Goal: Communication & Community: Answer question/provide support

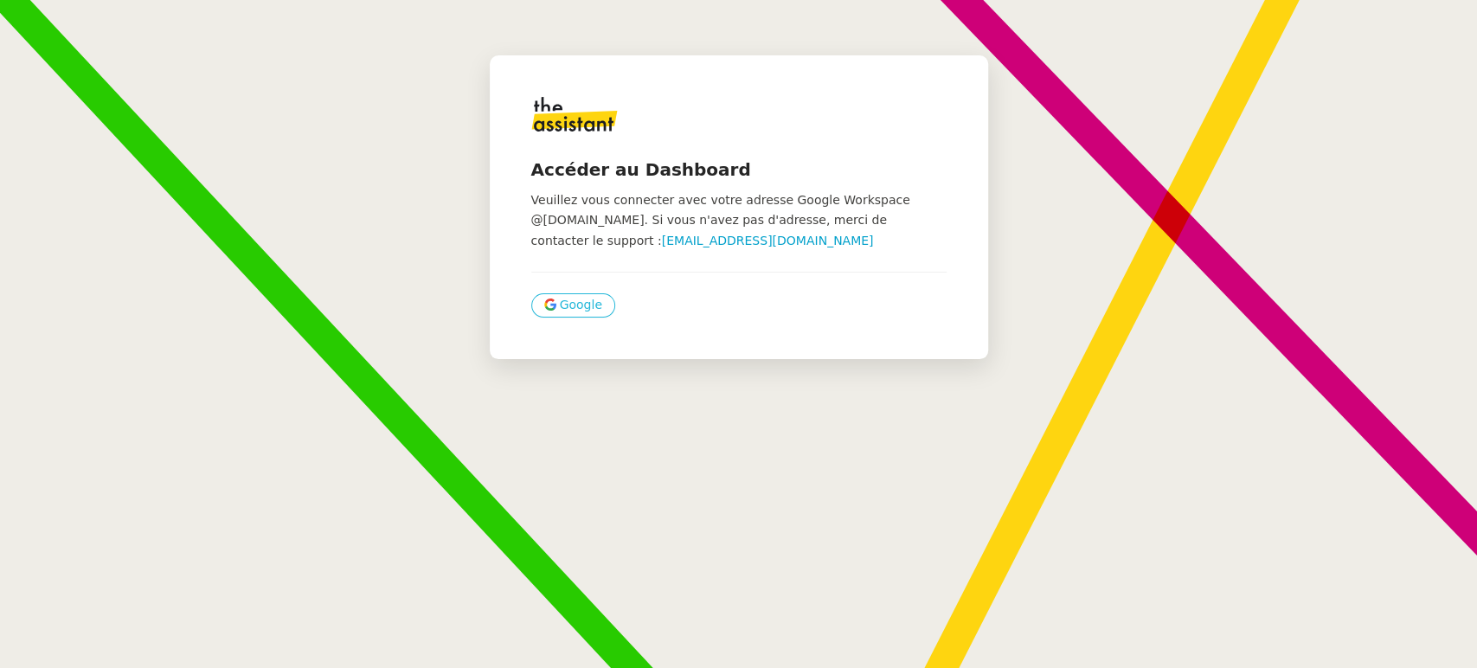
click at [580, 300] on span "Google" at bounding box center [581, 305] width 42 height 20
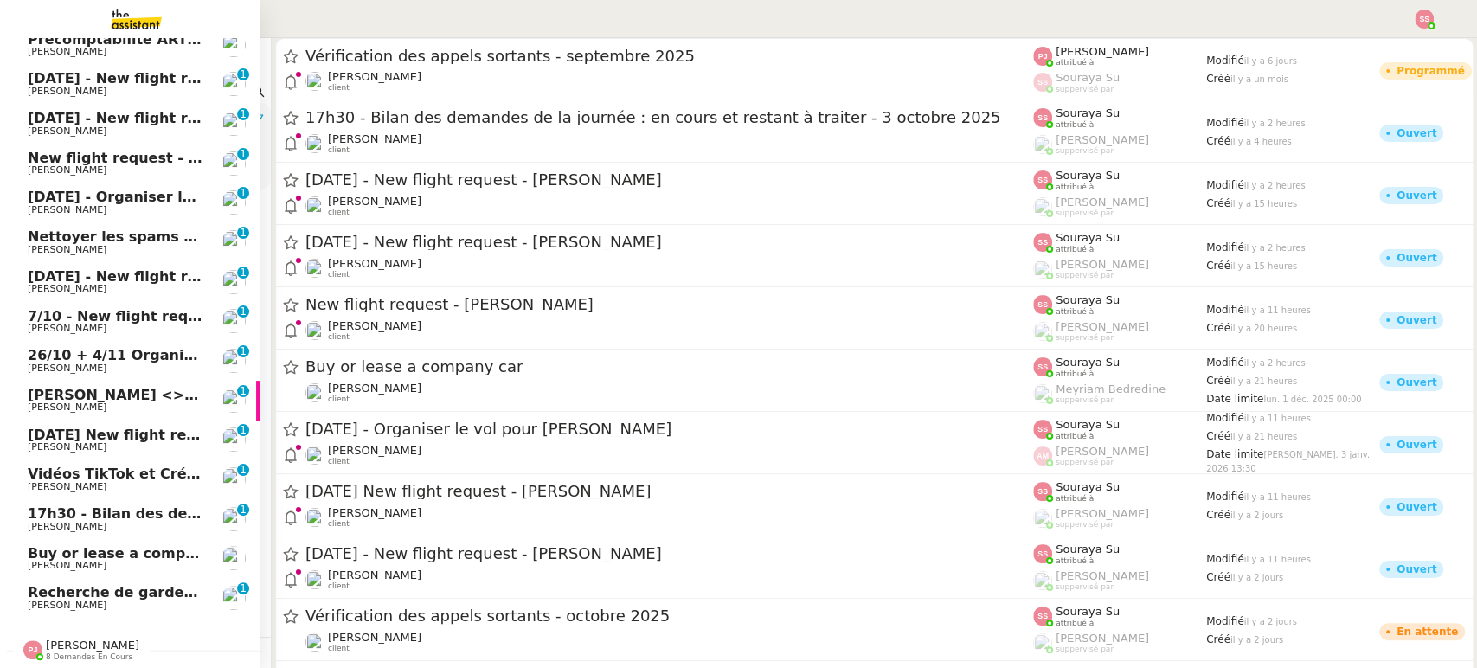
scroll to position [99, 0]
click at [110, 584] on span "Recherche de garde meuble autour de [GEOGRAPHIC_DATA]" at bounding box center [261, 592] width 466 height 16
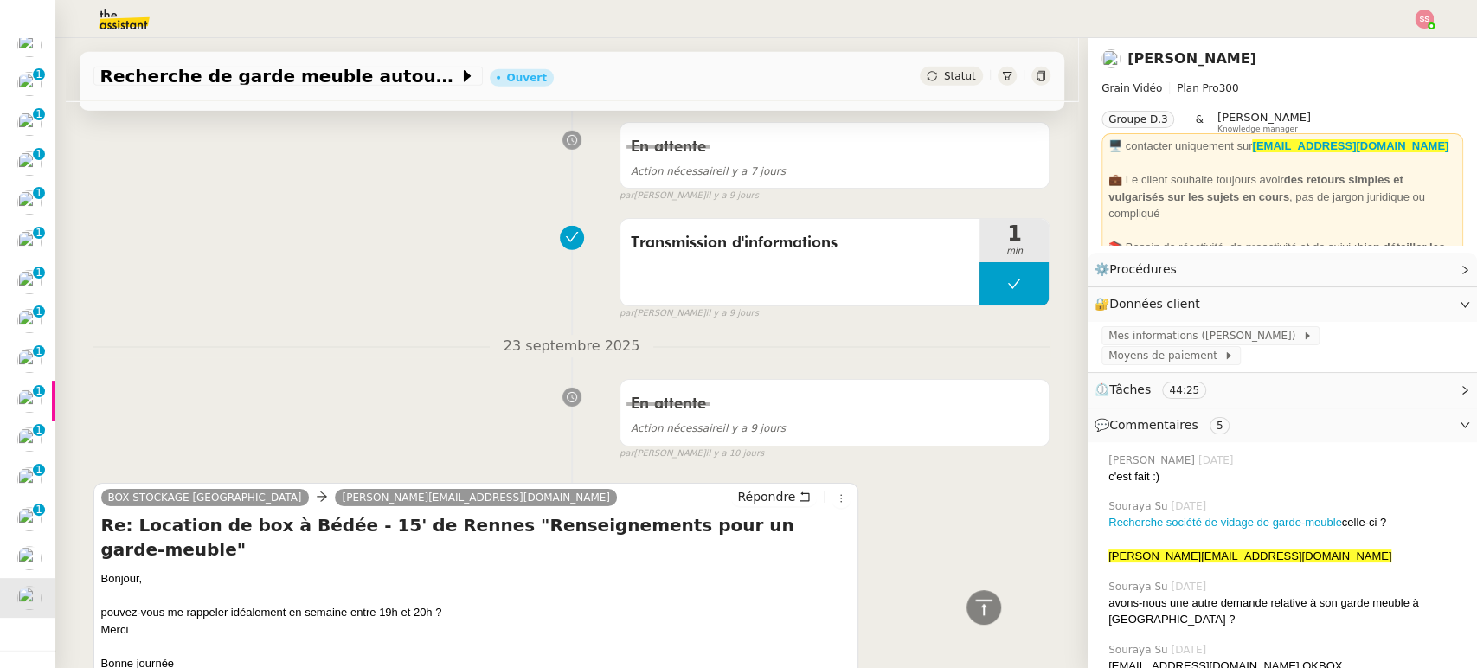
scroll to position [3748, 0]
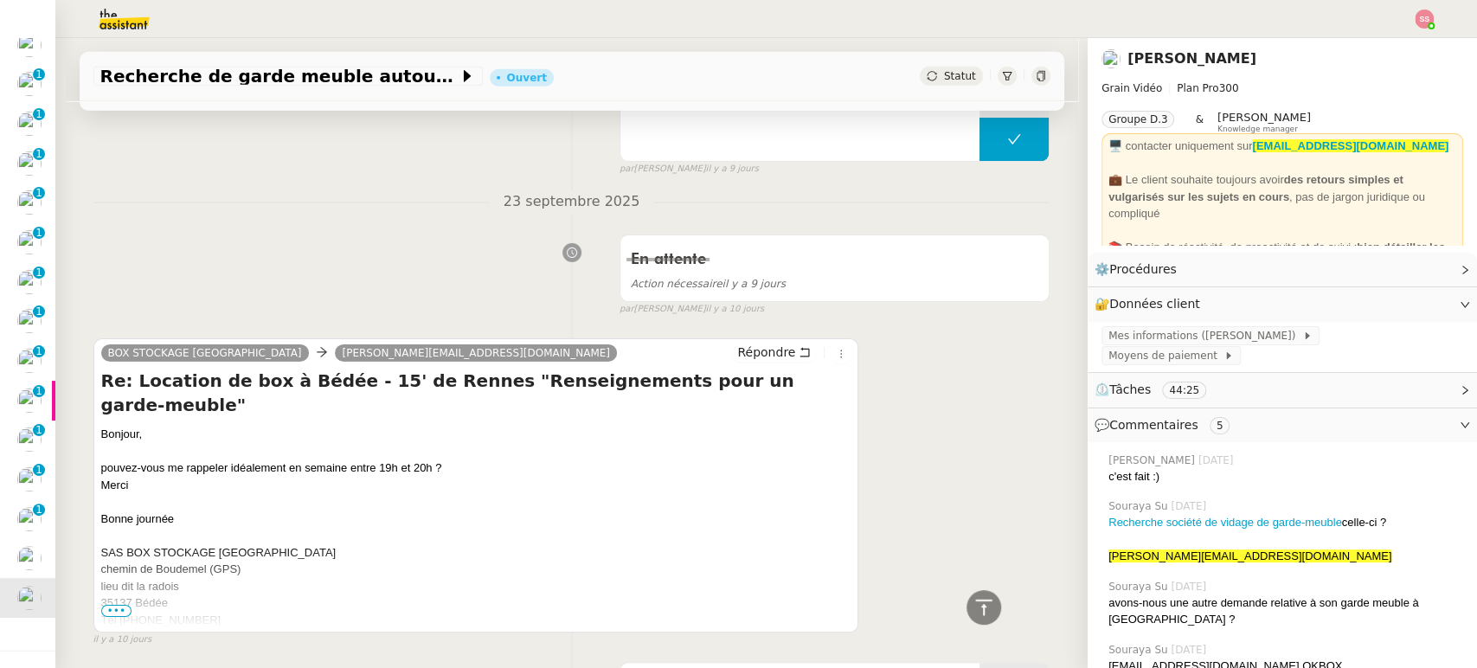
click at [118, 605] on span "•••" at bounding box center [116, 611] width 31 height 12
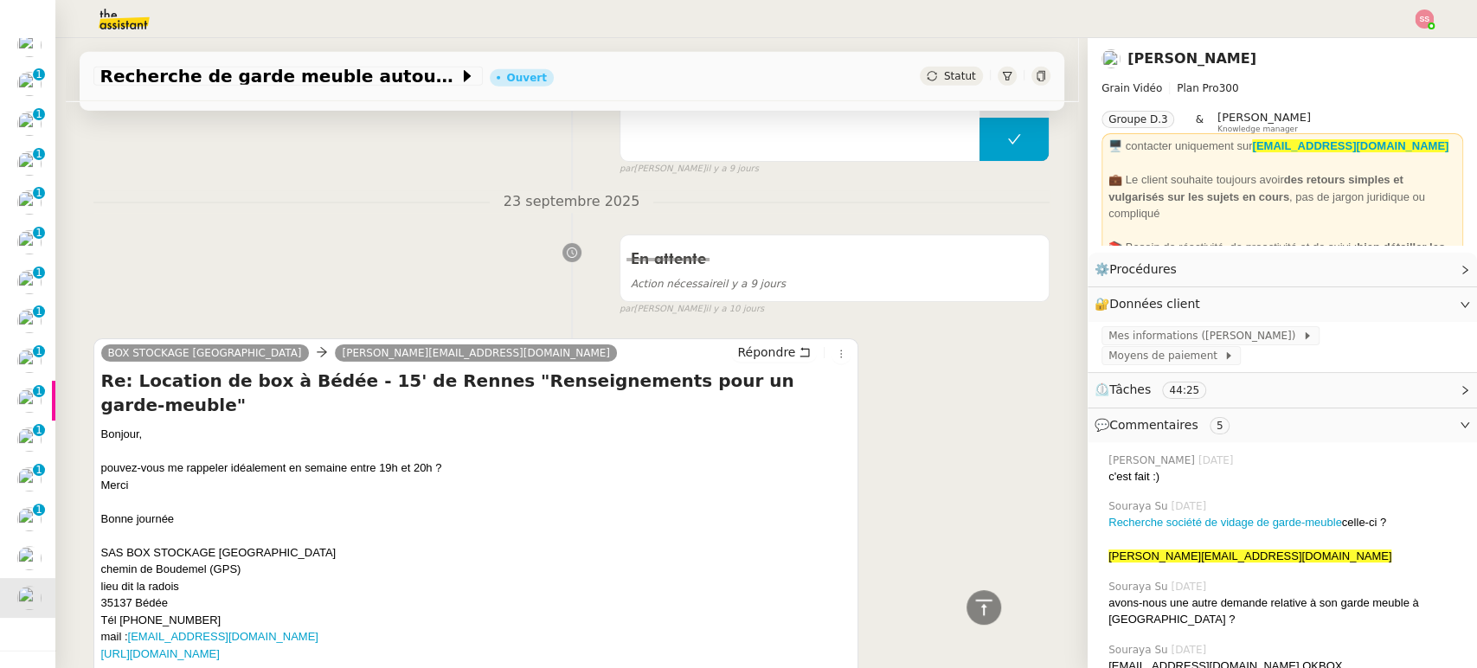
scroll to position [4036, 0]
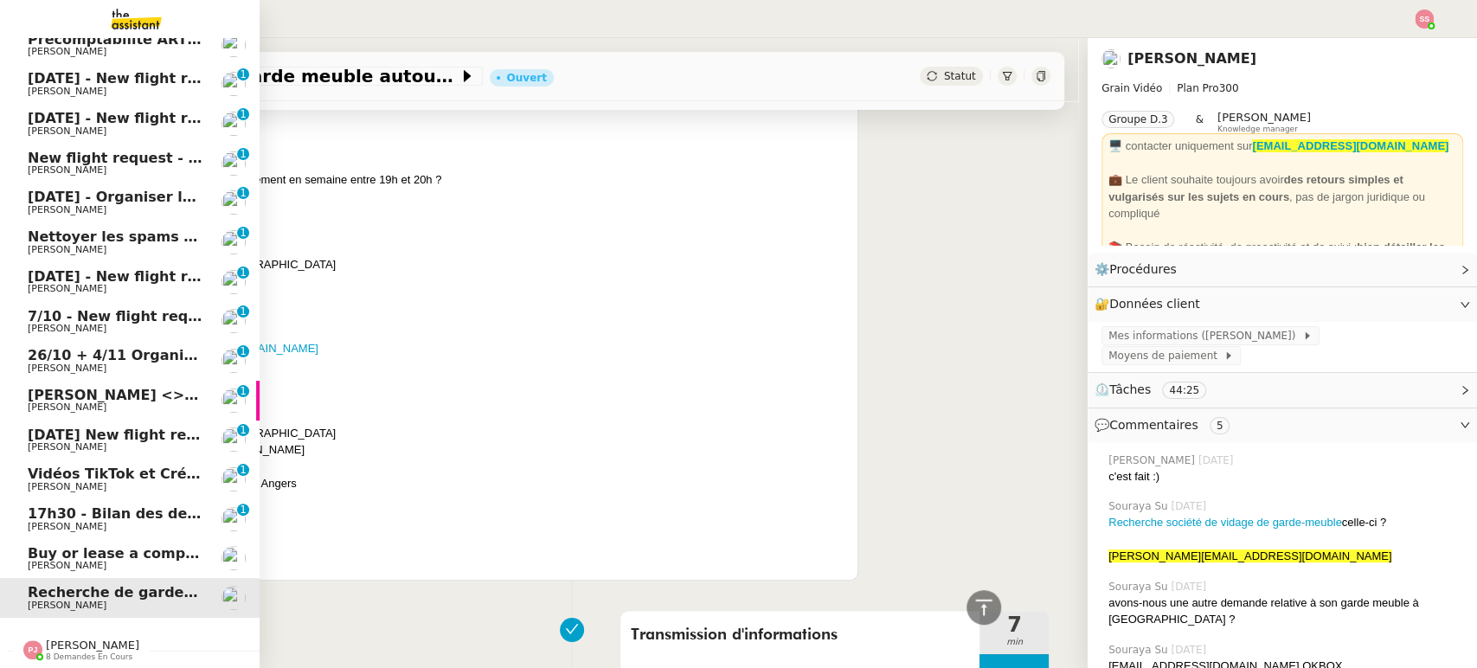
click at [84, 560] on span "[PERSON_NAME]" at bounding box center [67, 565] width 79 height 11
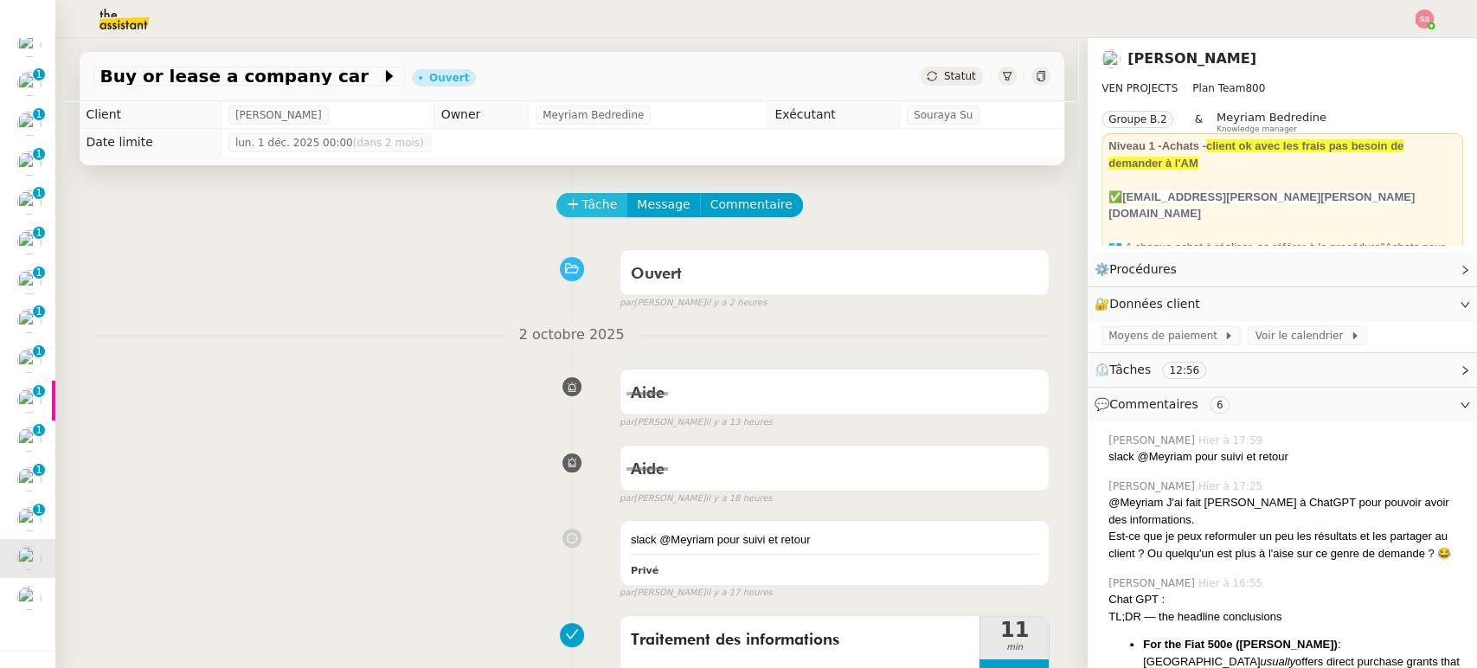
click at [584, 205] on span "Tâche" at bounding box center [599, 205] width 35 height 20
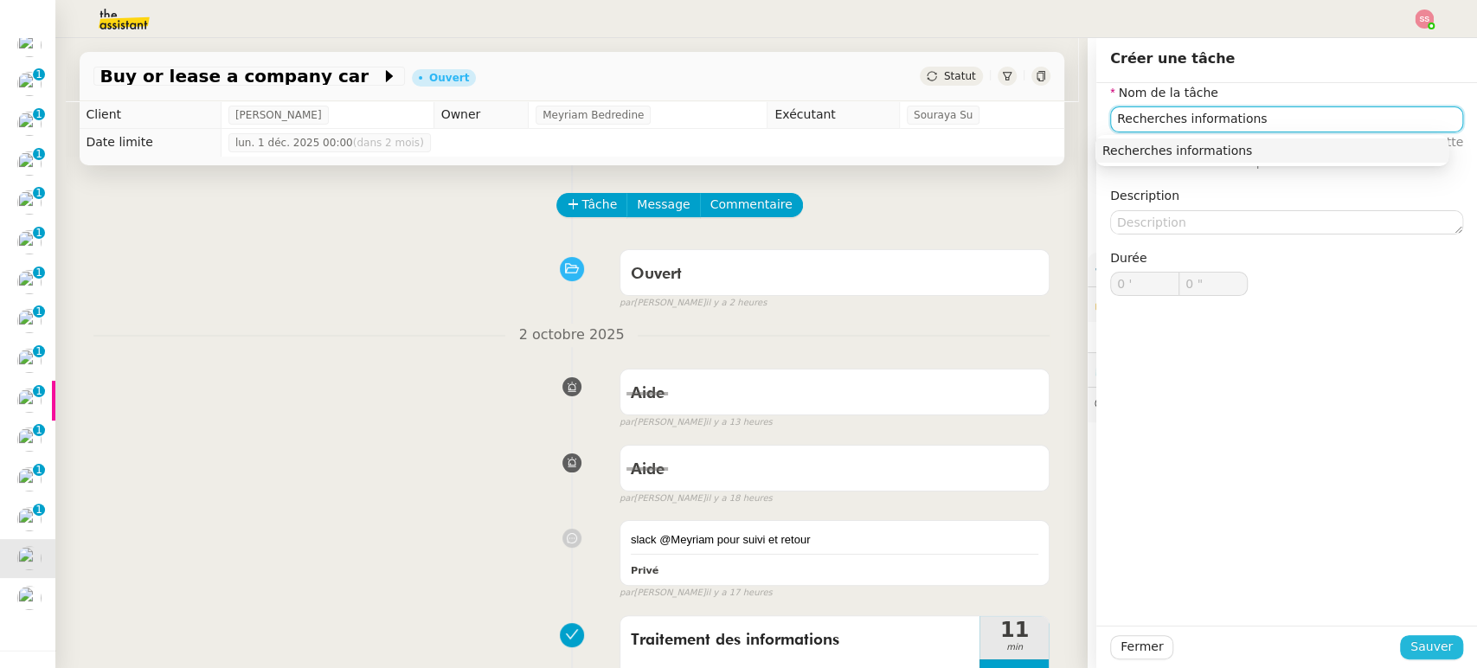
type input "Recherches informations"
click at [1410, 651] on span "Sauver" at bounding box center [1431, 647] width 42 height 20
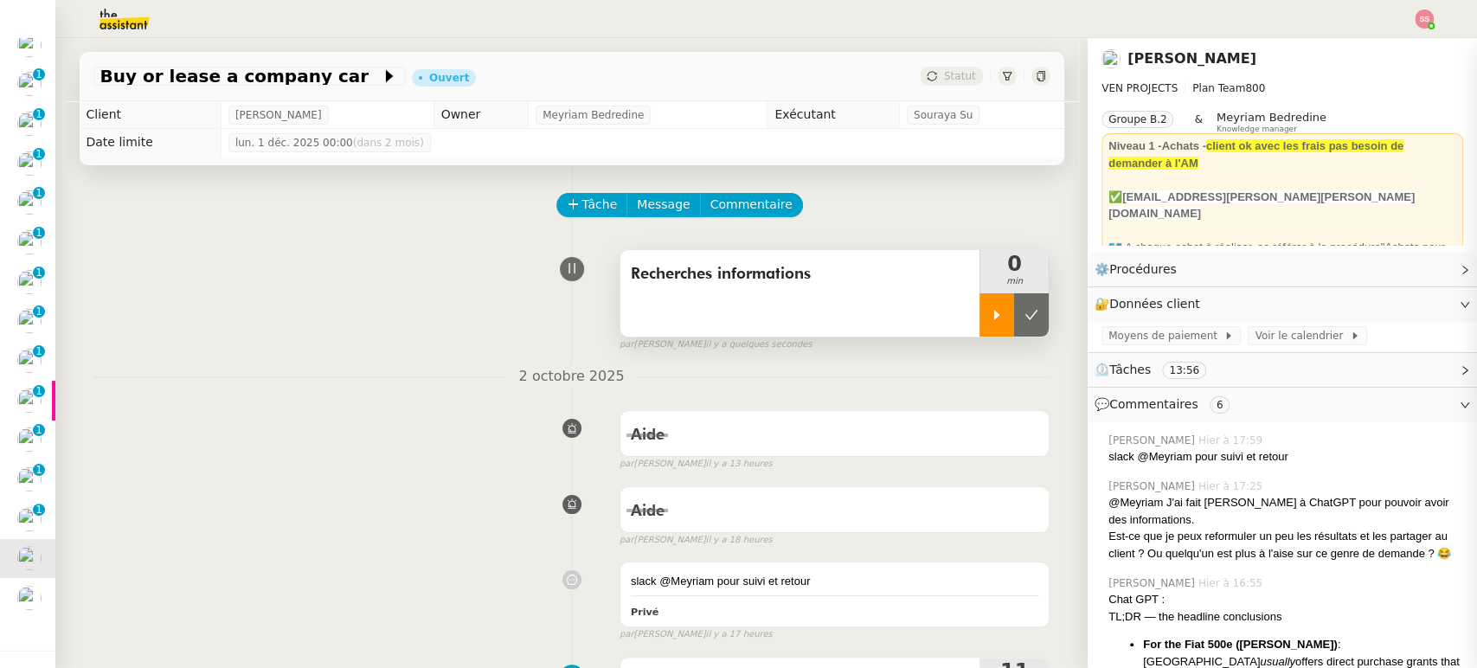
click at [990, 311] on icon at bounding box center [997, 315] width 14 height 14
click at [582, 205] on span "Tâche" at bounding box center [599, 205] width 35 height 20
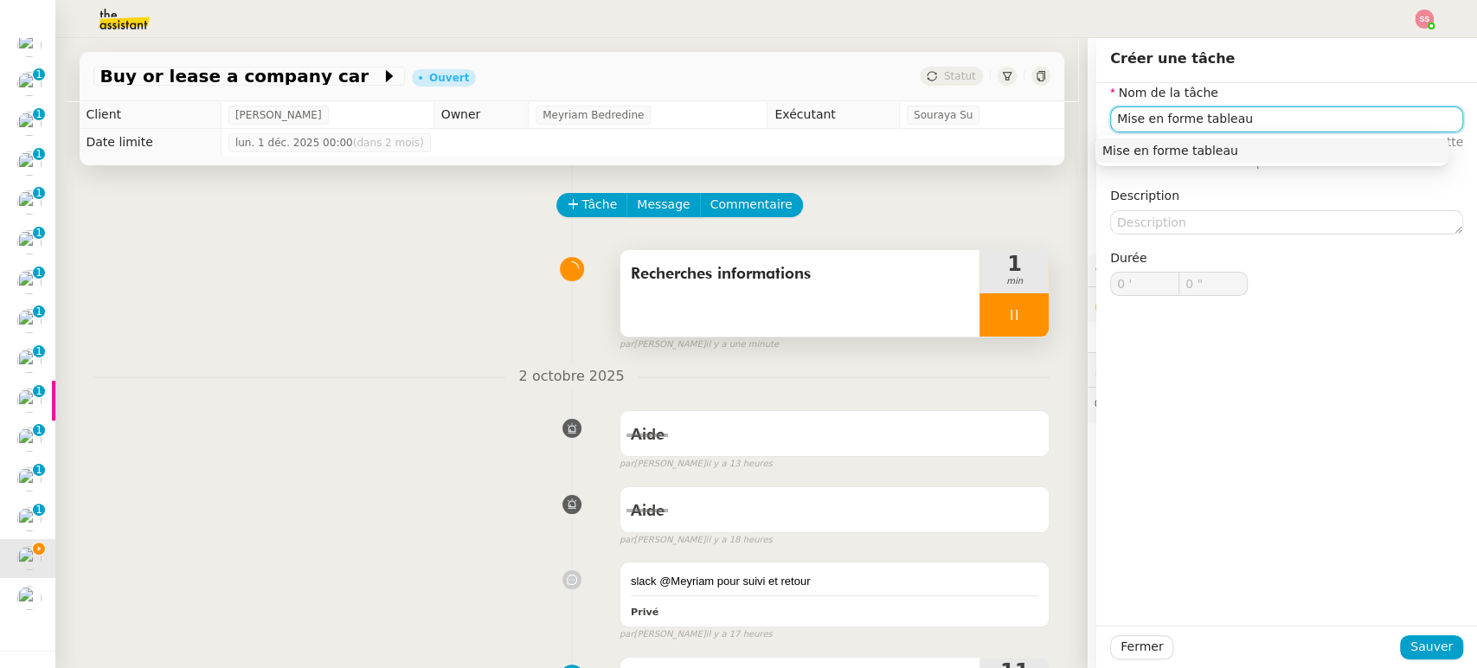
click at [1293, 156] on div "Mise en forme tableau" at bounding box center [1271, 151] width 339 height 16
type input "Mise en forme tableau"
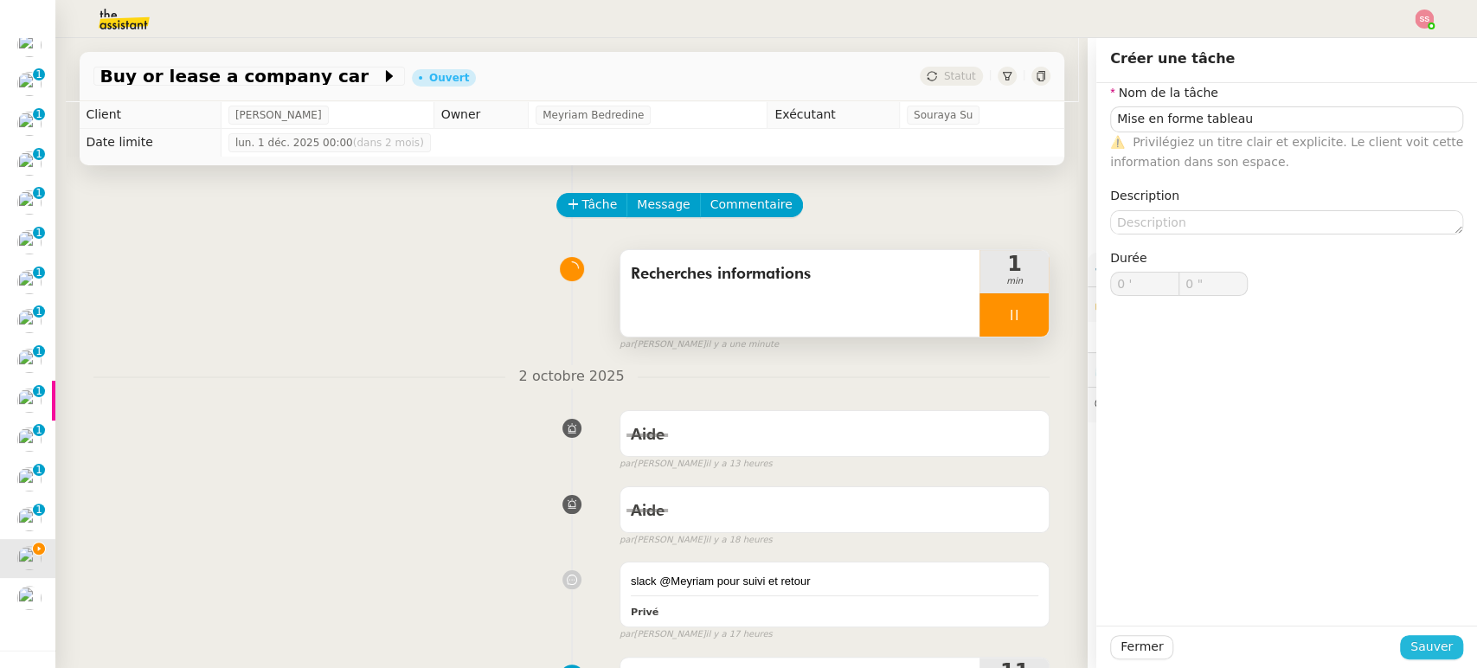
click at [1410, 644] on span "Sauver" at bounding box center [1431, 647] width 42 height 20
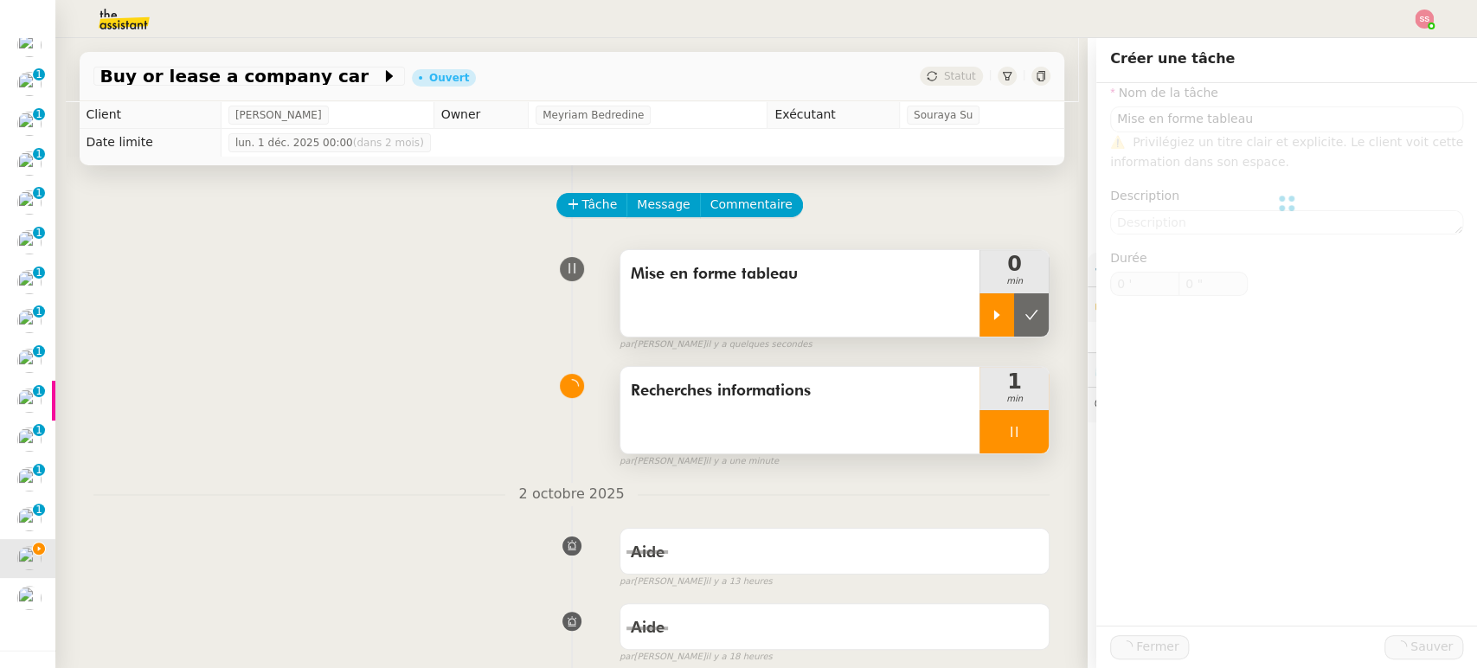
click at [994, 319] on icon at bounding box center [997, 315] width 6 height 10
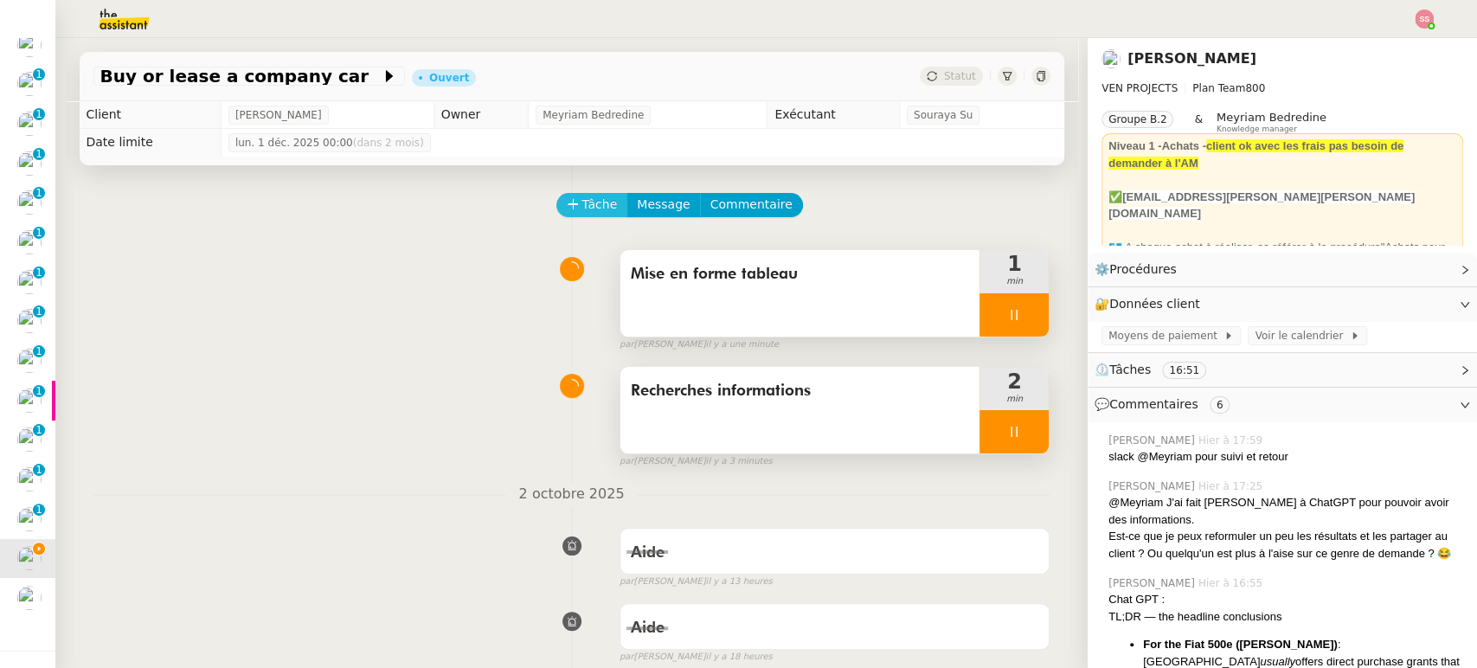
click at [582, 209] on span "Tâche" at bounding box center [599, 205] width 35 height 20
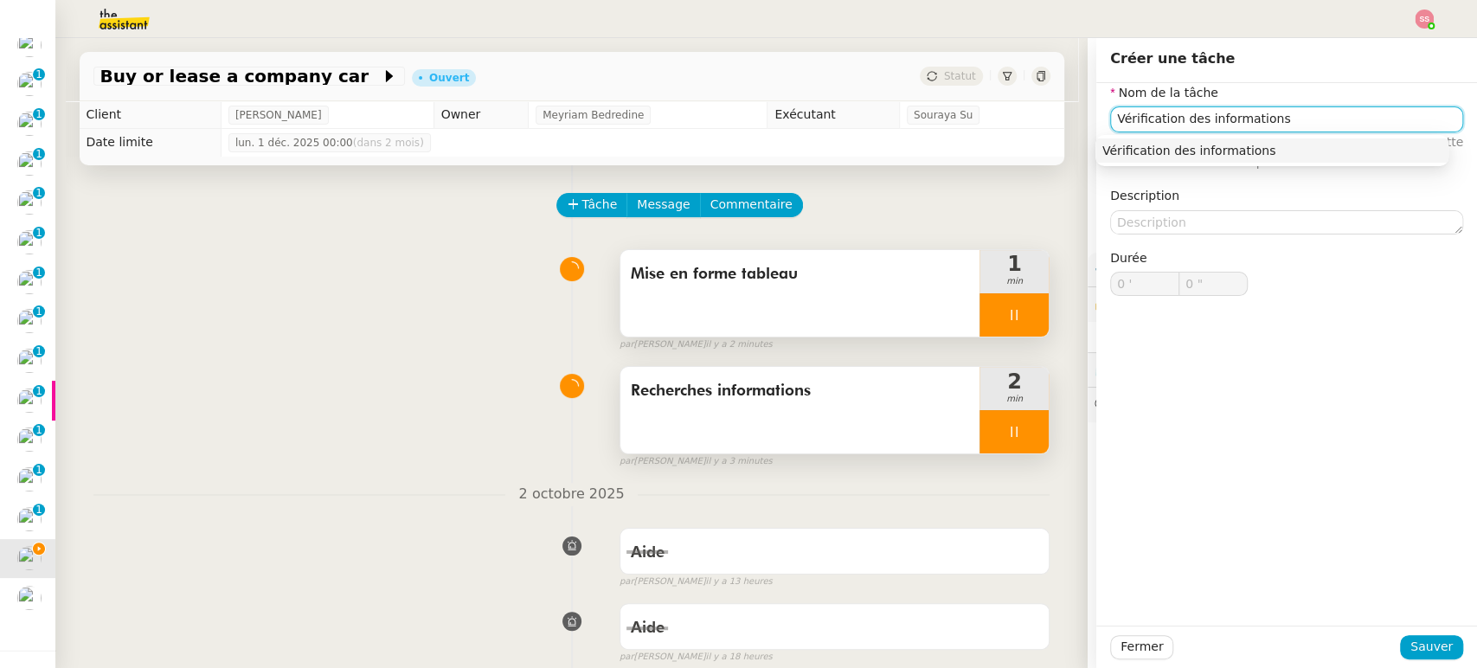
click at [1161, 152] on div "Vérification des informations" at bounding box center [1271, 151] width 339 height 16
type input "Vérification des informations"
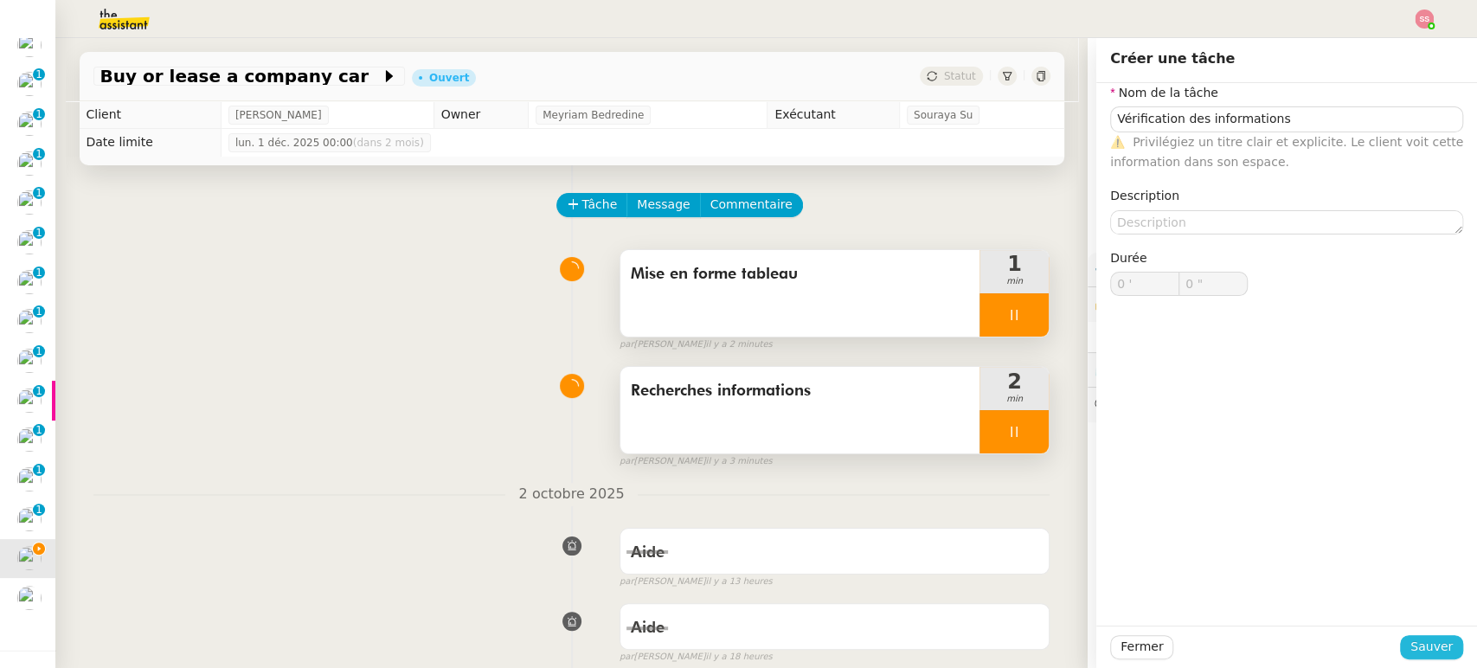
click at [1437, 647] on span "Sauver" at bounding box center [1431, 647] width 42 height 20
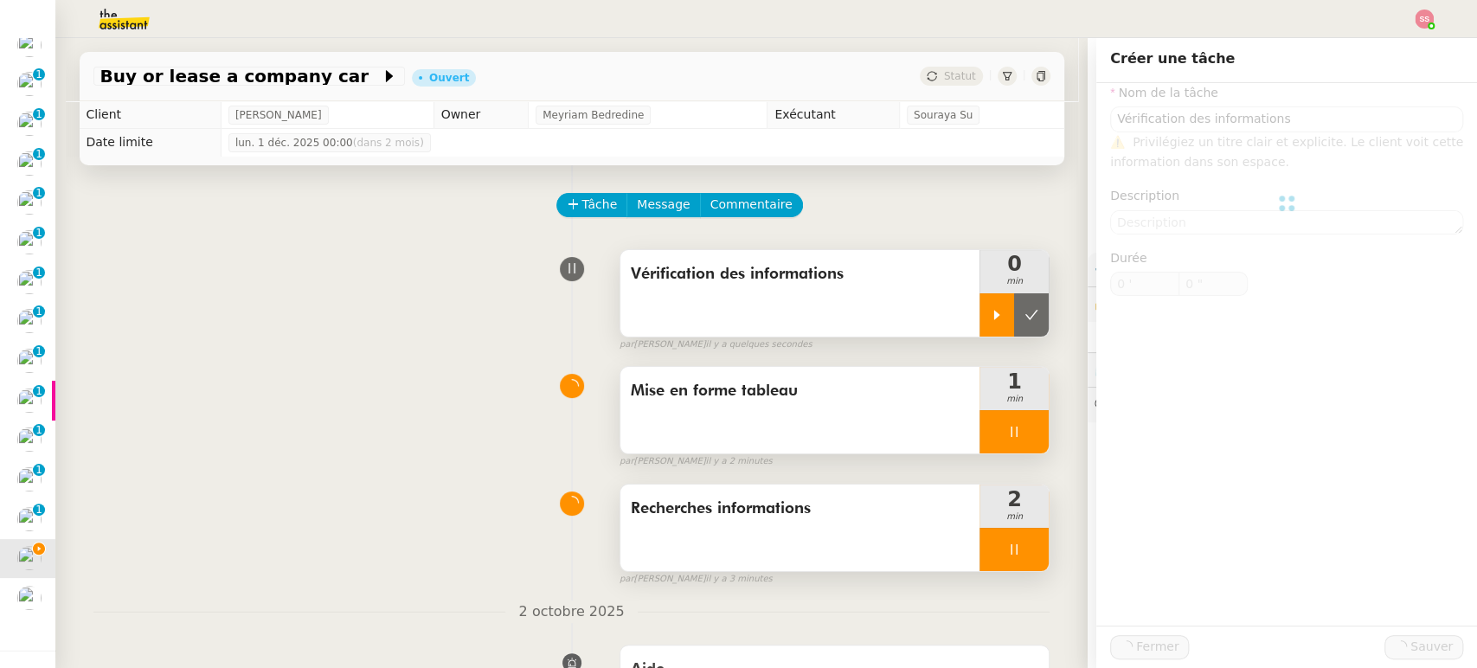
click at [986, 310] on div at bounding box center [996, 314] width 35 height 43
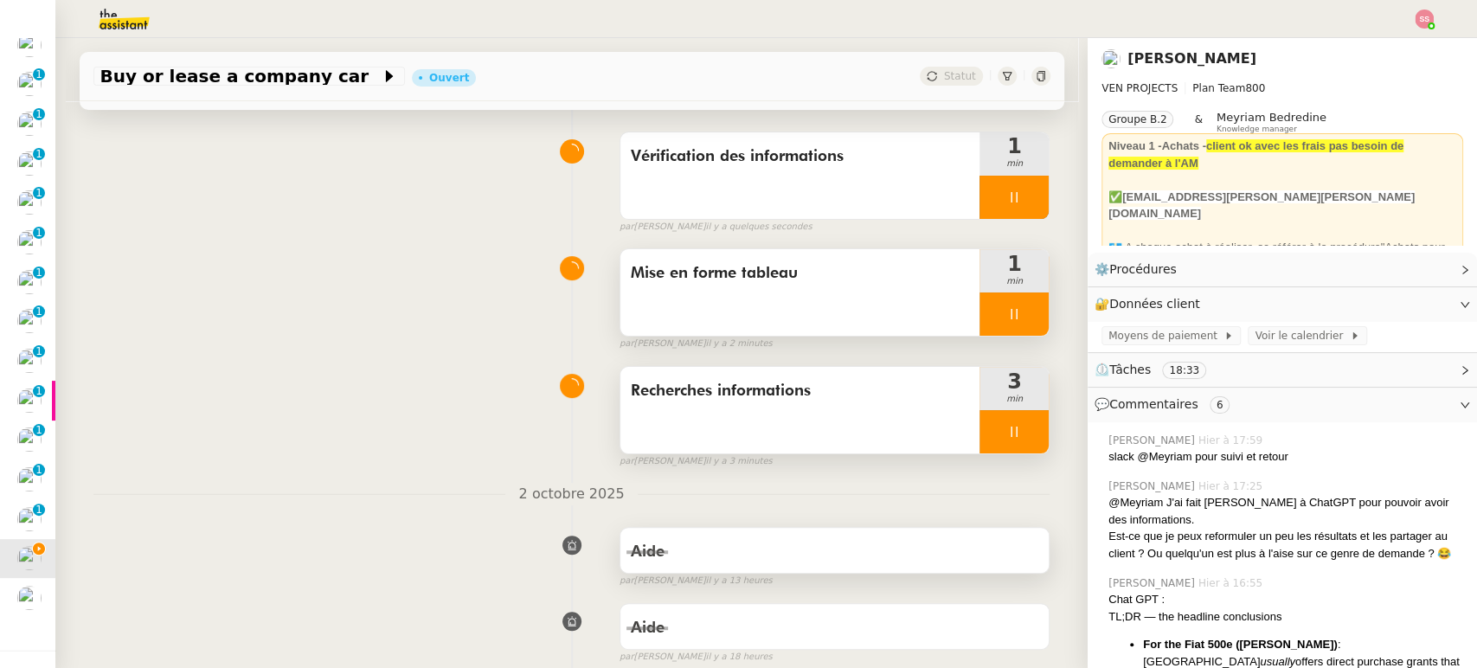
scroll to position [96, 0]
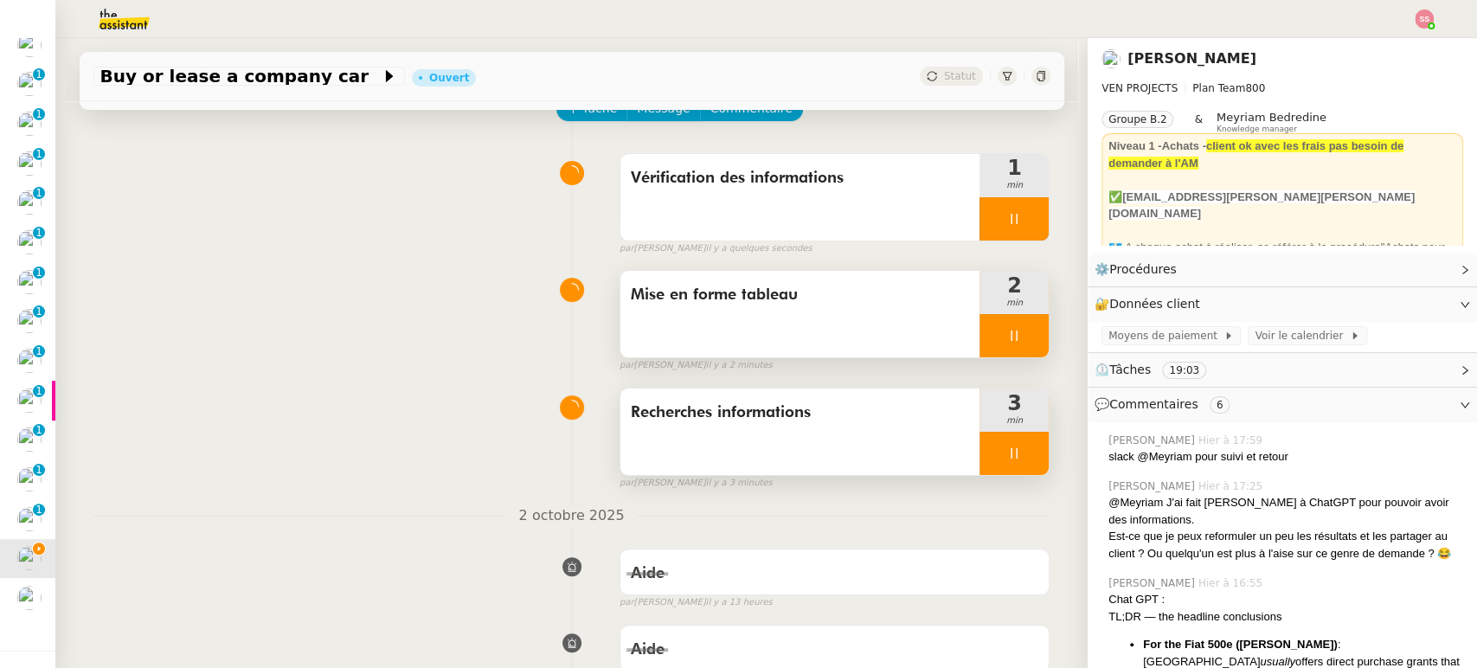
click at [1015, 328] on div at bounding box center [1013, 335] width 69 height 43
click at [1015, 328] on button at bounding box center [1031, 335] width 35 height 43
click at [1009, 448] on div at bounding box center [1013, 453] width 69 height 43
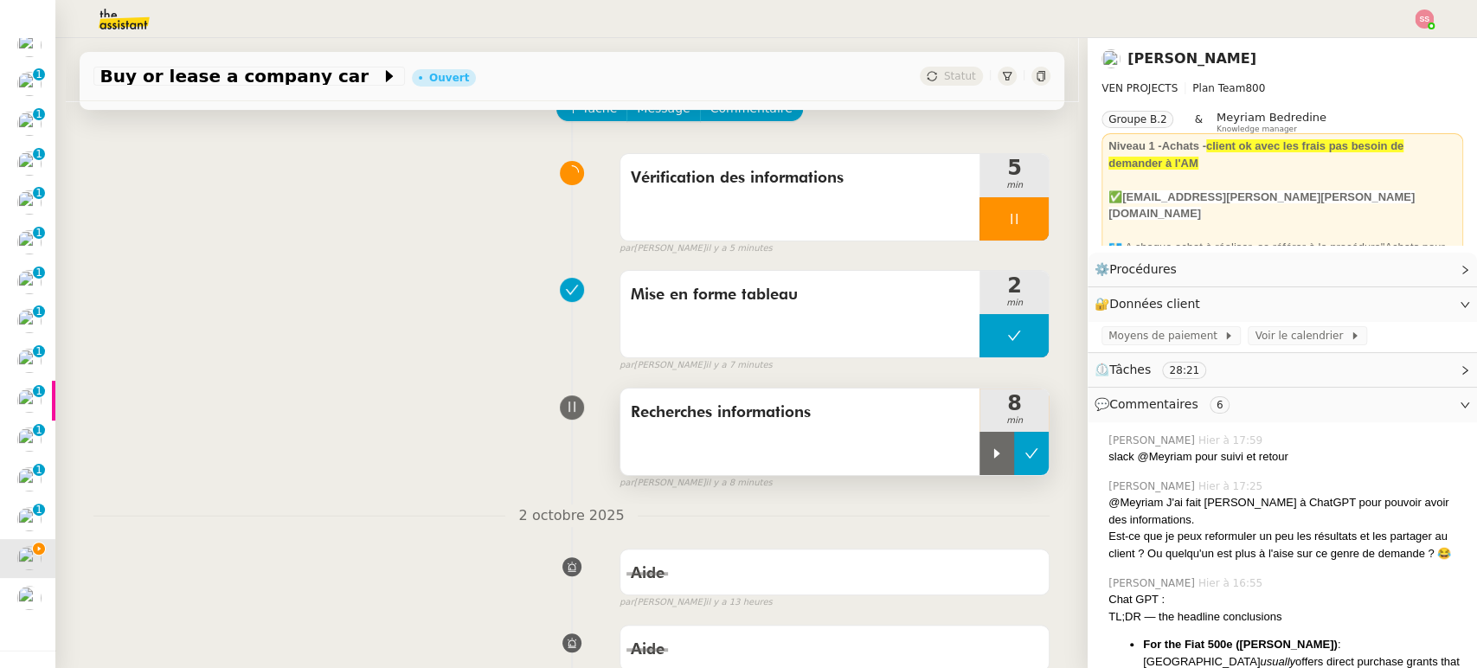
click at [1024, 449] on icon at bounding box center [1031, 453] width 14 height 14
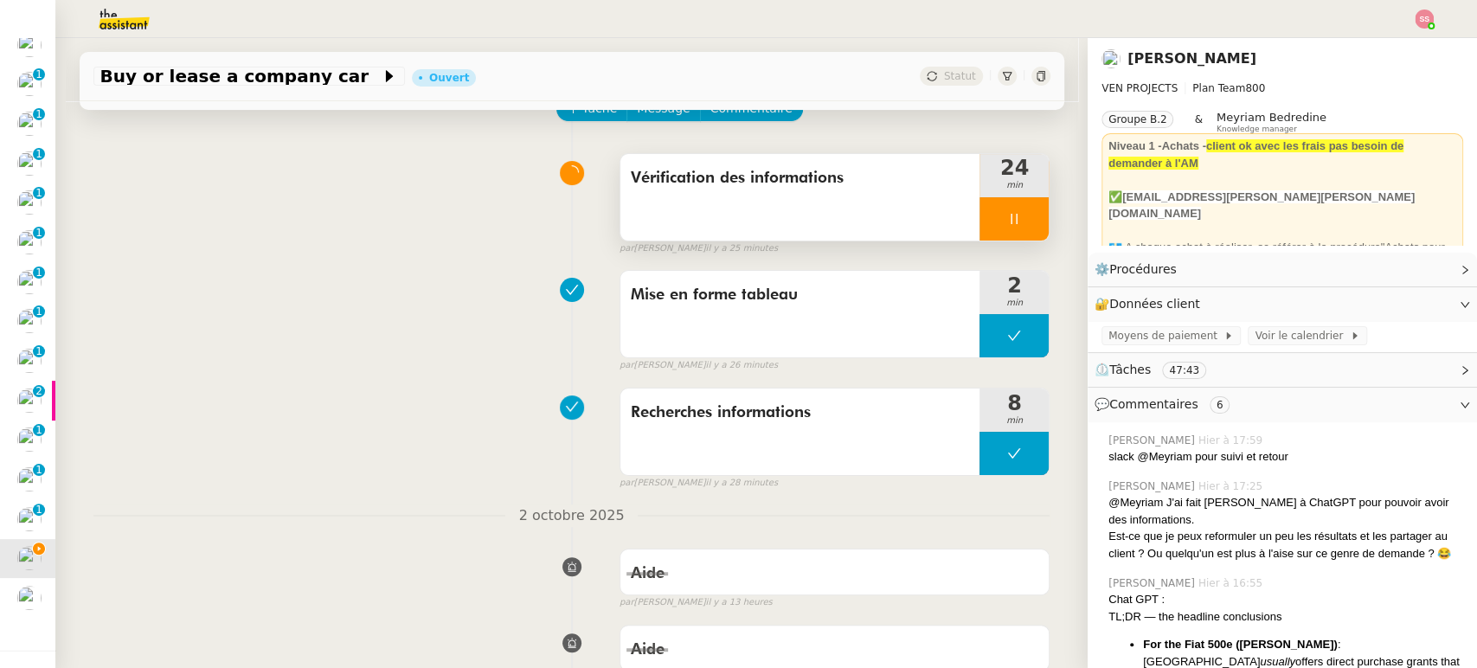
click at [1016, 221] on div at bounding box center [1013, 218] width 69 height 43
click at [1024, 226] on icon at bounding box center [1031, 219] width 14 height 14
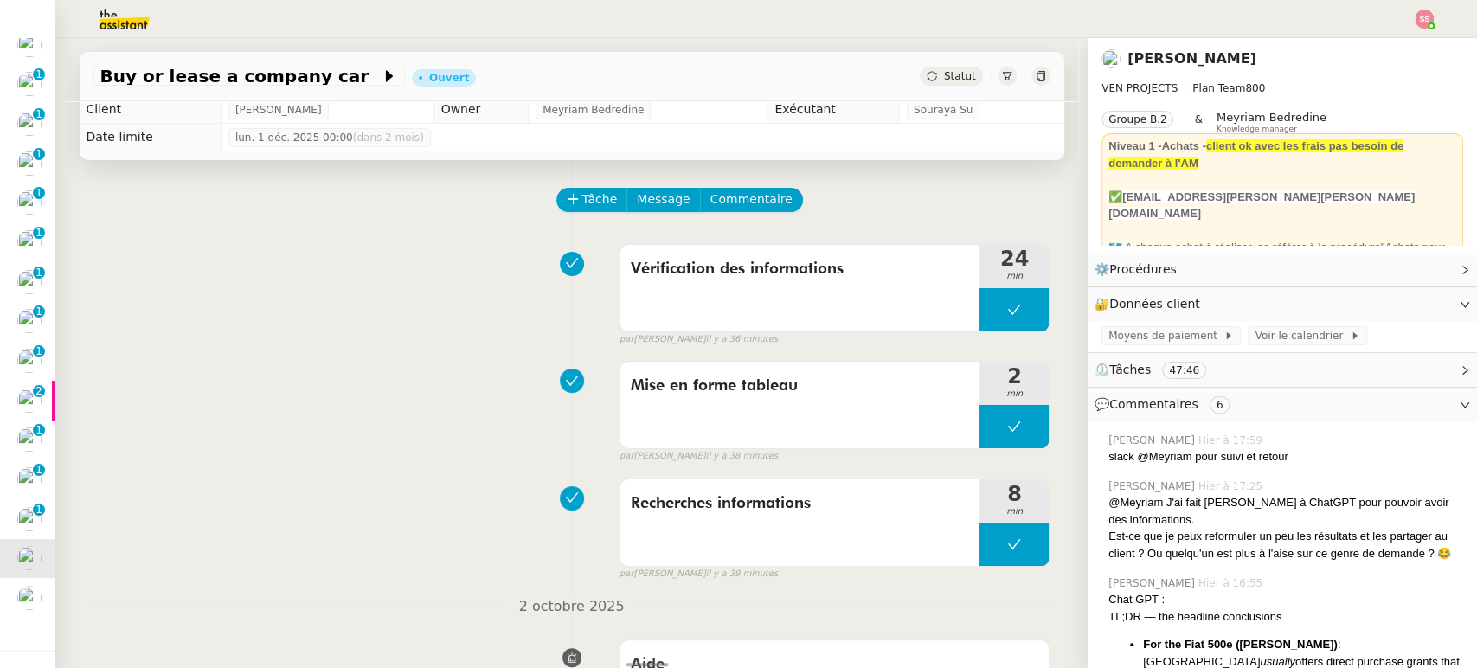
scroll to position [0, 0]
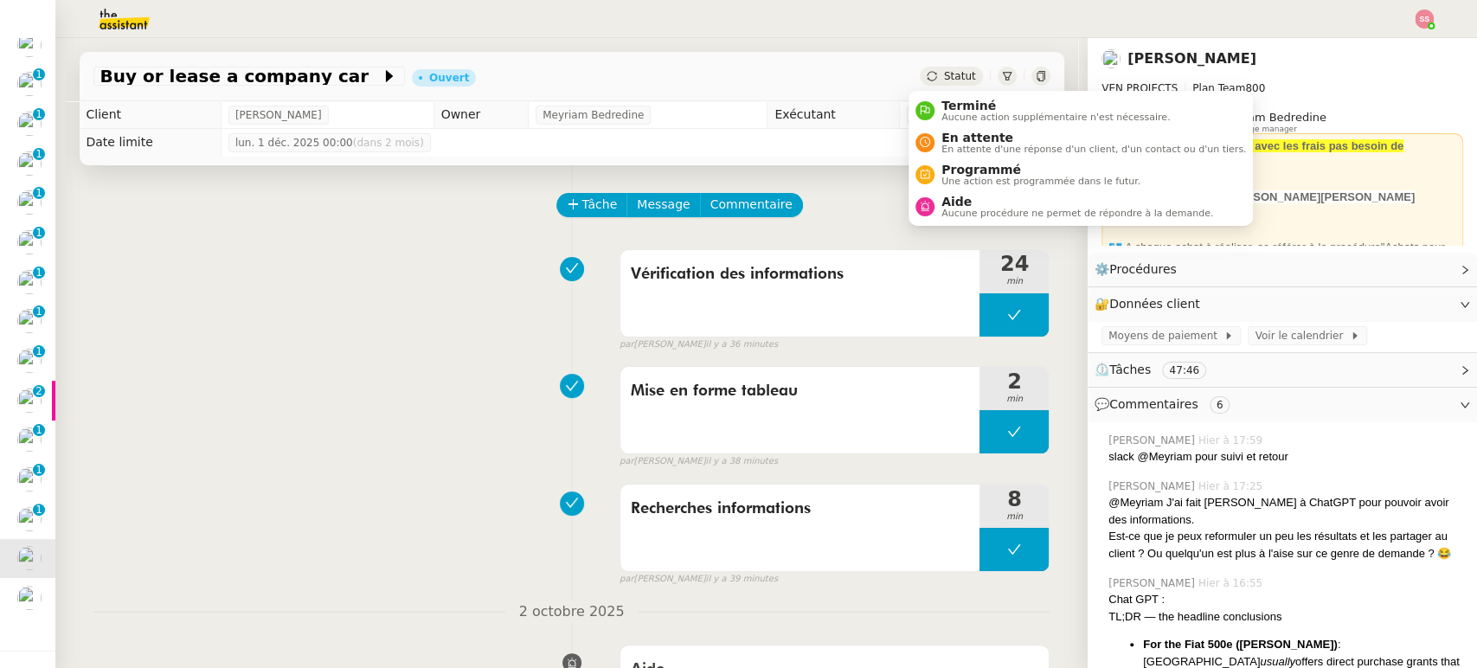
click at [959, 80] on div "Statut" at bounding box center [951, 76] width 62 height 19
click at [985, 210] on span "Aucune procédure ne permet de répondre à la demande." at bounding box center [1077, 213] width 272 height 10
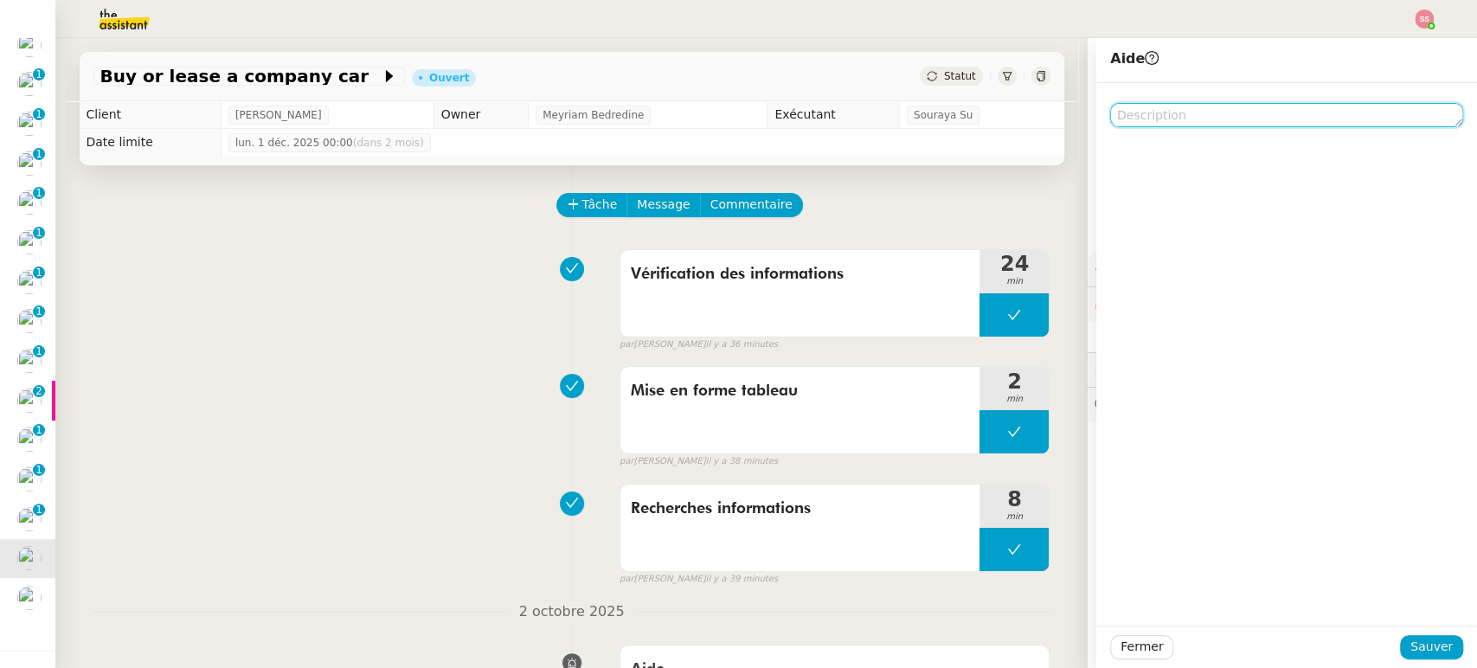
click at [1221, 125] on textarea at bounding box center [1286, 115] width 353 height 24
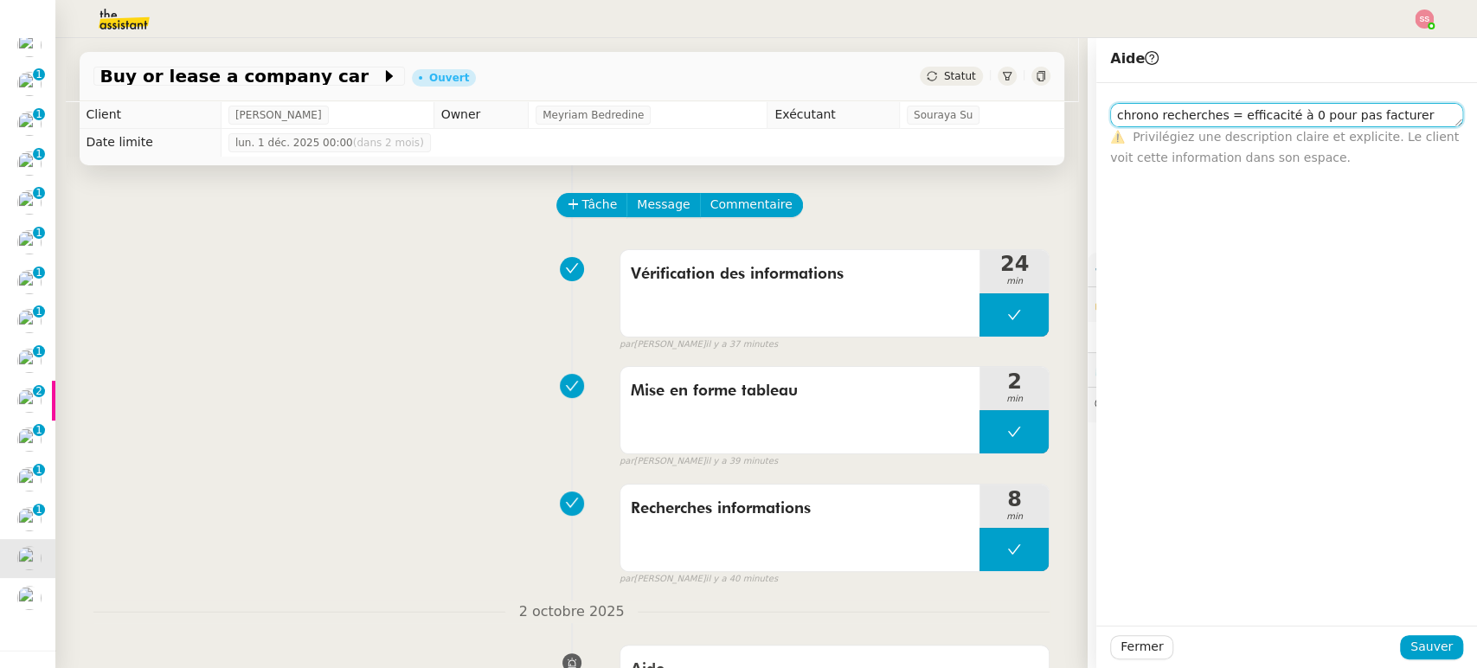
scroll to position [1, 0]
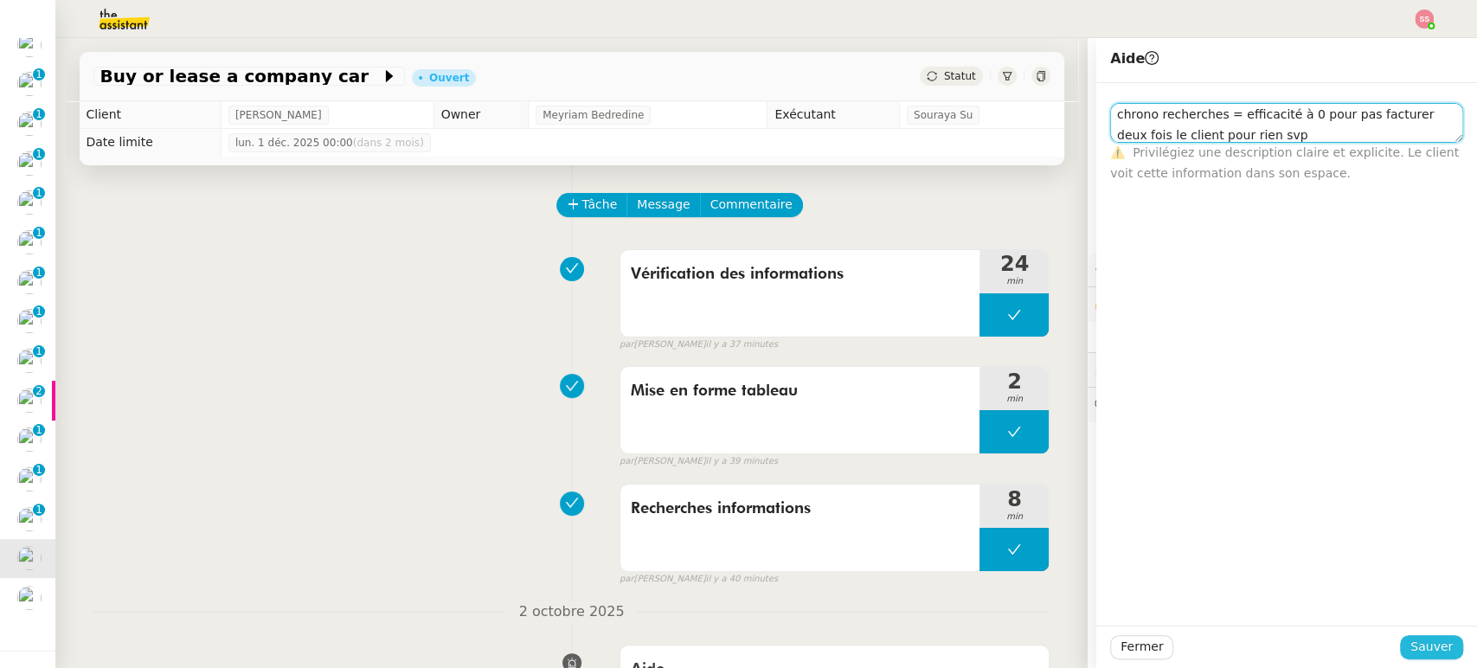
type textarea "chrono recherches = efficacité à 0 pour pas facturer deux fois le client pour r…"
click at [1423, 648] on span "Sauver" at bounding box center [1431, 647] width 42 height 20
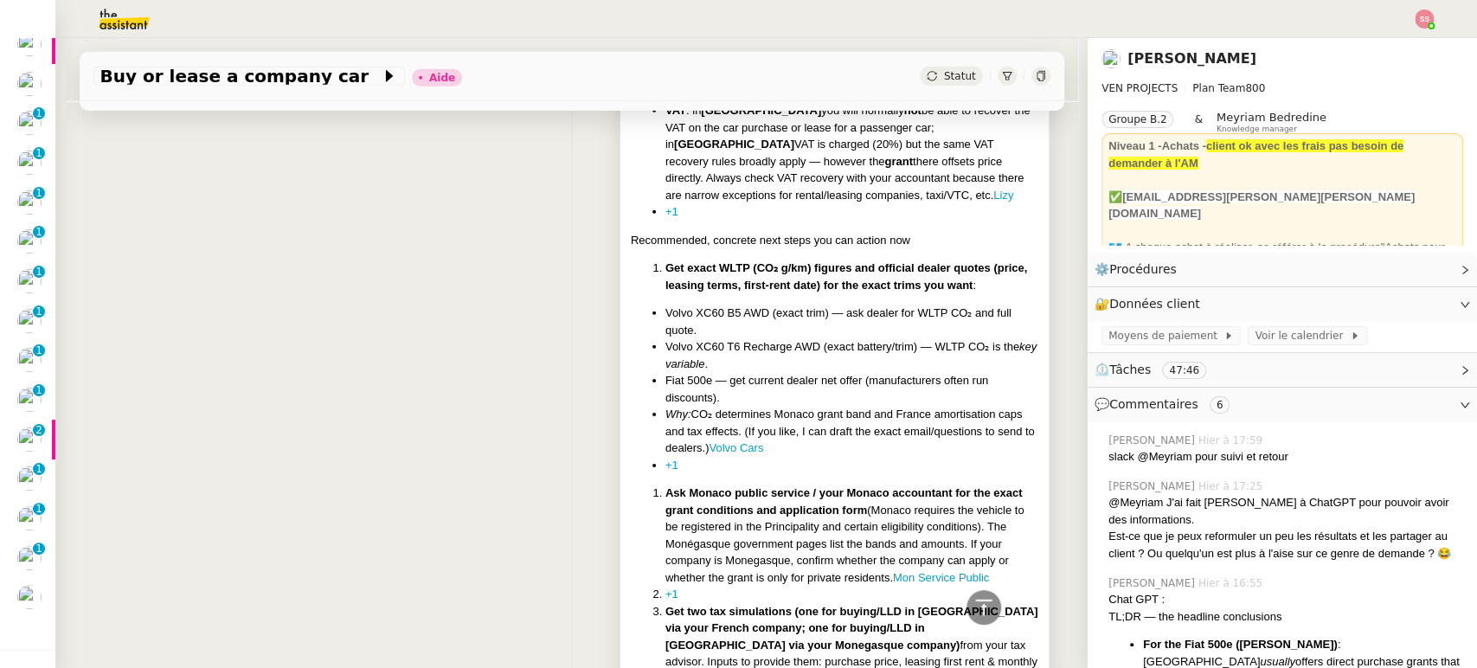
scroll to position [3556, 0]
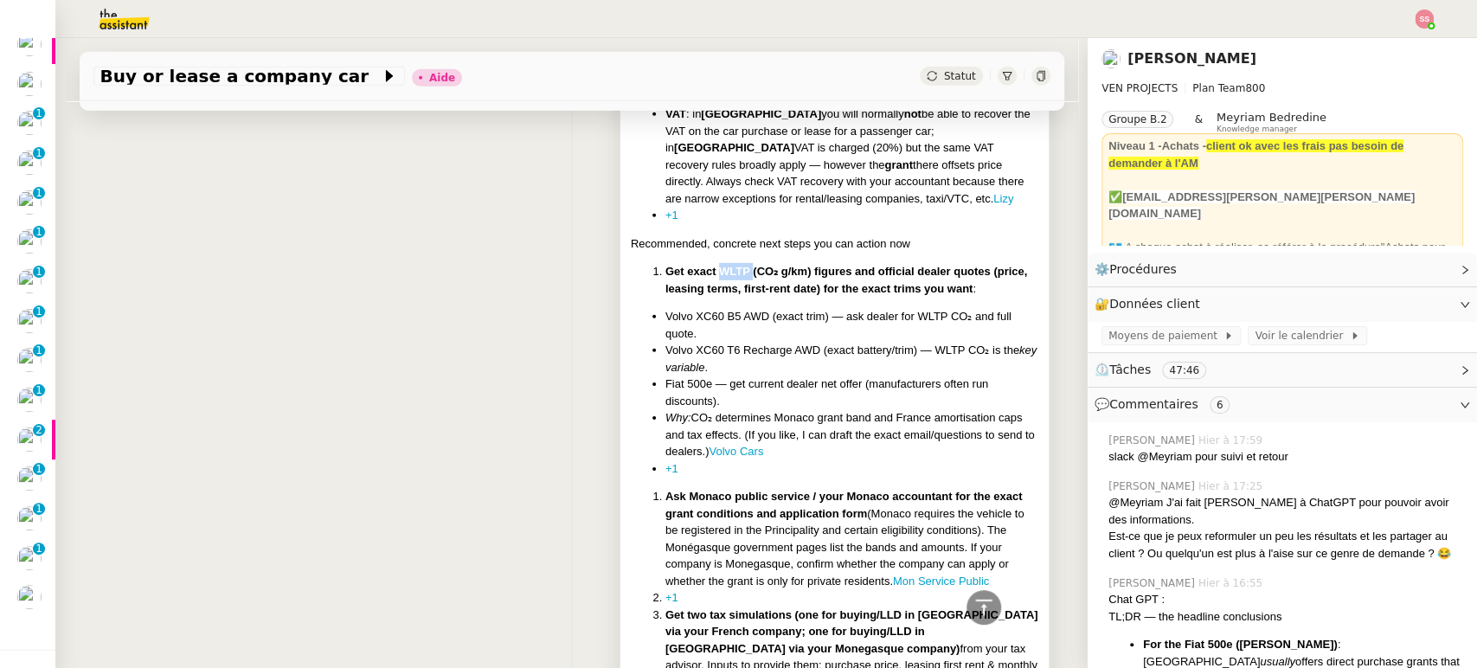
drag, startPoint x: 708, startPoint y: 205, endPoint x: 738, endPoint y: 205, distance: 30.3
click at [738, 265] on strong "Get exact WLTP (CO₂ g/km) figures and official dealer quotes (price, leasing te…" at bounding box center [846, 280] width 362 height 30
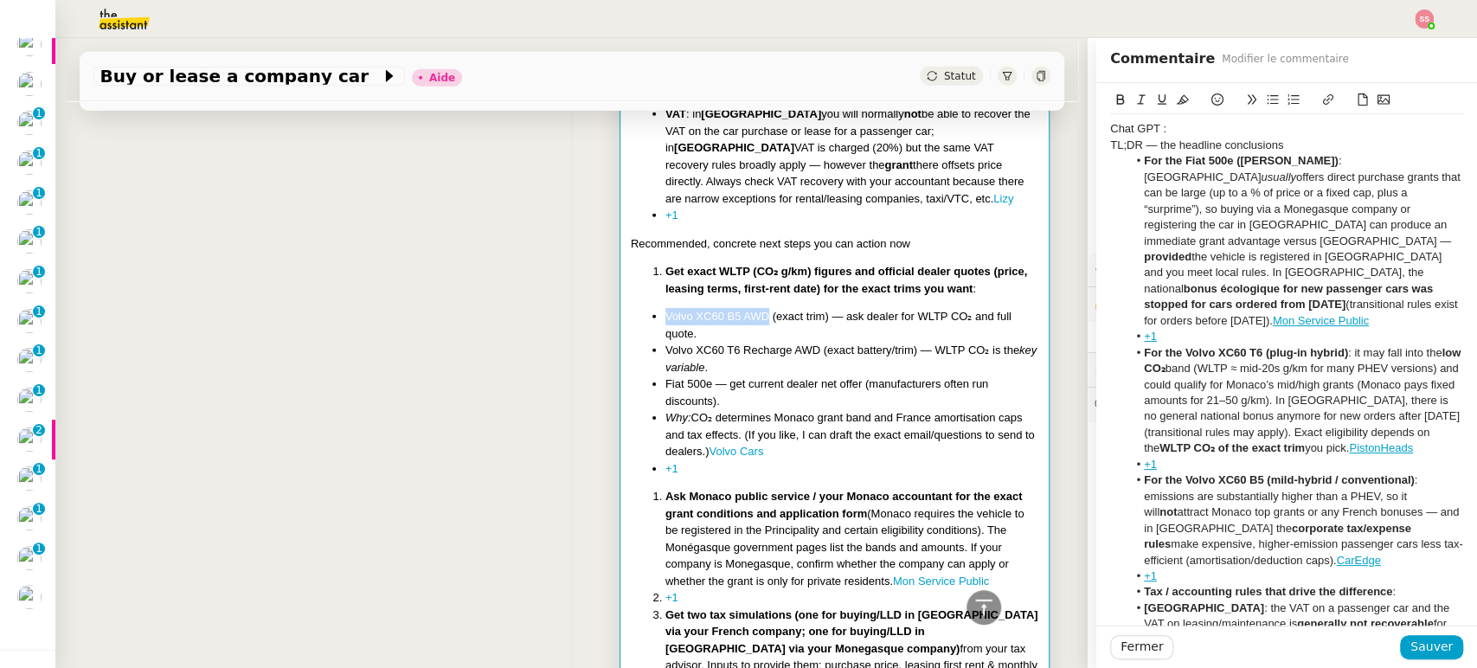
drag, startPoint x: 654, startPoint y: 246, endPoint x: 753, endPoint y: 253, distance: 99.8
click at [753, 308] on li "Volvo XC60 B5 AWD (exact trim) — ask dealer for WLTP CO₂ and full quote." at bounding box center [852, 325] width 374 height 34
copy li "Volvo XC60 B5 AWD"
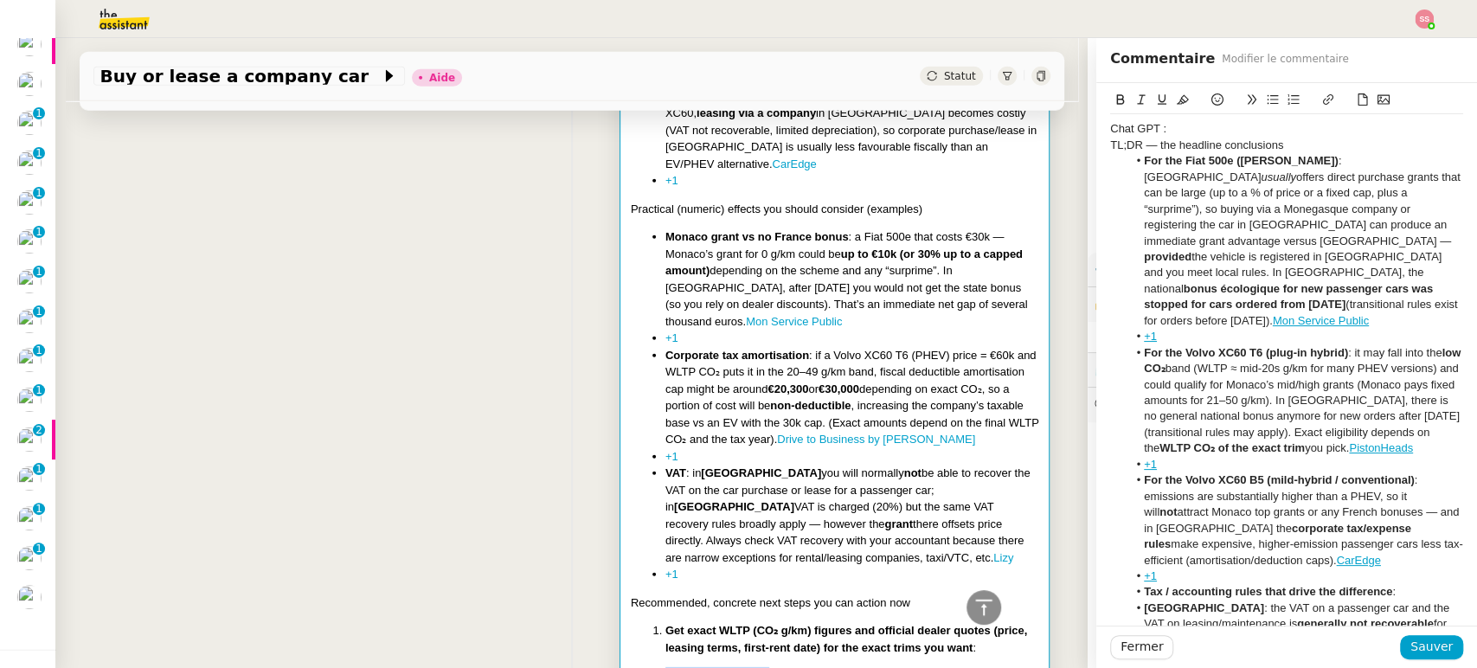
scroll to position [3075, 0]
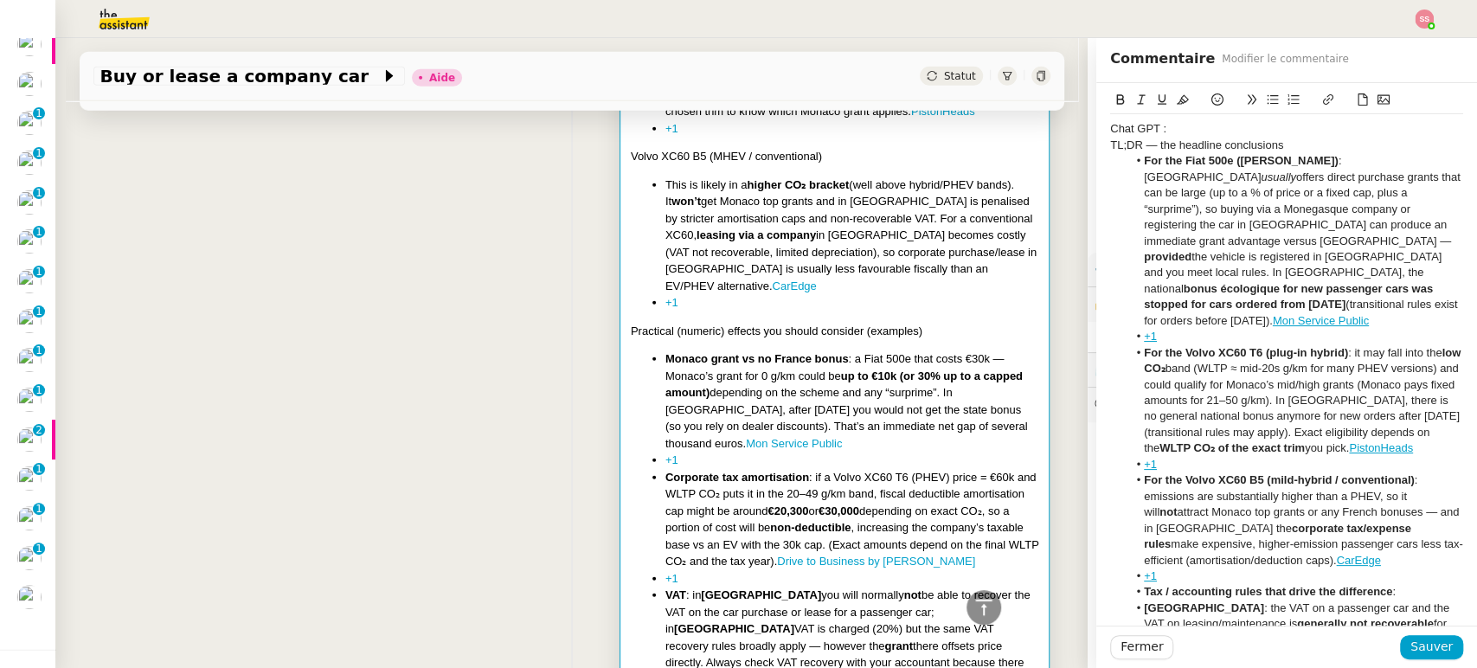
click at [456, 345] on div "Chat GPT : TL;DR — the headline conclusions For the Fiat 500e ([PERSON_NAME]) :…" at bounding box center [571, 43] width 957 height 3753
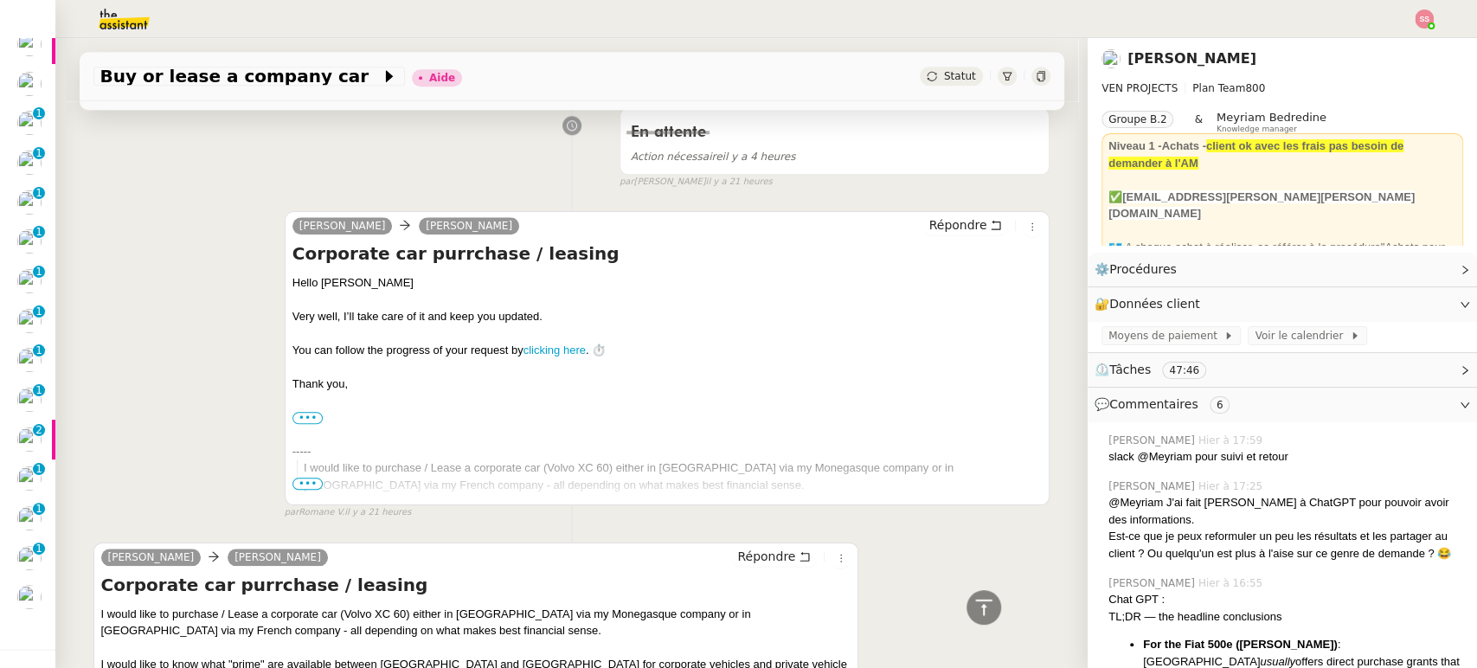
scroll to position [5574, 0]
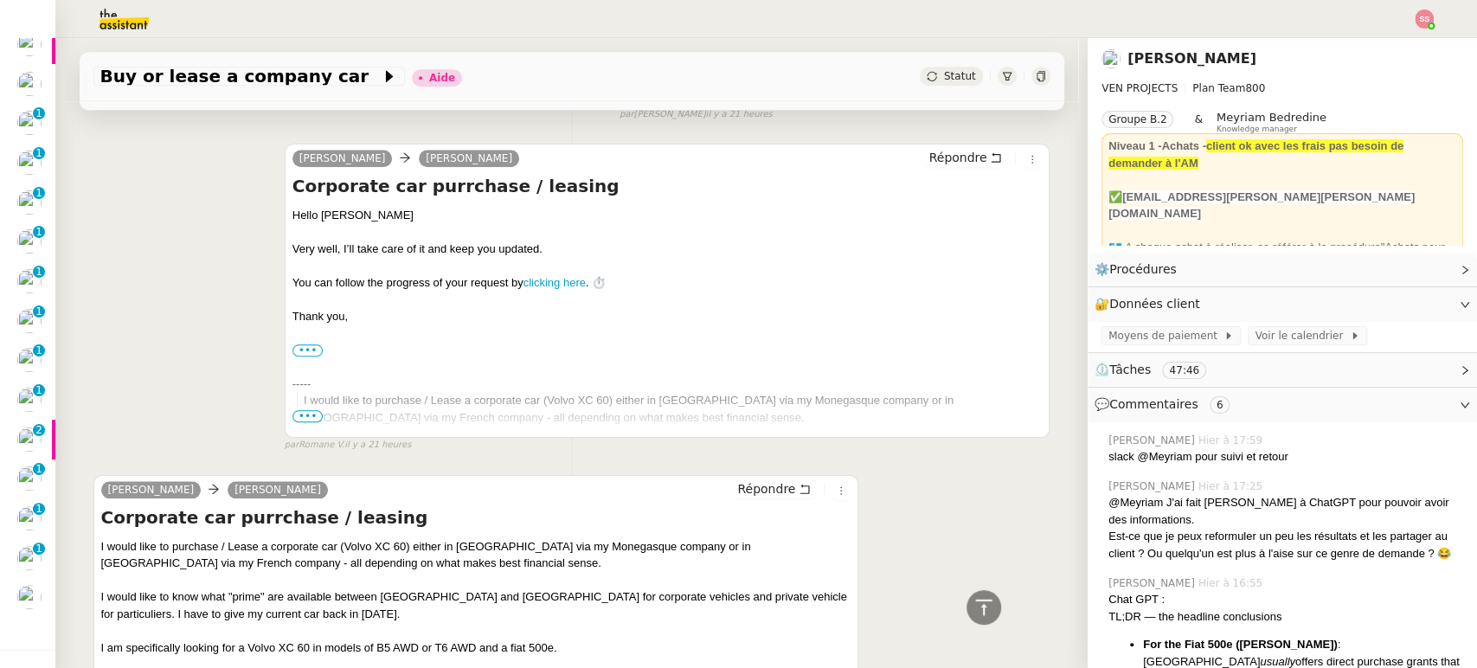
click at [0, 0] on input "•••" at bounding box center [0, 0] width 0 height 0
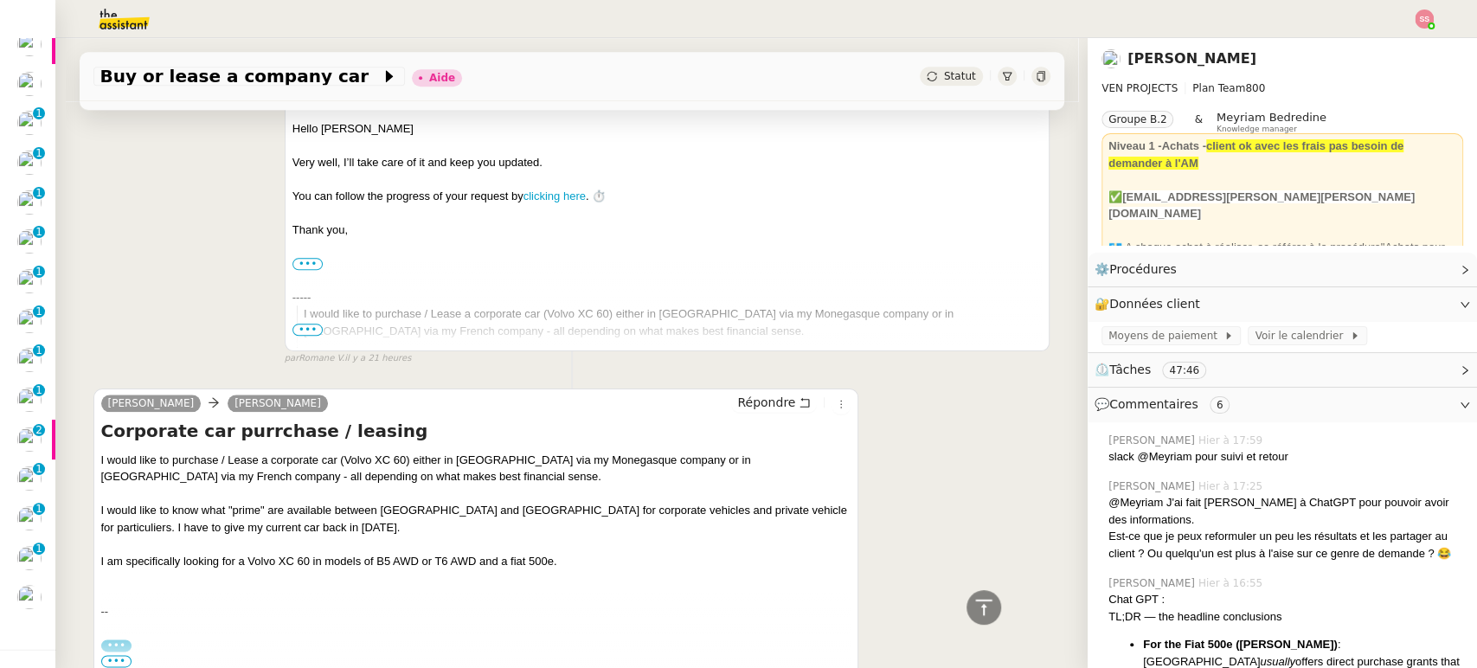
scroll to position [5661, 0]
click at [119, 655] on span "•••" at bounding box center [116, 661] width 31 height 12
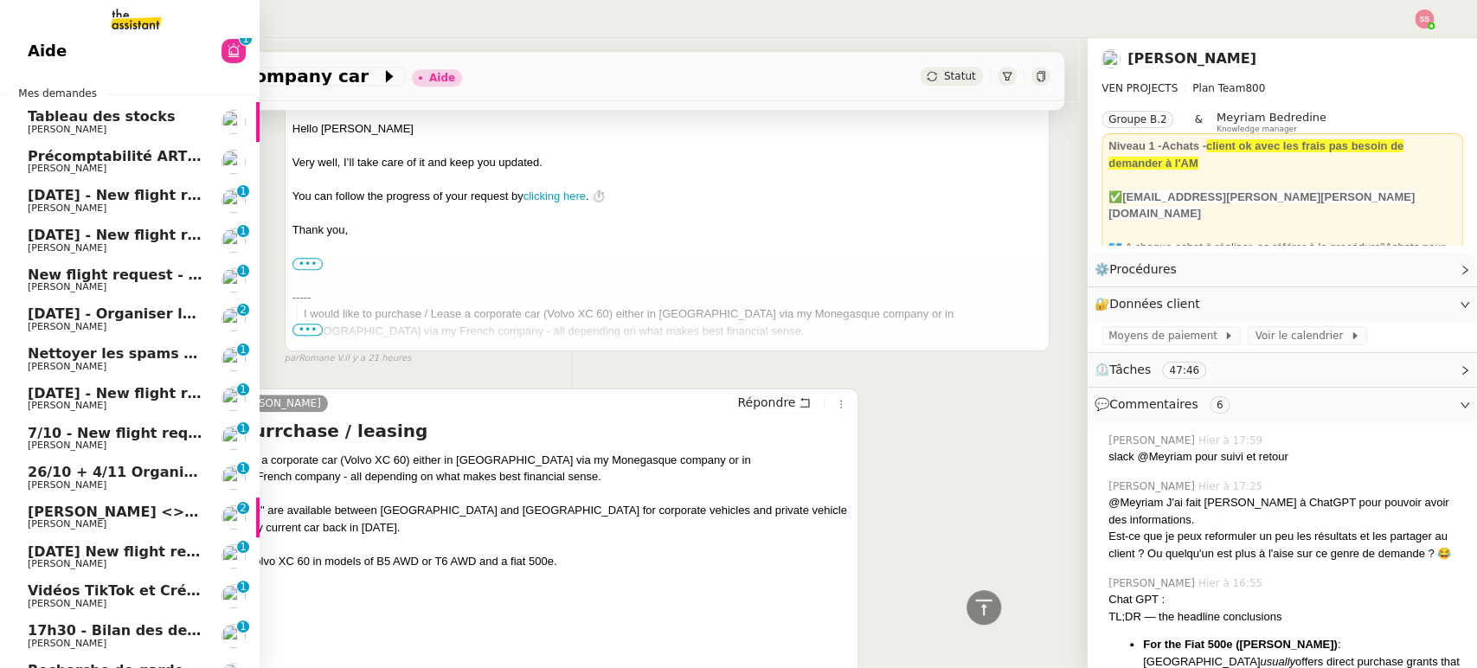
scroll to position [96, 0]
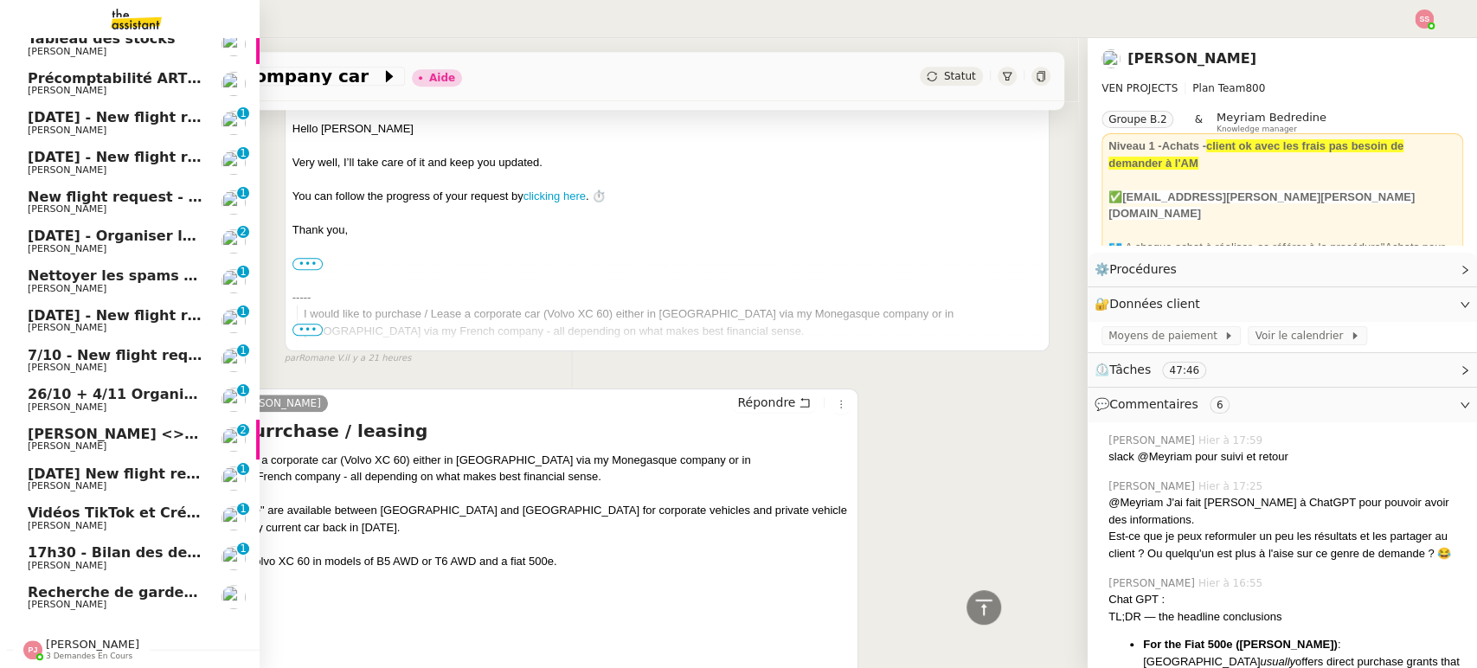
click at [114, 427] on span "[PERSON_NAME] <> Agile Capital Markets" at bounding box center [192, 434] width 329 height 16
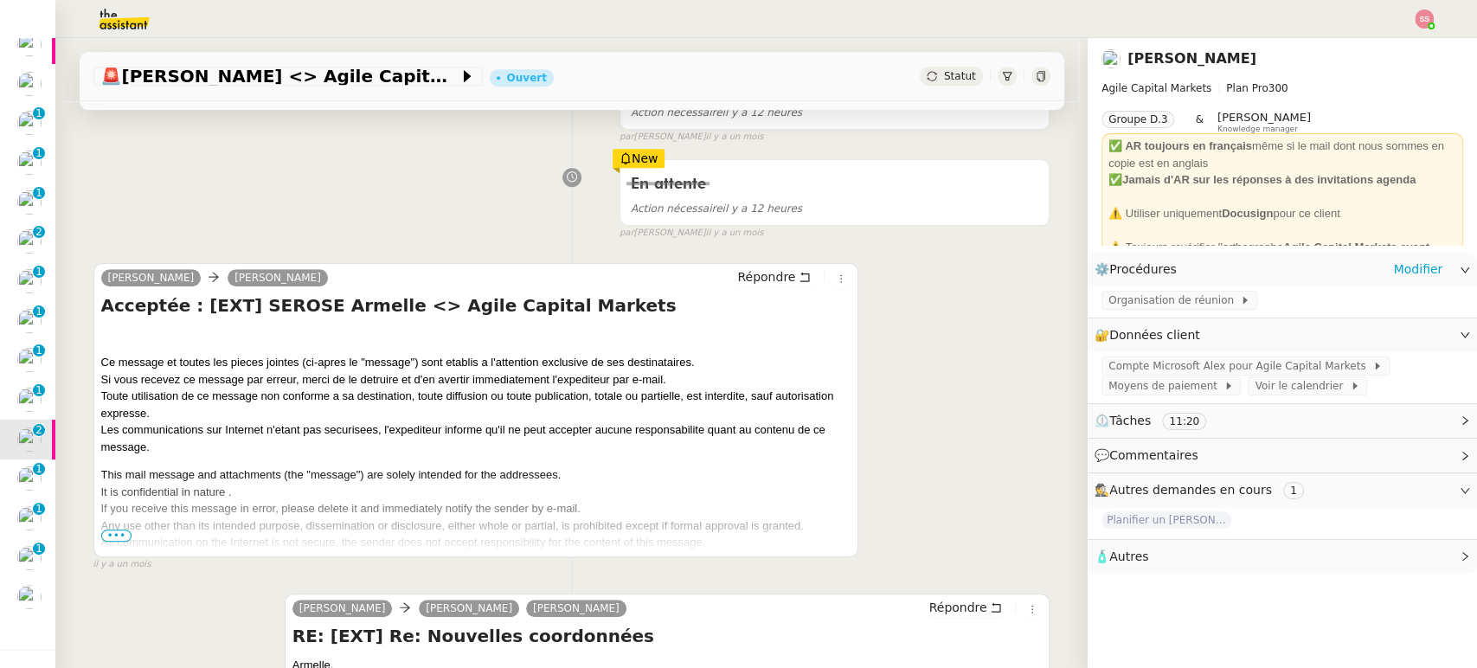
scroll to position [637, 0]
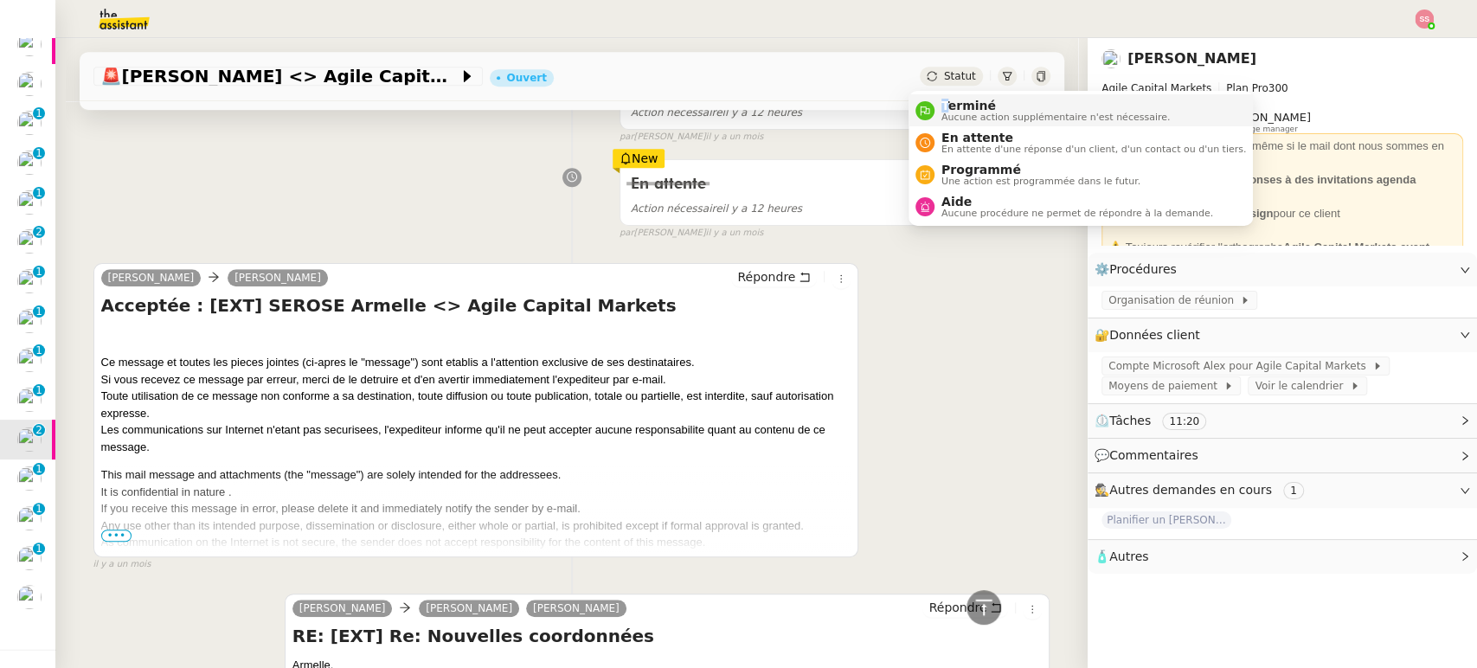
click at [944, 109] on span "Terminé" at bounding box center [1055, 106] width 228 height 14
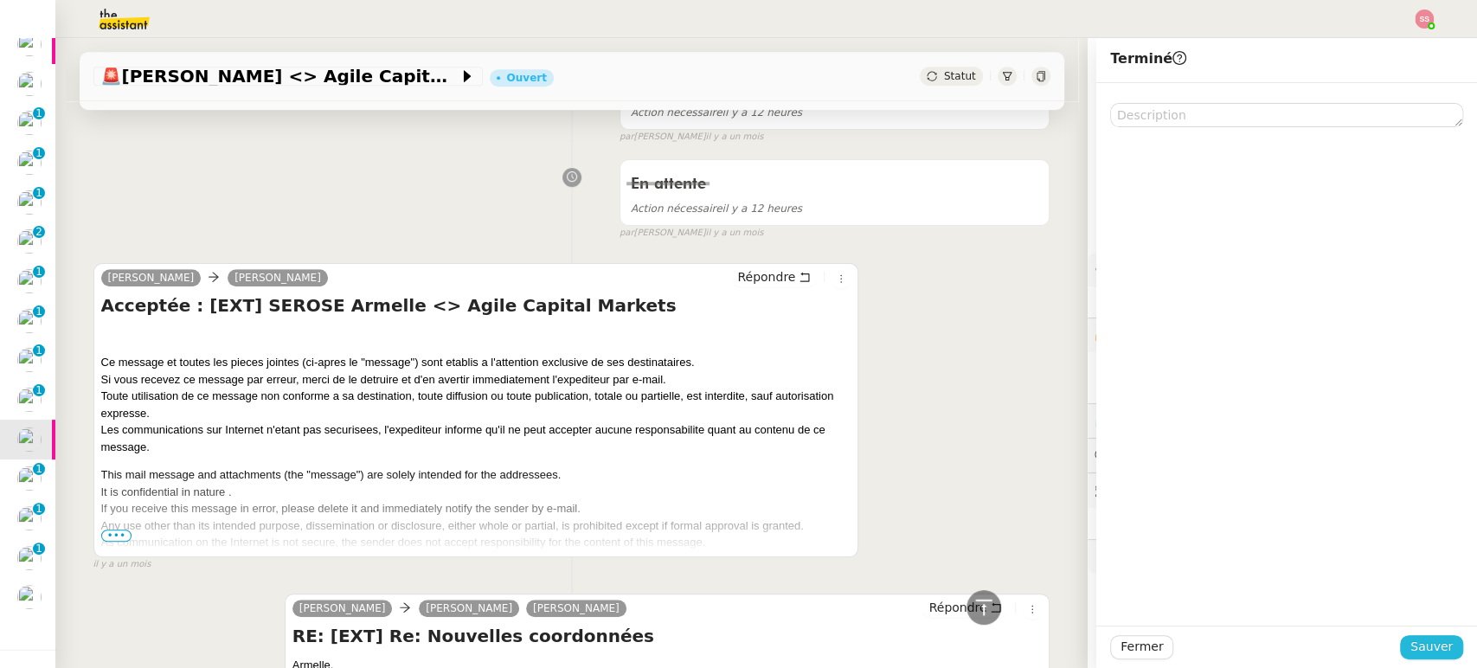
drag, startPoint x: 1410, startPoint y: 644, endPoint x: 1353, endPoint y: 638, distance: 57.3
click at [1410, 644] on span "Sauver" at bounding box center [1431, 647] width 42 height 20
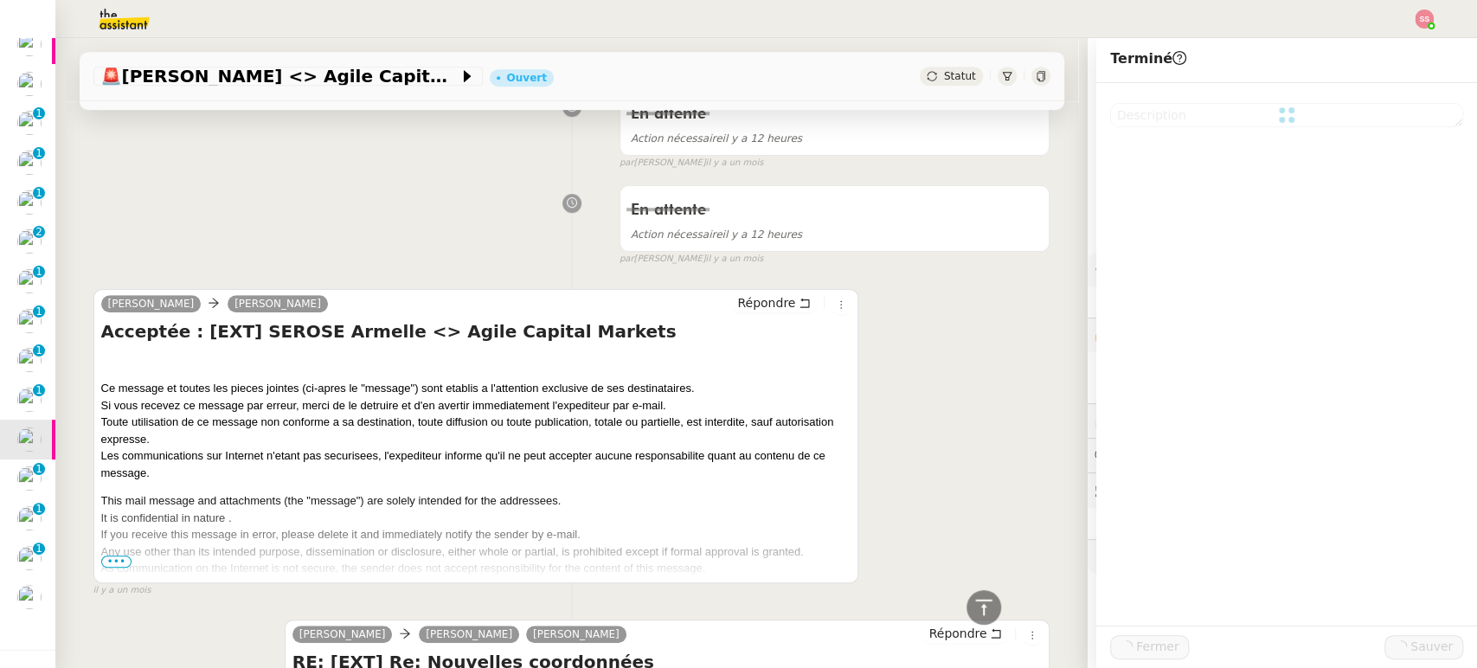
scroll to position [663, 0]
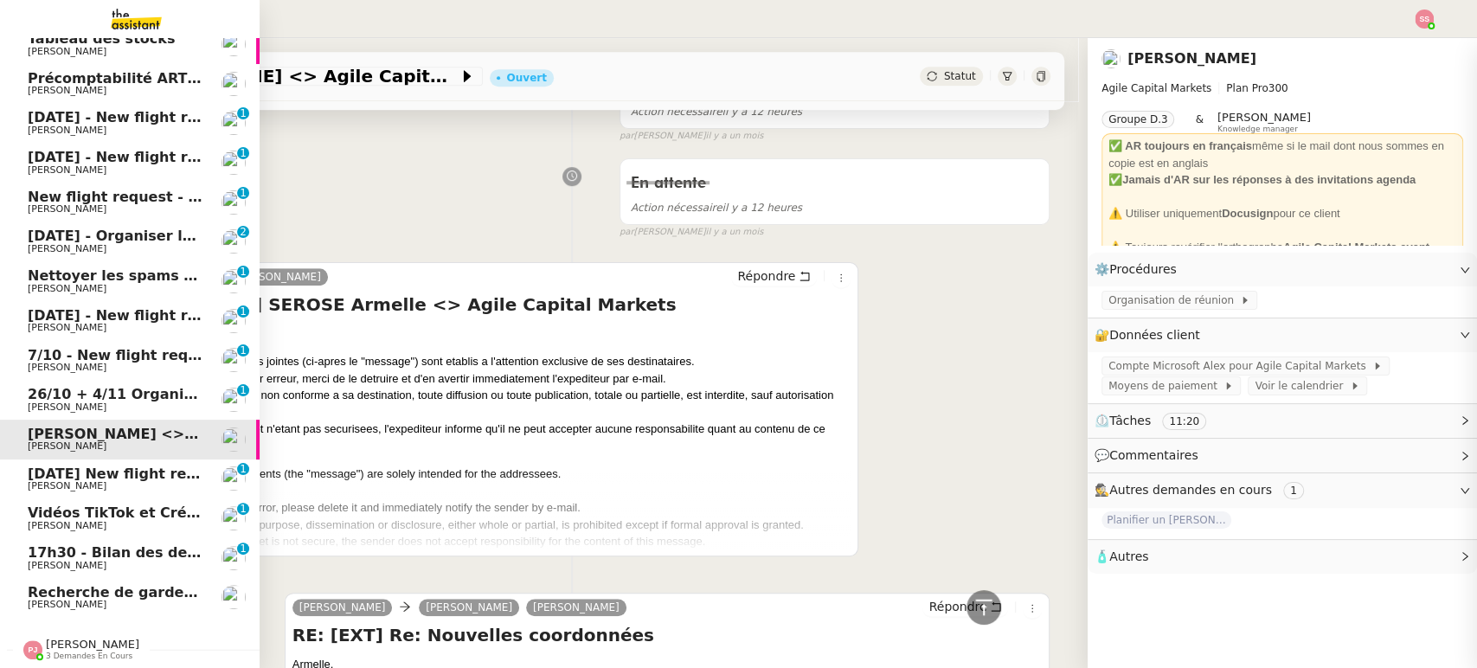
scroll to position [99, 0]
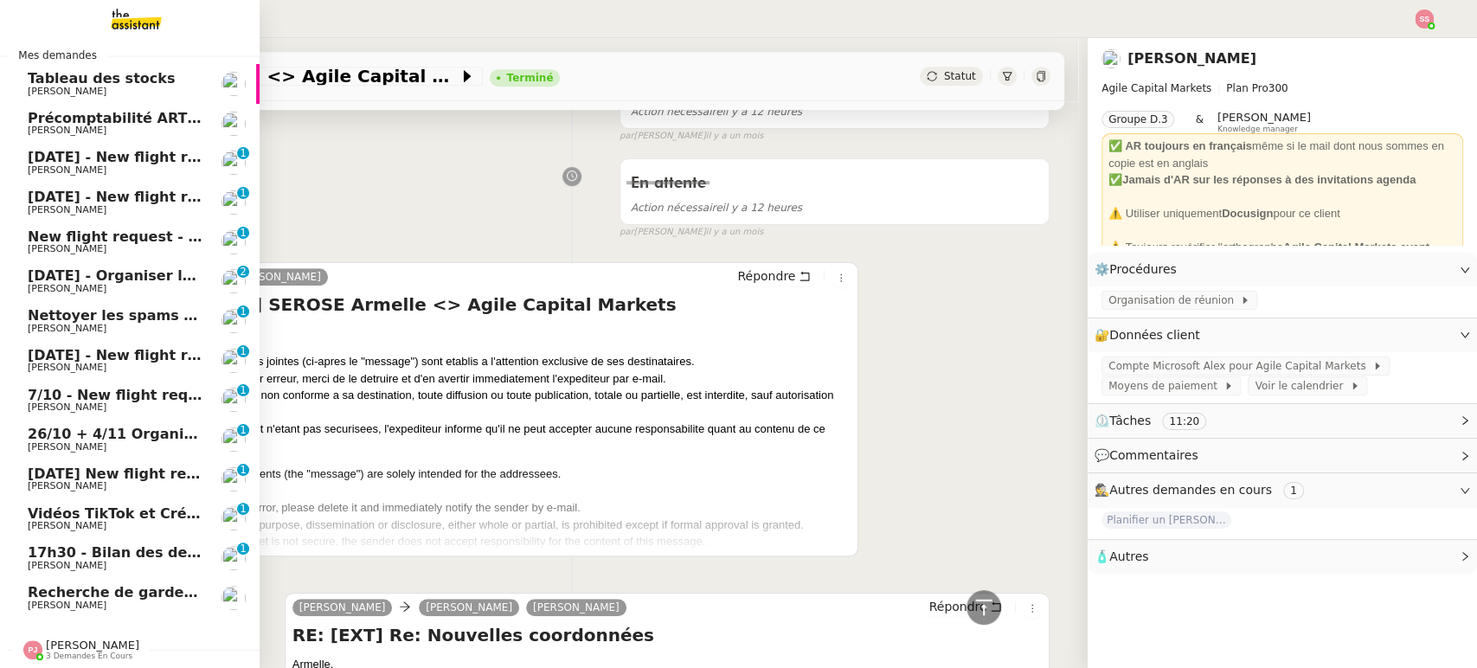
click at [97, 151] on span "[DATE] - New flight request - [PERSON_NAME]" at bounding box center [206, 157] width 357 height 16
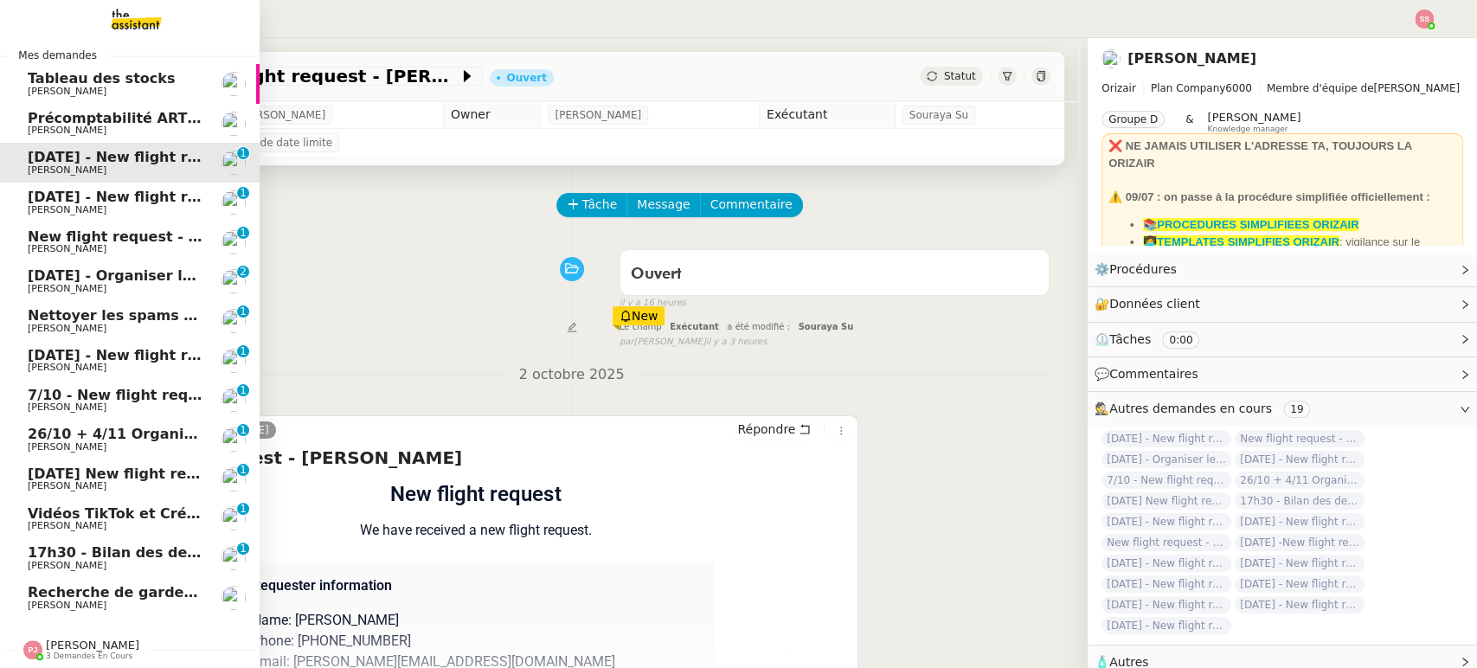
click at [118, 183] on link "[DATE] - New flight request - [PERSON_NAME] [PERSON_NAME] 0 1 2 3 4 5 6 7 8 9" at bounding box center [130, 203] width 260 height 40
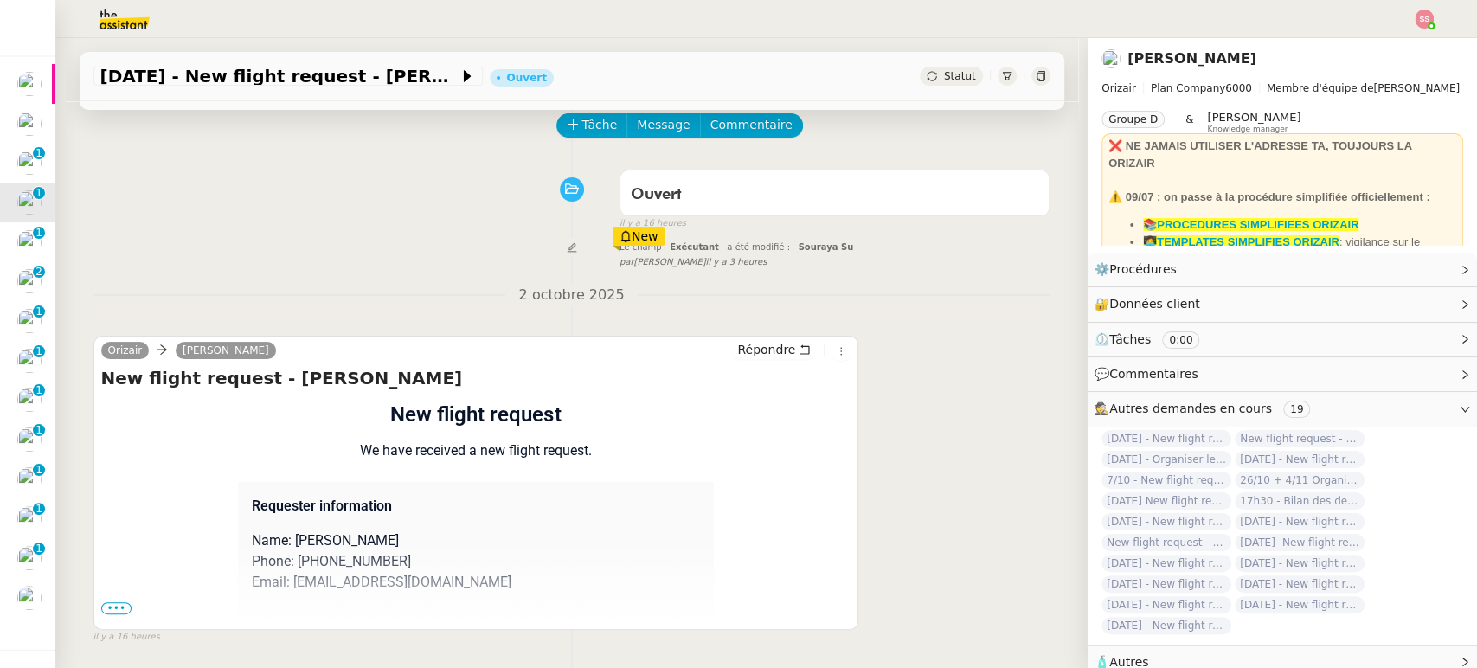
scroll to position [192, 0]
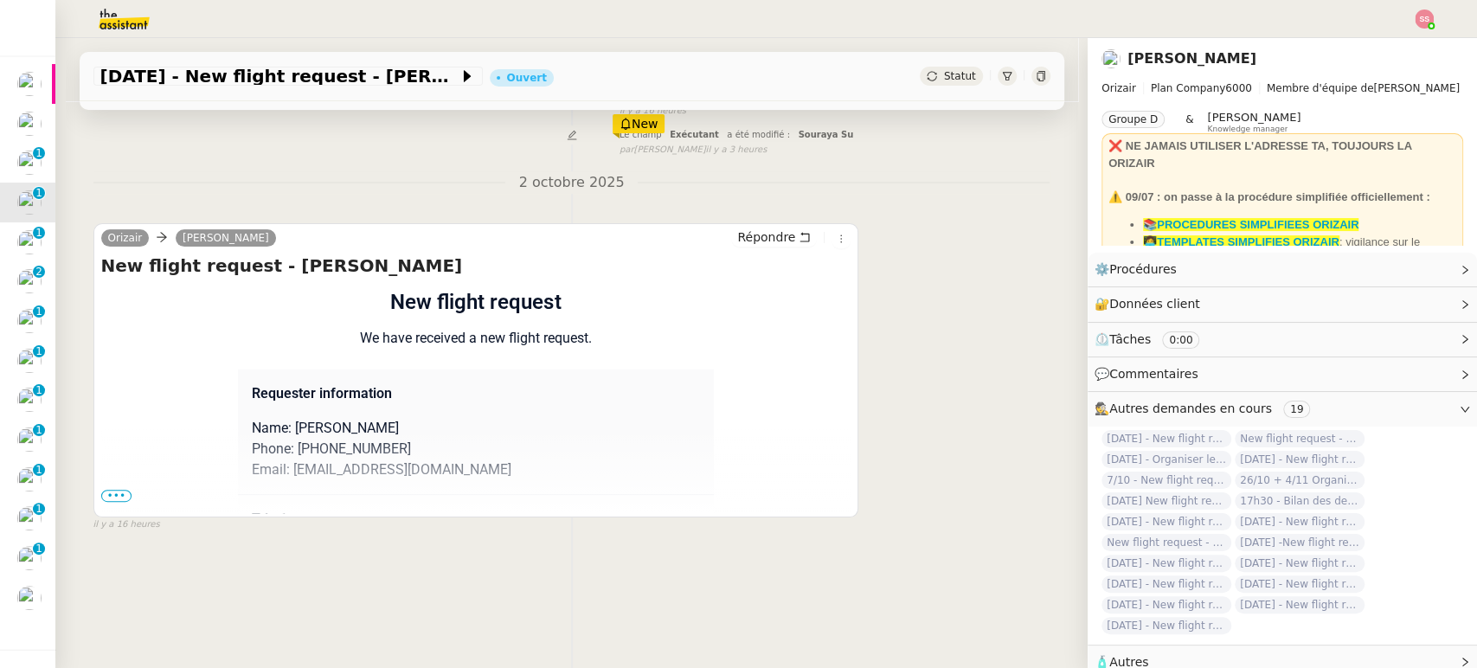
click at [111, 491] on span "•••" at bounding box center [116, 496] width 31 height 12
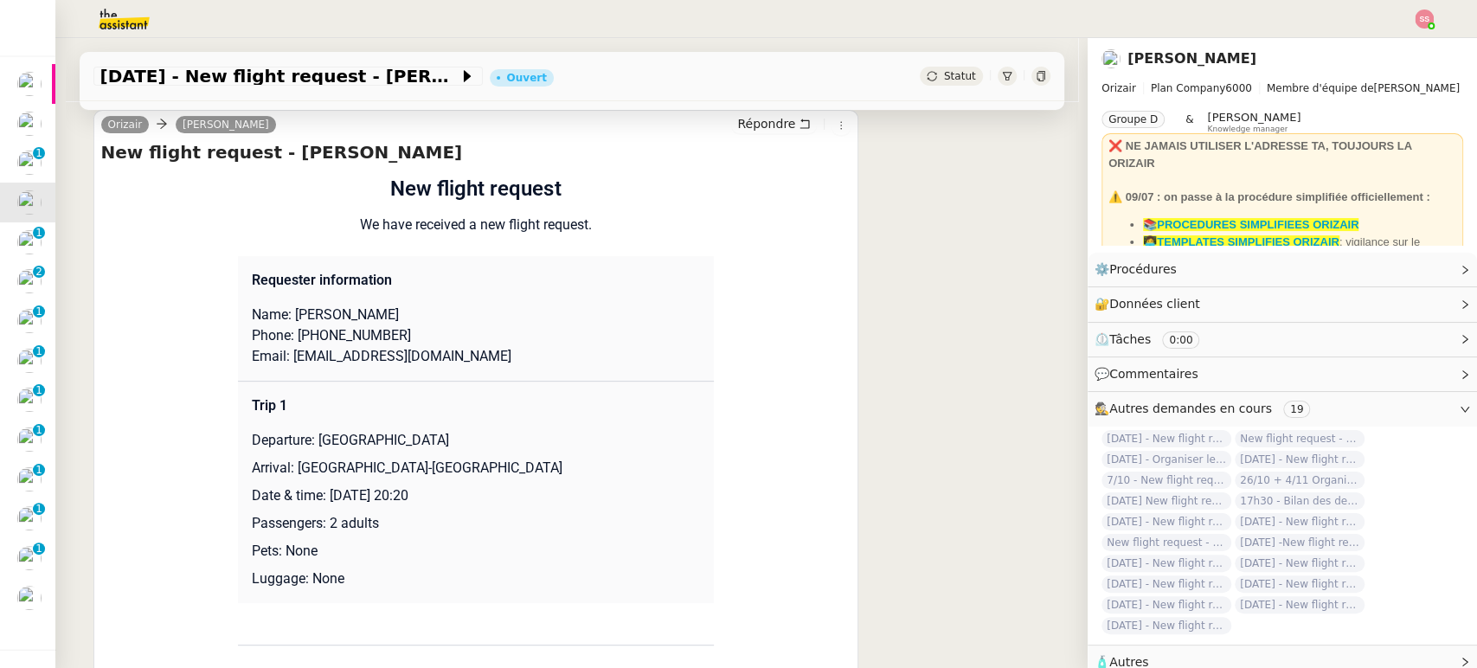
scroll to position [480, 0]
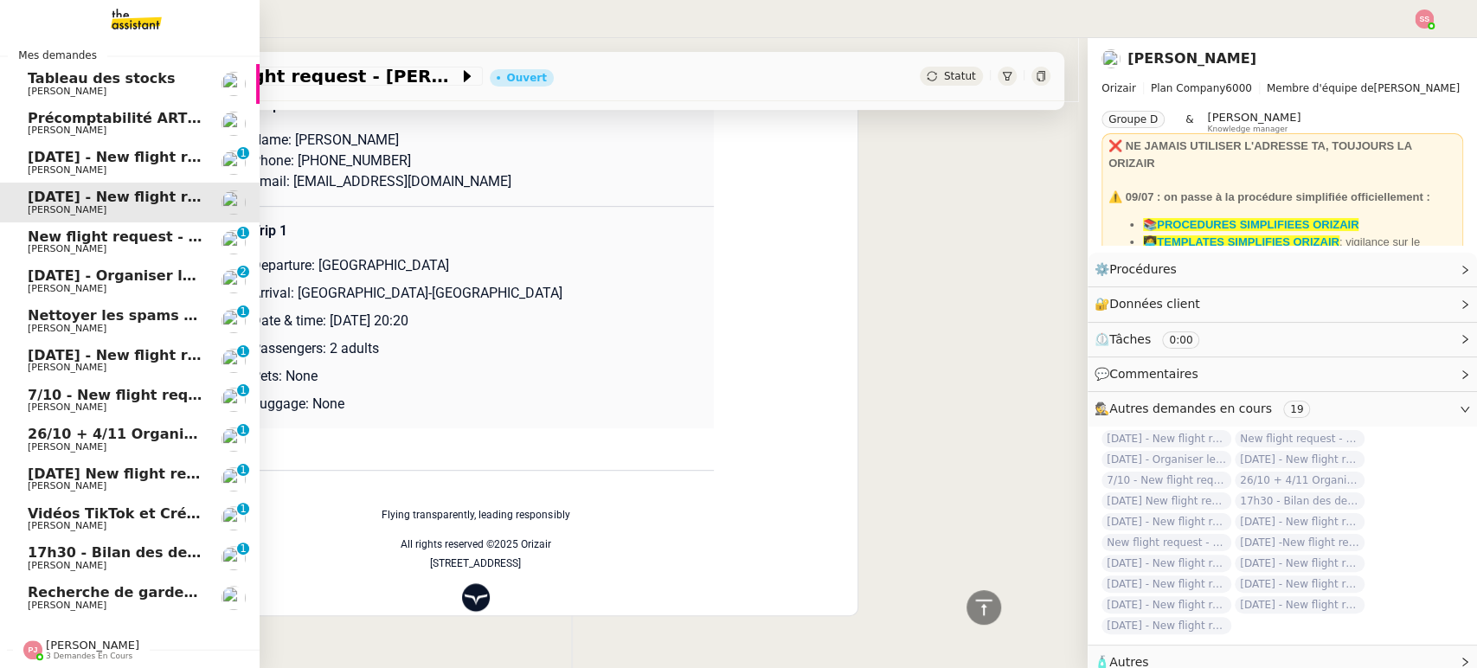
click at [153, 228] on span "New flight request - [PERSON_NAME]" at bounding box center [172, 236] width 289 height 16
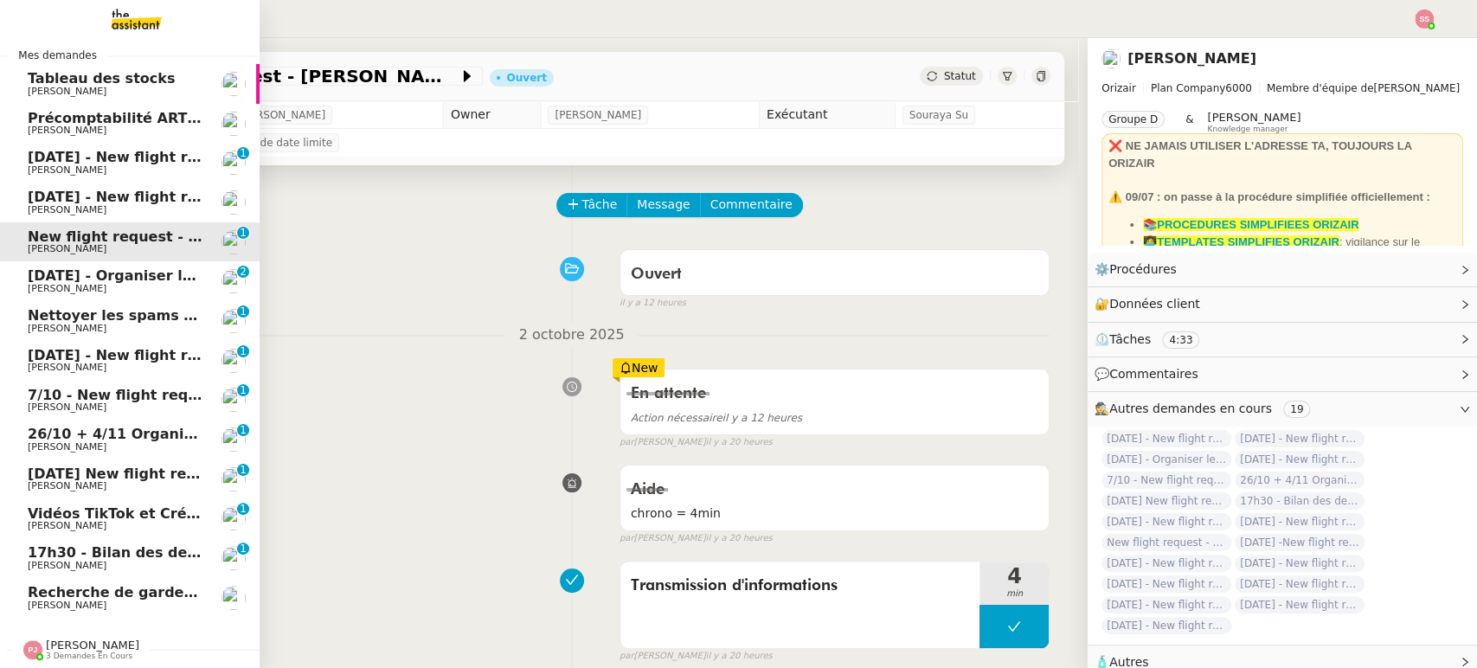
click at [83, 272] on span "[DATE] - Organiser le vol pour [PERSON_NAME]" at bounding box center [211, 275] width 367 height 16
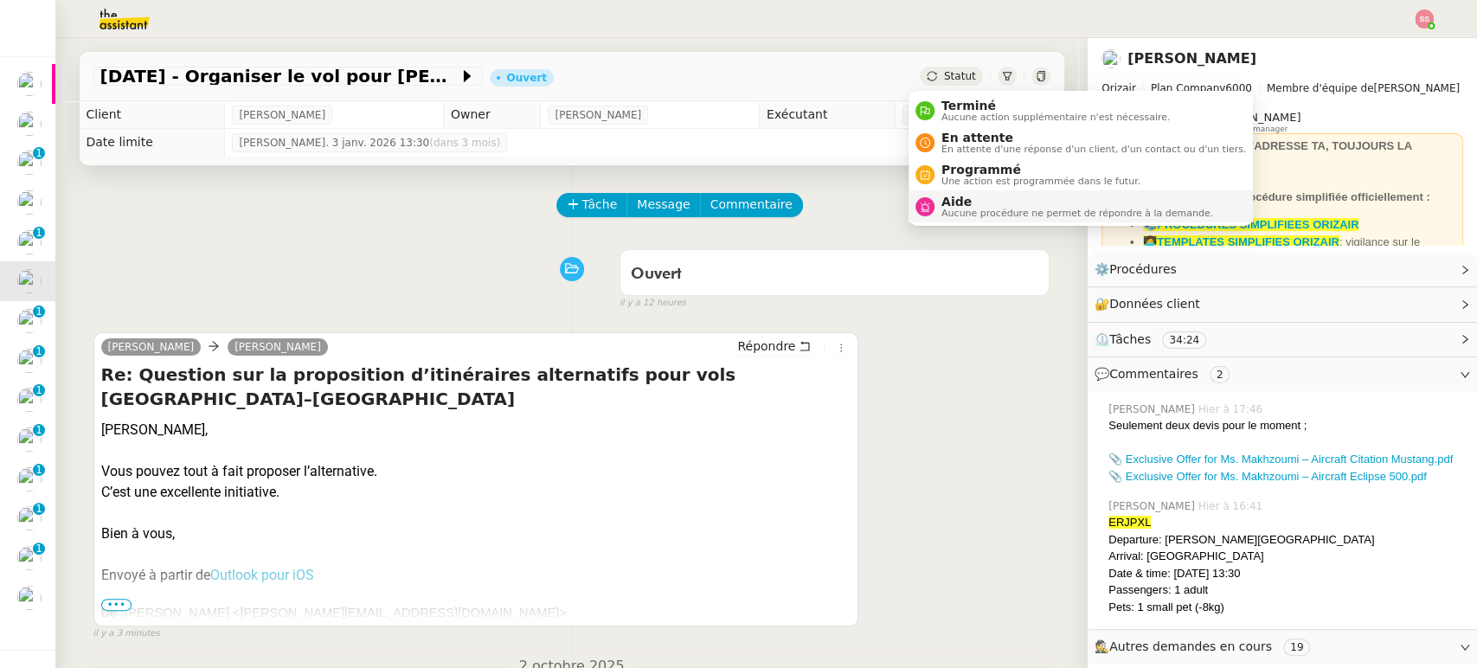
click at [967, 204] on span "Aide" at bounding box center [1077, 202] width 272 height 14
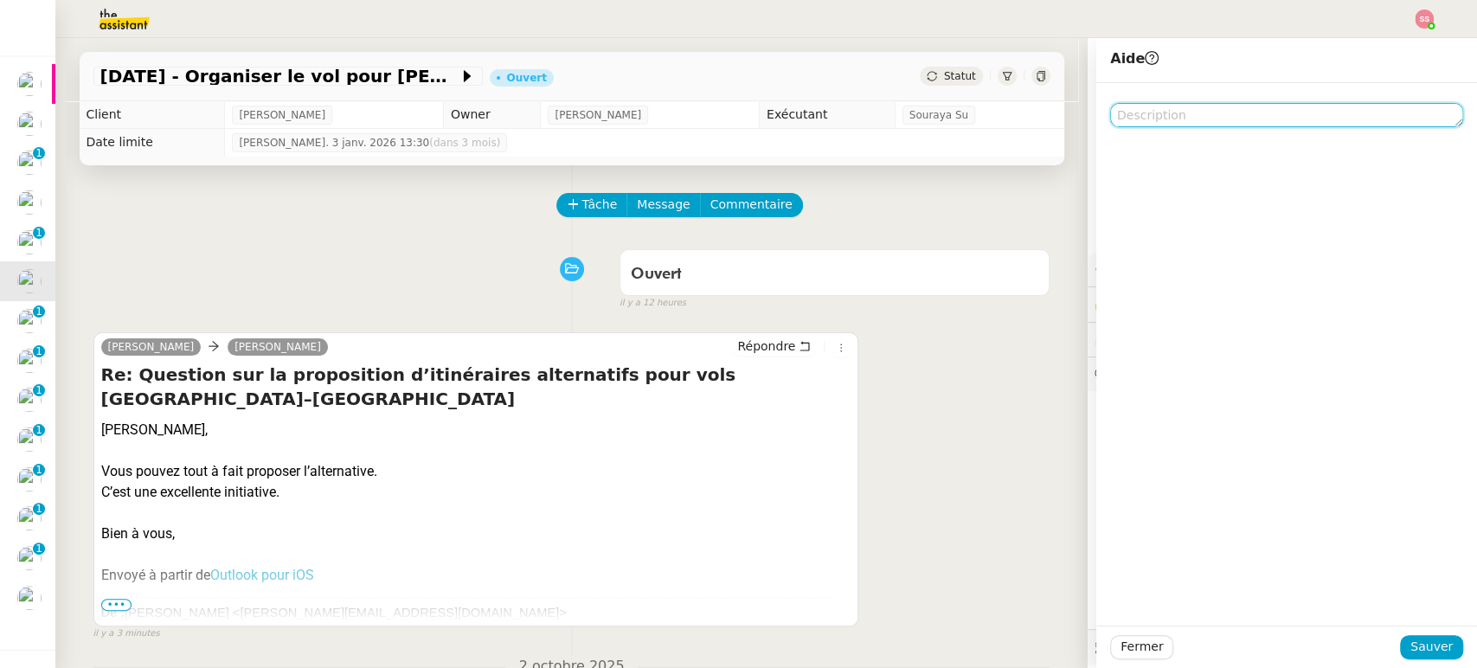
click at [1149, 109] on textarea at bounding box center [1286, 115] width 353 height 24
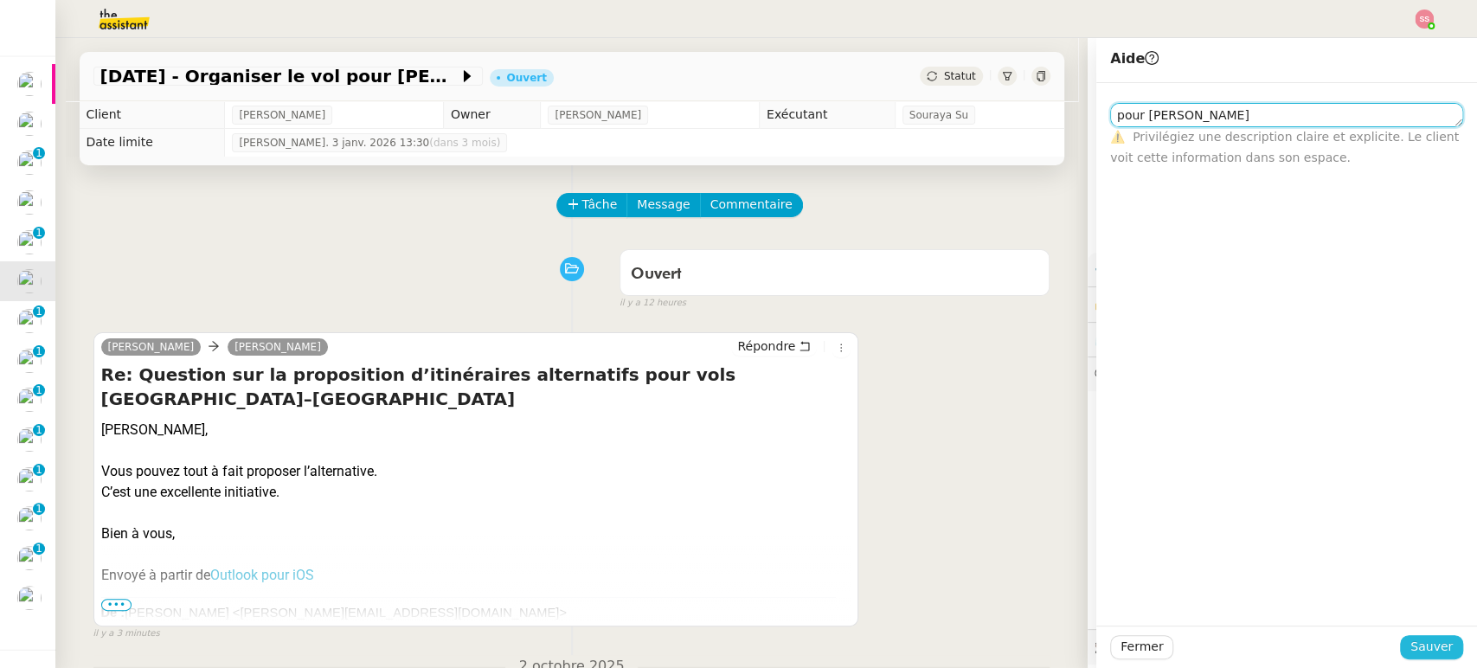
type textarea "pour [PERSON_NAME]"
click at [1415, 644] on span "Sauver" at bounding box center [1431, 647] width 42 height 20
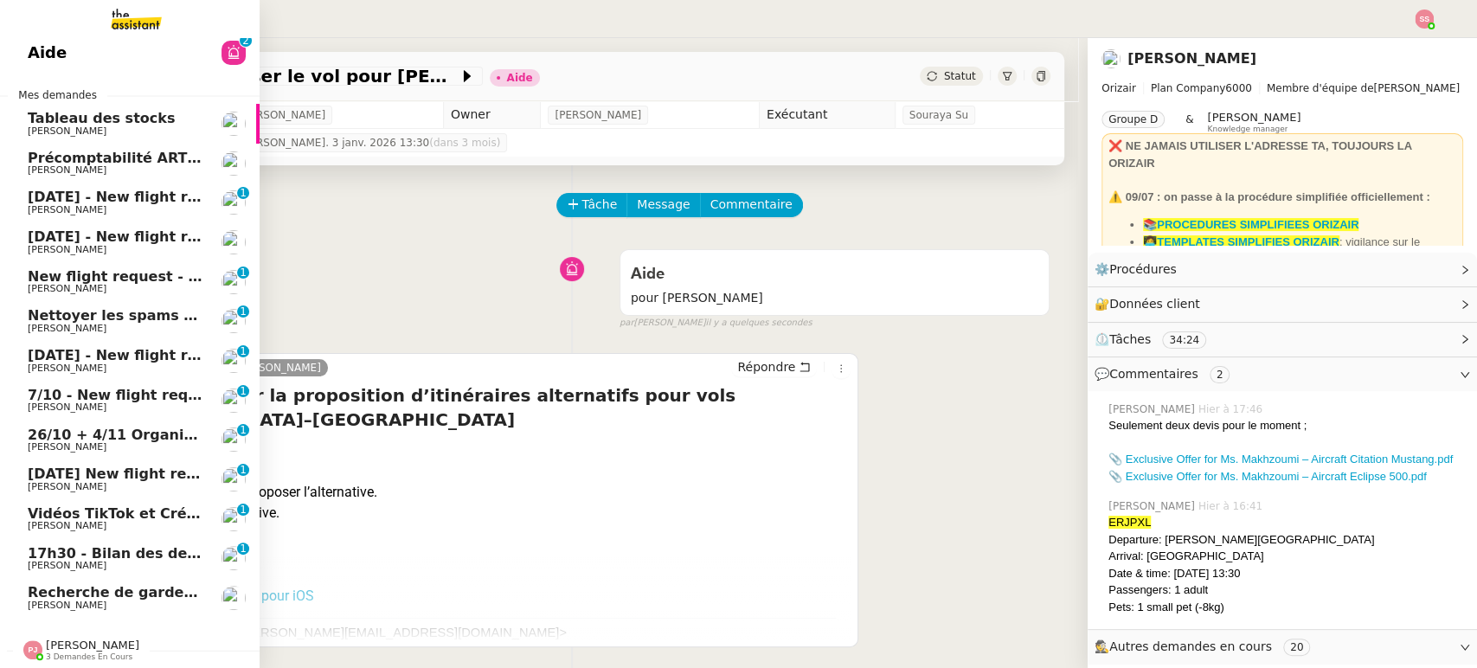
scroll to position [61, 0]
click at [181, 349] on span "[DATE] - New flight request - [PERSON_NAME]" at bounding box center [206, 355] width 357 height 16
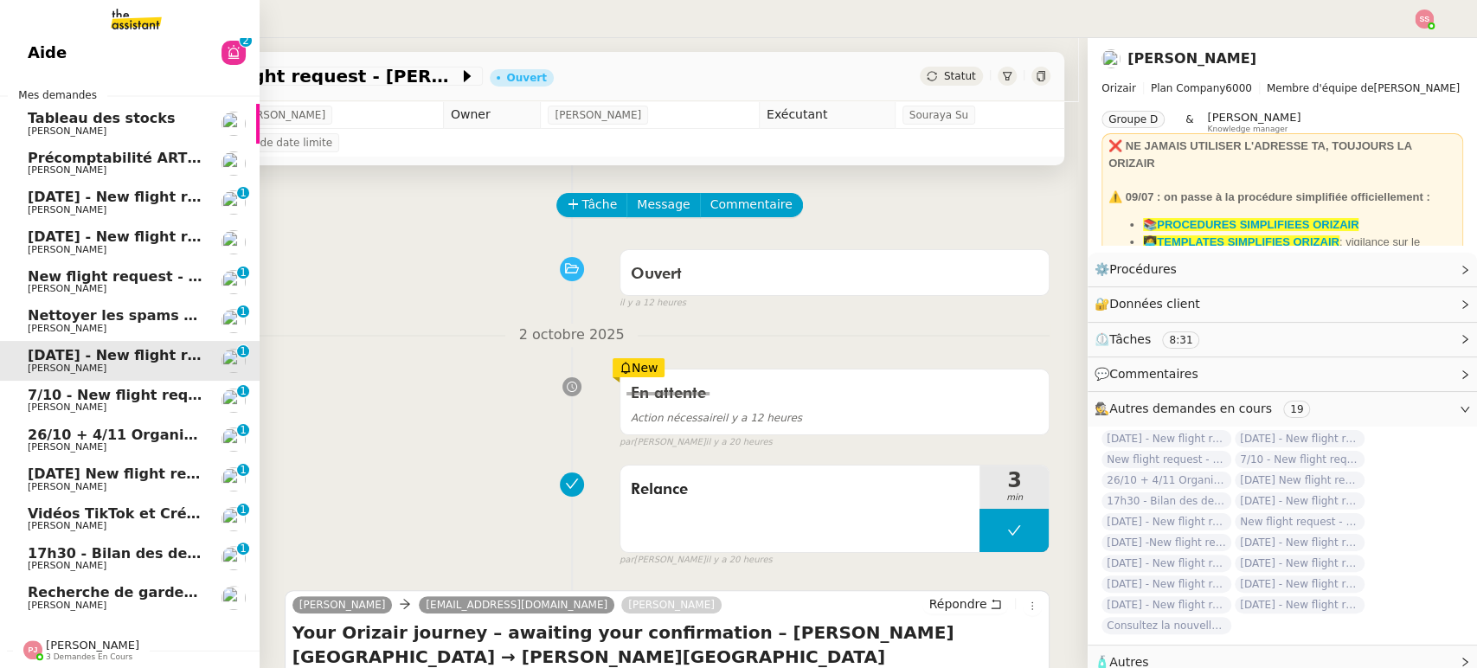
click at [145, 387] on span "7/10 - New flight request - Des King" at bounding box center [167, 395] width 279 height 16
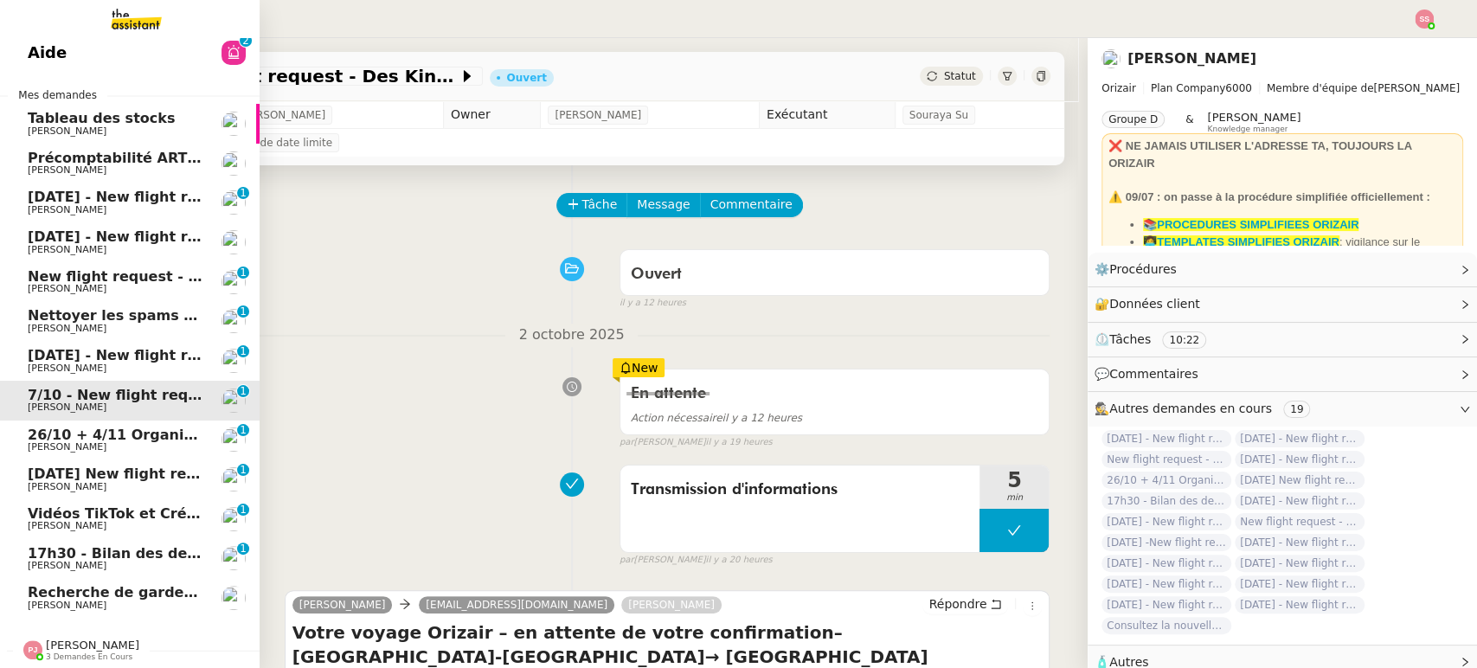
click at [160, 427] on span "26/10 + 4/11 Organiser le vol pour [PERSON_NAME]" at bounding box center [229, 434] width 402 height 16
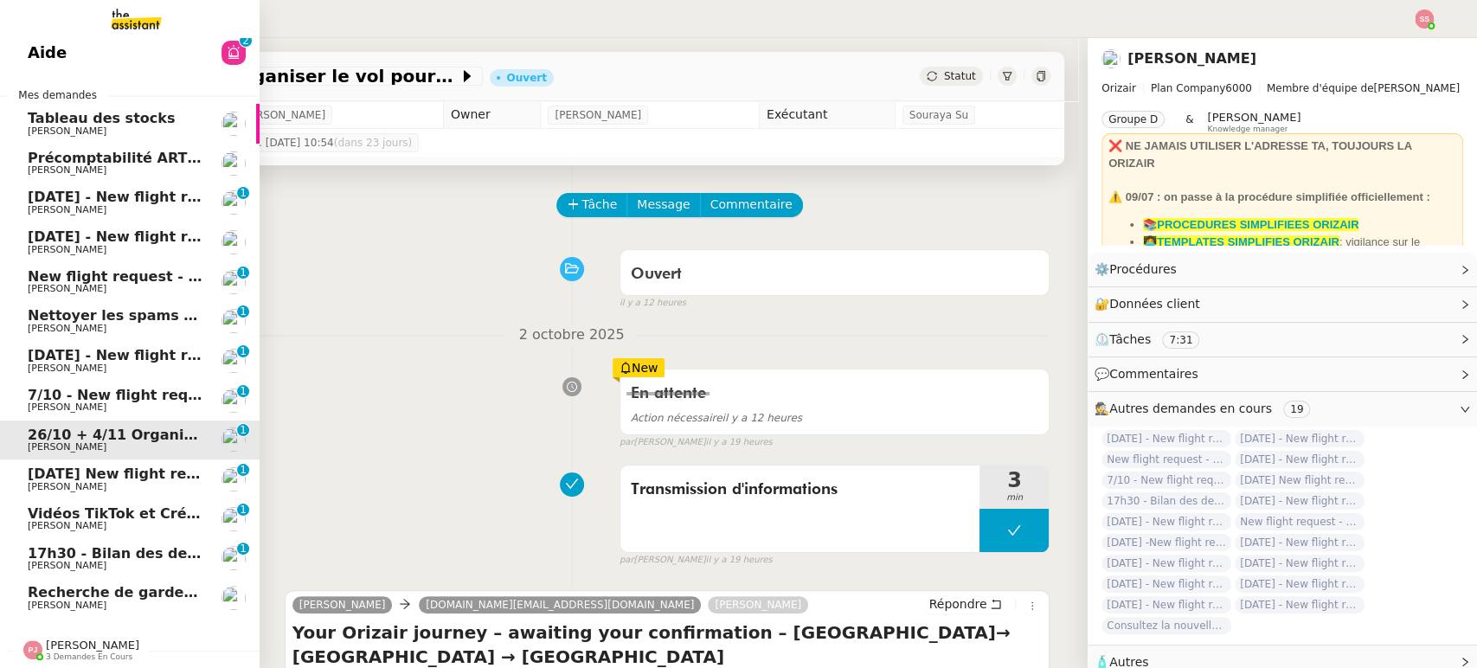
click at [135, 545] on span "17h30 - Bilan des demandes de la journée : en cours et restant à traiter - 3 oc…" at bounding box center [375, 553] width 695 height 16
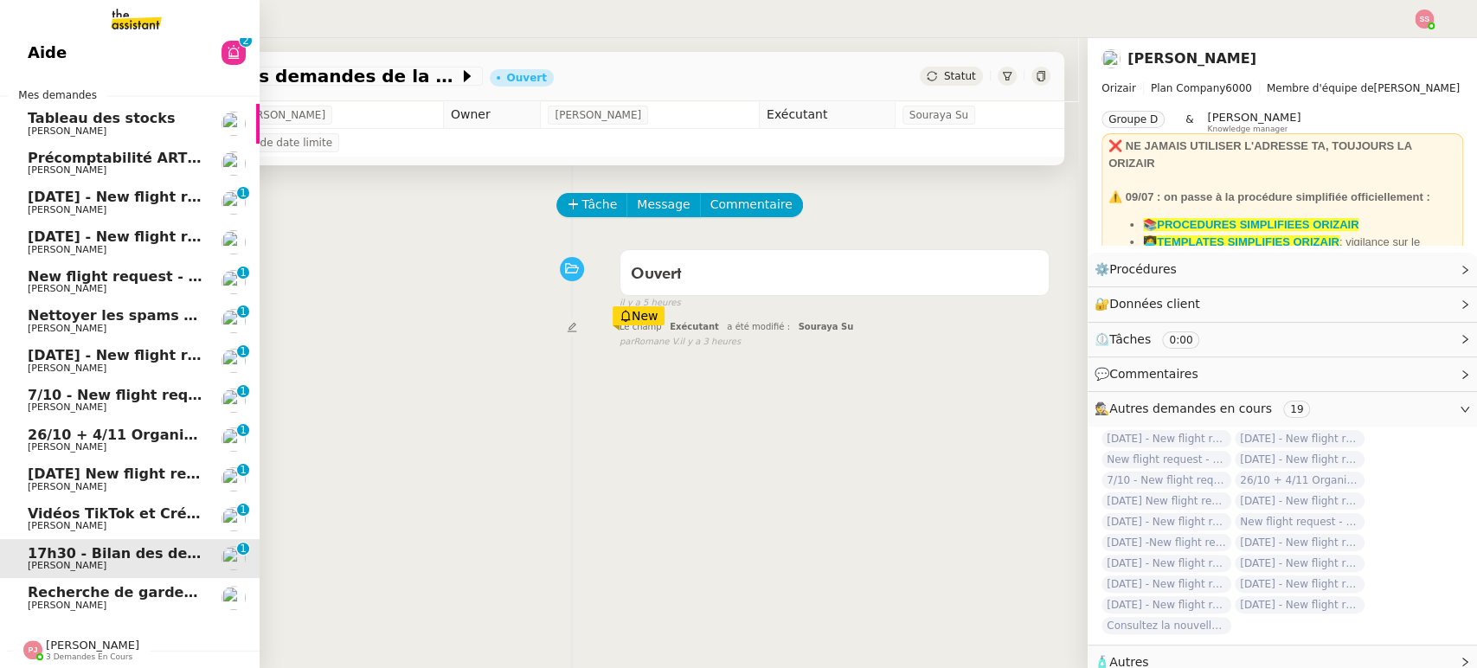
click at [119, 587] on span "Recherche de garde meuble autour de [GEOGRAPHIC_DATA]" at bounding box center [261, 592] width 466 height 16
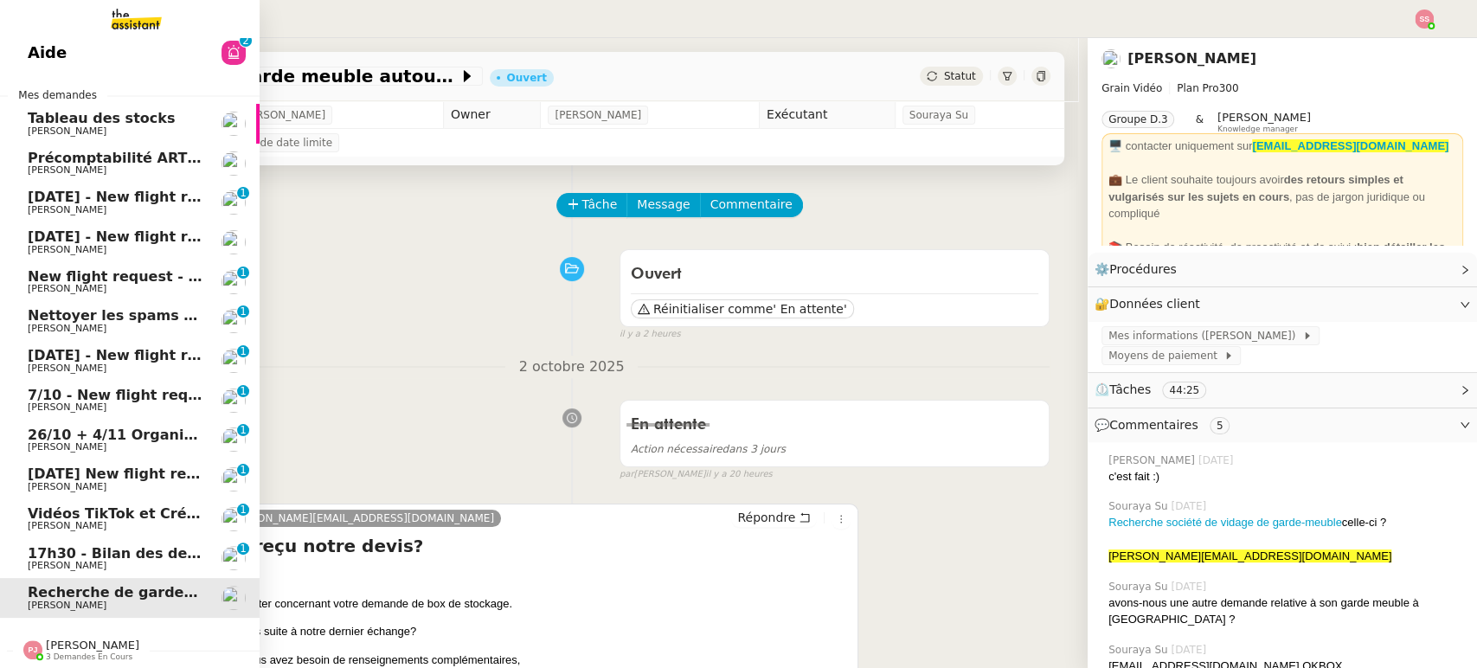
click at [118, 44] on link "Aide 0 1 2 3 4 5 6 7 8 9" at bounding box center [130, 53] width 260 height 40
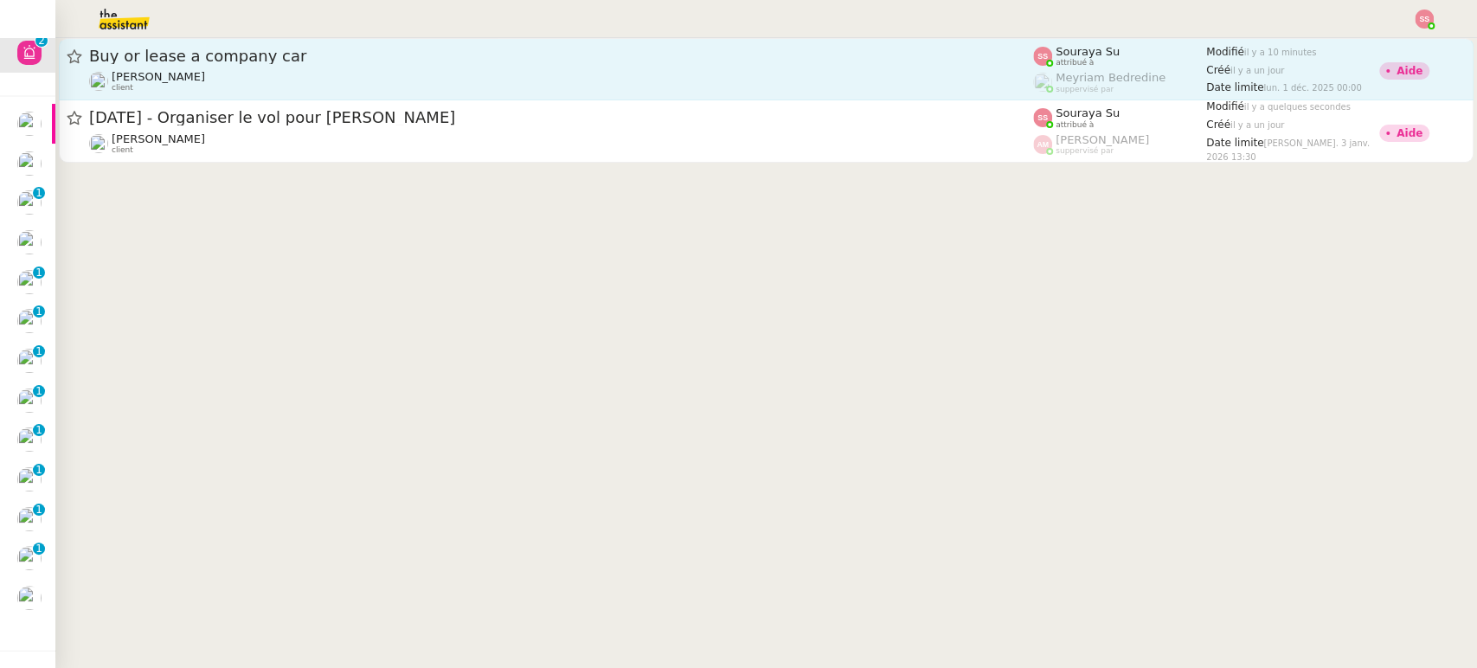
click at [276, 68] on div "Buy or lease a company car [PERSON_NAME] client" at bounding box center [561, 69] width 944 height 47
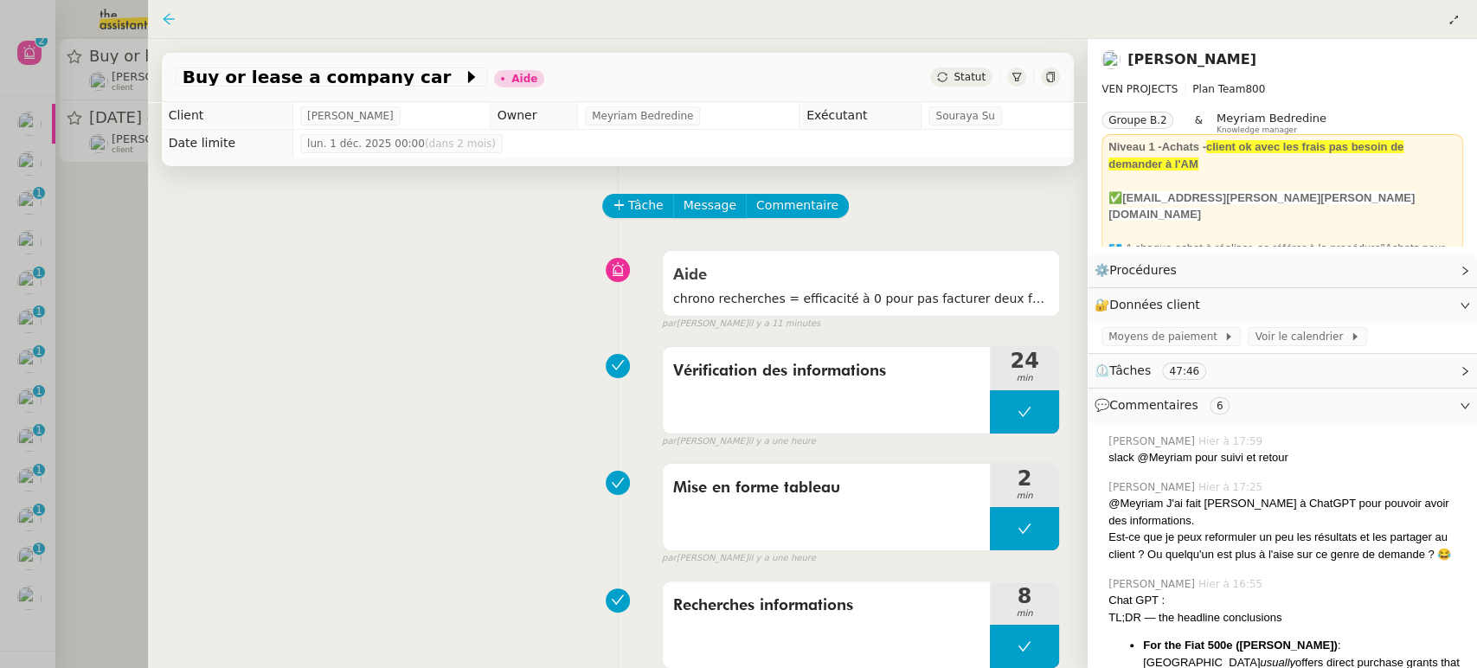
click at [167, 17] on icon at bounding box center [169, 19] width 14 height 14
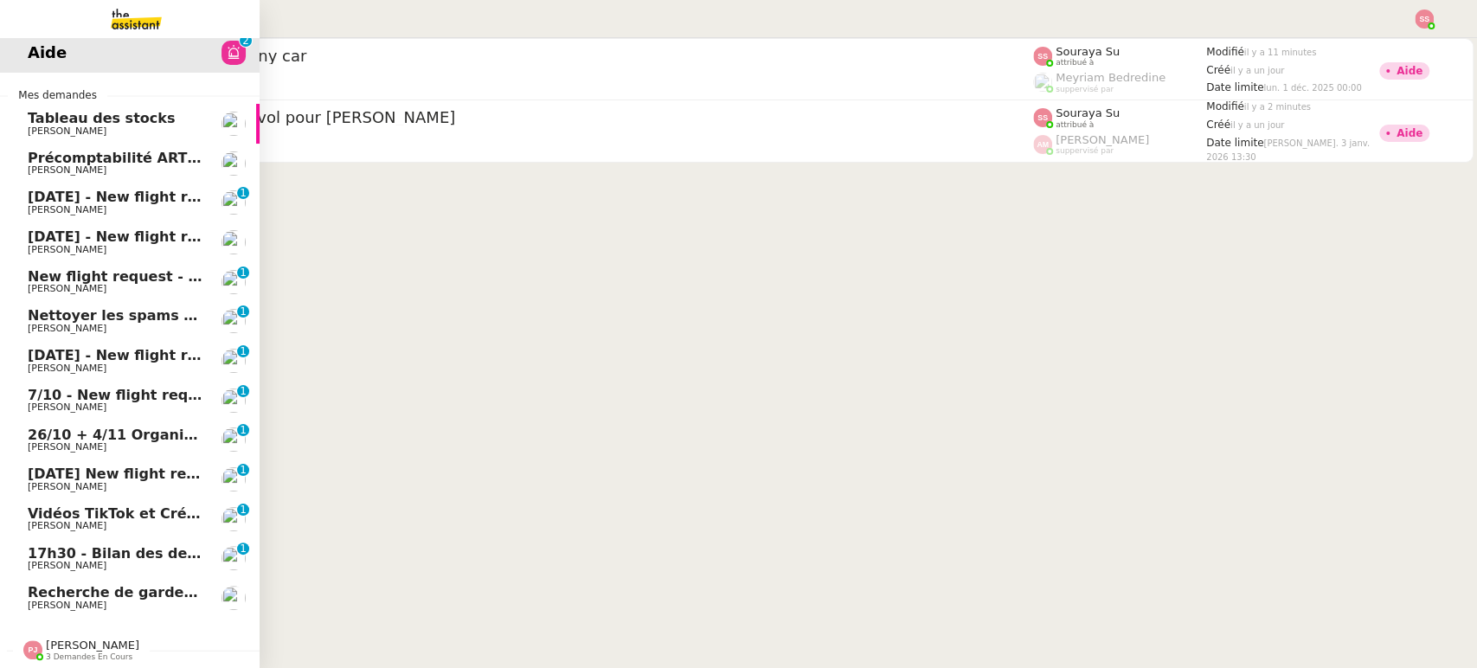
scroll to position [60, 0]
click at [54, 520] on span "[PERSON_NAME]" at bounding box center [67, 525] width 79 height 11
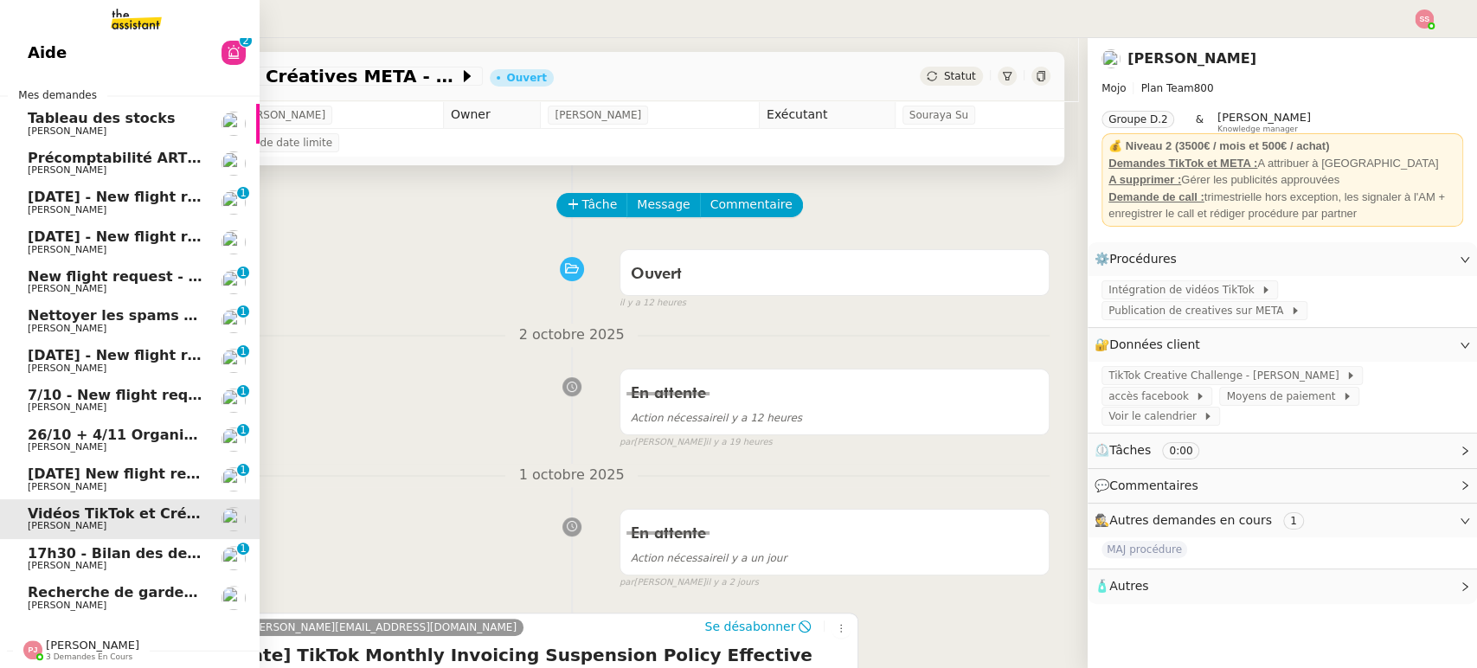
click at [48, 43] on span "Aide" at bounding box center [47, 53] width 39 height 26
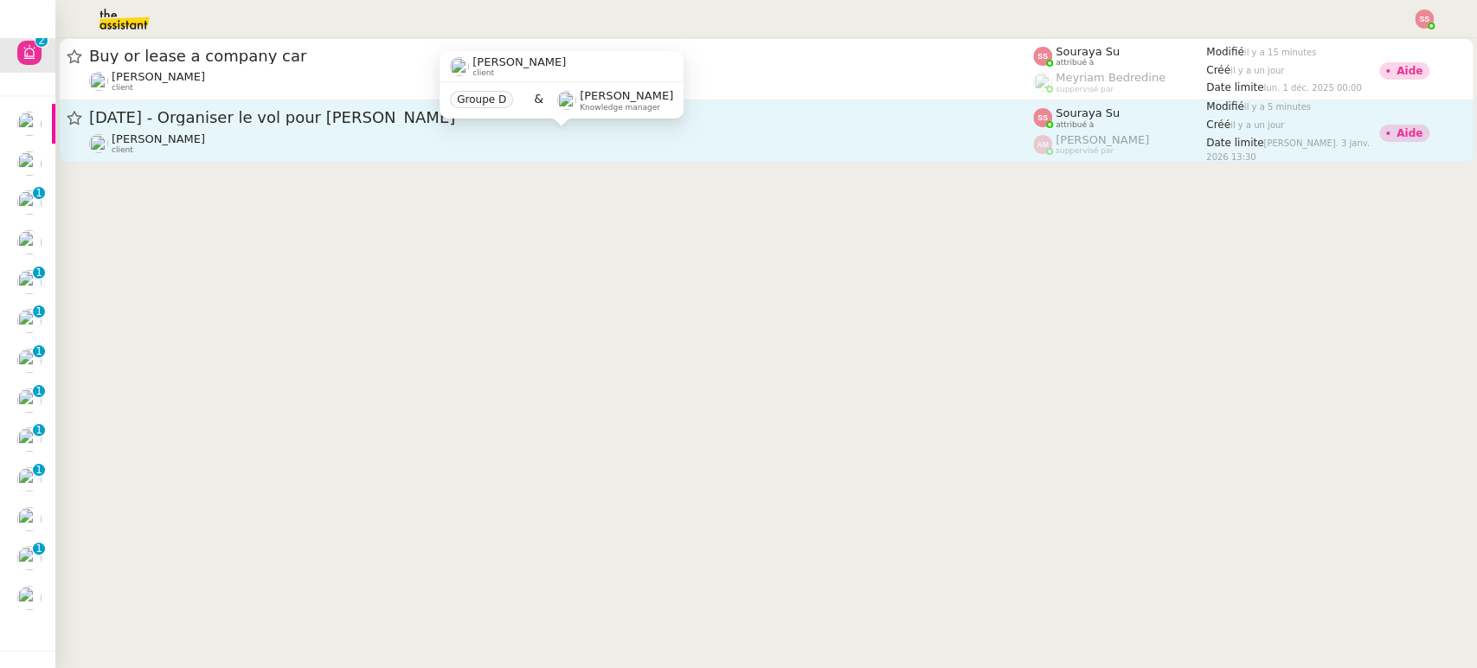
click at [620, 150] on div "[PERSON_NAME] client" at bounding box center [561, 143] width 944 height 22
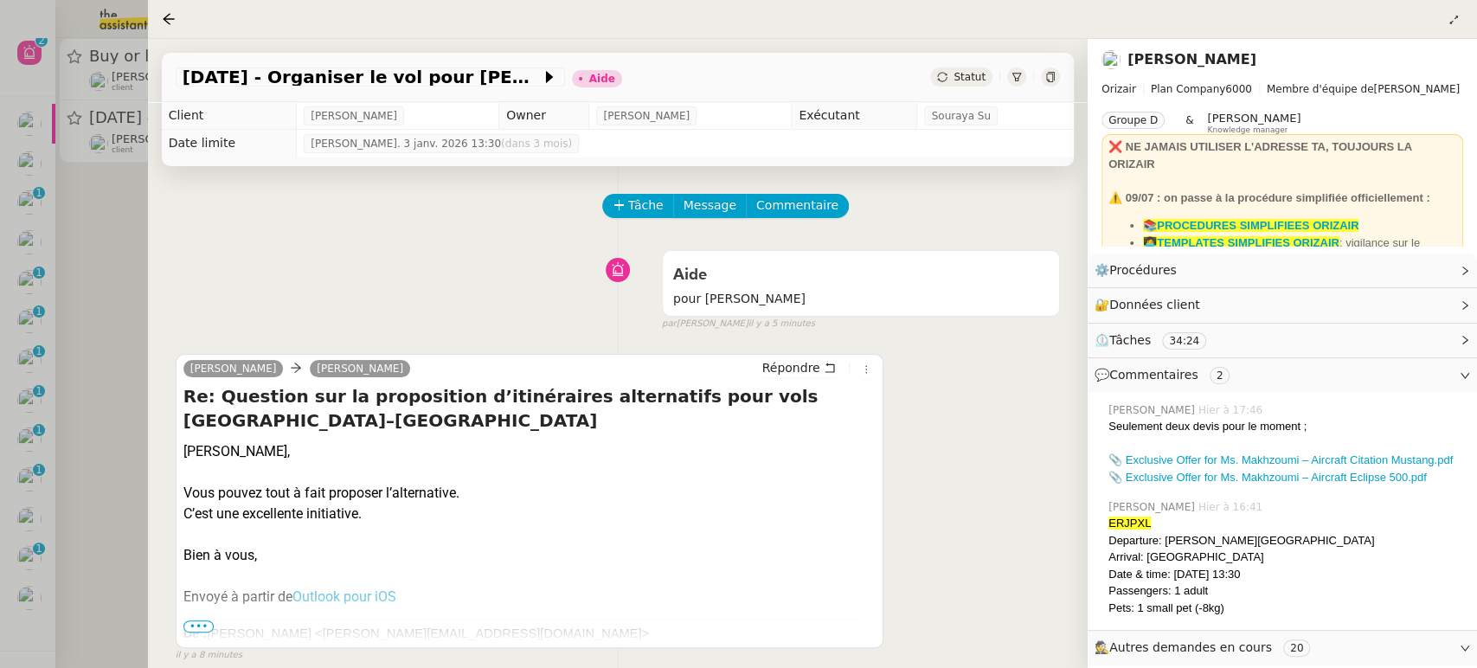
click at [159, 26] on nz-page-header at bounding box center [812, 19] width 1329 height 39
click at [162, 24] on icon at bounding box center [169, 19] width 14 height 14
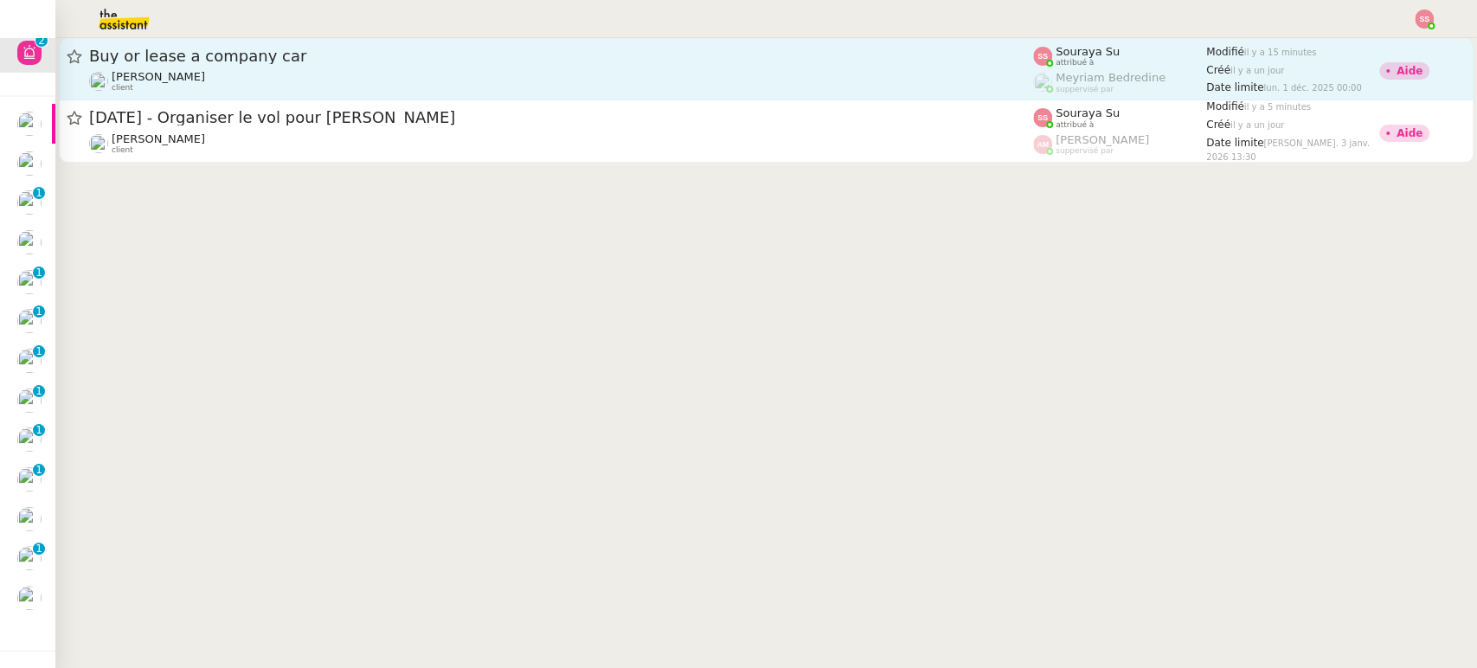
click at [216, 82] on div "[PERSON_NAME] client" at bounding box center [561, 81] width 944 height 22
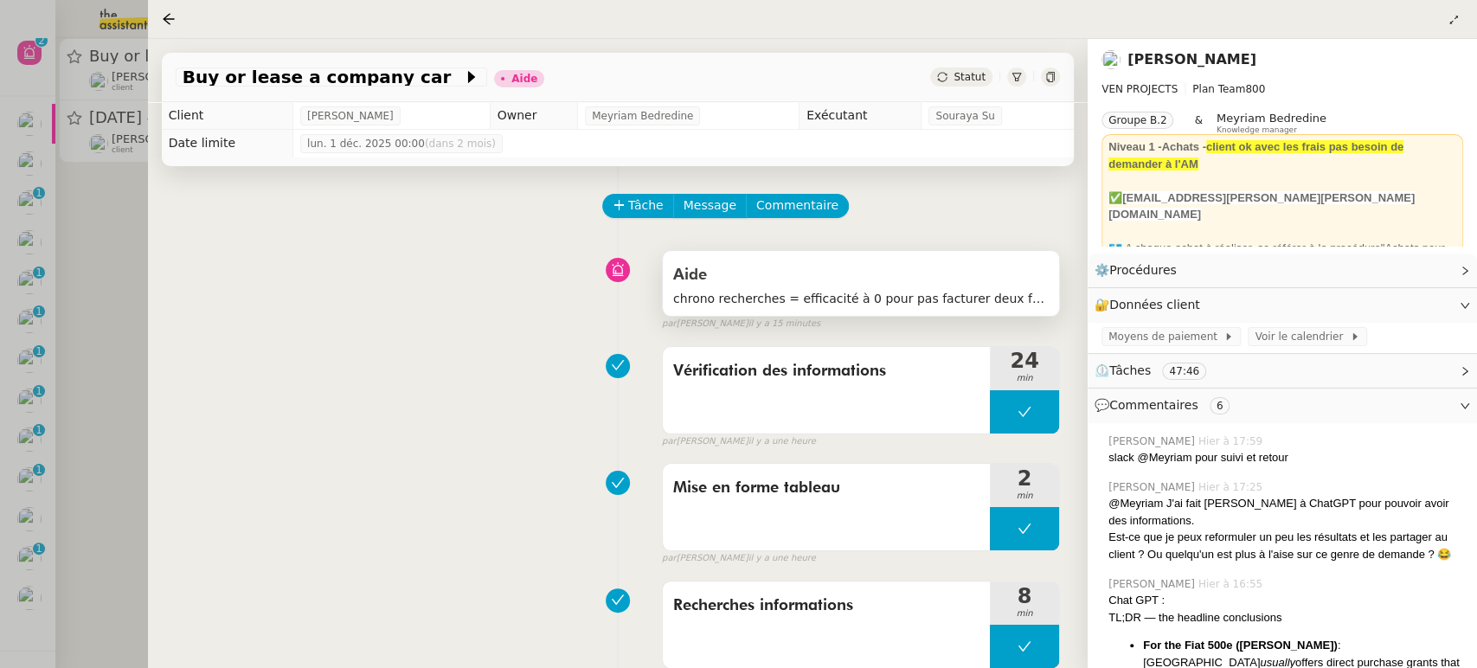
click at [850, 304] on span "chrono recherches = efficacité à 0 pour pas facturer deux fois le client pour r…" at bounding box center [860, 299] width 375 height 20
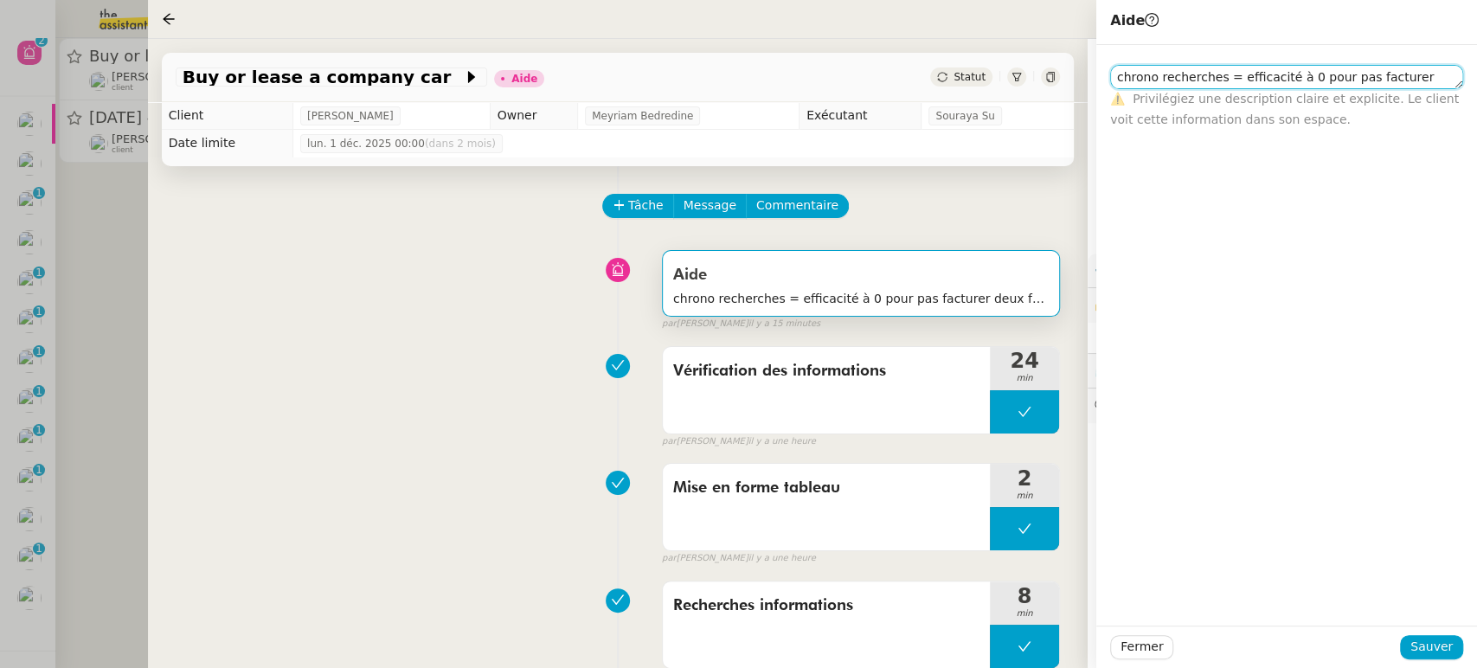
click at [1306, 80] on textarea "chrono recherches = efficacité à 0 pour pas facturer deux fois le client pour r…" at bounding box center [1286, 77] width 353 height 24
click at [1307, 80] on textarea "chrono recherches = efficacité à 0 pour pas facturer deux fois le client pour r…" at bounding box center [1286, 77] width 353 height 24
click at [551, 226] on div "Tâche Message Commentaire" at bounding box center [618, 215] width 884 height 42
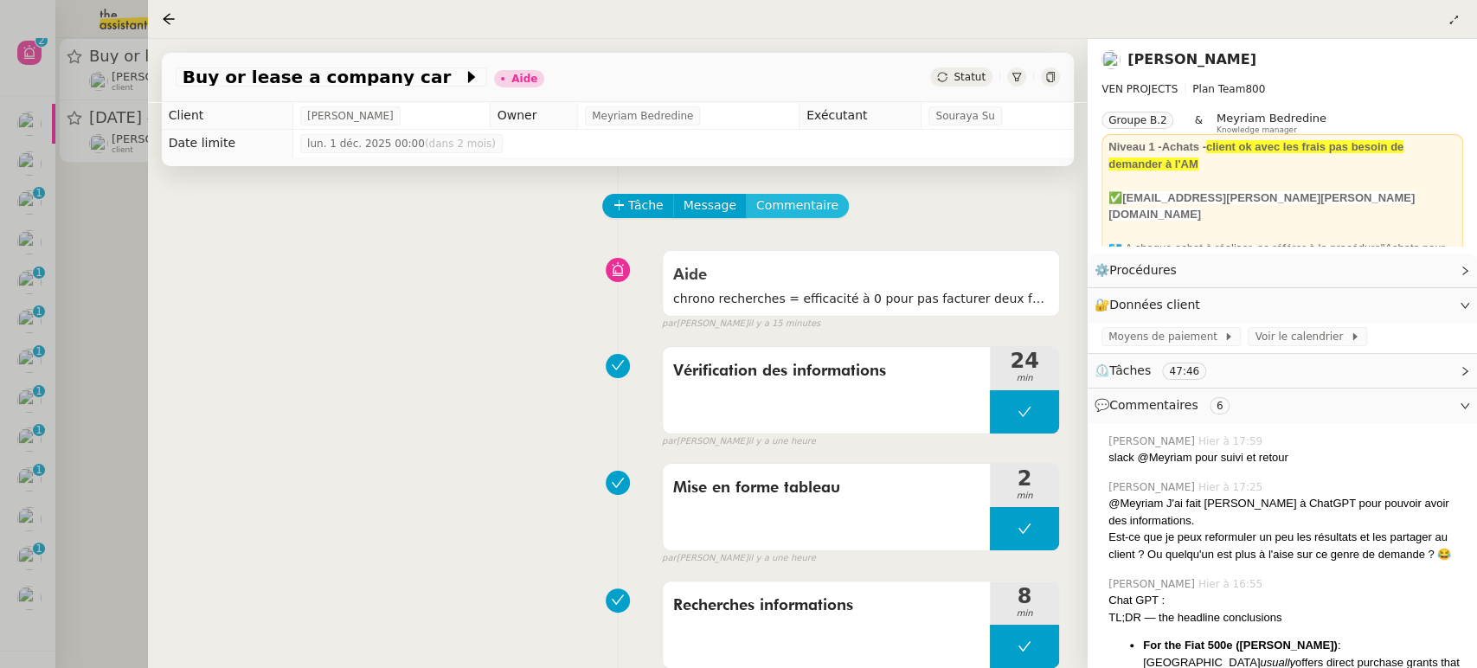
click at [797, 205] on span "Commentaire" at bounding box center [797, 206] width 82 height 20
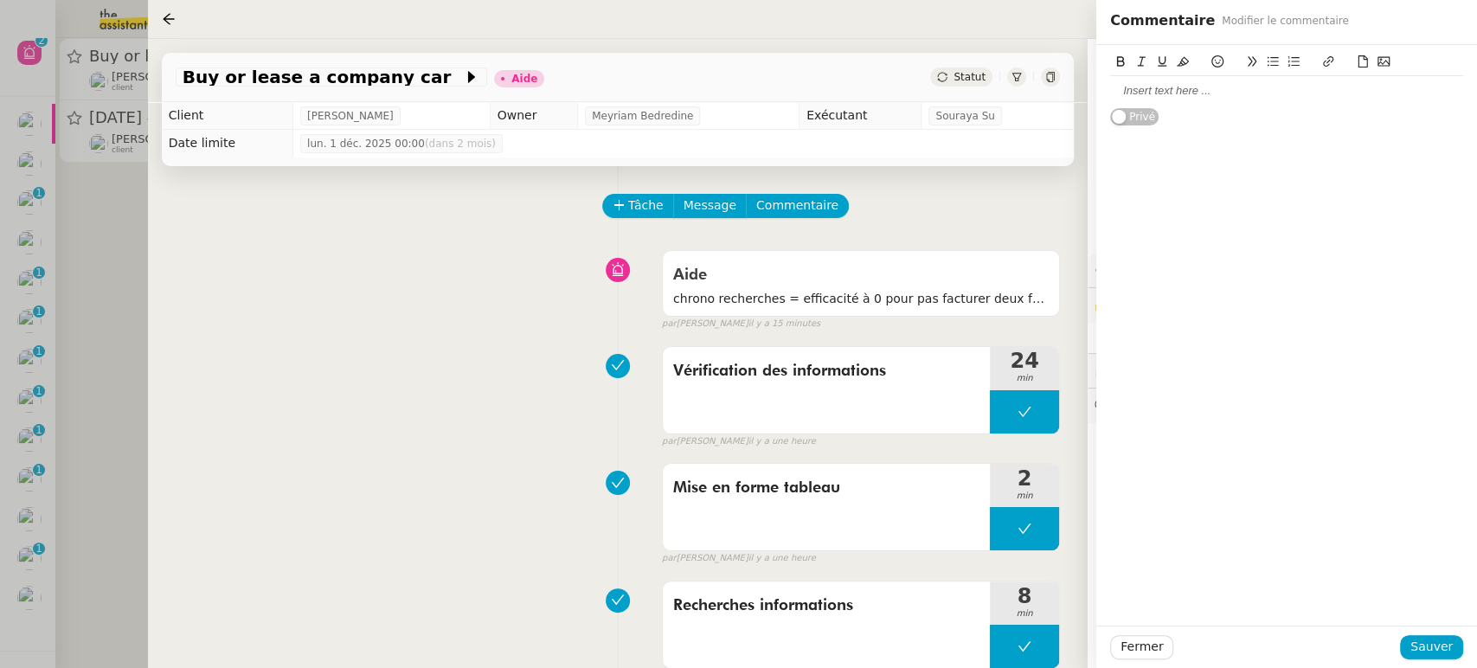
click at [1133, 88] on div at bounding box center [1286, 91] width 353 height 16
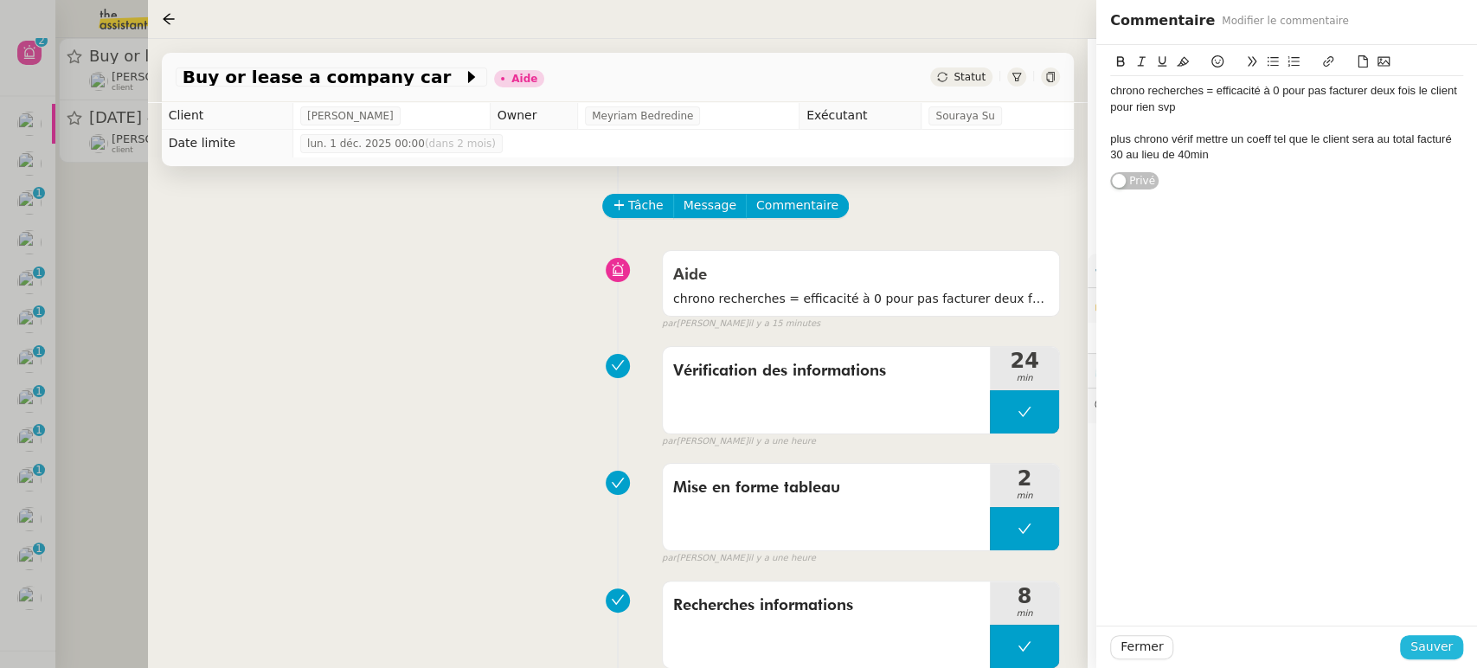
click at [1444, 649] on span "Sauver" at bounding box center [1431, 647] width 42 height 20
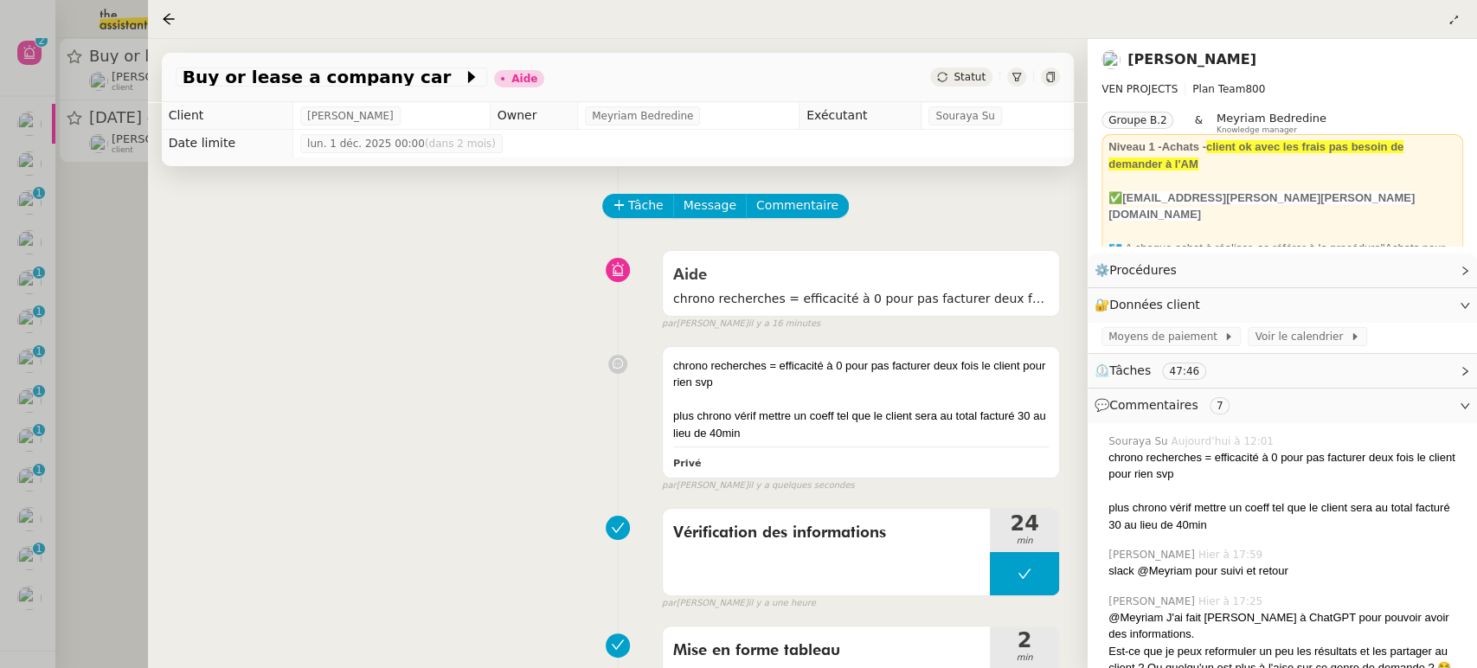
click at [176, 16] on div at bounding box center [172, 19] width 21 height 21
click at [173, 16] on icon at bounding box center [169, 19] width 14 height 14
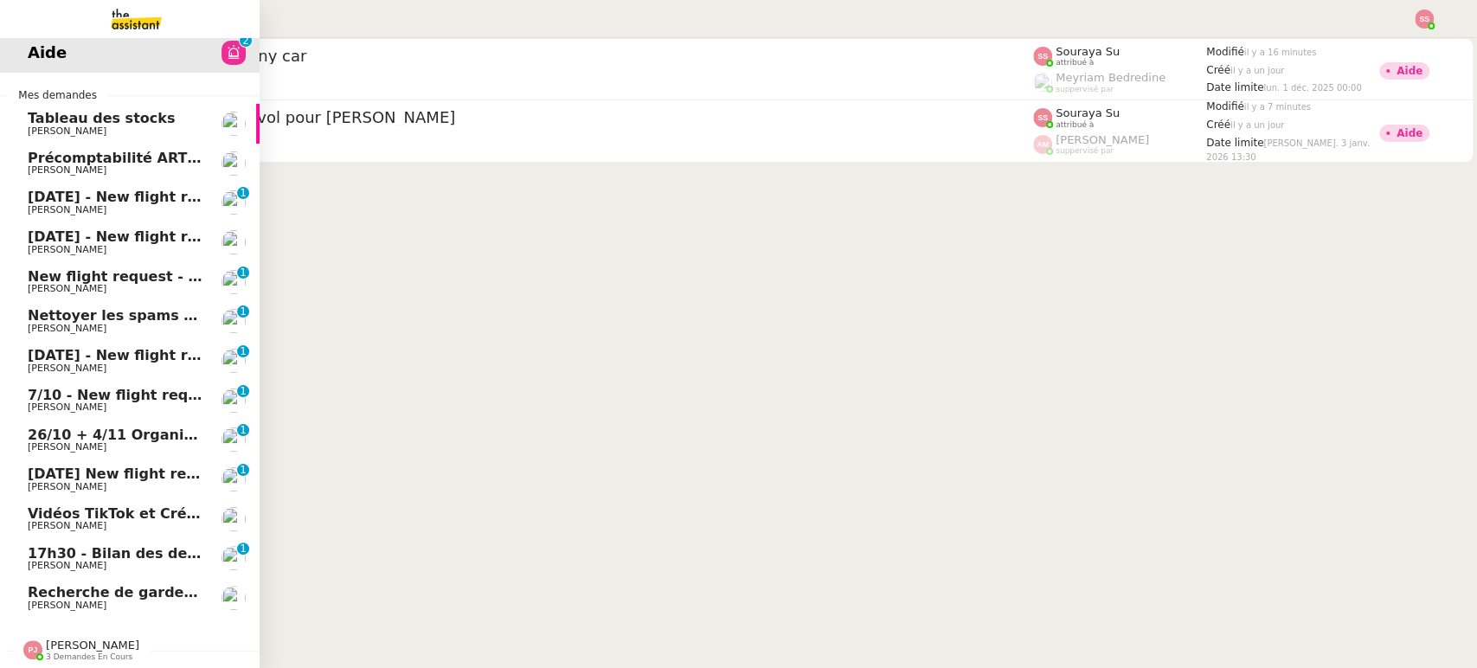
click at [131, 545] on span "17h30 - Bilan des demandes de la journée : en cours et restant à traiter - 3 oc…" at bounding box center [375, 553] width 695 height 16
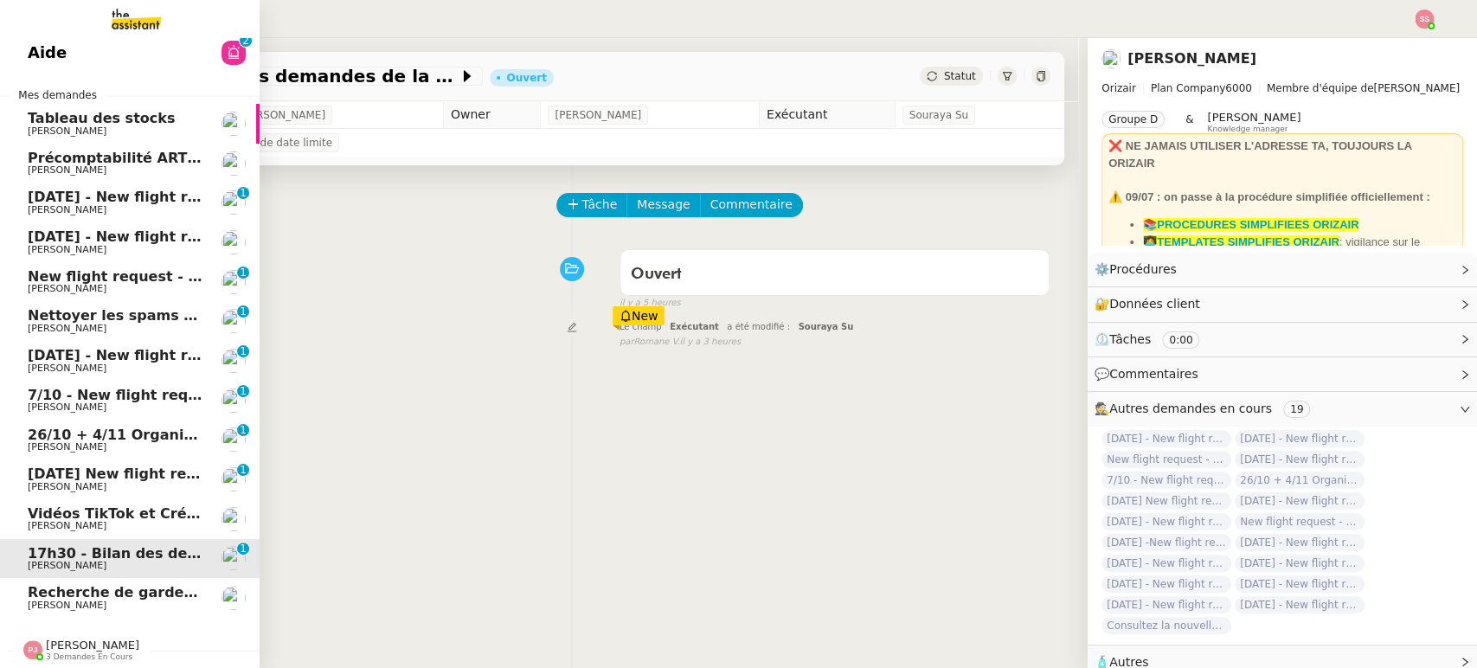
click at [117, 521] on span "[PERSON_NAME]" at bounding box center [115, 526] width 175 height 10
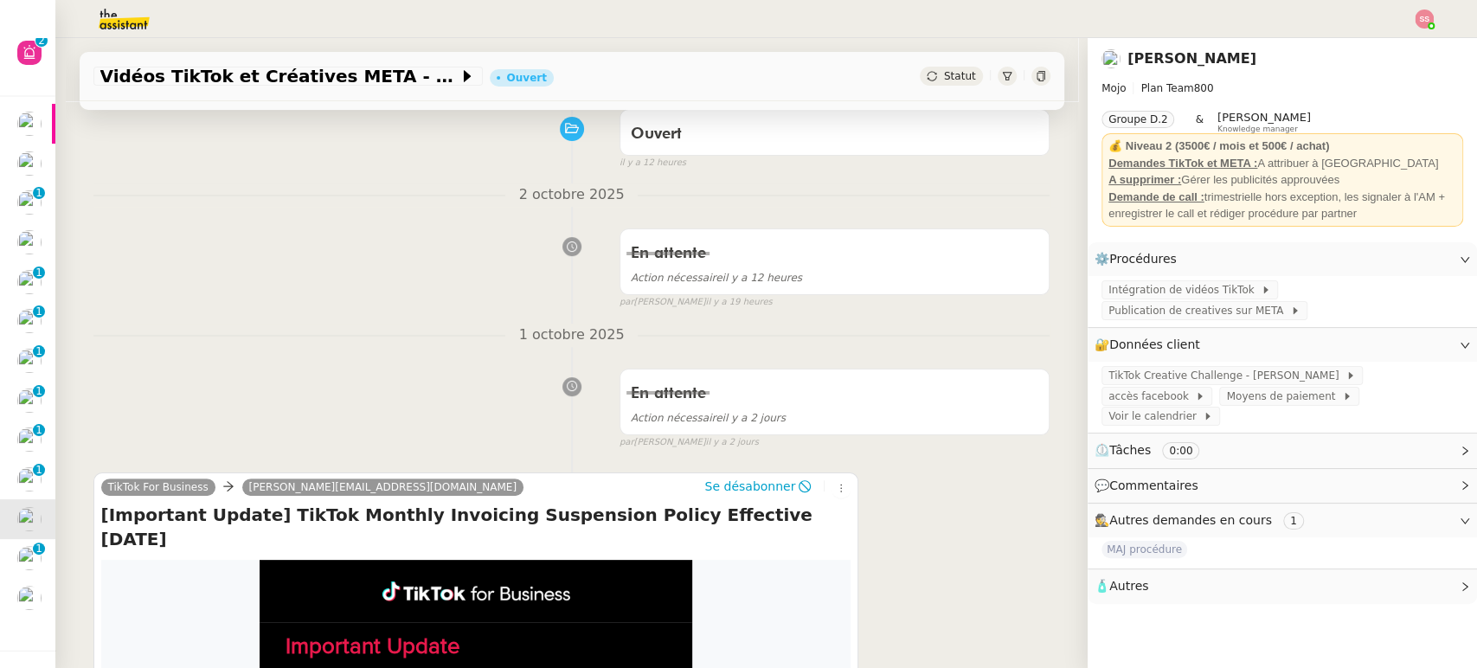
scroll to position [345, 0]
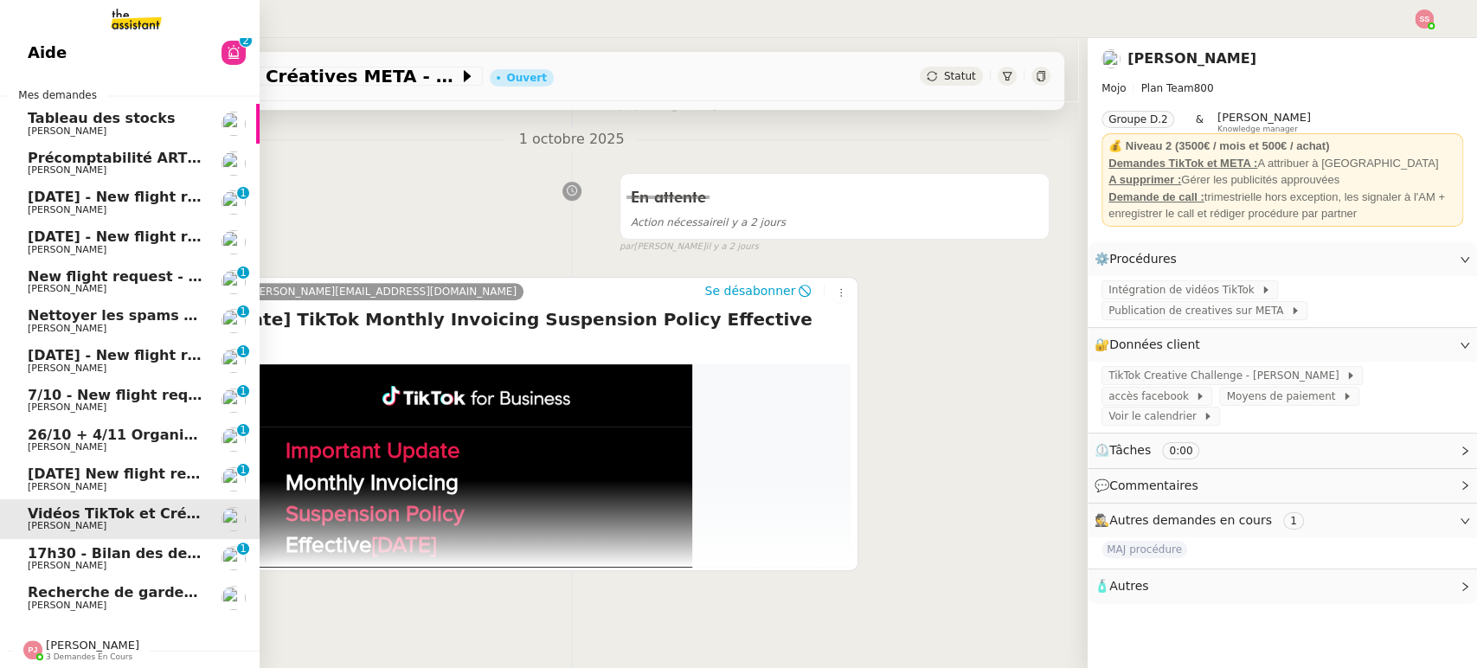
click at [111, 469] on span "[DATE] New flight request - [PERSON_NAME]" at bounding box center [201, 473] width 347 height 16
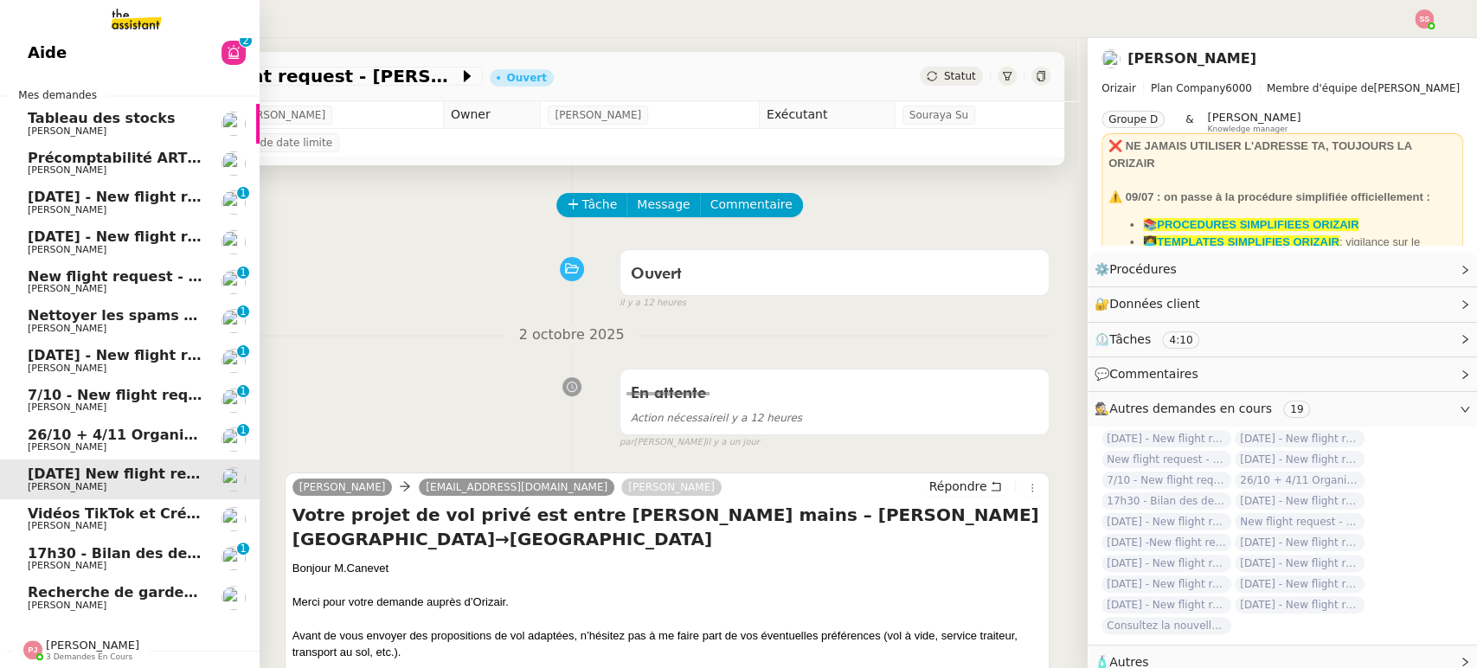
click at [62, 429] on span "26/10 + 4/11 Organiser le vol pour [PERSON_NAME]" at bounding box center [229, 434] width 402 height 16
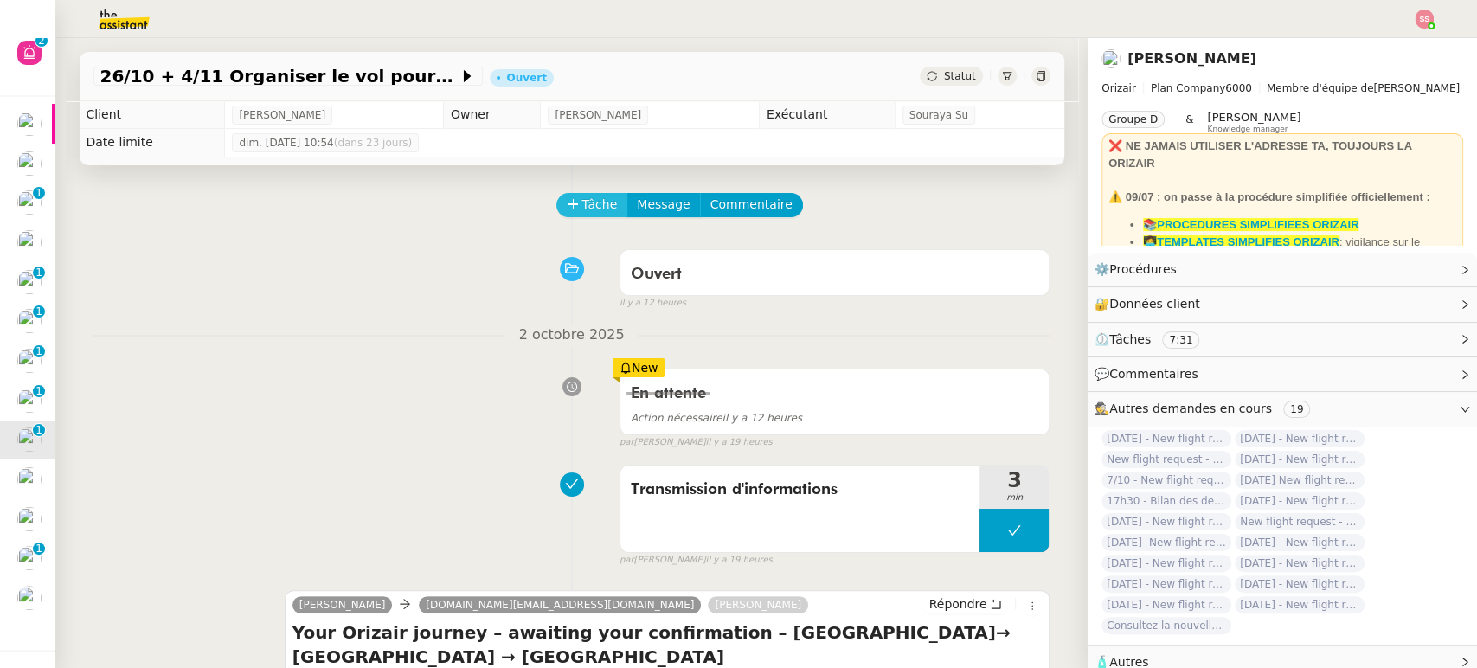
click at [592, 212] on span "Tâche" at bounding box center [599, 205] width 35 height 20
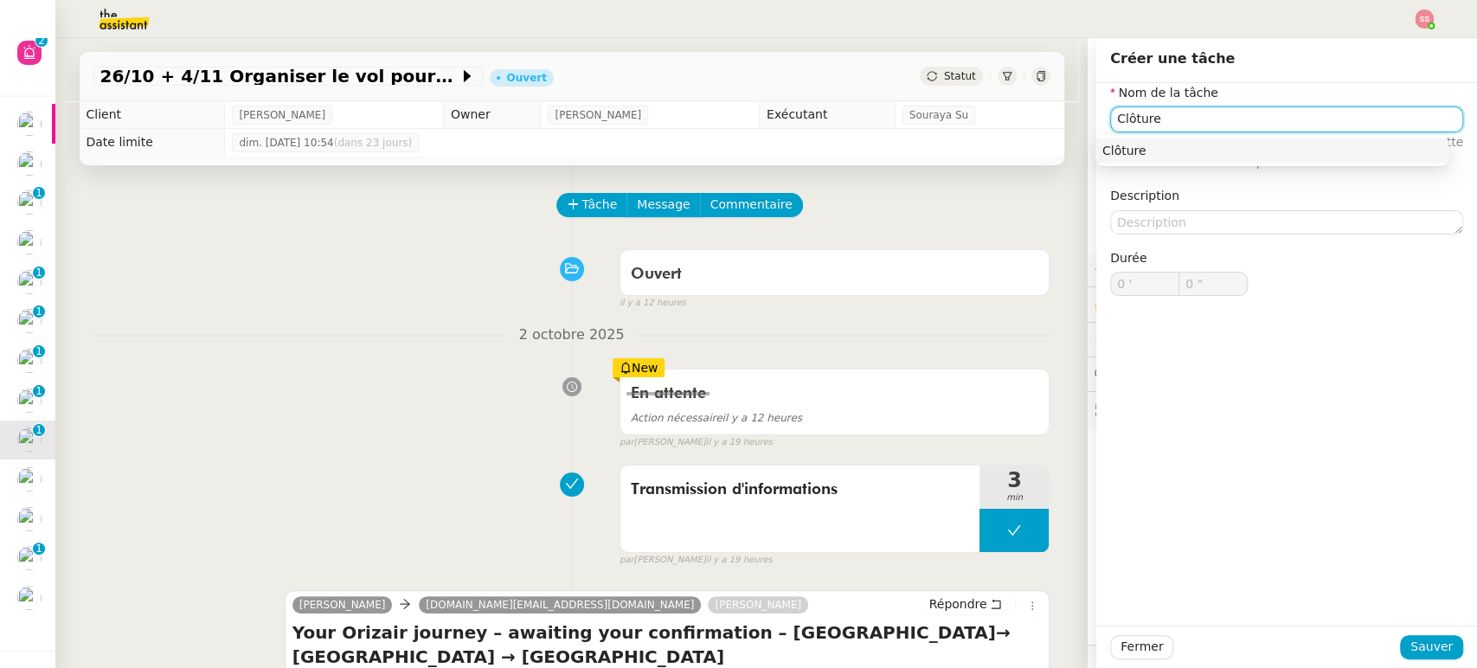
click at [1200, 146] on div "Clôture" at bounding box center [1271, 151] width 339 height 16
type input "Clôture"
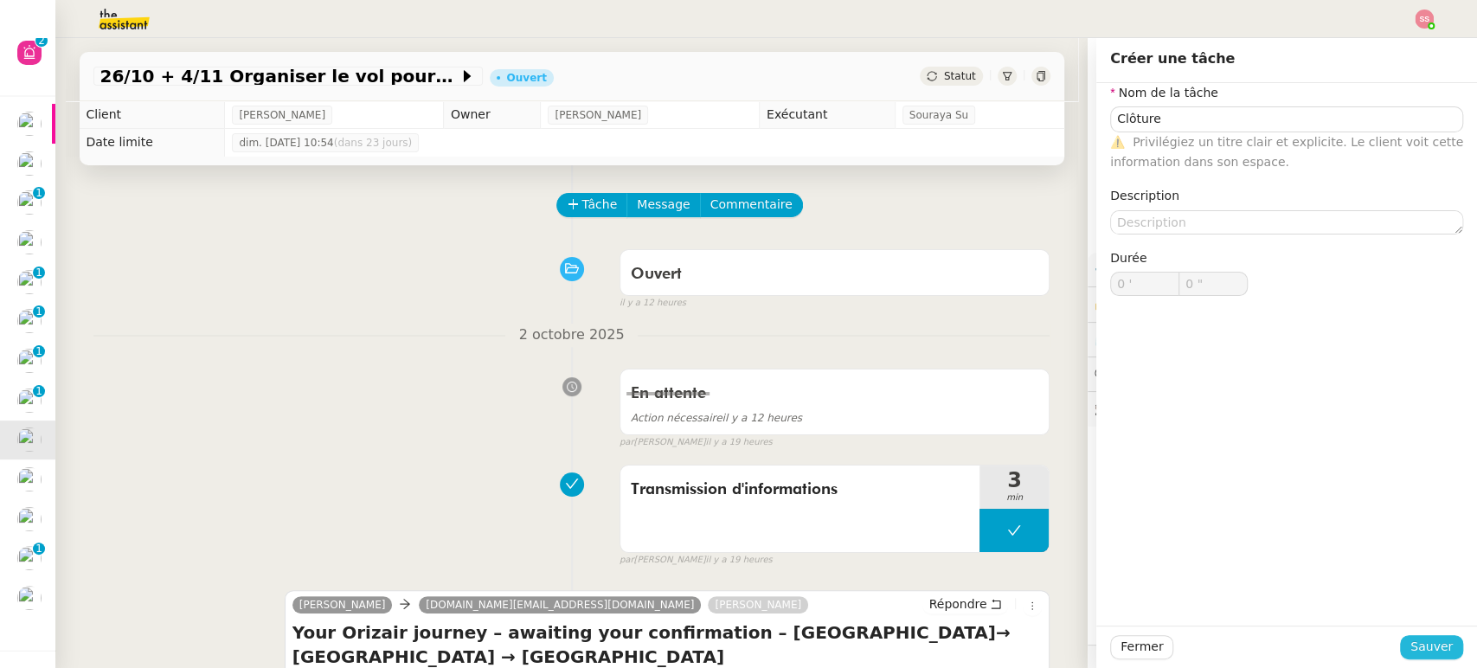
click at [1423, 638] on span "Sauver" at bounding box center [1431, 647] width 42 height 20
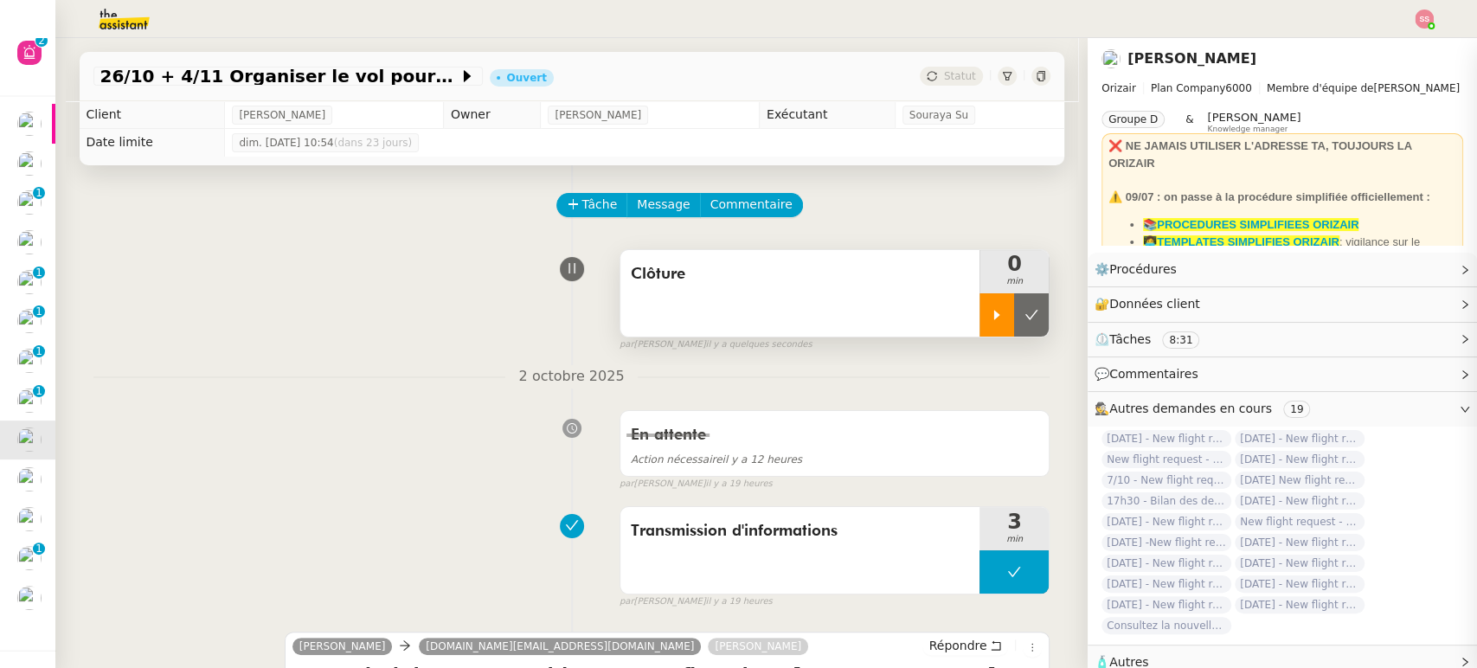
click at [979, 304] on div at bounding box center [996, 314] width 35 height 43
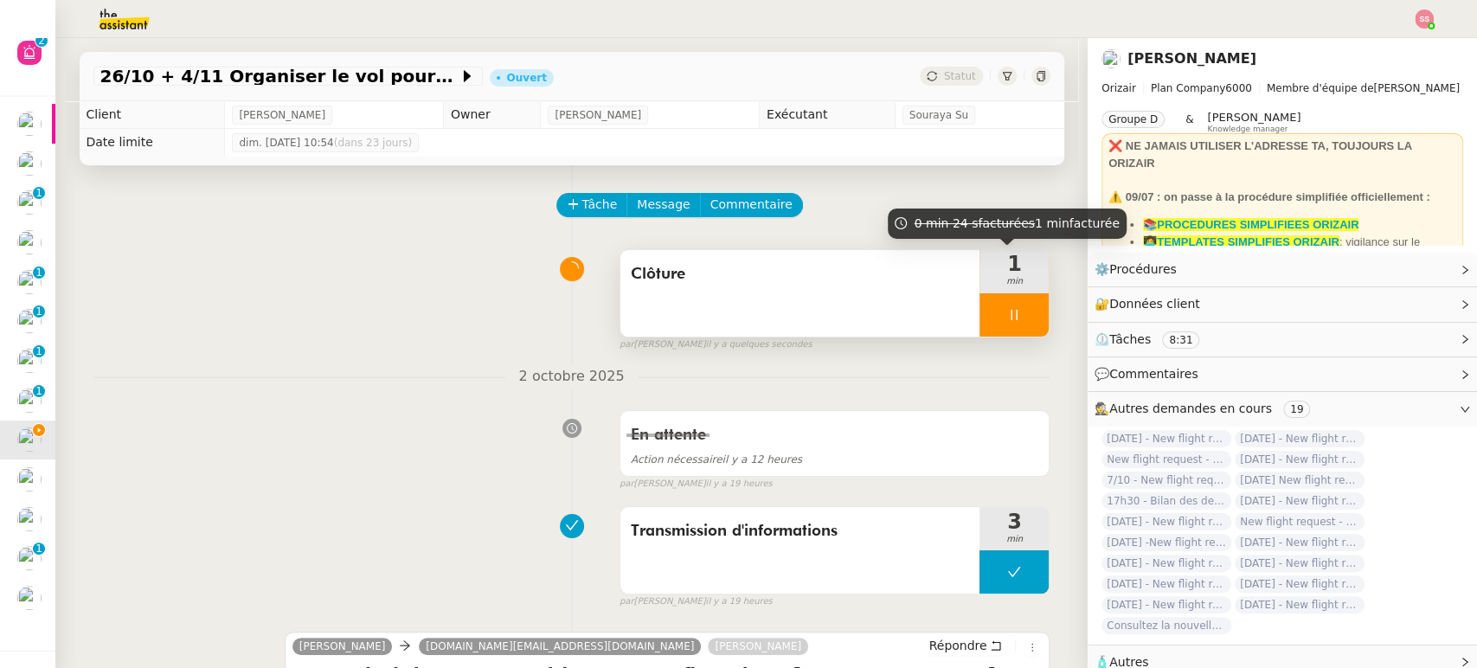
click at [1029, 316] on div at bounding box center [1013, 314] width 69 height 43
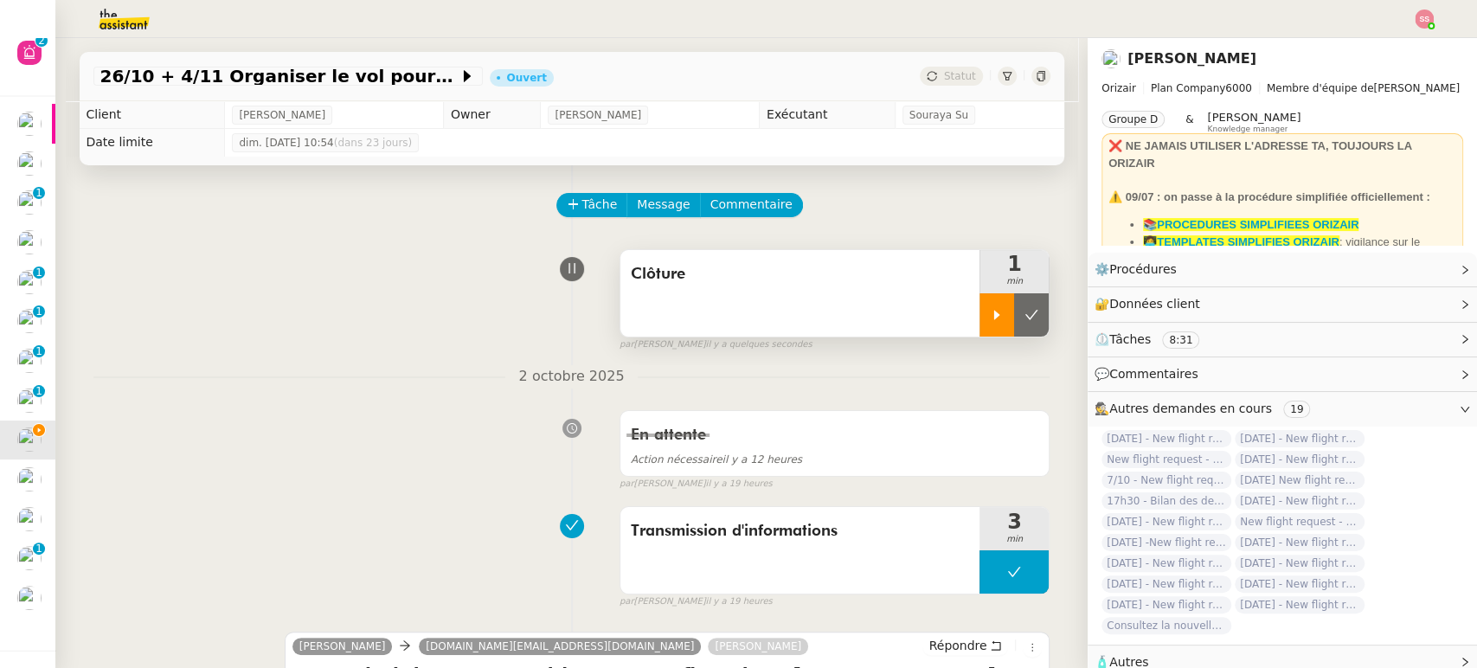
click at [1029, 316] on button at bounding box center [1031, 314] width 35 height 43
click at [930, 81] on div "Statut" at bounding box center [951, 76] width 62 height 19
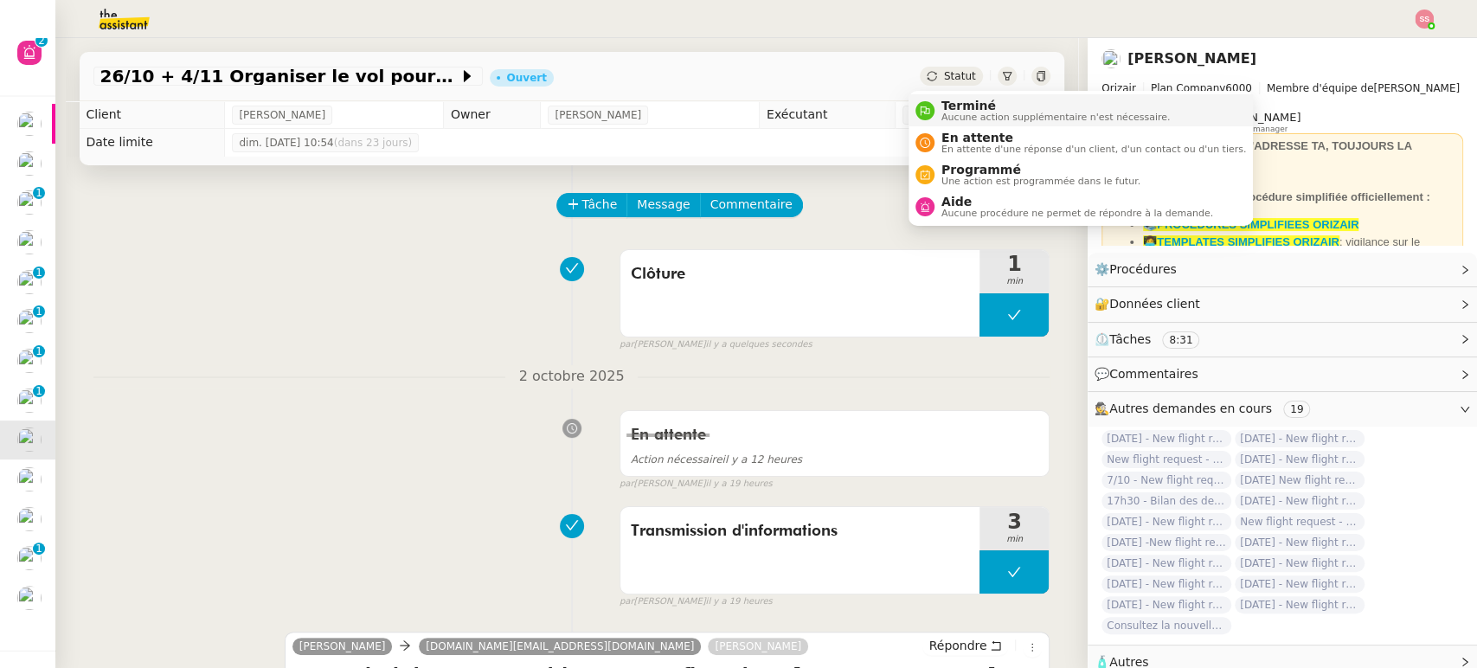
click at [945, 102] on span "Terminé" at bounding box center [1055, 106] width 228 height 14
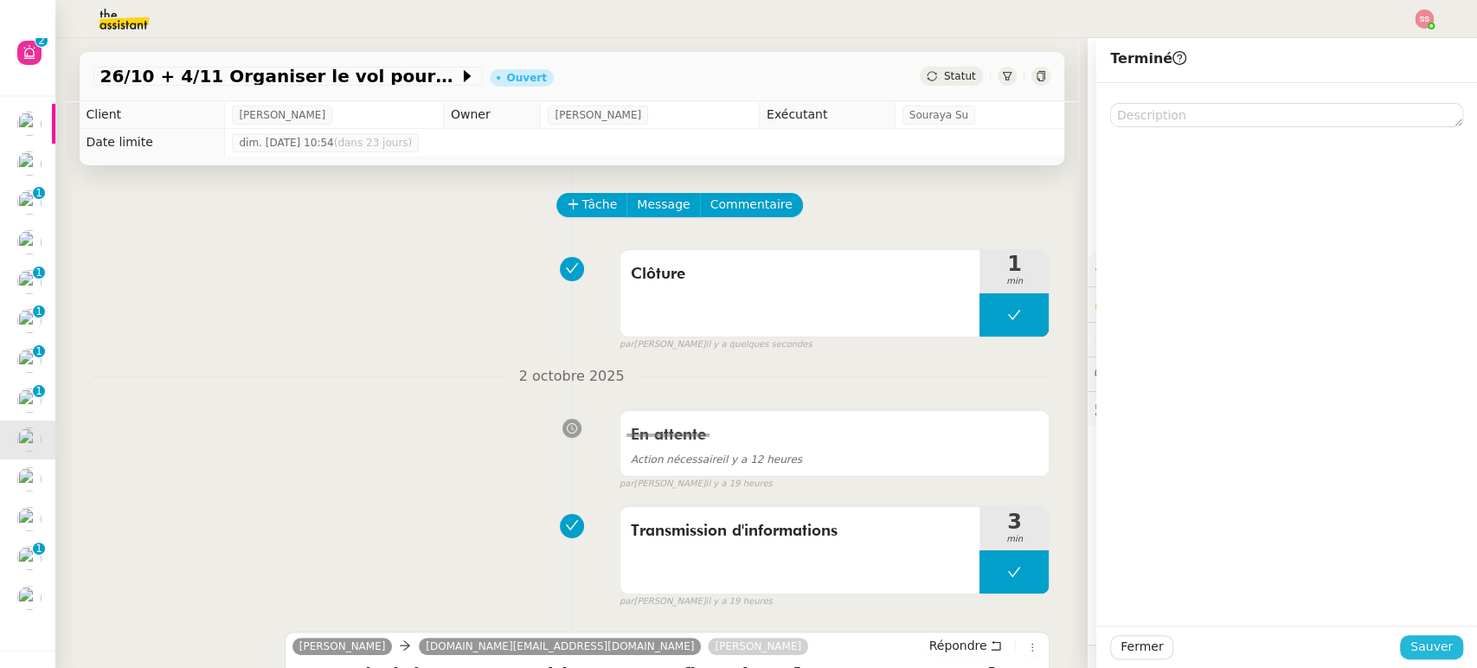
click at [1400, 638] on button "Sauver" at bounding box center [1431, 647] width 63 height 24
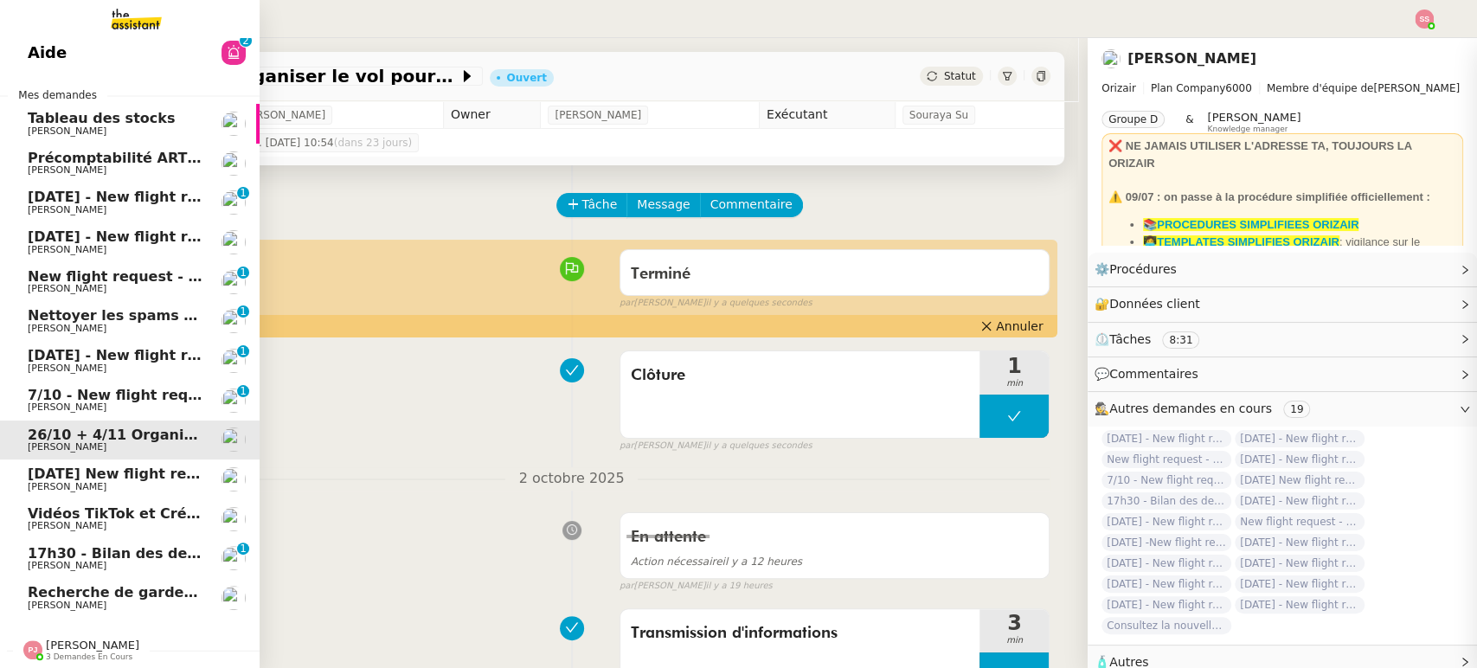
scroll to position [21, 0]
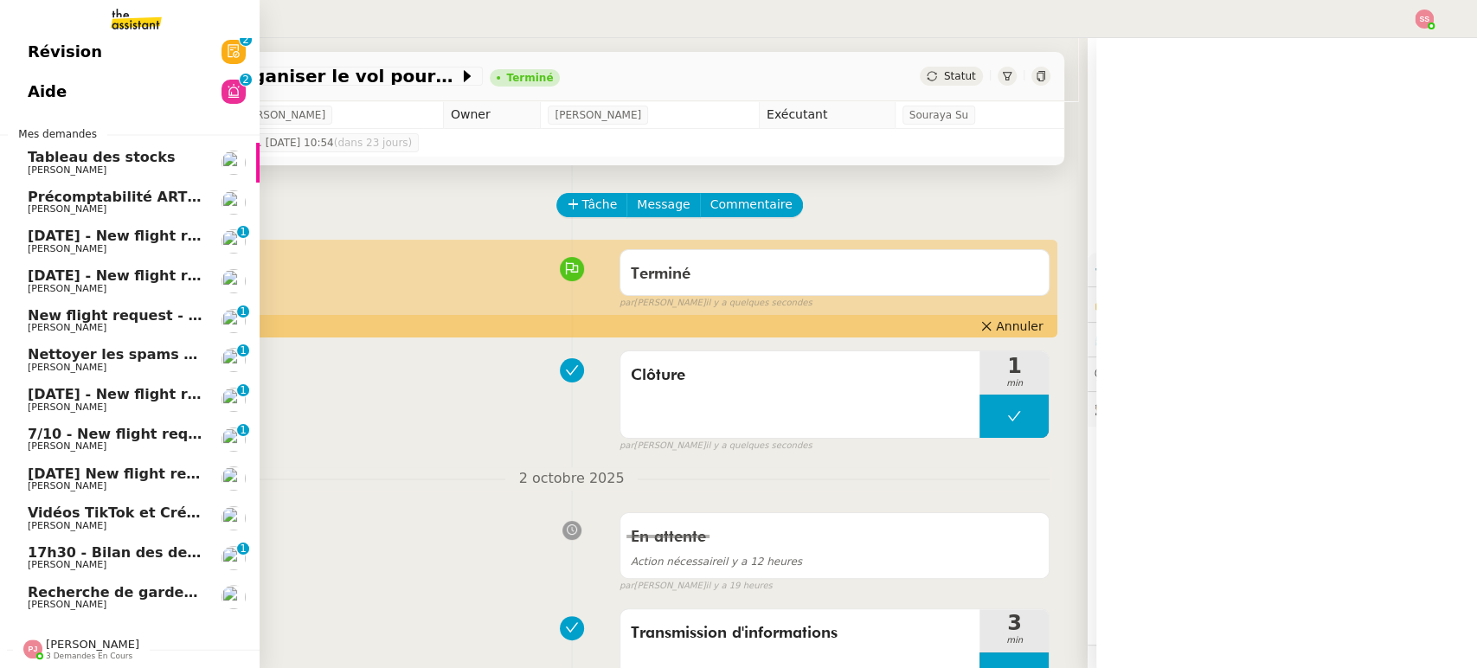
click at [96, 441] on span "[PERSON_NAME]" at bounding box center [115, 446] width 175 height 10
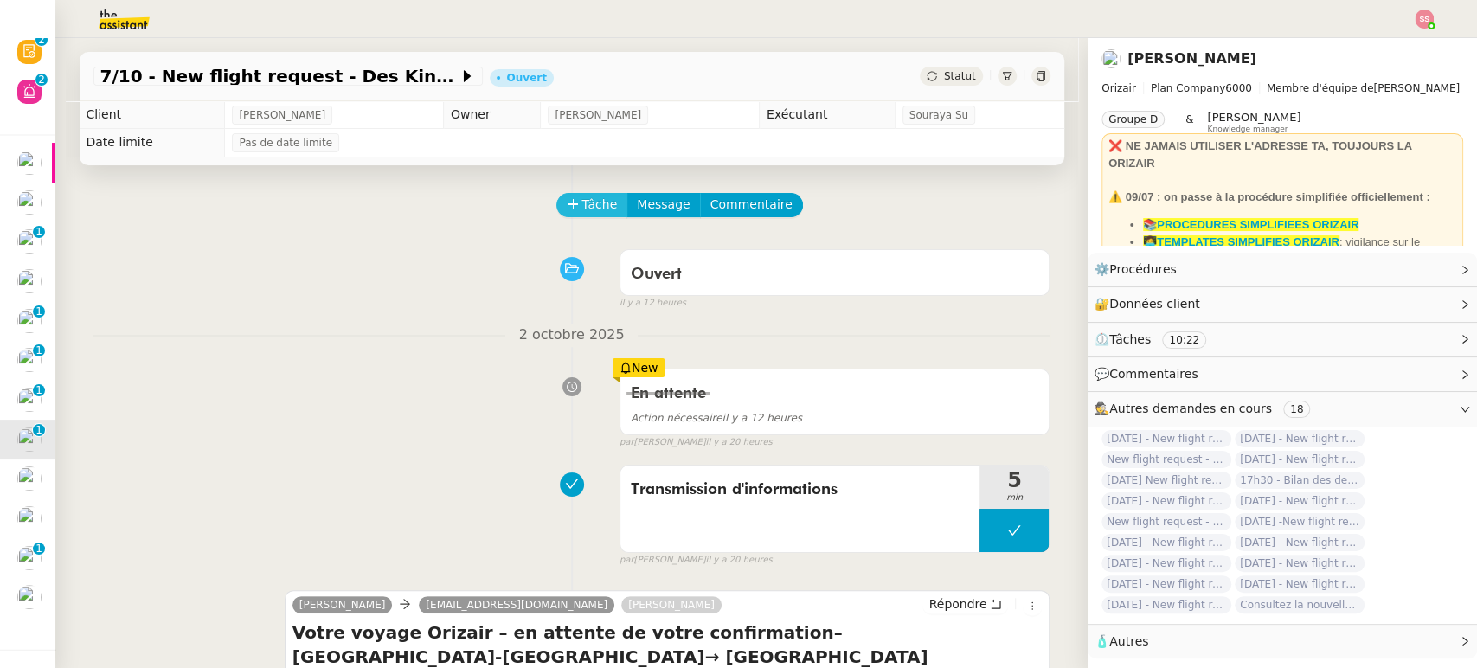
click at [585, 208] on span "Tâche" at bounding box center [599, 205] width 35 height 20
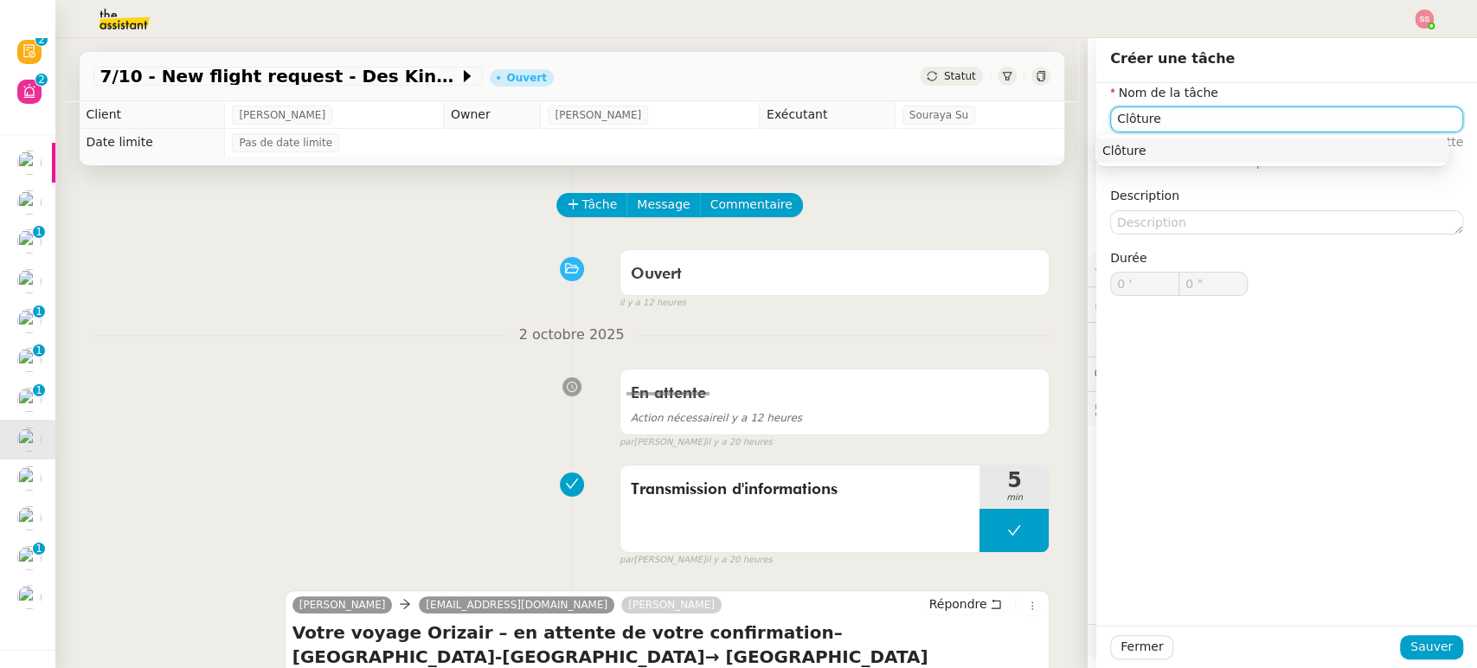
click at [1155, 149] on div "Clôture" at bounding box center [1271, 151] width 339 height 16
type input "Clôture"
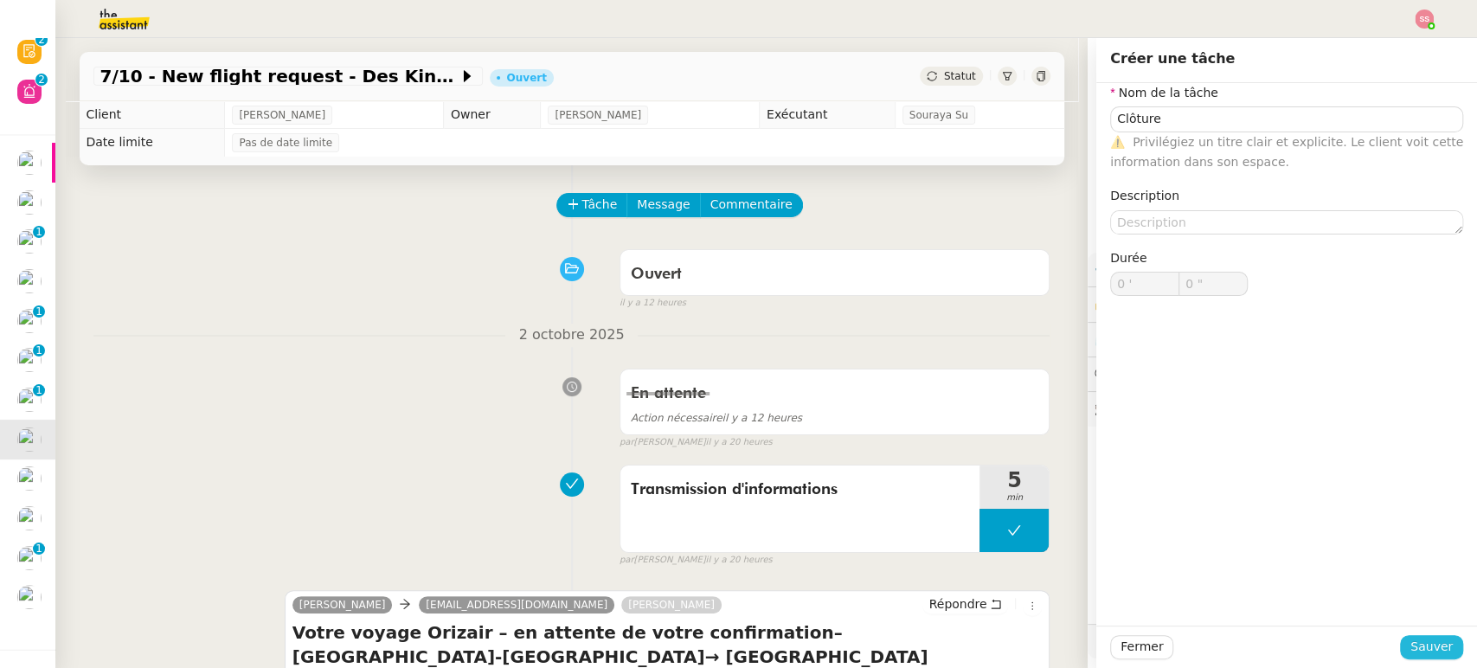
click at [1430, 648] on span "Sauver" at bounding box center [1431, 647] width 42 height 20
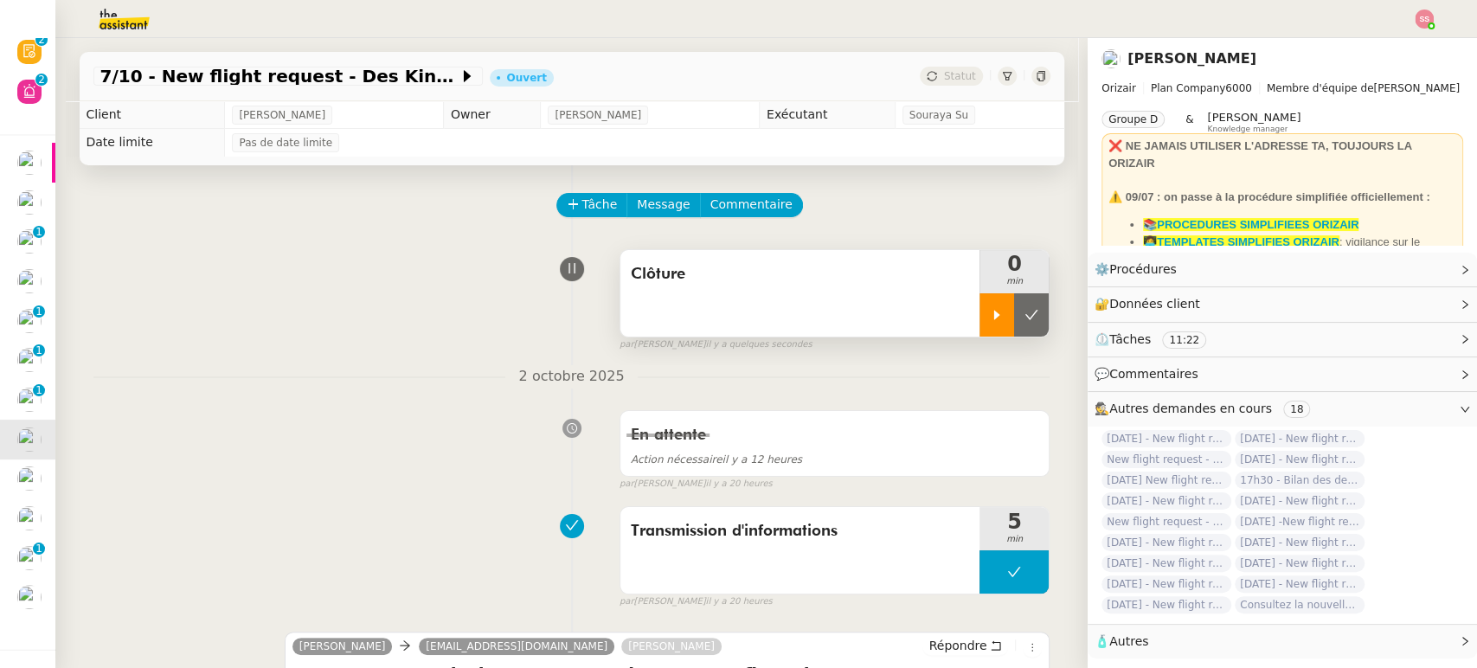
click at [990, 317] on icon at bounding box center [997, 315] width 14 height 14
click at [1010, 318] on div at bounding box center [1013, 314] width 69 height 43
click at [1025, 318] on icon at bounding box center [1031, 315] width 13 height 10
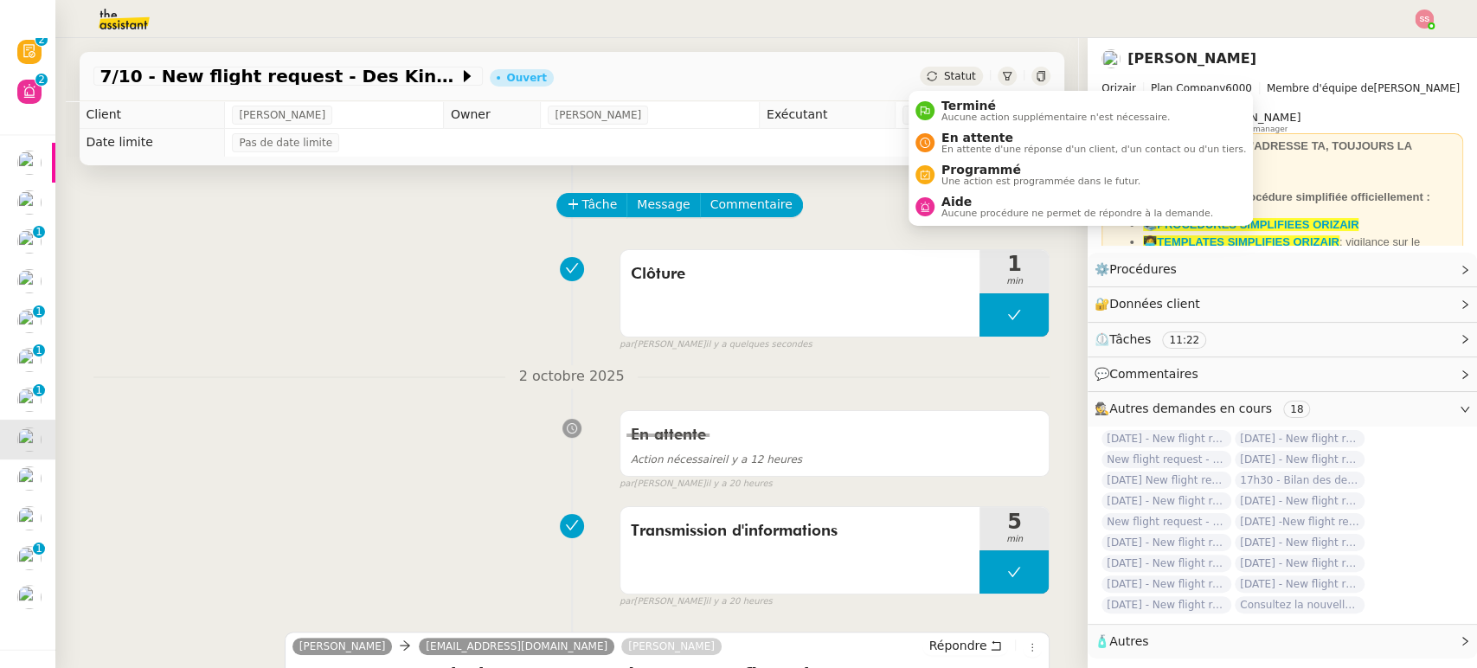
click at [952, 76] on span "Statut" at bounding box center [960, 76] width 32 height 12
click at [965, 99] on span "Terminé" at bounding box center [1055, 106] width 228 height 14
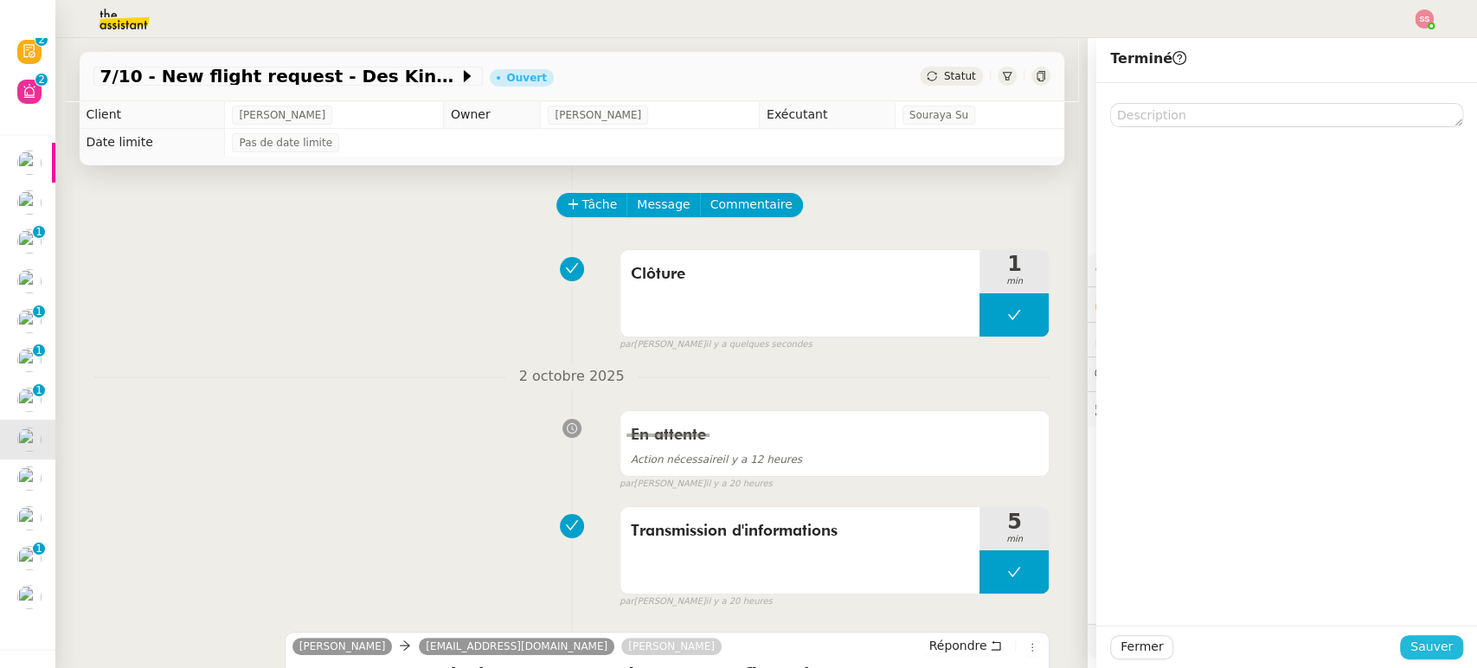
click at [1428, 651] on span "Sauver" at bounding box center [1431, 647] width 42 height 20
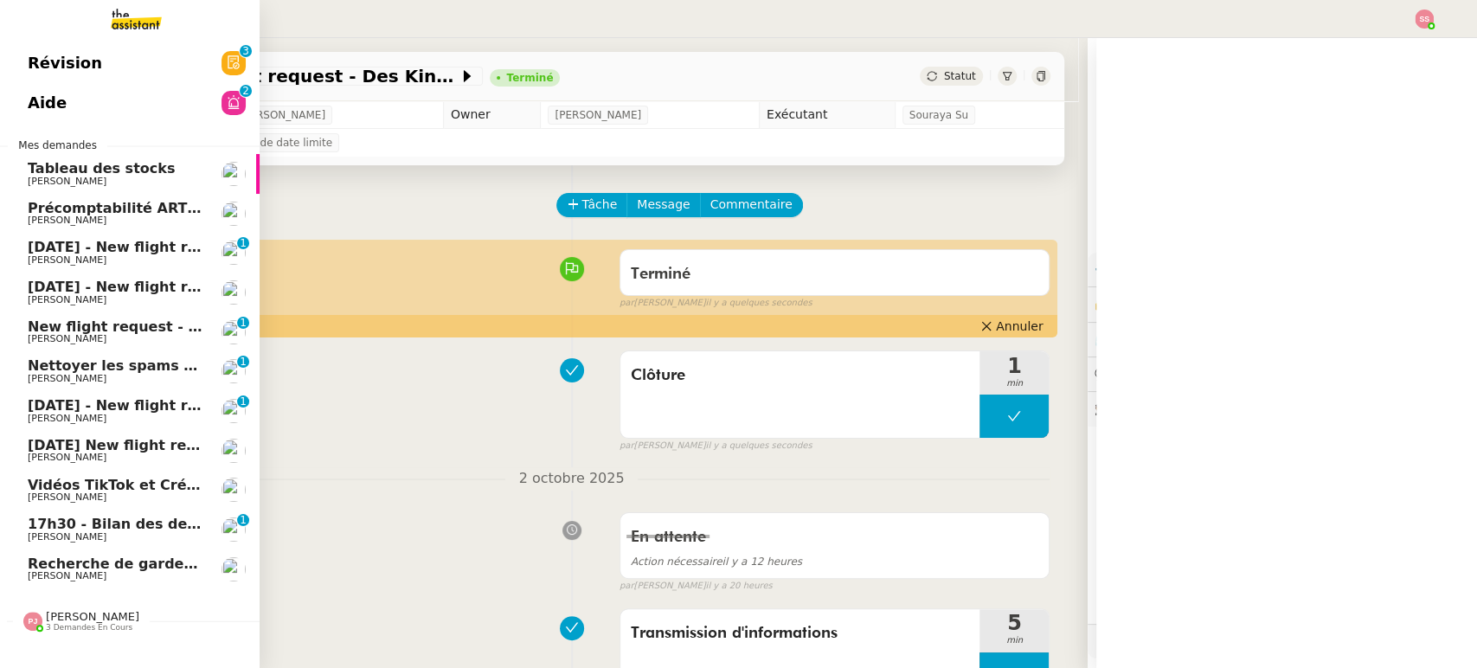
click at [112, 433] on link "[DATE] New flight request - [PERSON_NAME] [PERSON_NAME]" at bounding box center [130, 451] width 260 height 40
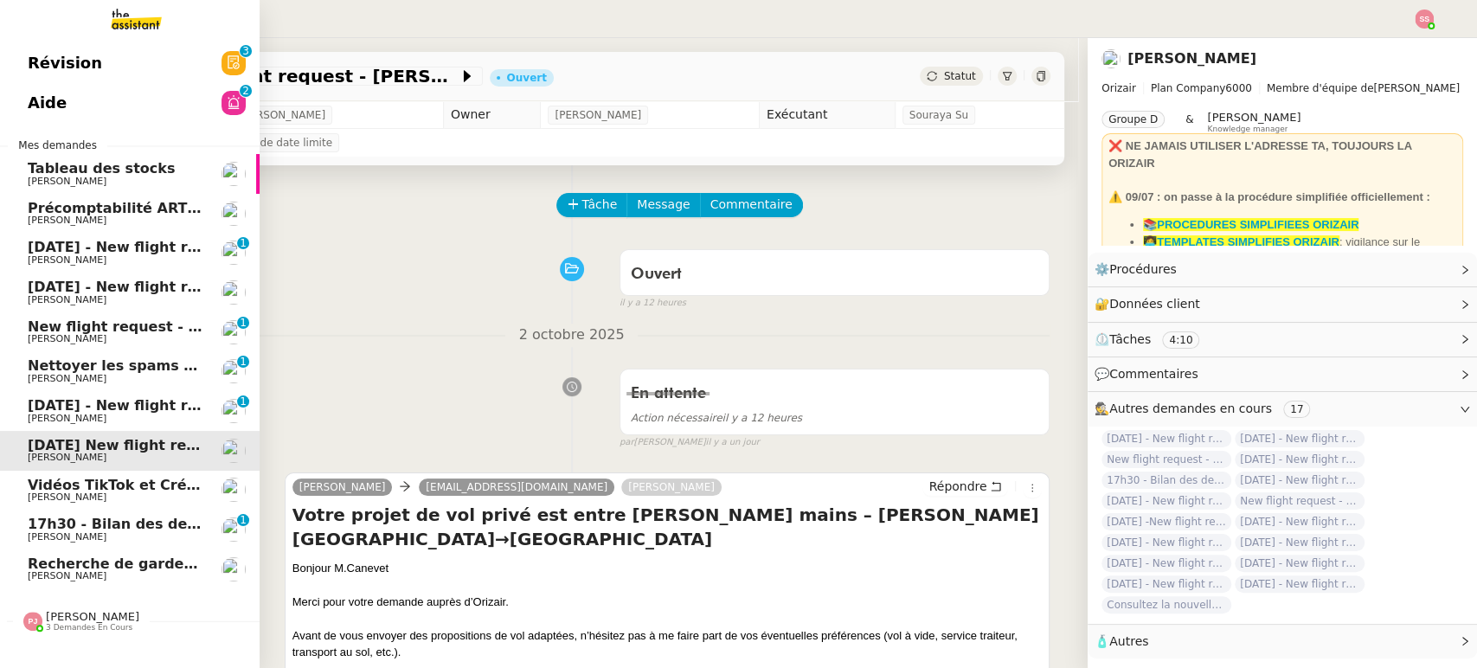
click at [127, 407] on span "[DATE] - New flight request - [PERSON_NAME]" at bounding box center [206, 405] width 357 height 16
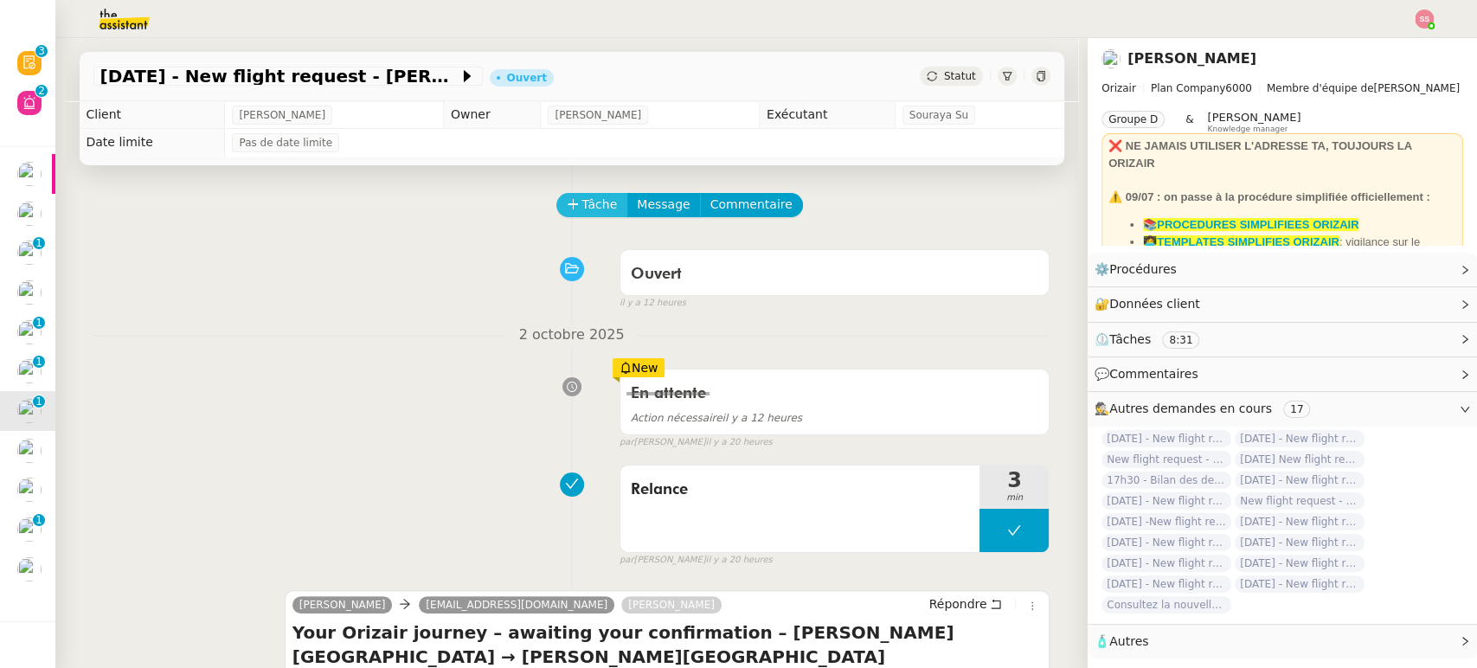
click at [584, 210] on span "Tâche" at bounding box center [599, 205] width 35 height 20
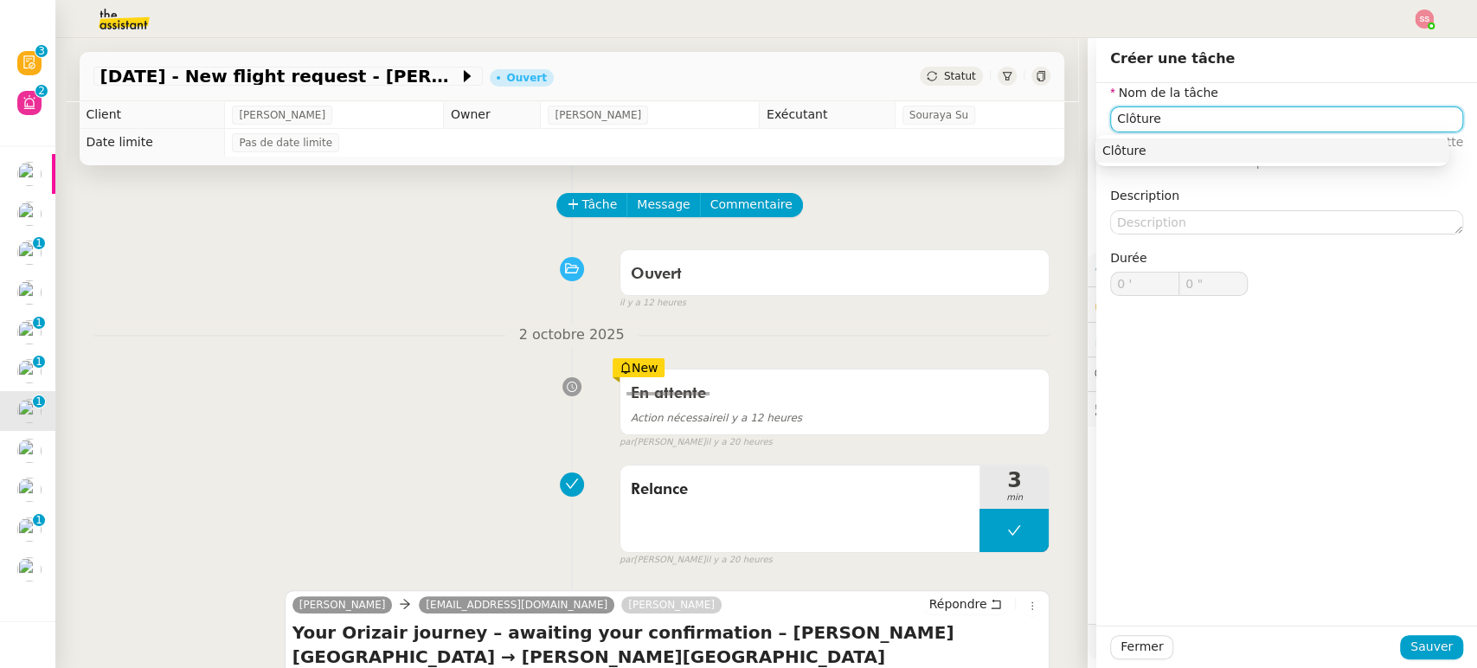
click at [1329, 150] on div "Clôture" at bounding box center [1271, 151] width 339 height 16
type input "Clôture"
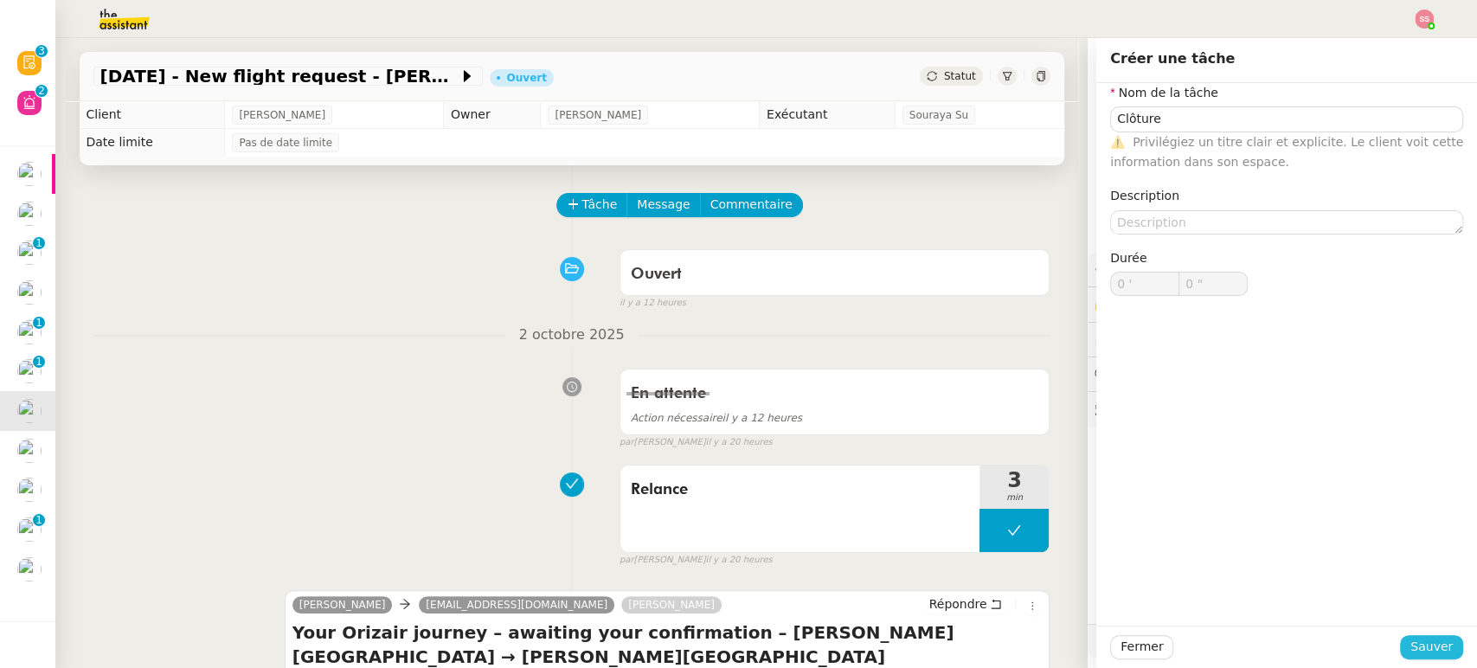
click at [1421, 654] on span "Sauver" at bounding box center [1431, 647] width 42 height 20
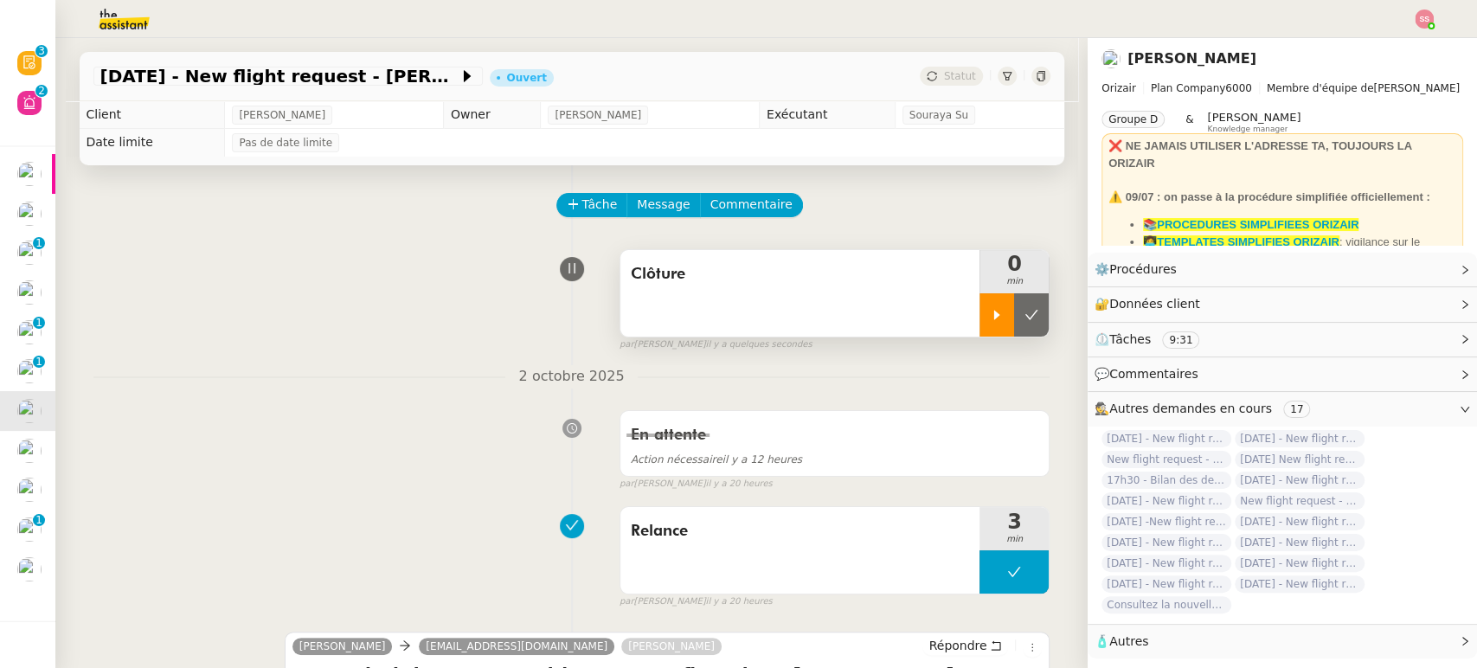
click at [983, 296] on div at bounding box center [996, 314] width 35 height 43
click at [1029, 324] on div at bounding box center [1013, 314] width 69 height 43
click at [1029, 324] on button at bounding box center [1031, 314] width 35 height 43
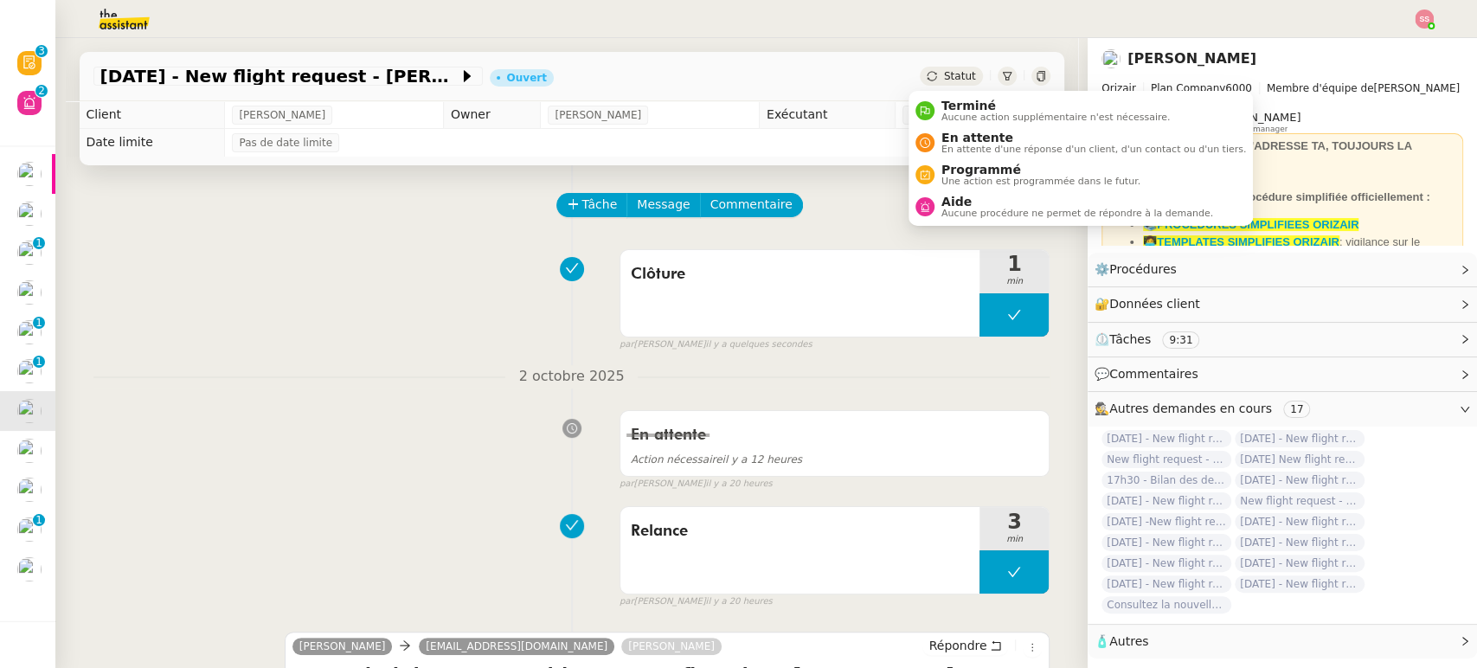
click at [932, 83] on div "Statut" at bounding box center [951, 76] width 62 height 19
click at [955, 107] on span "Terminé" at bounding box center [1055, 106] width 228 height 14
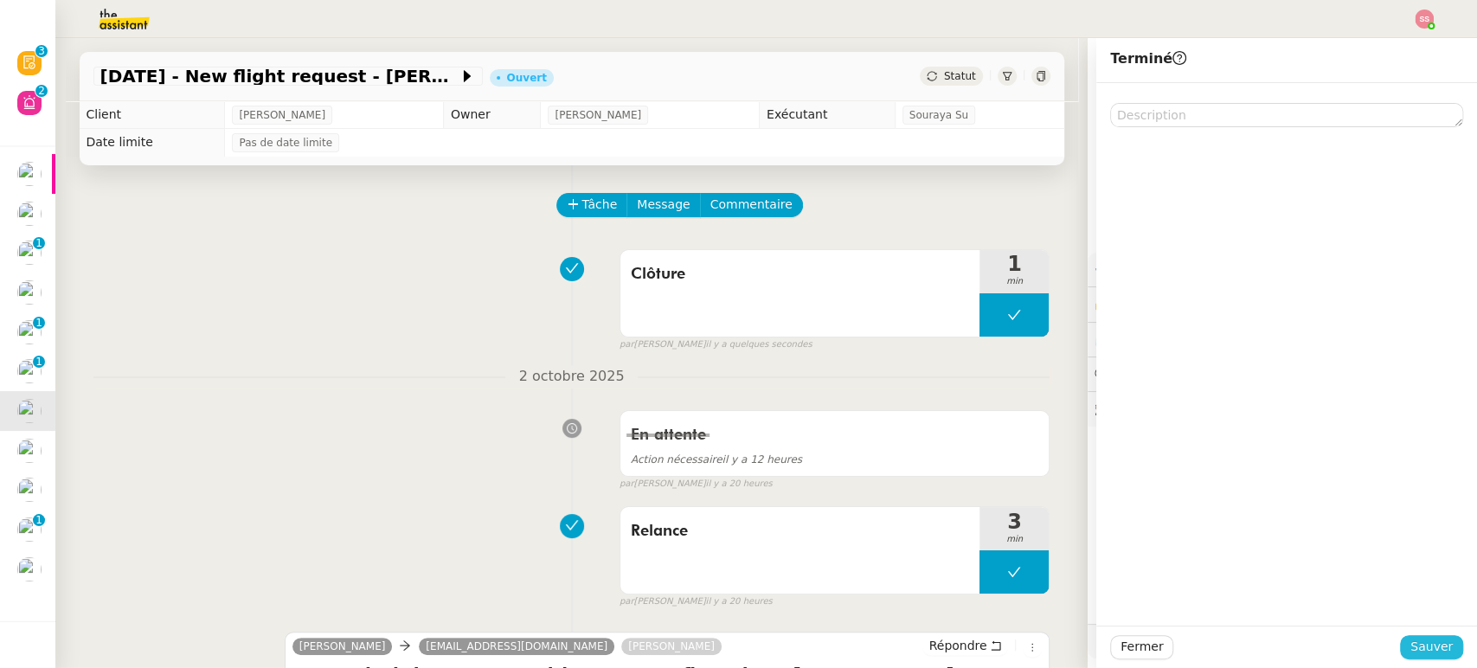
click at [1410, 643] on span "Sauver" at bounding box center [1431, 647] width 42 height 20
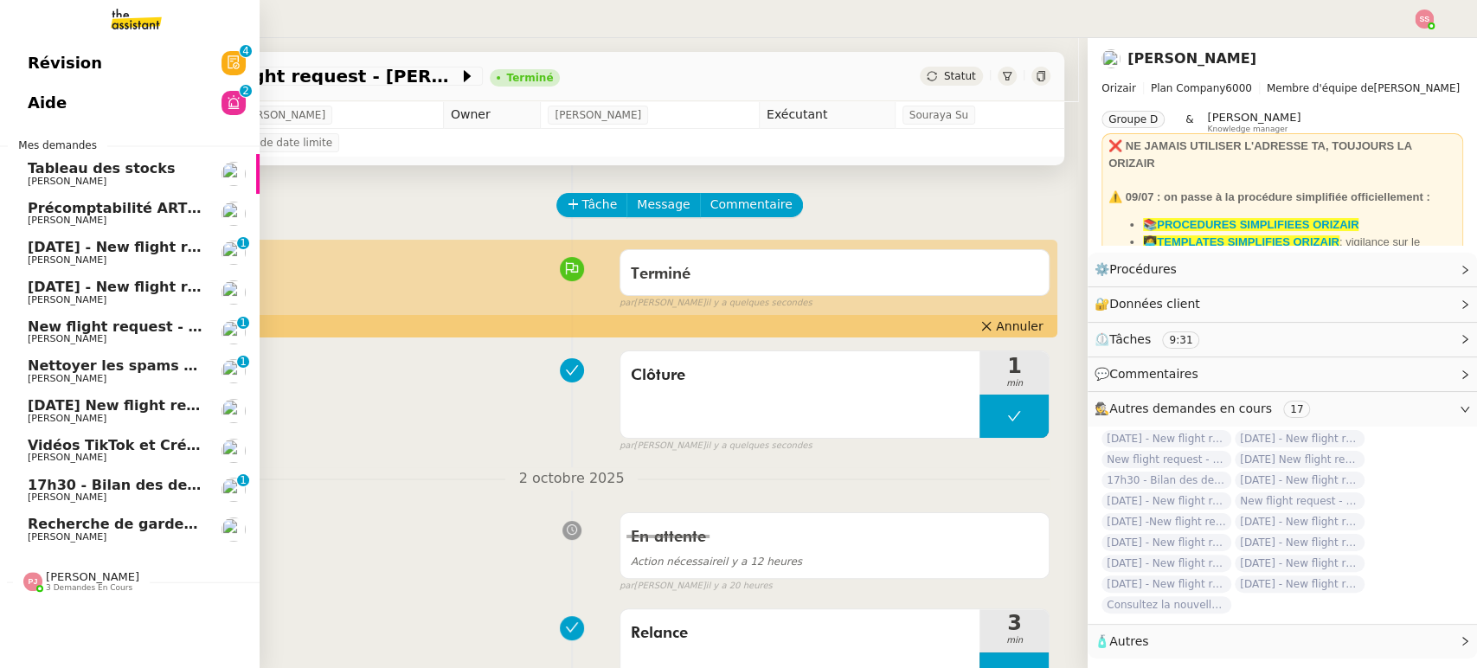
click at [123, 330] on span "New flight request - [PERSON_NAME]" at bounding box center [172, 326] width 289 height 16
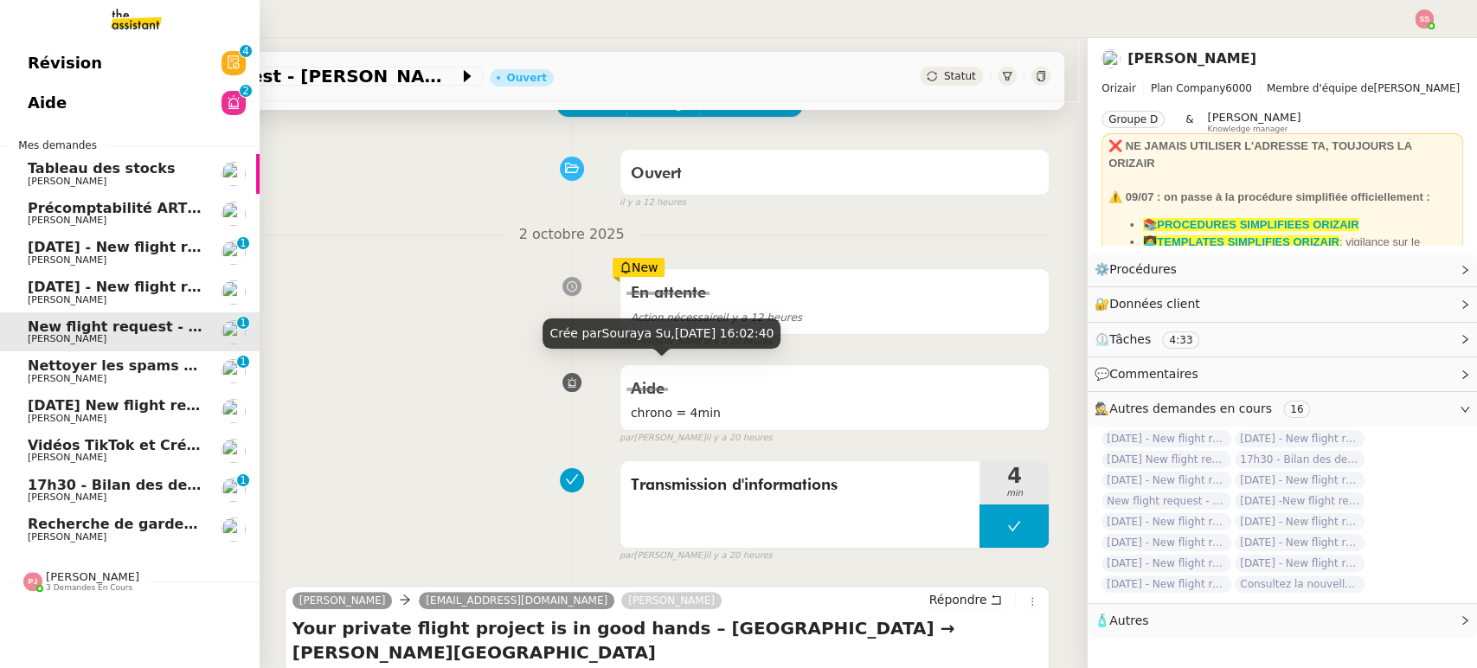
scroll to position [96, 0]
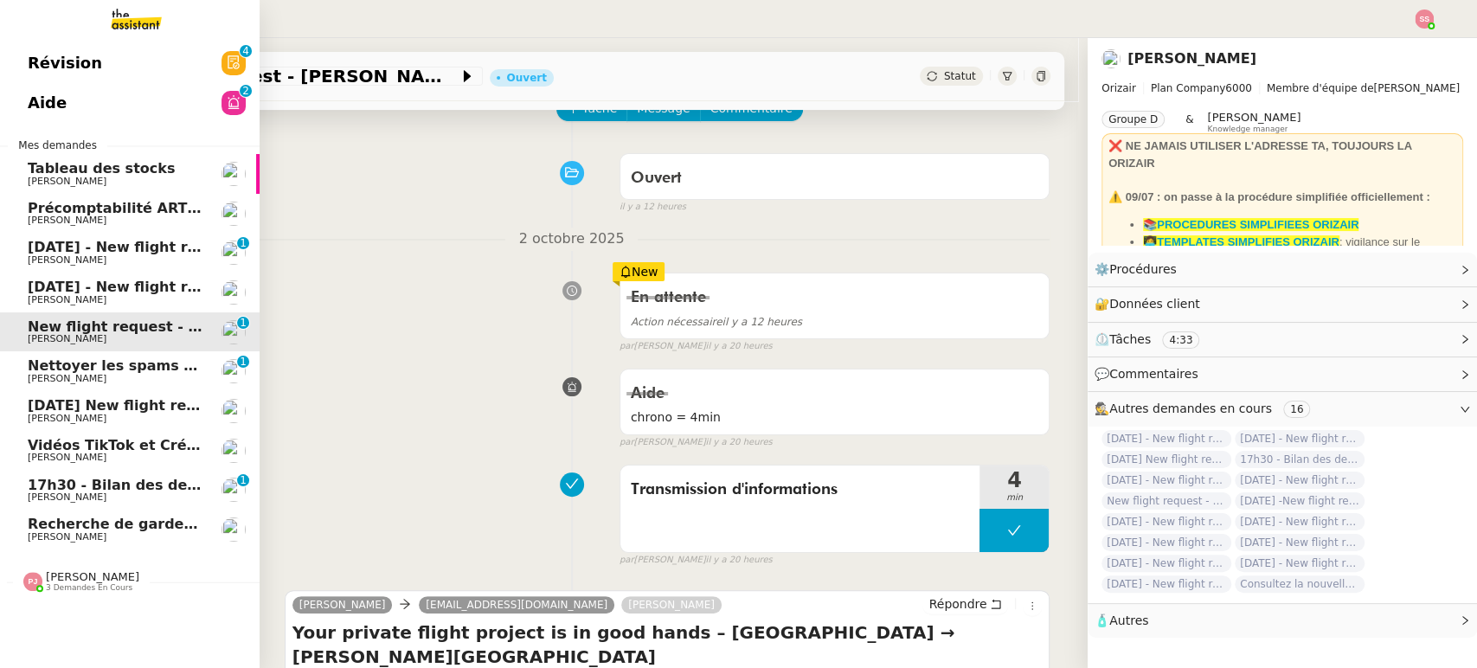
click at [114, 279] on span "[DATE] - New flight request - [PERSON_NAME]" at bounding box center [206, 287] width 357 height 16
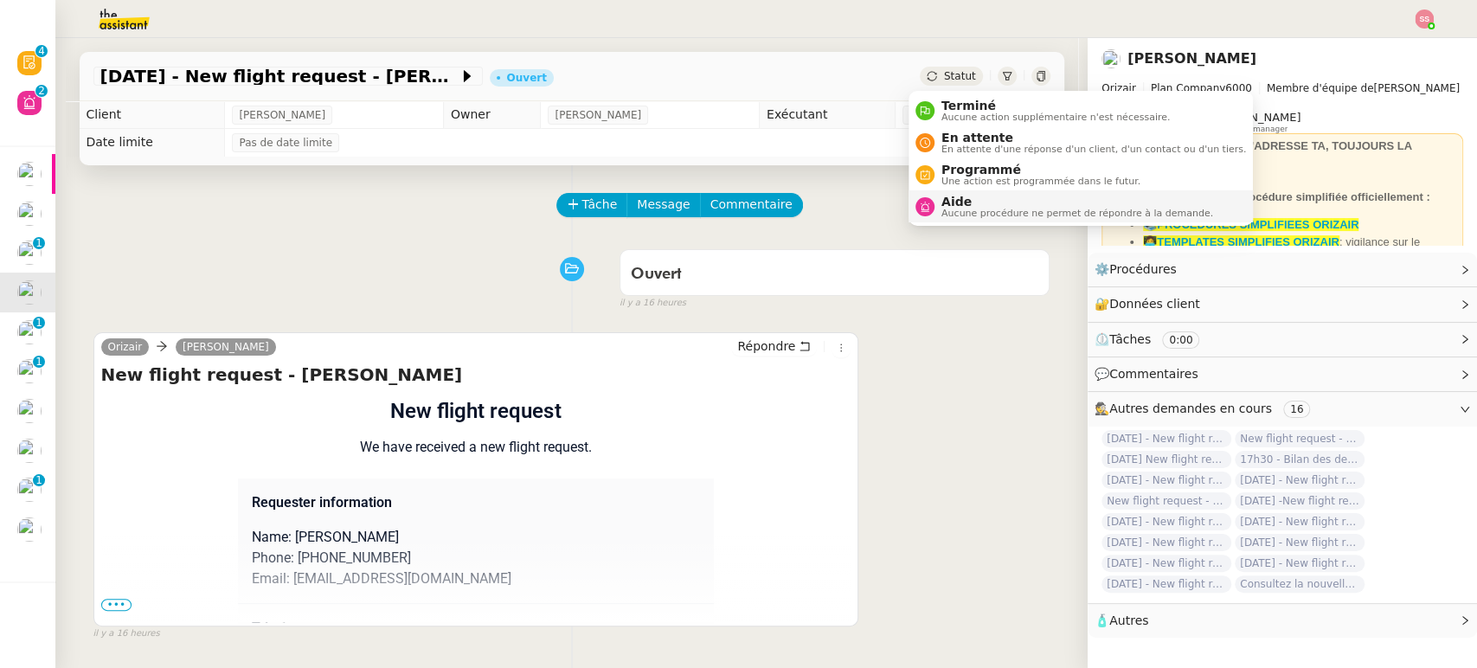
click at [962, 208] on span "Aucune procédure ne permet de répondre à la demande." at bounding box center [1077, 213] width 272 height 10
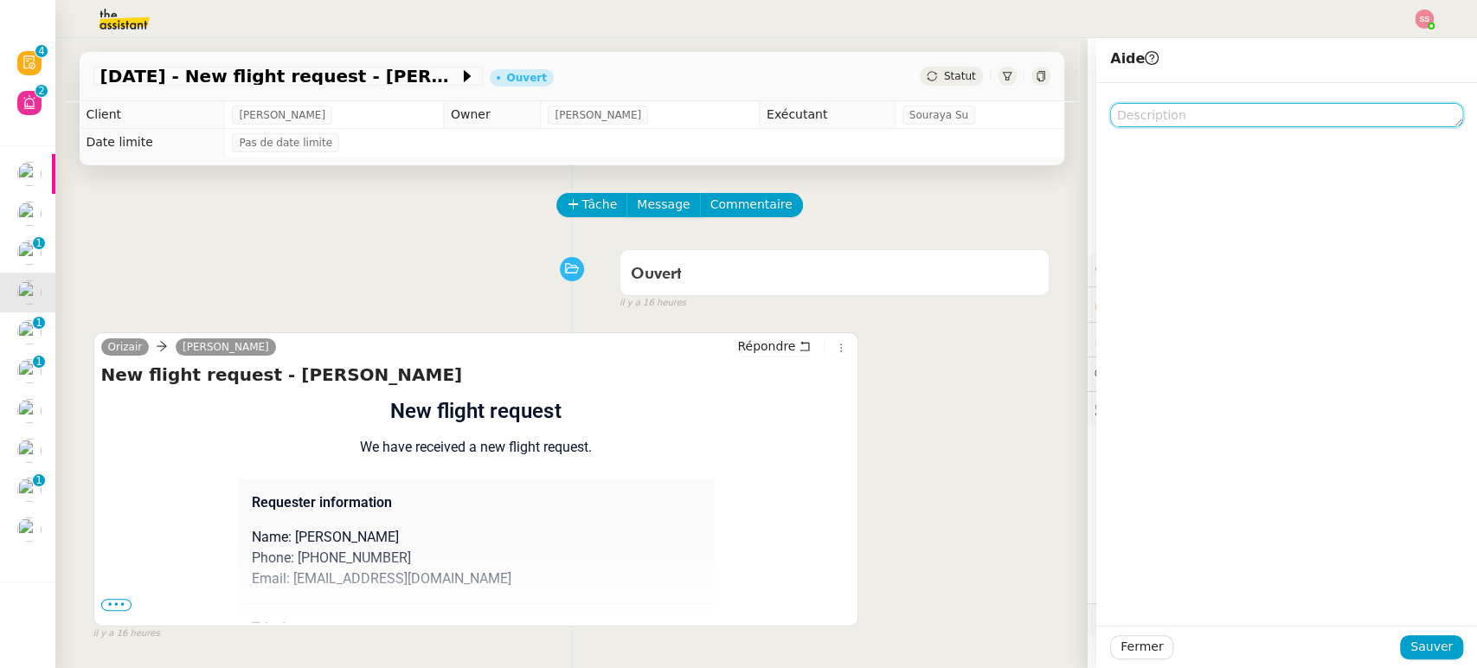
click at [1159, 119] on textarea at bounding box center [1286, 115] width 353 height 24
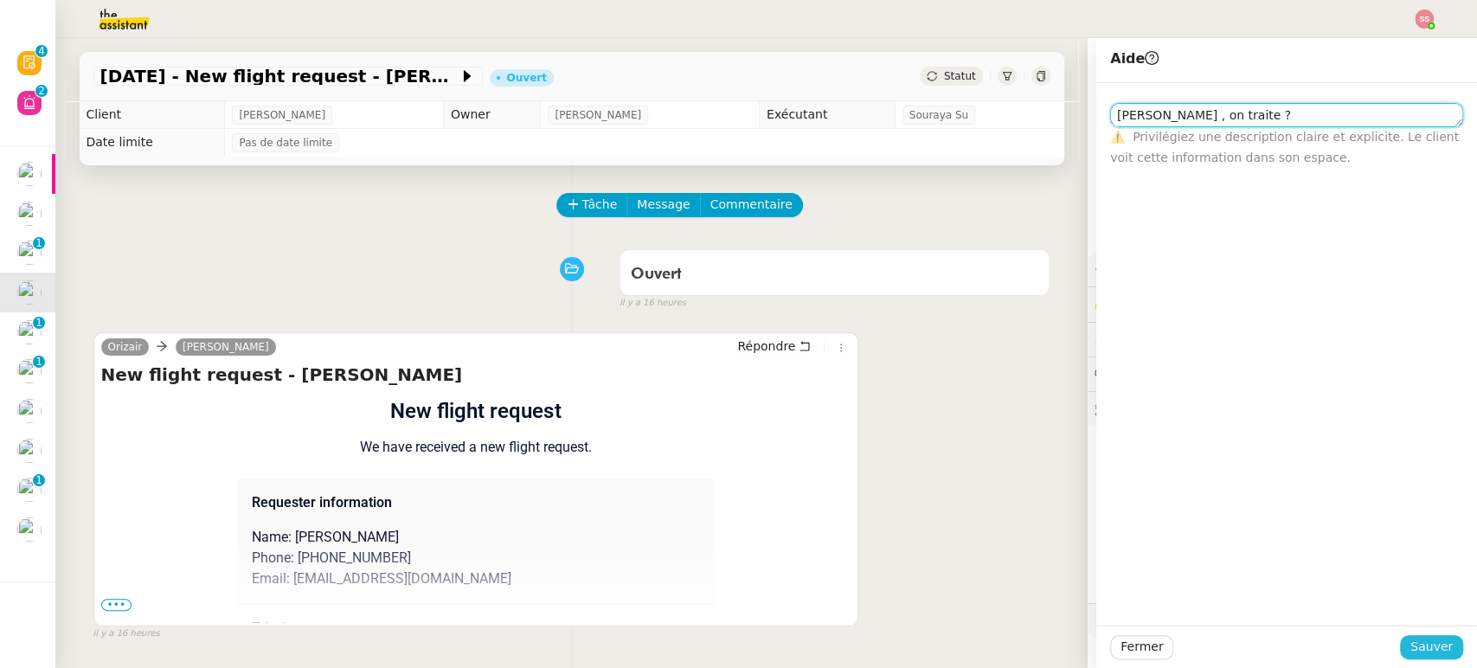
type textarea "[PERSON_NAME] , on traite ?"
click at [1420, 638] on span "Sauver" at bounding box center [1431, 647] width 42 height 20
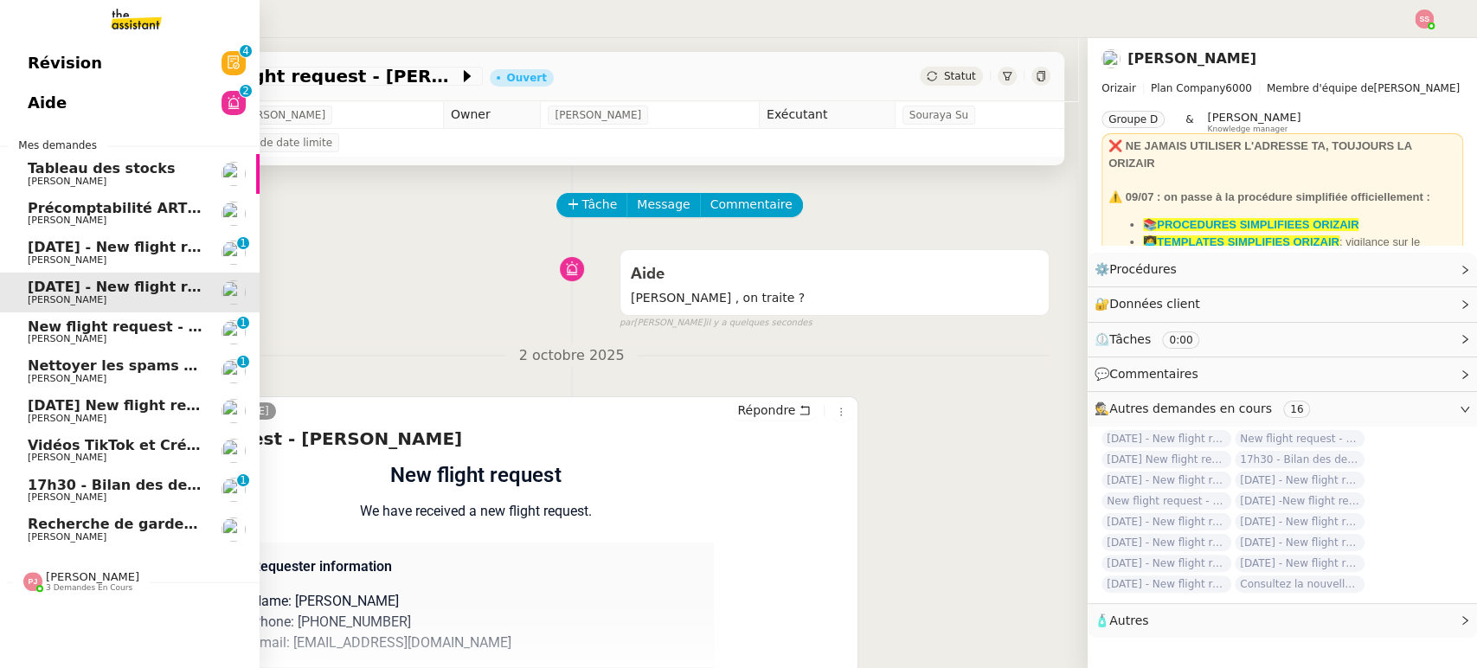
click at [97, 256] on span "[PERSON_NAME]" at bounding box center [115, 260] width 175 height 10
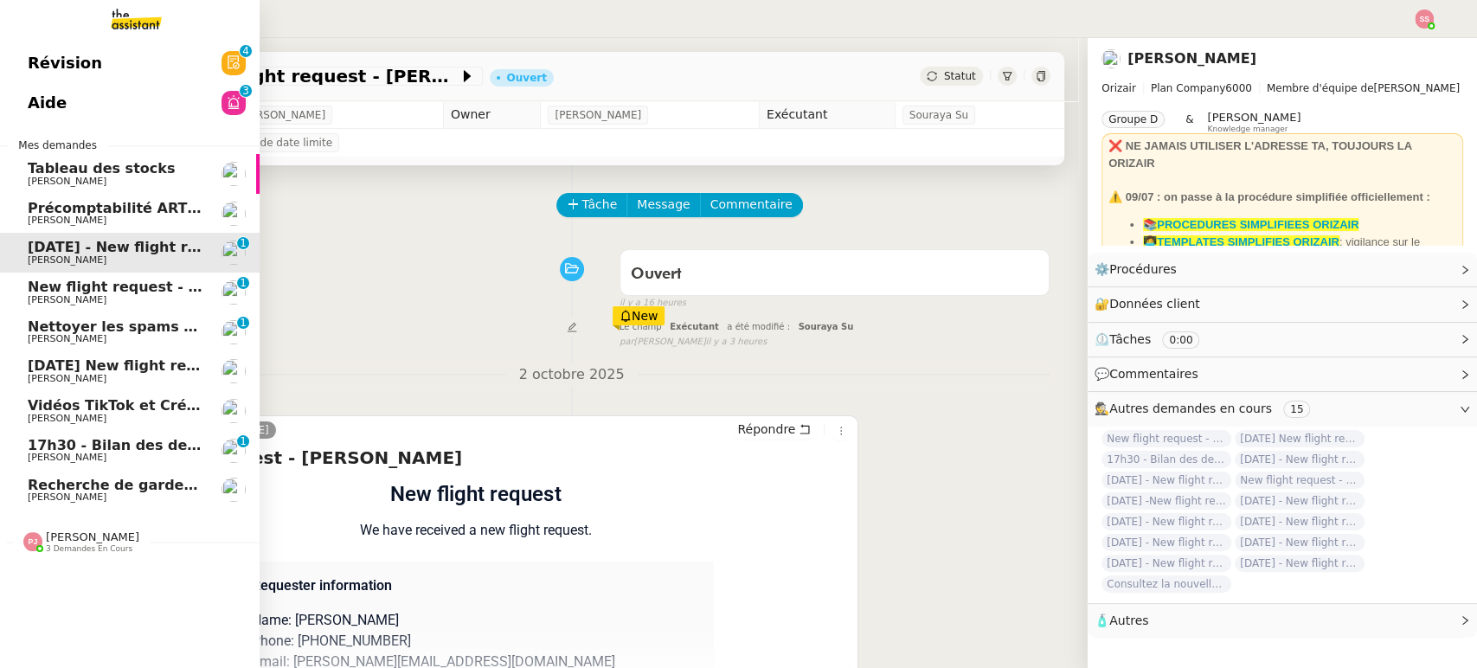
click at [162, 457] on span "[PERSON_NAME]" at bounding box center [115, 457] width 175 height 10
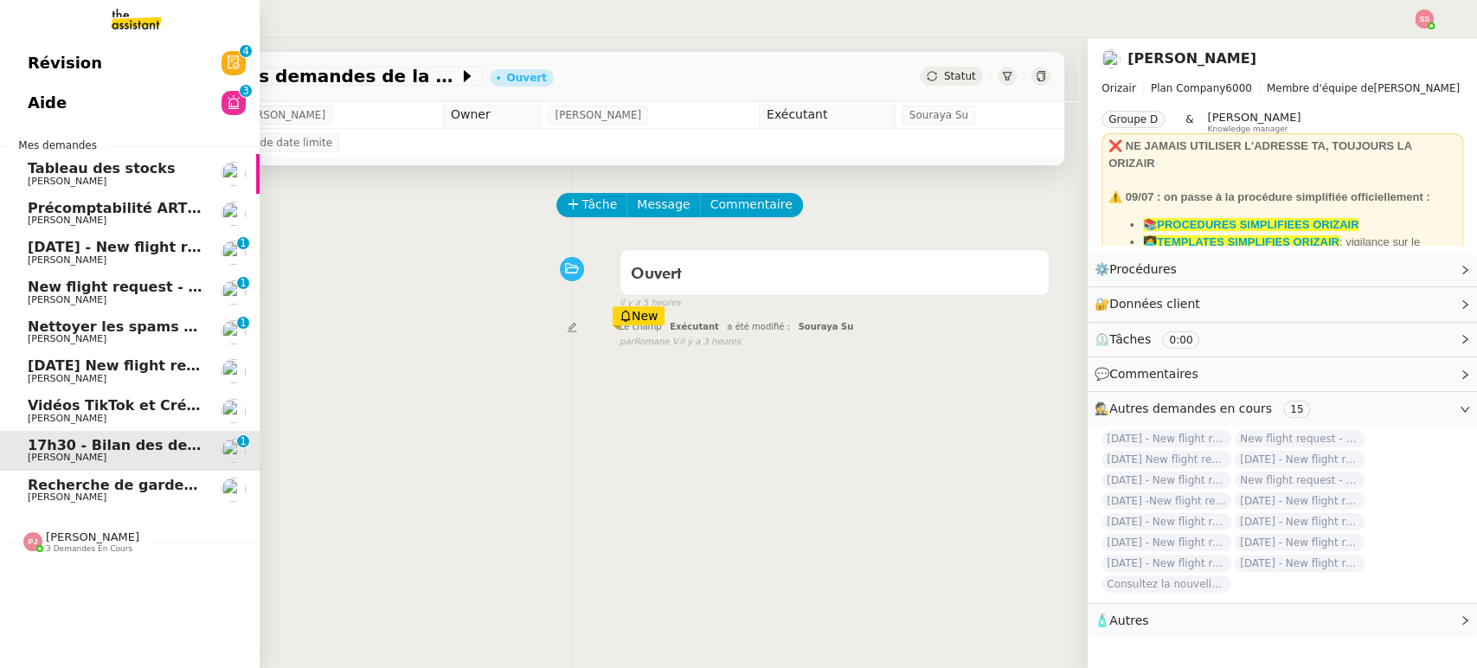
click at [141, 365] on span "[DATE] New flight request - [PERSON_NAME]" at bounding box center [201, 365] width 347 height 16
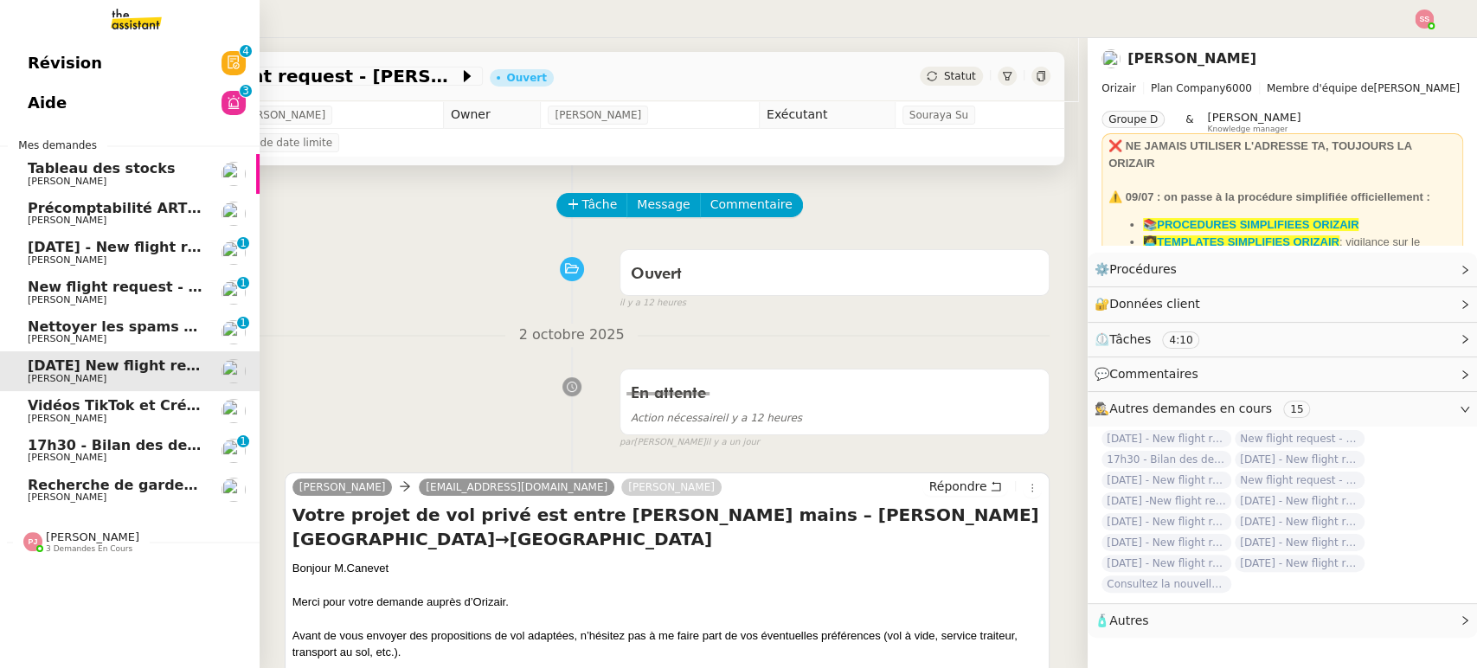
click at [89, 473] on link "Recherche de garde meuble autour de [GEOGRAPHIC_DATA] [PERSON_NAME]" at bounding box center [130, 491] width 260 height 40
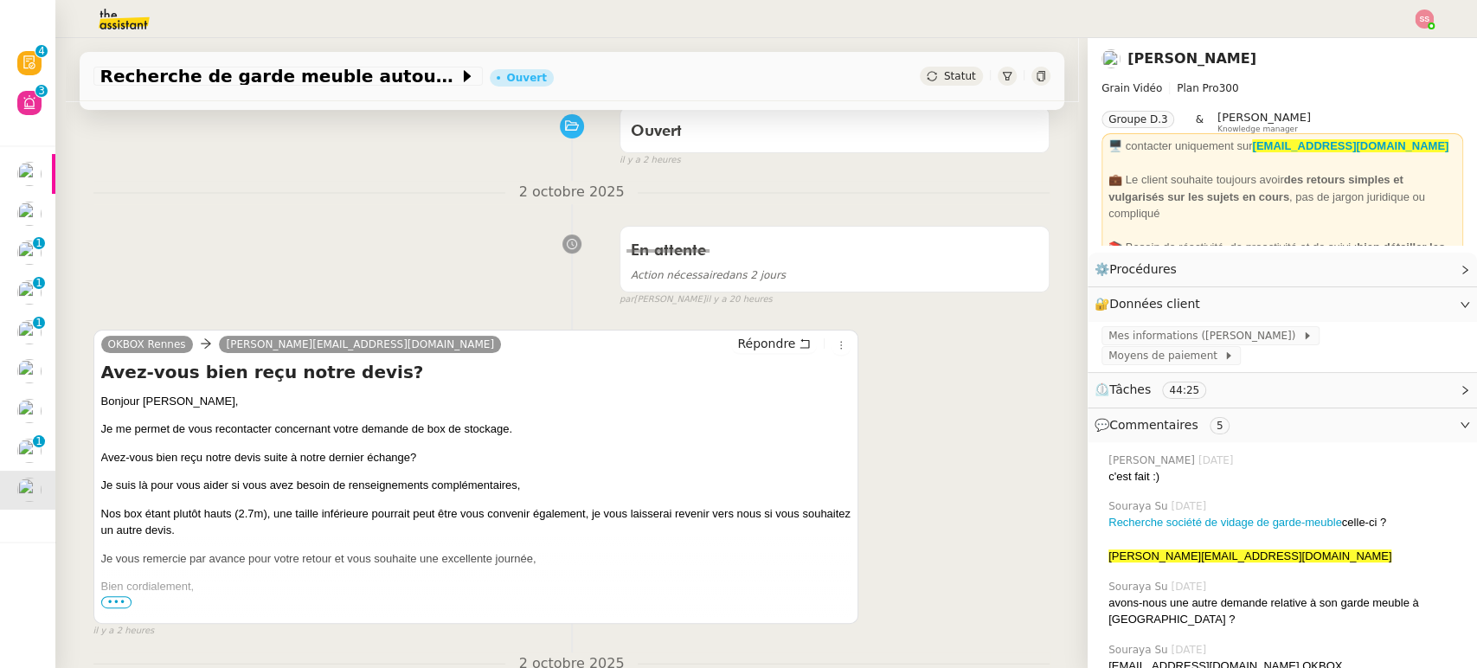
scroll to position [192, 0]
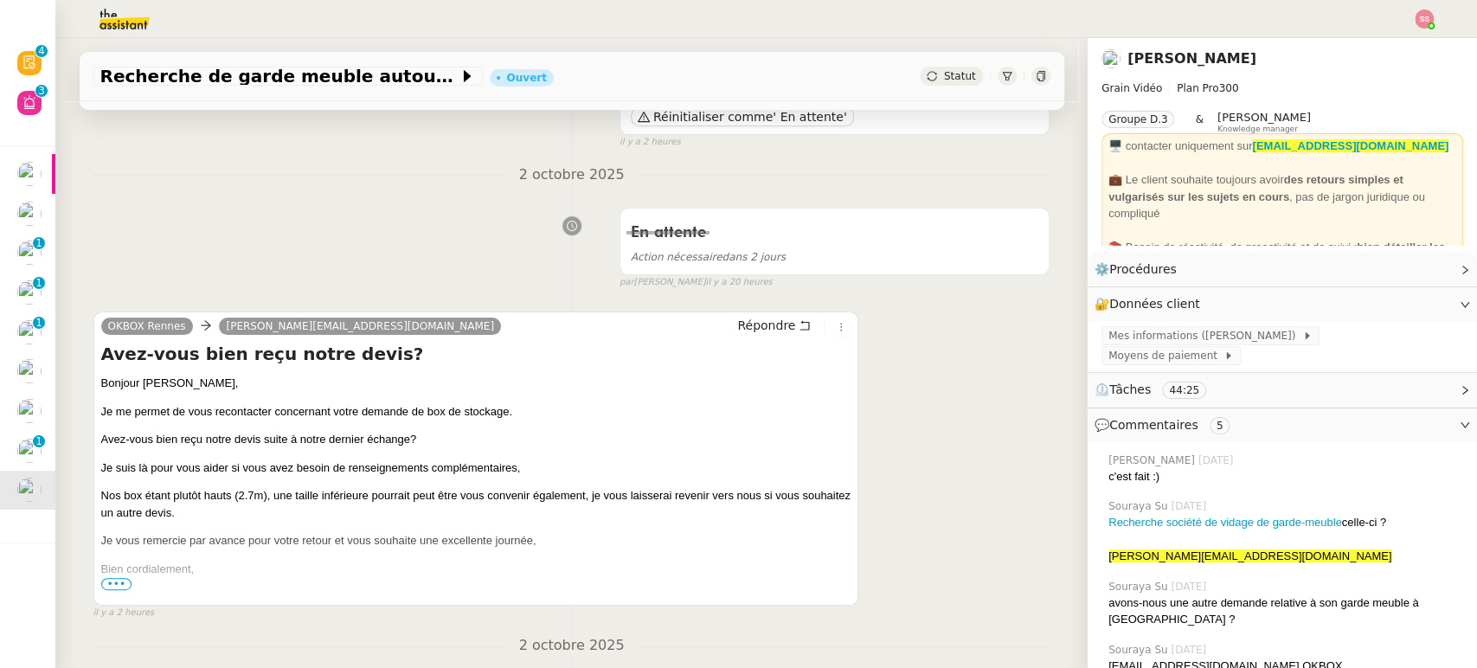
click at [114, 583] on span "•••" at bounding box center [116, 584] width 31 height 12
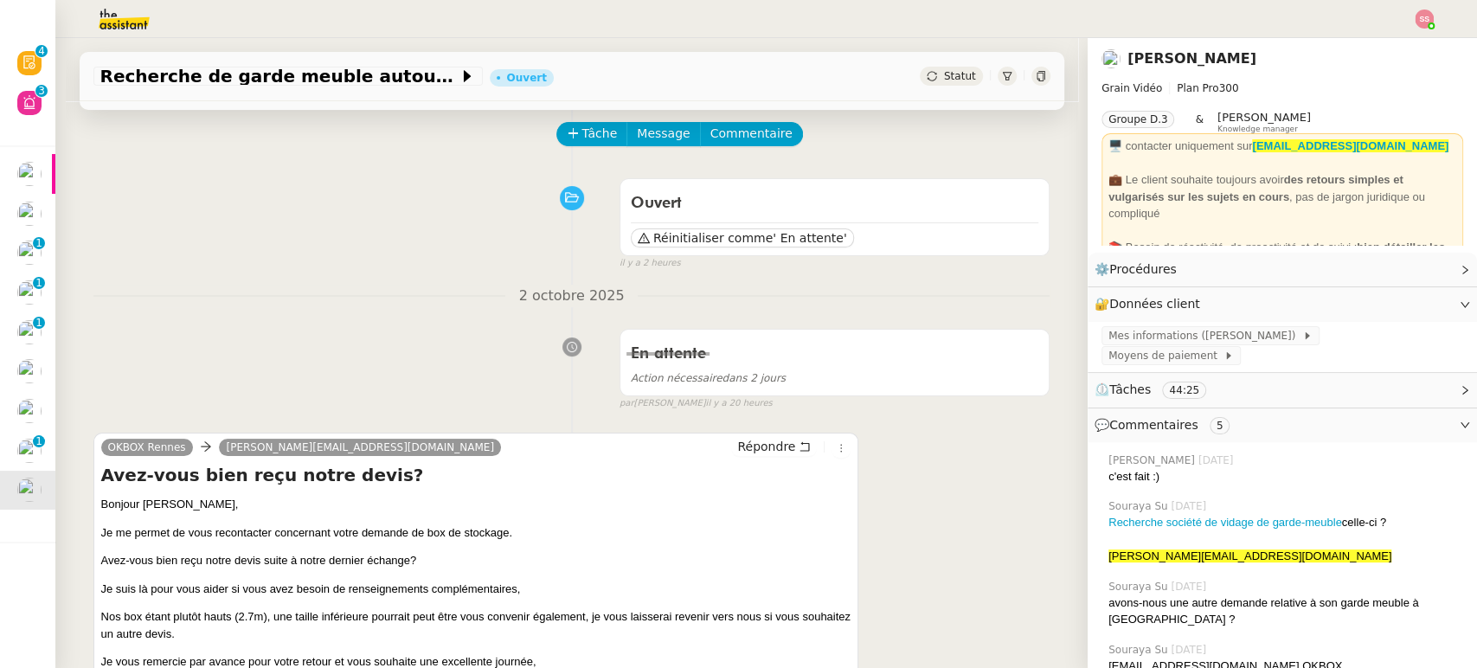
scroll to position [0, 0]
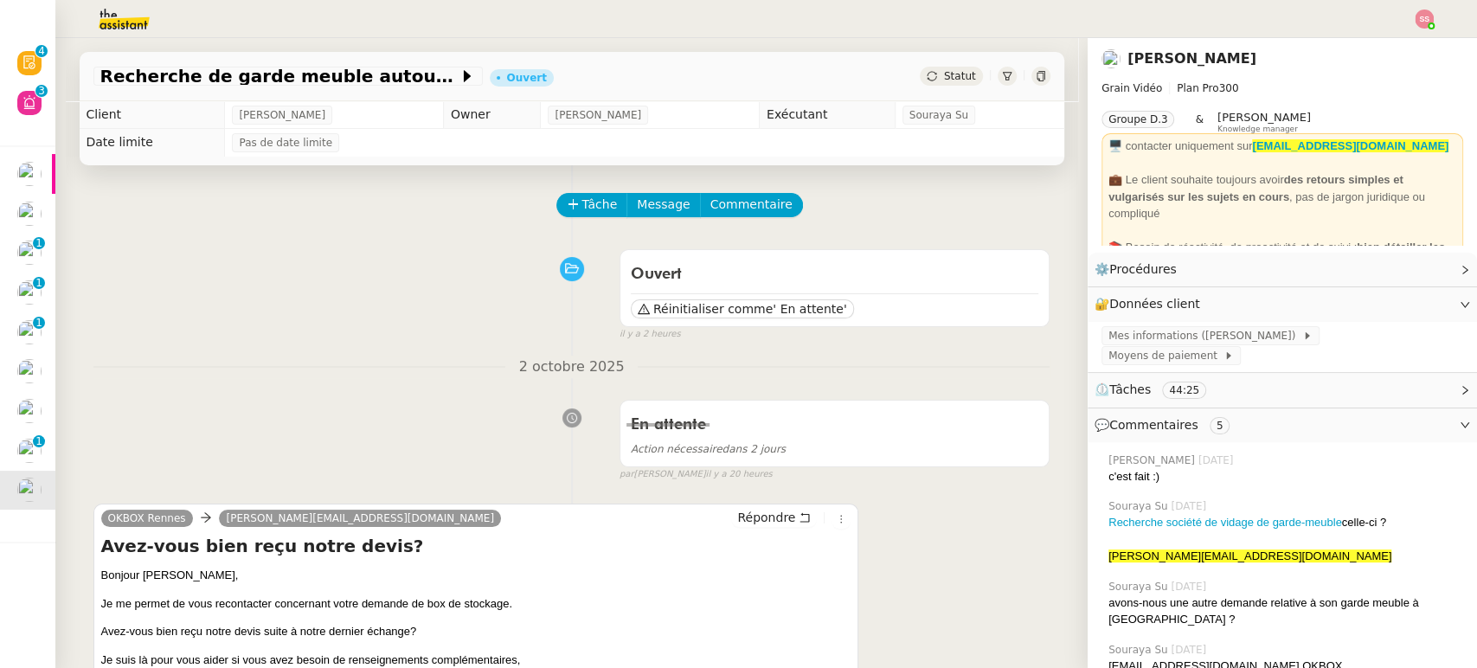
click at [920, 86] on div "Statut" at bounding box center [985, 76] width 130 height 19
click at [923, 86] on div "Statut" at bounding box center [985, 76] width 130 height 19
click at [944, 81] on span "Statut" at bounding box center [960, 76] width 32 height 12
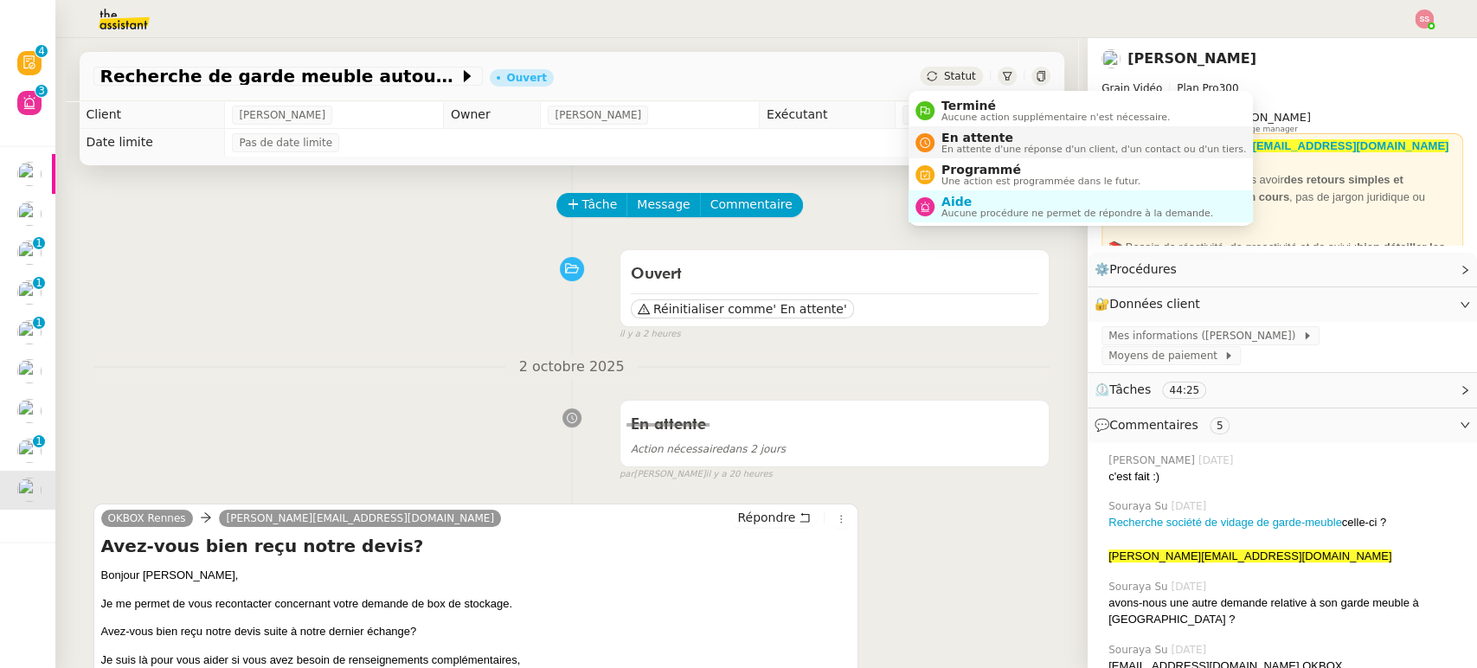
click at [947, 144] on span "En attente d'une réponse d'un client, d'un contact ou d'un tiers." at bounding box center [1093, 149] width 304 height 10
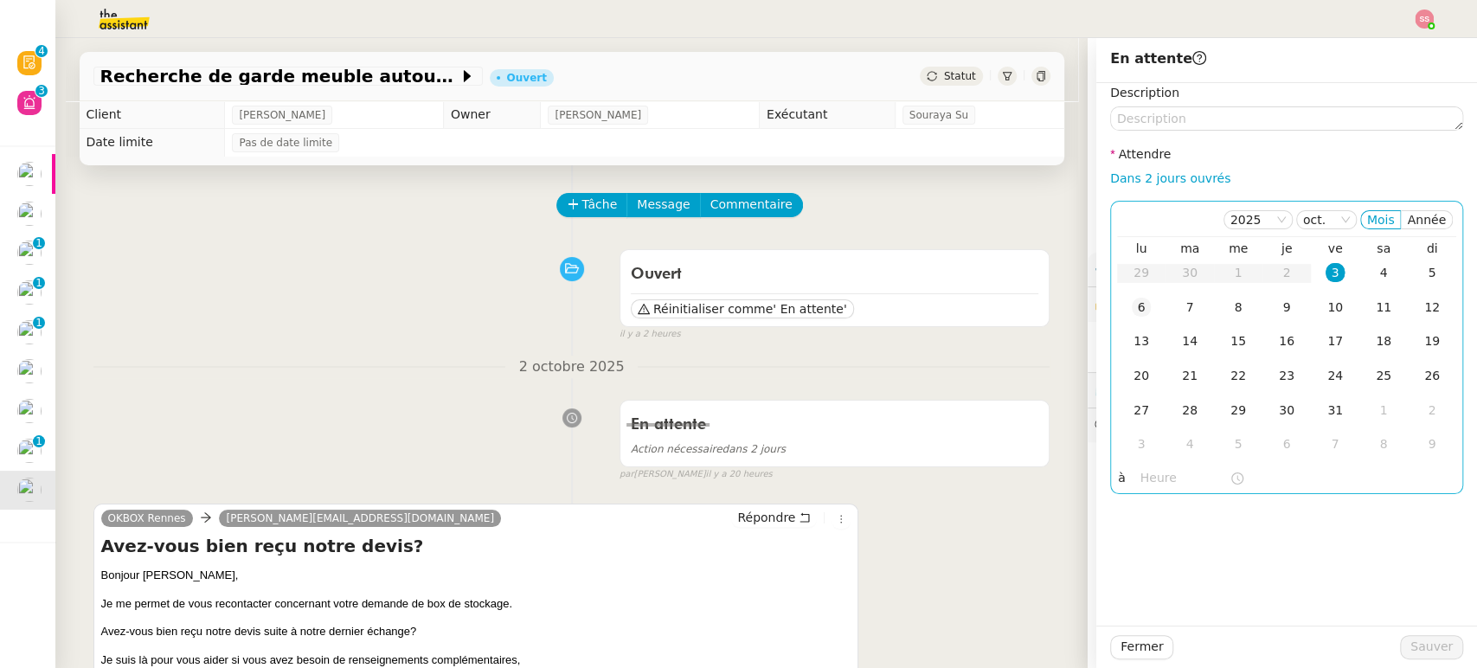
click at [1131, 310] on div "6" at bounding box center [1140, 307] width 19 height 19
drag, startPoint x: 1426, startPoint y: 650, endPoint x: 1342, endPoint y: 637, distance: 84.9
click at [1427, 650] on span "Sauver" at bounding box center [1431, 647] width 42 height 20
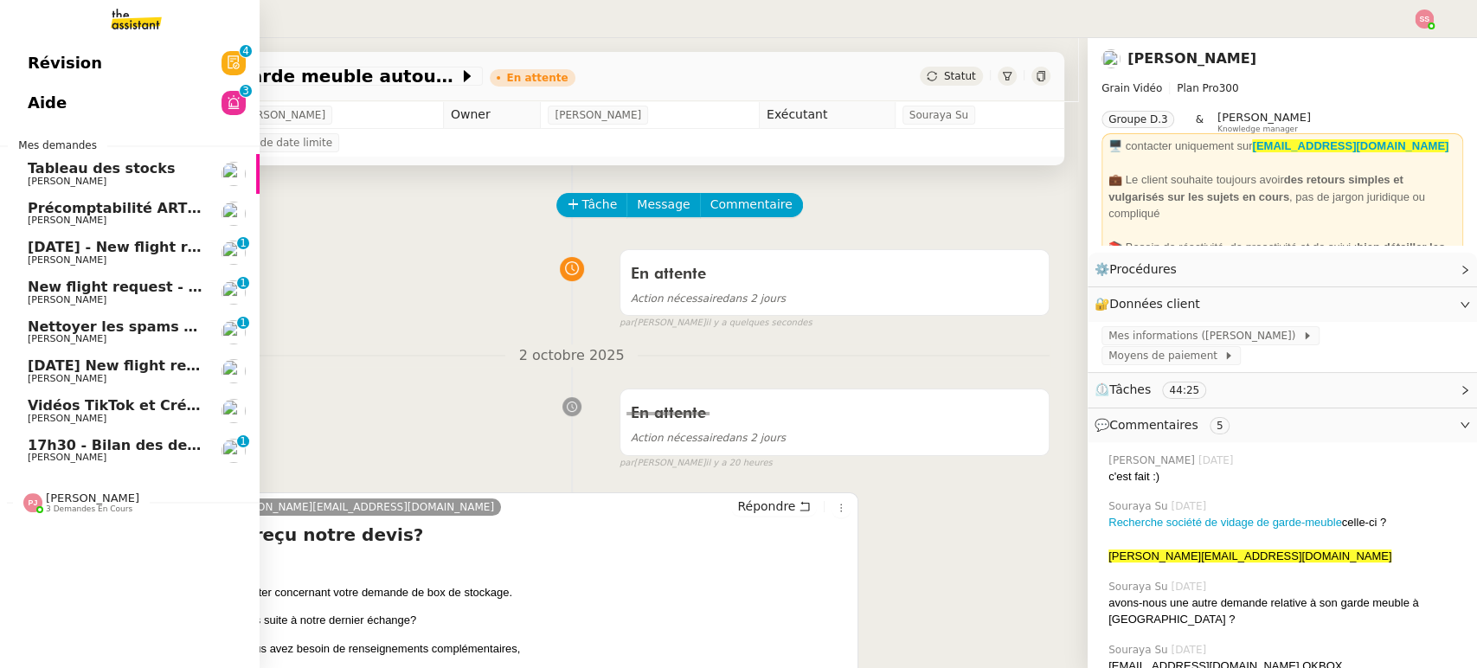
click at [85, 258] on span "[PERSON_NAME]" at bounding box center [115, 260] width 175 height 10
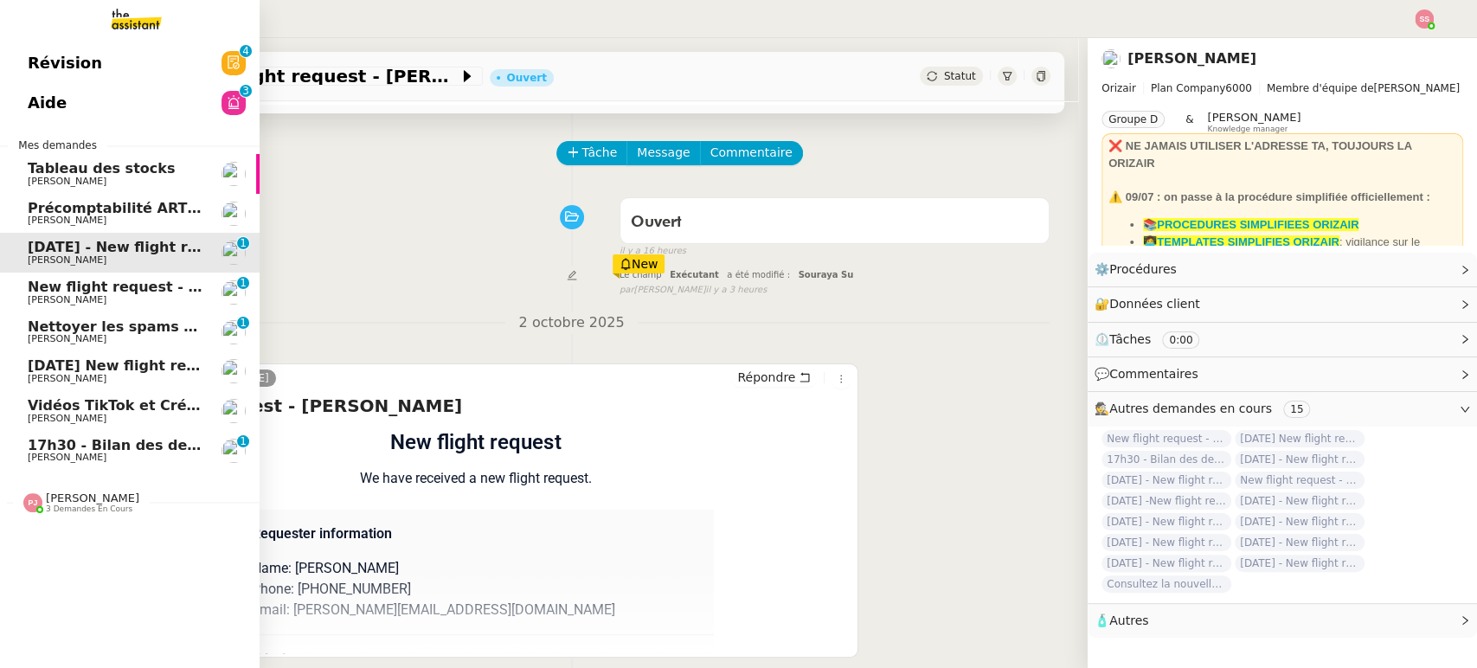
scroll to position [40, 0]
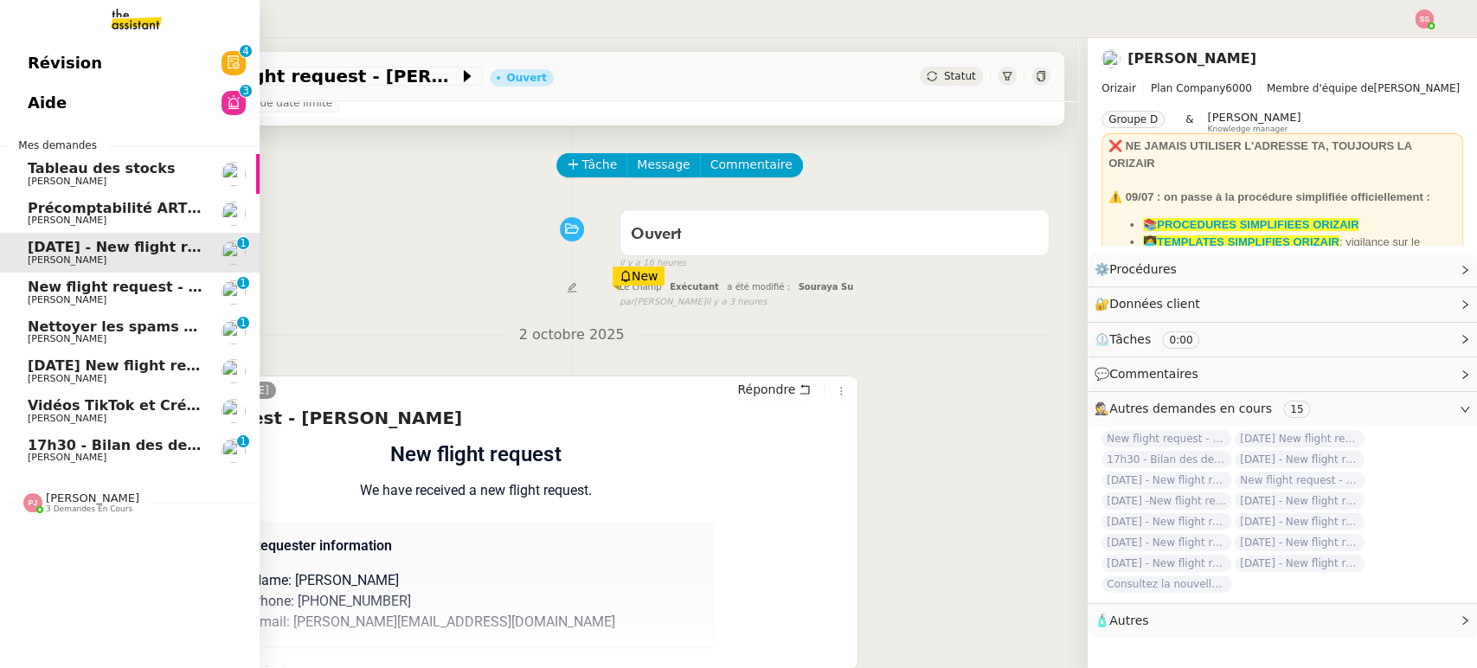
click at [90, 279] on span "New flight request - [PERSON_NAME]" at bounding box center [172, 287] width 289 height 16
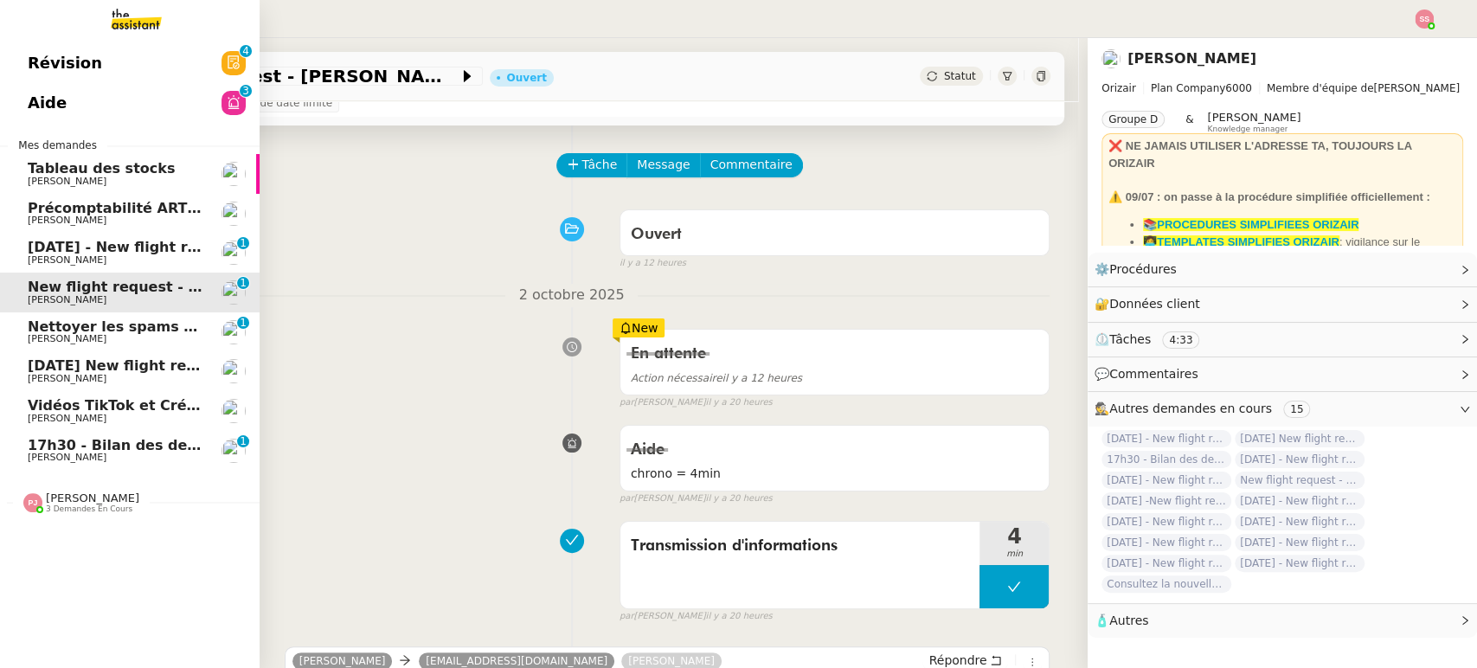
click at [128, 325] on span "Nettoyer les spams des emails - octobre 2025" at bounding box center [207, 326] width 358 height 16
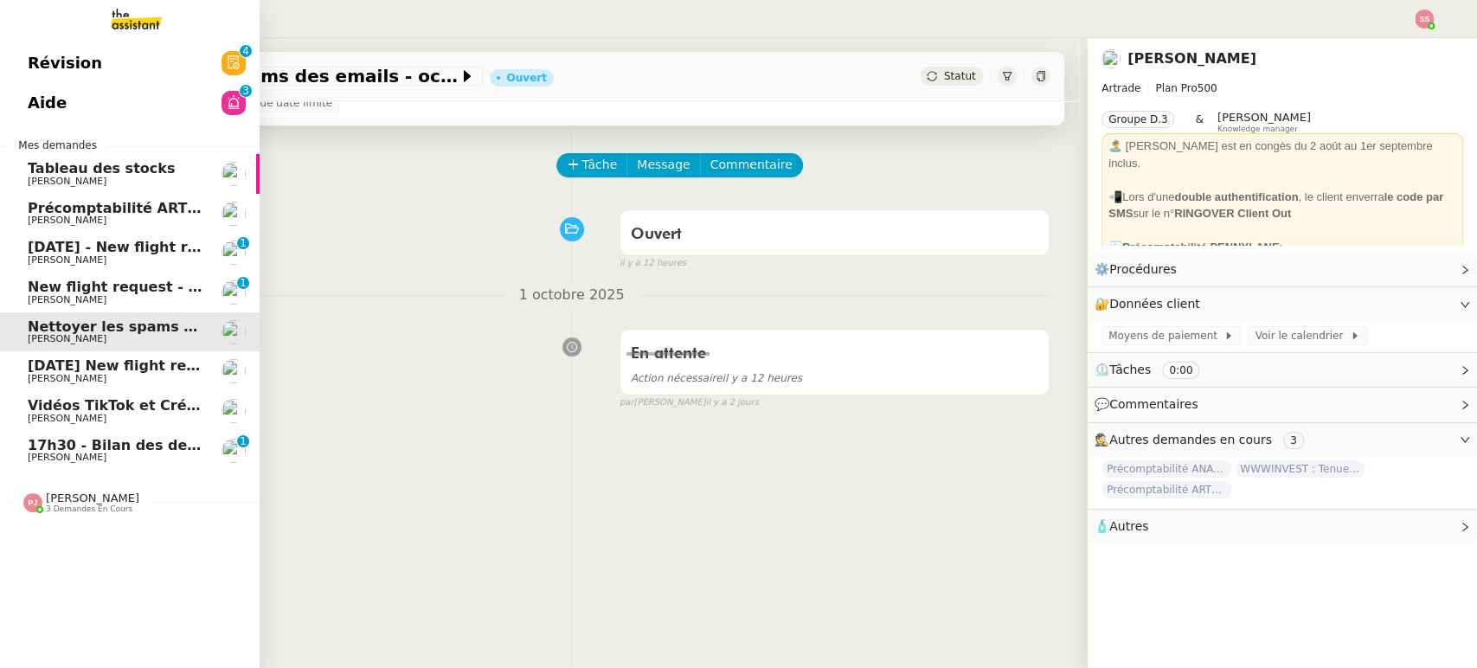
click at [83, 239] on link "[DATE] - New flight request - [PERSON_NAME] Bee [PERSON_NAME] 0 1 2 3 4 5 6 7 8…" at bounding box center [130, 253] width 260 height 40
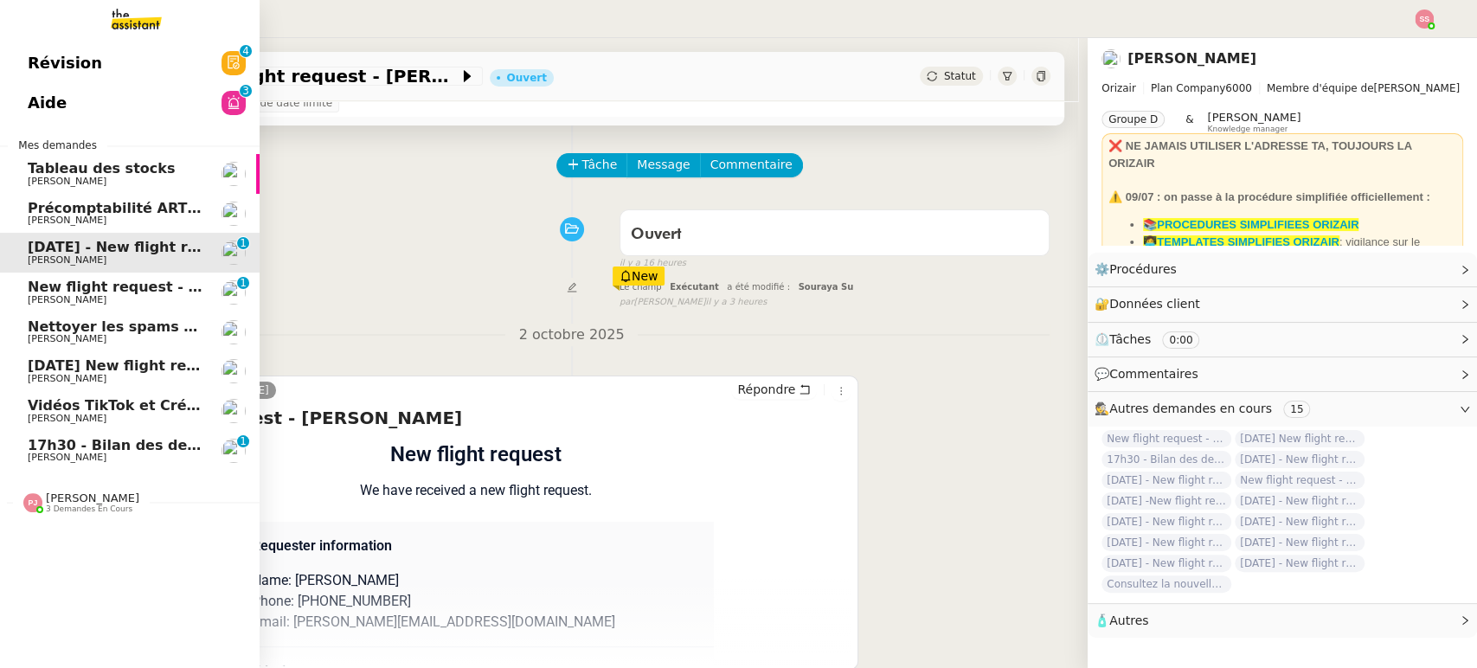
click at [111, 272] on link "New flight request - [PERSON_NAME] [PERSON_NAME] 0 1 2 3 4 5 6 7 8 9" at bounding box center [130, 292] width 260 height 40
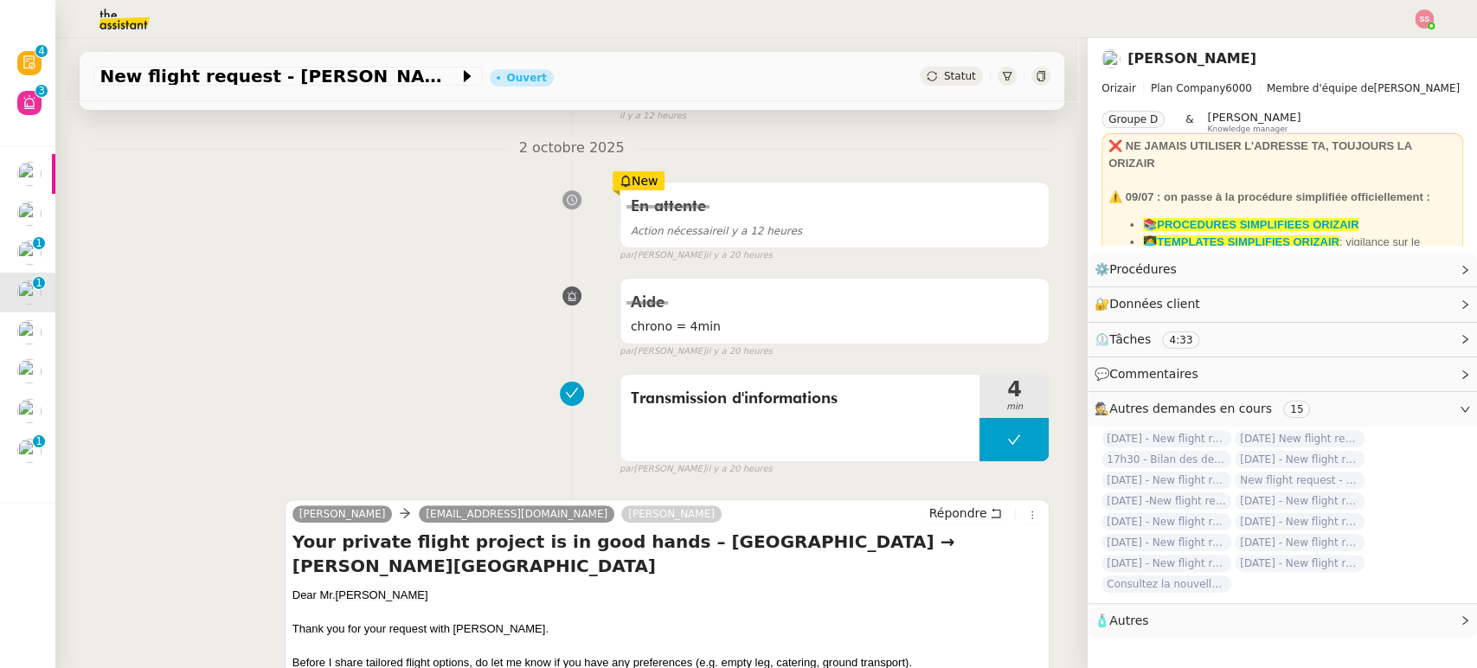
scroll to position [232, 0]
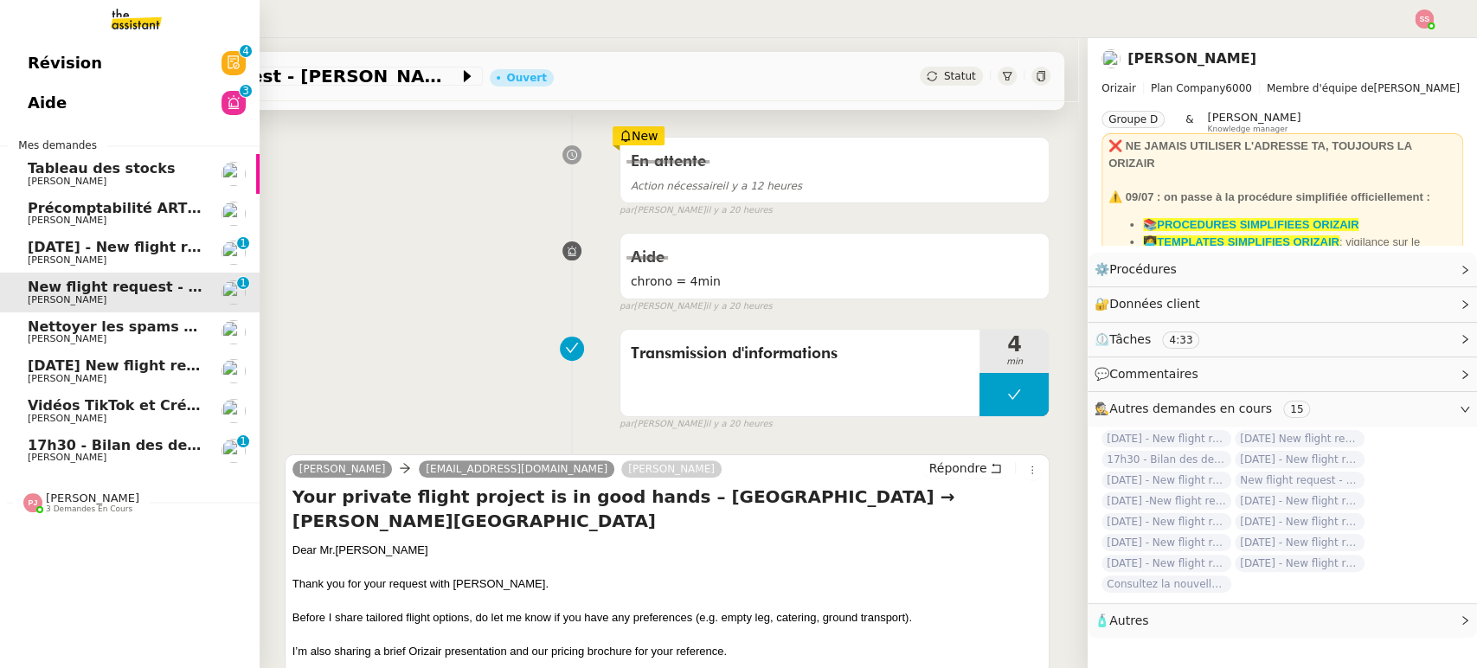
click at [131, 369] on span "[DATE] New flight request - [PERSON_NAME]" at bounding box center [201, 365] width 347 height 16
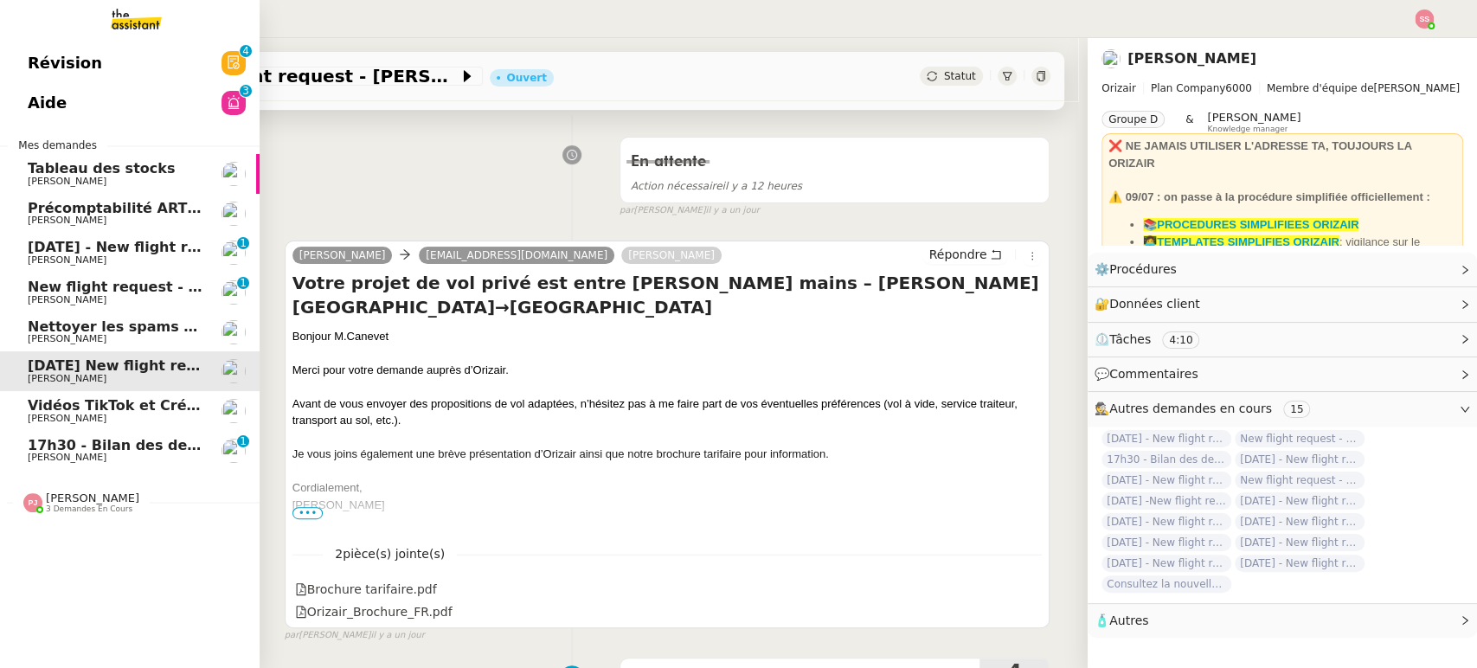
click at [136, 253] on span "[DATE] - New flight request - [PERSON_NAME]" at bounding box center [206, 247] width 357 height 16
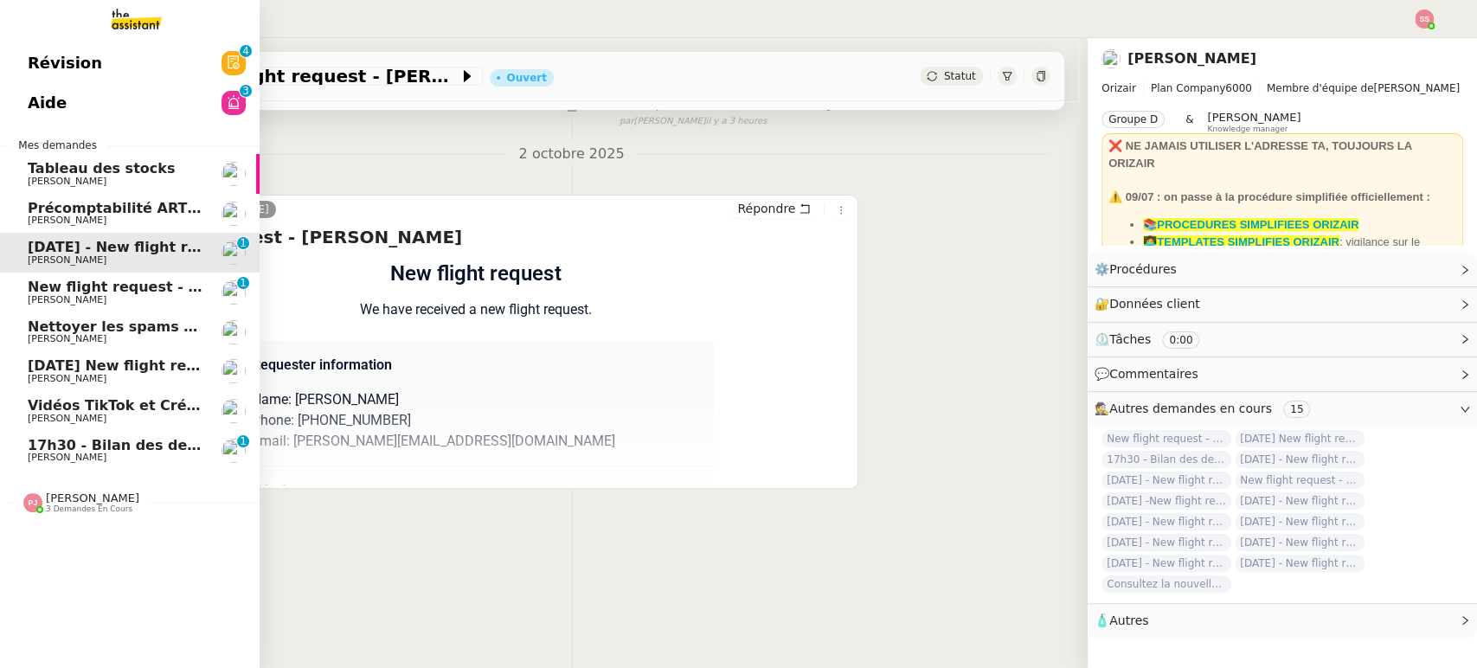
scroll to position [231, 0]
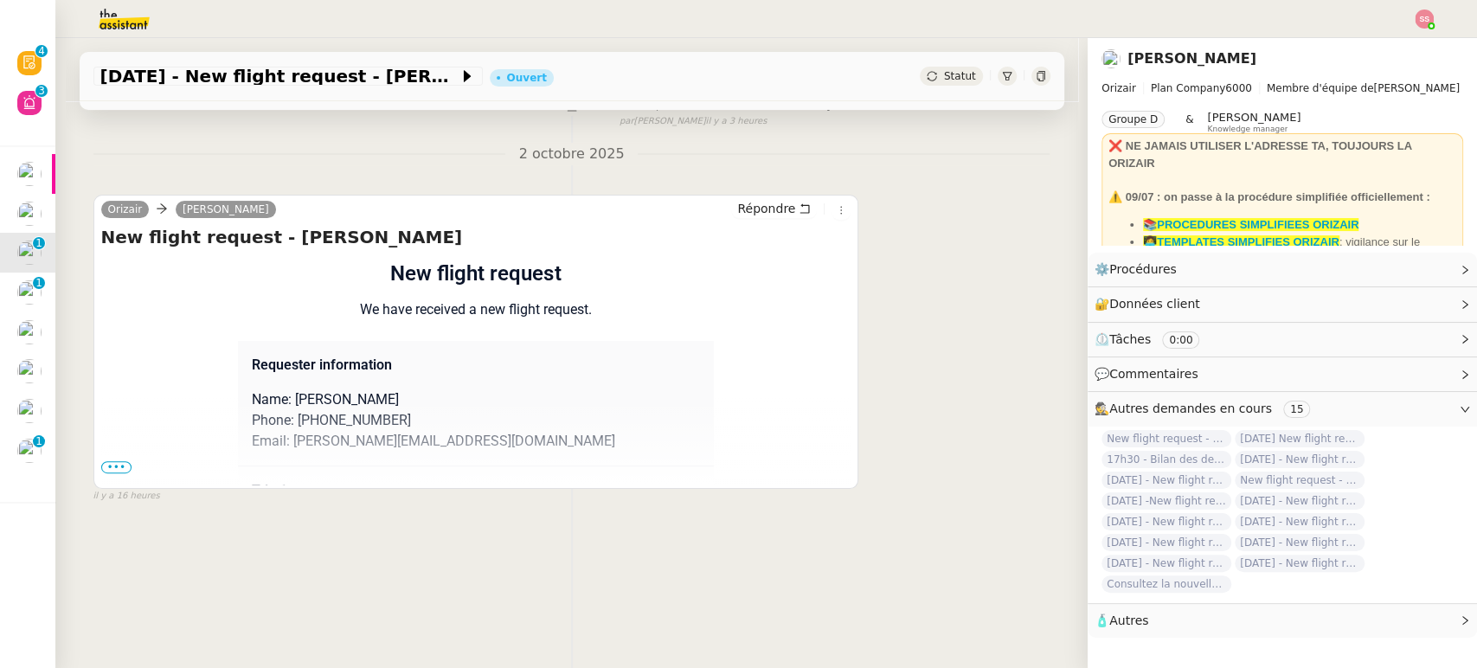
click at [1420, 25] on img at bounding box center [1423, 19] width 19 height 19
click at [1350, 54] on span "Suivi" at bounding box center [1351, 50] width 49 height 16
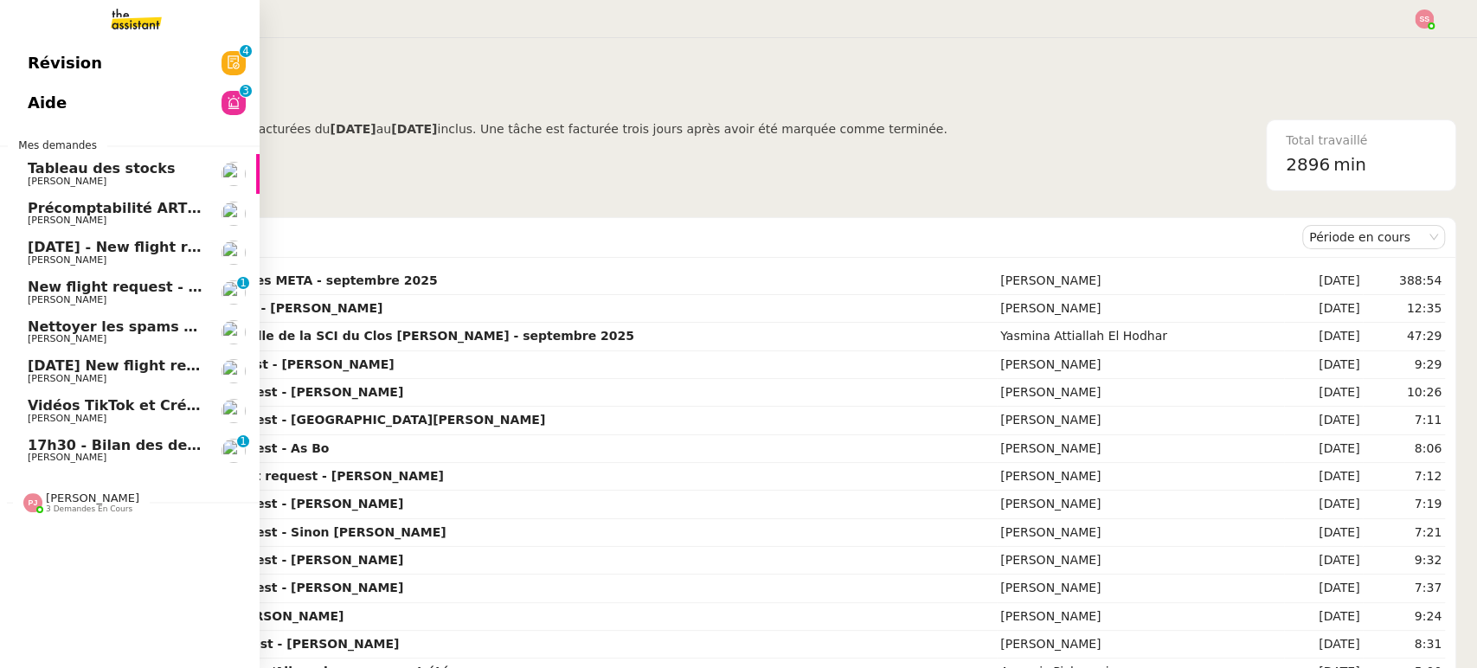
click at [140, 240] on span "[DATE] - New flight request - [PERSON_NAME]" at bounding box center [206, 247] width 357 height 16
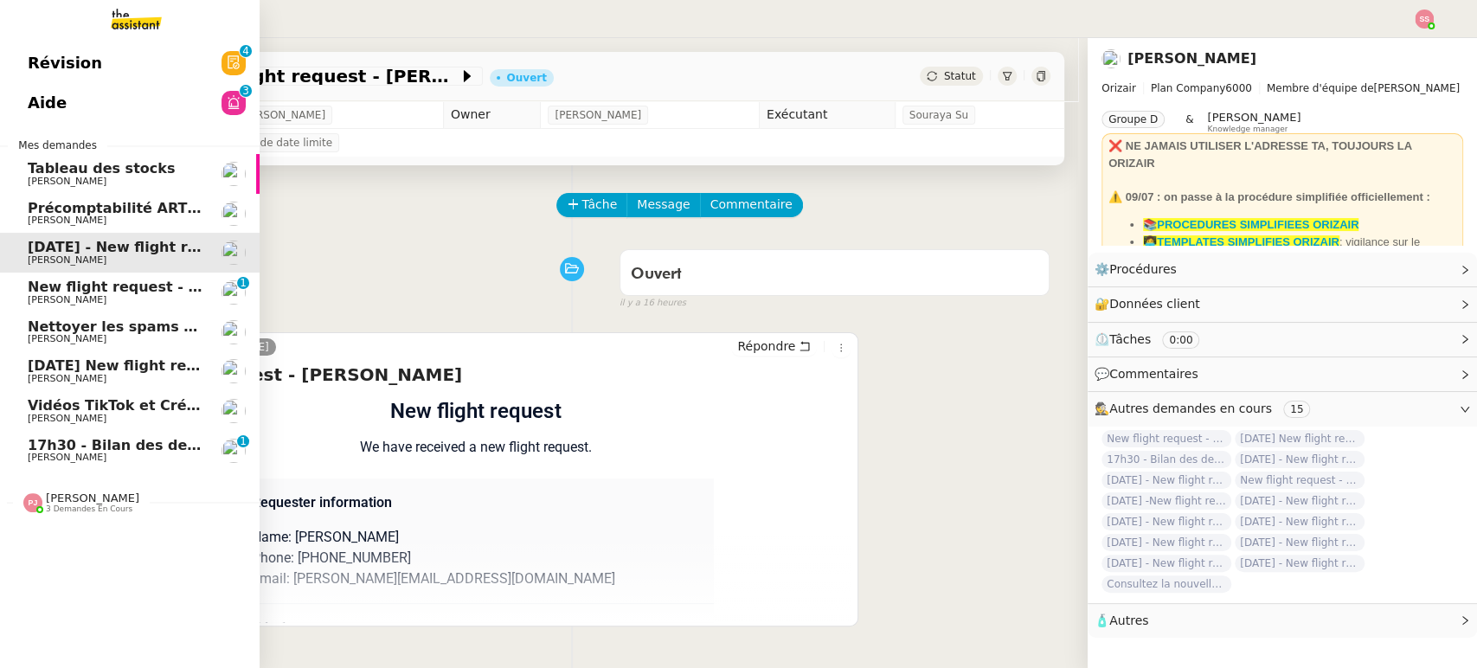
click at [153, 110] on link "Aide 0 1 2 3 4 5 6 7 8 9" at bounding box center [130, 103] width 260 height 40
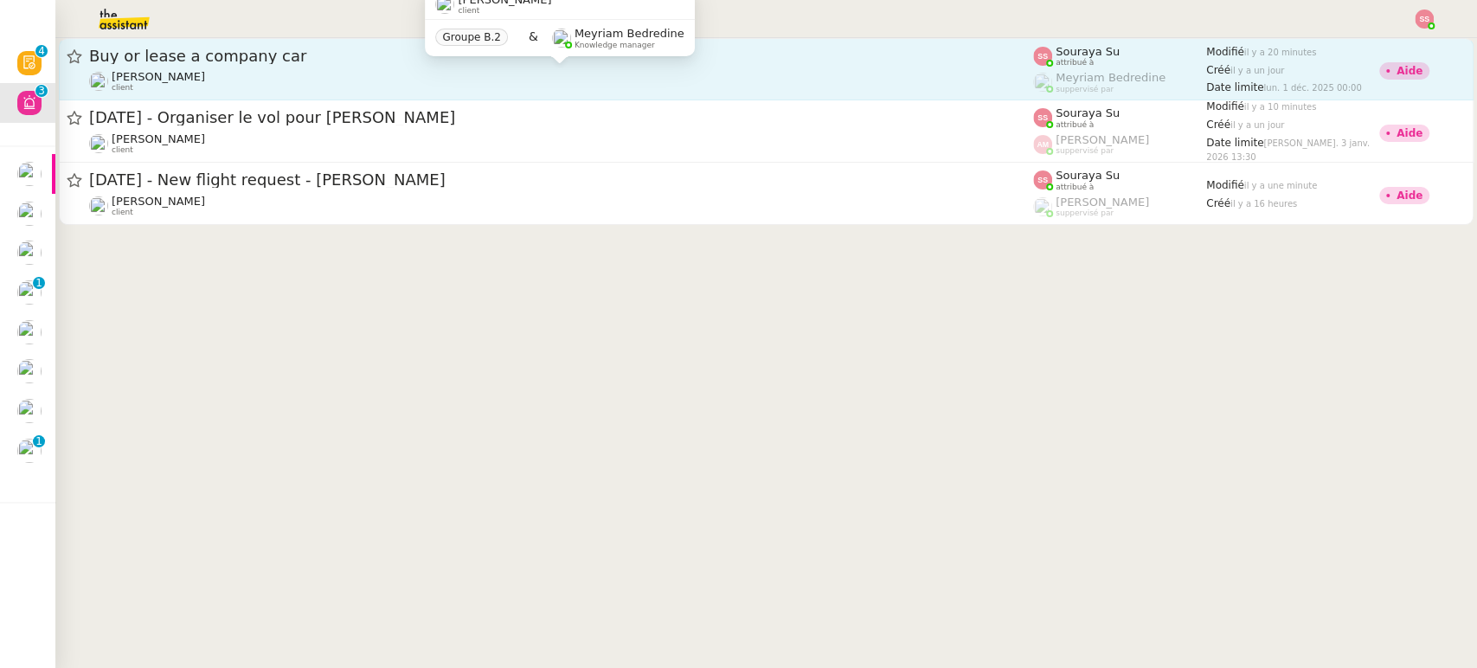
click at [332, 82] on div "[PERSON_NAME] client" at bounding box center [561, 81] width 944 height 22
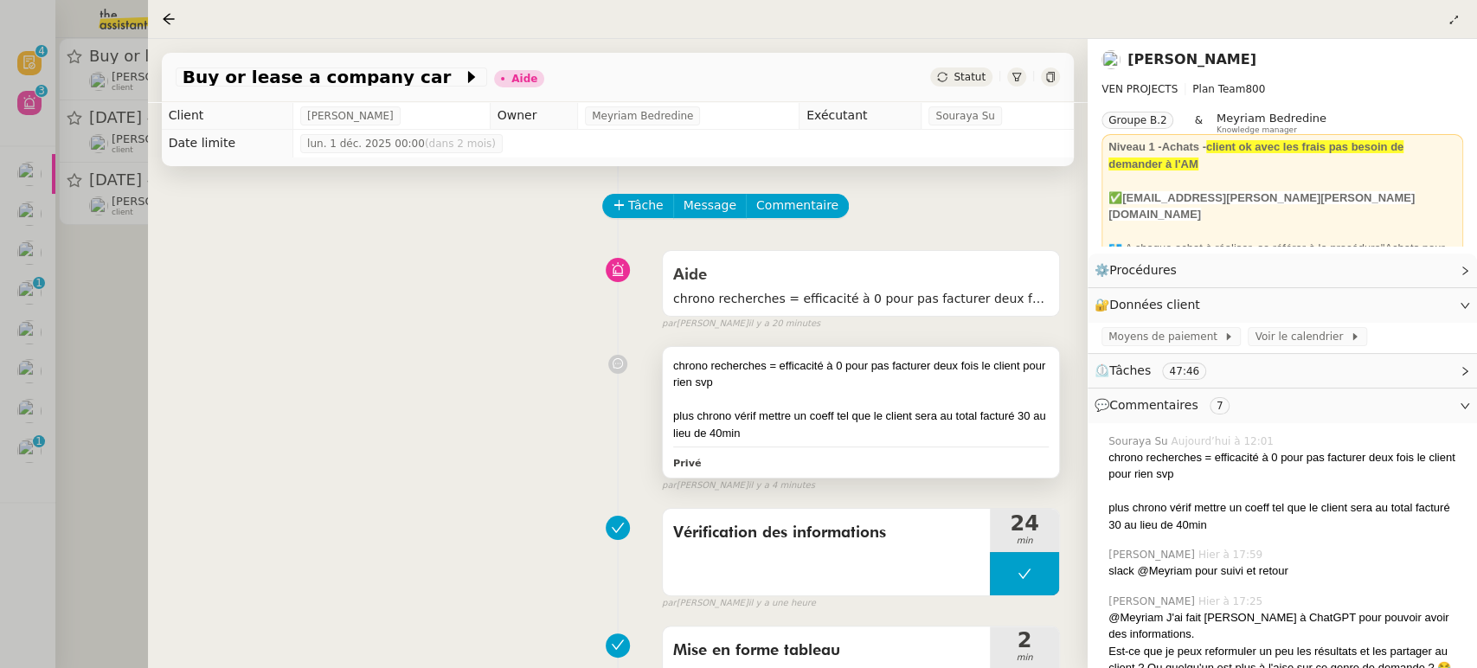
scroll to position [288, 0]
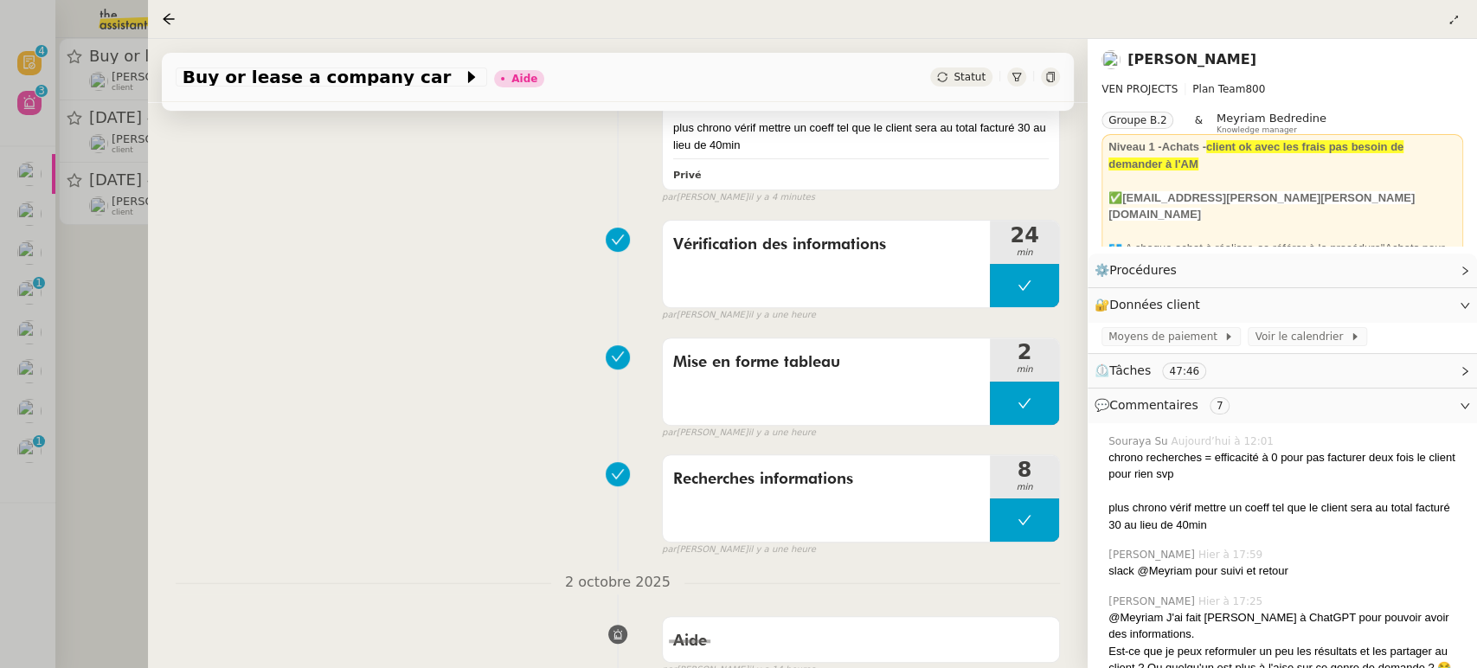
click at [175, 24] on div at bounding box center [172, 19] width 21 height 21
click at [169, 23] on icon at bounding box center [169, 19] width 14 height 14
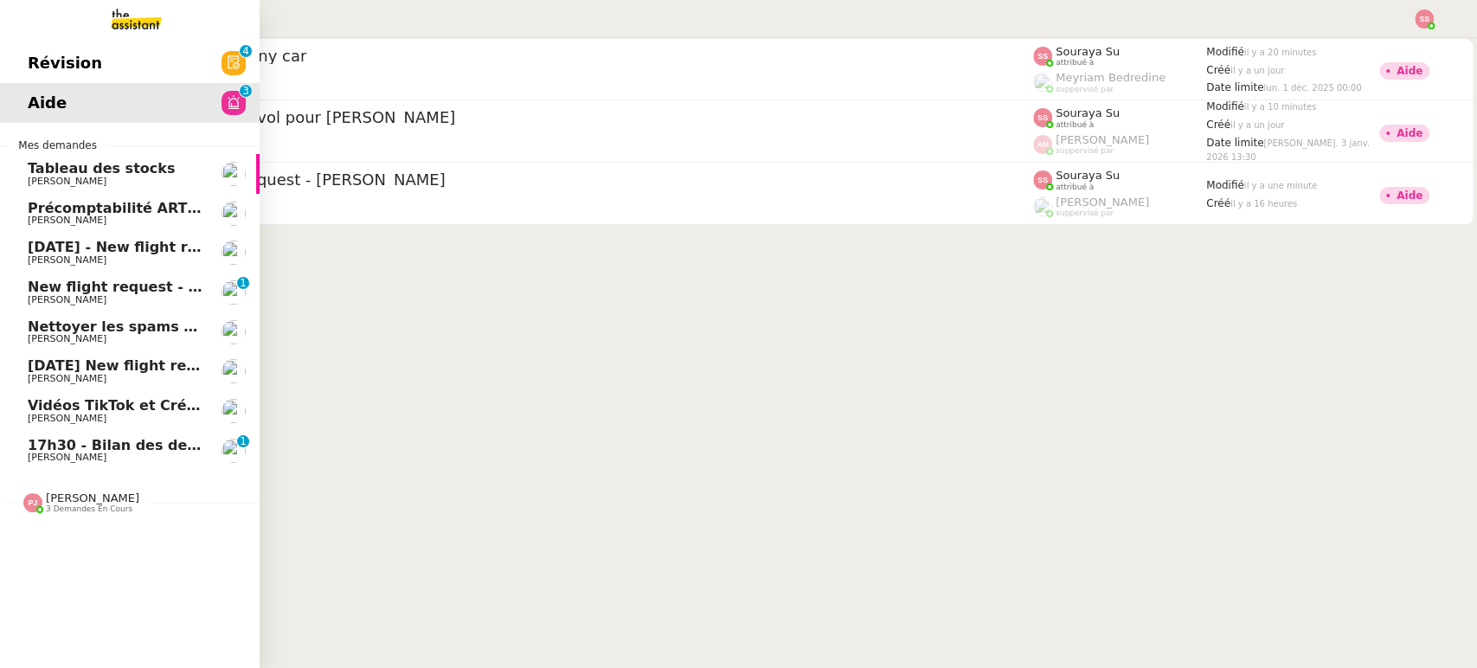
click at [159, 254] on span "[DATE] - New flight request - [PERSON_NAME]" at bounding box center [206, 247] width 357 height 16
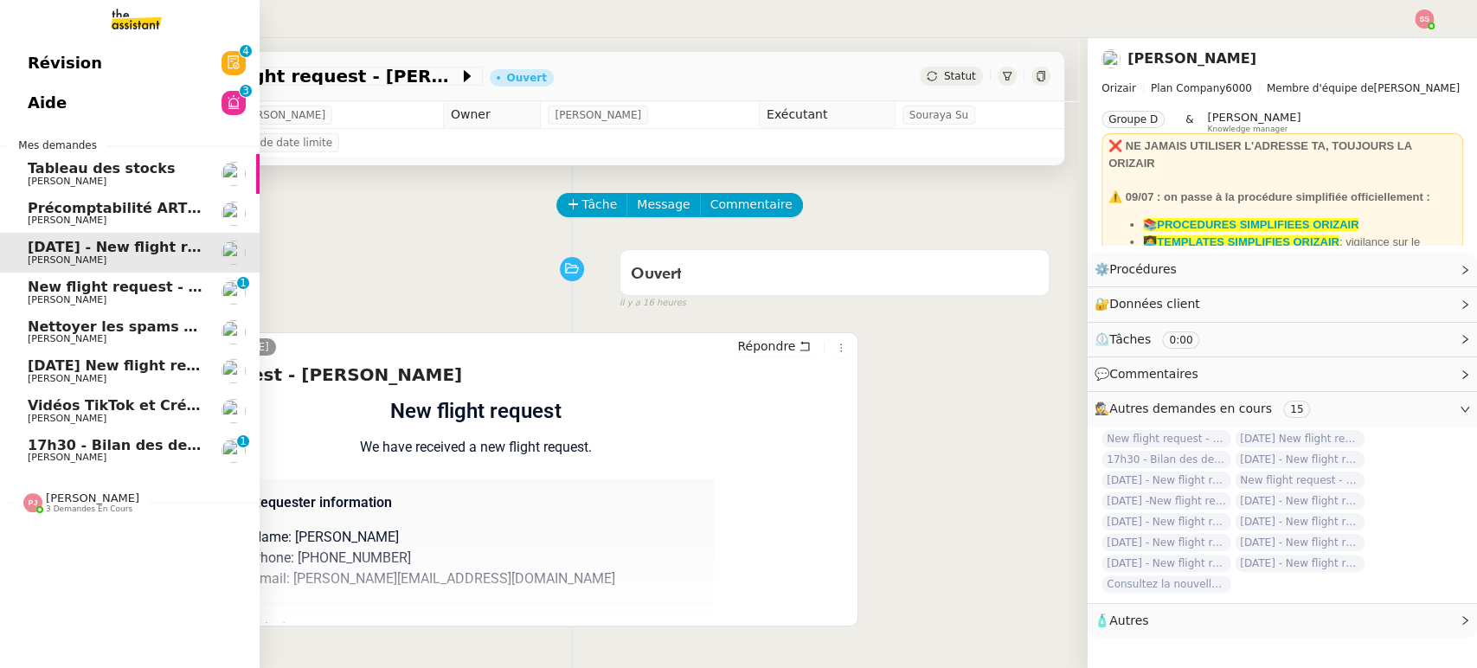
click at [147, 301] on span "[PERSON_NAME]" at bounding box center [115, 300] width 175 height 10
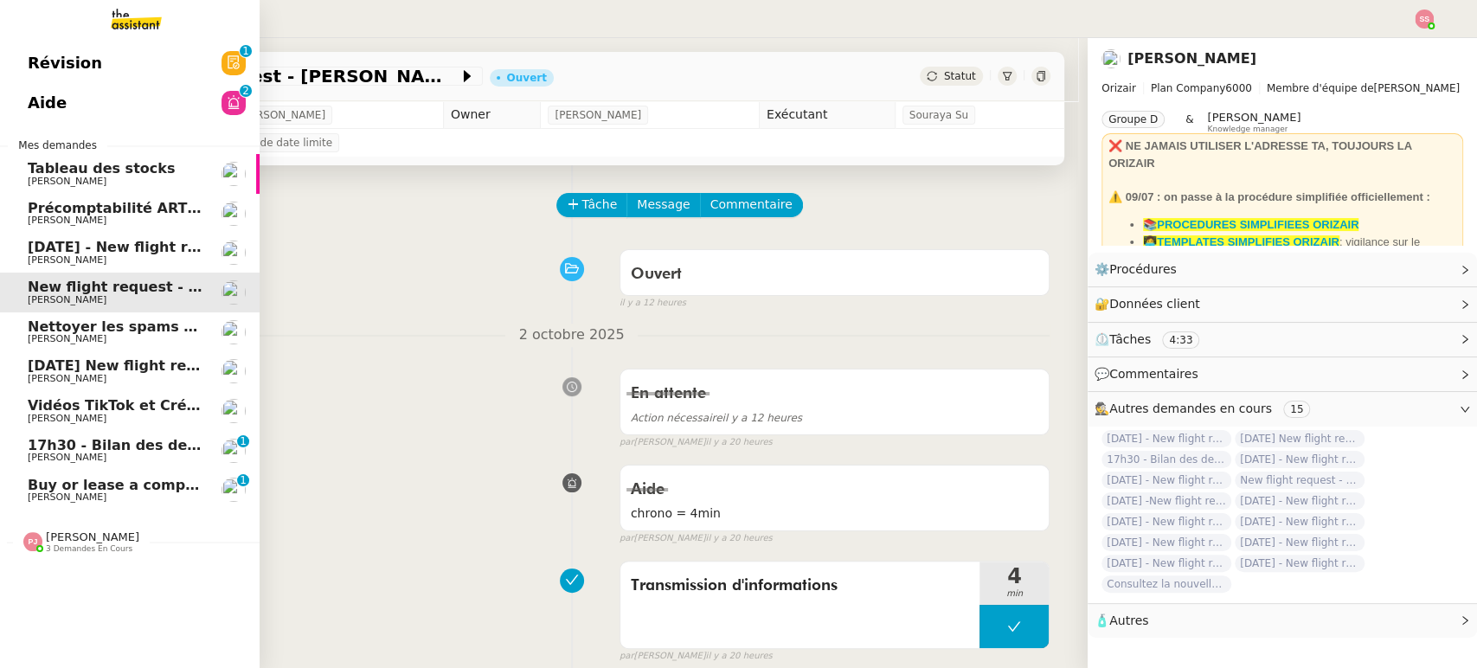
click at [72, 493] on span "[PERSON_NAME]" at bounding box center [67, 496] width 79 height 11
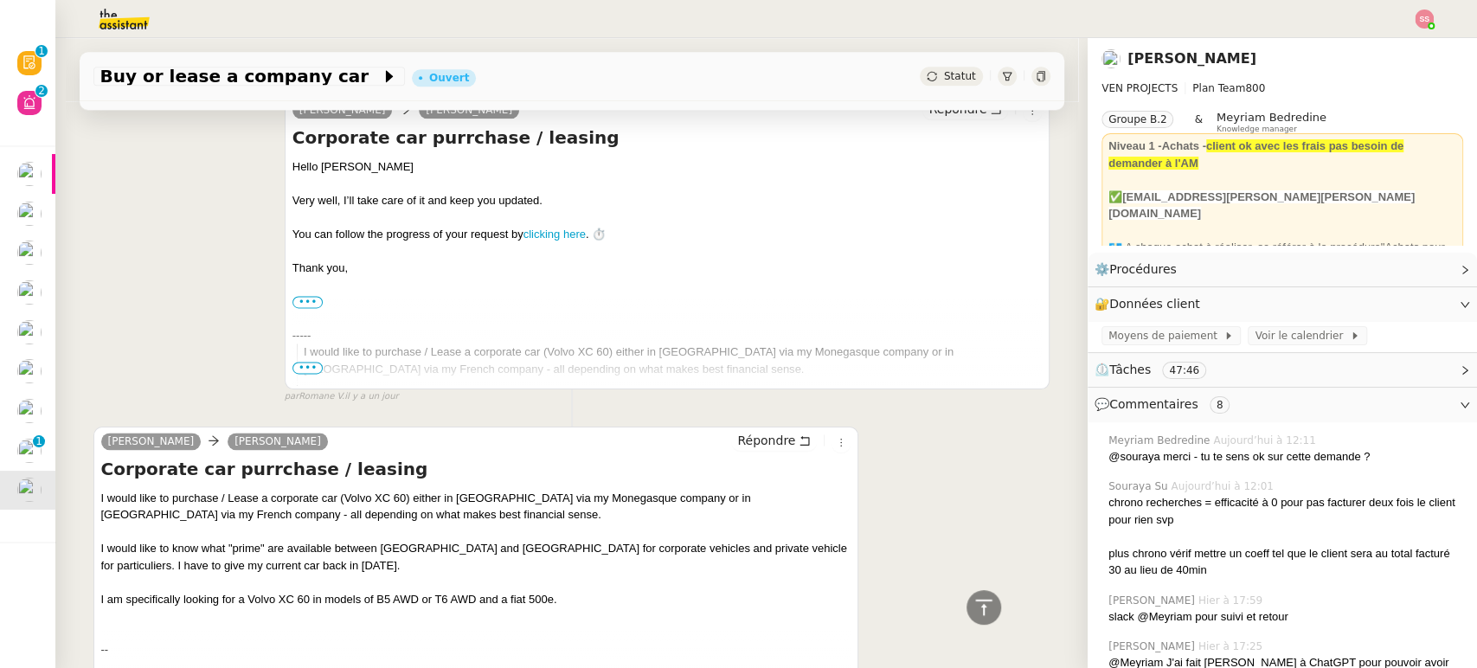
scroll to position [5959, 0]
click at [741, 429] on span "Répondre" at bounding box center [766, 437] width 58 height 17
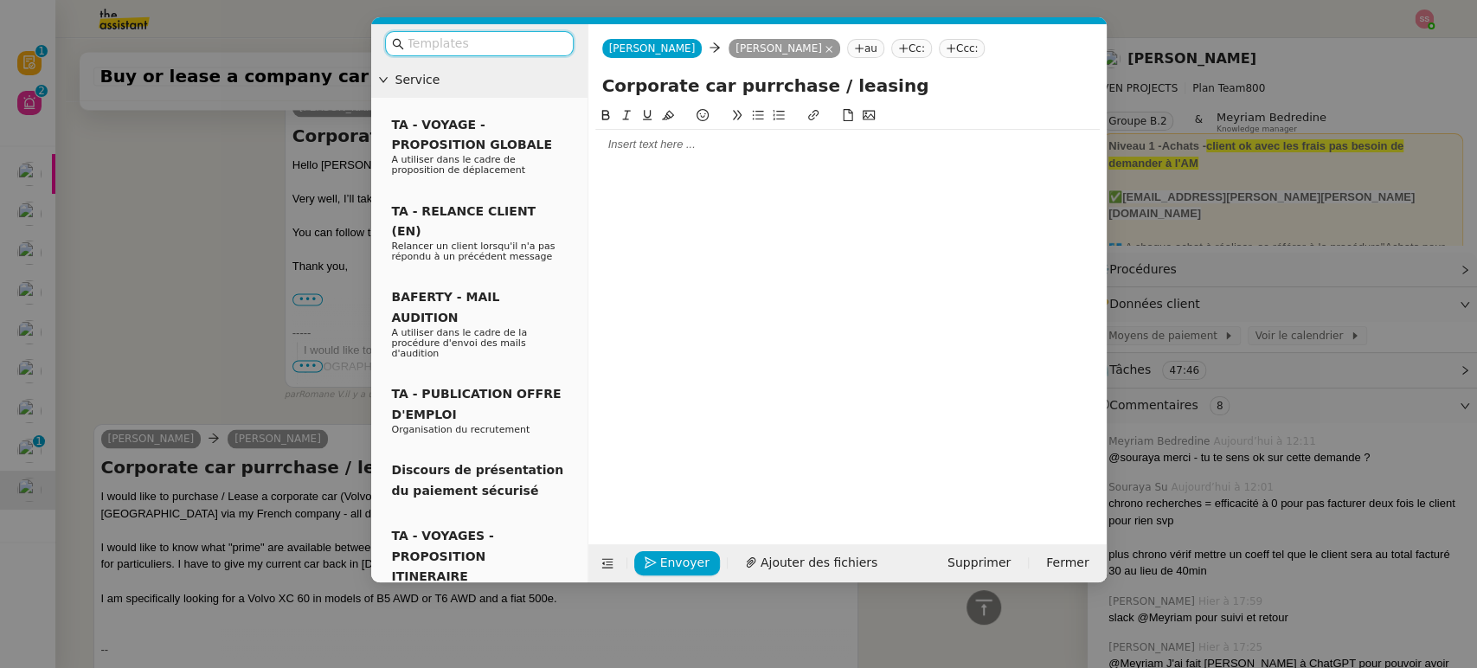
click at [660, 149] on div at bounding box center [847, 145] width 504 height 16
click at [228, 178] on nz-modal-container "Service TA - VOYAGE - PROPOSITION GLOBALE A utiliser dans le cadre de propositi…" at bounding box center [738, 334] width 1477 height 668
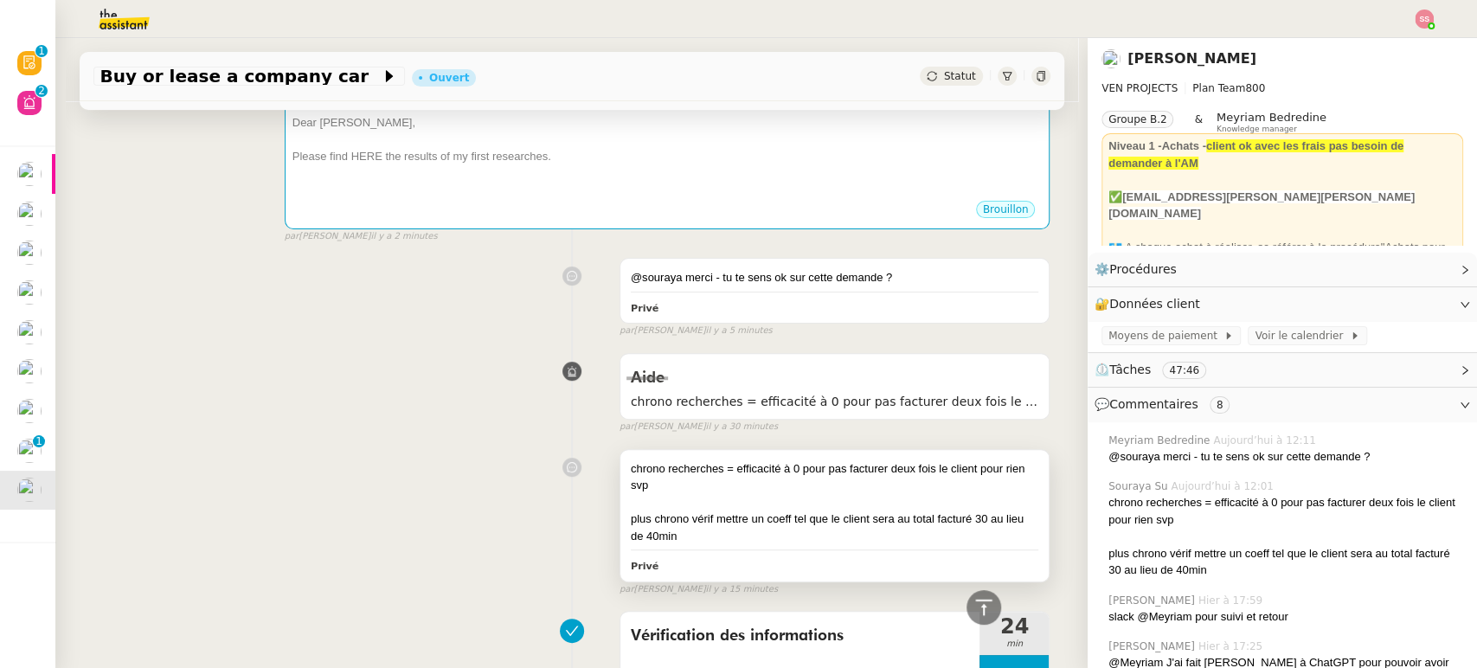
scroll to position [21, 0]
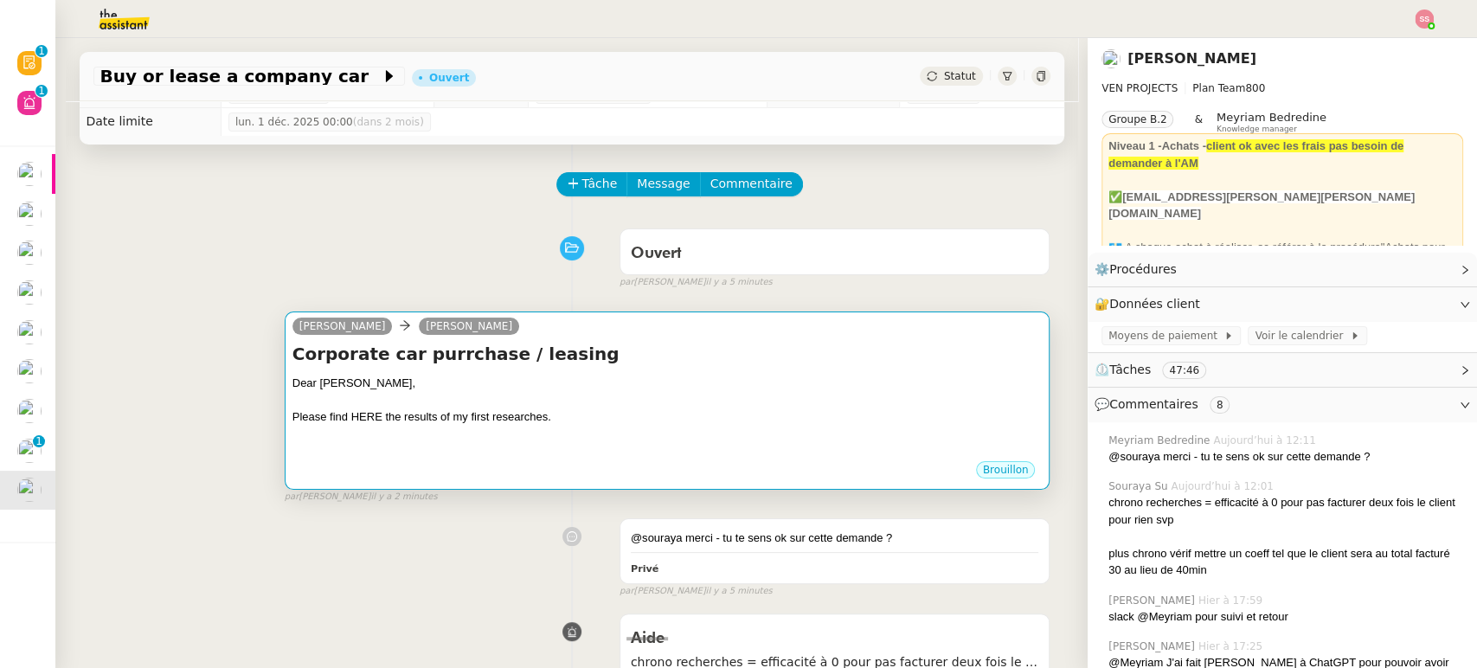
click at [459, 416] on div "Please find HERE the results of my first researches." at bounding box center [667, 416] width 750 height 17
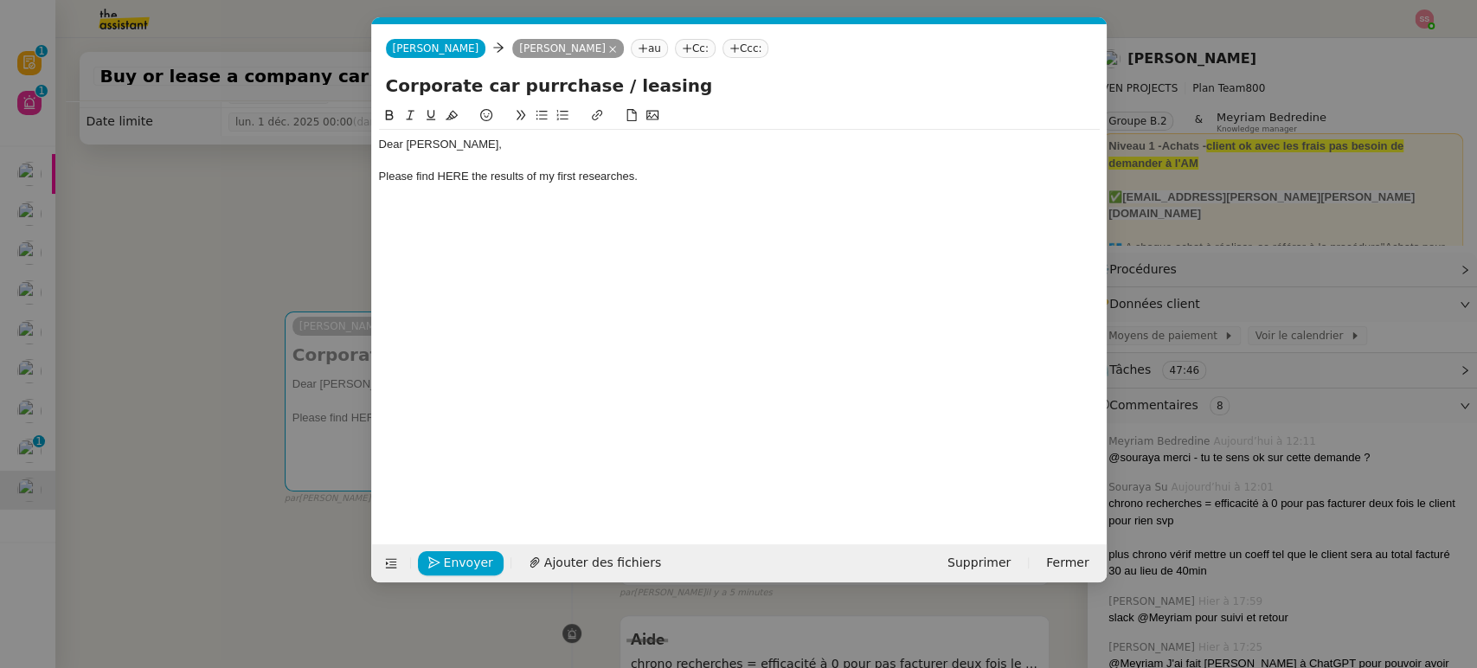
scroll to position [0, 36]
click at [626, 178] on div "Please find HERE the results of my first researches." at bounding box center [739, 177] width 721 height 16
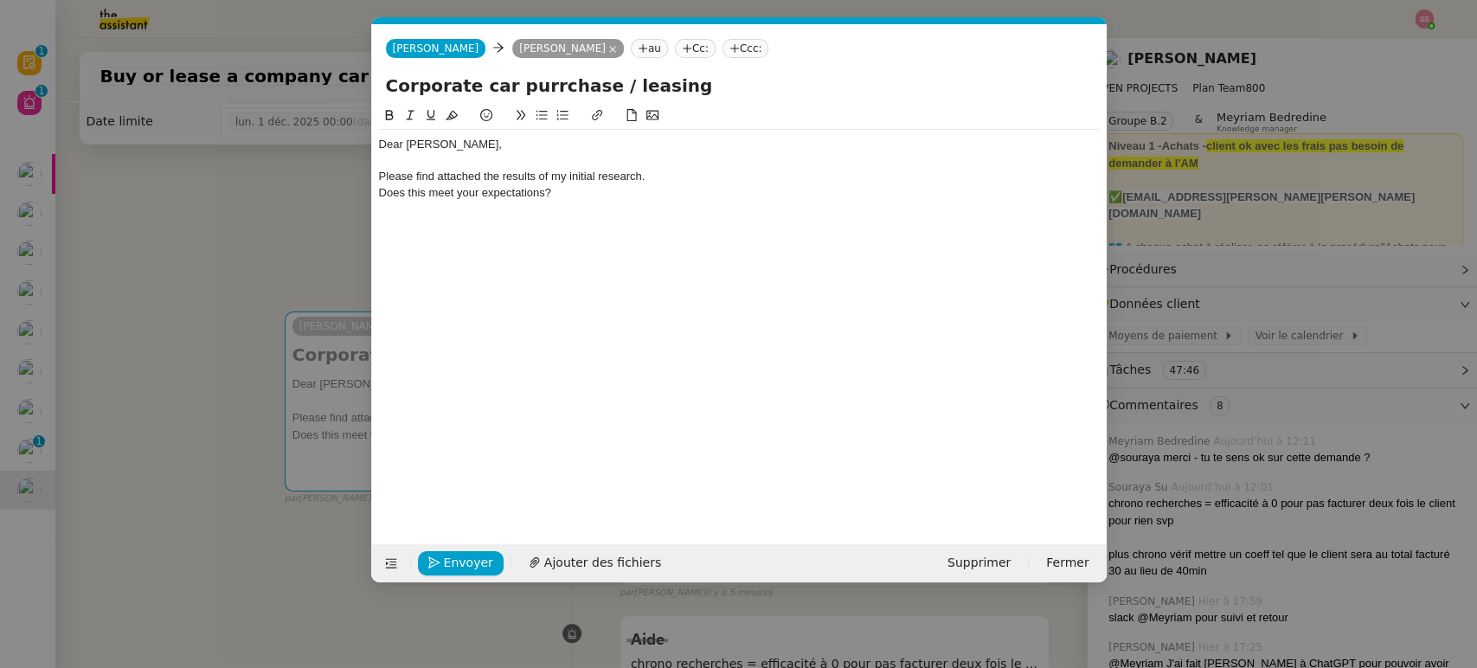
click at [380, 192] on div "Does this meet your expectations?" at bounding box center [739, 193] width 721 height 16
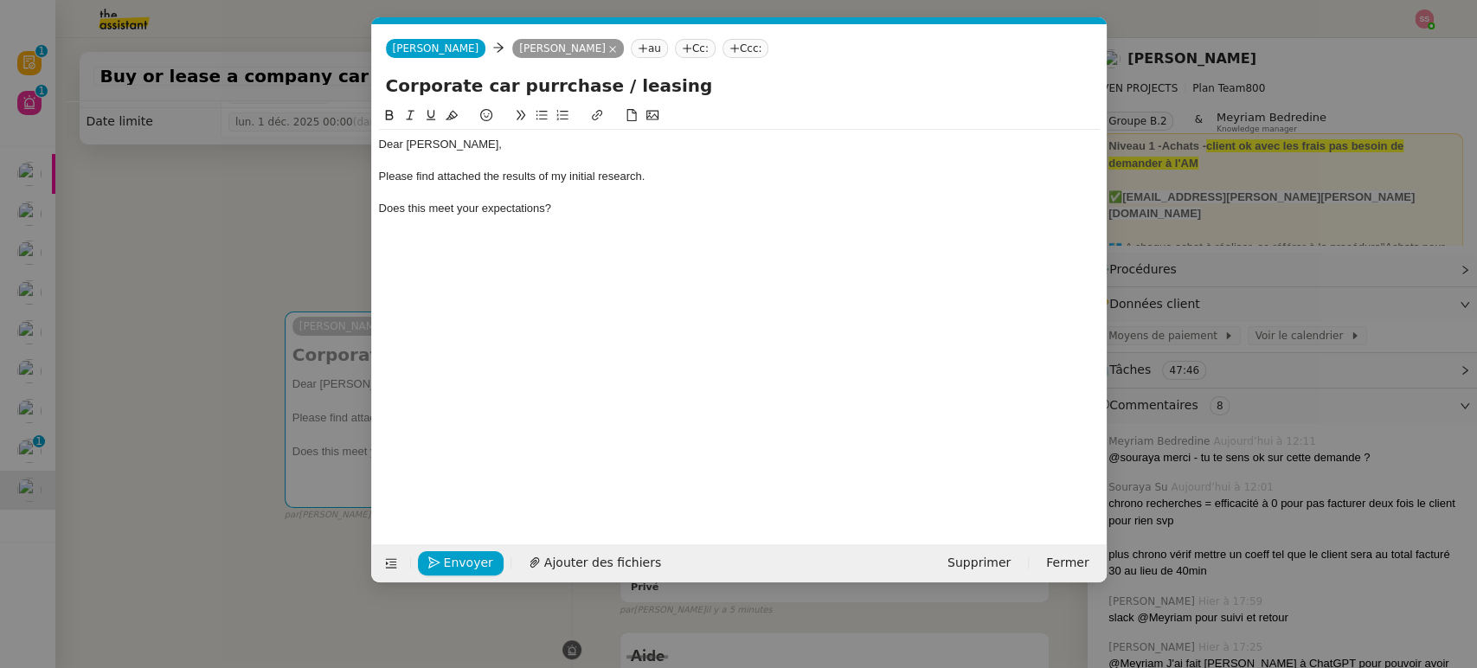
click at [540, 117] on icon at bounding box center [541, 115] width 12 height 12
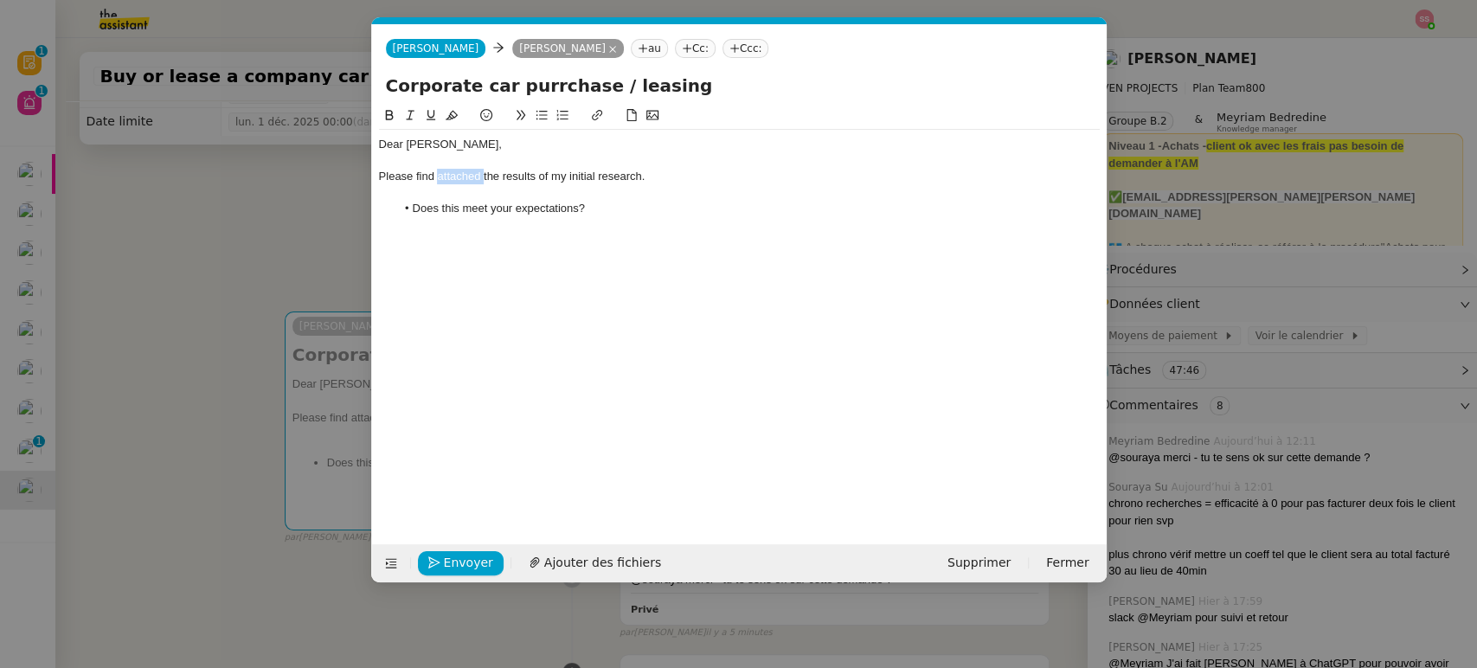
drag, startPoint x: 484, startPoint y: 171, endPoint x: 439, endPoint y: 174, distance: 45.1
click at [439, 174] on div "Please find attached the results of my initial research." at bounding box center [739, 177] width 721 height 16
drag, startPoint x: 465, startPoint y: 178, endPoint x: 440, endPoint y: 176, distance: 25.2
click at [440, 176] on div "Please find HERE the results of my initial research." at bounding box center [739, 177] width 721 height 16
click at [593, 109] on icon at bounding box center [597, 115] width 12 height 12
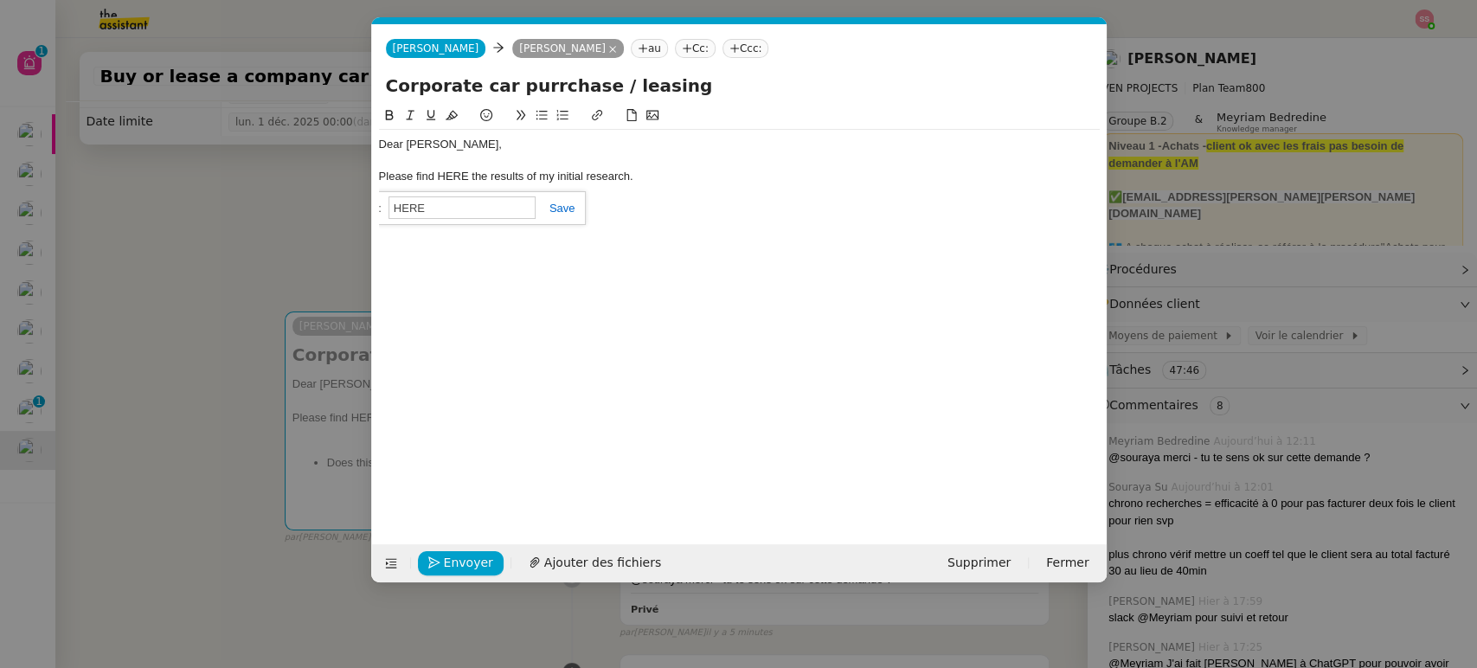
paste input "[URL][DOMAIN_NAME]"
type input "[URL][DOMAIN_NAME]"
click at [566, 206] on link at bounding box center [555, 208] width 40 height 13
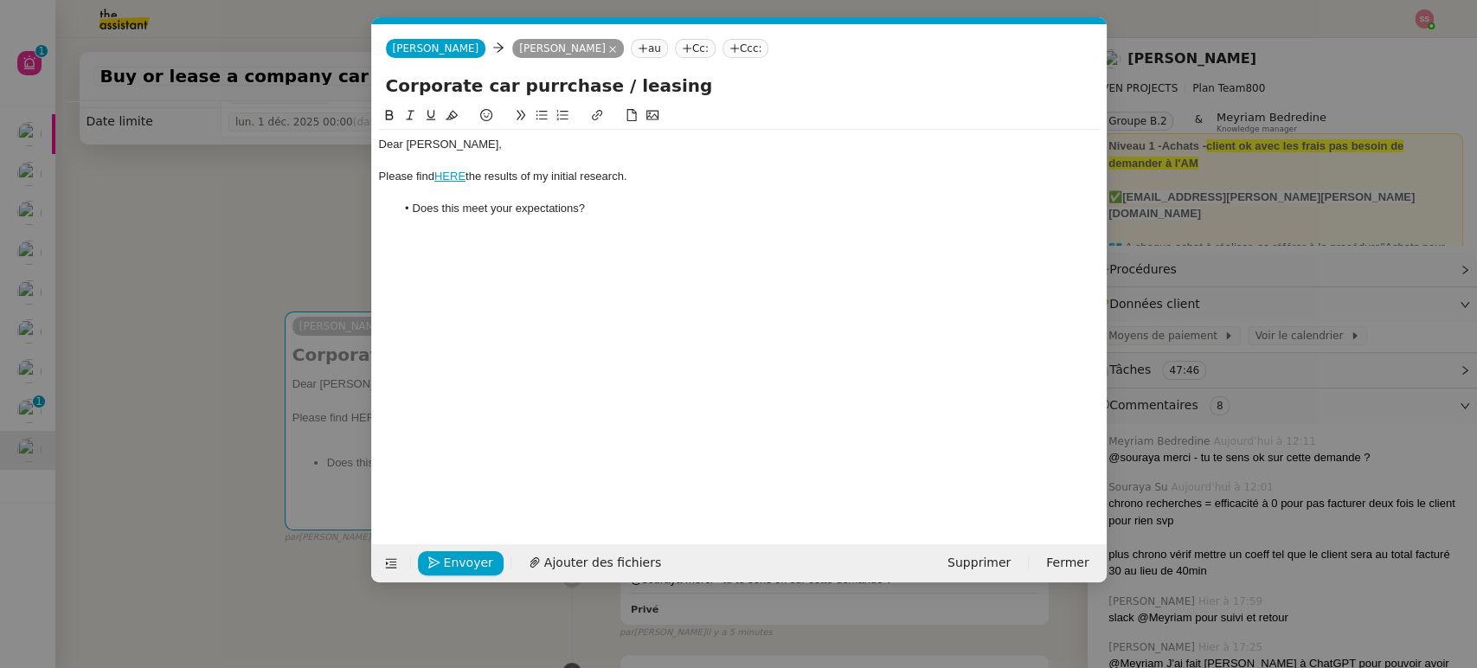
click at [581, 215] on li "Does this meet your expectations?" at bounding box center [747, 209] width 704 height 16
click at [614, 202] on li "Does this meet your expectations?" at bounding box center [747, 209] width 704 height 16
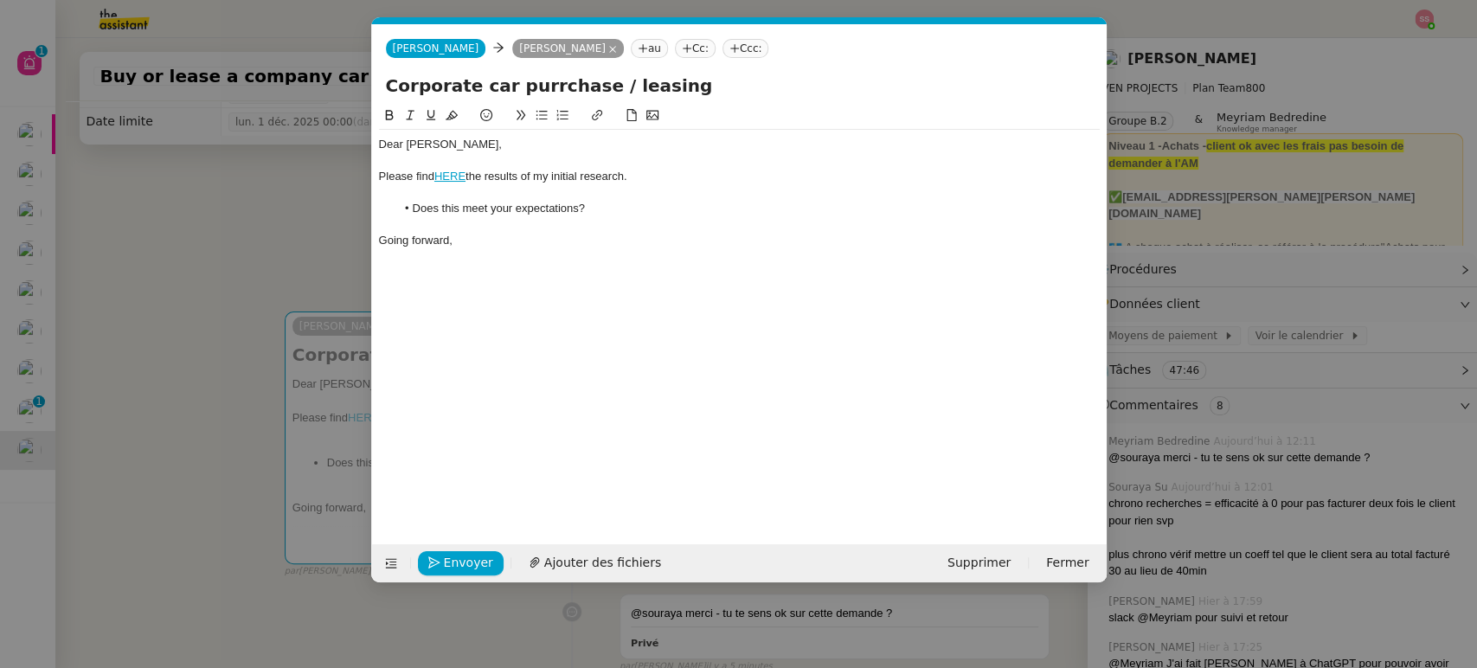
click at [163, 291] on nz-modal-container "Service TA - VOYAGE - PROPOSITION GLOBALE A utiliser dans le cadre de propositi…" at bounding box center [738, 334] width 1477 height 668
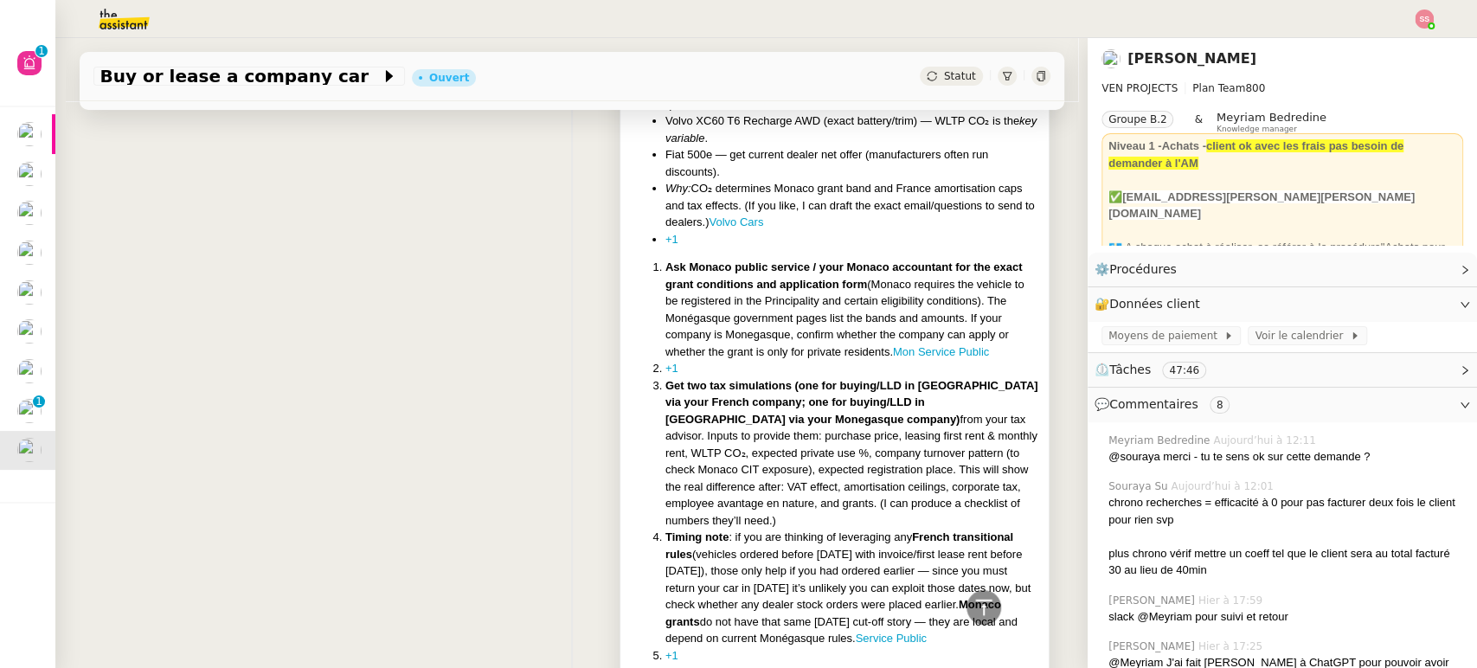
scroll to position [4153, 0]
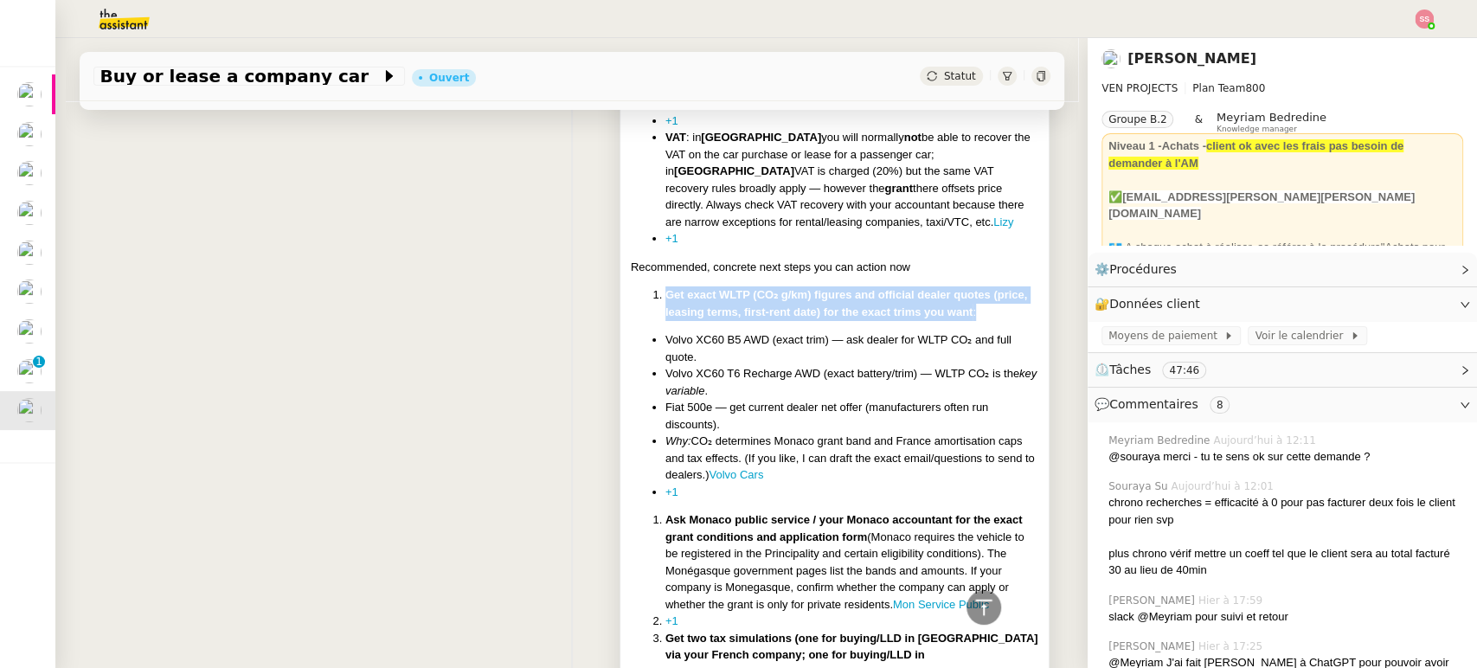
drag, startPoint x: 654, startPoint y: 221, endPoint x: 970, endPoint y: 244, distance: 316.6
click at [970, 286] on li "Get exact WLTP (CO₂ g/km) figures and official dealer quotes (price, leasing te…" at bounding box center [852, 303] width 374 height 34
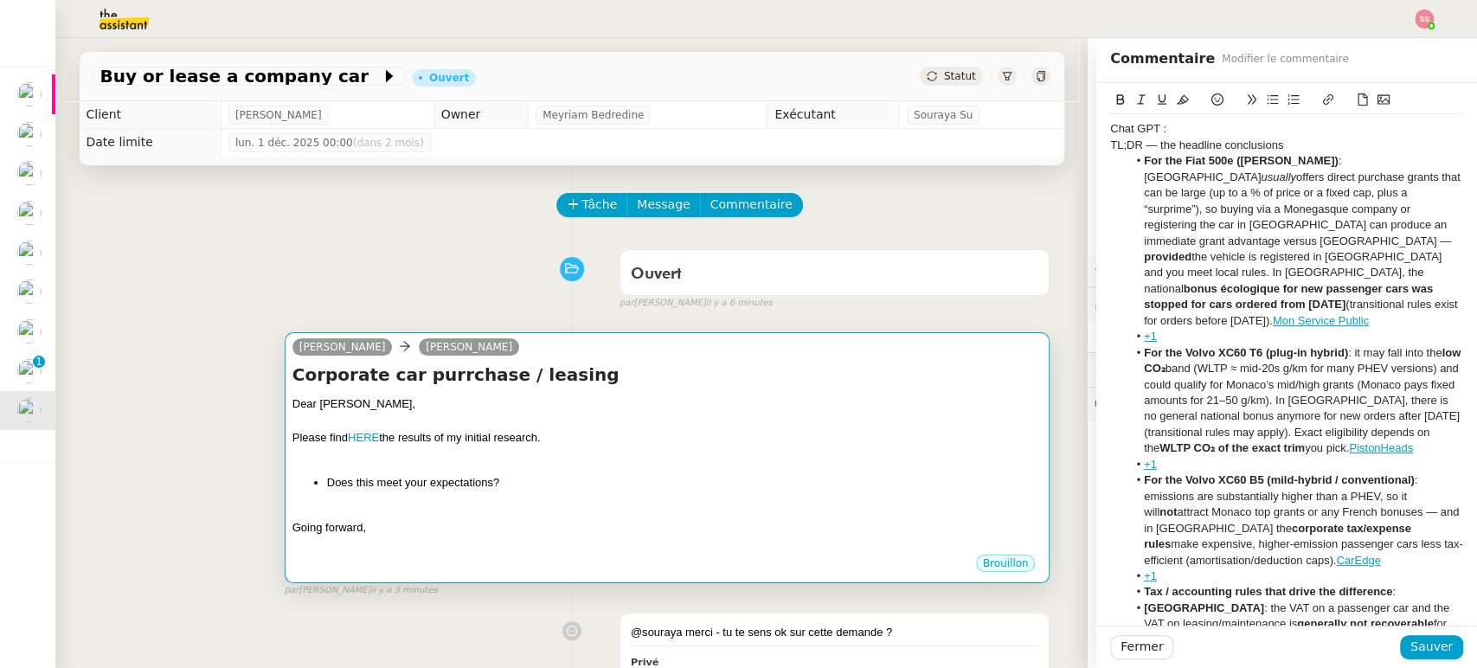
click at [401, 477] on li "Does this meet your expectations?" at bounding box center [684, 482] width 715 height 17
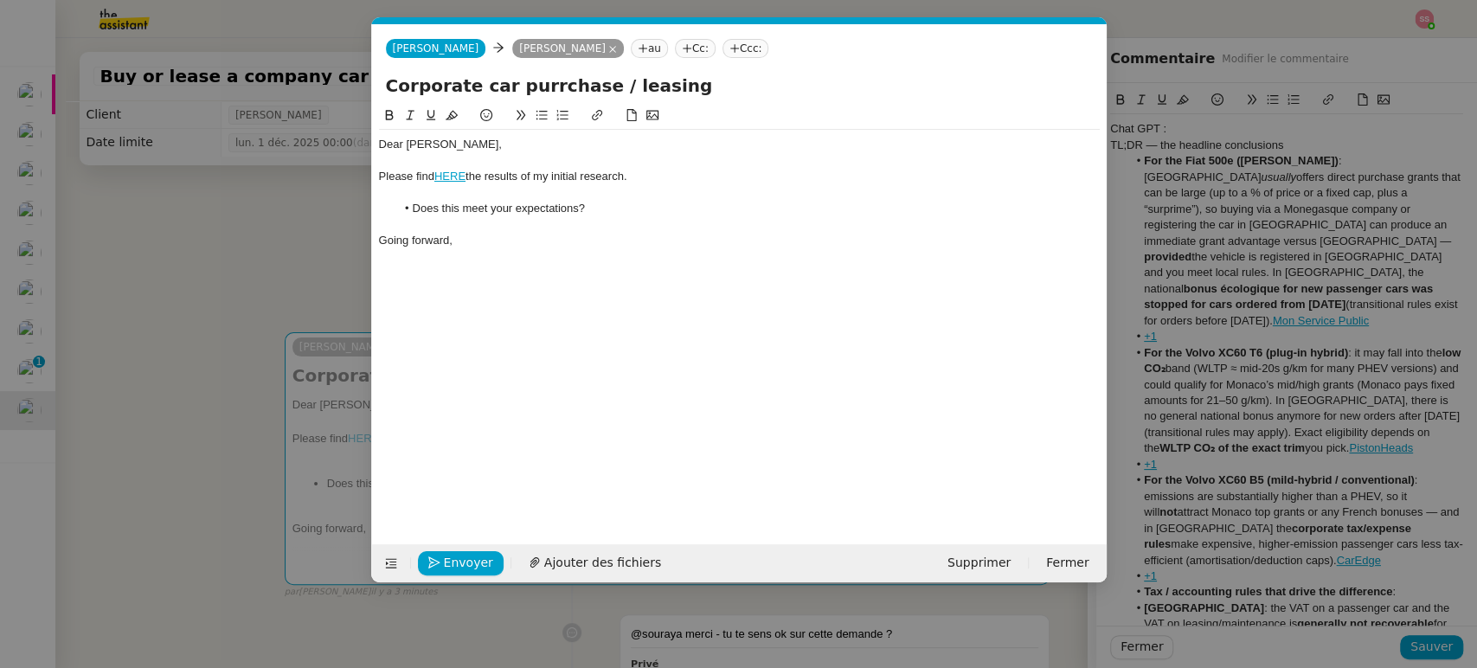
scroll to position [0, 36]
click at [479, 236] on div "Going forward," at bounding box center [739, 241] width 721 height 16
click at [1426, 353] on nz-modal-container "Service TA - VOYAGE - PROPOSITION GLOBALE A utiliser dans le cadre de propositi…" at bounding box center [738, 334] width 1477 height 668
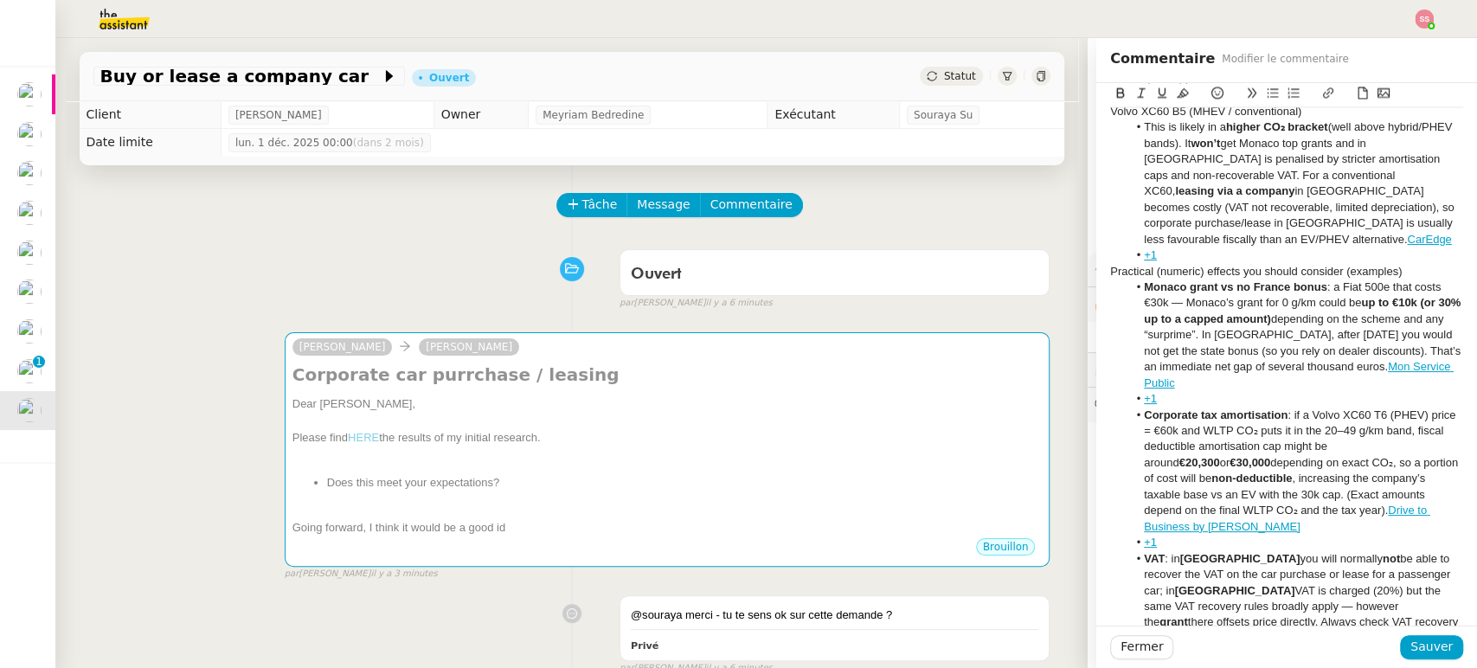
scroll to position [2402, 0]
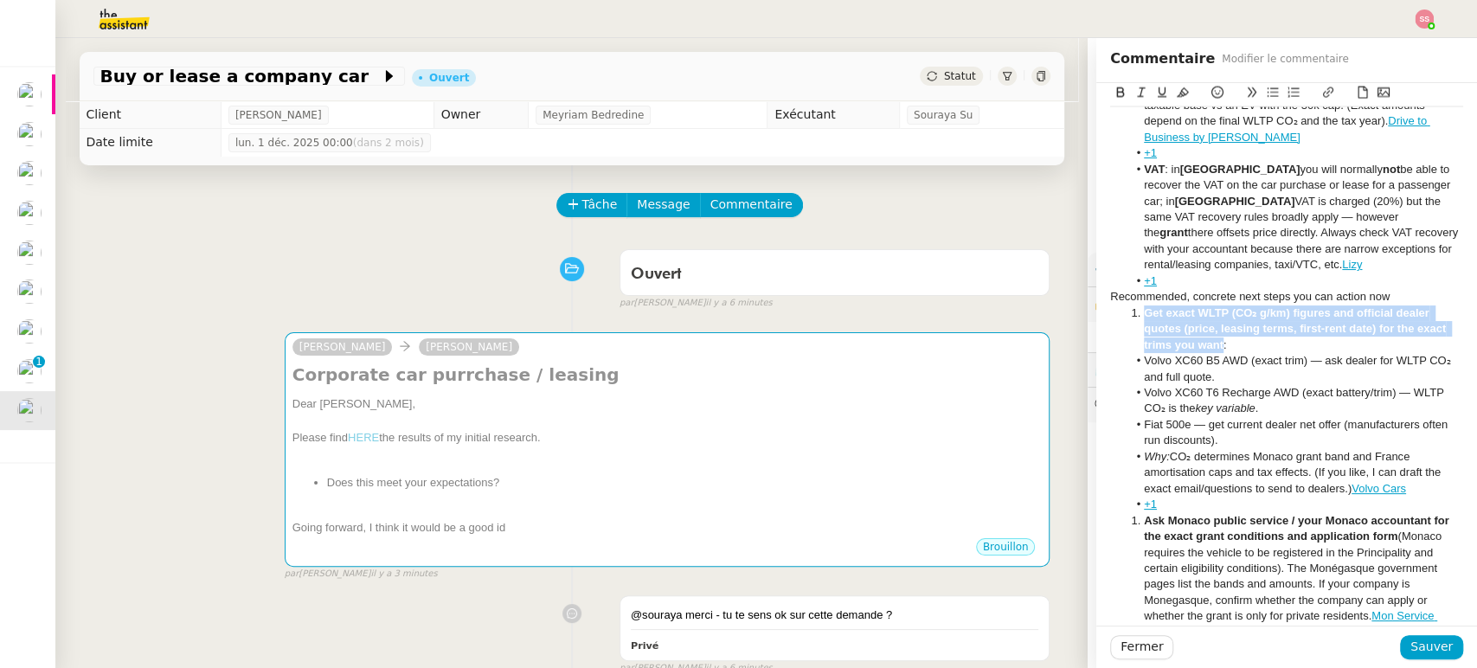
drag, startPoint x: 1126, startPoint y: 330, endPoint x: 1208, endPoint y: 364, distance: 88.4
click at [1208, 353] on li "Get exact WLTP (CO₂ g/km) figures and official dealer quotes (price, leasing te…" at bounding box center [1295, 329] width 337 height 48
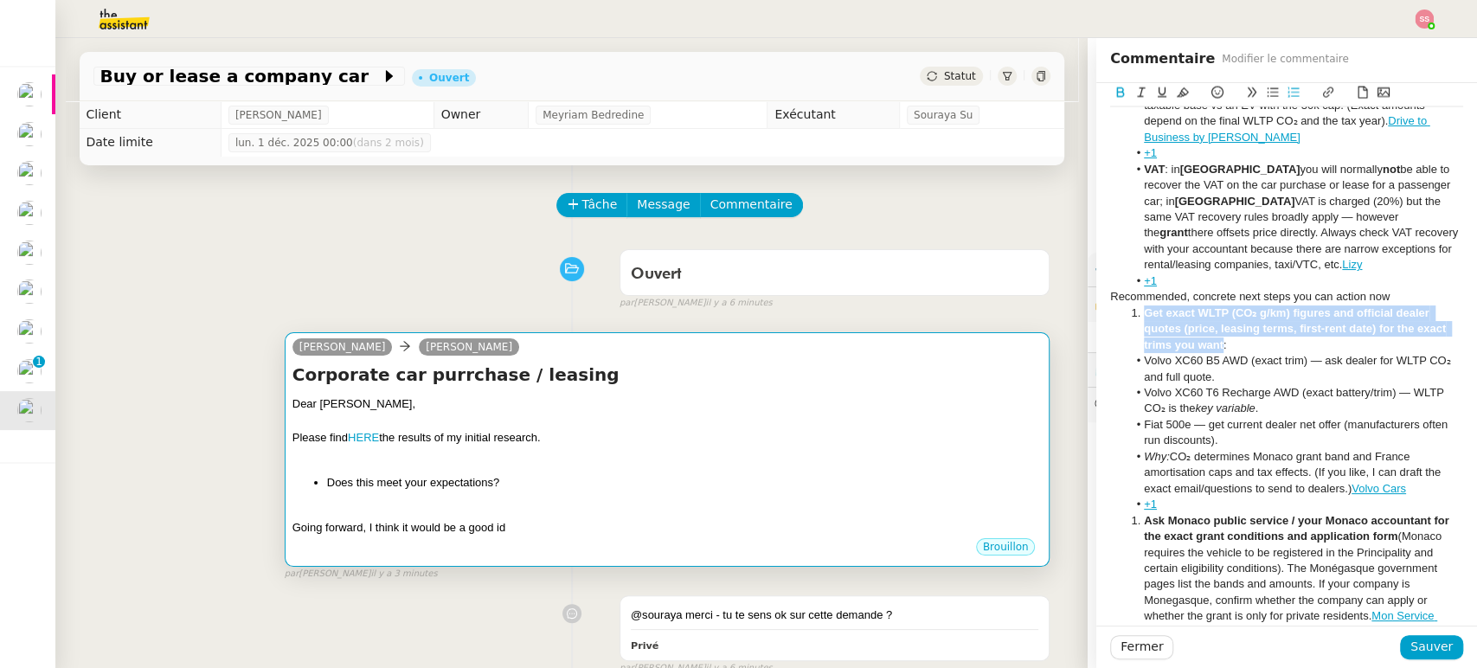
copy strong "Get exact WLTP (CO₂ g/km) figures and official dealer quotes (price, leasing te…"
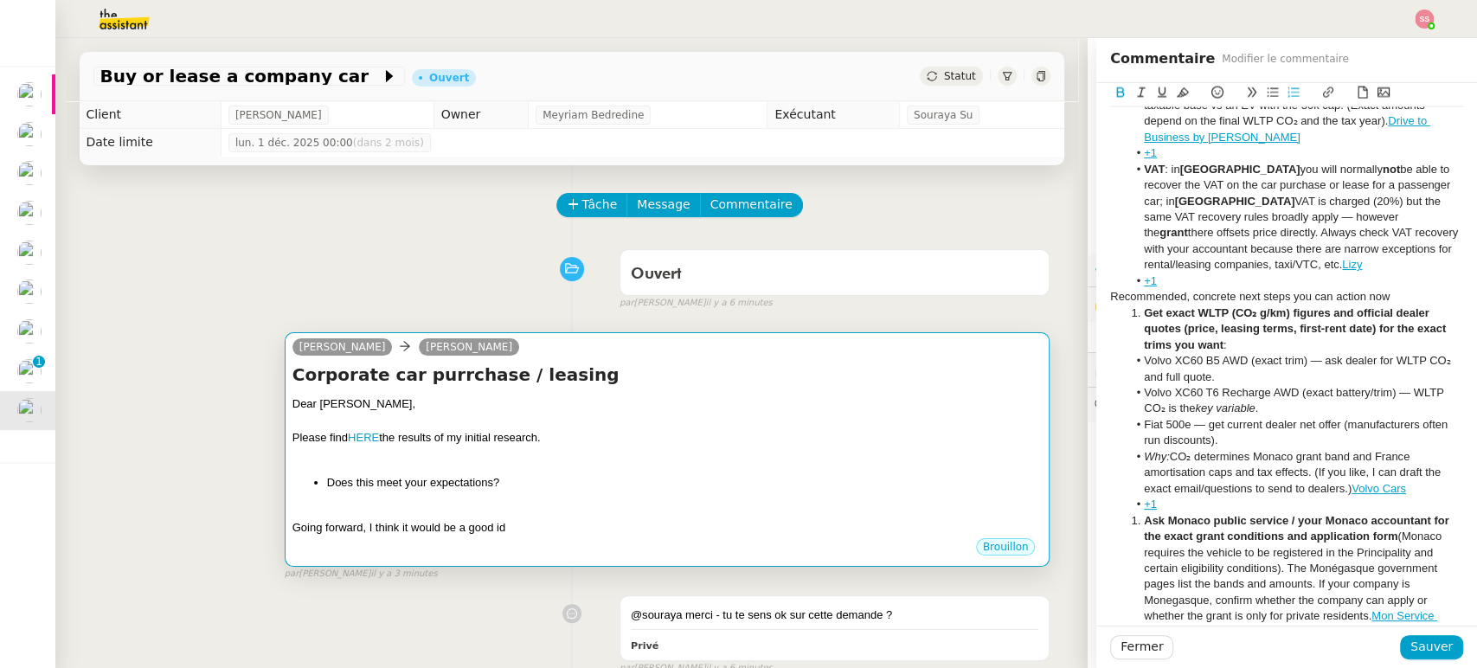
click at [560, 429] on div "Please find HERE the results of my initial research." at bounding box center [667, 437] width 750 height 17
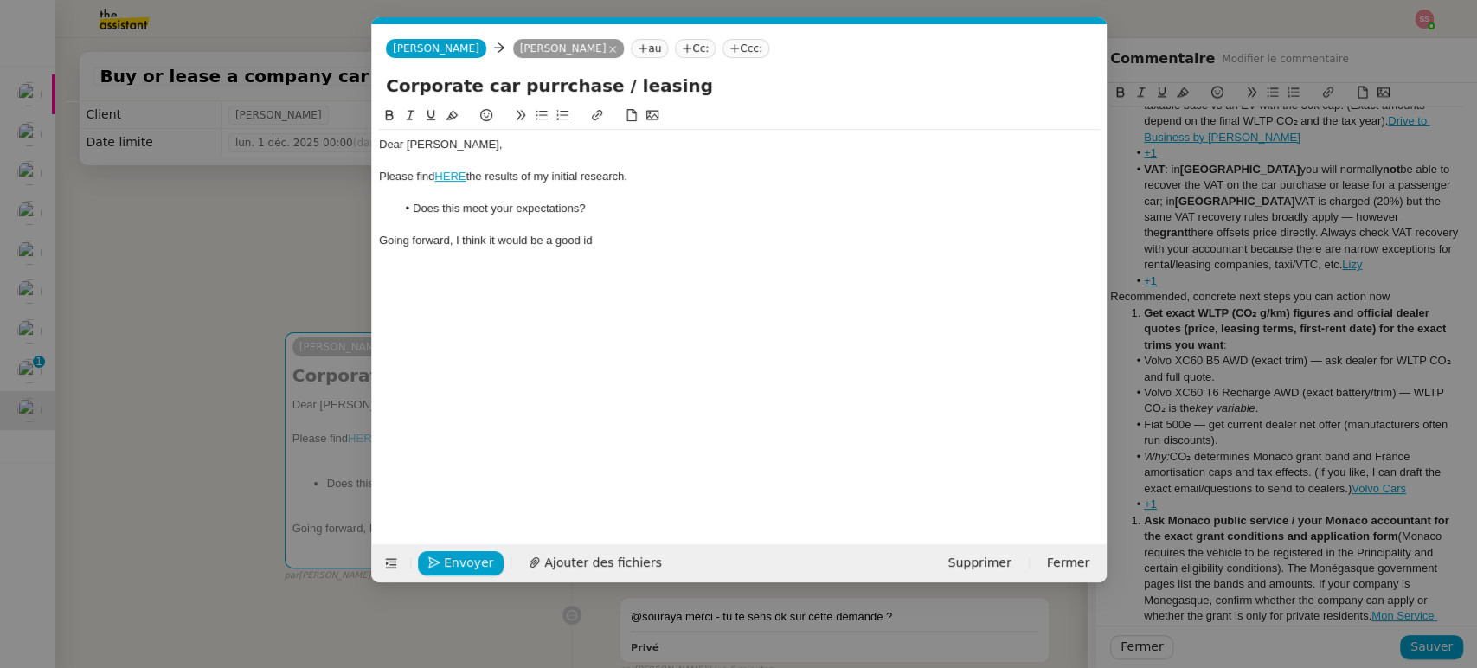
scroll to position [0, 36]
drag, startPoint x: 624, startPoint y: 234, endPoint x: 582, endPoint y: 233, distance: 41.5
click at [582, 233] on div "Going forward, I think it would be a good id" at bounding box center [739, 241] width 721 height 16
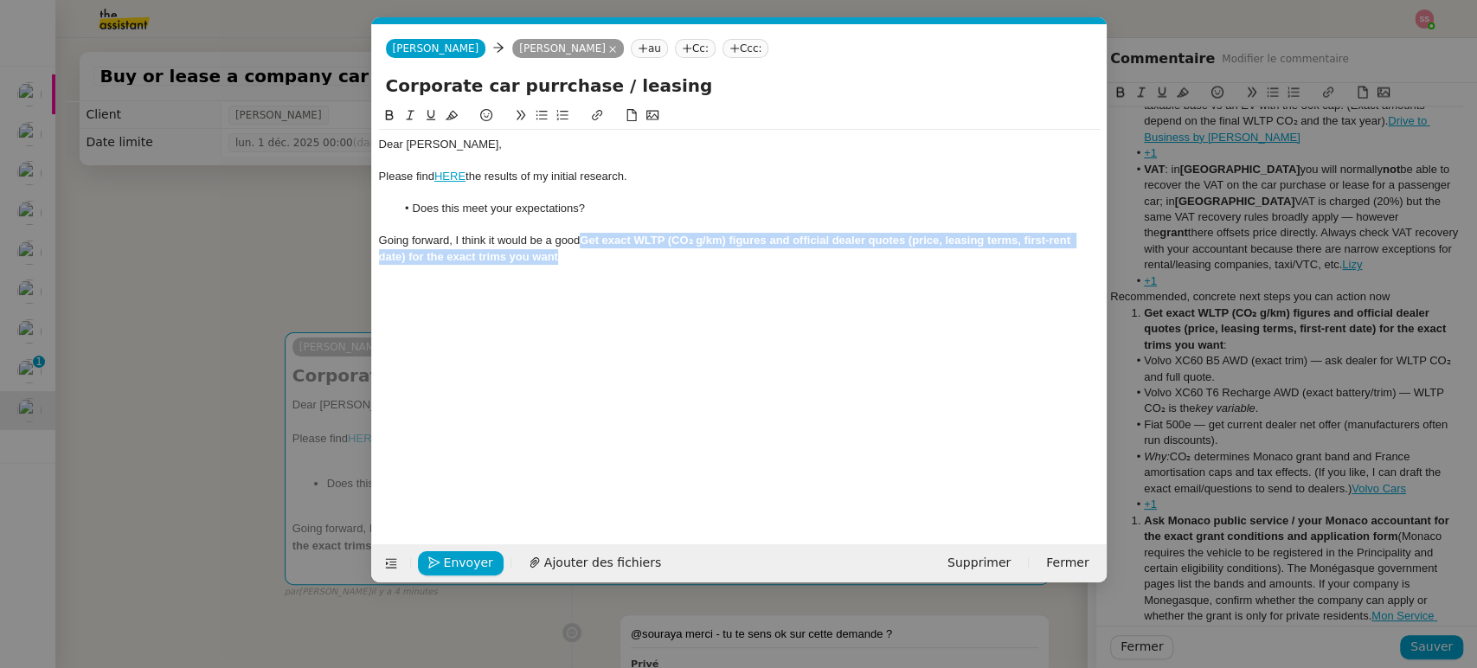
drag, startPoint x: 582, startPoint y: 247, endPoint x: 602, endPoint y: 253, distance: 21.1
click at [602, 253] on div "Going forward, I think it would be a good Get exact WLTP (CO₂ g/km) figures and…" at bounding box center [739, 249] width 721 height 32
click at [384, 113] on icon at bounding box center [389, 115] width 12 height 12
click at [574, 322] on div "Dear [PERSON_NAME], Please find HERE the results of my initial research. Does t…" at bounding box center [739, 312] width 721 height 412
click at [587, 233] on div "Going forward, I think it would be a good Get exact WLTP (CO₂ g/km) figures and…" at bounding box center [739, 249] width 721 height 32
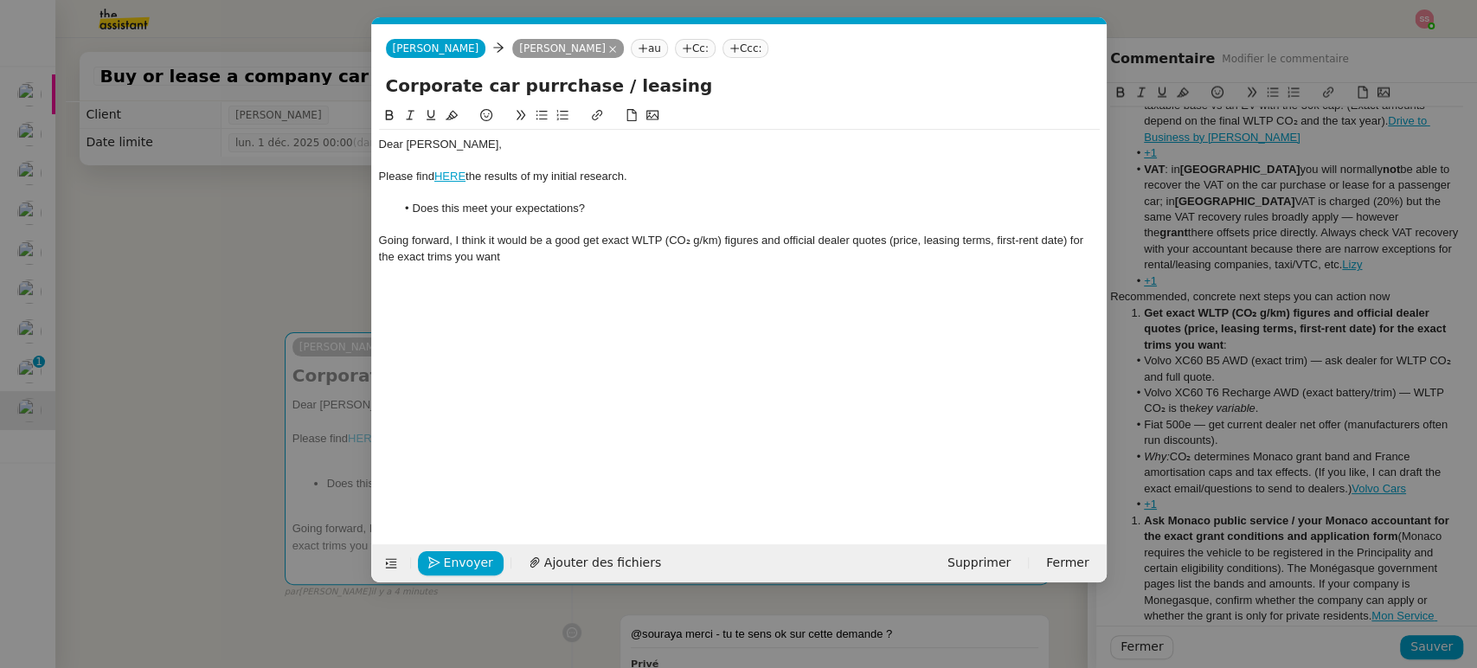
click at [599, 241] on div "Going forward, I think it would be a good get exact WLTP (CO₂ g/km) figures and…" at bounding box center [739, 249] width 721 height 32
click at [565, 259] on div "Going forward, I think it would be a good get the exact WLTP (CO₂ g/km) figures…" at bounding box center [739, 249] width 721 height 32
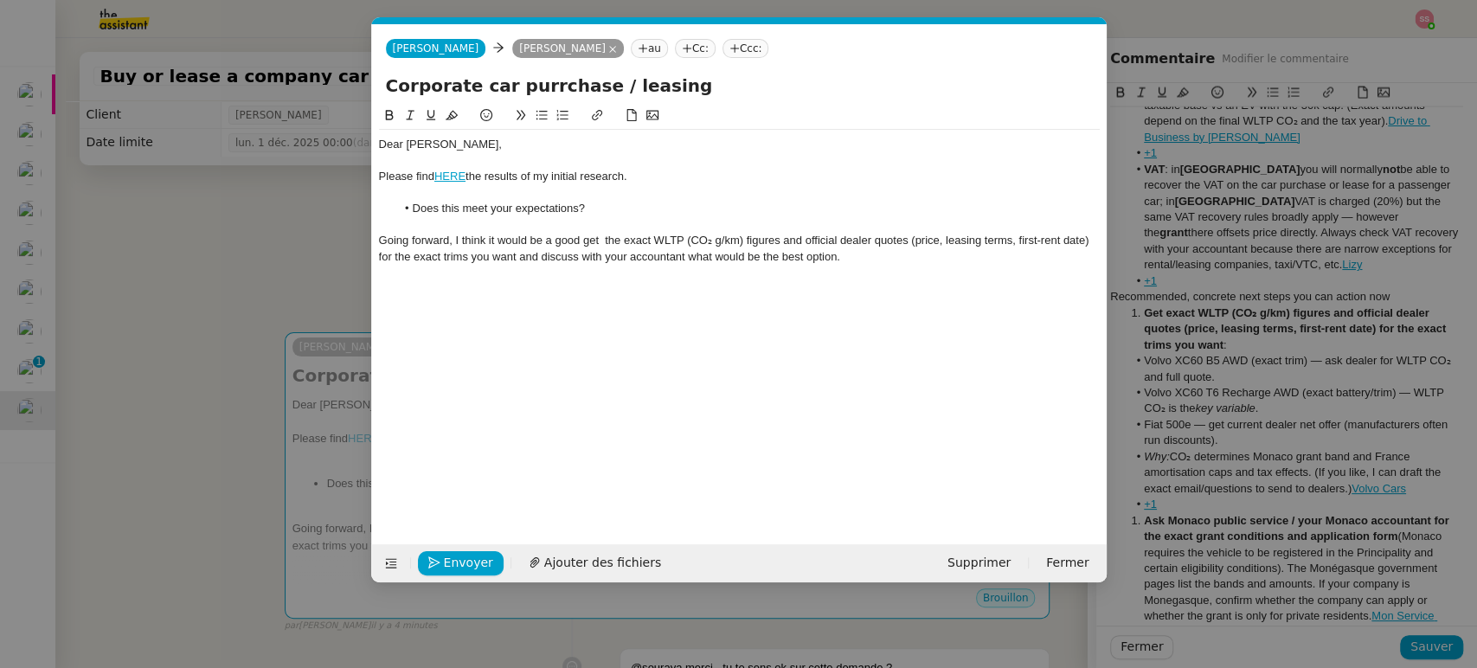
click at [581, 242] on div "Going forward, I think it would be a good get the exact WLTP (CO₂ g/km) figures…" at bounding box center [739, 249] width 721 height 32
click at [637, 239] on div "Going forward, I think it would be a good idea to get the exact WLTP (CO₂ g/km)…" at bounding box center [739, 249] width 721 height 32
click at [897, 253] on div "Going forward, I think it would be a good idea to get the exact WLTP (CO₂ g/km)…" at bounding box center [739, 249] width 721 height 32
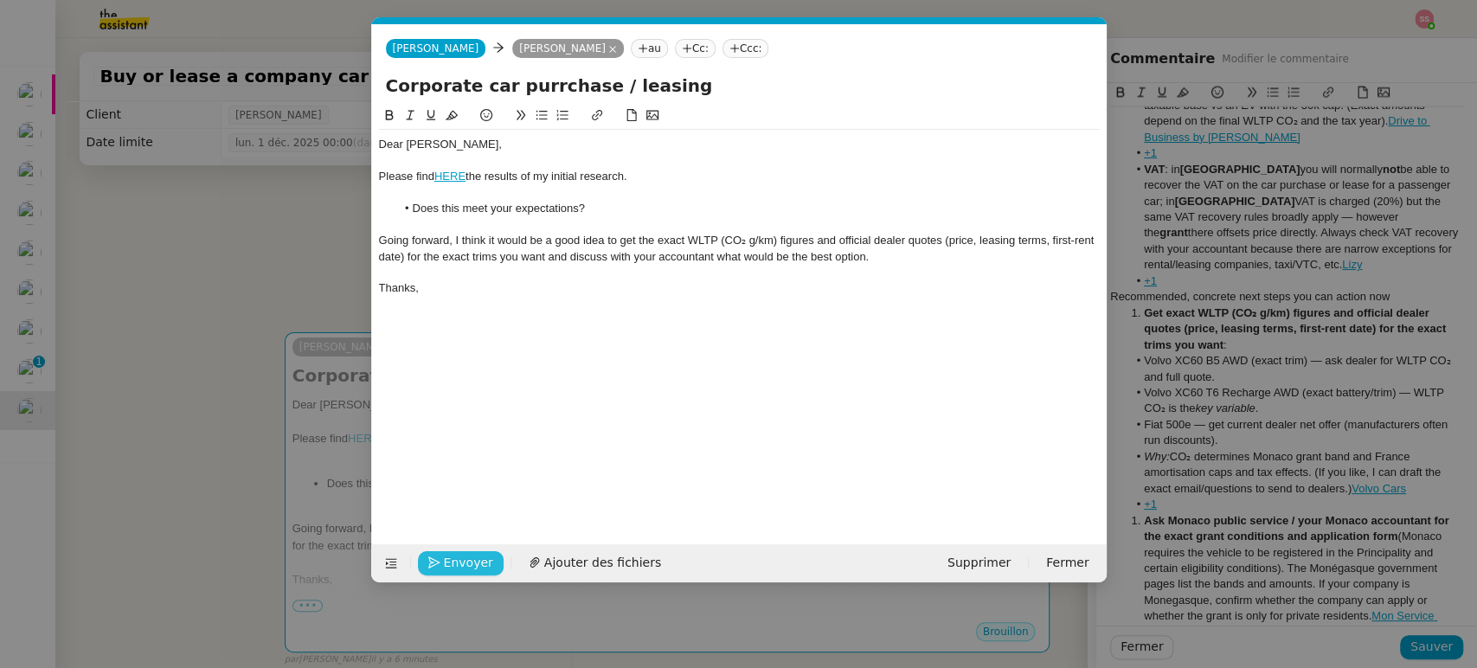
click at [462, 559] on span "Envoyer" at bounding box center [468, 563] width 49 height 20
click at [462, 559] on span "Confirmer l'envoi" at bounding box center [496, 563] width 104 height 20
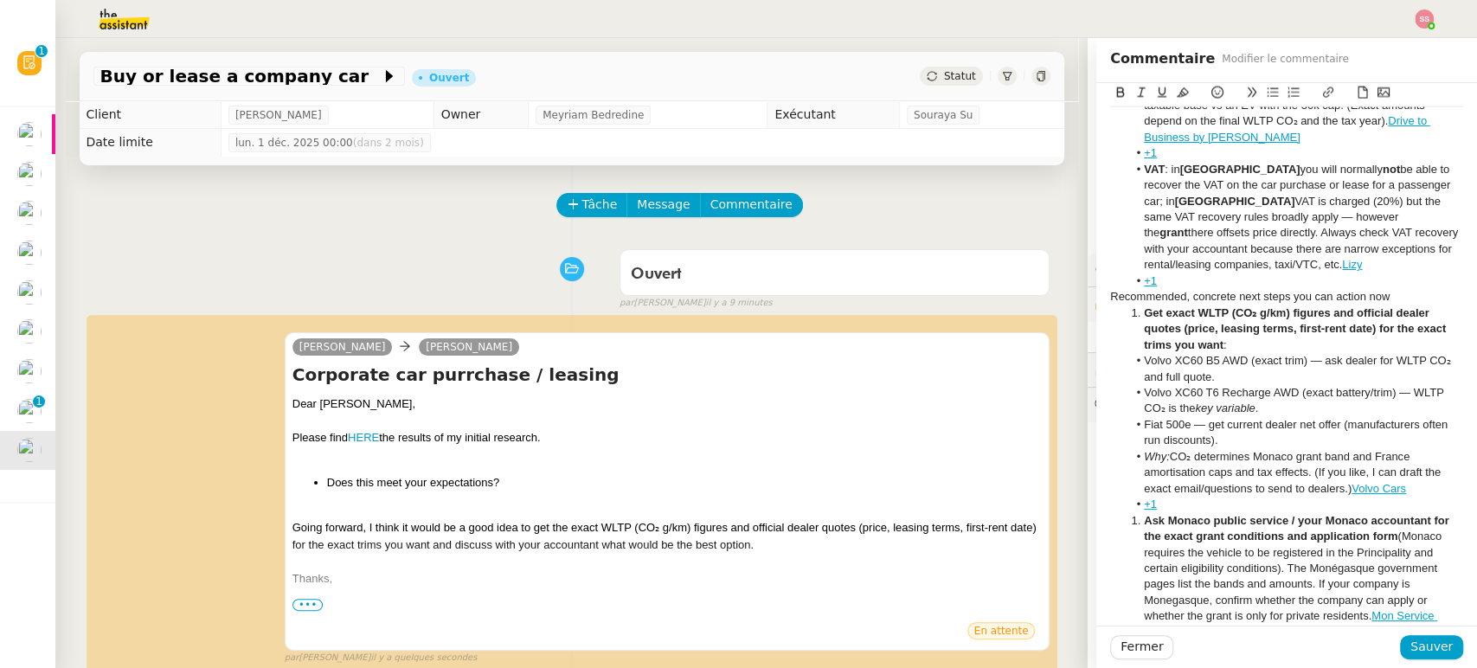
click at [351, 254] on div "Ouvert false par [PERSON_NAME] il y a 9 minutes" at bounding box center [571, 275] width 957 height 69
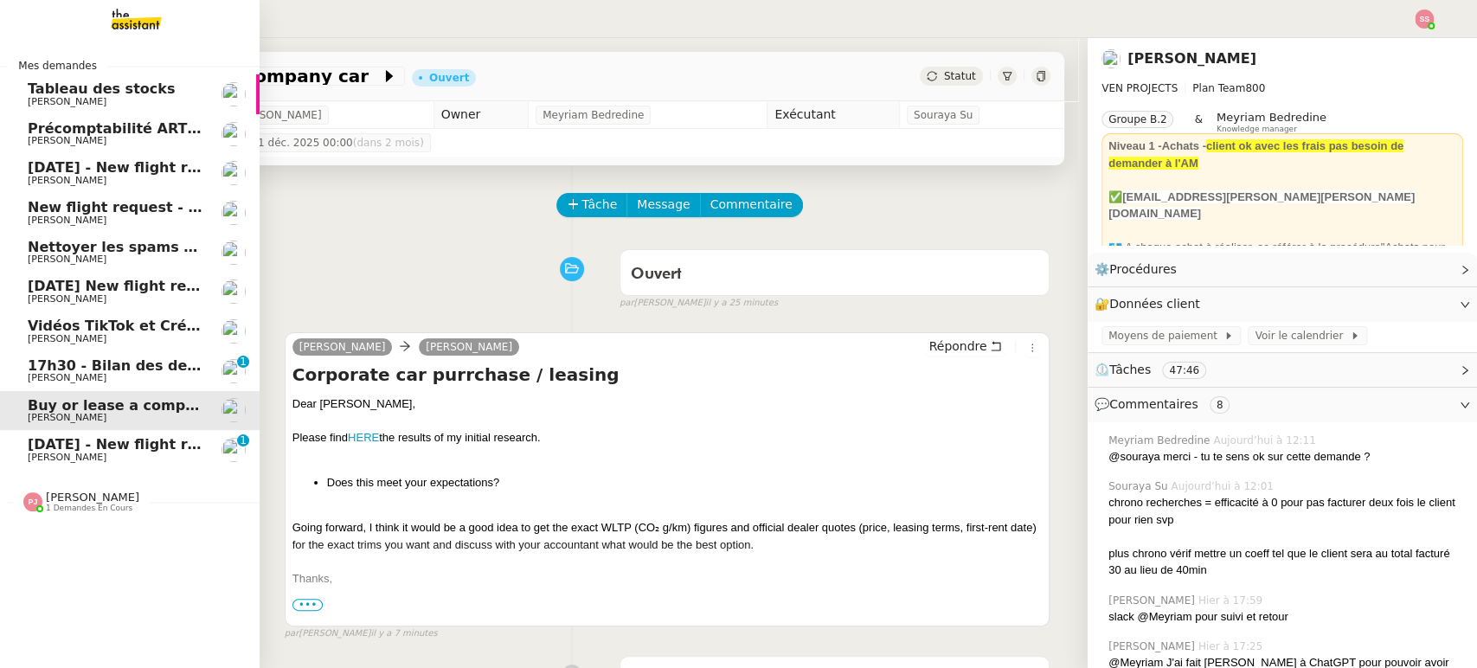
click at [77, 454] on span "[PERSON_NAME]" at bounding box center [115, 457] width 175 height 10
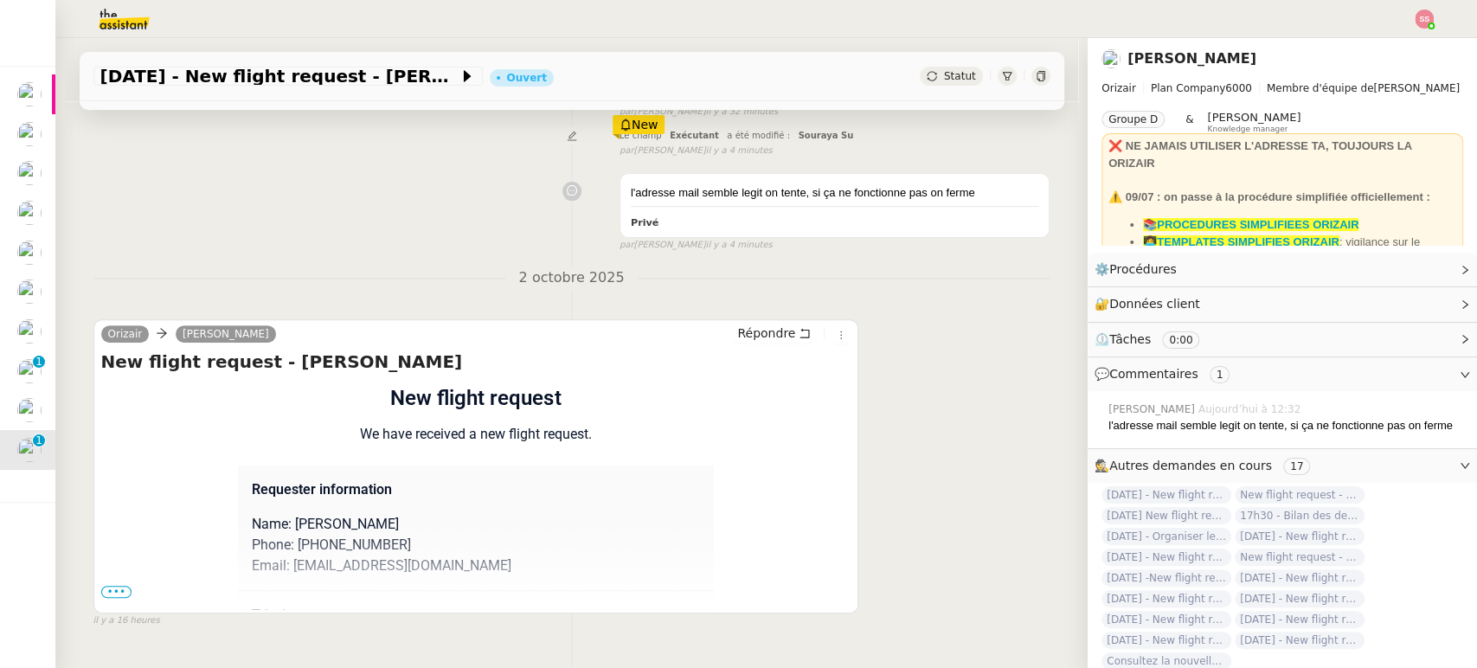
scroll to position [288, 0]
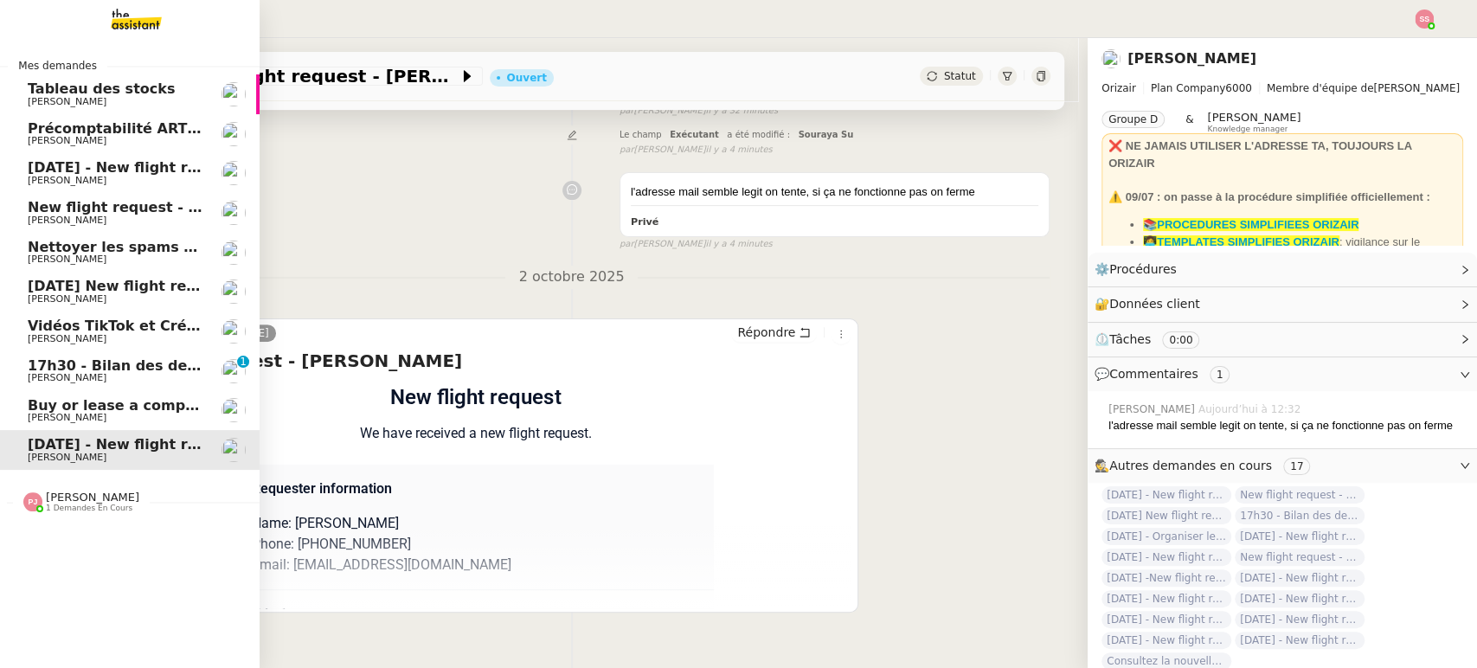
click at [153, 396] on link "Buy or lease a company car [PERSON_NAME]" at bounding box center [130, 411] width 260 height 40
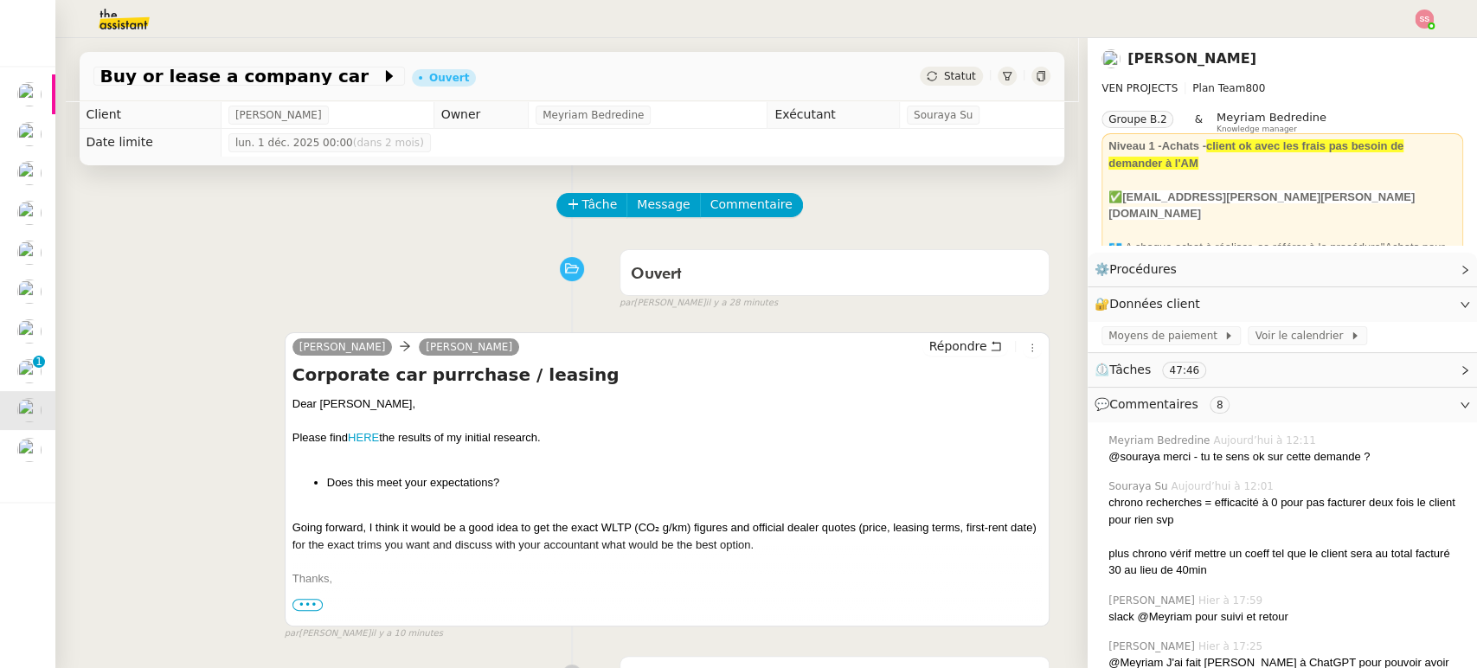
click at [944, 77] on span "Statut" at bounding box center [960, 76] width 32 height 12
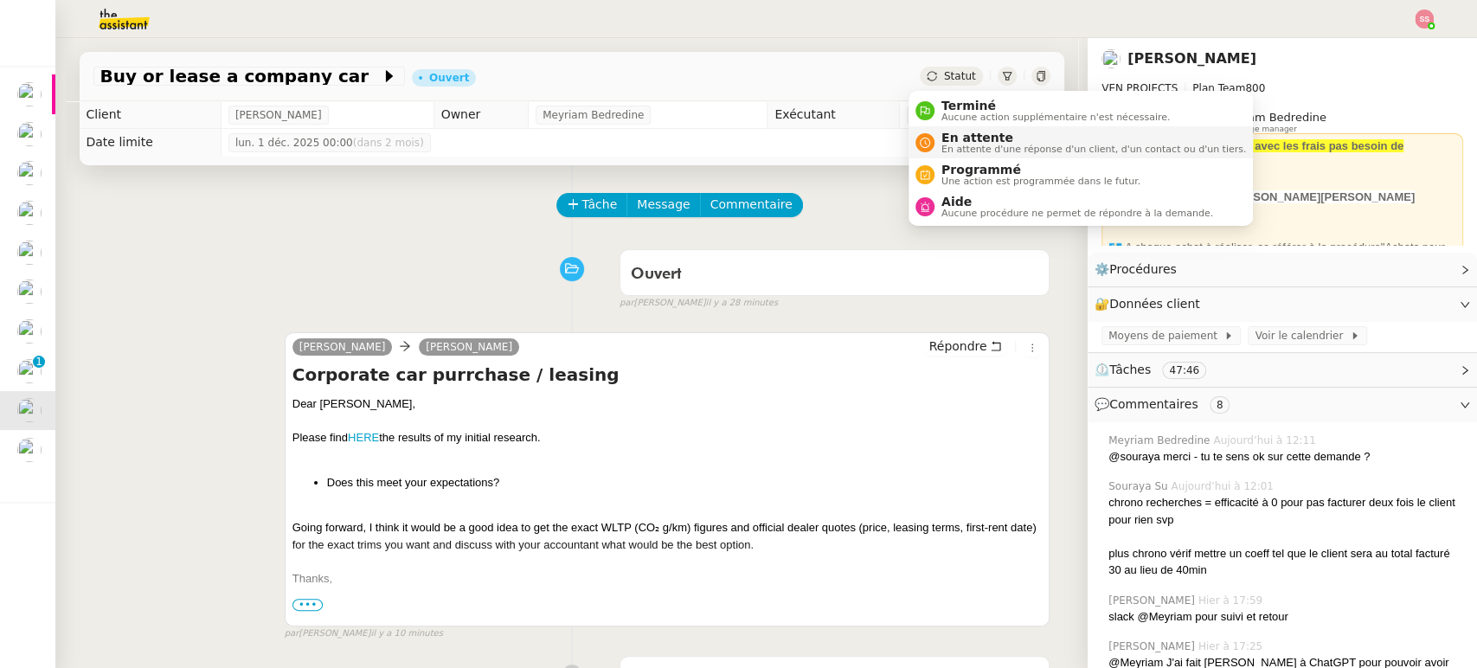
click at [971, 132] on span "En attente" at bounding box center [1093, 138] width 304 height 14
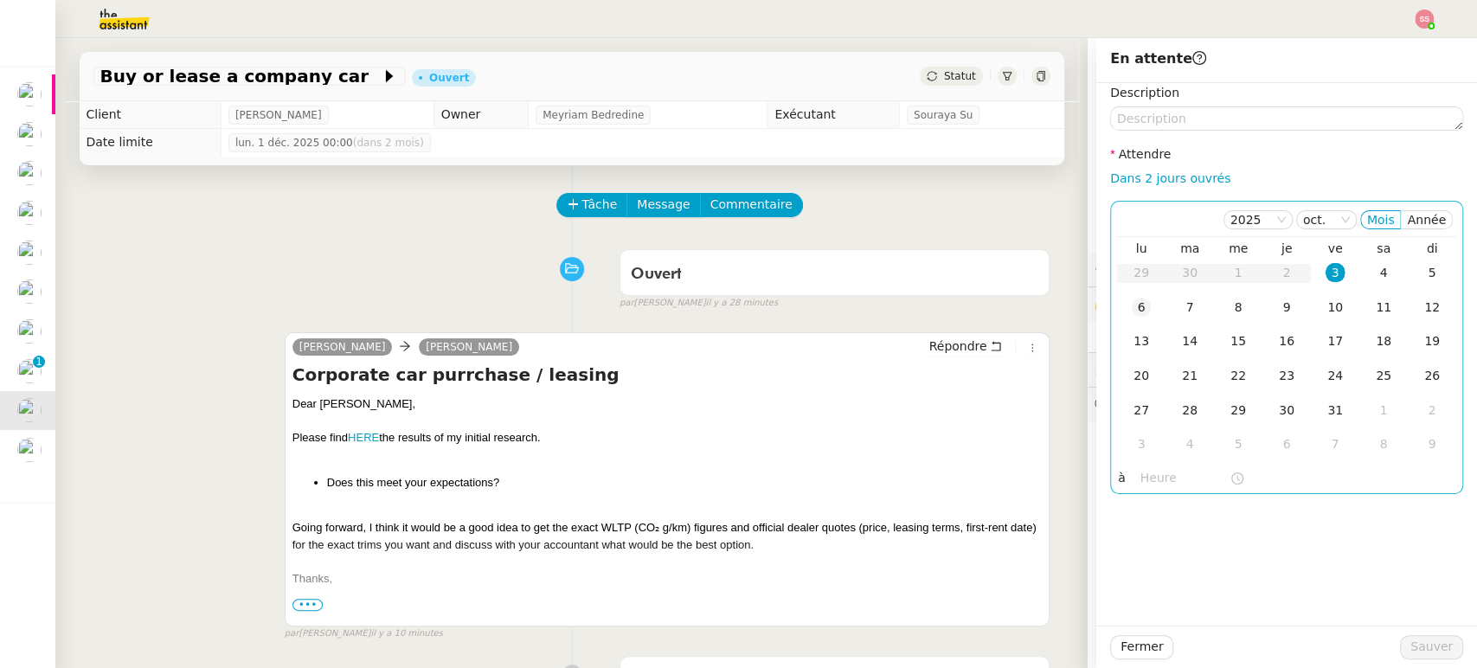
click at [1121, 323] on td "6" at bounding box center [1141, 308] width 48 height 35
click at [1414, 655] on span "Sauver" at bounding box center [1431, 647] width 42 height 20
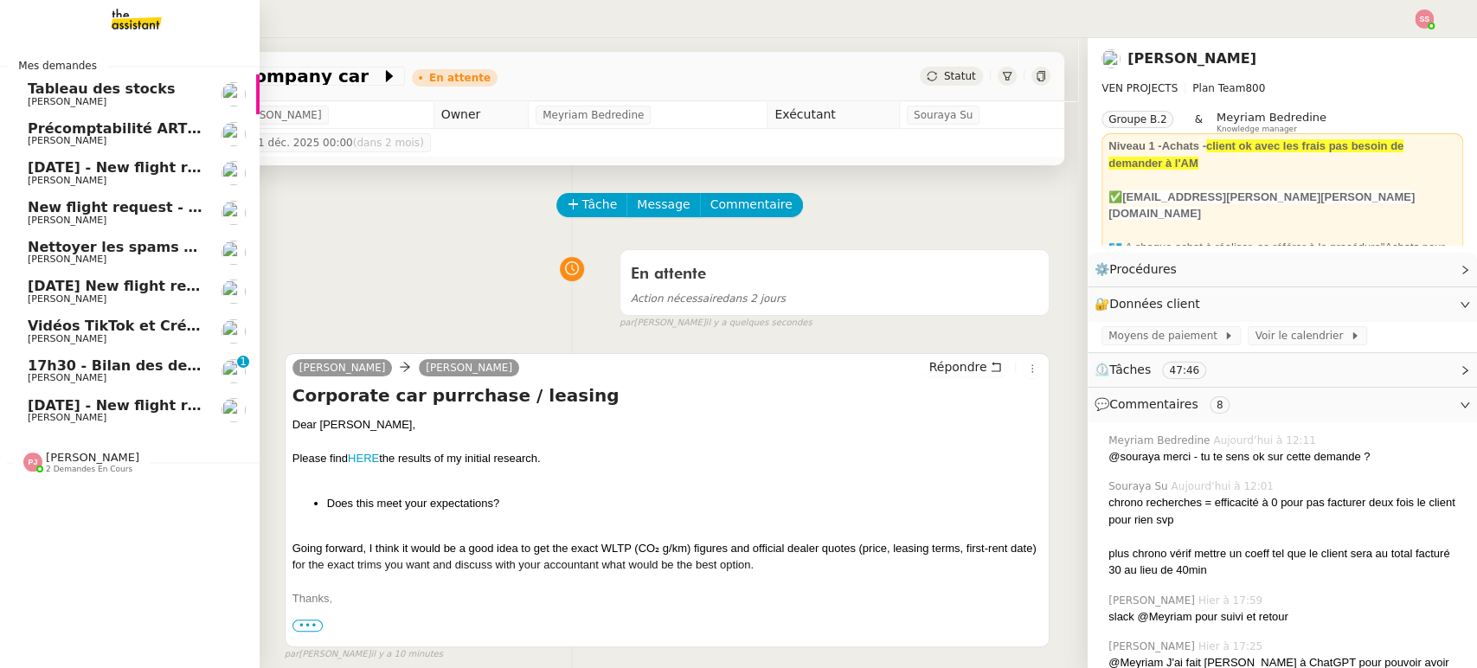
click at [98, 394] on link "[DATE] - New flight request - [PERSON_NAME] [PERSON_NAME]" at bounding box center [130, 411] width 260 height 40
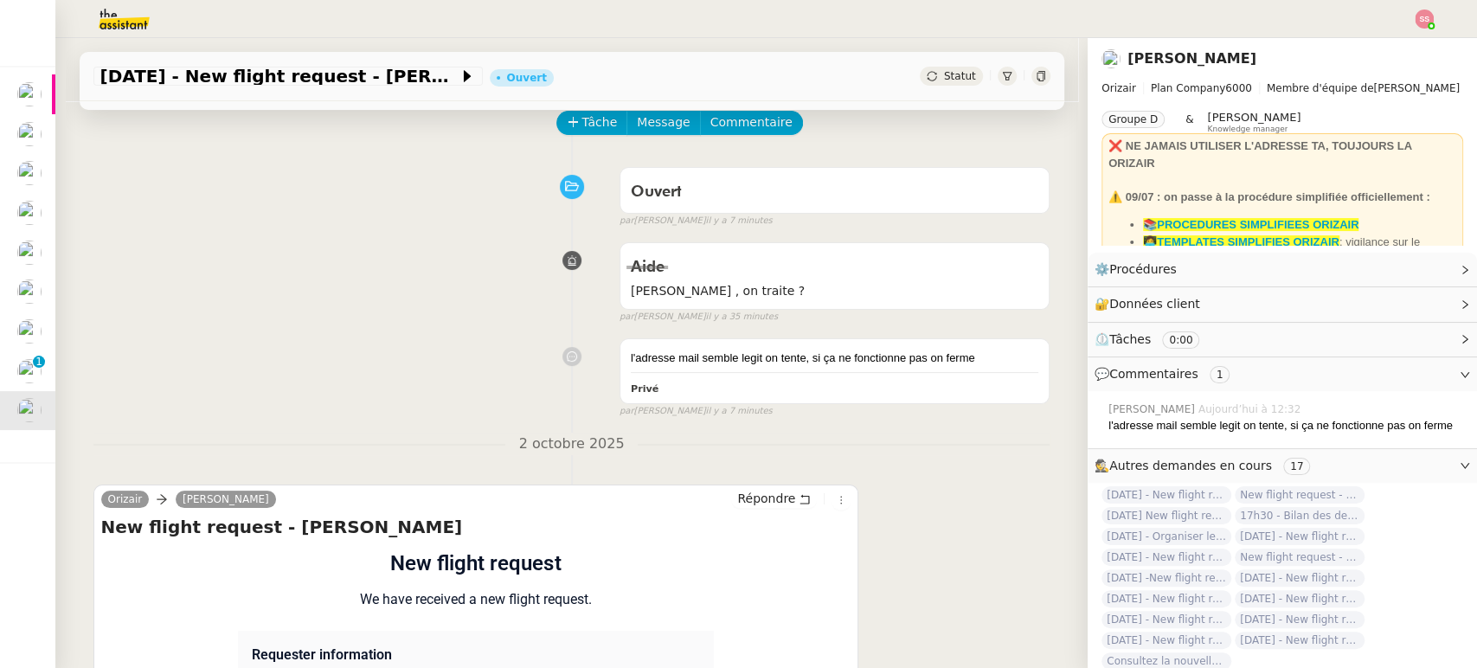
scroll to position [12, 0]
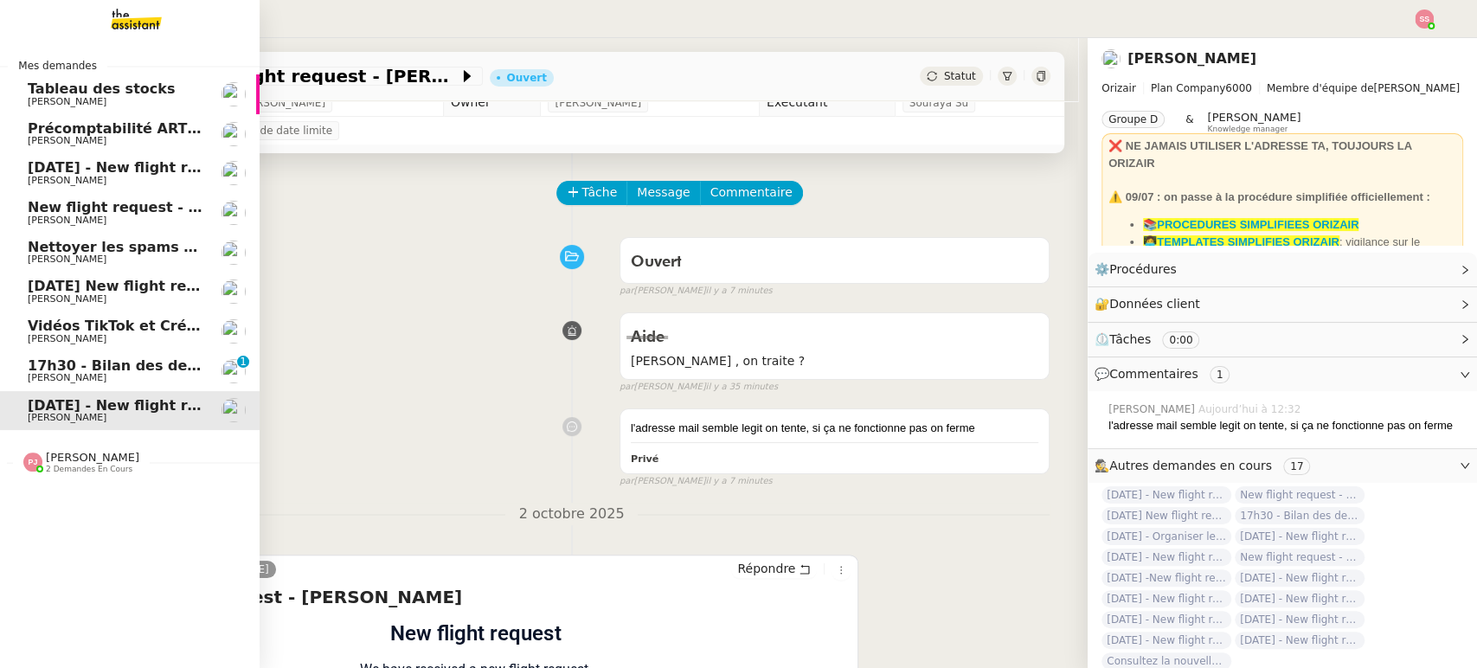
click at [87, 157] on link "[DATE] - New flight request - [PERSON_NAME] Bee [PERSON_NAME]" at bounding box center [130, 173] width 260 height 40
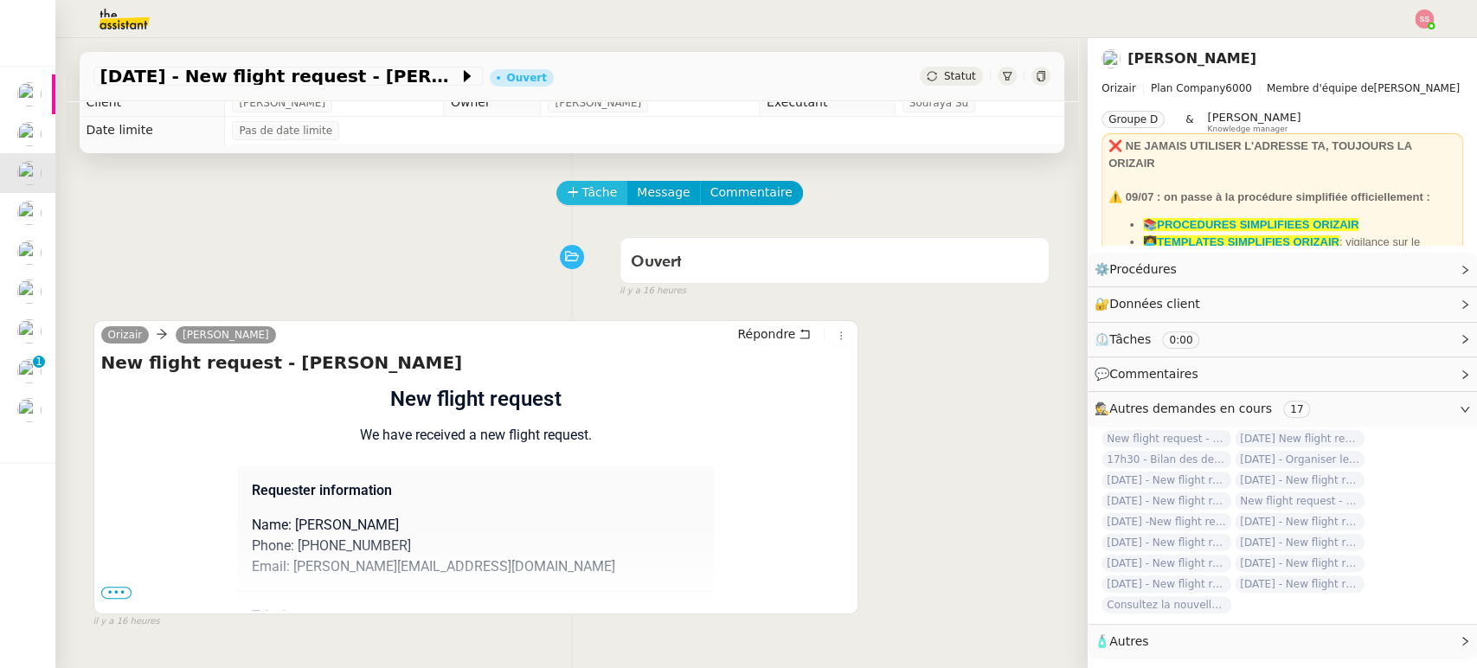
click at [582, 185] on span "Tâche" at bounding box center [599, 193] width 35 height 20
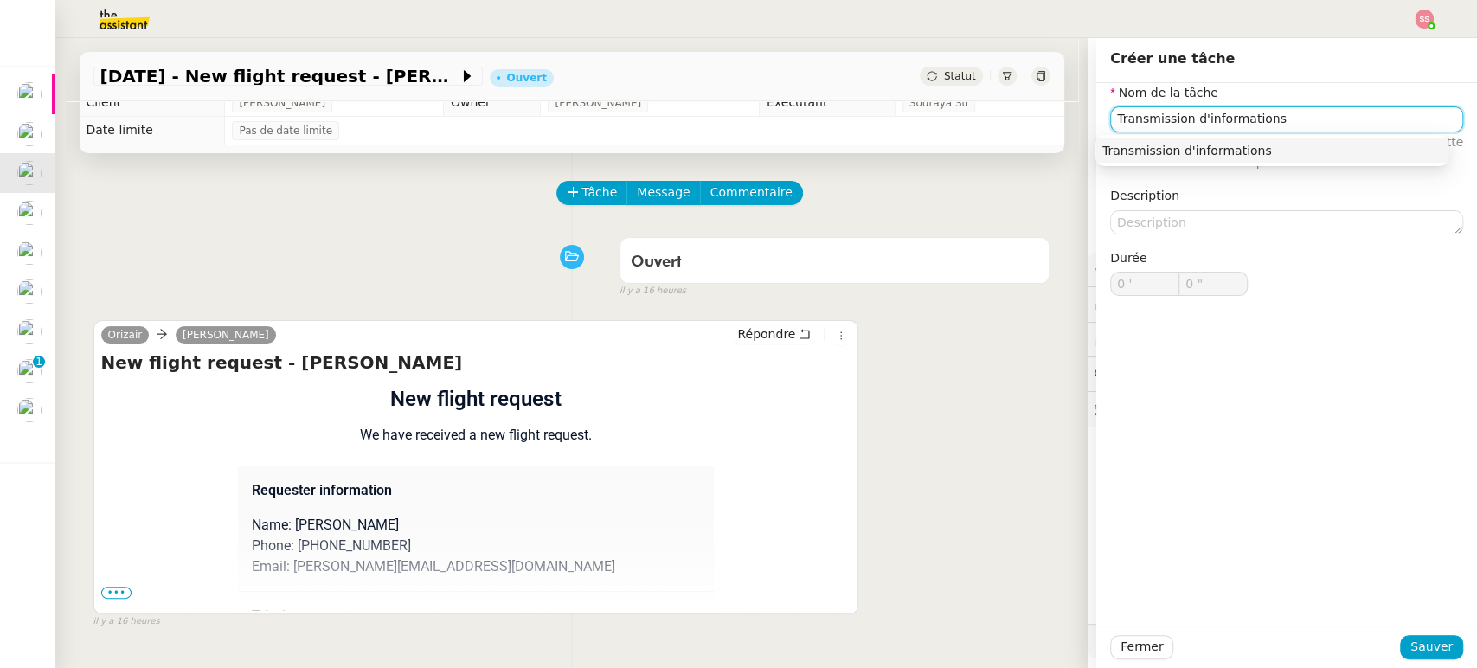
click at [1157, 162] on nz-auto-option "Transmission d'informations" at bounding box center [1271, 150] width 353 height 24
type input "Transmission d'informations"
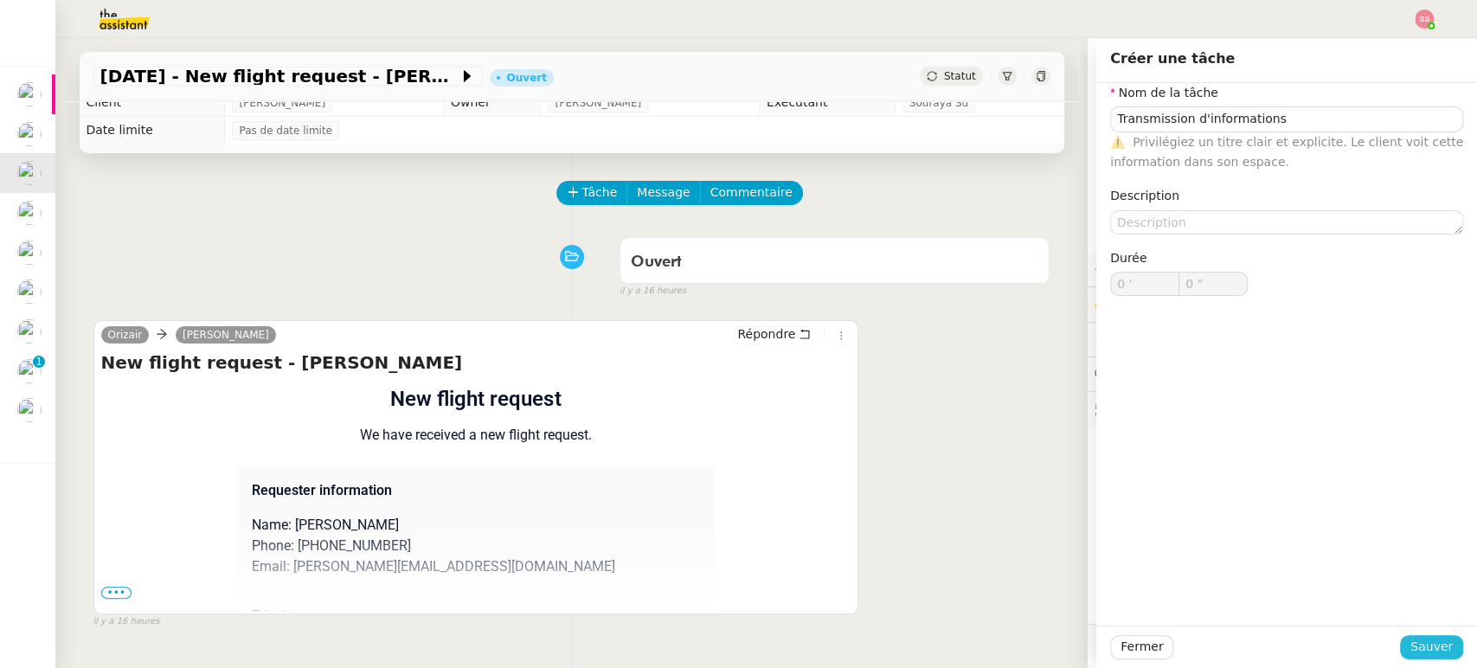
click at [1400, 638] on button "Sauver" at bounding box center [1431, 647] width 63 height 24
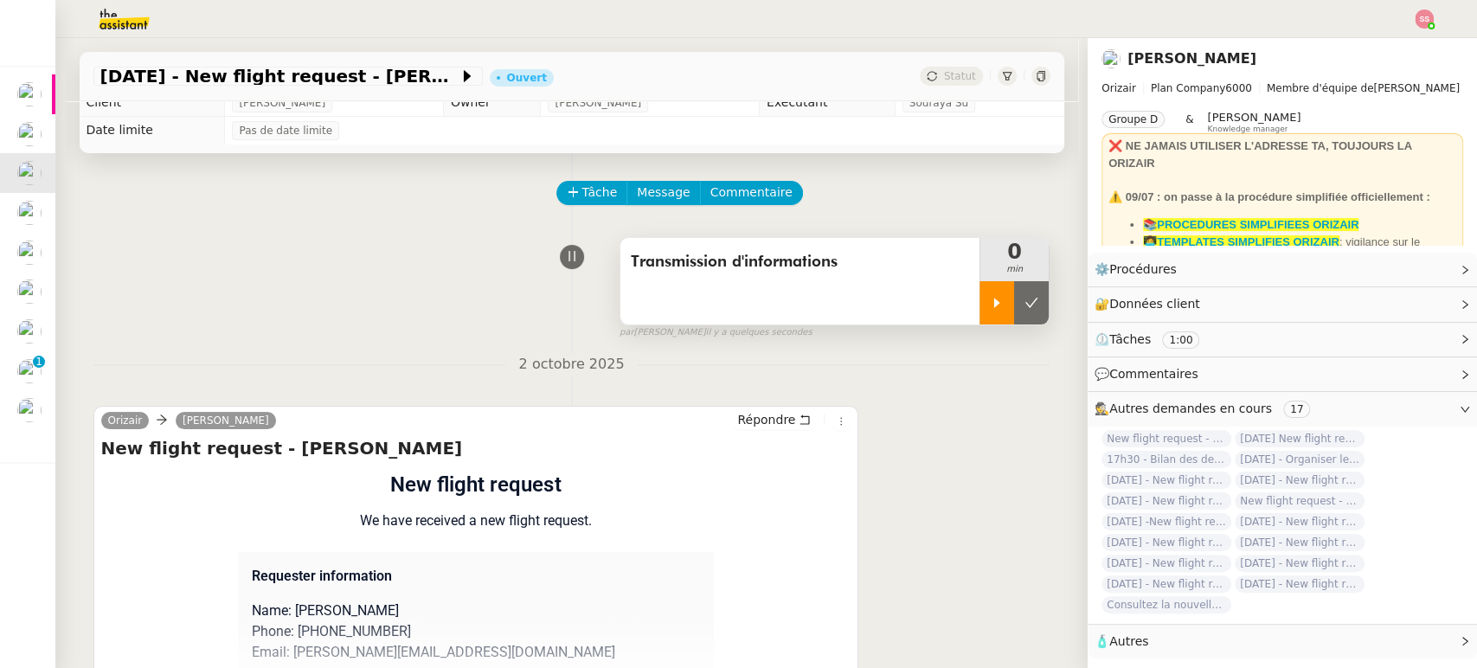
click at [979, 295] on div at bounding box center [996, 302] width 35 height 43
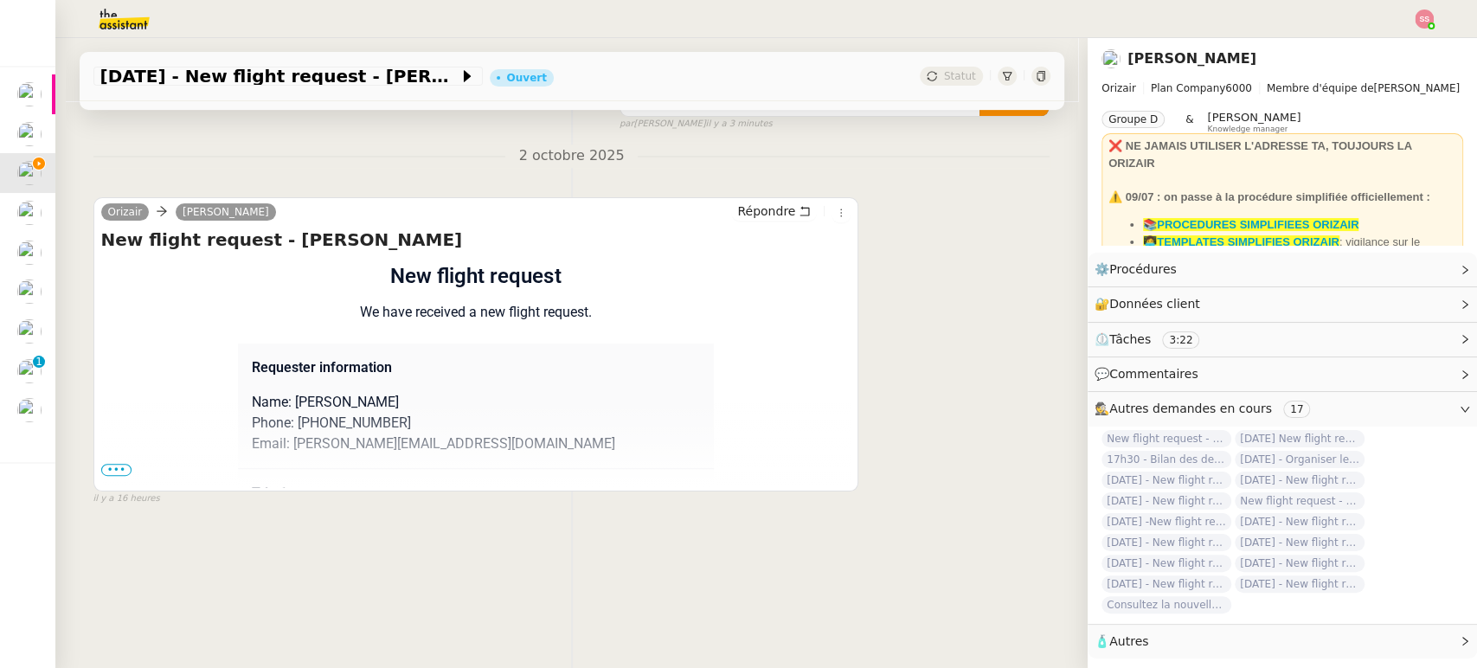
scroll to position [231, 0]
click at [111, 464] on span "•••" at bounding box center [116, 470] width 31 height 12
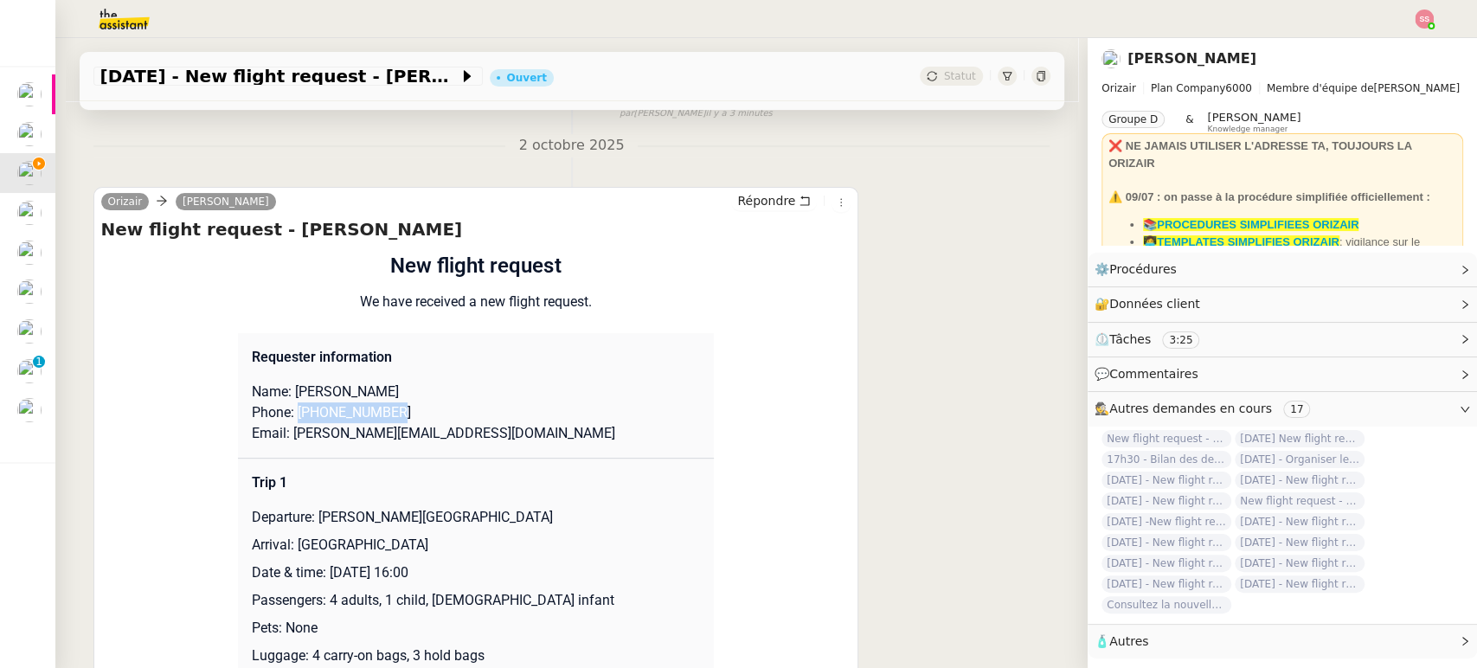
drag, startPoint x: 401, startPoint y: 407, endPoint x: 286, endPoint y: 419, distance: 115.6
click at [286, 419] on p "Phone: [PHONE_NUMBER]" at bounding box center [476, 412] width 448 height 21
copy p "[PHONE_NUMBER]"
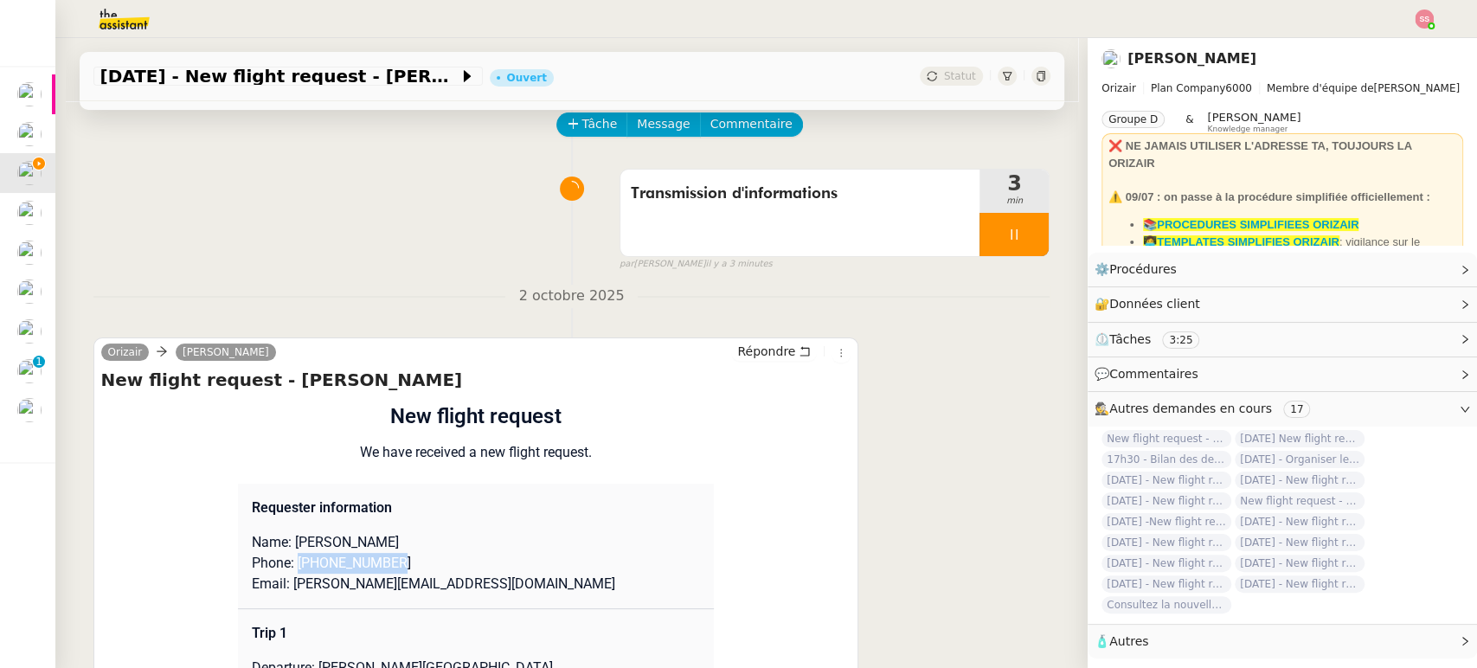
scroll to position [0, 0]
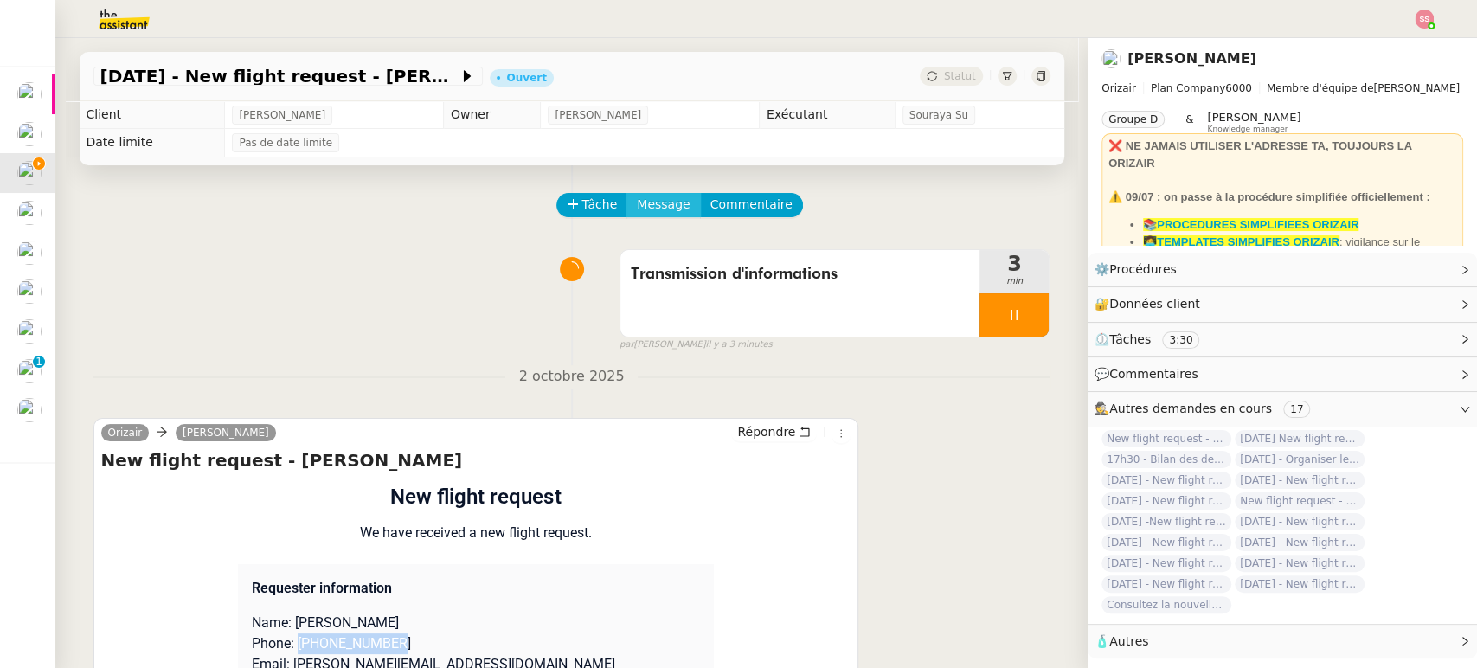
click at [651, 209] on span "Message" at bounding box center [663, 205] width 53 height 20
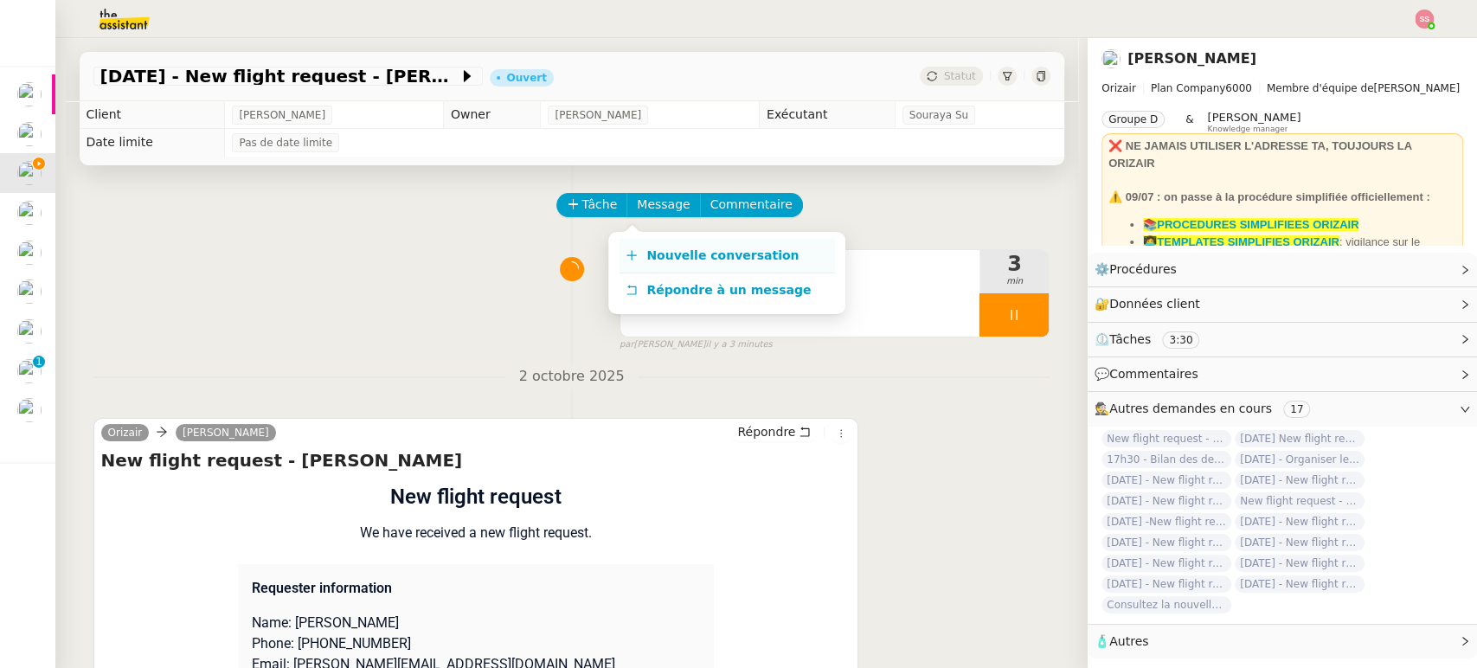
click at [697, 244] on link "Nouvelle conversation" at bounding box center [727, 256] width 216 height 35
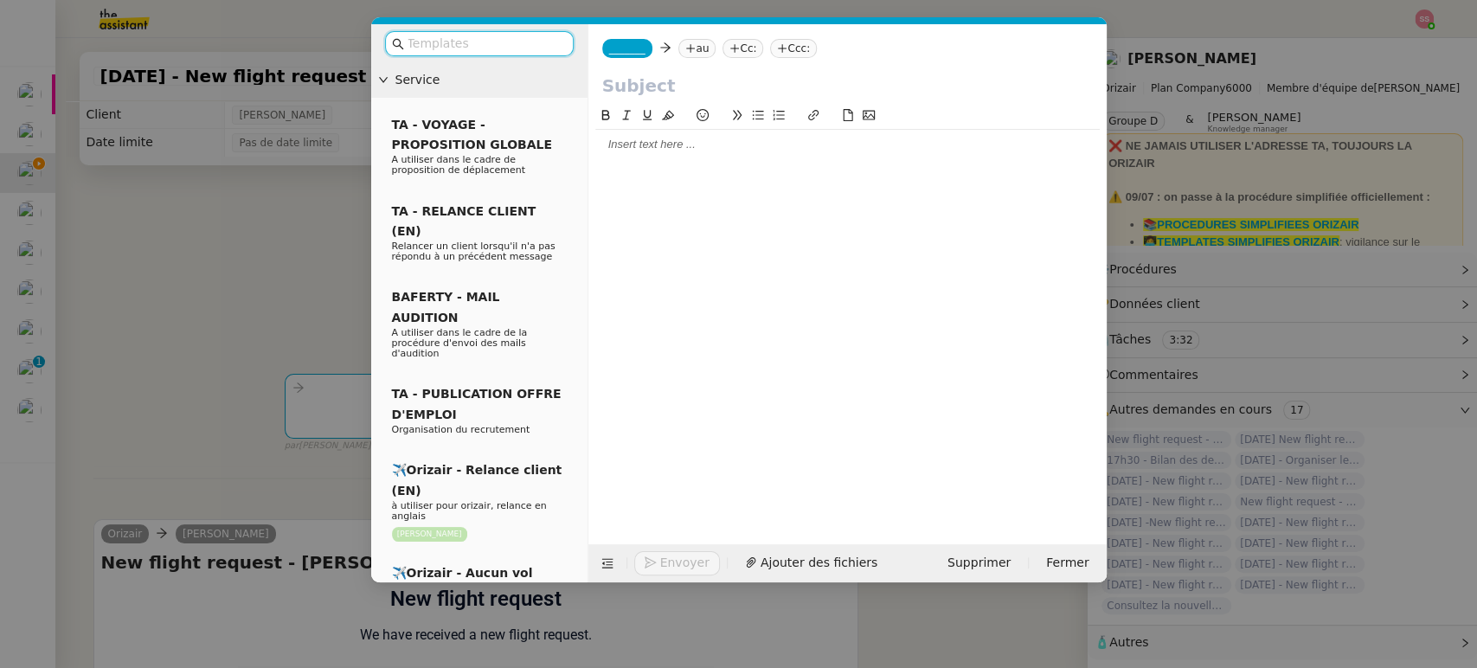
click at [692, 50] on nz-tag "au" at bounding box center [696, 48] width 37 height 19
paste input "[PHONE_NUMBER]"
type input "[PHONE_NUMBER]"
click at [289, 341] on nz-modal-container "Service TA - VOYAGE - PROPOSITION GLOBALE A utiliser dans le cadre de propositi…" at bounding box center [738, 334] width 1477 height 668
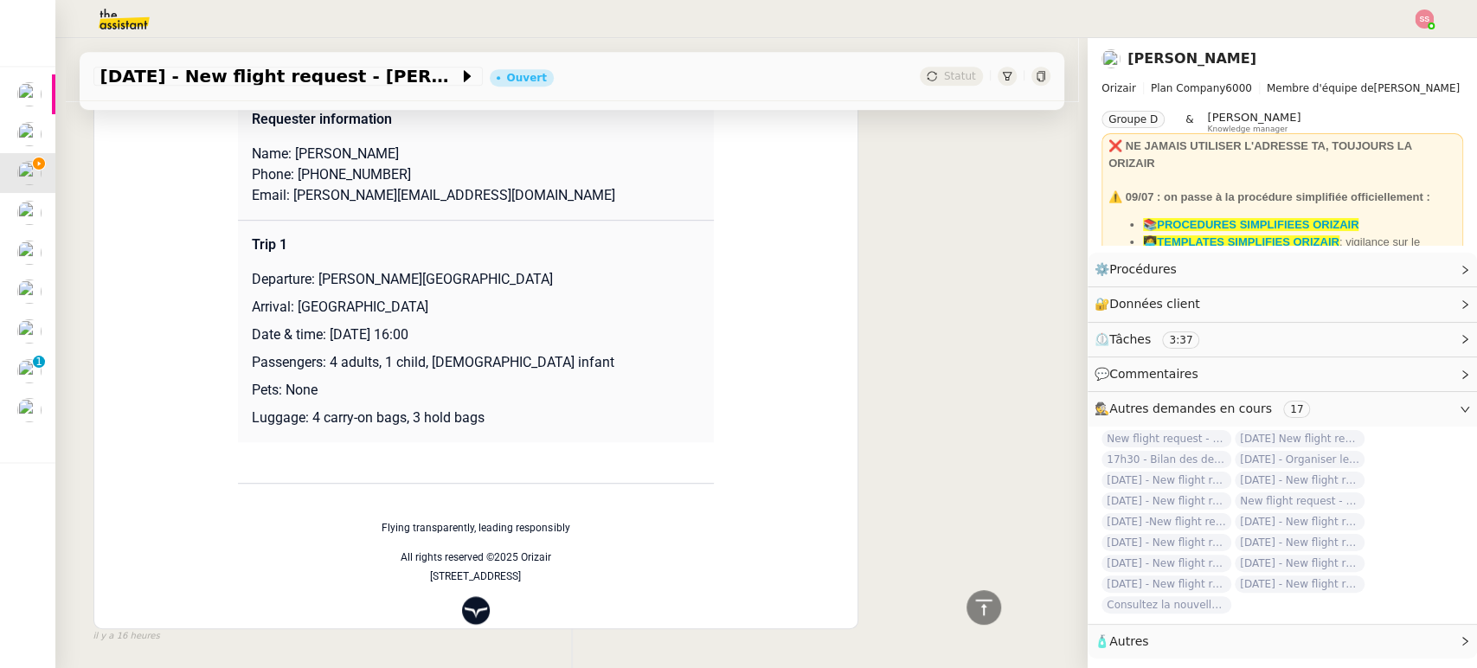
scroll to position [576, 0]
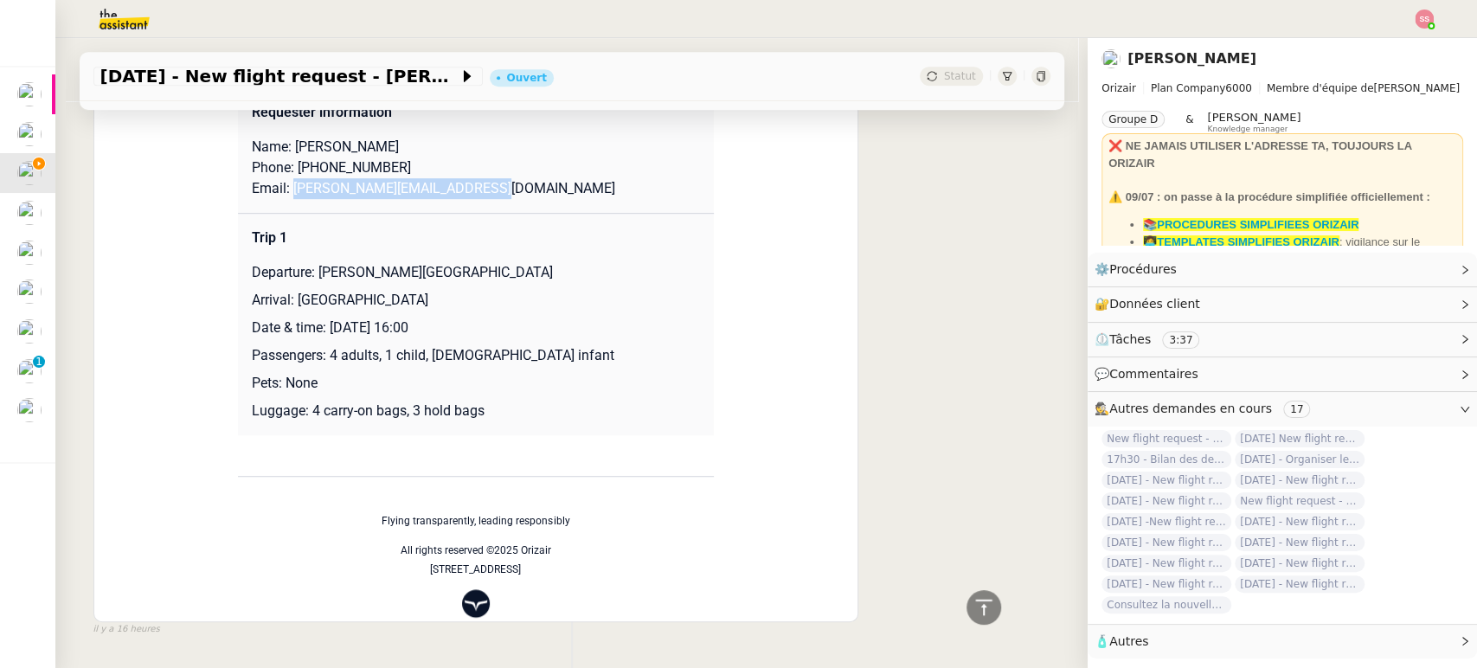
drag, startPoint x: 282, startPoint y: 189, endPoint x: 511, endPoint y: 185, distance: 229.3
click at [511, 185] on p "Email: [PERSON_NAME][EMAIL_ADDRESS][DOMAIN_NAME]" at bounding box center [476, 188] width 448 height 21
copy p "[PERSON_NAME][EMAIL_ADDRESS][DOMAIN_NAME]"
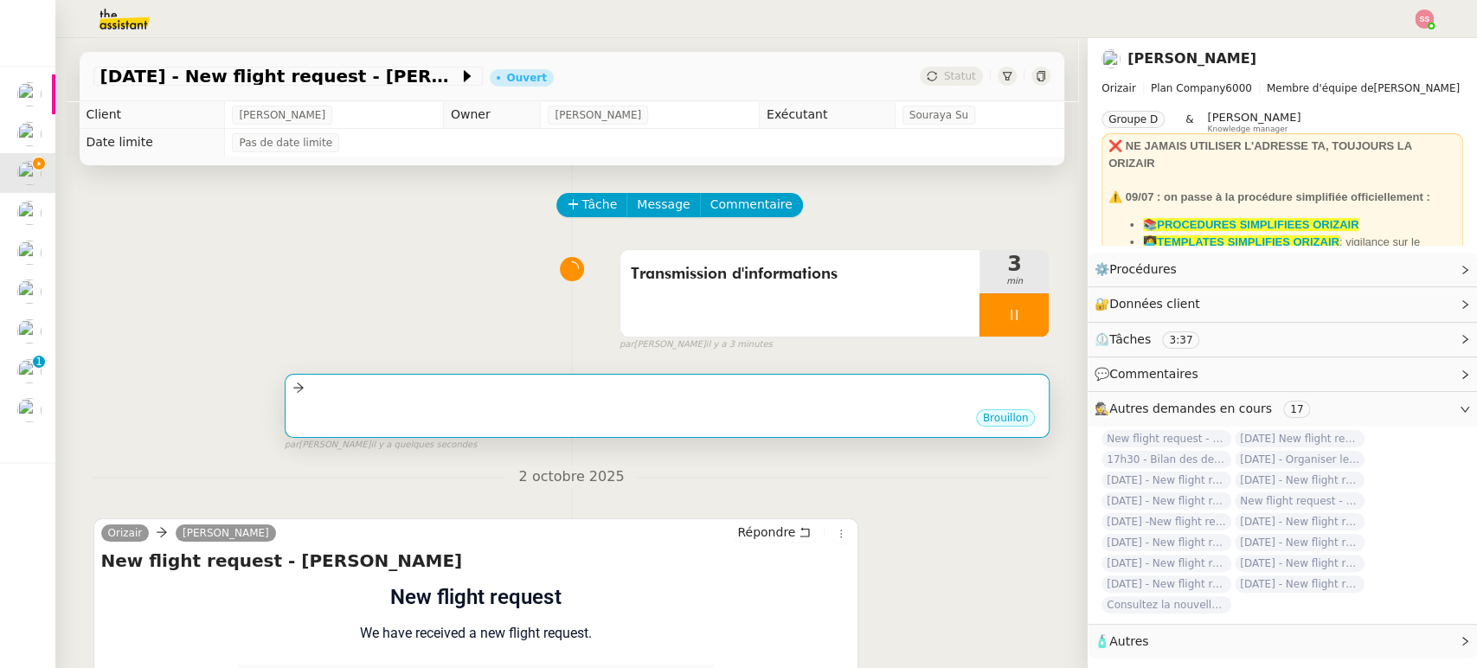
scroll to position [96, 0]
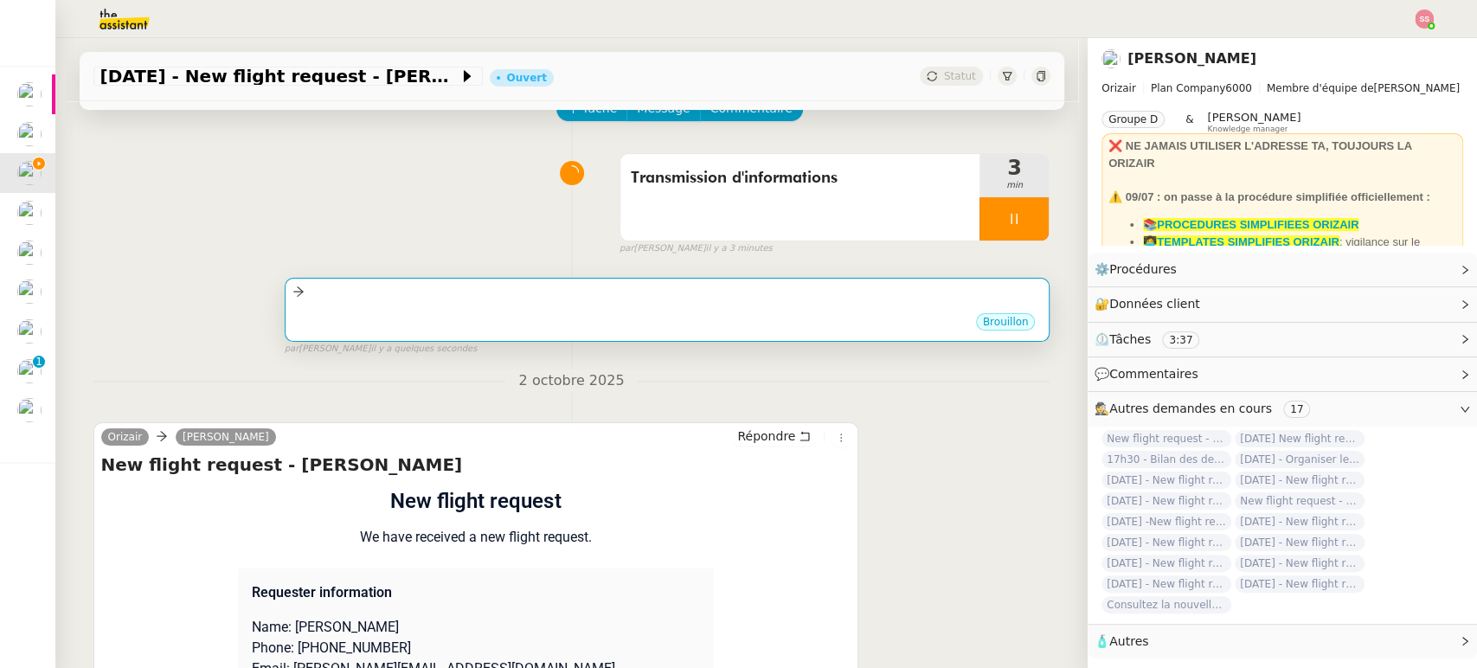
click at [498, 316] on div "Brouillon" at bounding box center [667, 324] width 750 height 26
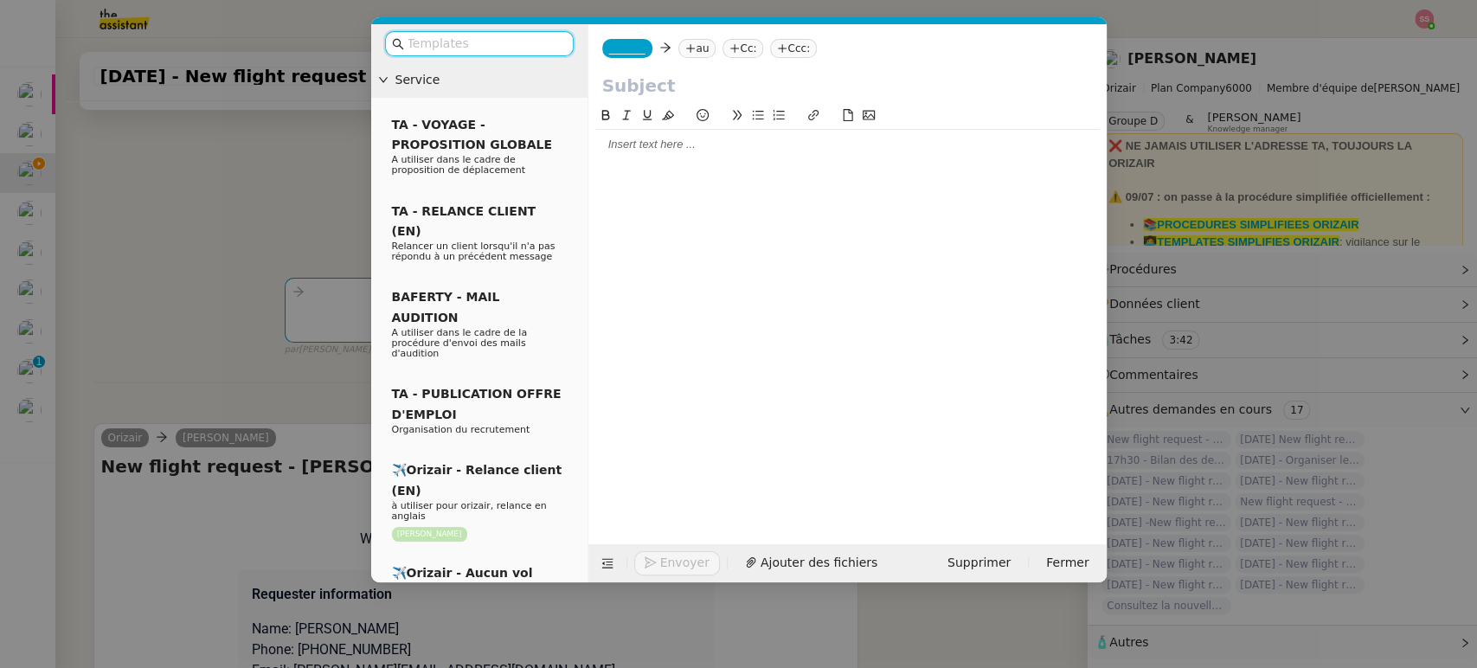
click at [703, 41] on nz-tag "au" at bounding box center [696, 48] width 37 height 19
paste input "[PERSON_NAME][EMAIL_ADDRESS][DOMAIN_NAME]"
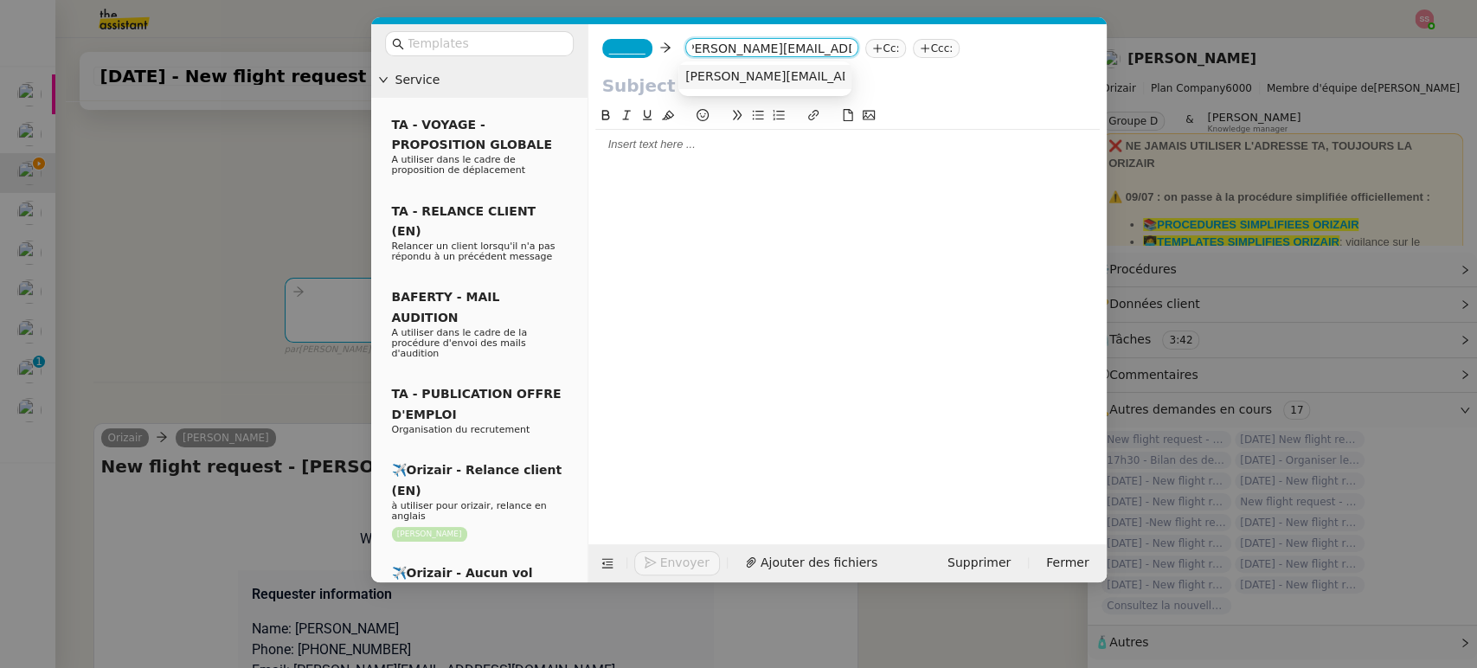
type input "[PERSON_NAME][EMAIL_ADDRESS][DOMAIN_NAME]"
click at [734, 74] on span "[PERSON_NAME][EMAIL_ADDRESS][DOMAIN_NAME]" at bounding box center [841, 76] width 312 height 14
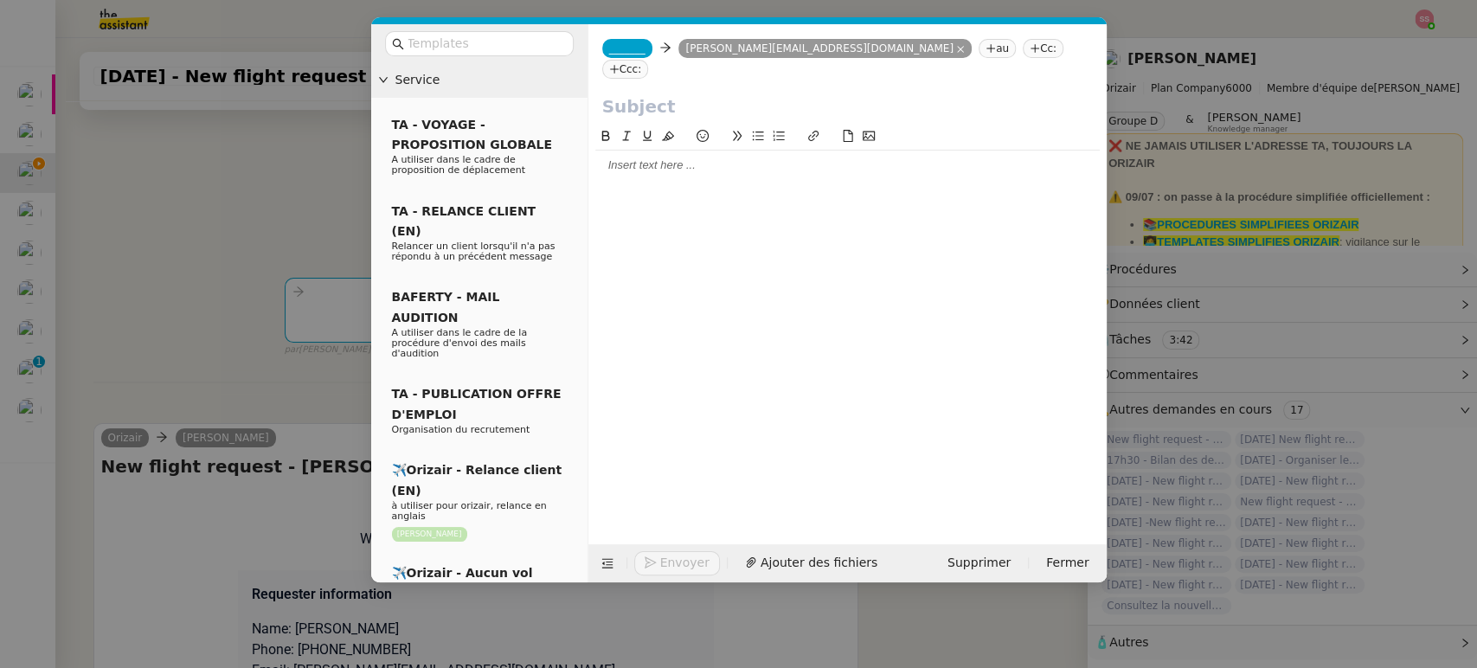
scroll to position [0, 0]
click at [619, 64] on icon at bounding box center [614, 69] width 10 height 10
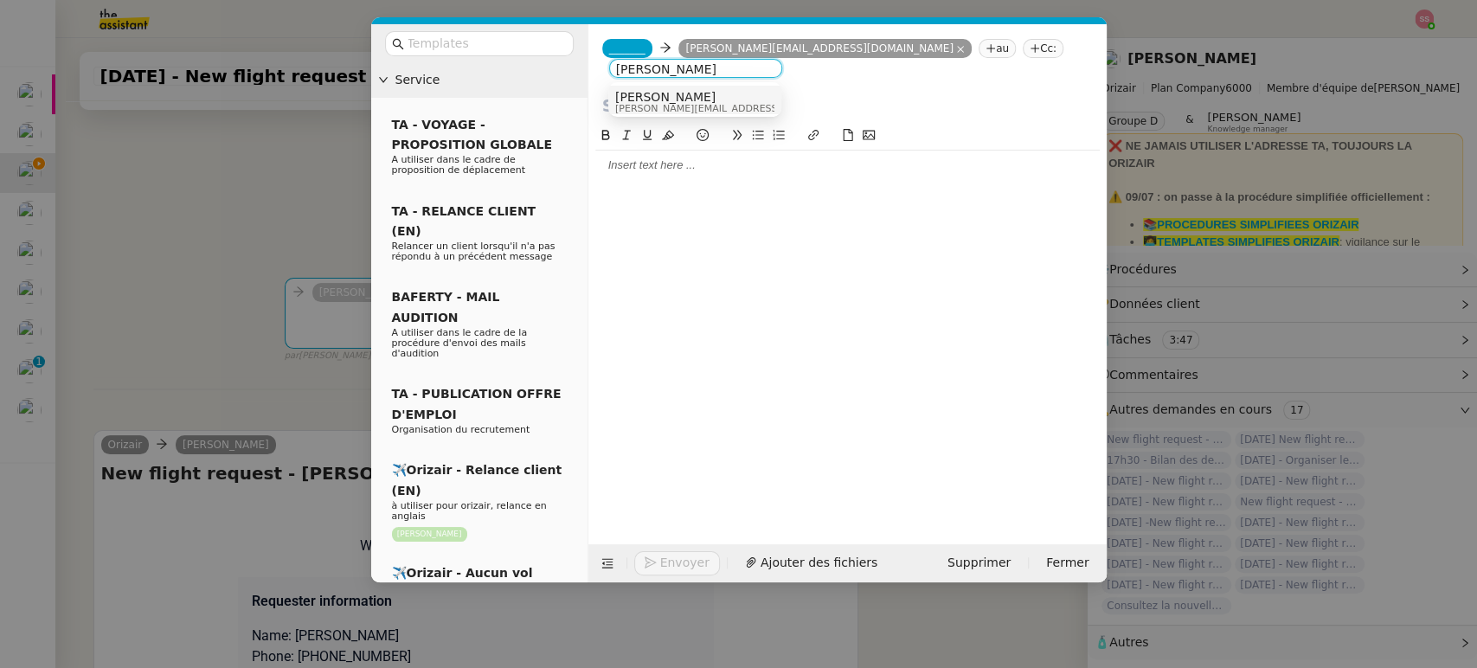
type input "[PERSON_NAME]"
click at [747, 107] on div "[PERSON_NAME] [PERSON_NAME][EMAIL_ADDRESS][DOMAIN_NAME]" at bounding box center [694, 101] width 159 height 23
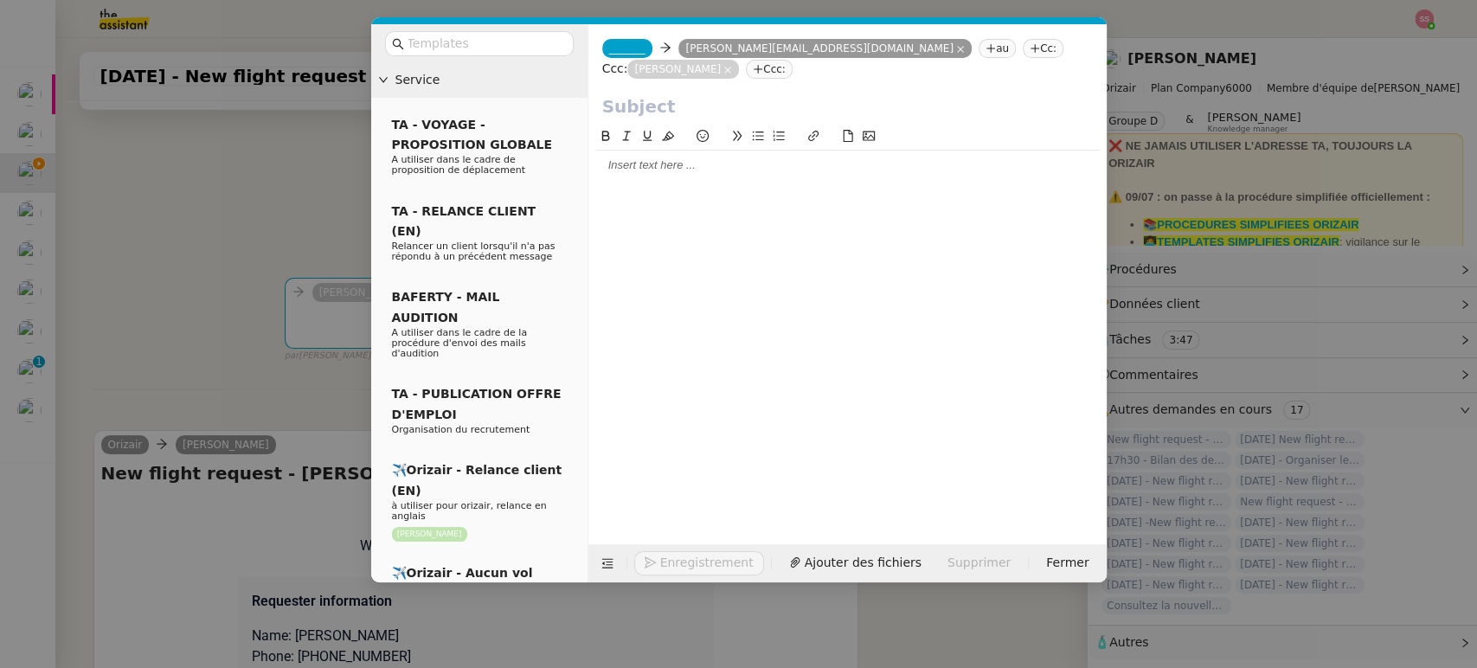
click at [622, 48] on span "_______" at bounding box center [627, 48] width 36 height 12
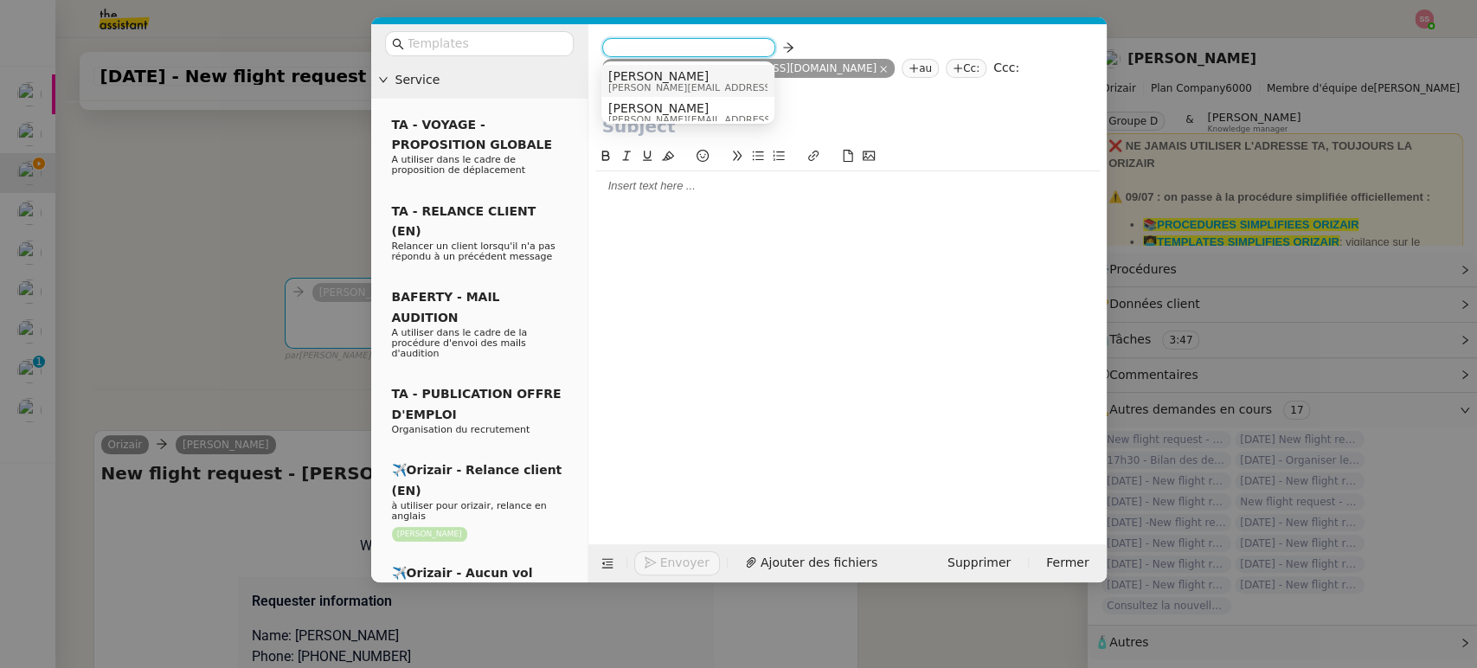
click at [657, 84] on span "[PERSON_NAME][EMAIL_ADDRESS][DOMAIN_NAME]" at bounding box center [731, 88] width 246 height 10
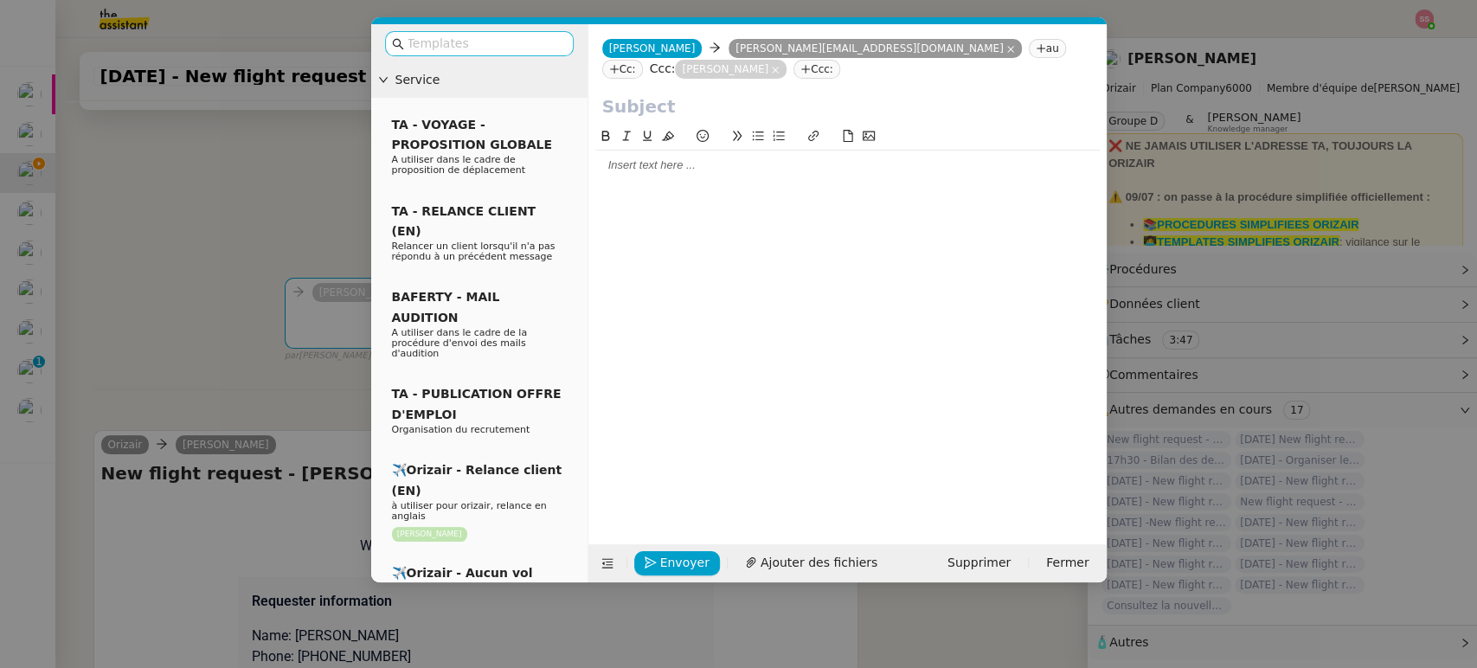
click at [470, 42] on input "text" at bounding box center [485, 44] width 156 height 20
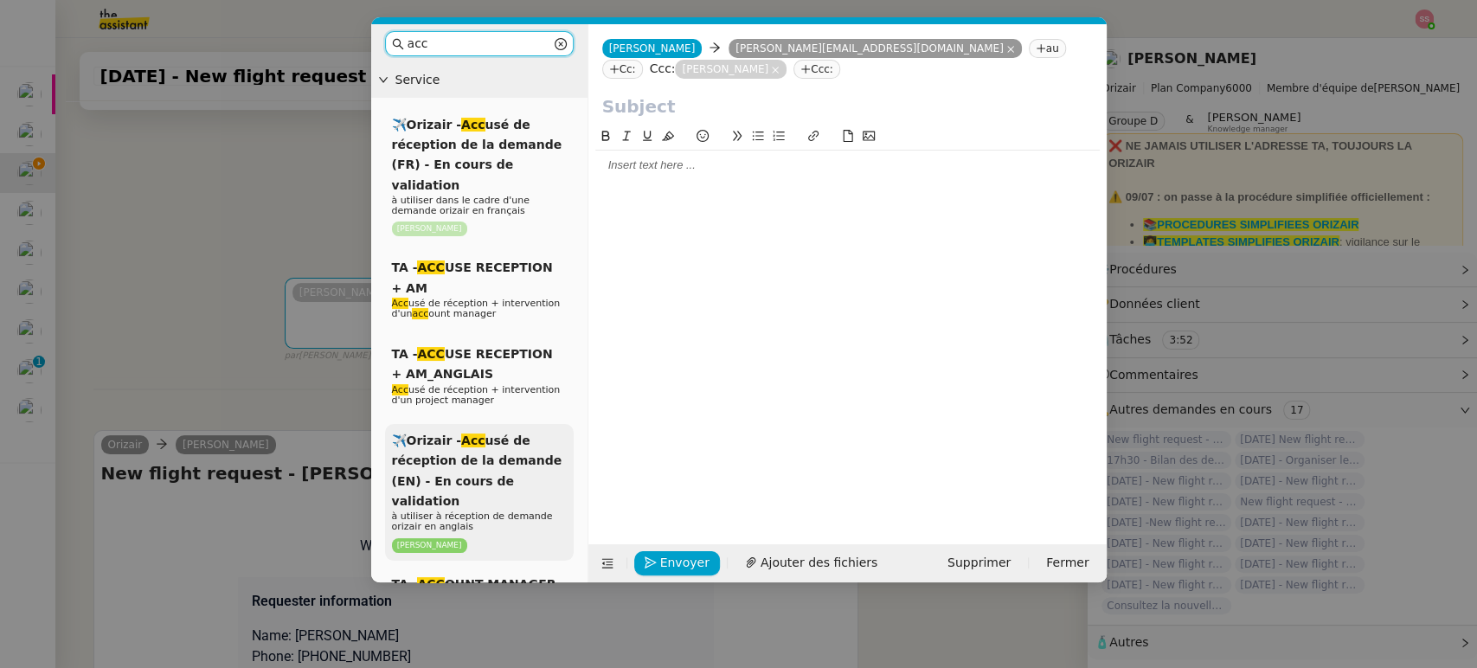
type input "acc"
click at [518, 444] on span "✈️Orizair - Acc usé de réception de la demande (EN) - En cours de validation" at bounding box center [477, 470] width 170 height 74
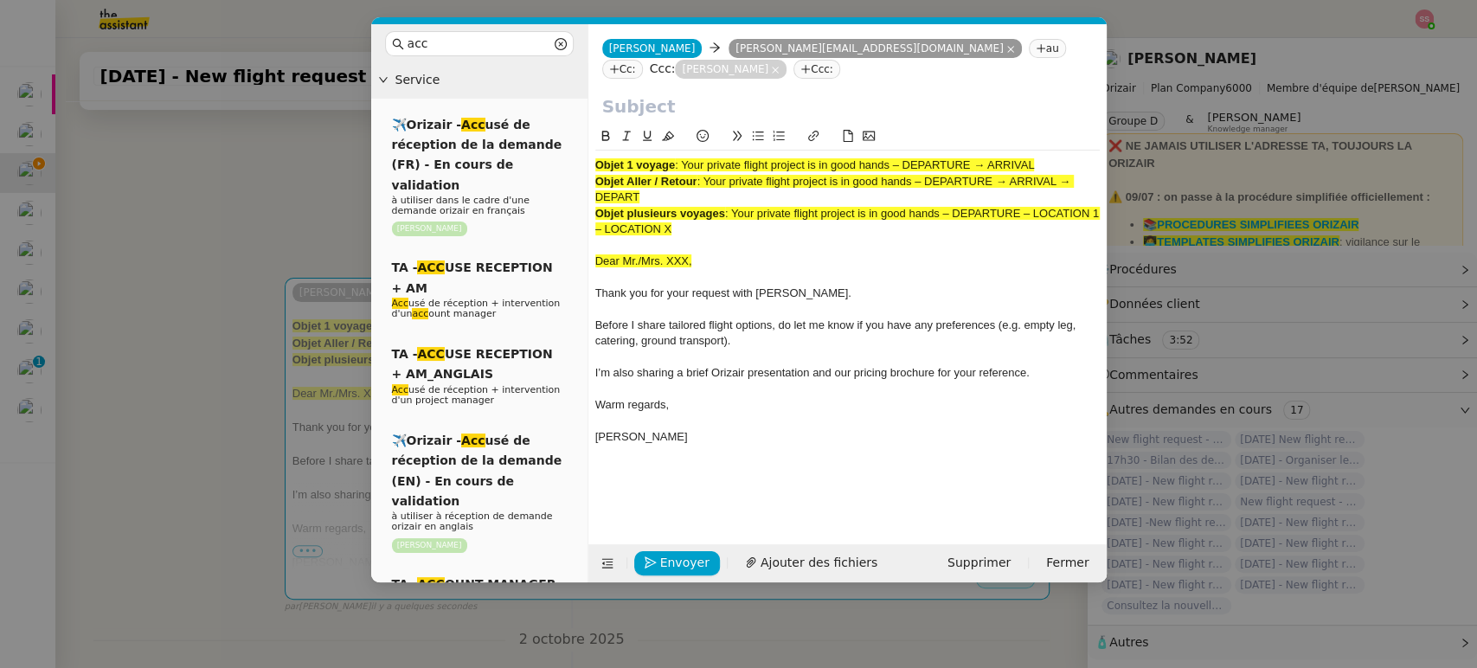
drag, startPoint x: 683, startPoint y: 157, endPoint x: 1087, endPoint y: 138, distance: 405.3
click at [1087, 138] on div "Objet 1 voyage : Your private flight project is in good hands – DEPARTURE → ARR…" at bounding box center [847, 297] width 504 height 342
copy span "Your private flight project is in good hands – DEPARTURE → ARRIVAL"
click at [749, 92] on div "Josephine Josephine [EMAIL_ADDRESS][DOMAIN_NAME] [PERSON_NAME][EMAIL_ADDRESS][D…" at bounding box center [847, 58] width 518 height 69
click at [683, 126] on div at bounding box center [847, 138] width 504 height 24
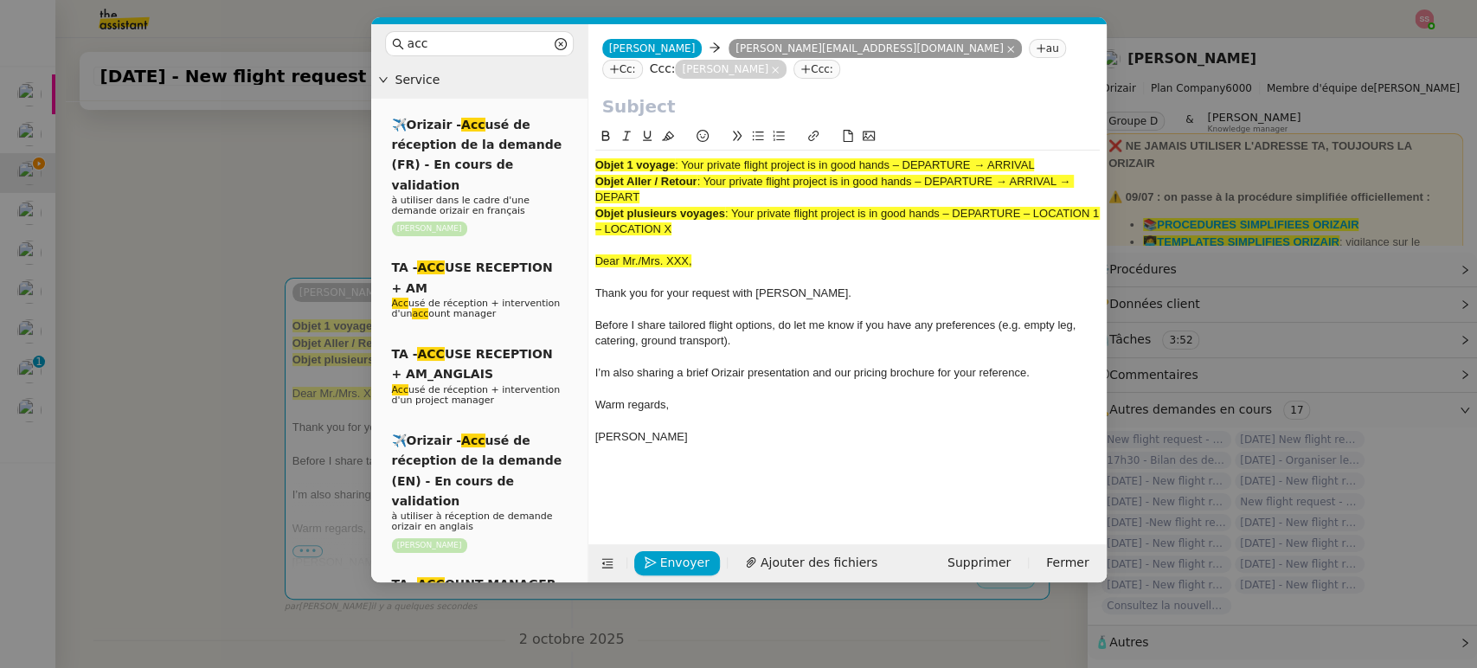
click at [694, 114] on input "text" at bounding box center [847, 106] width 490 height 26
paste input "Your private flight project is in good hands – DEPARTURE → ARRIVAL"
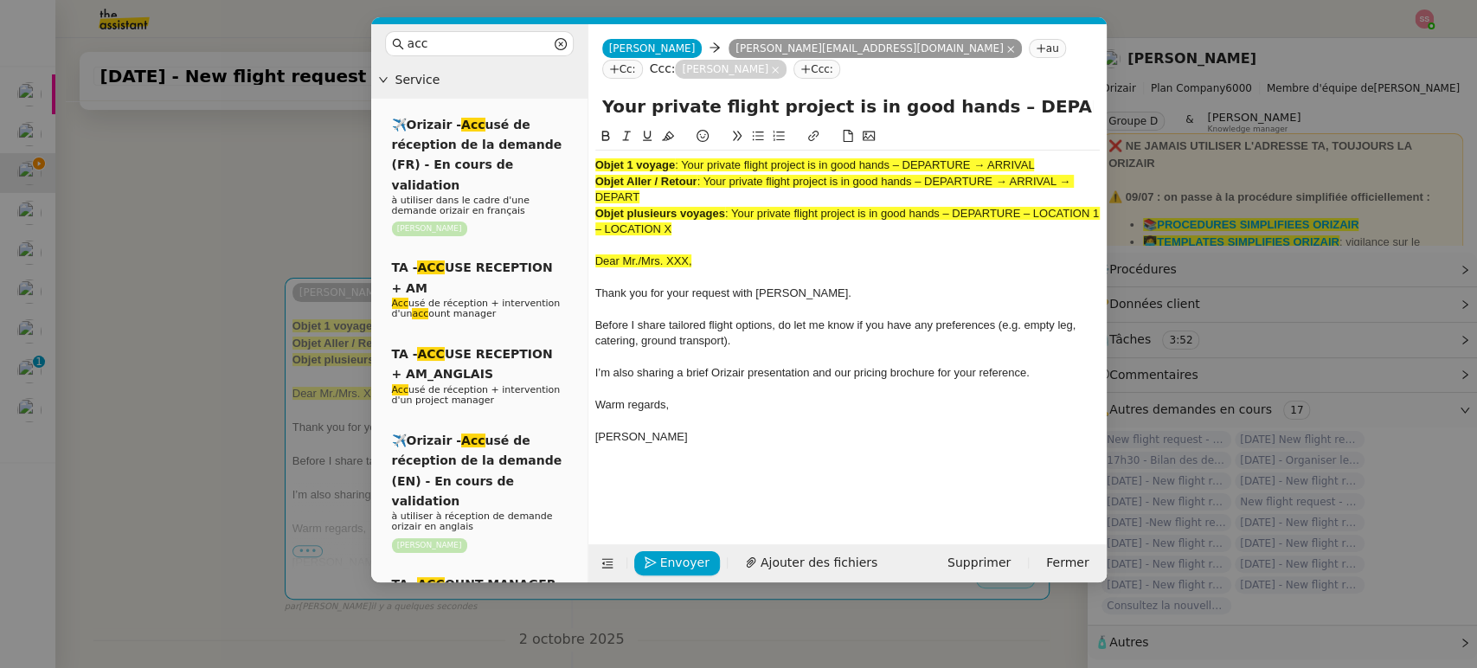
scroll to position [0, 74]
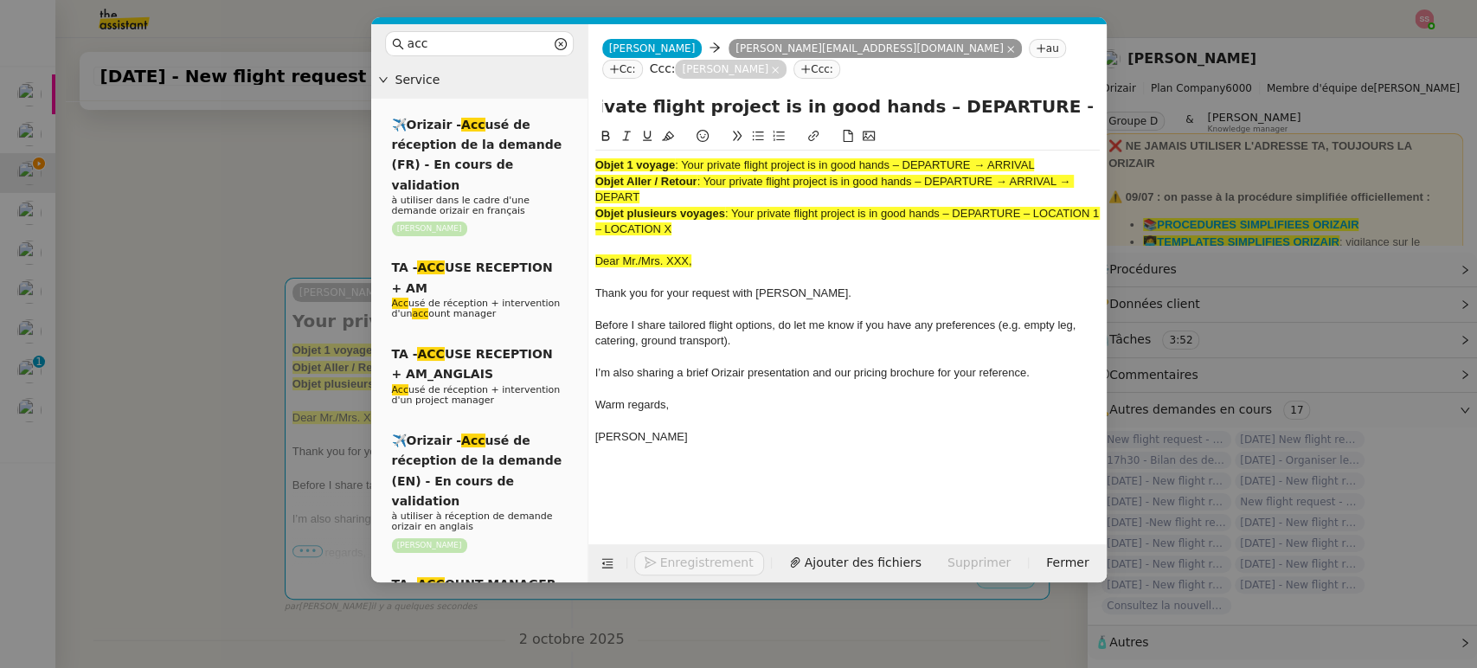
type input "Your private flight project is in good hands – DEPARTURE → ARRIVAL"
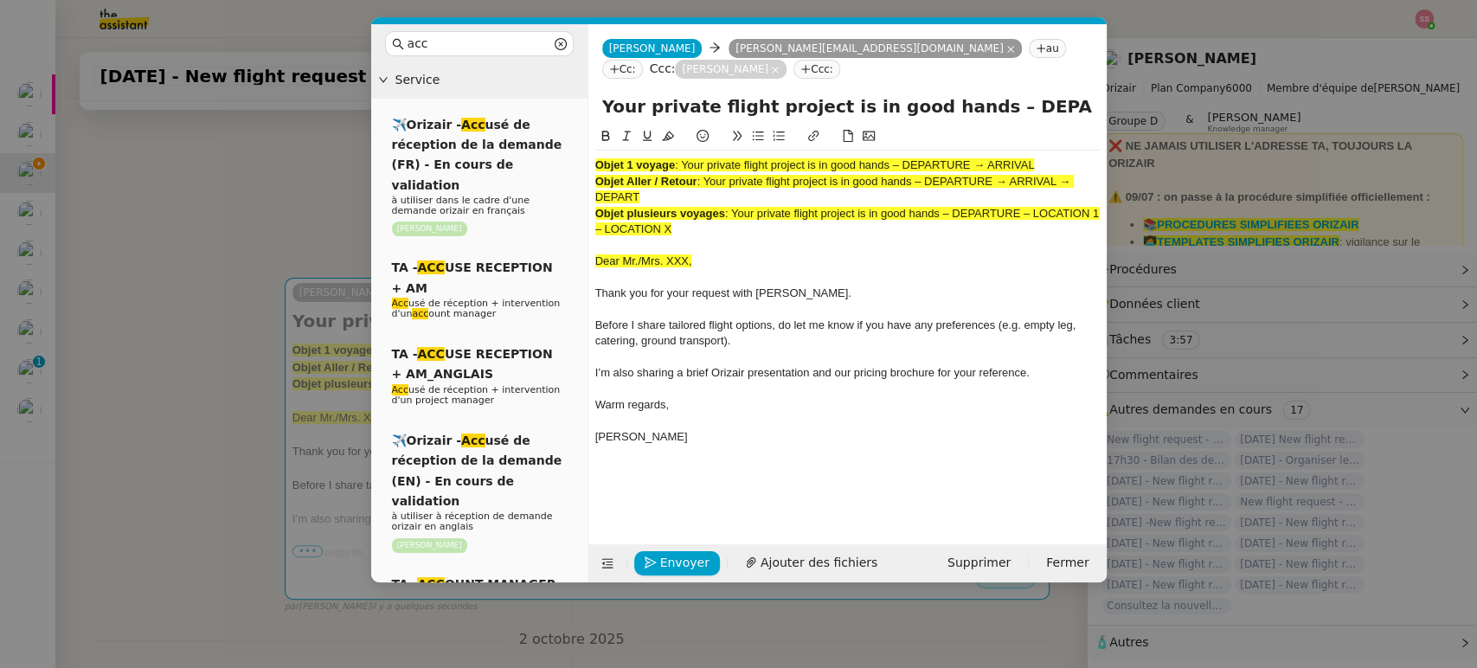
drag, startPoint x: 703, startPoint y: 221, endPoint x: 582, endPoint y: 138, distance: 146.8
click at [582, 138] on nz-layout "acc Service ✈️Orizair - Acc usé de réception de la demande (FR) - En cours de v…" at bounding box center [738, 303] width 735 height 558
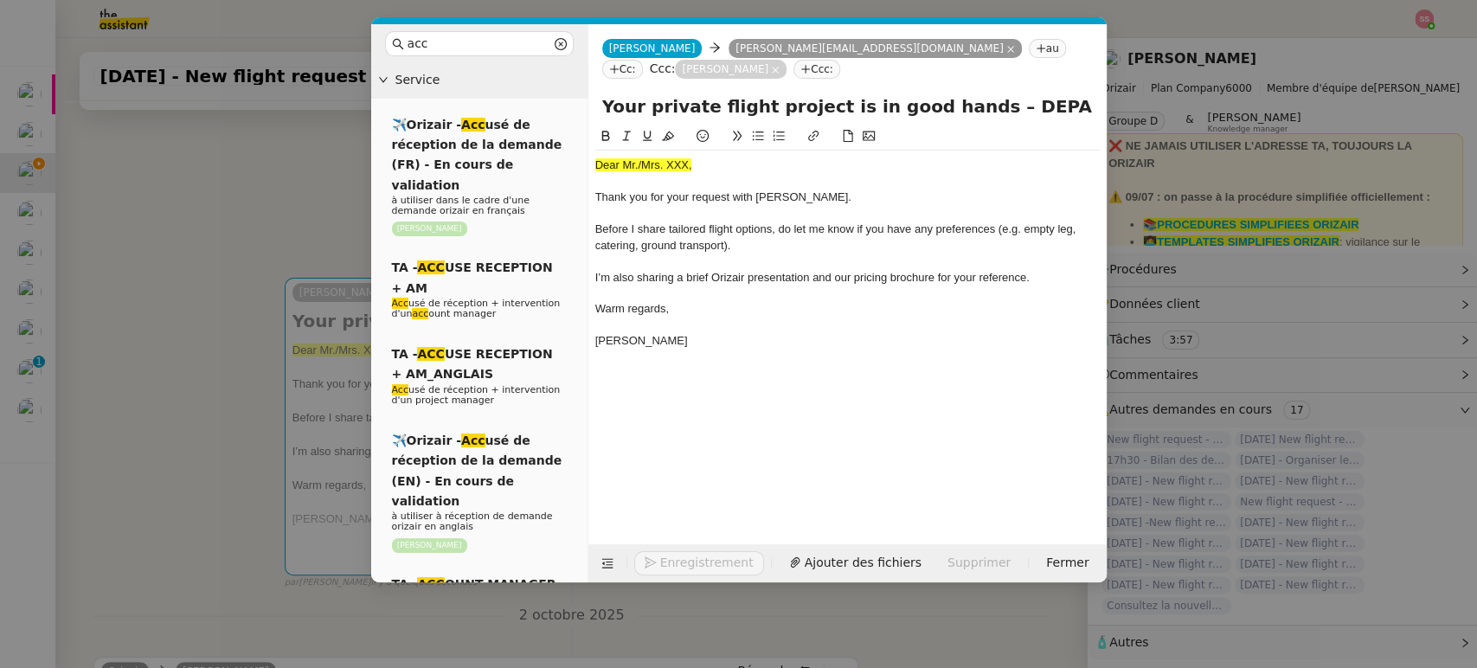
click at [216, 319] on nz-modal-container "acc Service ✈️Orizair - Acc usé de réception de la demande (FR) - En cours de v…" at bounding box center [738, 334] width 1477 height 668
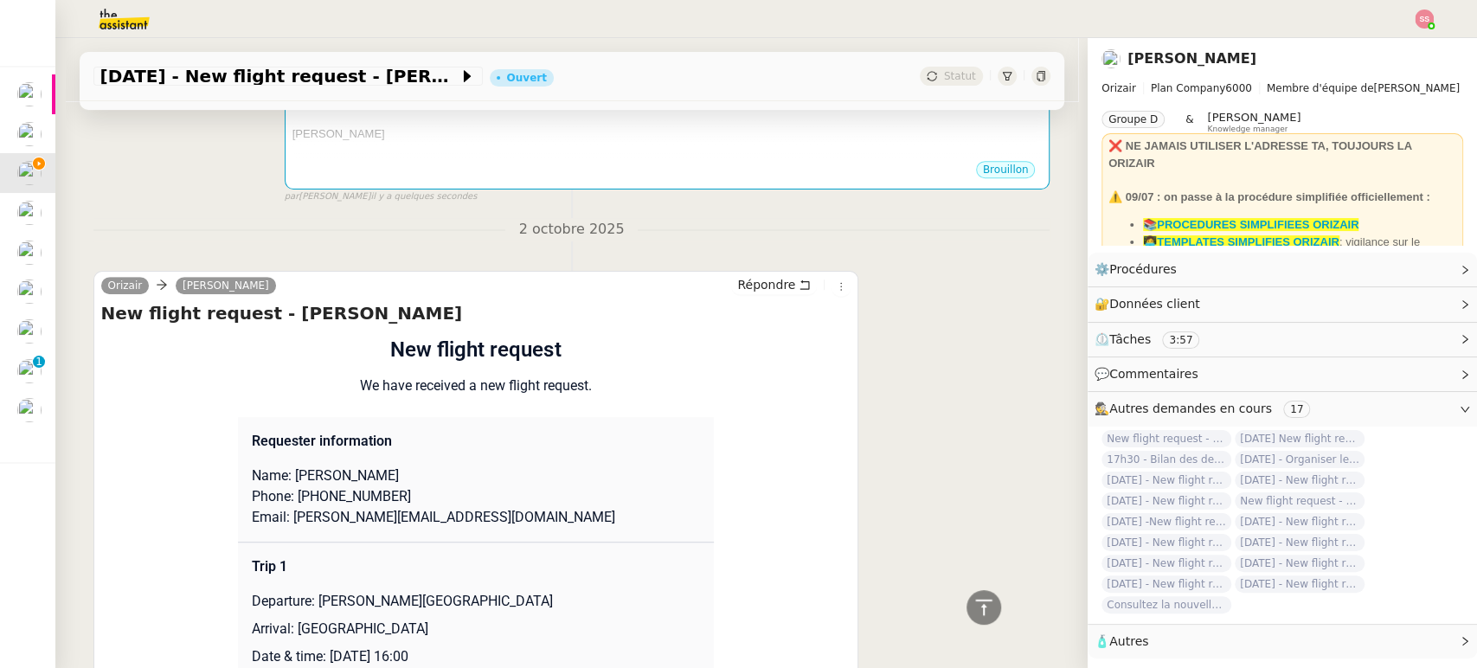
scroll to position [672, 0]
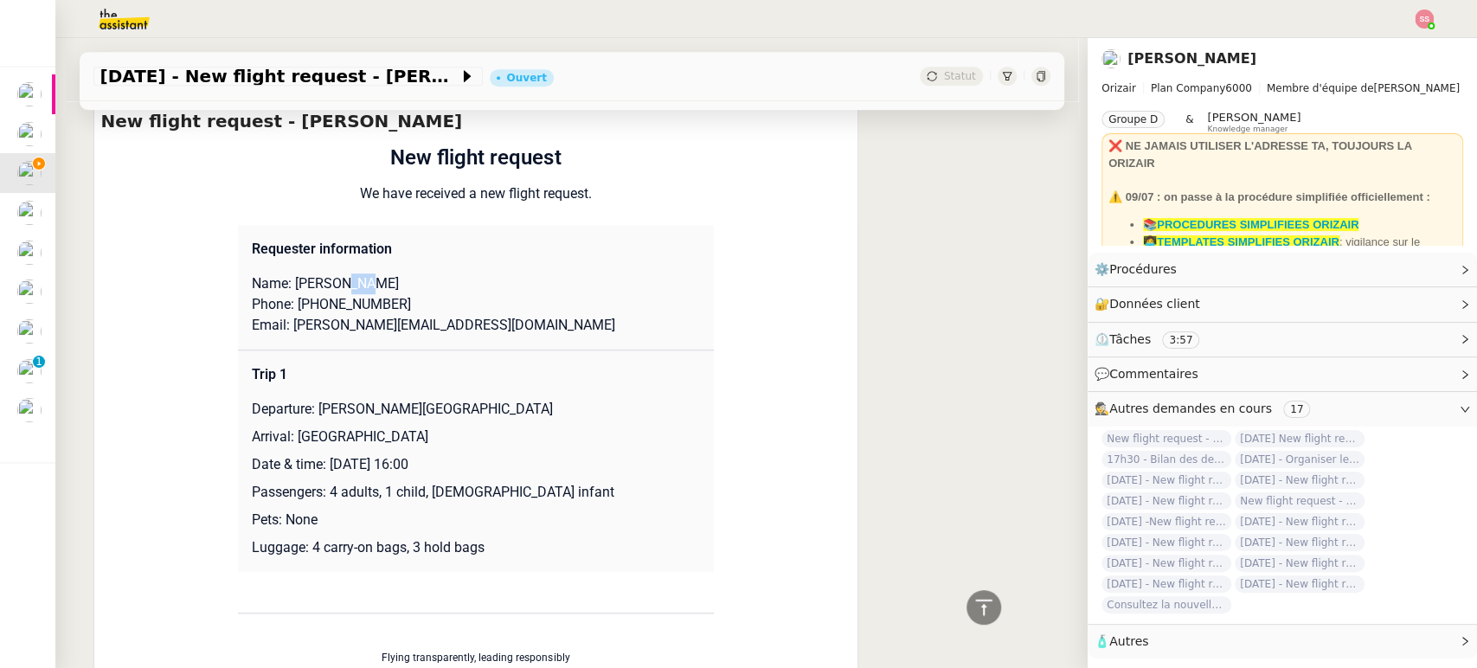
drag, startPoint x: 333, startPoint y: 279, endPoint x: 402, endPoint y: 286, distance: 69.6
click at [402, 286] on p "Name: [PERSON_NAME]" at bounding box center [476, 283] width 448 height 21
copy p "Bee"
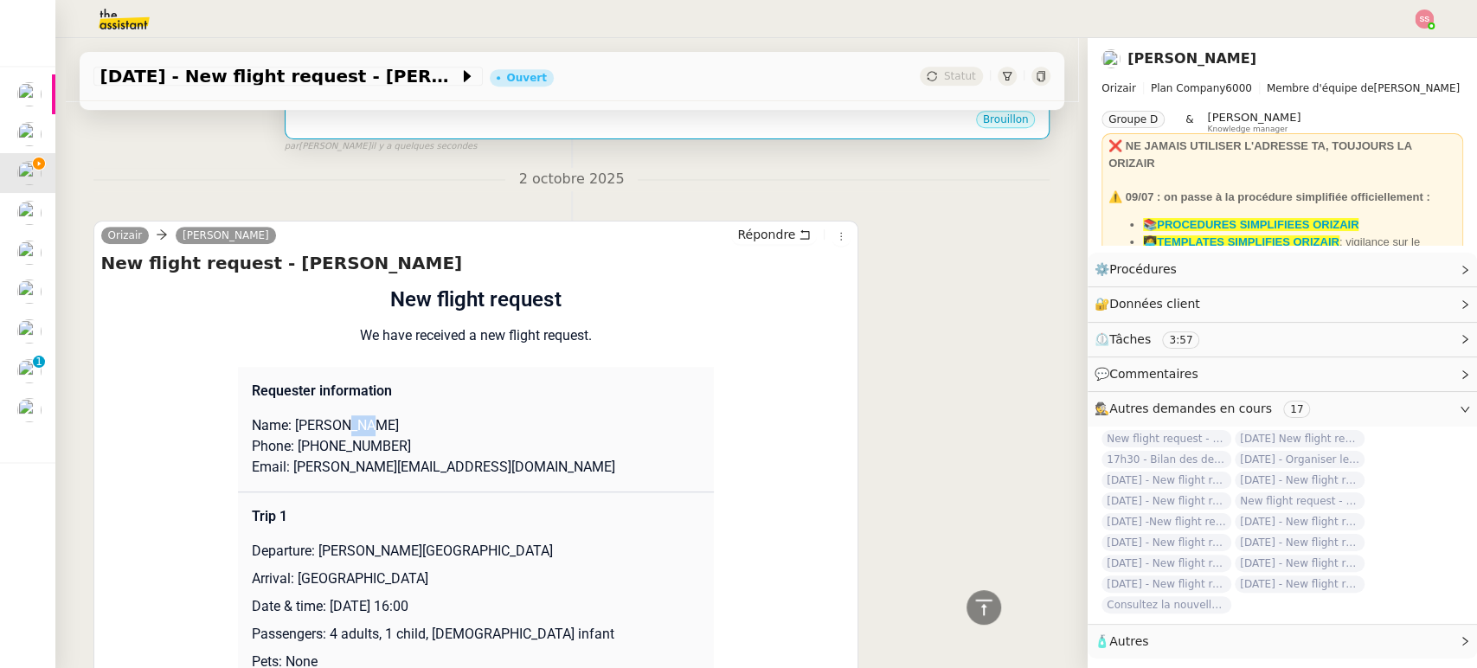
scroll to position [192, 0]
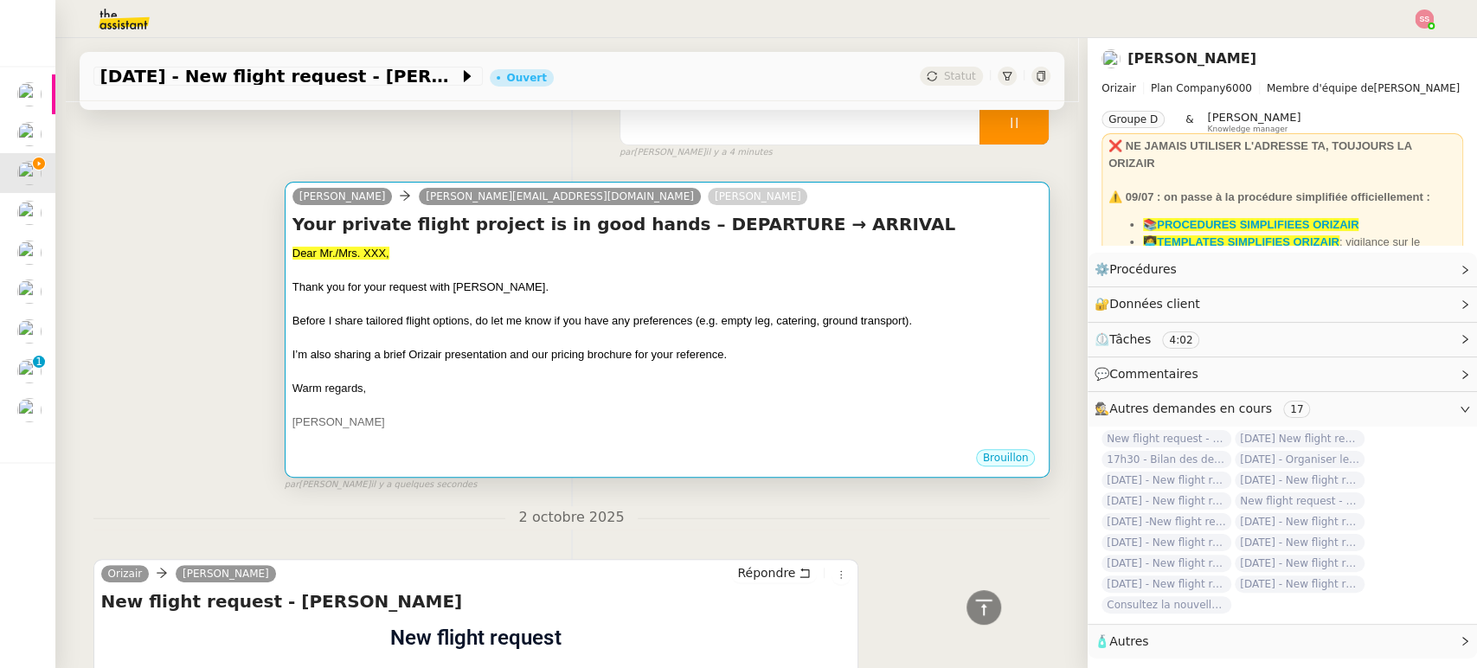
click at [563, 273] on div at bounding box center [667, 270] width 750 height 17
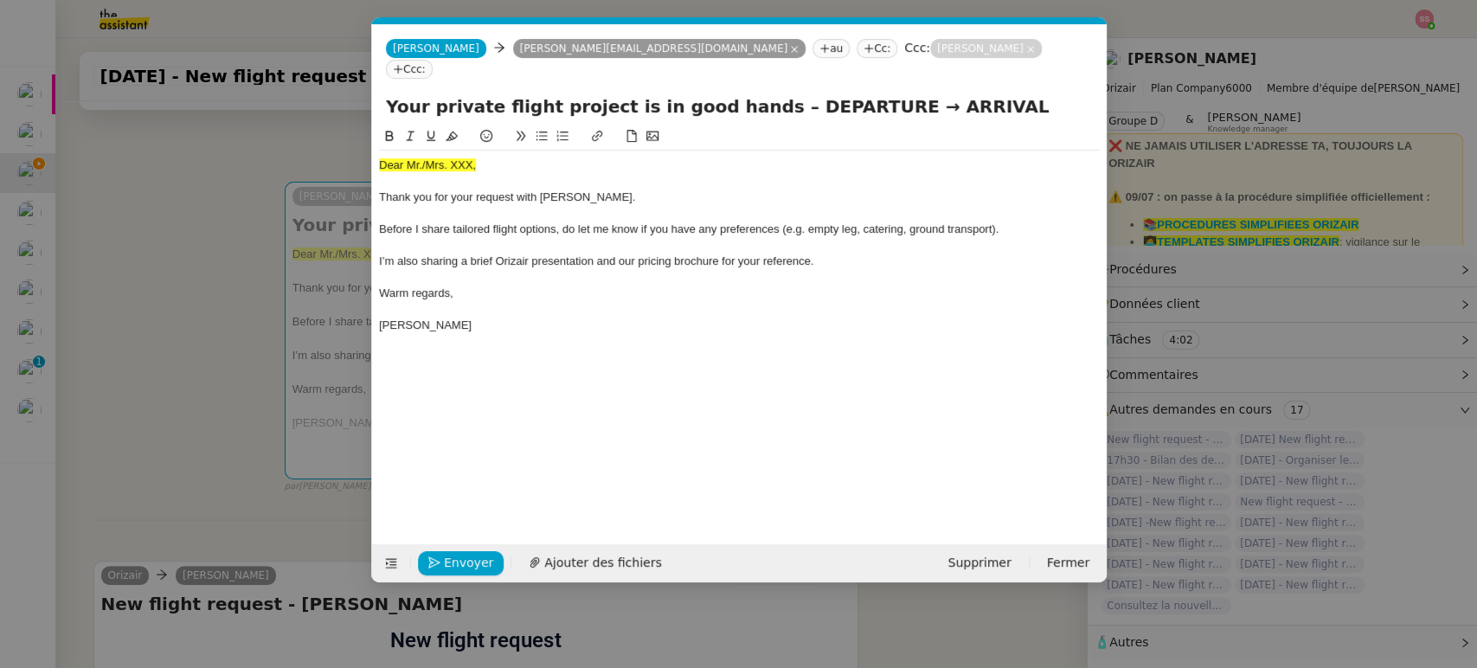
scroll to position [0, 54]
drag, startPoint x: 476, startPoint y: 140, endPoint x: 356, endPoint y: 133, distance: 119.6
click at [356, 133] on nz-modal-container "acc Service ✈️Orizair - Acc usé de réception de la demande (FR) - En cours de v…" at bounding box center [738, 334] width 1477 height 668
click at [447, 130] on icon at bounding box center [452, 136] width 12 height 12
click at [499, 157] on div "Dear Mr./Mrs. XXX," at bounding box center [739, 165] width 721 height 16
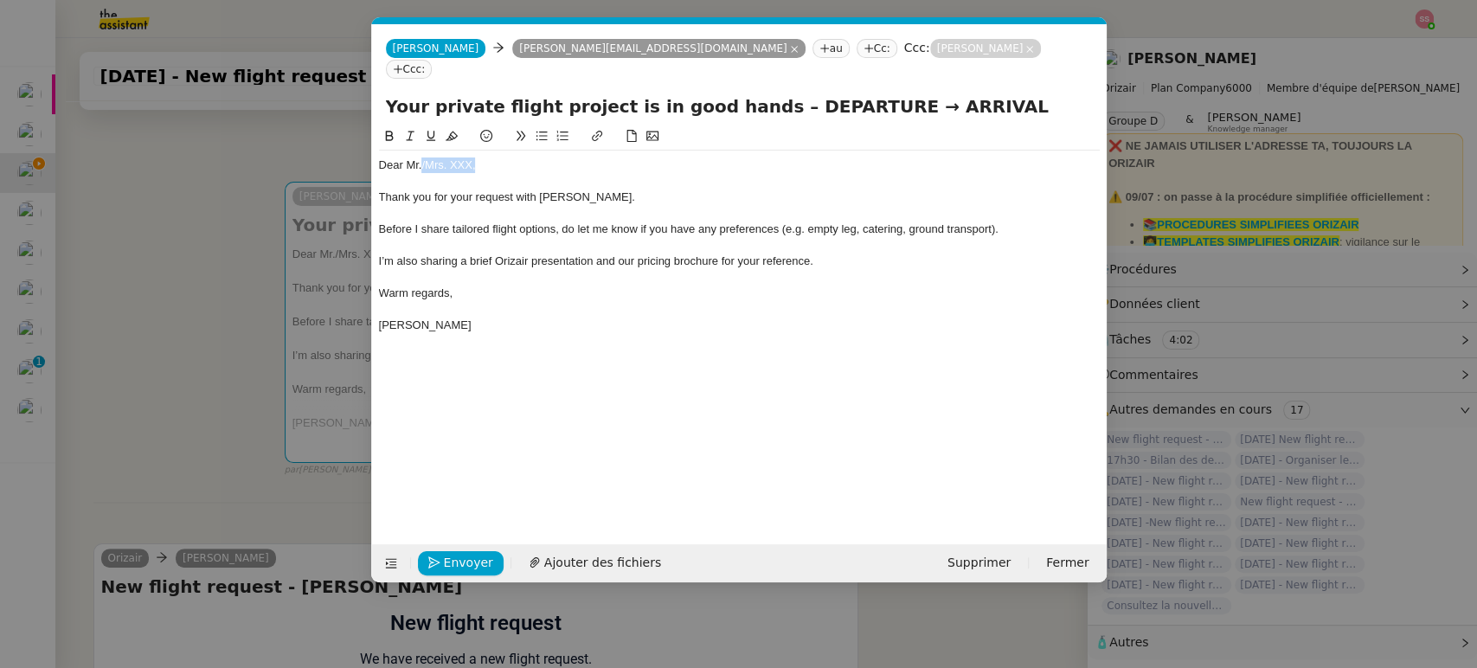
drag, startPoint x: 491, startPoint y: 143, endPoint x: 422, endPoint y: 136, distance: 69.5
click at [422, 151] on div "Dear Mr./Mrs. XXX, Thank you for your request with [PERSON_NAME]. Before I shar…" at bounding box center [739, 245] width 721 height 189
click at [194, 393] on nz-modal-container "acc Service ✈️Orizair - Acc usé de réception de la demande (FR) - En cours de v…" at bounding box center [738, 334] width 1477 height 668
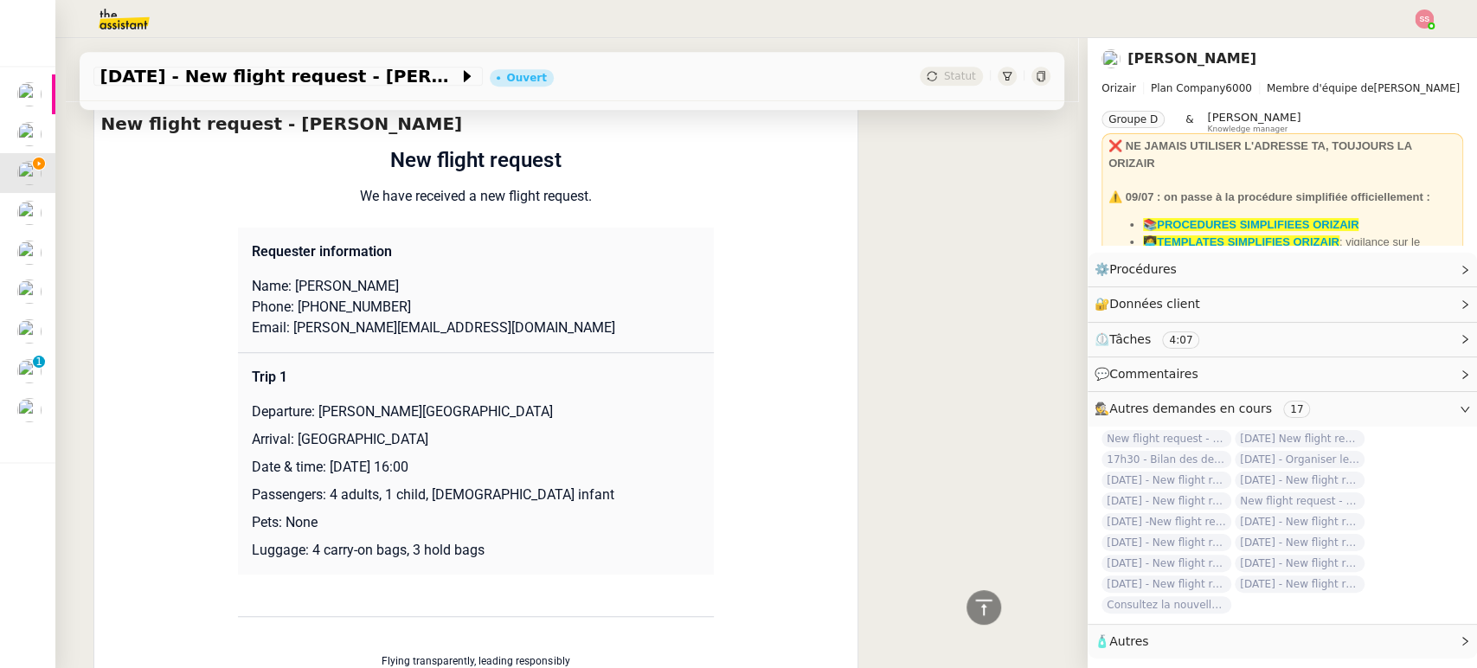
scroll to position [671, 0]
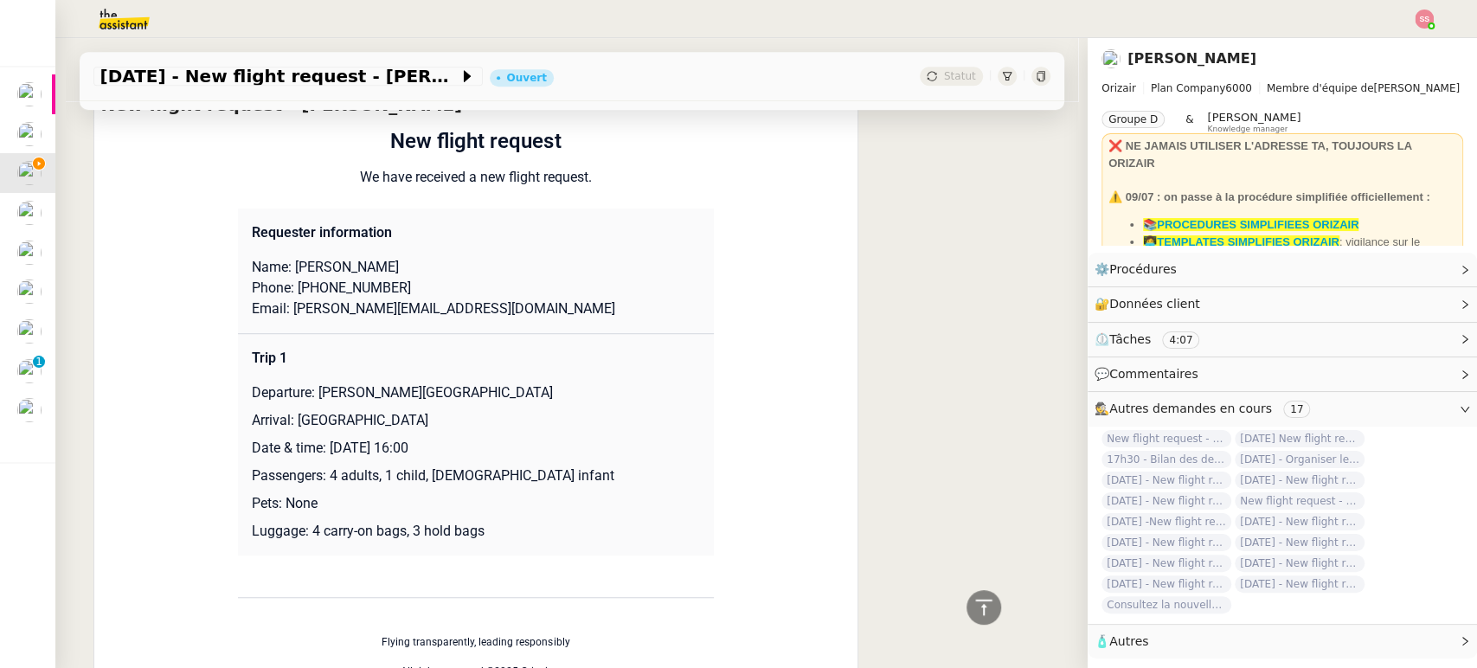
drag, startPoint x: 307, startPoint y: 388, endPoint x: 568, endPoint y: 365, distance: 262.3
click at [568, 365] on td "Trip 1 Departure: [PERSON_NAME][GEOGRAPHIC_DATA] Arrival: [GEOGRAPHIC_DATA] Dat…" at bounding box center [476, 445] width 476 height 222
drag, startPoint x: 558, startPoint y: 389, endPoint x: 311, endPoint y: 393, distance: 247.4
click at [311, 393] on p "Departure: [PERSON_NAME][GEOGRAPHIC_DATA]" at bounding box center [476, 392] width 448 height 21
copy p "[PERSON_NAME][GEOGRAPHIC_DATA]"
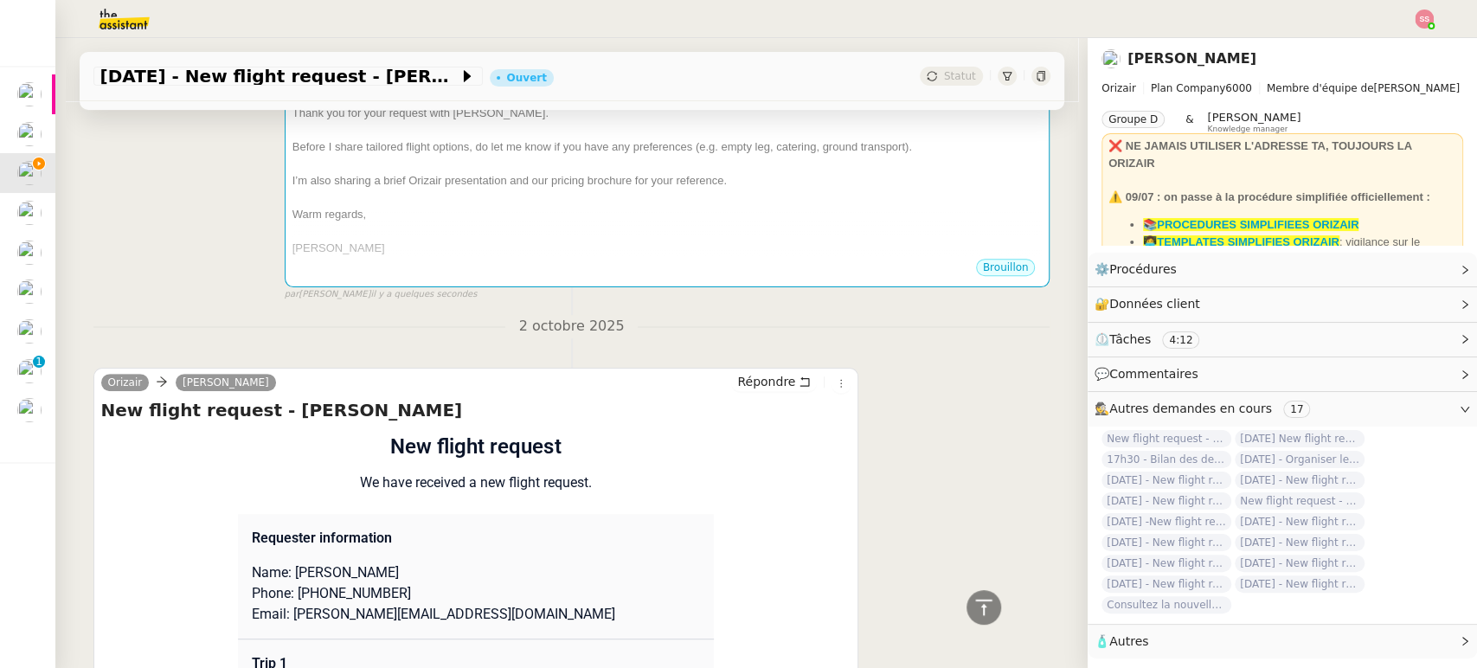
scroll to position [287, 0]
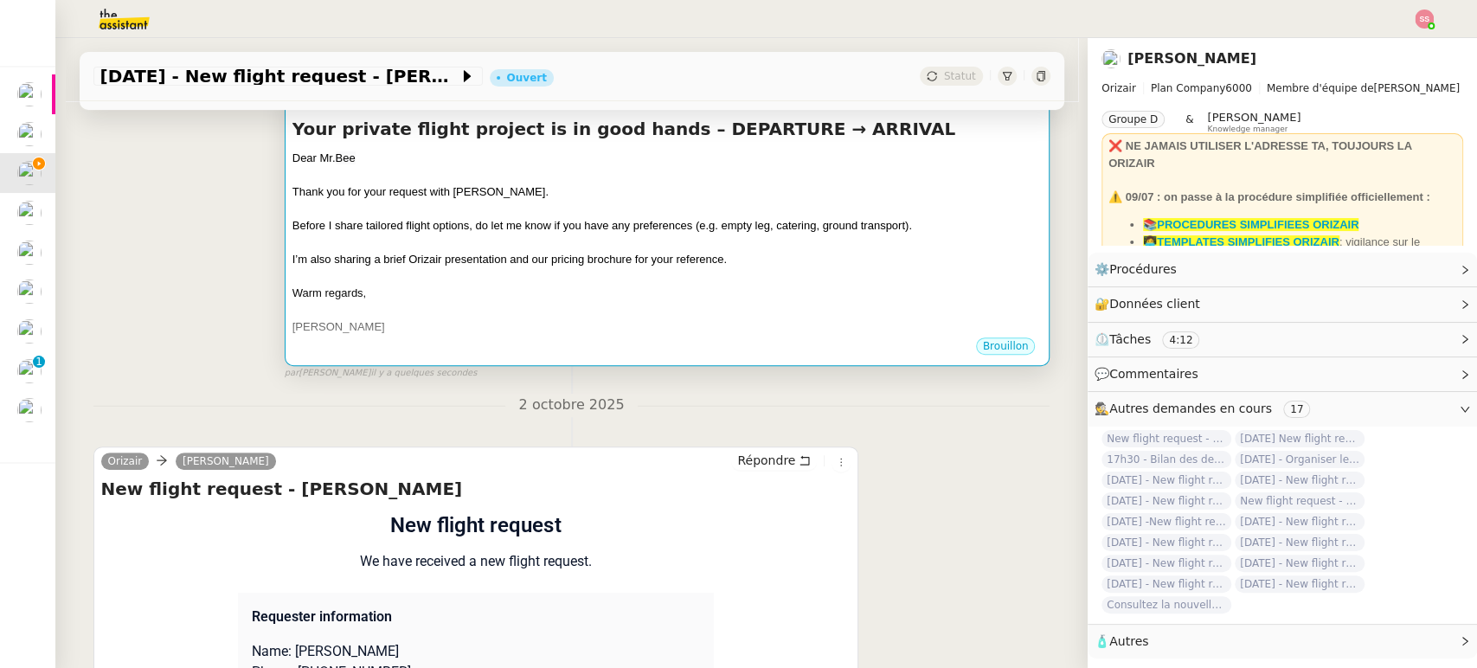
click at [547, 281] on div at bounding box center [667, 276] width 750 height 17
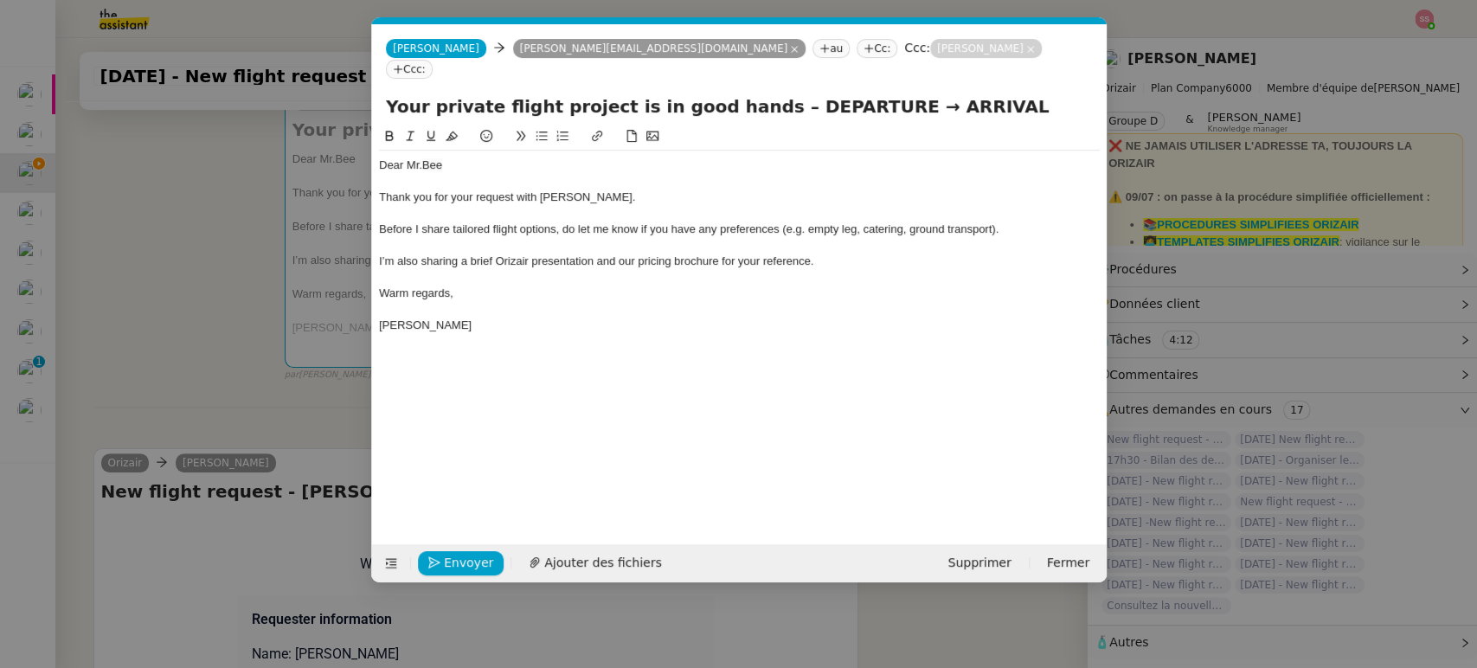
scroll to position [0, 54]
drag, startPoint x: 848, startPoint y: 88, endPoint x: 750, endPoint y: 93, distance: 97.9
click at [750, 93] on input "Your private flight project is in good hands – DEPARTURE → ARRIVAL" at bounding box center [739, 106] width 707 height 26
paste input "[PERSON_NAME][GEOGRAPHIC_DATA]"
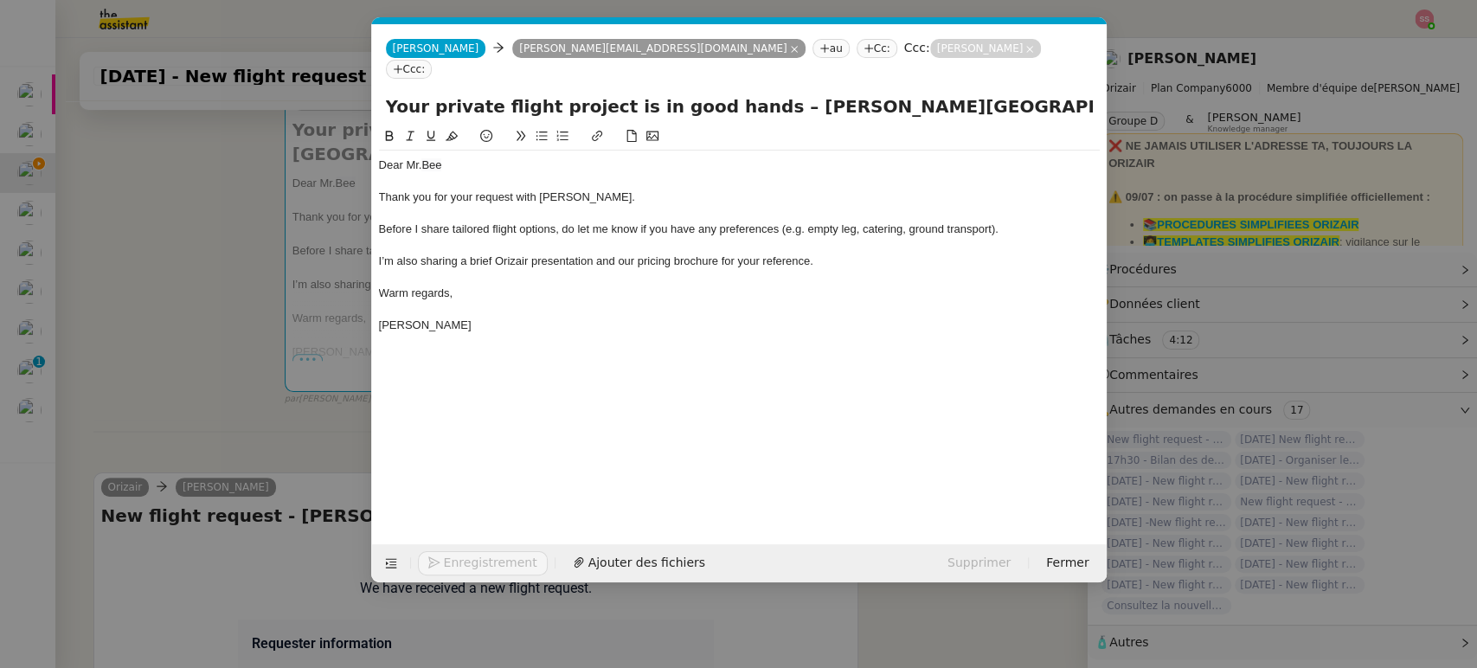
type input "Your private flight project is in good hands – [PERSON_NAME][GEOGRAPHIC_DATA] →…"
click at [176, 311] on nz-modal-container "acc Service ✈️Orizair - Acc usé de réception de la demande (FR) - En cours de v…" at bounding box center [738, 334] width 1477 height 668
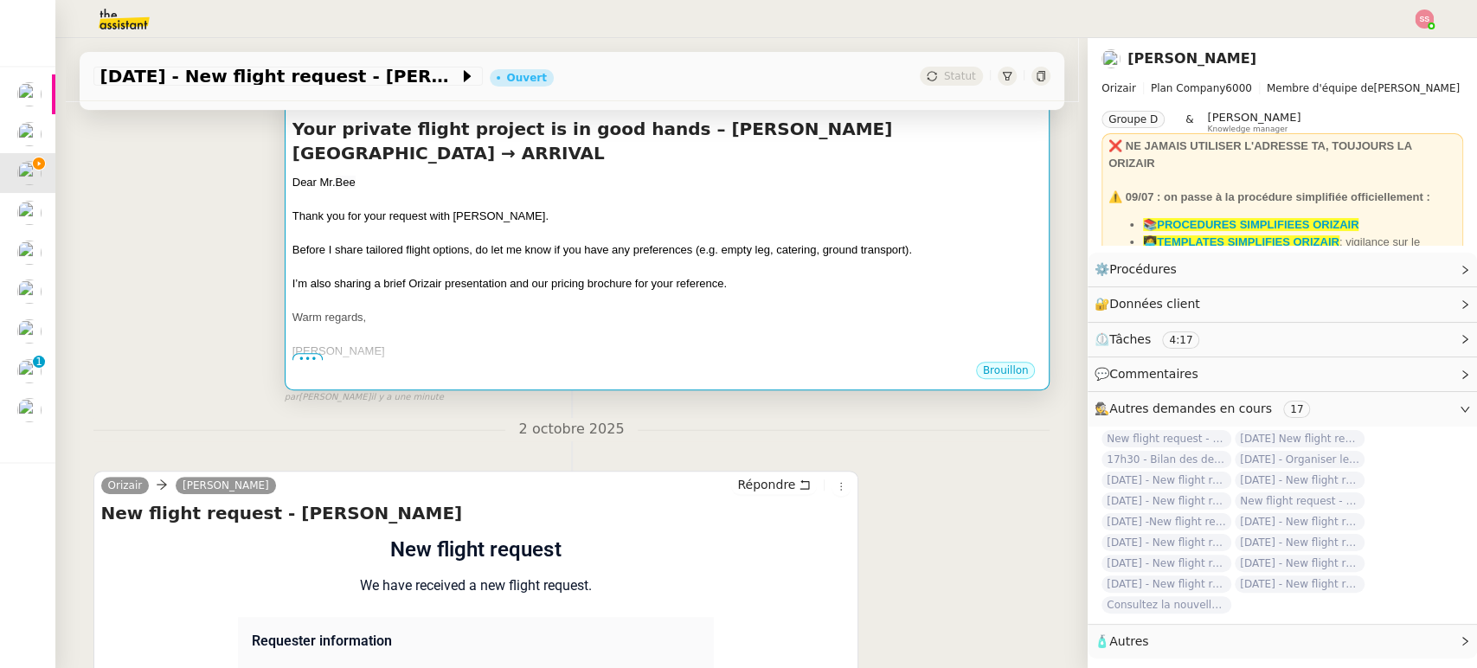
scroll to position [767, 0]
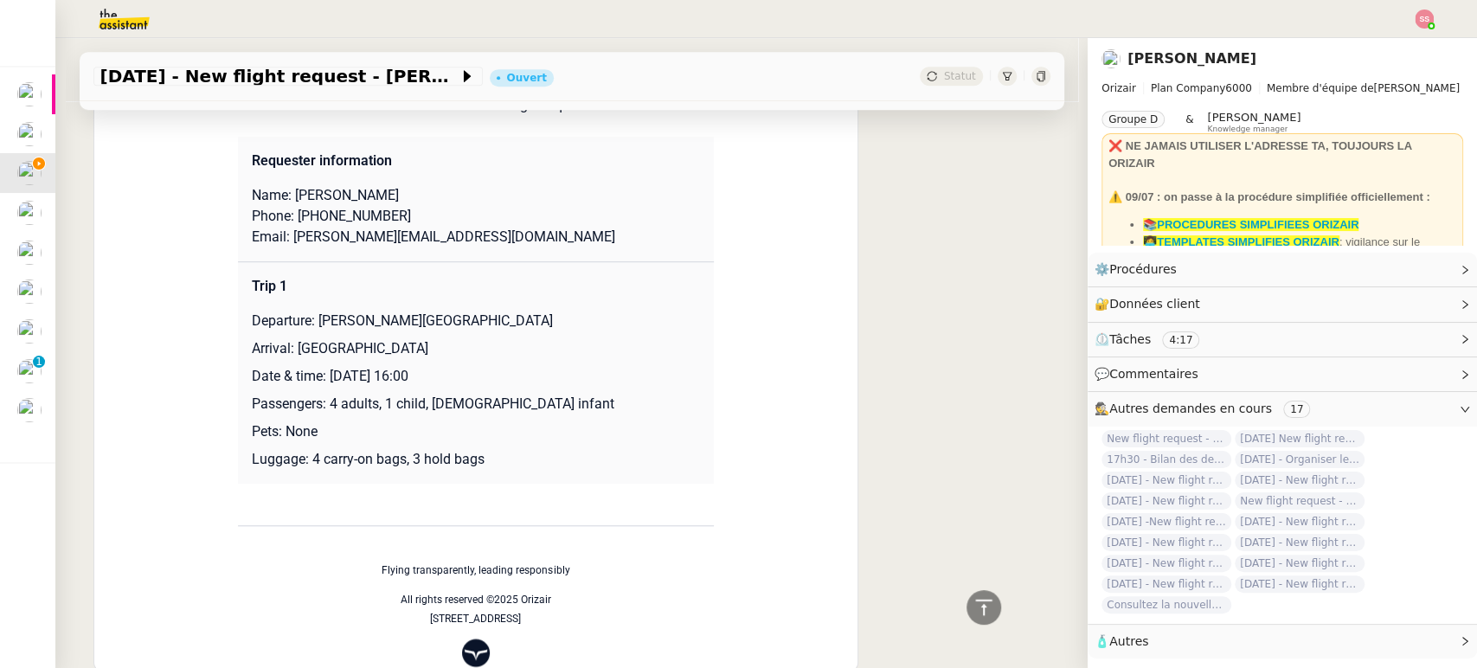
drag, startPoint x: 285, startPoint y: 344, endPoint x: 410, endPoint y: 354, distance: 125.8
click at [410, 354] on p "Arrival: [GEOGRAPHIC_DATA]" at bounding box center [476, 348] width 448 height 21
copy p "[GEOGRAPHIC_DATA]"
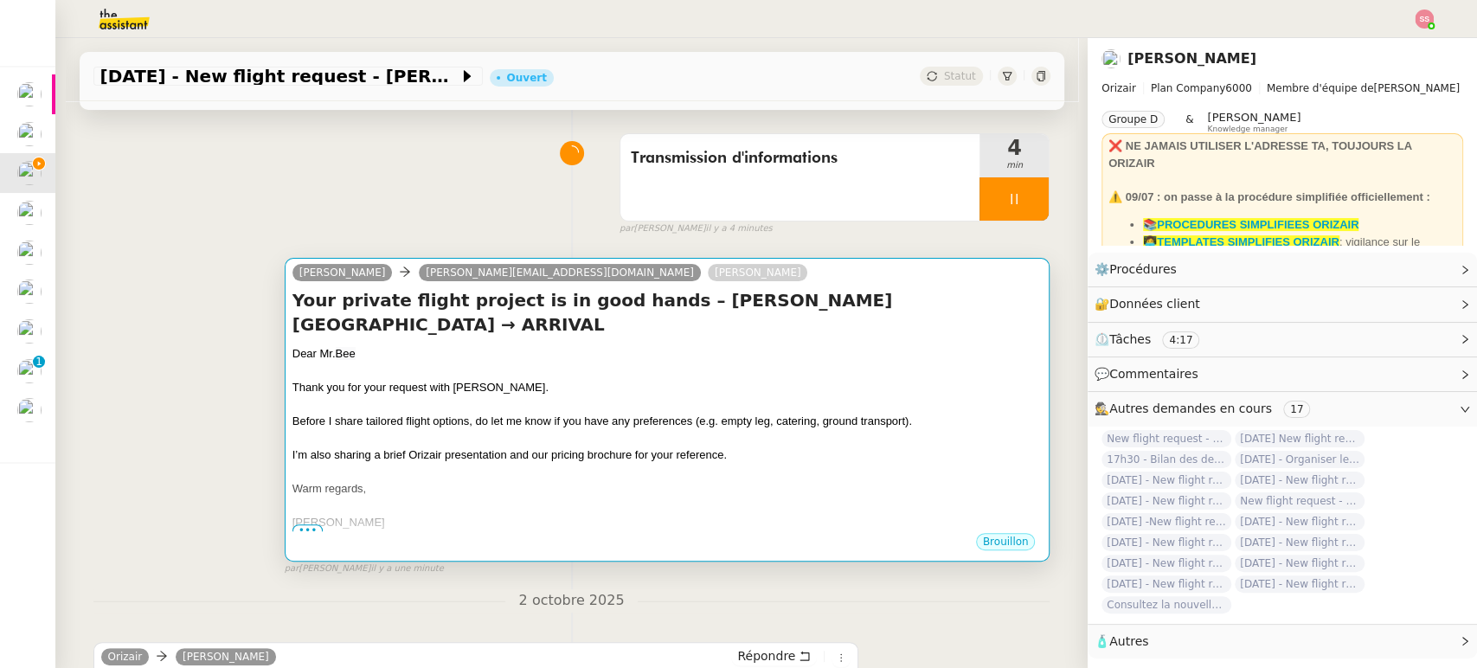
scroll to position [94, 0]
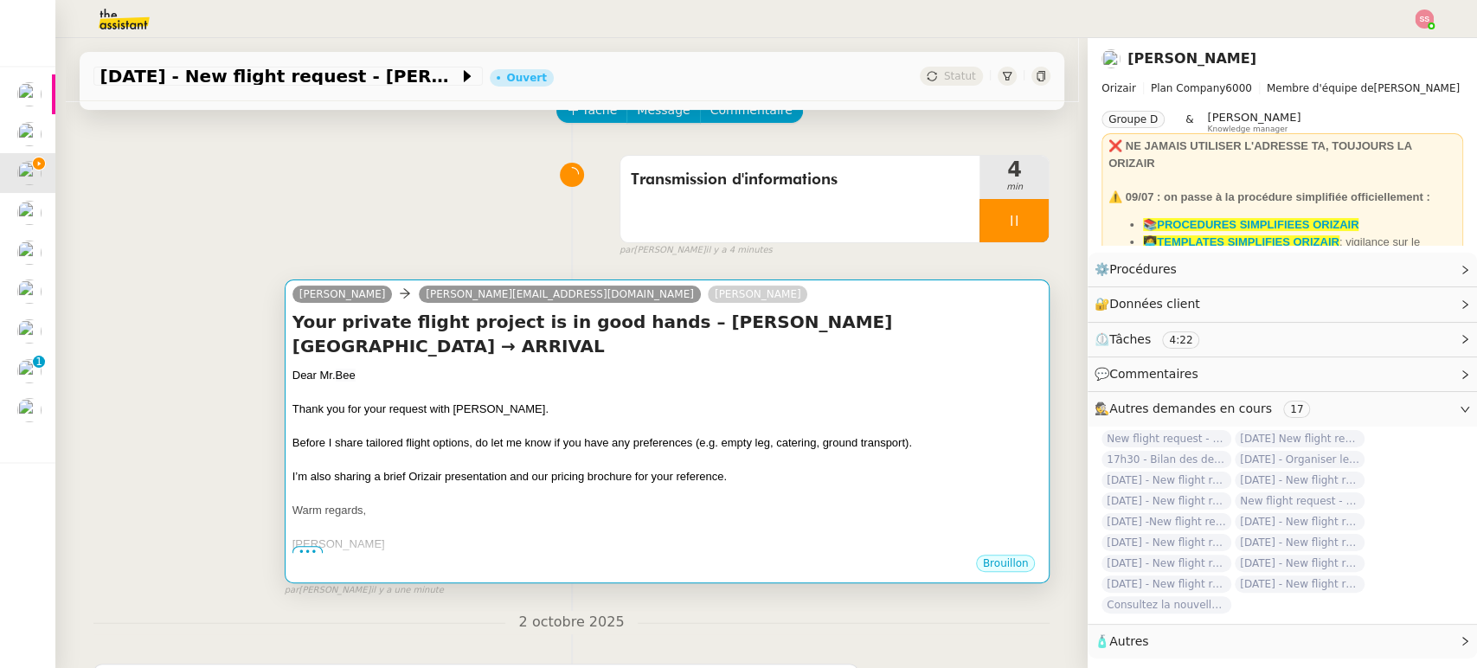
click at [625, 357] on h4 "Your private flight project is in good hands – [PERSON_NAME][GEOGRAPHIC_DATA] →…" at bounding box center [667, 334] width 750 height 48
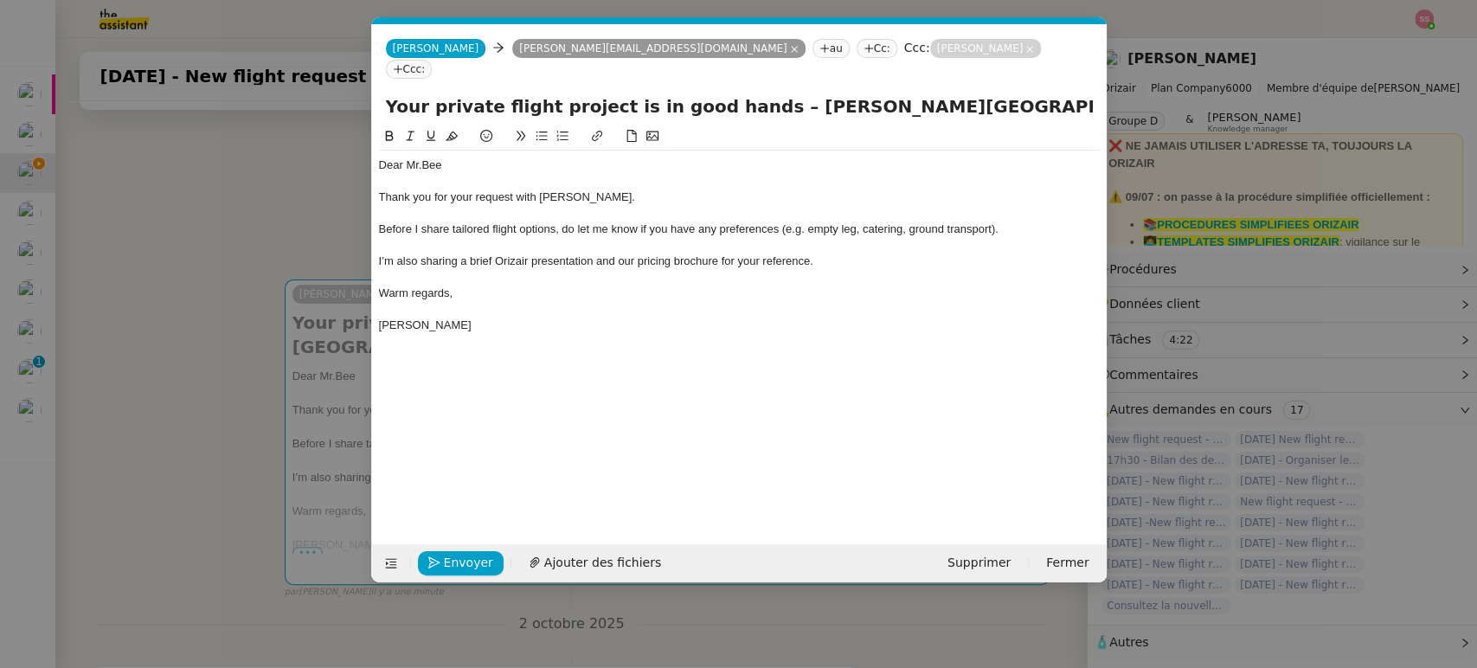
scroll to position [0, 75]
drag, startPoint x: 998, startPoint y: 87, endPoint x: 1125, endPoint y: 81, distance: 126.4
click at [1125, 81] on nz-modal-container "acc Service ✈️Orizair - Acc usé de réception de la demande (FR) - En cours de v…" at bounding box center [738, 334] width 1477 height 668
click at [1077, 93] on input "Your private flight project is in good hands – [PERSON_NAME][GEOGRAPHIC_DATA] →…" at bounding box center [739, 106] width 707 height 26
drag, startPoint x: 1017, startPoint y: 84, endPoint x: 1086, endPoint y: 96, distance: 69.4
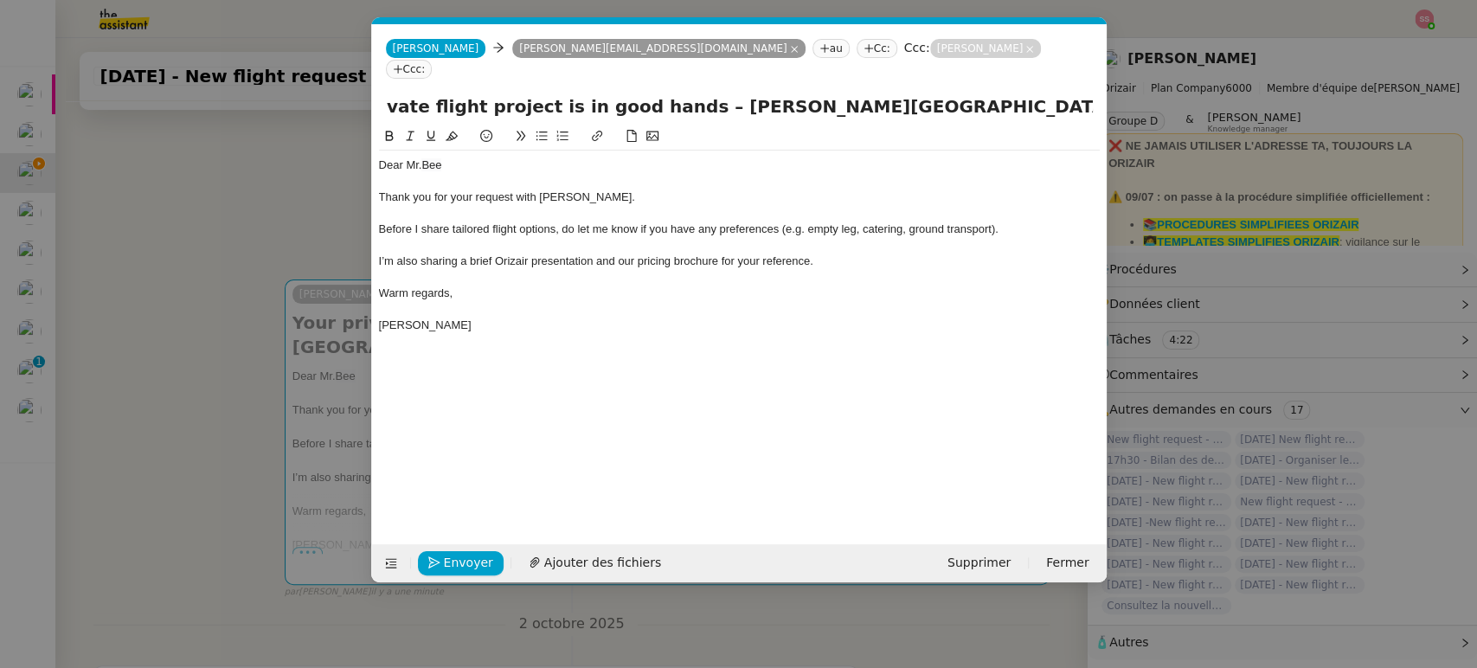
click at [1086, 96] on input "Your private flight project is in good hands – [PERSON_NAME][GEOGRAPHIC_DATA] →…" at bounding box center [739, 106] width 707 height 26
paste input "[GEOGRAPHIC_DATA]"
click at [875, 93] on input "Your private flight project is in good hands – [PERSON_NAME][GEOGRAPHIC_DATA] →…" at bounding box center [739, 106] width 707 height 26
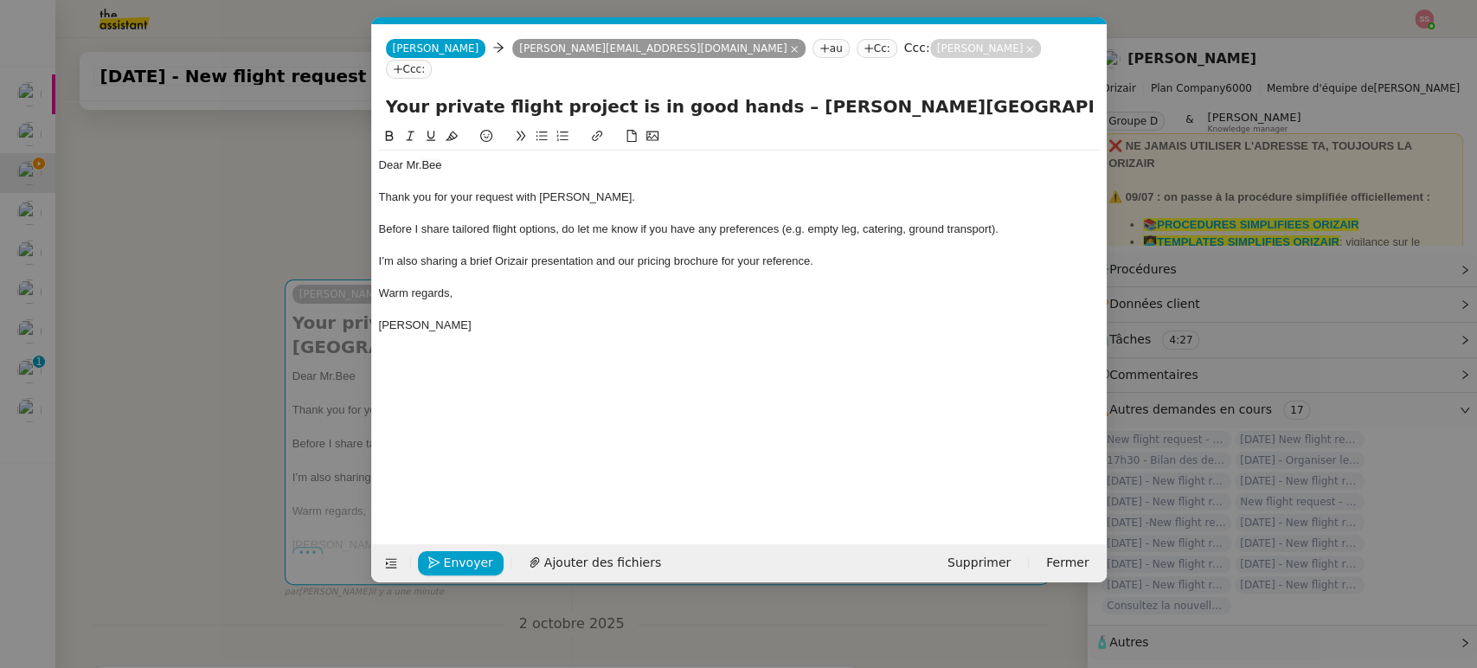
drag, startPoint x: 855, startPoint y: 88, endPoint x: 347, endPoint y: 109, distance: 508.2
click at [347, 109] on nz-modal-container "acc Service ✈️Orizair - Acc usé de réception de la demande (FR) - En cours de v…" at bounding box center [738, 334] width 1477 height 668
type input "Your private flight project is in good hands – [PERSON_NAME][GEOGRAPHIC_DATA] →…"
click at [580, 555] on span "Ajouter des fichiers" at bounding box center [602, 563] width 117 height 20
click at [242, 296] on nz-modal-container "acc Service ✈️Orizair - Acc usé de réception de la demande (FR) - En cours de v…" at bounding box center [738, 334] width 1477 height 668
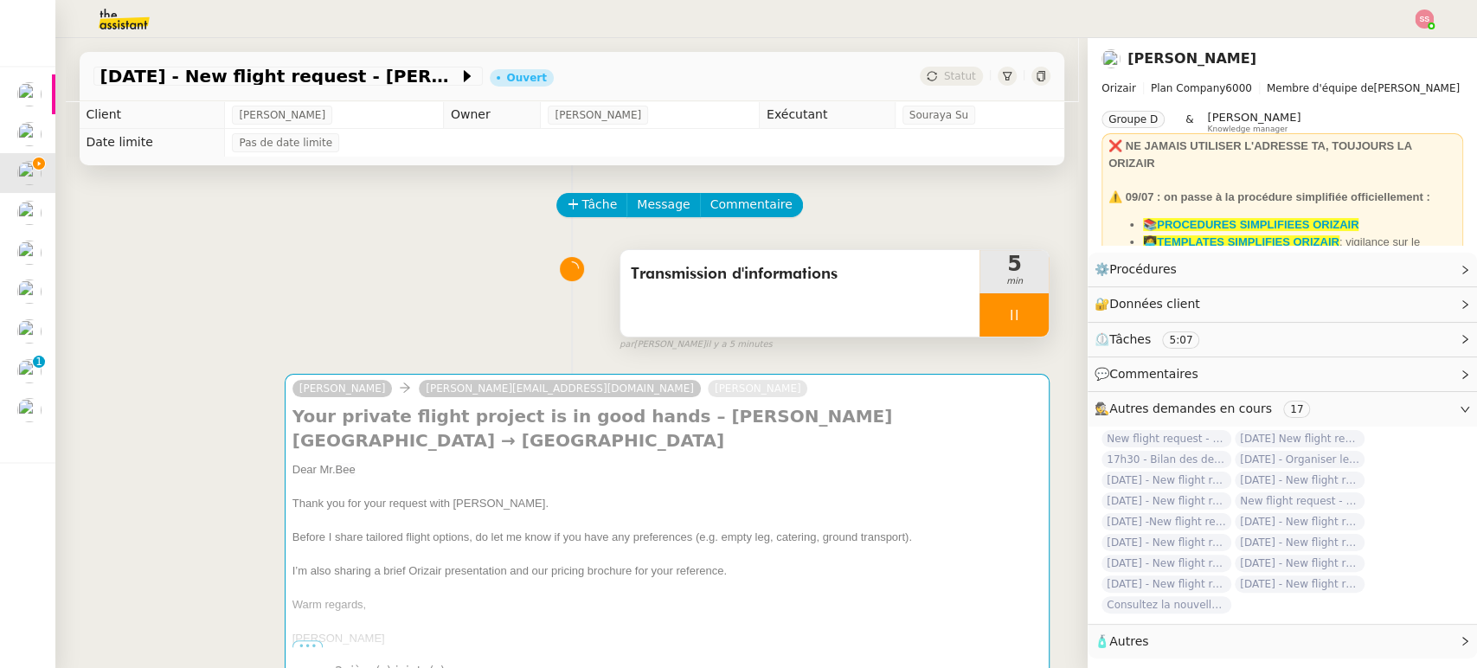
click at [1010, 315] on div at bounding box center [1013, 314] width 69 height 43
click at [1024, 315] on icon at bounding box center [1031, 315] width 14 height 14
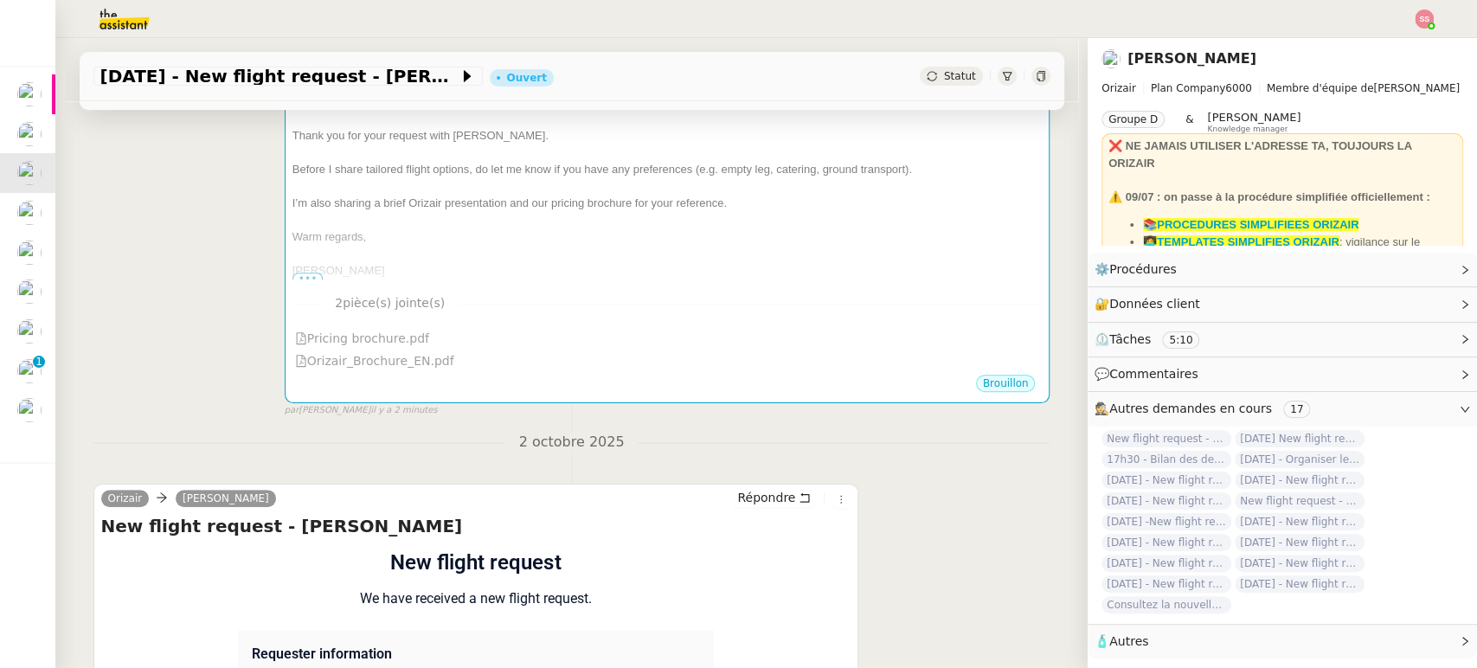
scroll to position [672, 0]
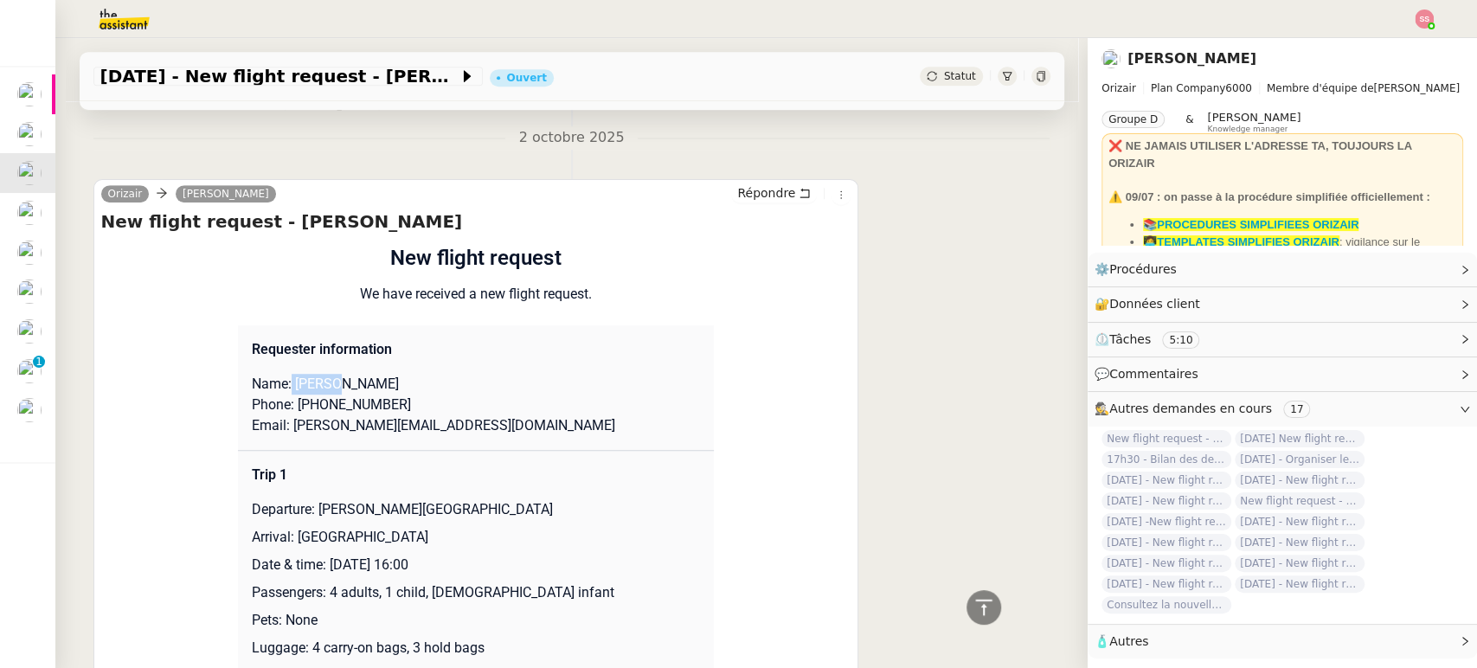
drag, startPoint x: 279, startPoint y: 381, endPoint x: 329, endPoint y: 377, distance: 49.5
click at [329, 377] on p "Name: [PERSON_NAME]" at bounding box center [476, 384] width 448 height 21
drag, startPoint x: 391, startPoint y: 401, endPoint x: 291, endPoint y: 401, distance: 100.4
click at [291, 401] on p "Phone: [PHONE_NUMBER]" at bounding box center [476, 404] width 448 height 21
copy p "447887521100"
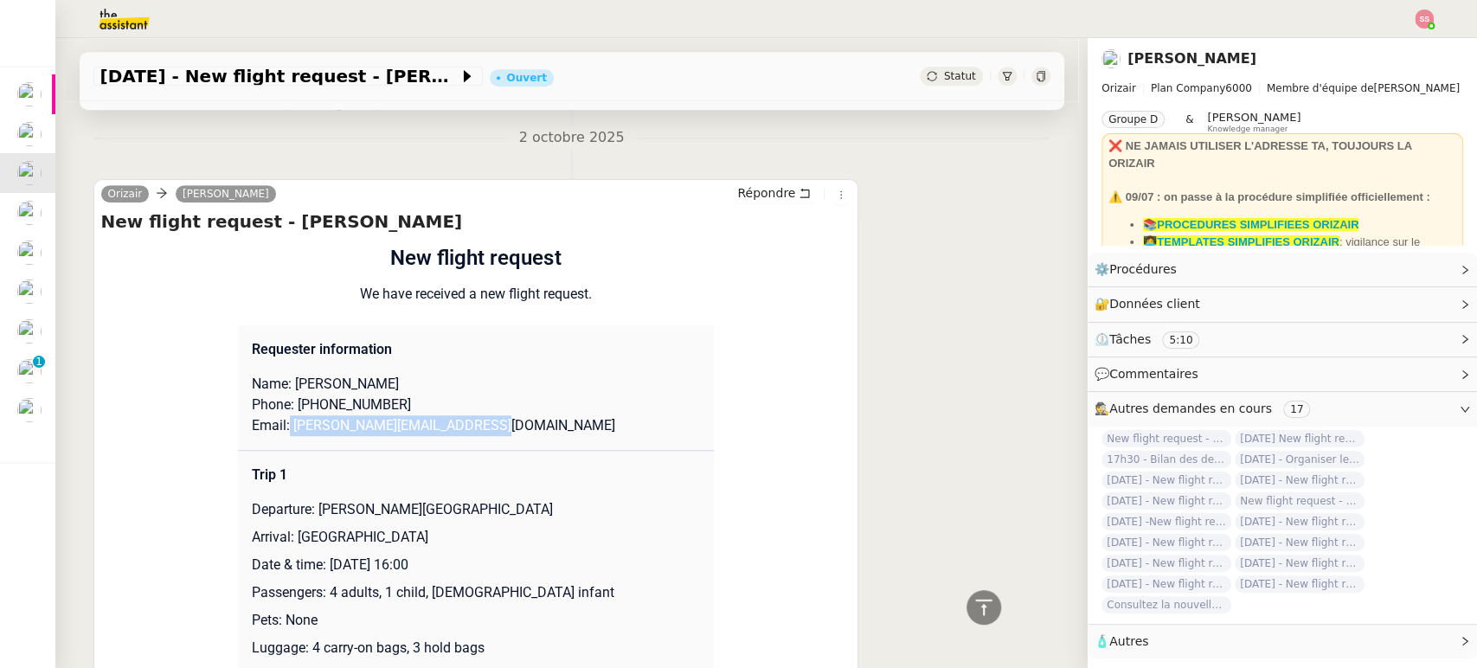
drag, startPoint x: 491, startPoint y: 417, endPoint x: 276, endPoint y: 424, distance: 215.5
click at [276, 424] on p "Email: [PERSON_NAME][EMAIL_ADDRESS][DOMAIN_NAME]" at bounding box center [476, 425] width 448 height 21
copy p "[PERSON_NAME][EMAIL_ADDRESS][DOMAIN_NAME]"
drag, startPoint x: 307, startPoint y: 506, endPoint x: 569, endPoint y: 483, distance: 263.2
click at [574, 497] on td "Trip 1 Departure: [PERSON_NAME][GEOGRAPHIC_DATA] Arrival: [GEOGRAPHIC_DATA] Dat…" at bounding box center [476, 562] width 476 height 222
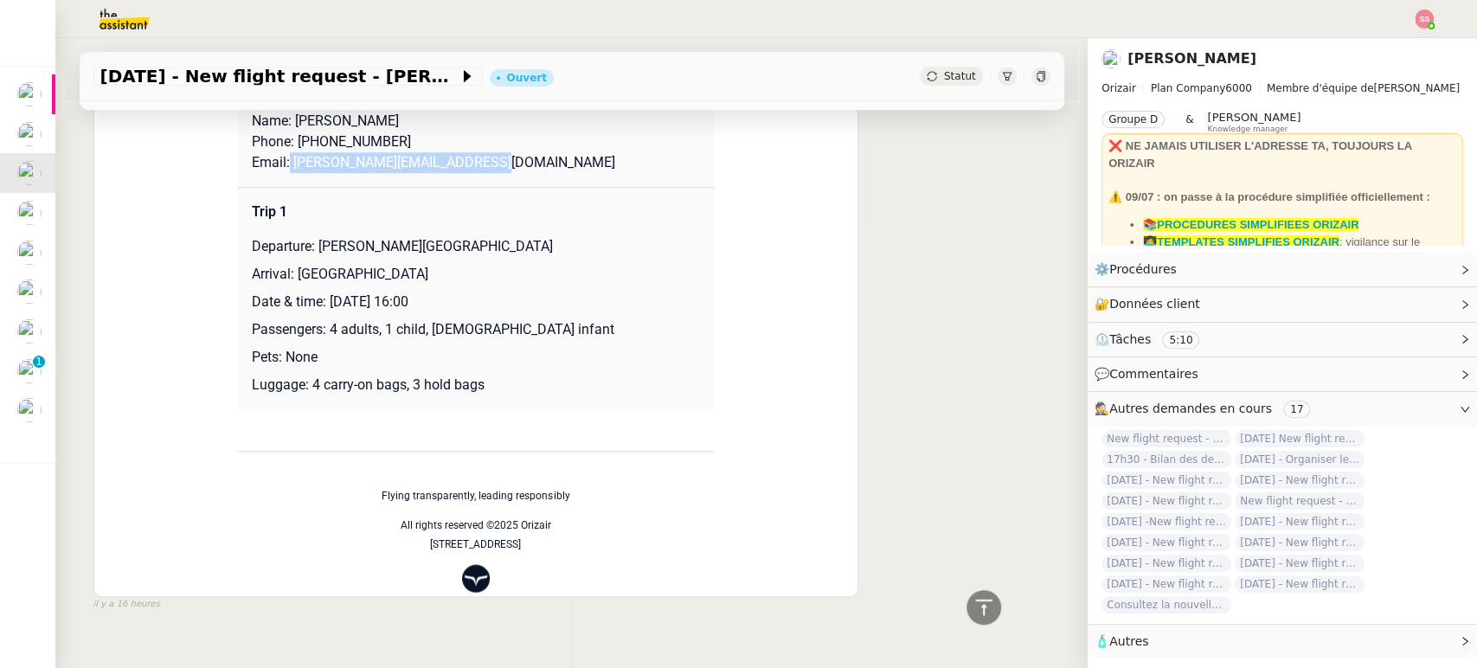
scroll to position [961, 0]
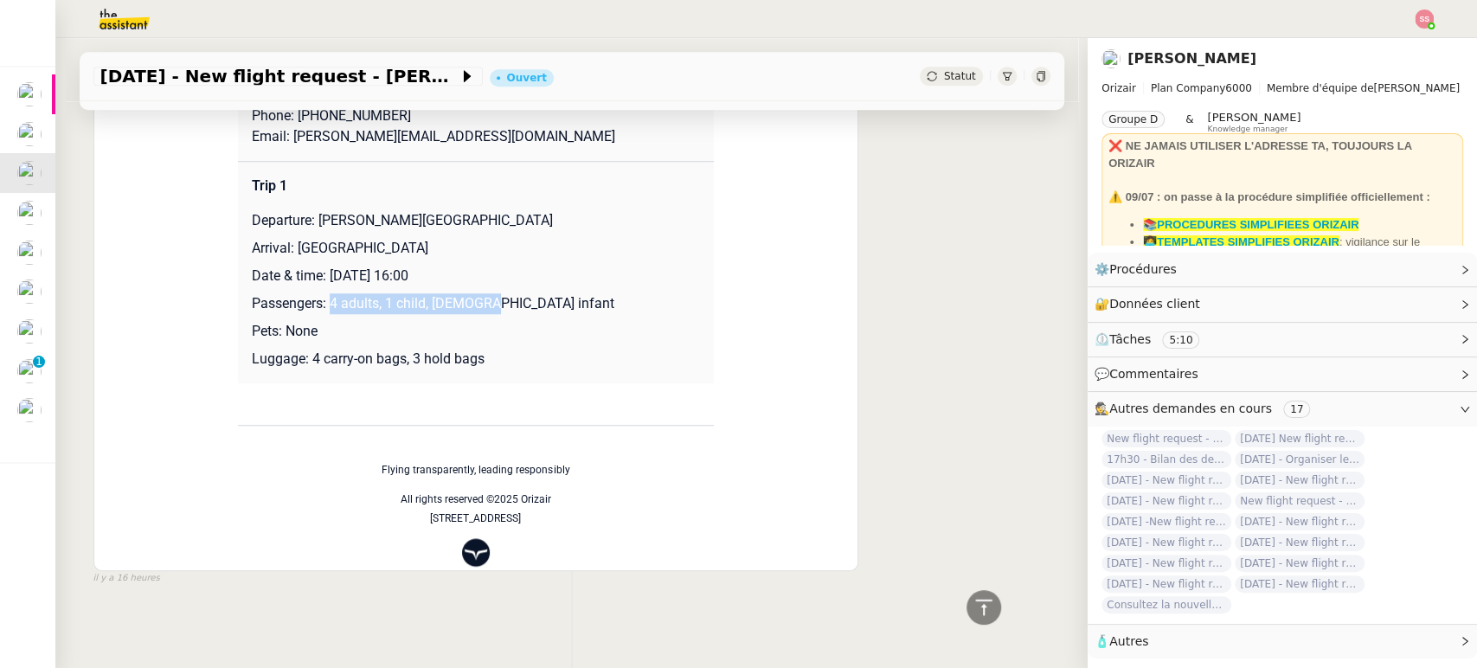
drag, startPoint x: 316, startPoint y: 305, endPoint x: 498, endPoint y: 304, distance: 182.5
click at [498, 304] on p "Passengers: 4 adults, 1 child, [DEMOGRAPHIC_DATA] infant" at bounding box center [476, 303] width 448 height 21
drag, startPoint x: 300, startPoint y: 356, endPoint x: 513, endPoint y: 343, distance: 213.1
click at [513, 343] on td "Trip 1 Departure: [PERSON_NAME][GEOGRAPHIC_DATA] Arrival: [GEOGRAPHIC_DATA] Dat…" at bounding box center [476, 273] width 476 height 222
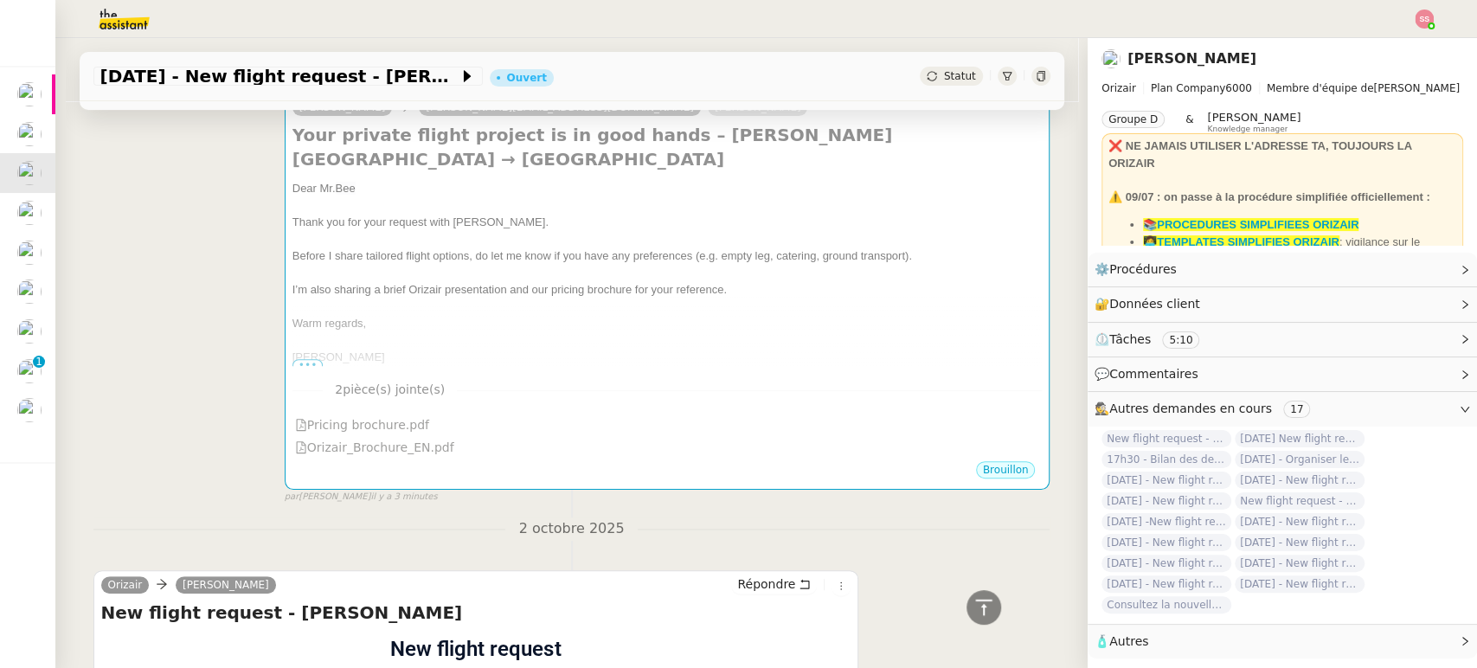
scroll to position [96, 0]
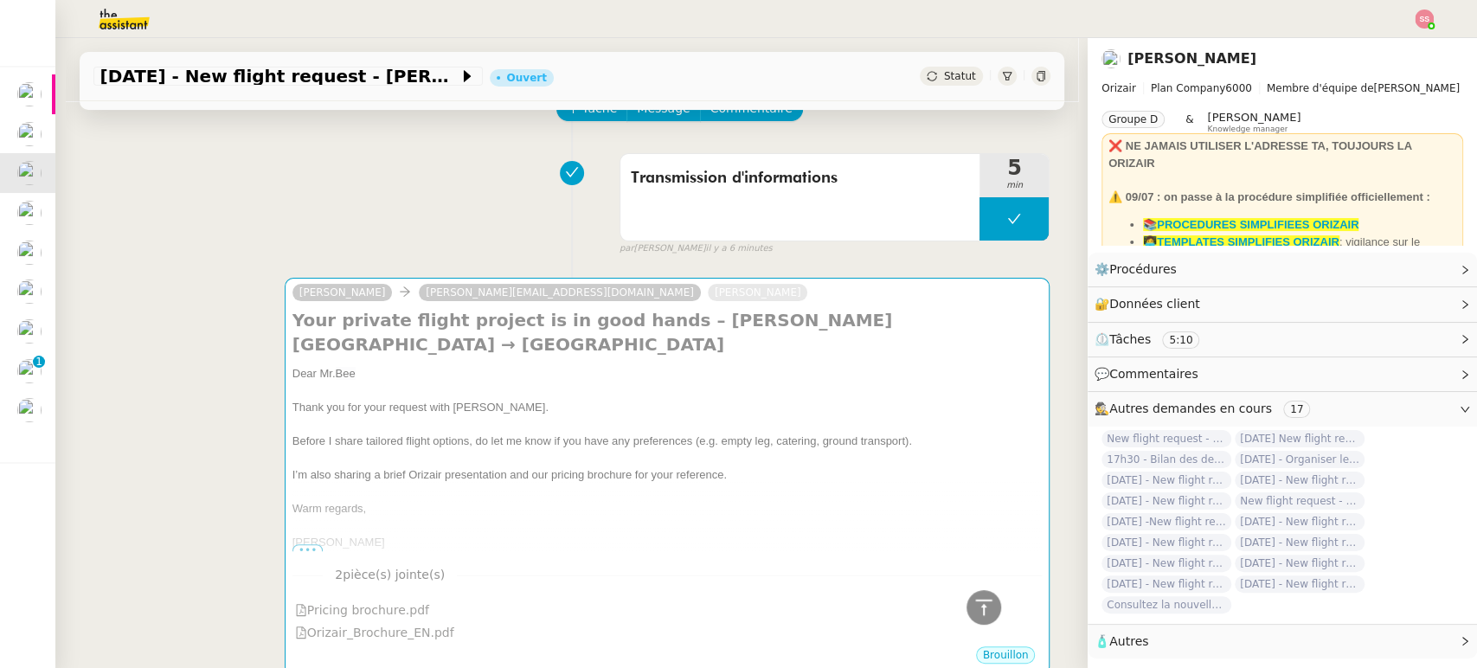
click at [683, 388] on div at bounding box center [667, 390] width 750 height 17
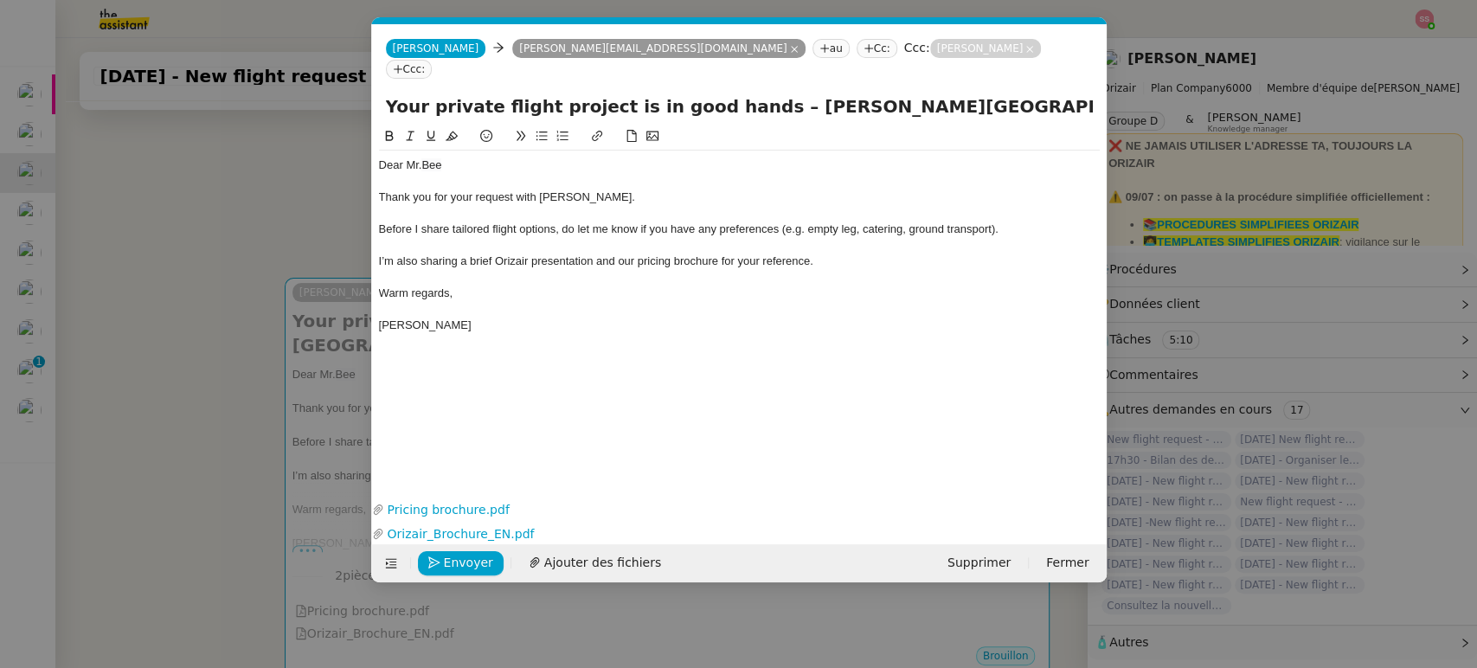
scroll to position [0, 54]
click at [471, 572] on span "Envoyer" at bounding box center [468, 563] width 49 height 20
click at [471, 572] on span "Confirmer l'envoi" at bounding box center [496, 563] width 104 height 20
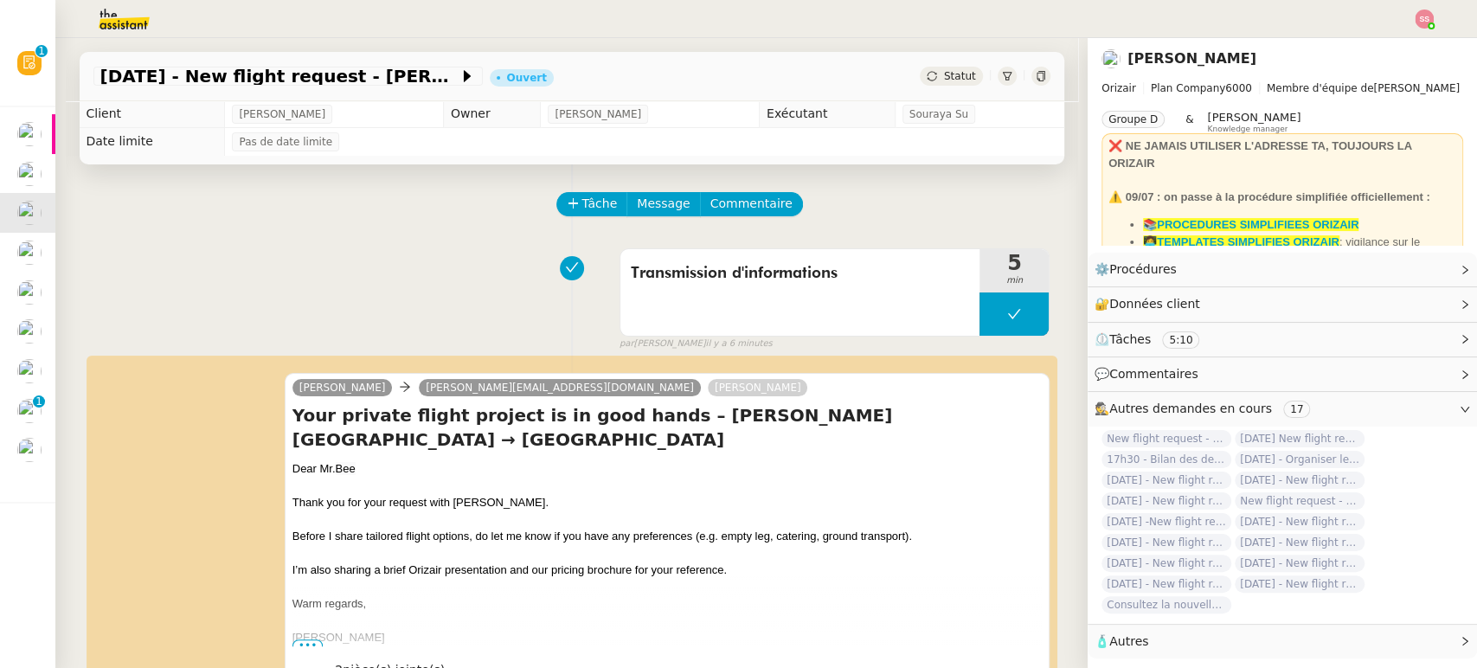
scroll to position [0, 0]
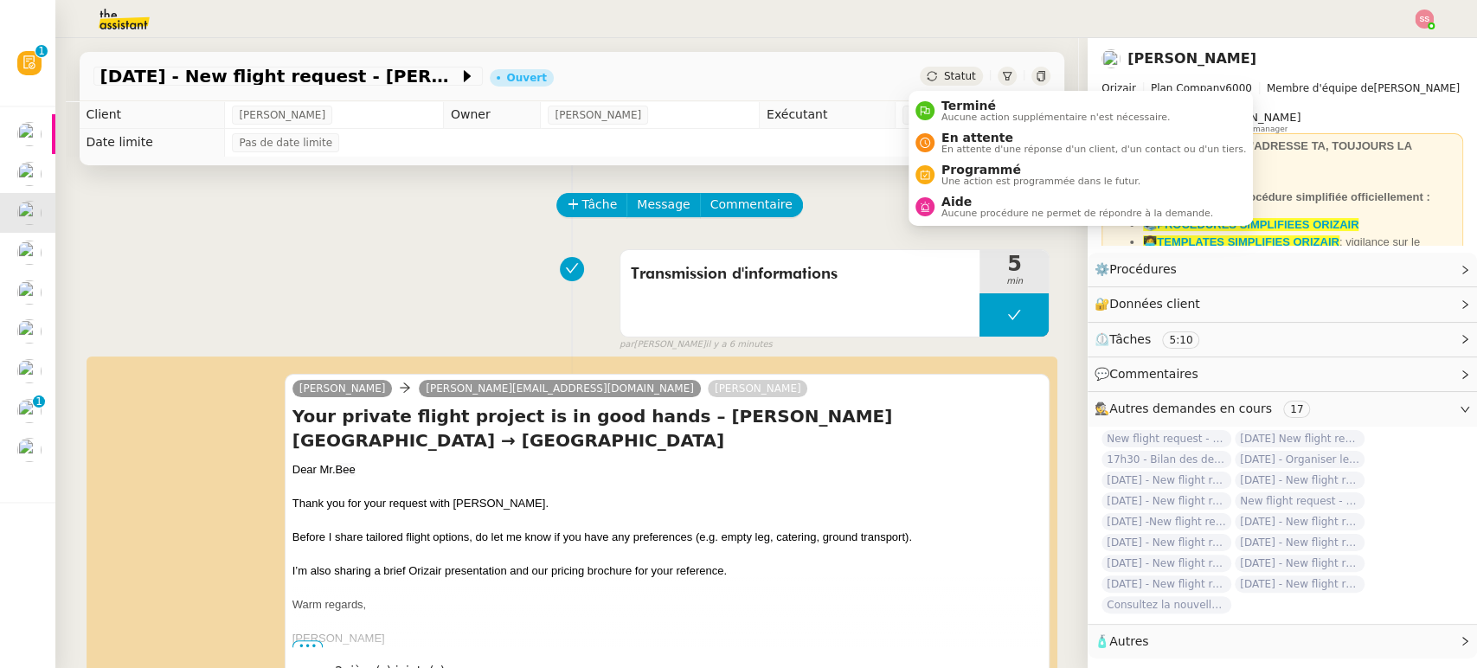
click at [927, 80] on div "Statut" at bounding box center [951, 76] width 62 height 19
click at [962, 147] on span "En attente d'une réponse d'un client, d'un contact ou d'un tiers." at bounding box center [1093, 149] width 304 height 10
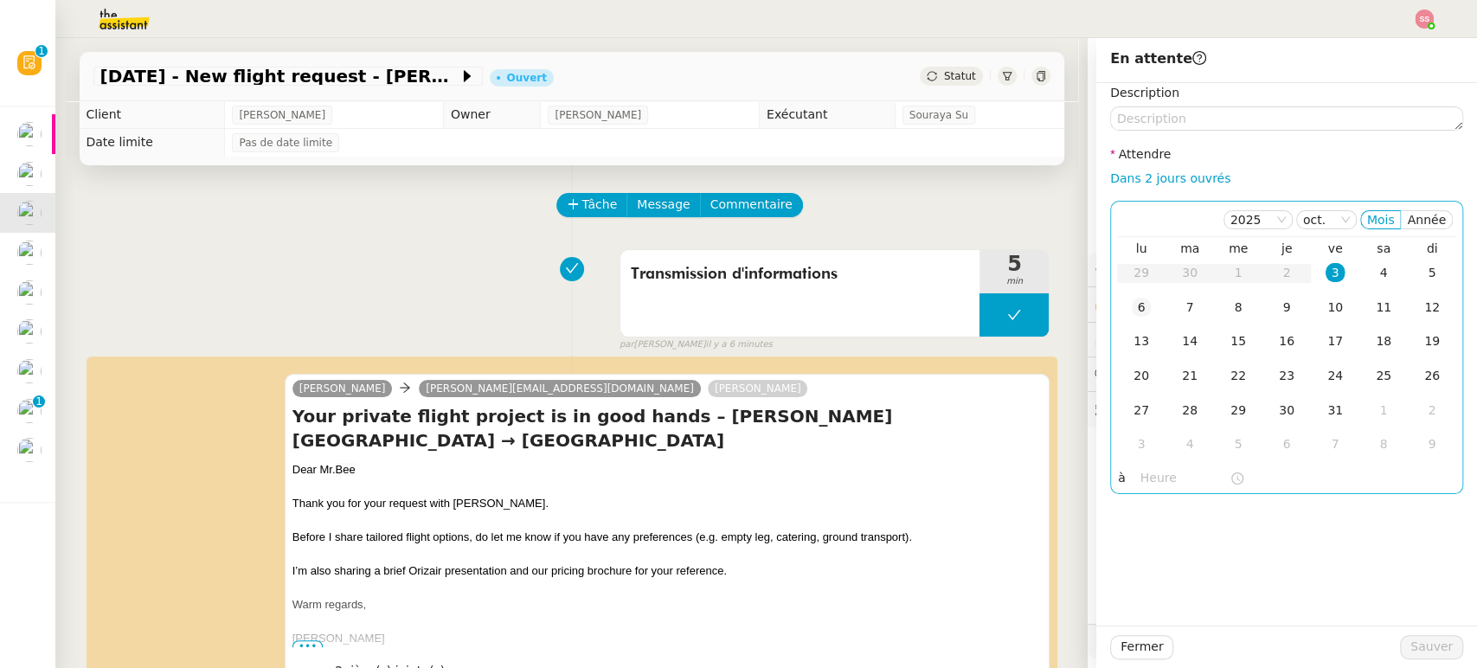
click at [1131, 303] on div "6" at bounding box center [1140, 307] width 19 height 19
click at [1412, 647] on span "Sauver" at bounding box center [1431, 647] width 42 height 20
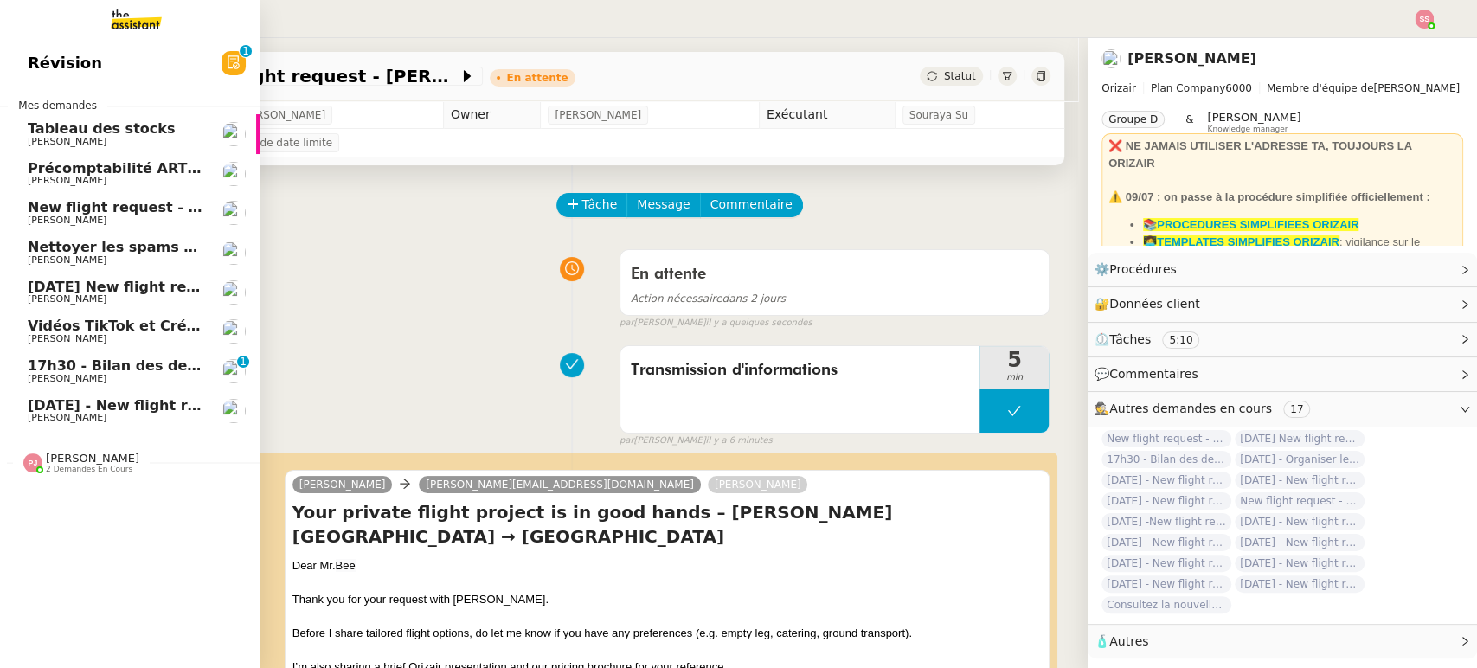
click at [100, 204] on span "New flight request - [PERSON_NAME]" at bounding box center [172, 207] width 289 height 16
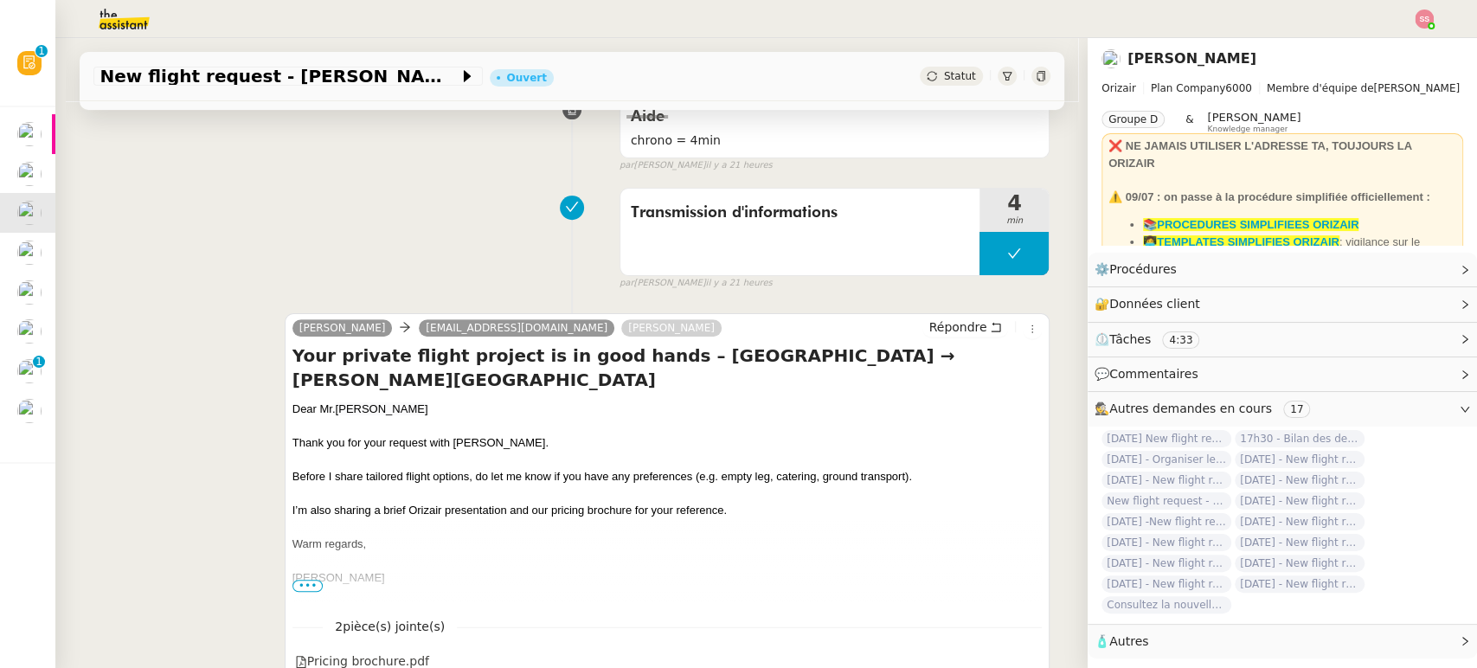
scroll to position [384, 0]
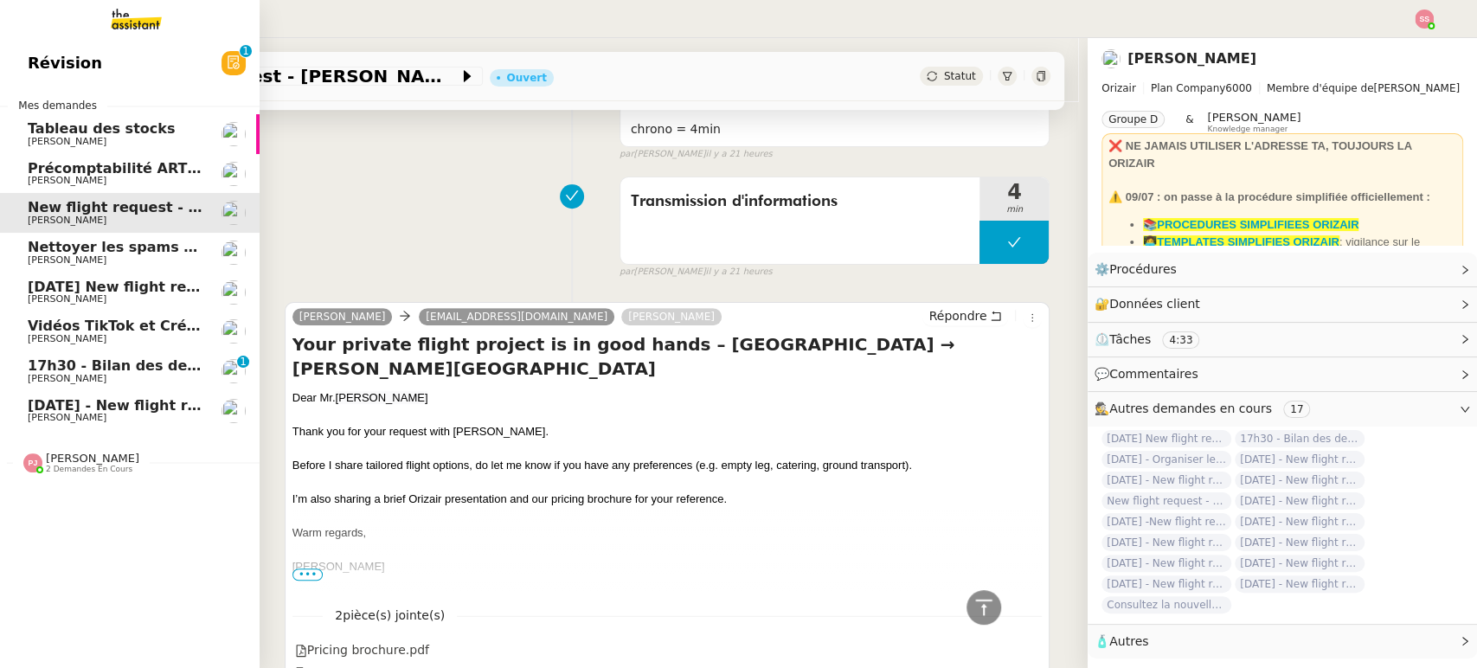
click at [104, 403] on span "[DATE] - New flight request - [PERSON_NAME]" at bounding box center [206, 405] width 357 height 16
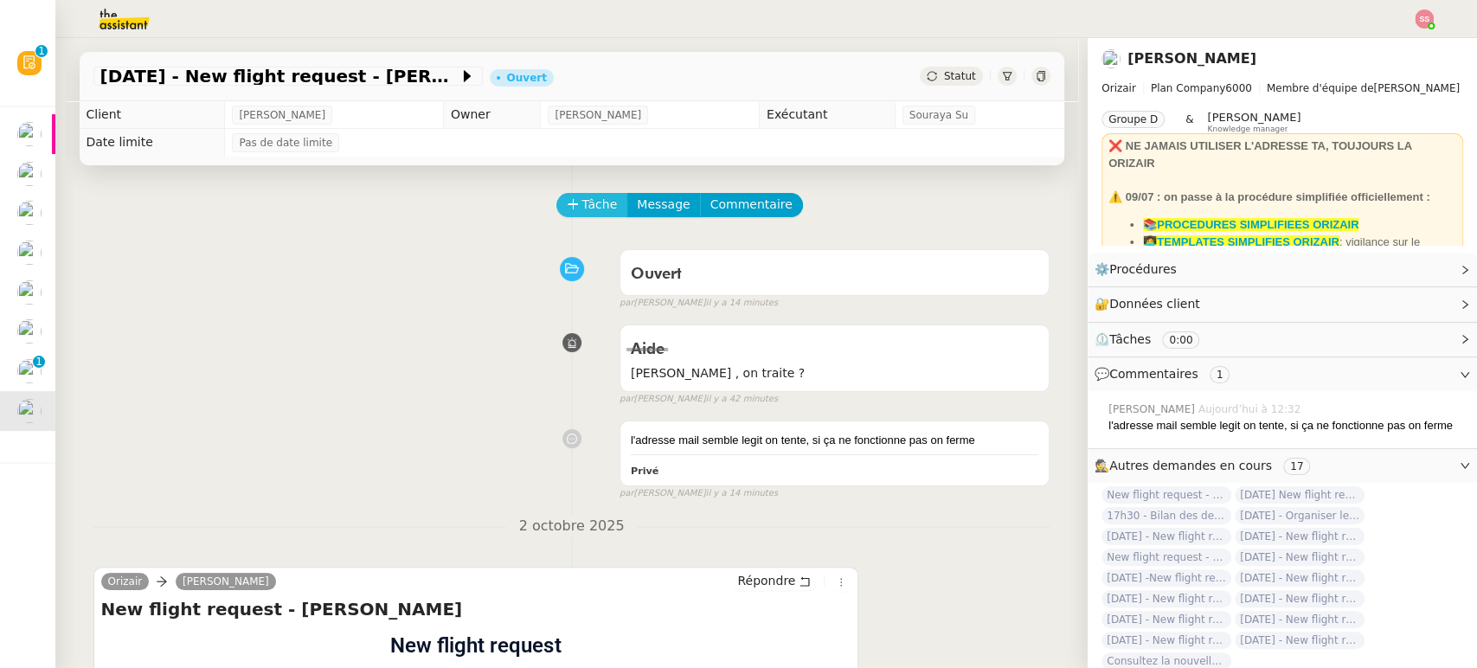
click at [582, 213] on span "Tâche" at bounding box center [599, 205] width 35 height 20
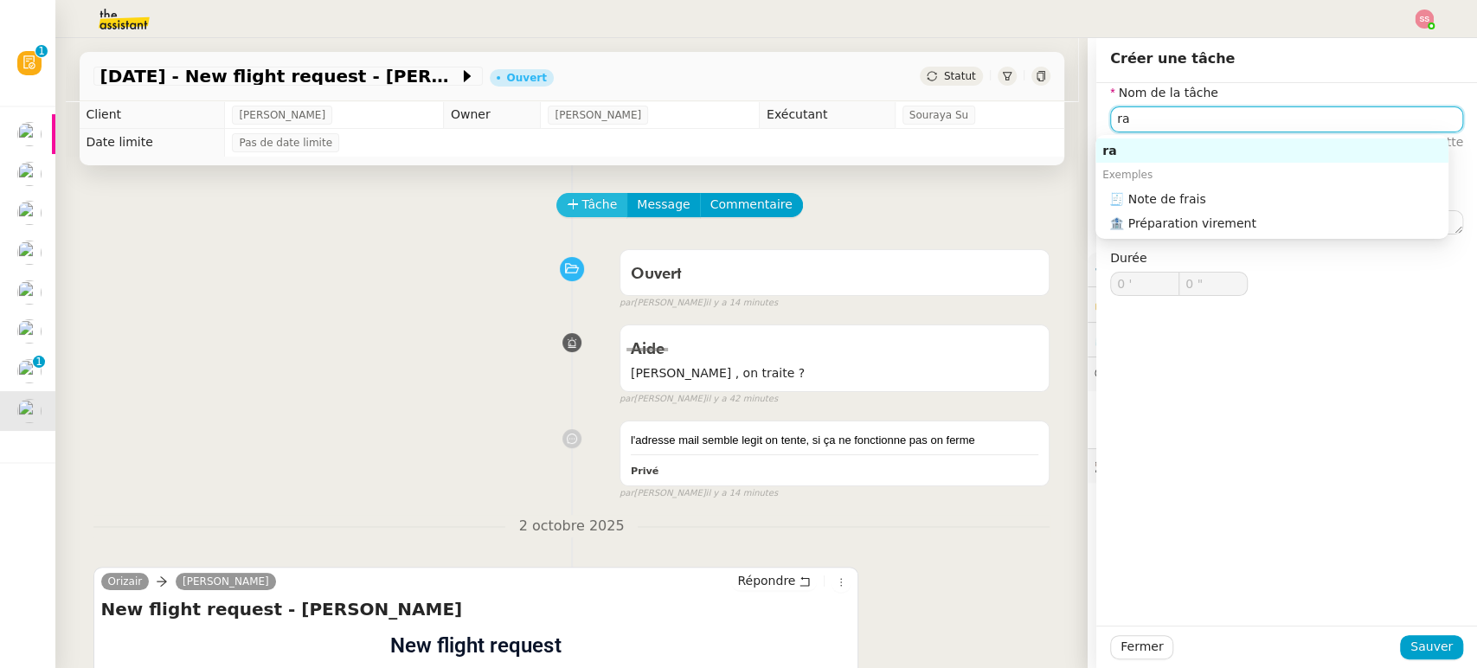
type input "r"
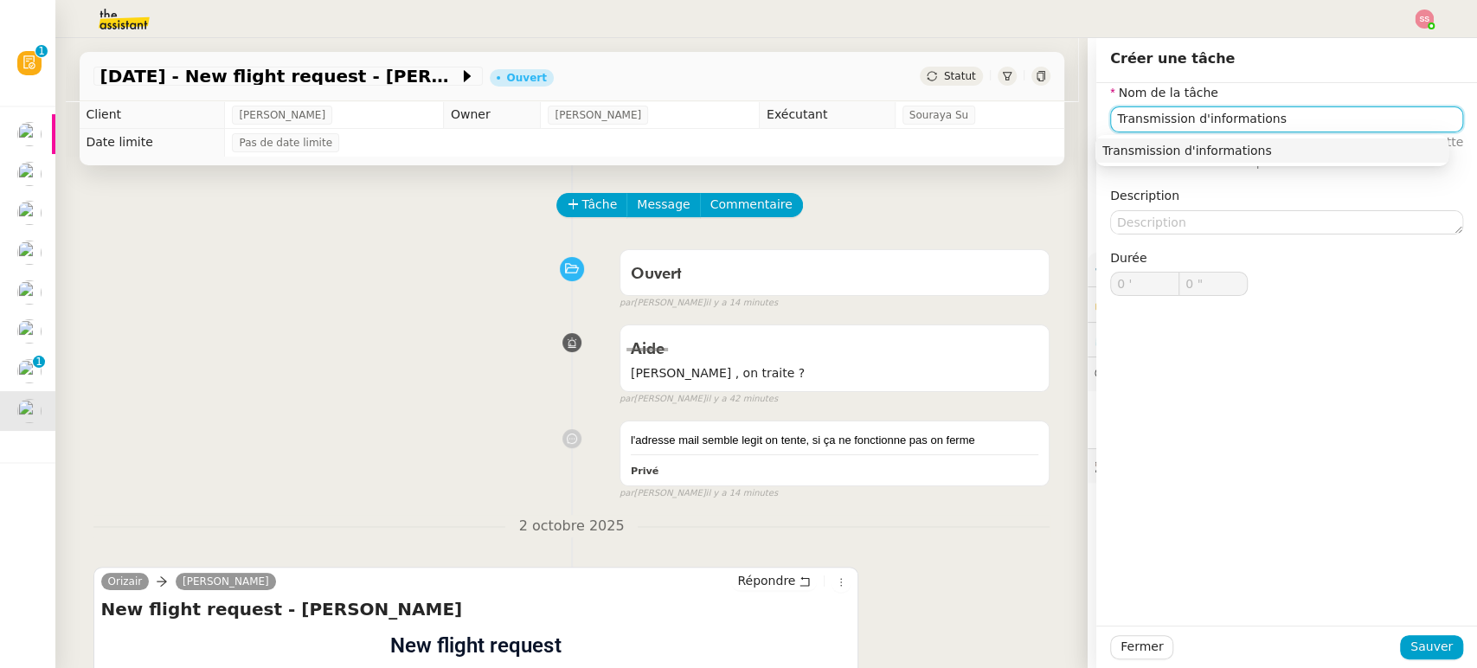
click at [1131, 155] on div "Transmission d'informations" at bounding box center [1271, 151] width 339 height 16
type input "Transmission d'informations"
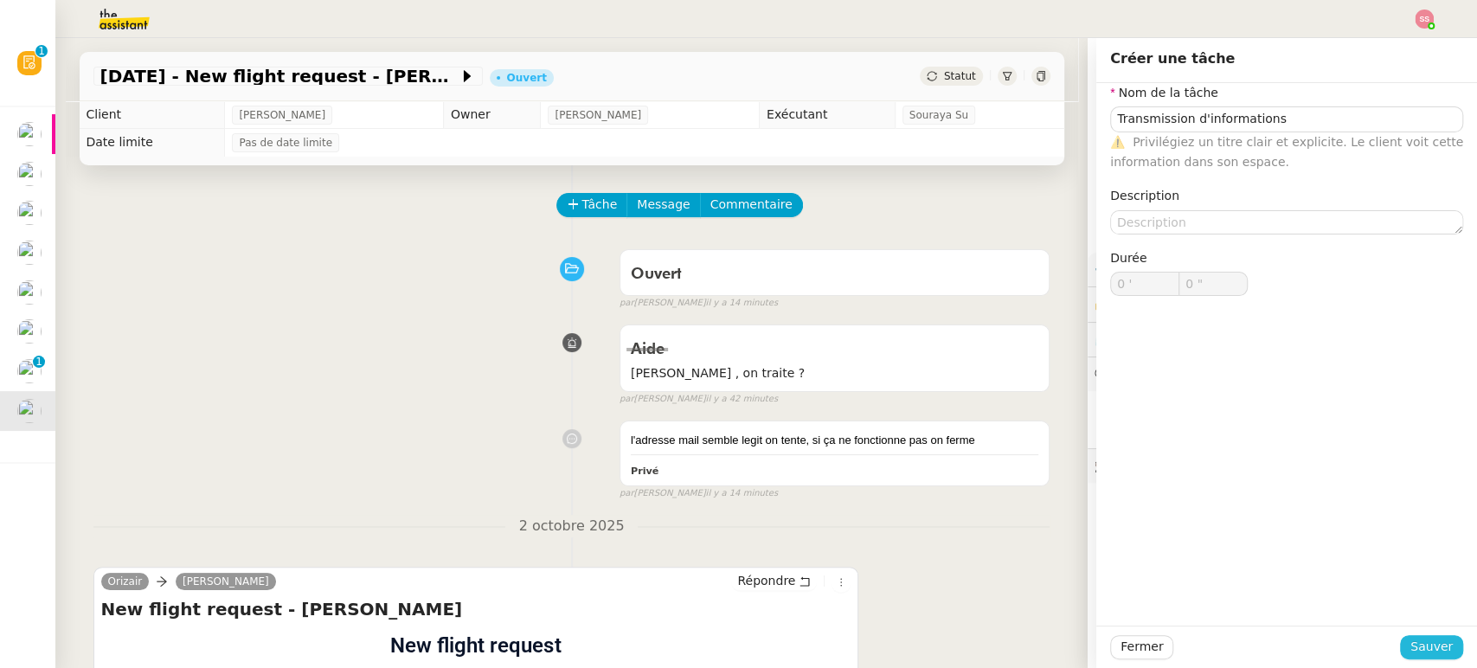
click at [1400, 651] on button "Sauver" at bounding box center [1431, 647] width 63 height 24
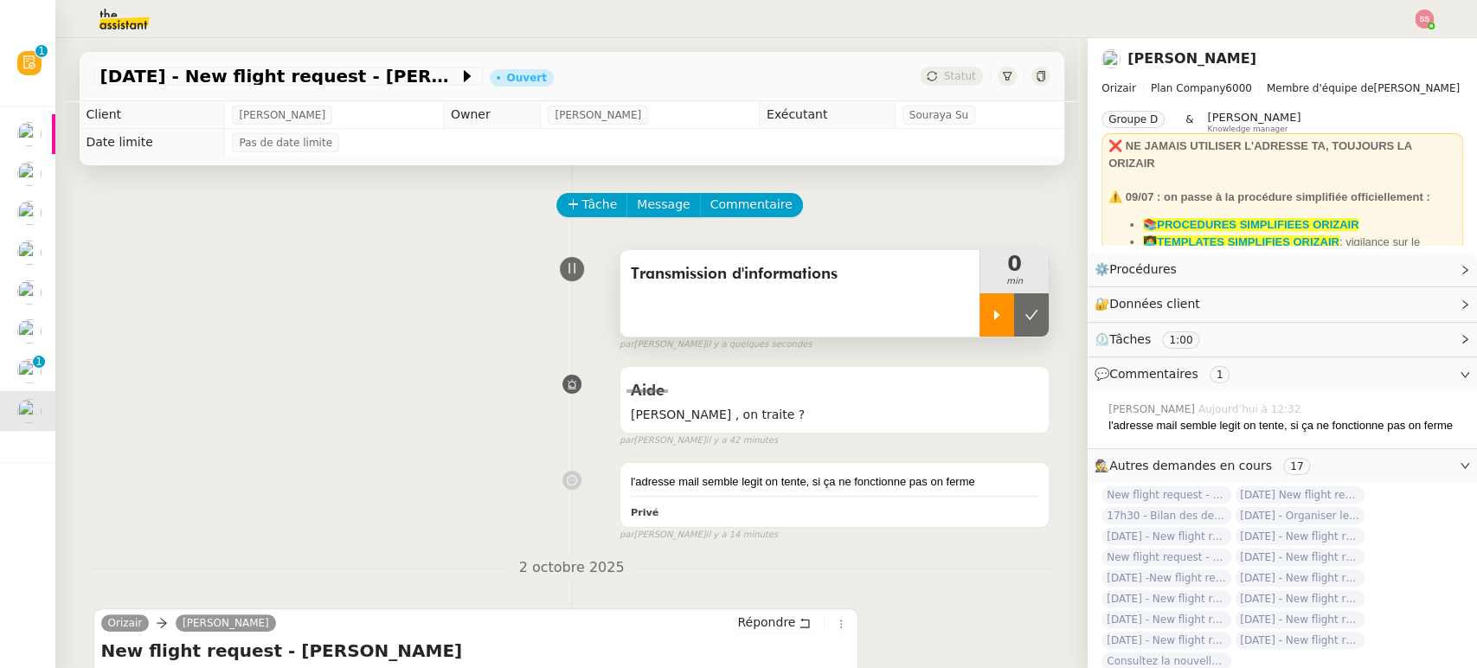
click at [979, 326] on div at bounding box center [996, 314] width 35 height 43
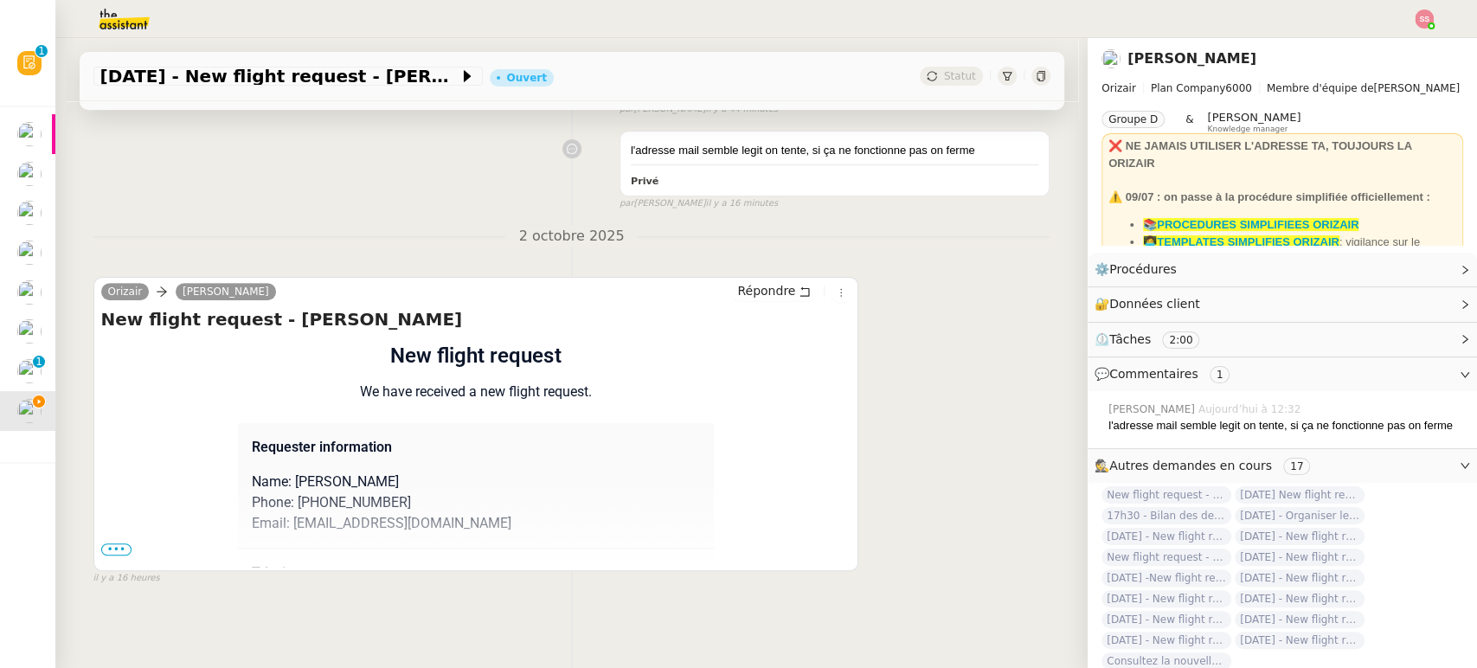
scroll to position [342, 0]
click at [93, 543] on div "Orizair [PERSON_NAME] New flight request - [PERSON_NAME] Flight request created…" at bounding box center [476, 423] width 766 height 294
click at [105, 542] on span "•••" at bounding box center [116, 548] width 31 height 12
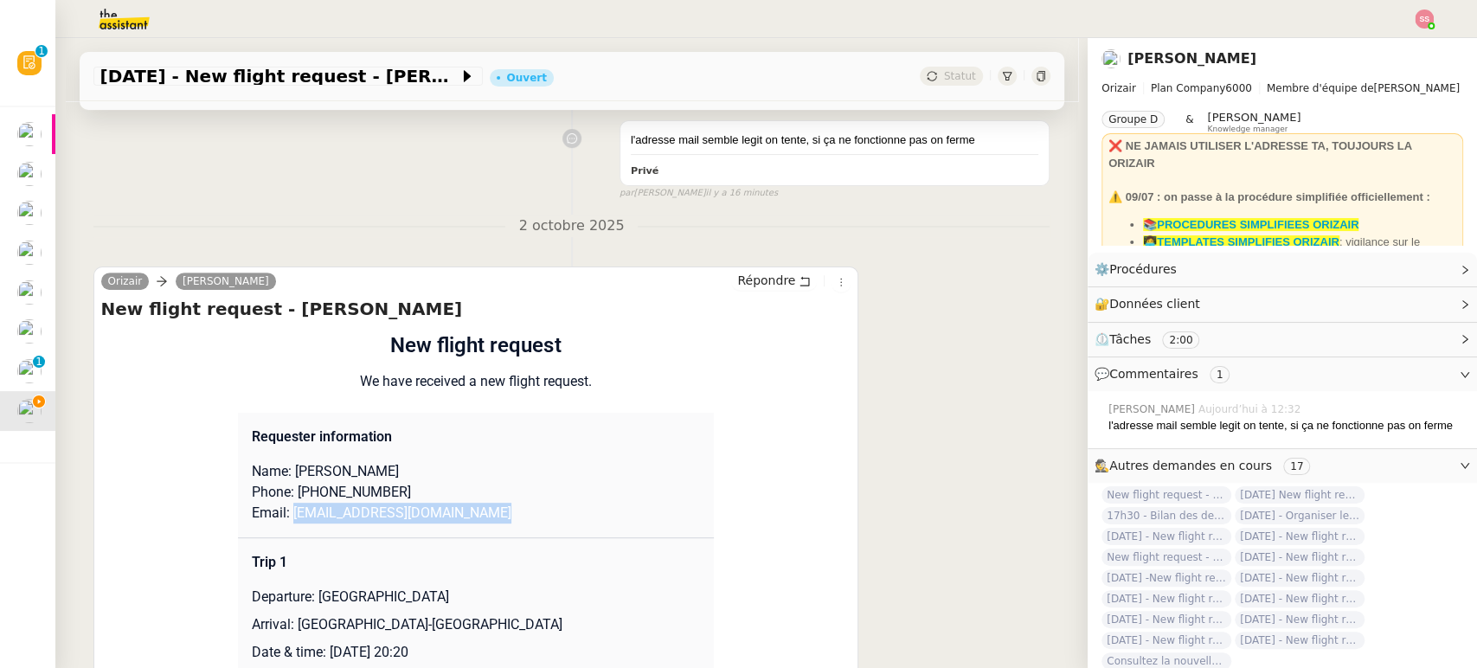
drag, startPoint x: 474, startPoint y: 509, endPoint x: 279, endPoint y: 510, distance: 194.6
click at [279, 510] on p "Email: [EMAIL_ADDRESS][DOMAIN_NAME]" at bounding box center [476, 513] width 448 height 21
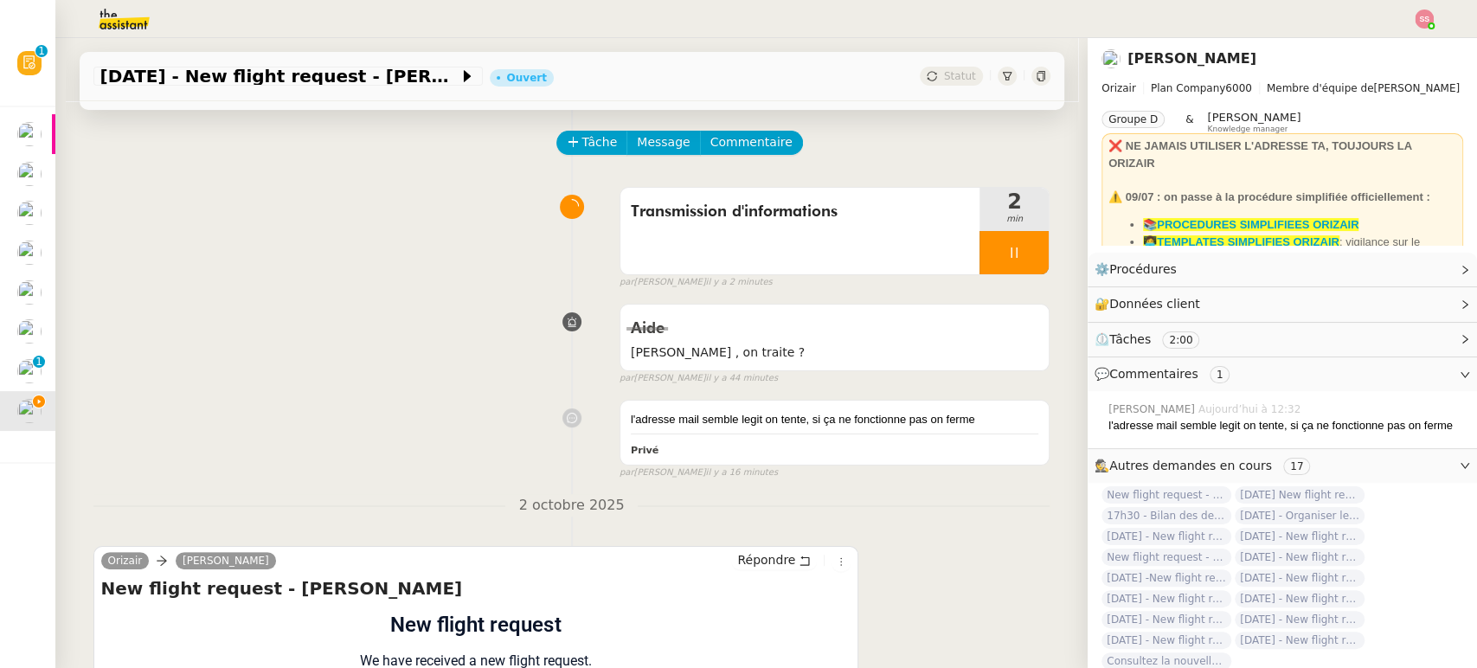
scroll to position [54, 0]
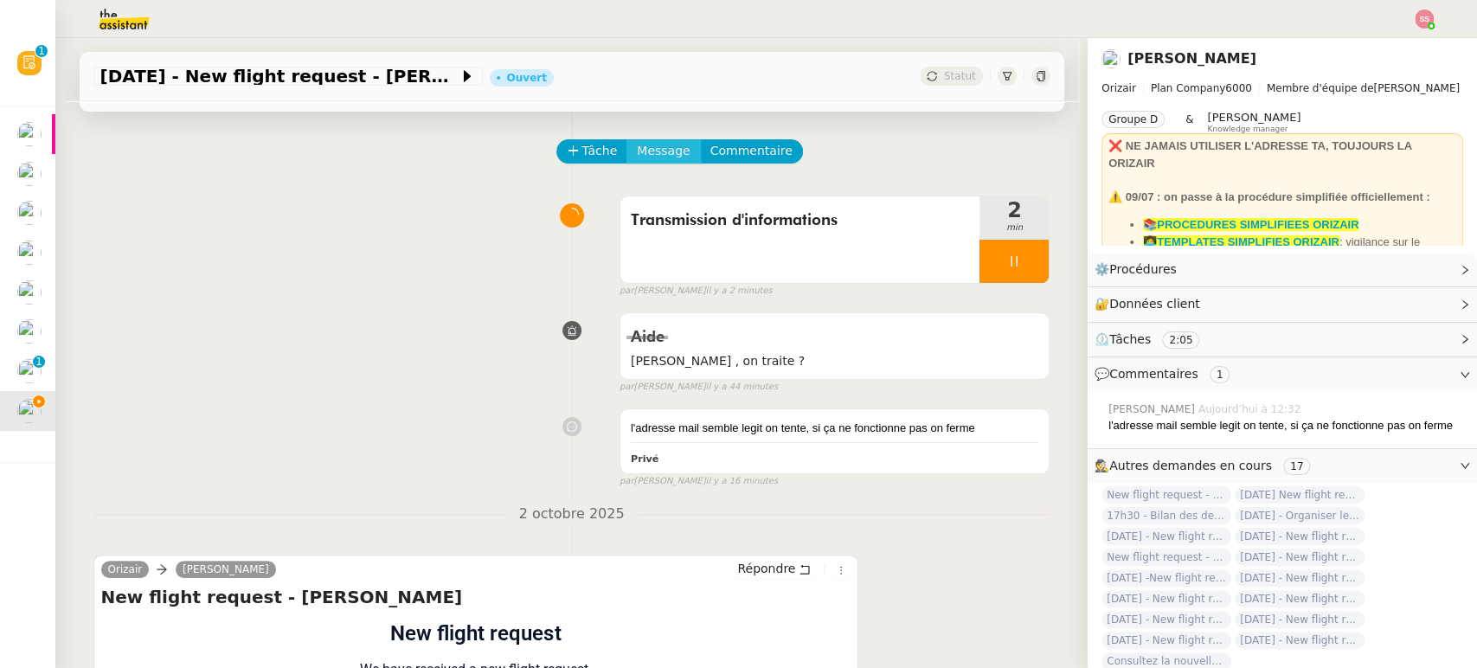
click at [657, 152] on span "Message" at bounding box center [663, 151] width 53 height 20
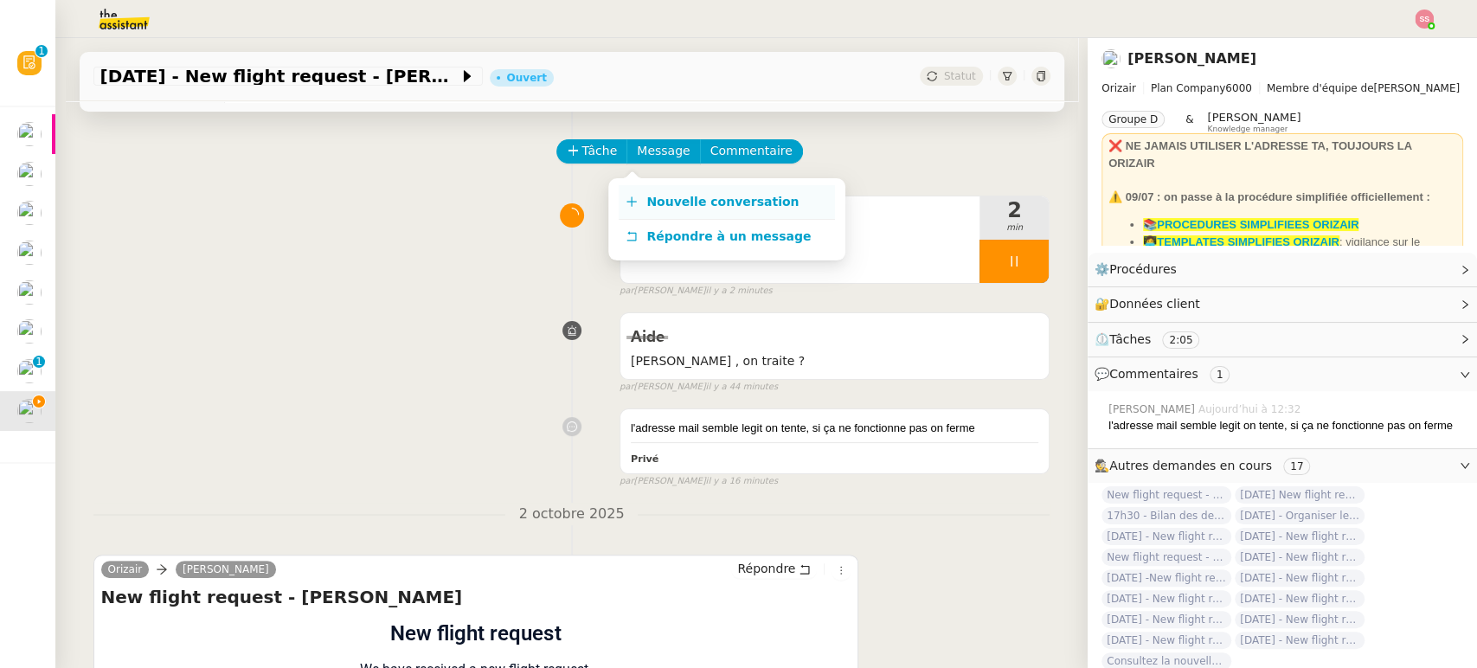
click at [678, 201] on span "Nouvelle conversation" at bounding box center [722, 202] width 152 height 14
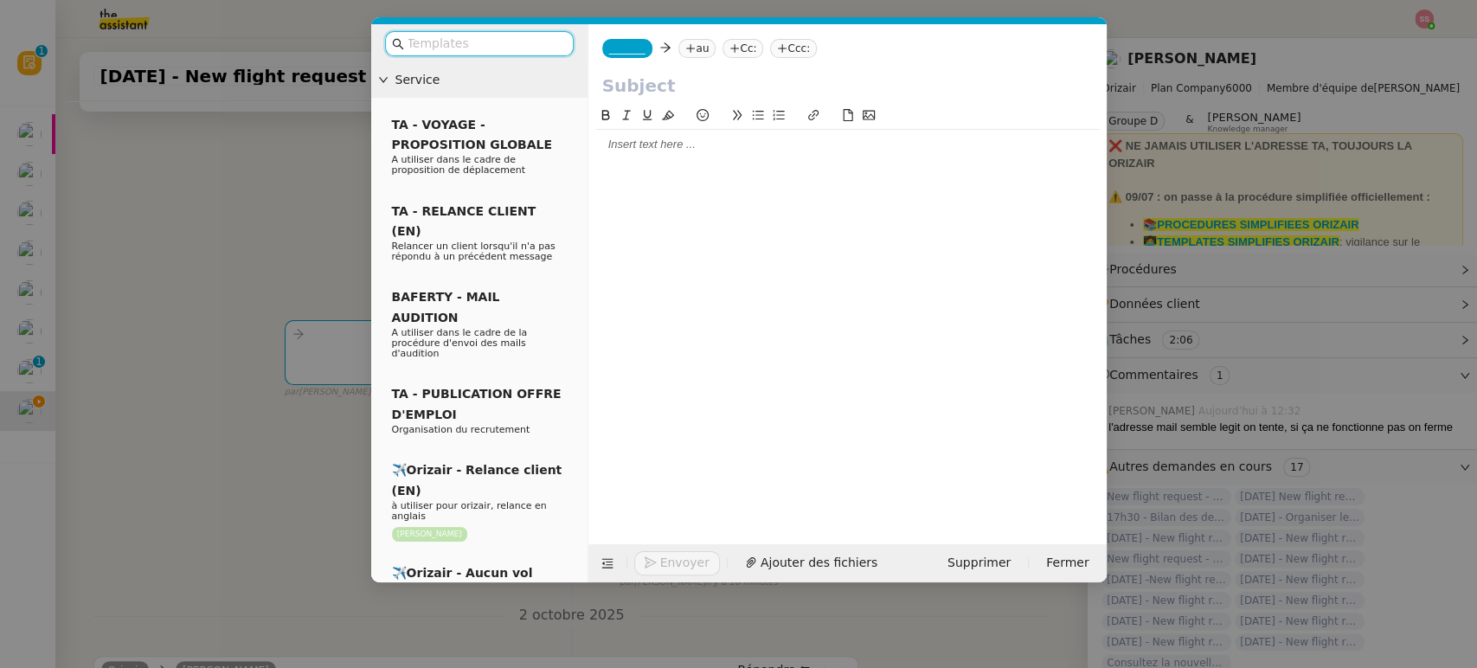
click at [688, 59] on div "_______ au Cc: Ccc:" at bounding box center [847, 48] width 518 height 48
click at [692, 50] on nz-tag "au" at bounding box center [696, 48] width 37 height 19
paste input "[EMAIL_ADDRESS][DOMAIN_NAME]"
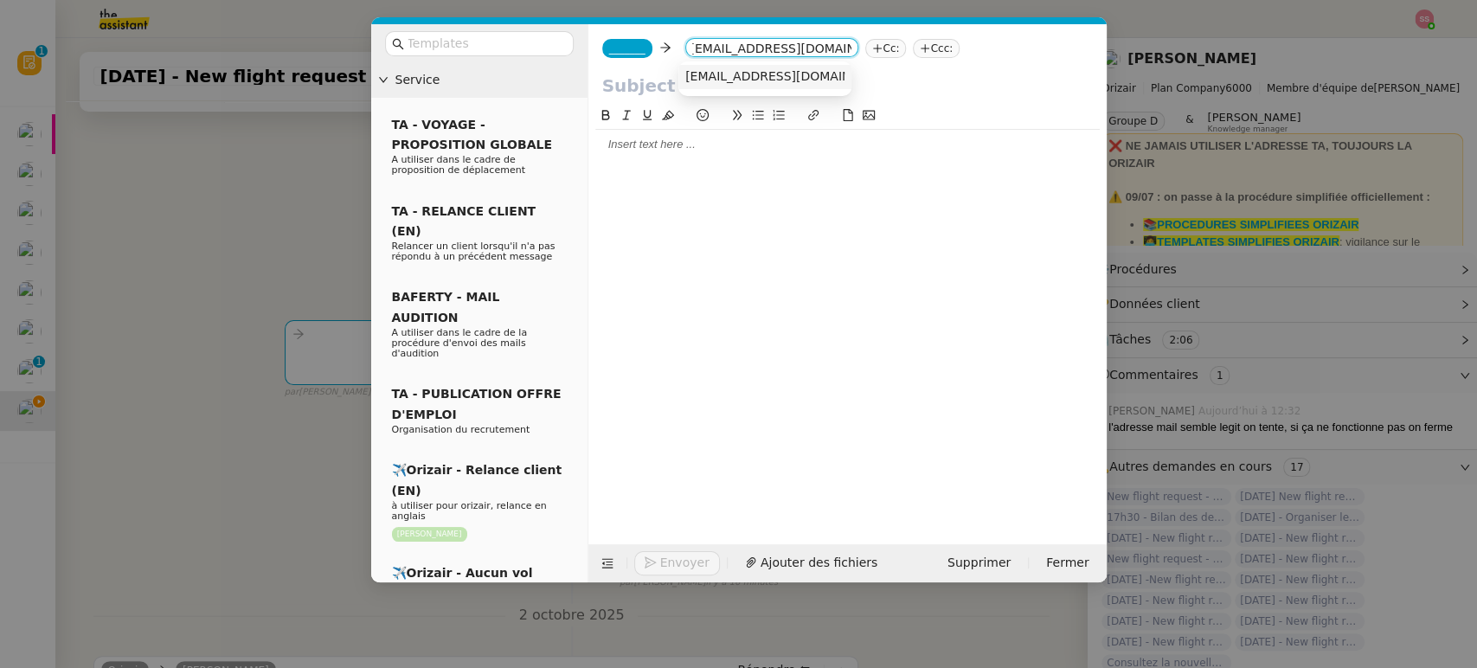
type input "[EMAIL_ADDRESS][DOMAIN_NAME]"
click at [762, 87] on nz-option-item "[EMAIL_ADDRESS][DOMAIN_NAME]" at bounding box center [764, 77] width 173 height 24
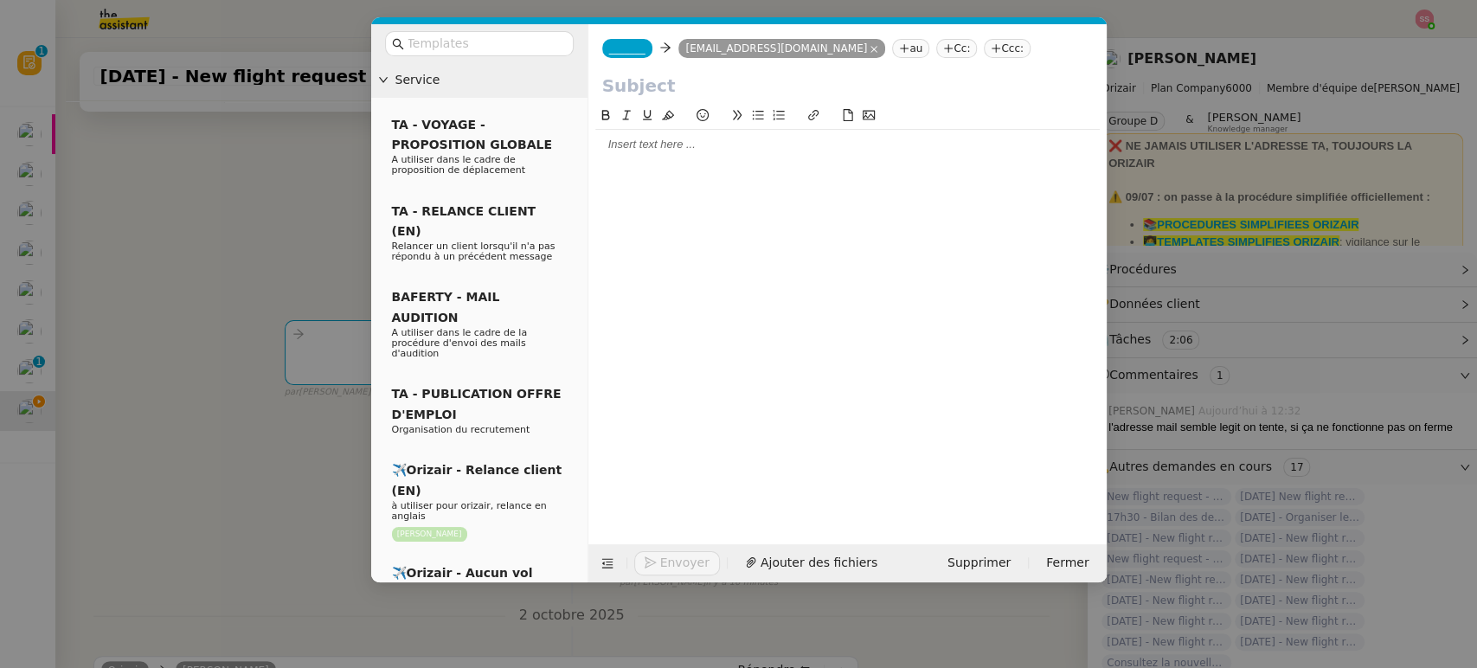
scroll to position [0, 0]
click at [984, 47] on nz-tag "Ccc:" at bounding box center [1007, 48] width 47 height 19
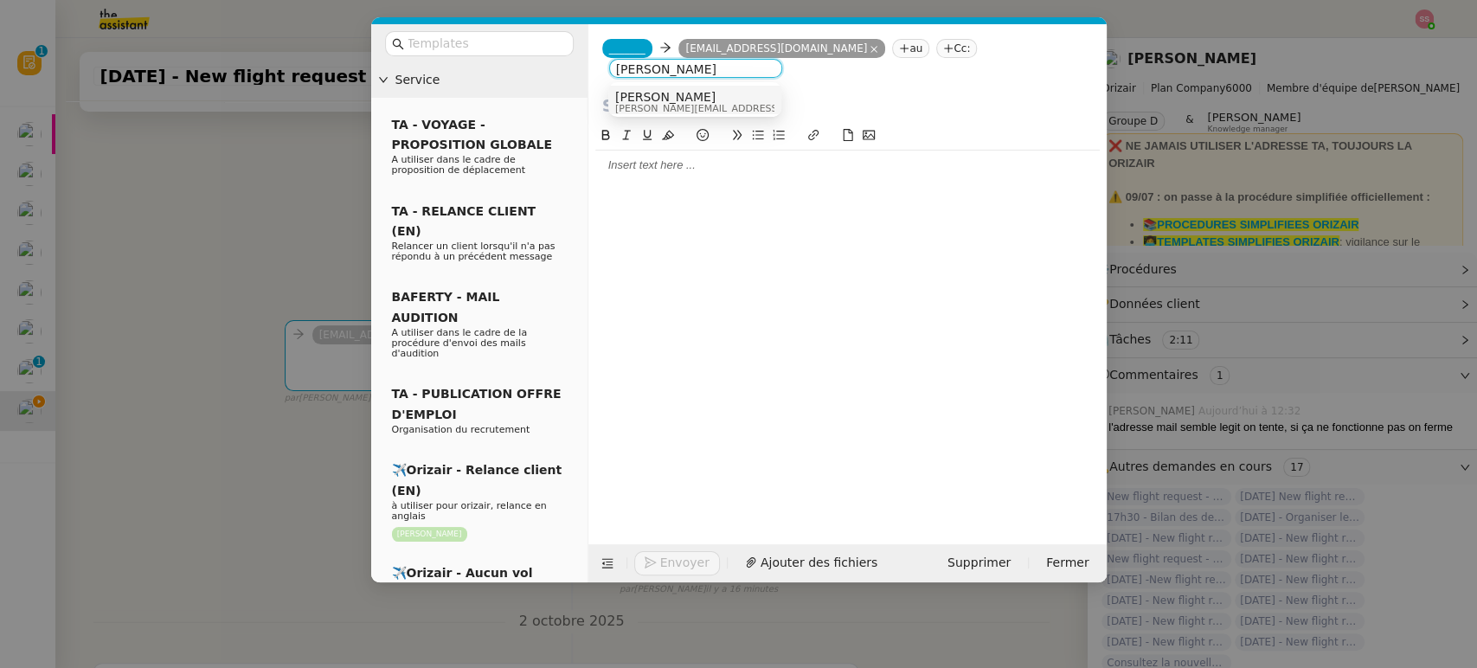
type input "[PERSON_NAME]"
click at [677, 104] on span "[PERSON_NAME][EMAIL_ADDRESS][DOMAIN_NAME]" at bounding box center [738, 109] width 246 height 10
click at [619, 52] on span "_______" at bounding box center [627, 48] width 36 height 12
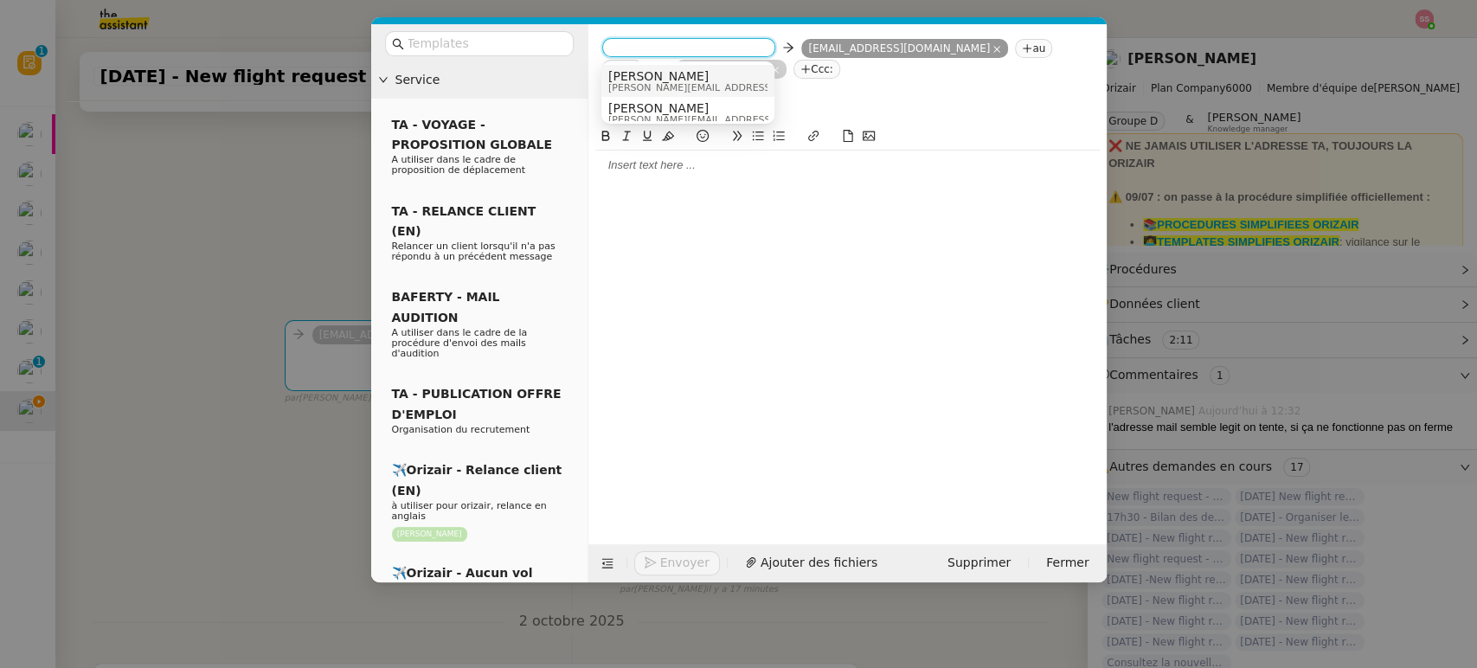
click at [649, 69] on span "[PERSON_NAME]" at bounding box center [731, 76] width 246 height 14
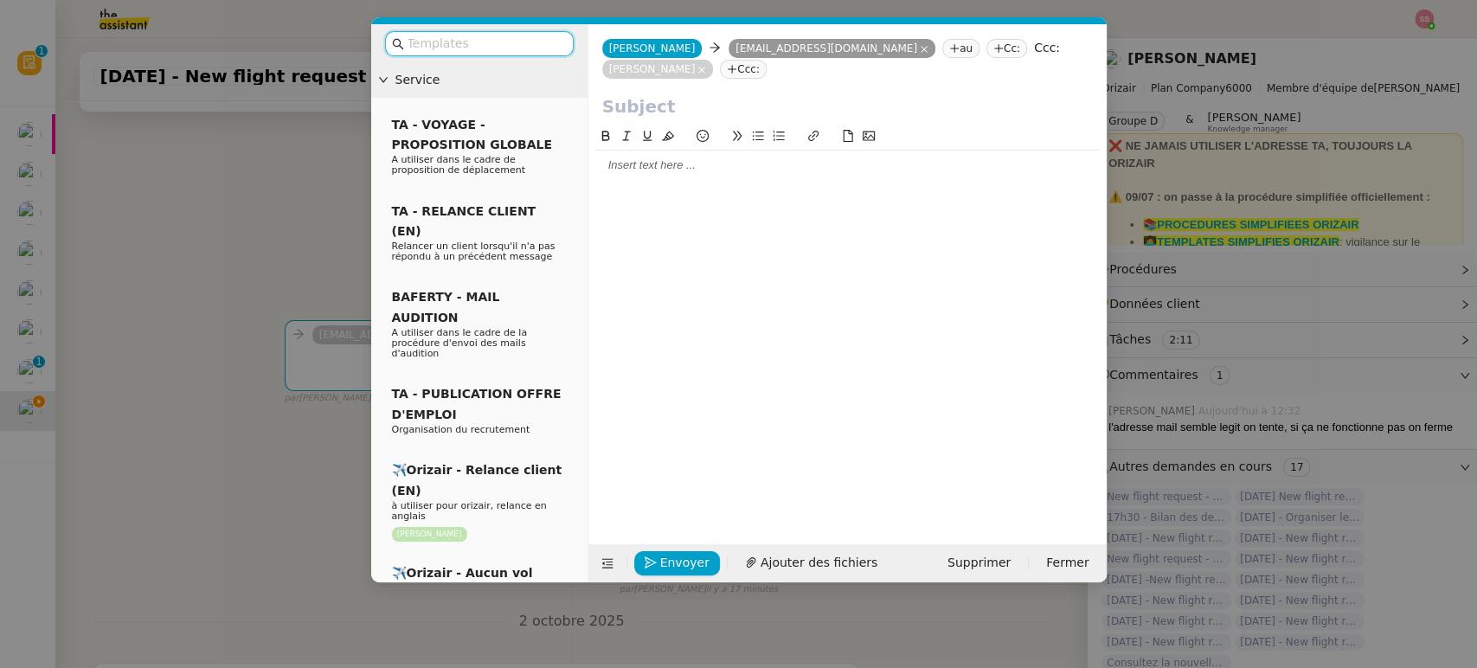
click at [488, 49] on input "text" at bounding box center [485, 44] width 156 height 20
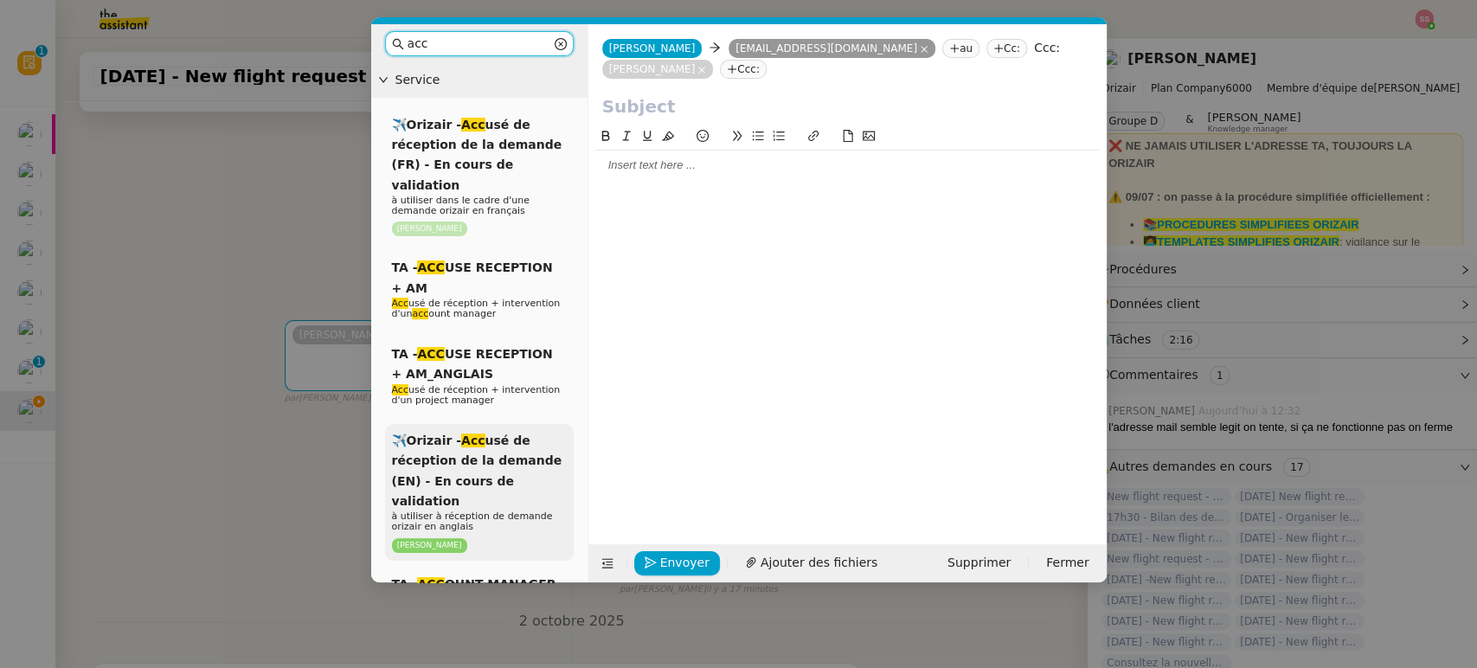
type input "acc"
click at [518, 426] on div "✈️Orizair - Acc usé de réception de la demande (EN) - En cours de validation à …" at bounding box center [479, 492] width 189 height 137
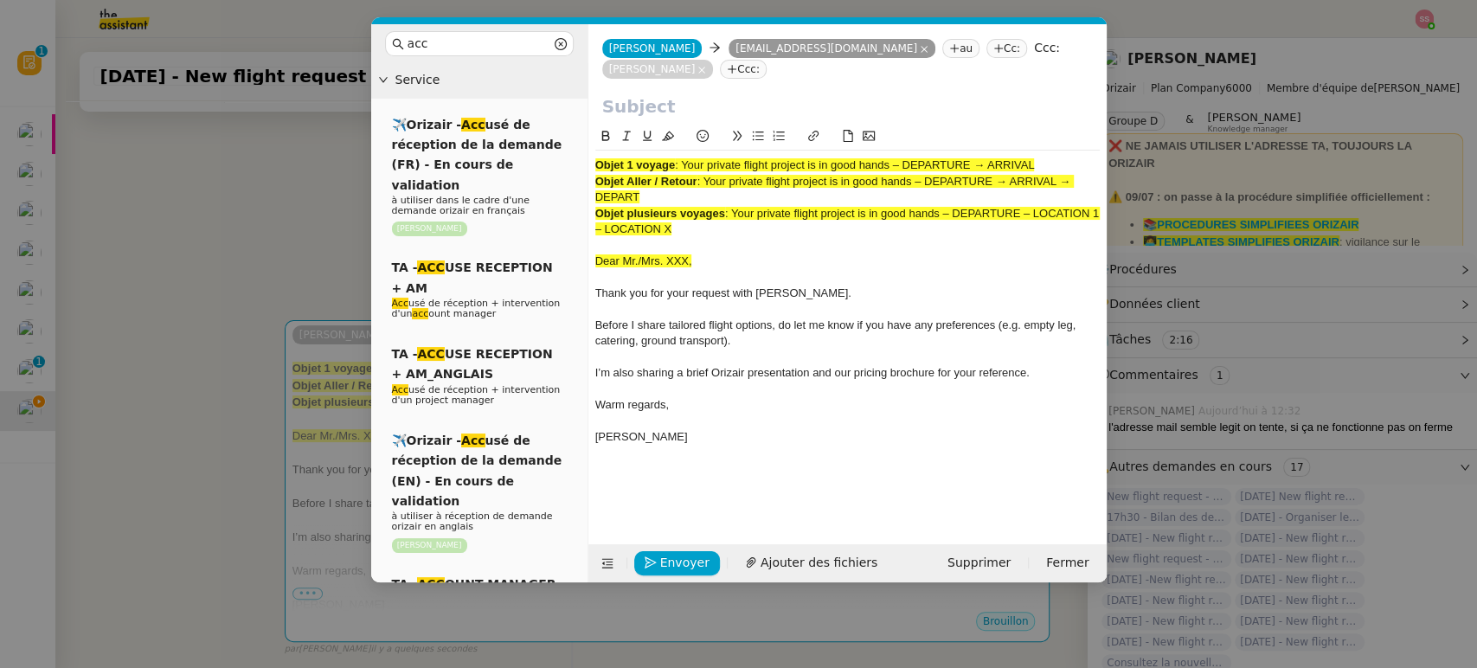
drag, startPoint x: 683, startPoint y: 164, endPoint x: 1061, endPoint y: 130, distance: 378.7
click at [1061, 130] on div "Objet 1 voyage : Your private flight project is in good hands – DEPARTURE → ARR…" at bounding box center [847, 297] width 504 height 342
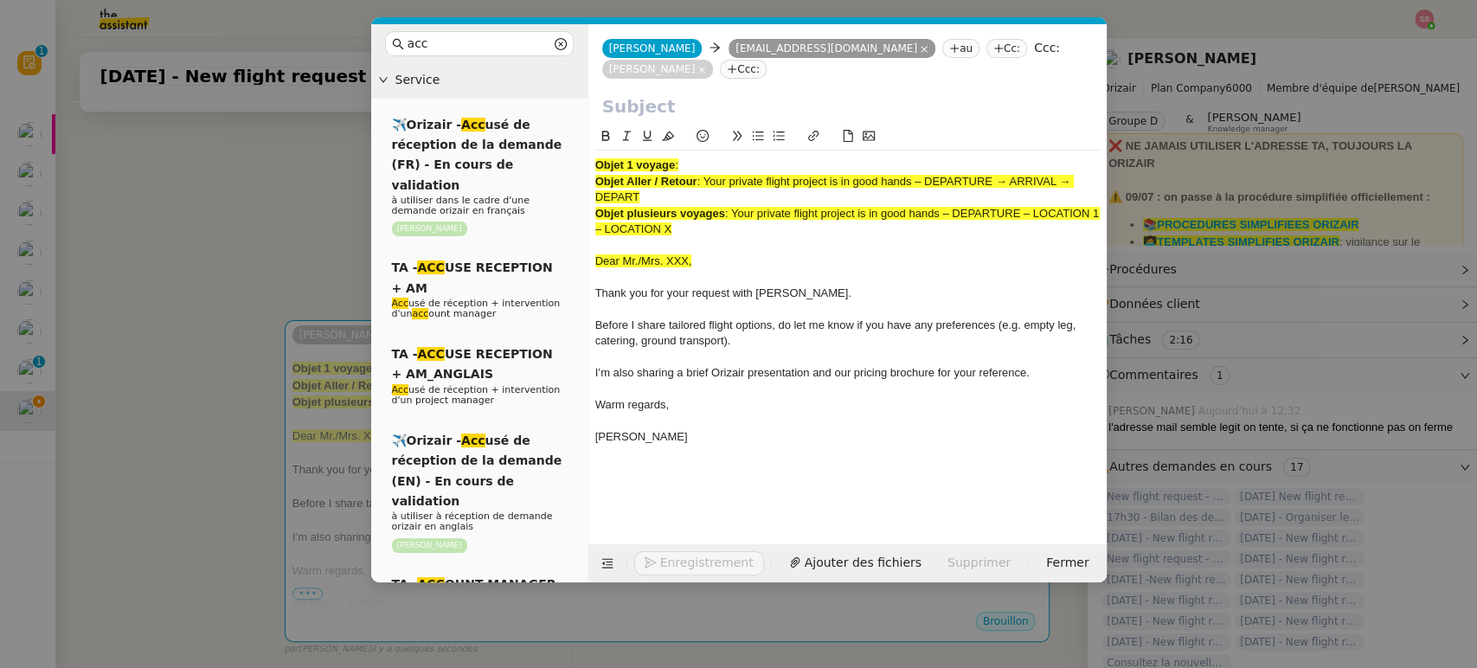
click at [732, 107] on input "text" at bounding box center [847, 106] width 490 height 26
paste input "Your private flight project is in good hands – DEPARTURE → ARRIVAL"
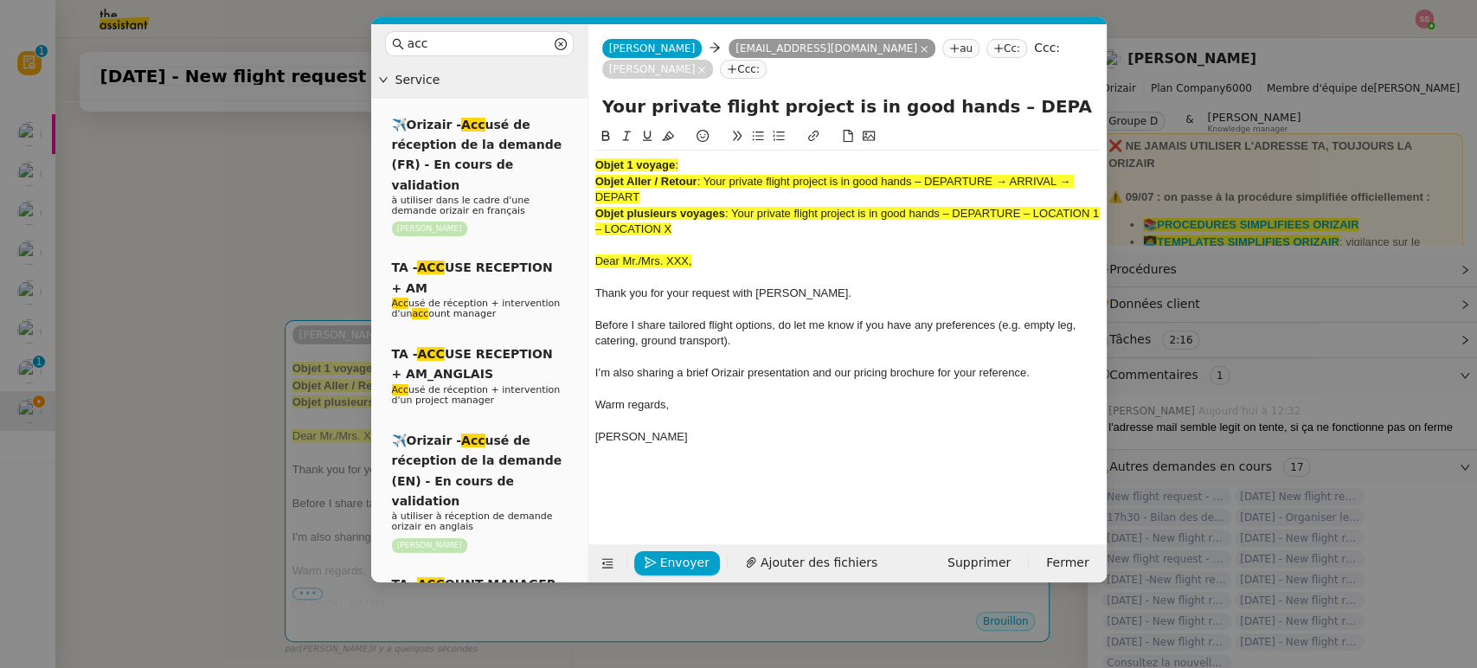
scroll to position [0, 74]
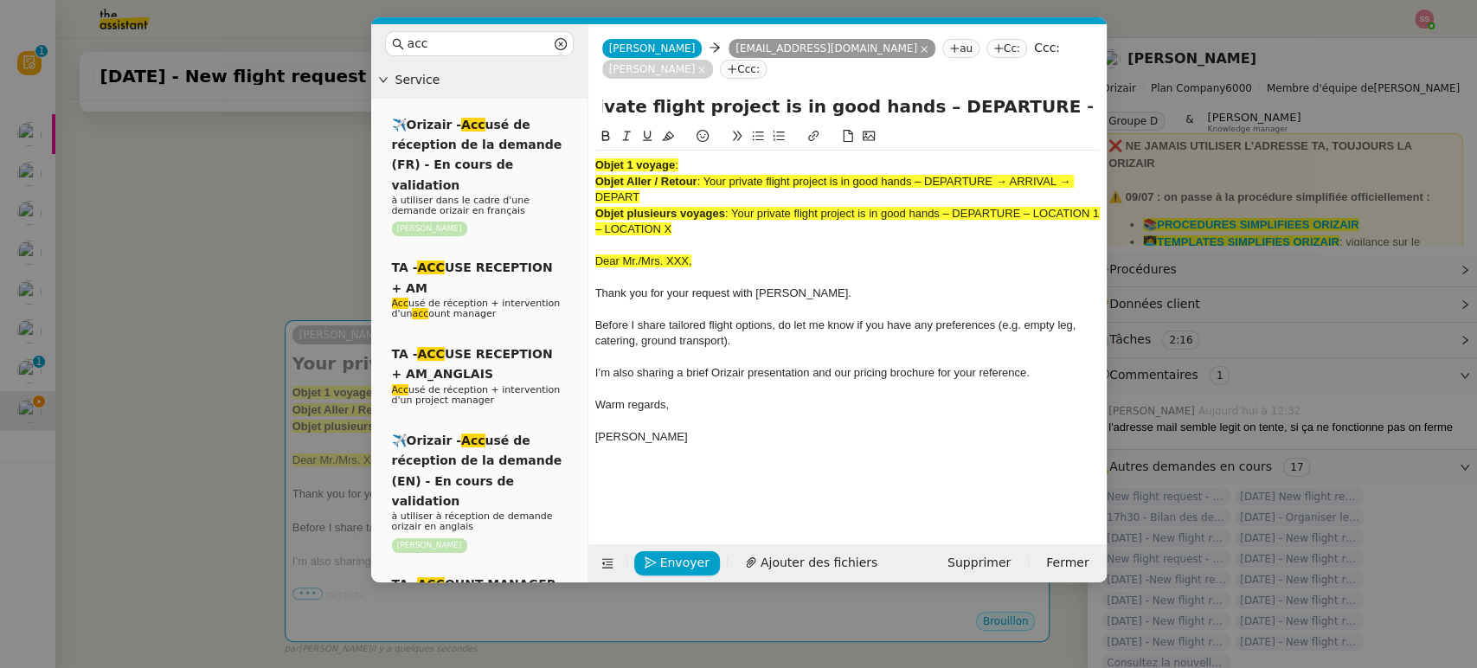
type input "Your private flight project is in good hands – DEPARTURE → ARRIVAL"
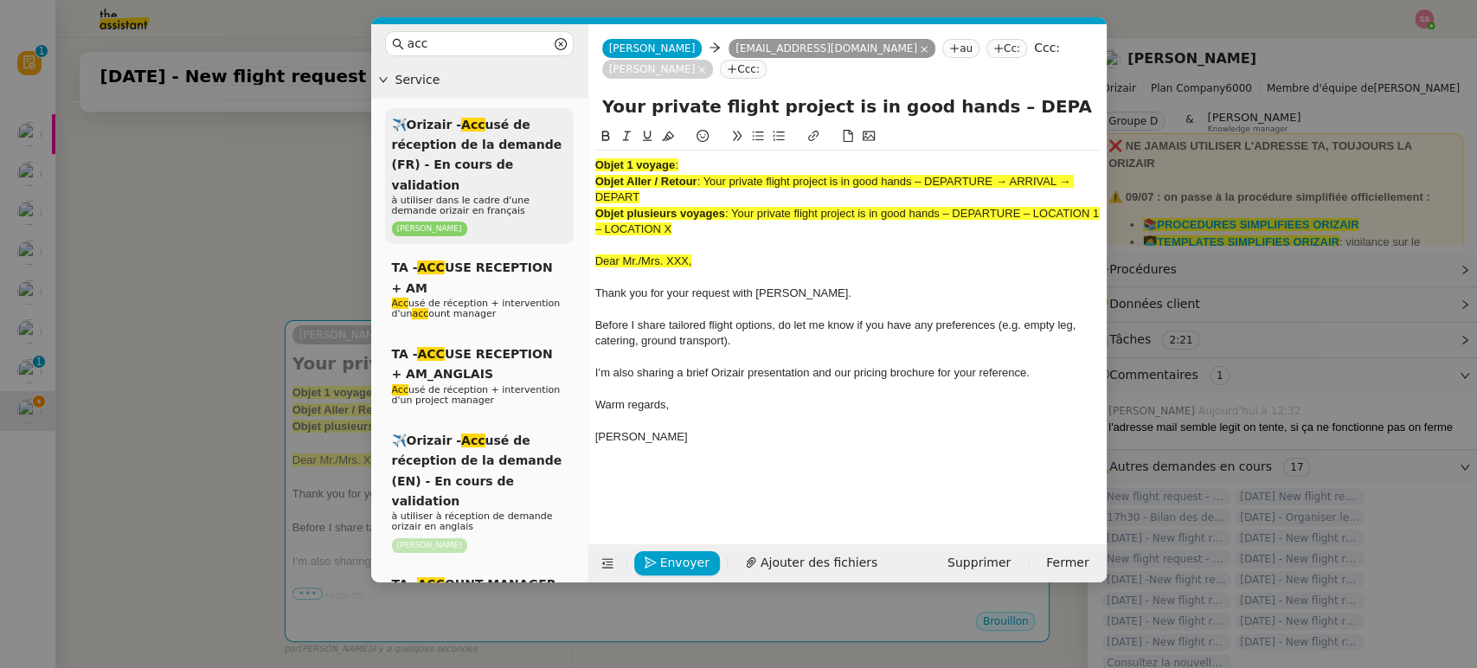
drag, startPoint x: 706, startPoint y: 227, endPoint x: 567, endPoint y: 137, distance: 165.8
click at [567, 137] on nz-layout "acc Service ✈️Orizair - Acc usé de réception de la demande (FR) - En cours de v…" at bounding box center [738, 303] width 735 height 558
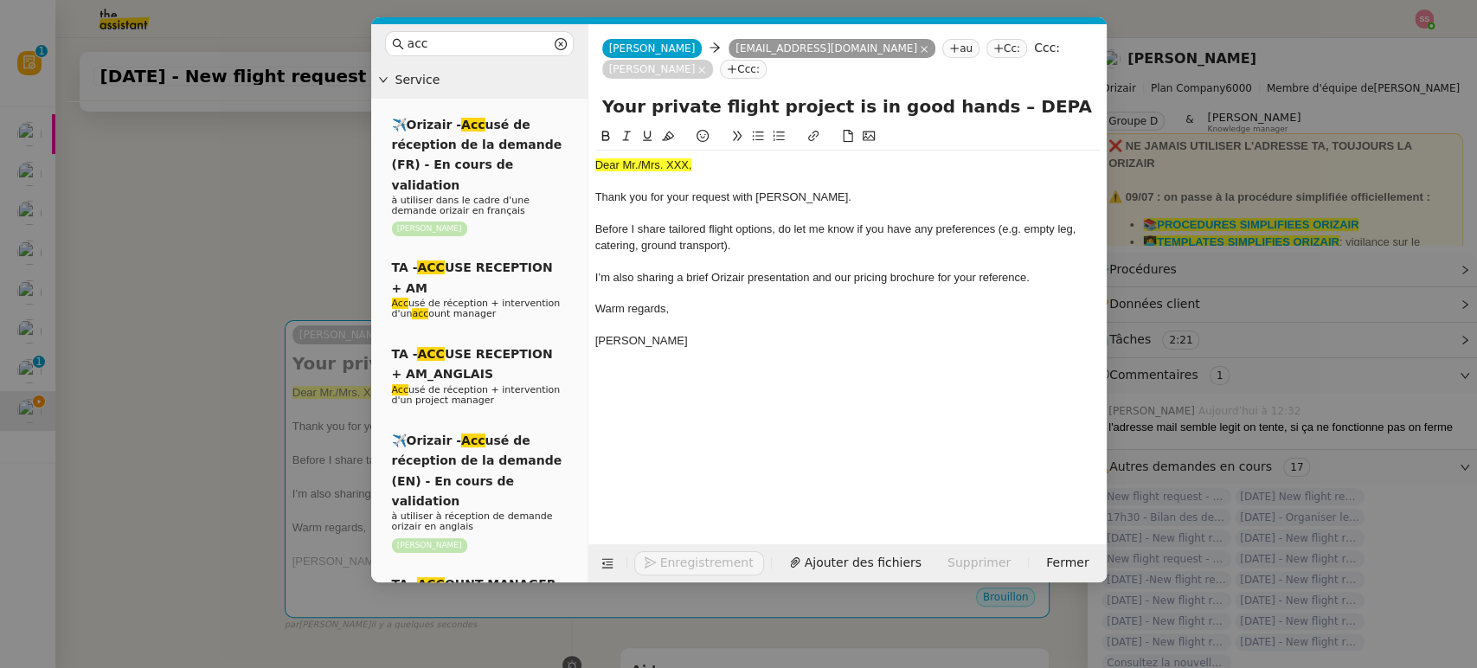
click at [298, 296] on nz-modal-container "acc Service ✈️Orizair - Acc usé de réception de la demande (FR) - En cours de v…" at bounding box center [738, 334] width 1477 height 668
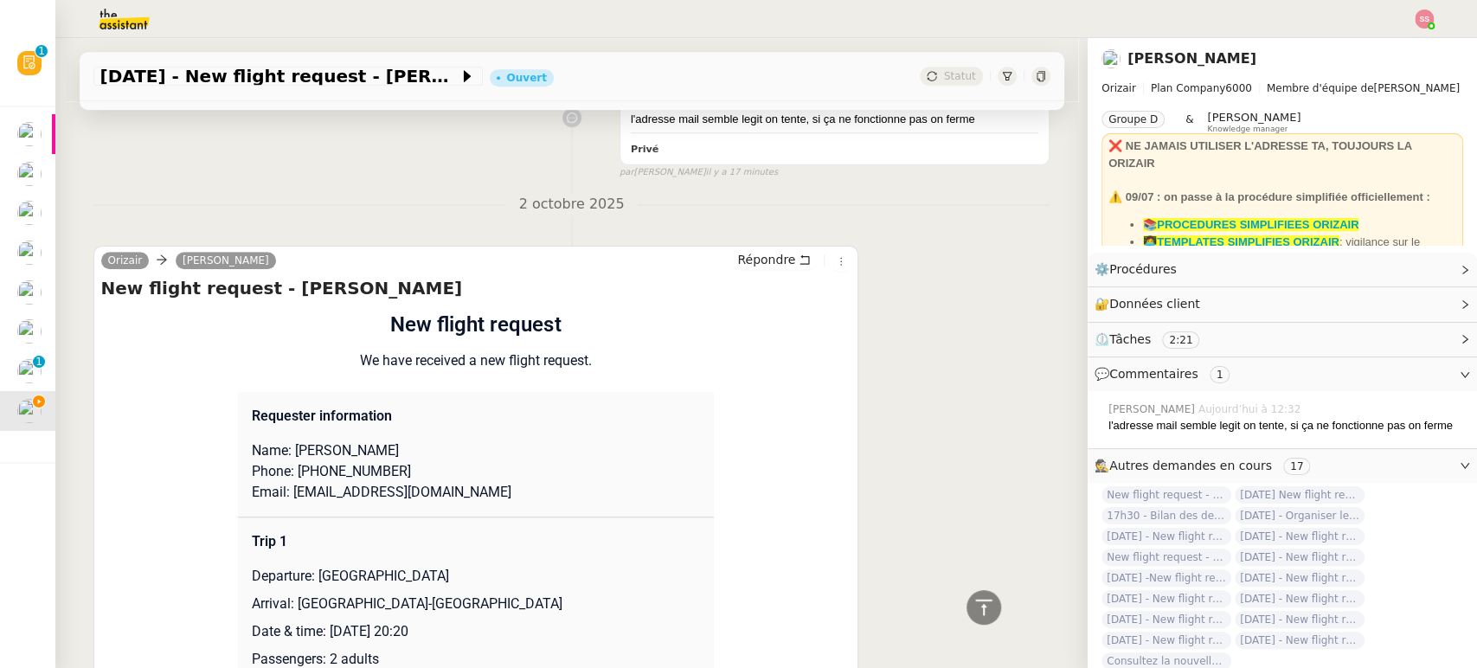
scroll to position [919, 0]
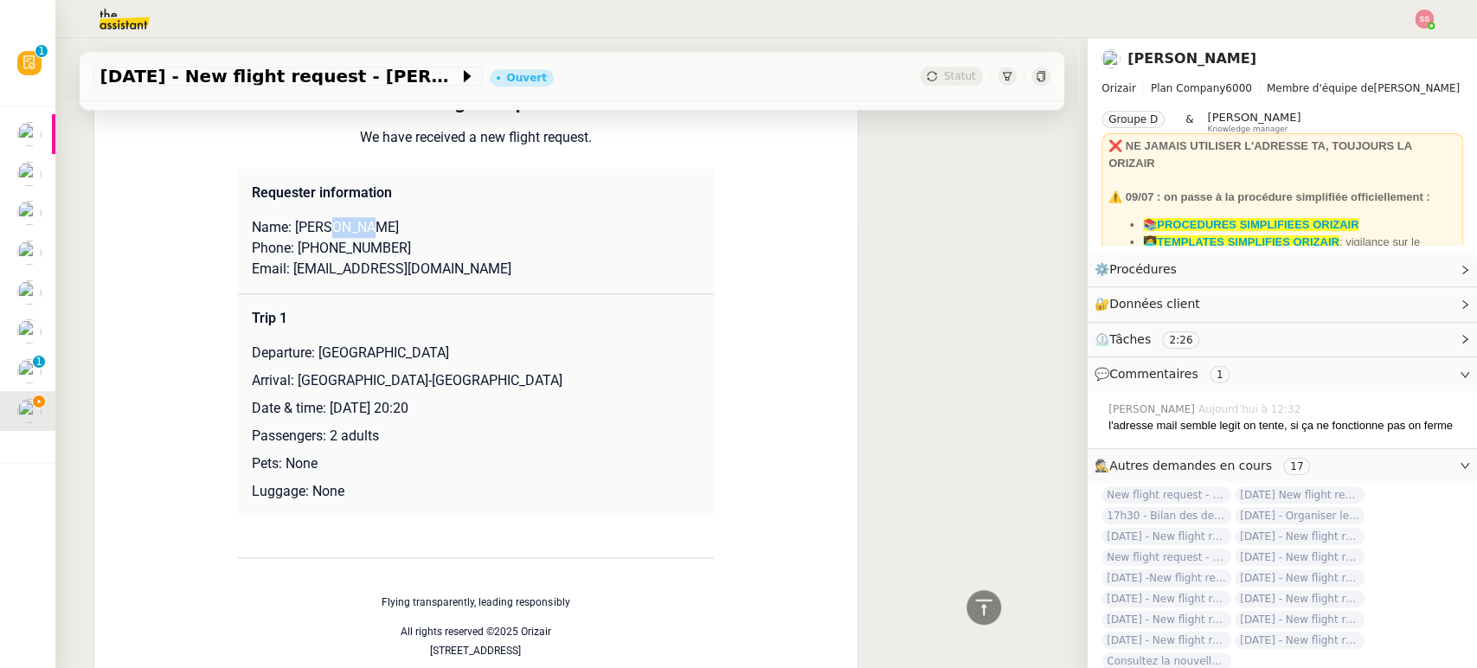
drag, startPoint x: 315, startPoint y: 233, endPoint x: 379, endPoint y: 224, distance: 64.6
click at [379, 224] on p "Name: [PERSON_NAME]" at bounding box center [476, 227] width 448 height 21
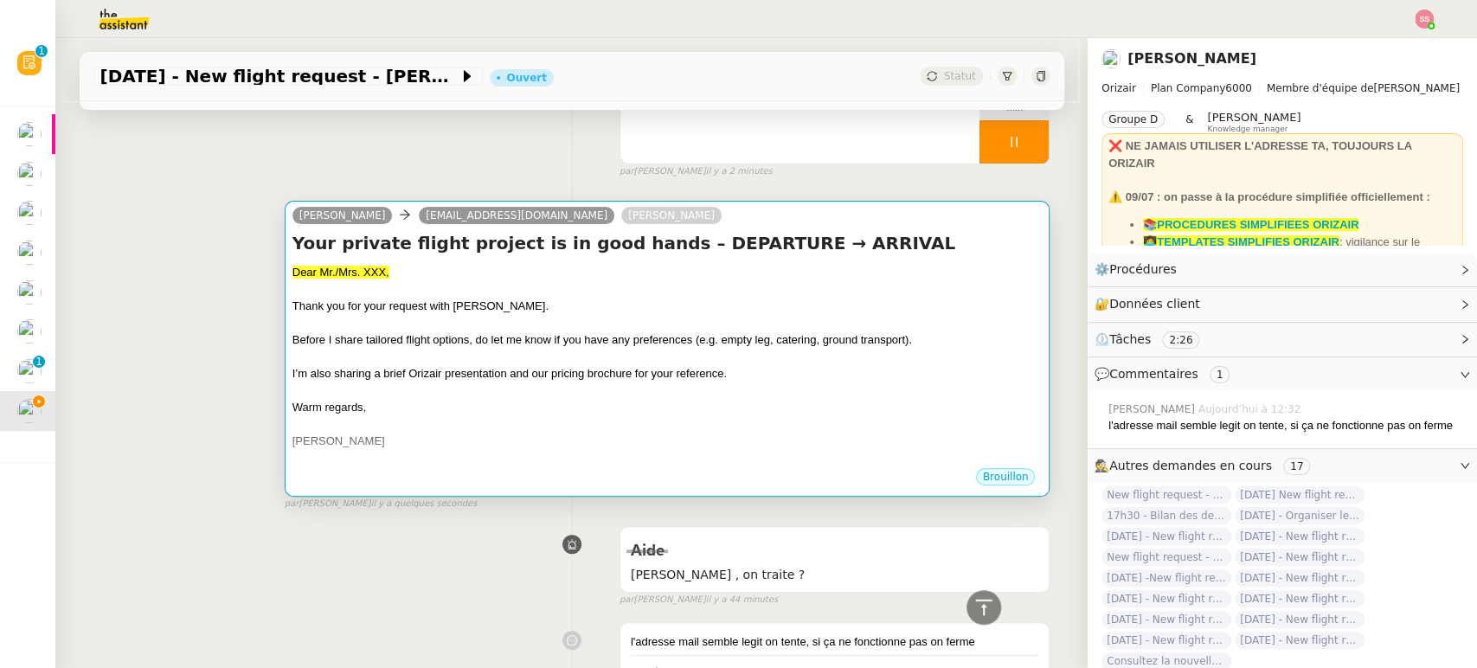
scroll to position [54, 0]
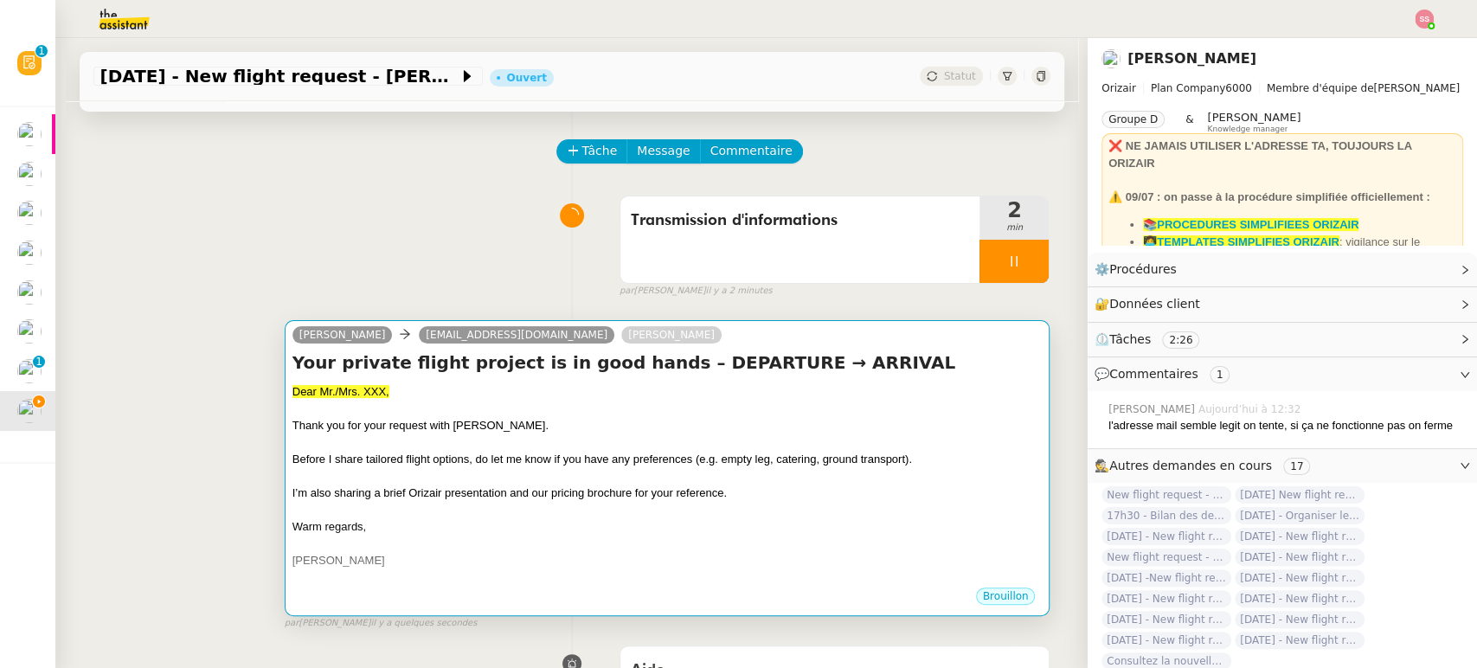
click at [435, 454] on span "Before I share tailored flight options, do let me know if you have any preferen…" at bounding box center [601, 458] width 619 height 13
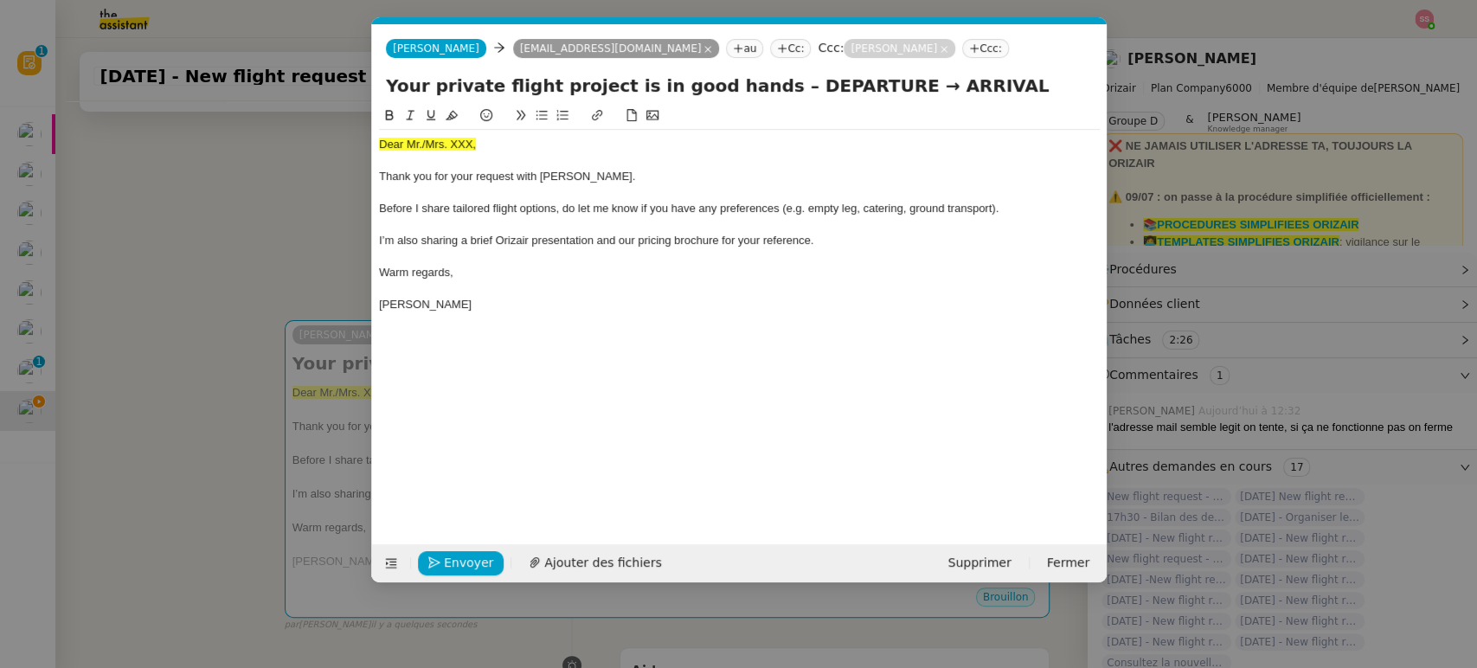
scroll to position [0, 54]
click at [435, 151] on div "Dear Mr./Mrs. XXX," at bounding box center [739, 145] width 721 height 16
click at [450, 114] on icon at bounding box center [452, 116] width 12 height 10
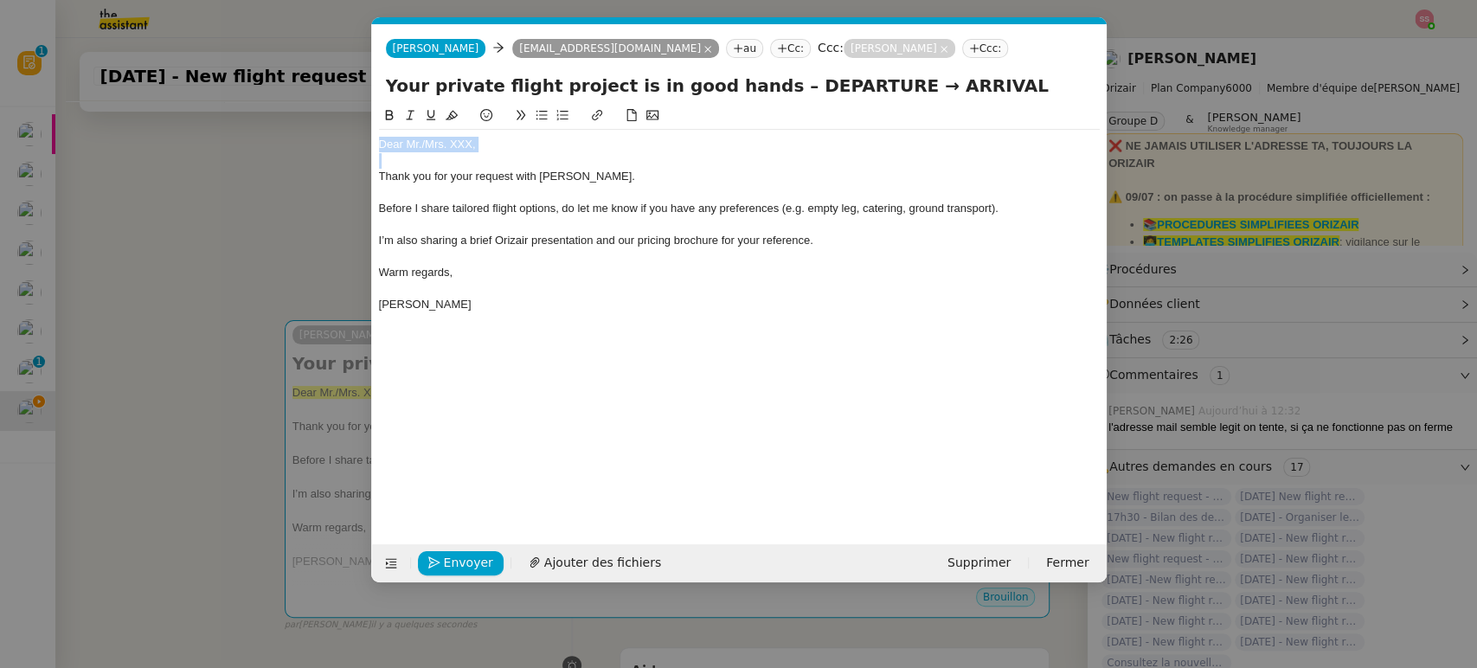
click at [485, 142] on div "Dear Mr./Mrs. XXX," at bounding box center [739, 145] width 721 height 16
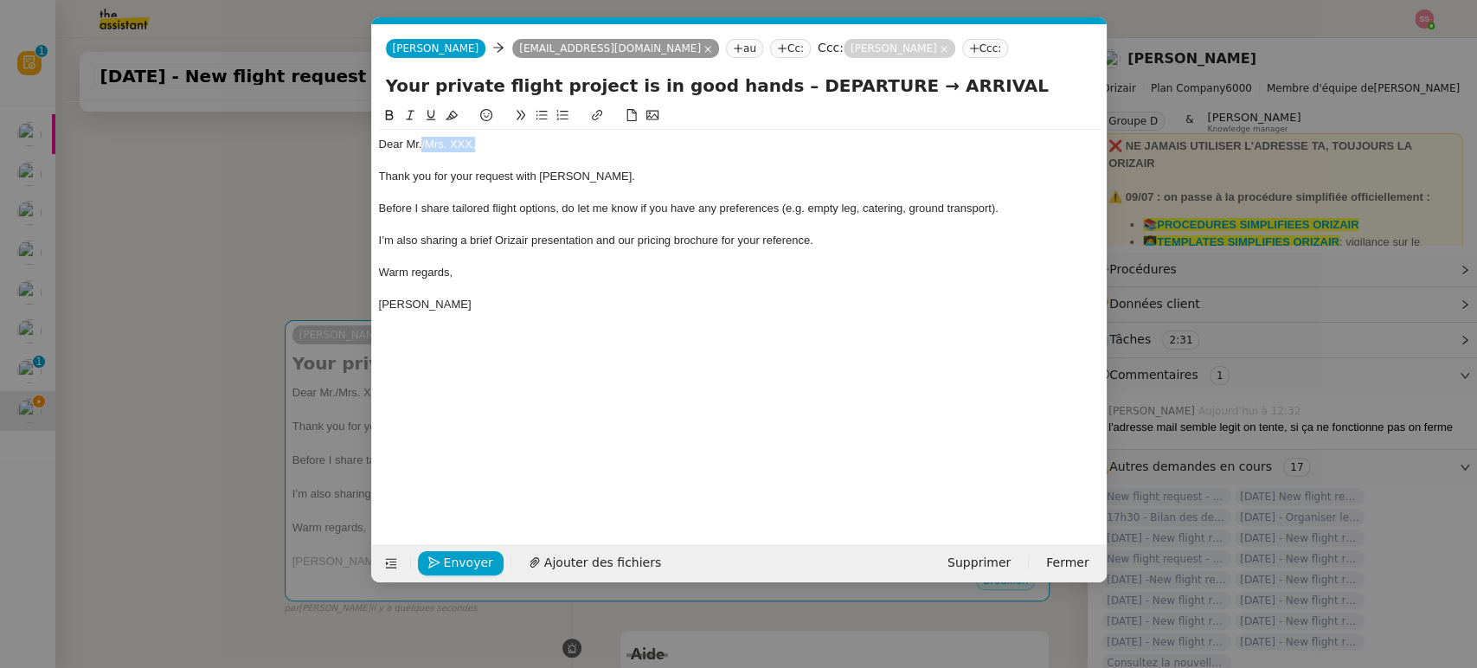
drag, startPoint x: 503, startPoint y: 142, endPoint x: 422, endPoint y: 146, distance: 81.4
click at [422, 146] on div "Dear Mr./Mrs. XXX," at bounding box center [739, 145] width 721 height 16
click at [628, 561] on span "Ajouter des fichiers" at bounding box center [602, 563] width 117 height 20
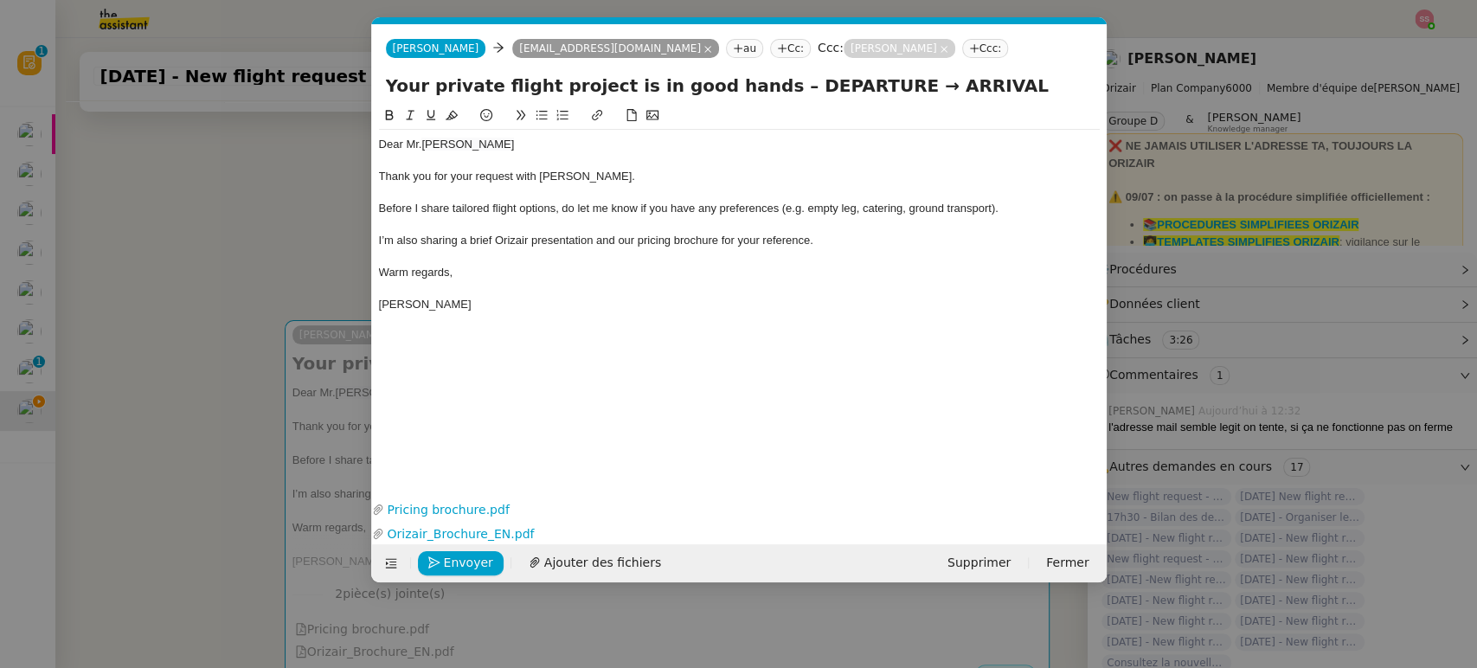
click at [291, 330] on nz-modal-container "acc Service ✈️Orizair - Acc usé de réception de la demande (FR) - En cours de v…" at bounding box center [738, 334] width 1477 height 668
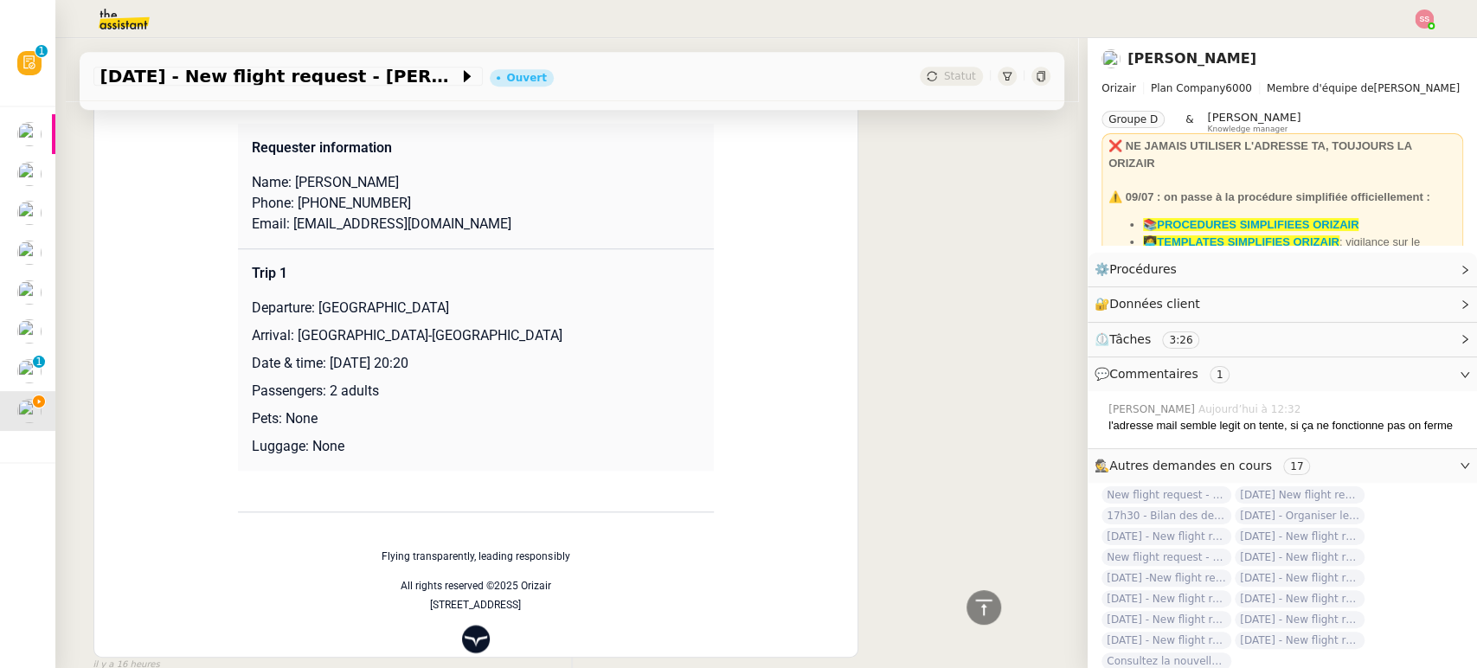
scroll to position [1057, 0]
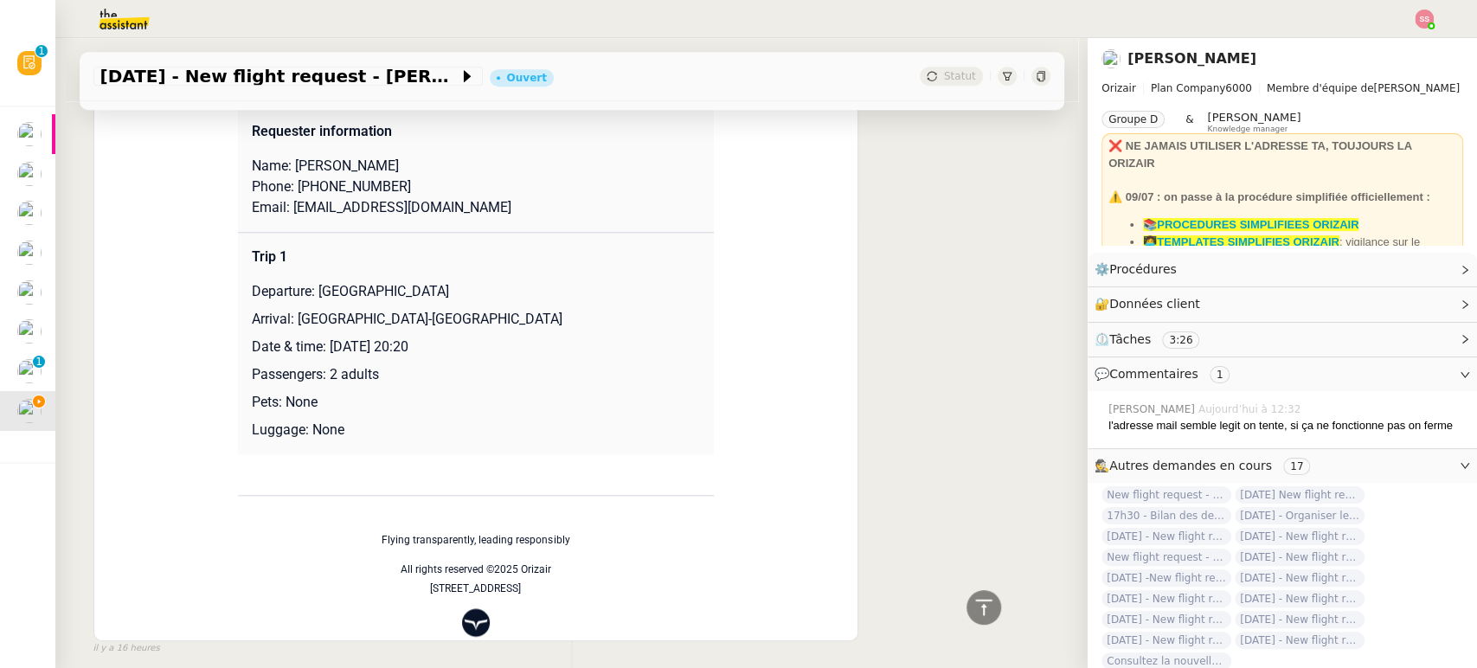
drag, startPoint x: 309, startPoint y: 292, endPoint x: 470, endPoint y: 289, distance: 160.9
click at [470, 289] on p "Departure: [GEOGRAPHIC_DATA]" at bounding box center [476, 291] width 448 height 21
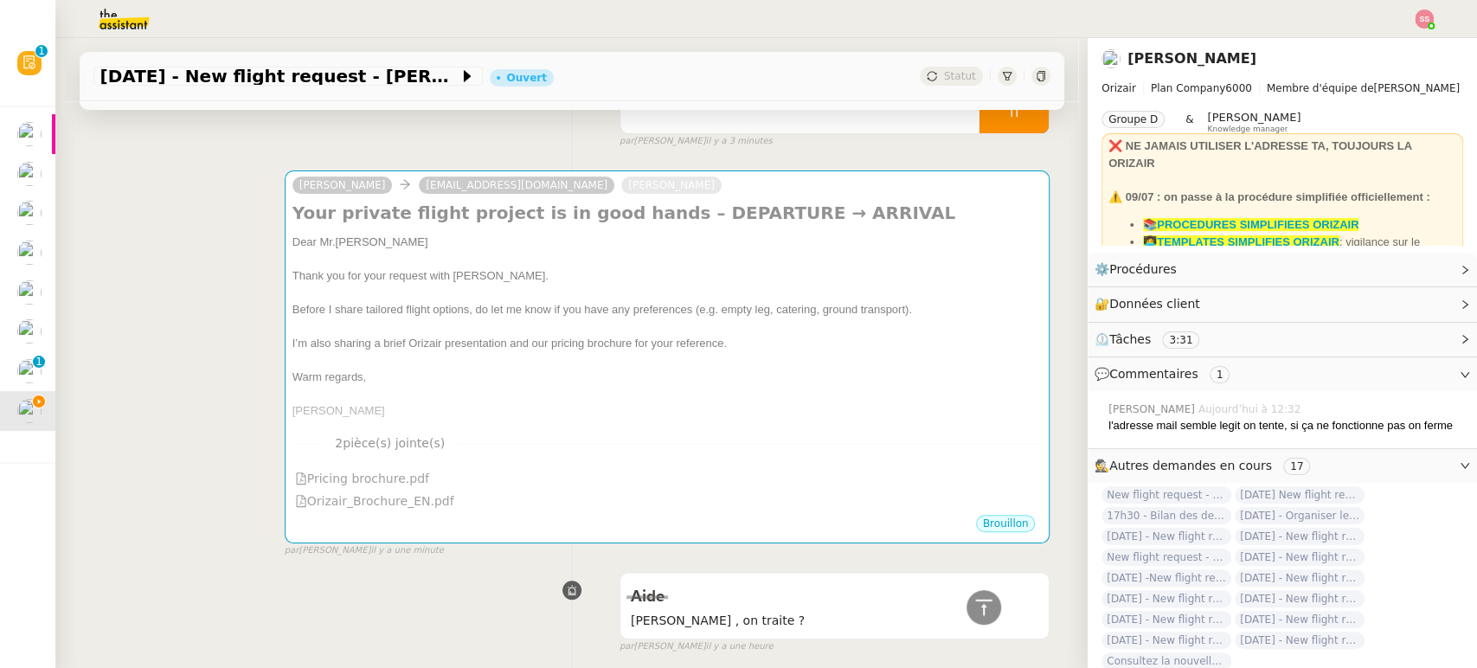
scroll to position [96, 0]
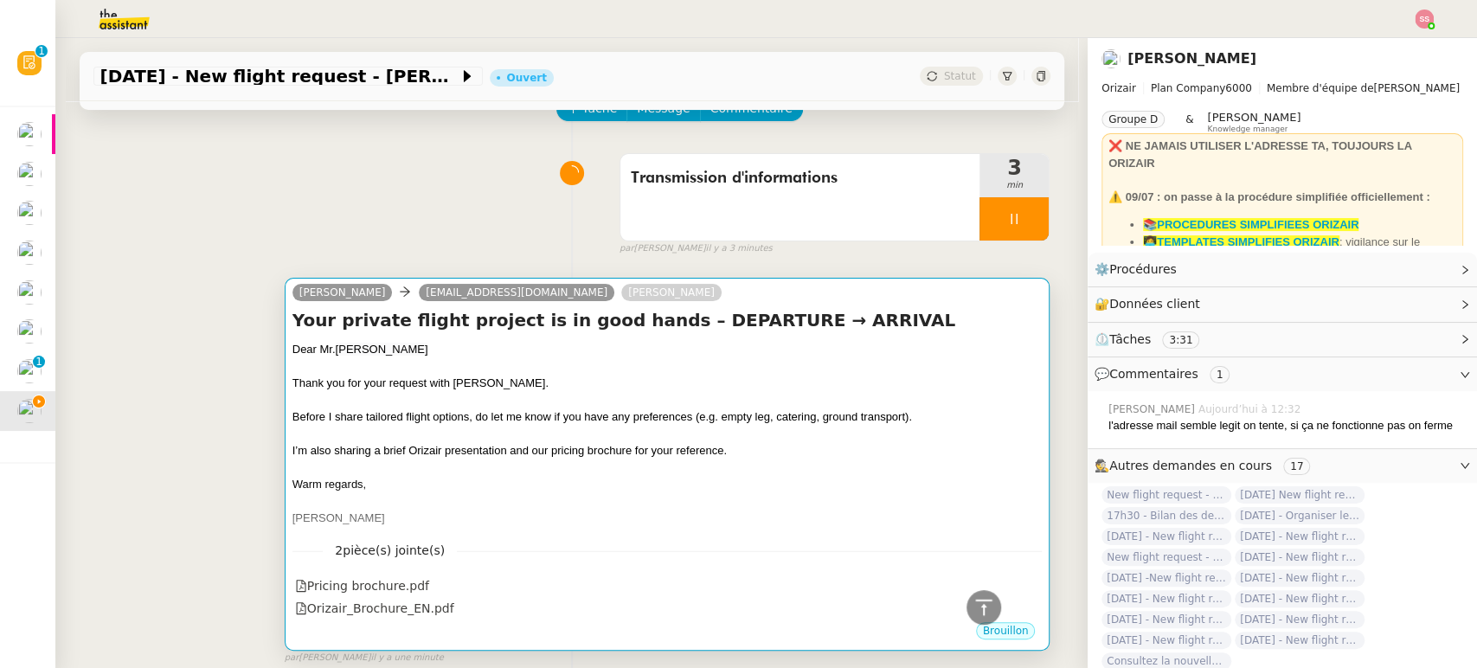
click at [633, 424] on div "Before I share tailored flight options, do let me know if you have any preferen…" at bounding box center [667, 416] width 750 height 17
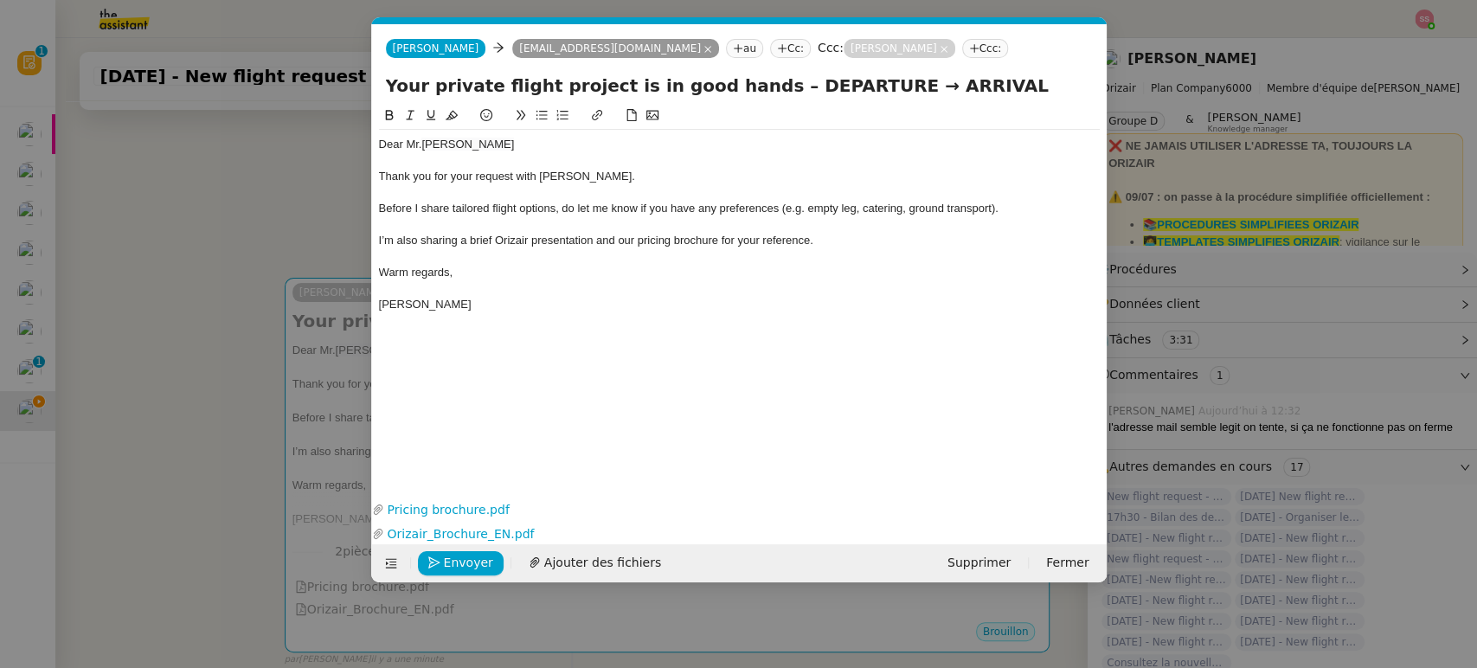
scroll to position [0, 54]
drag, startPoint x: 850, startPoint y: 88, endPoint x: 755, endPoint y: 82, distance: 95.3
click at [755, 82] on input "Your private flight project is in good hands – DEPARTURE → ARRIVAL" at bounding box center [739, 86] width 707 height 26
paste input "[GEOGRAPHIC_DATA]"
type input "Your private flight project is in good hands – [GEOGRAPHIC_DATA] → ARRIVAL"
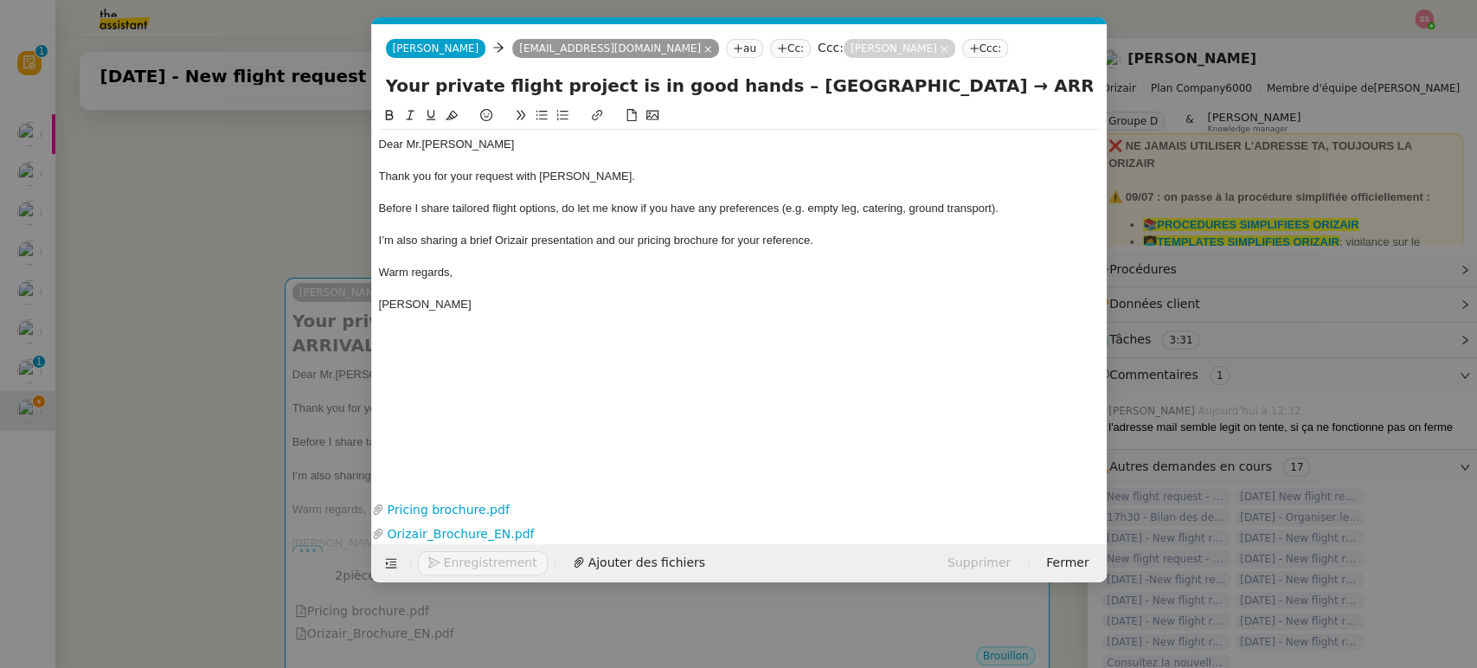
click at [197, 395] on nz-modal-container "acc Service ✈️Orizair - Acc usé de réception de la demande (FR) - En cours de v…" at bounding box center [738, 334] width 1477 height 668
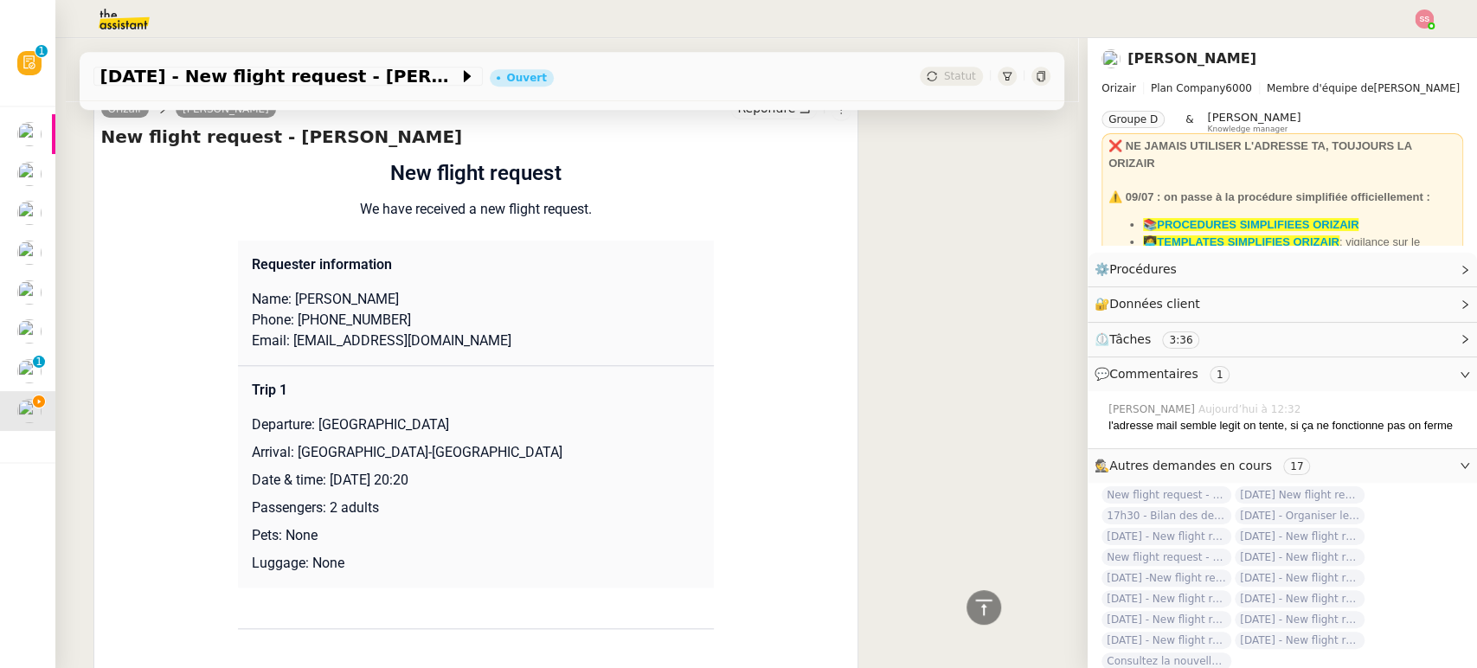
scroll to position [961, 0]
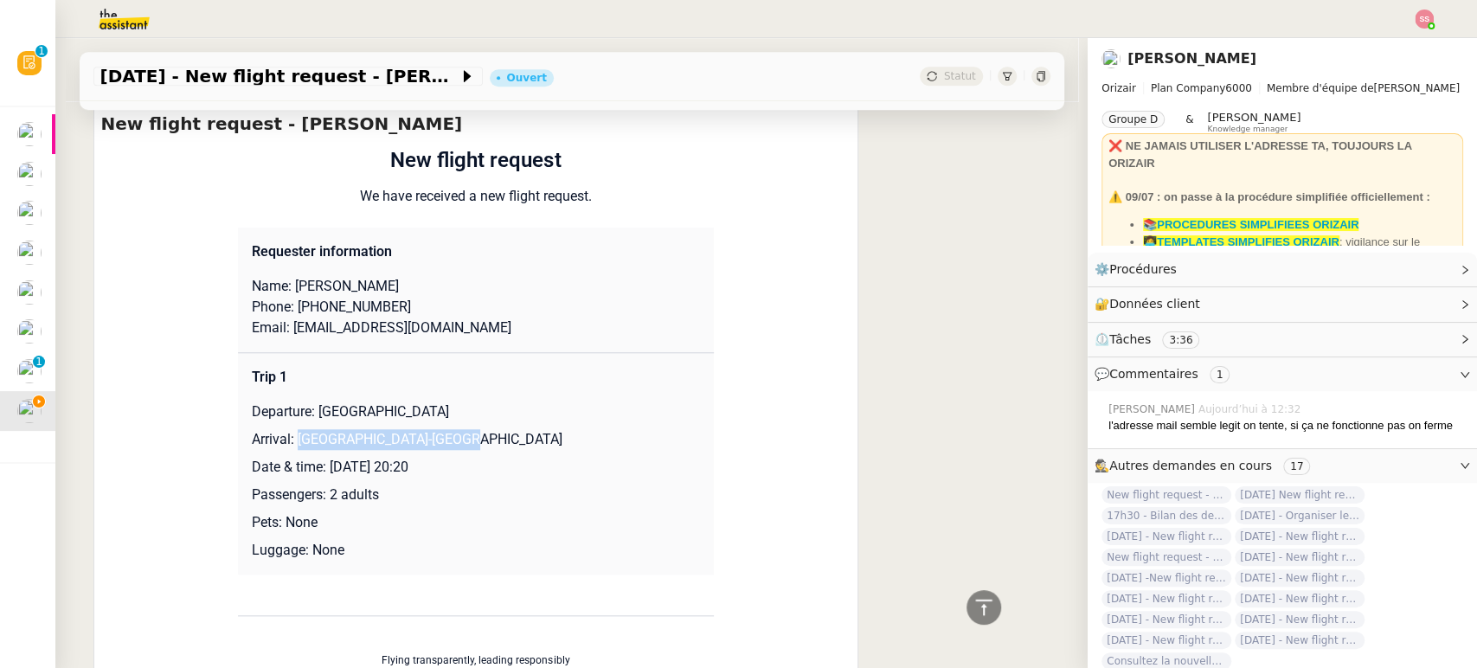
drag, startPoint x: 285, startPoint y: 411, endPoint x: 466, endPoint y: 418, distance: 181.8
click at [466, 429] on p "Arrival: [GEOGRAPHIC_DATA]-[GEOGRAPHIC_DATA]" at bounding box center [476, 439] width 448 height 21
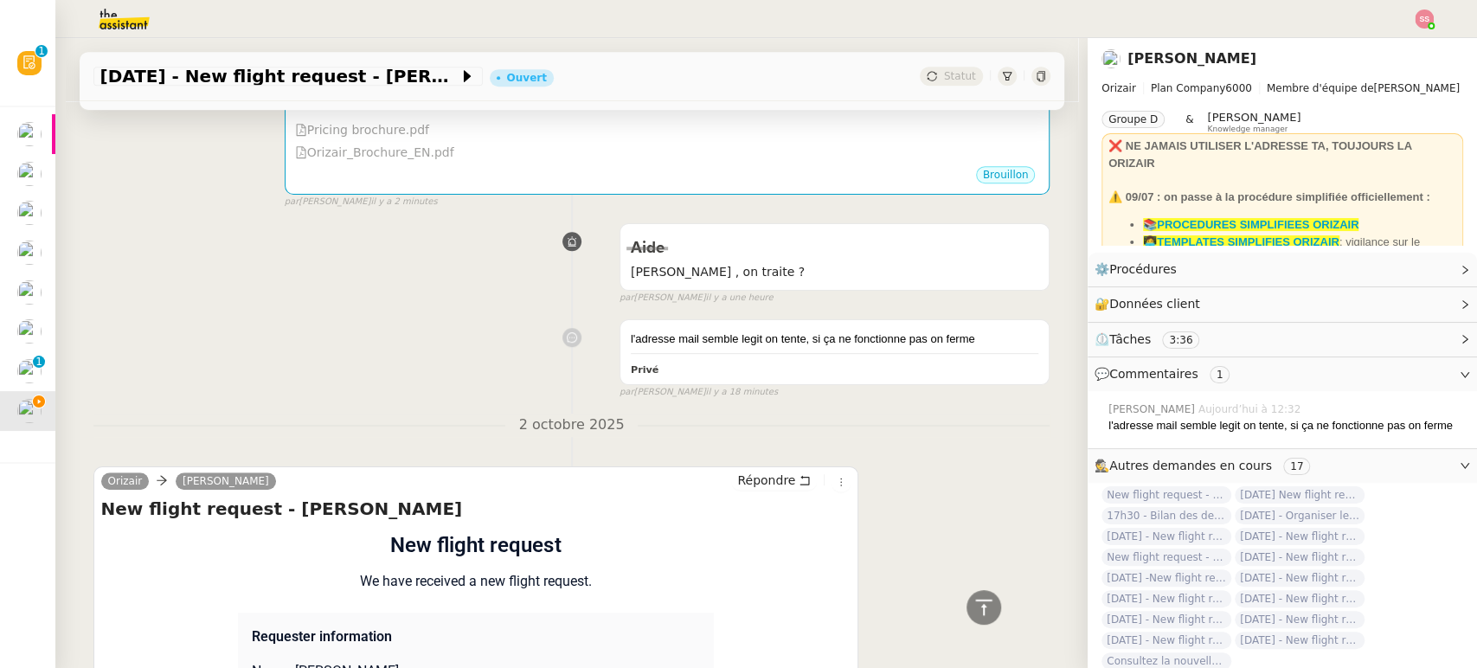
scroll to position [96, 0]
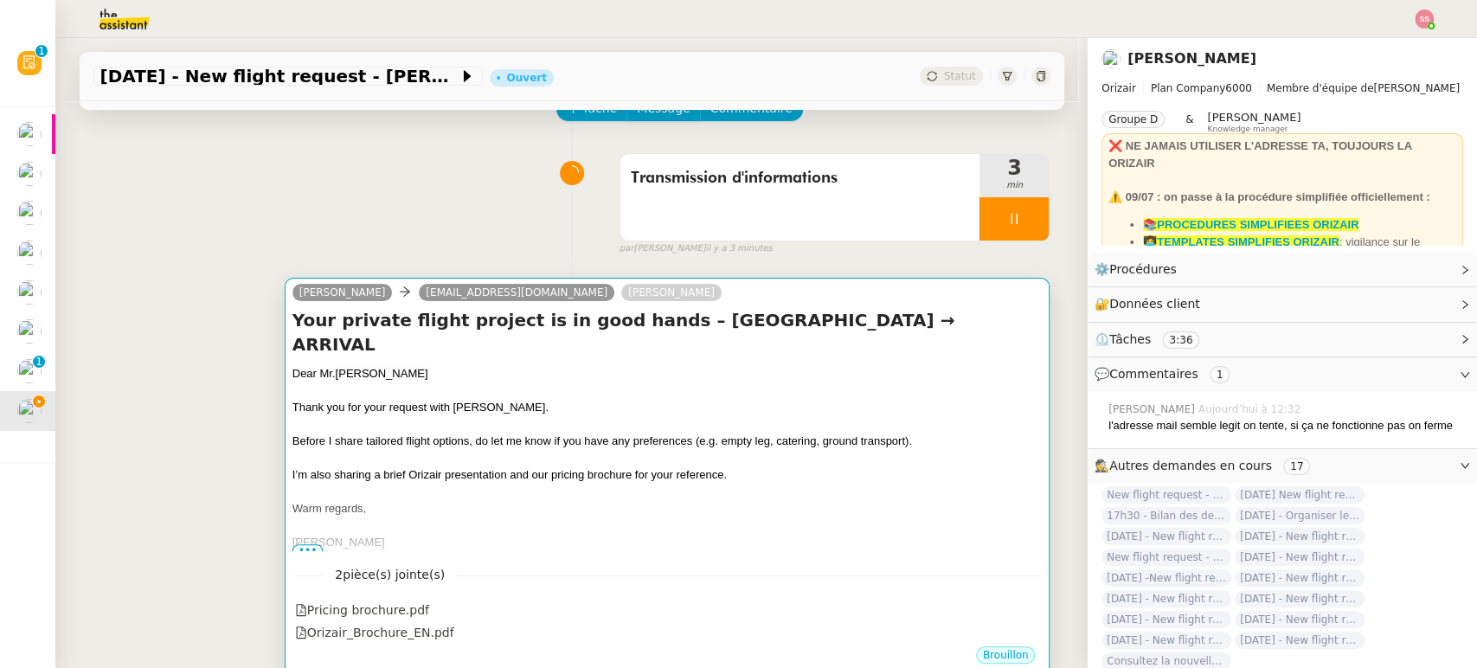
click at [827, 399] on div "Thank you for your request with [PERSON_NAME]." at bounding box center [667, 407] width 750 height 17
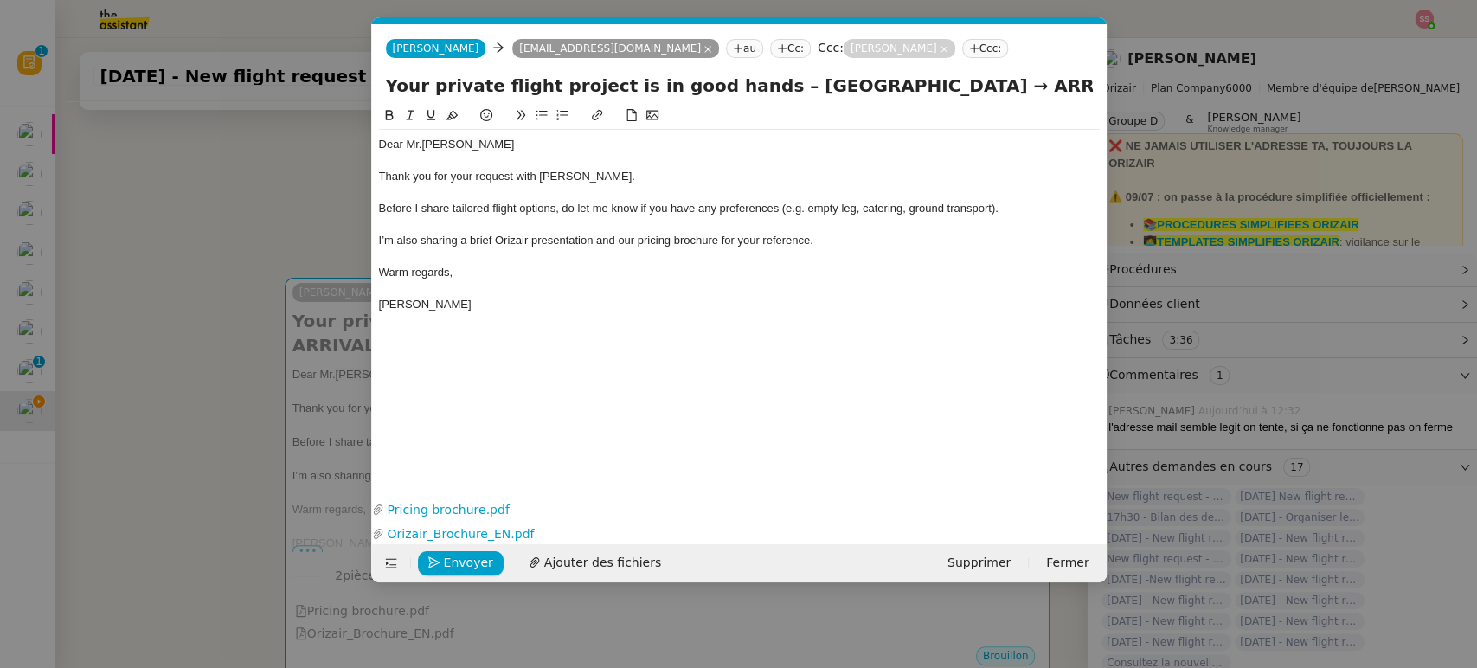
scroll to position [0, 54]
drag, startPoint x: 1041, startPoint y: 90, endPoint x: 969, endPoint y: 88, distance: 71.8
click at [969, 88] on input "Your private flight project is in good hands – [GEOGRAPHIC_DATA] → ARRIVAL" at bounding box center [739, 86] width 707 height 26
paste input "Nice-[GEOGRAPHIC_DATA]"
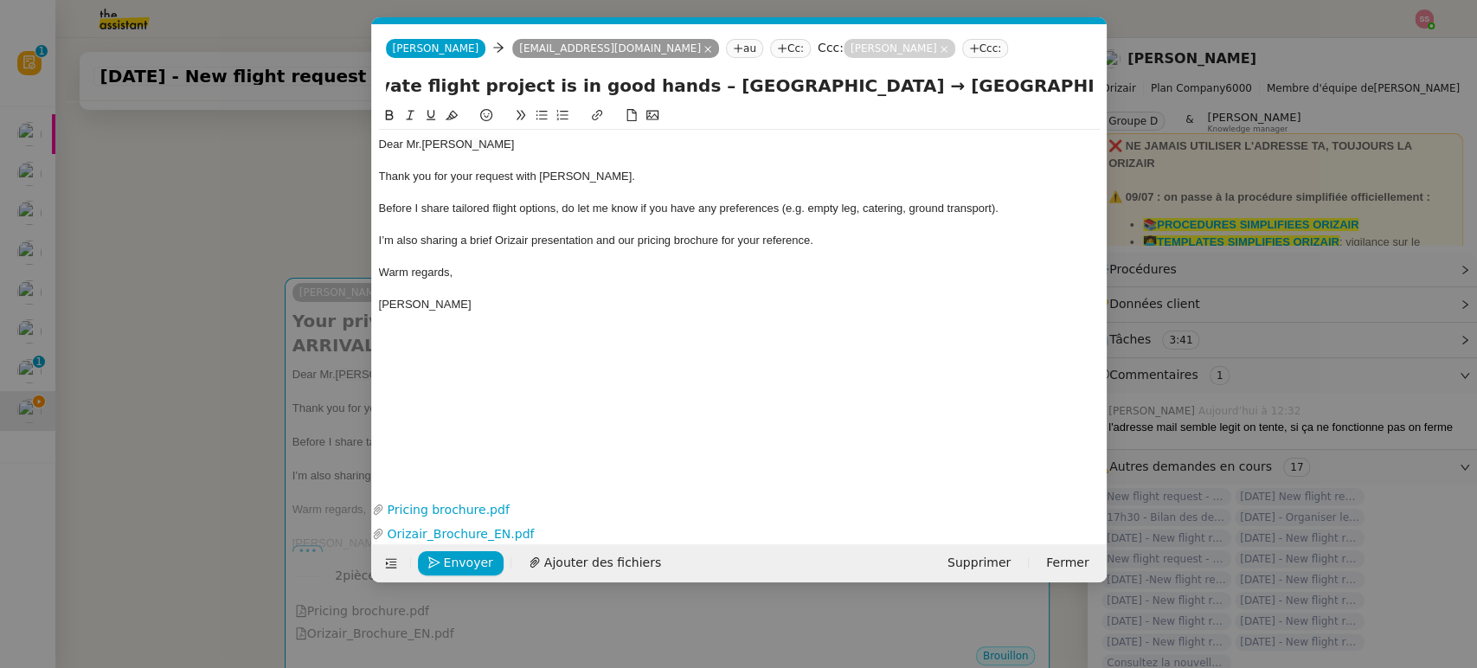
type input "Your private flight project is in good hands – [GEOGRAPHIC_DATA] → [GEOGRAPHIC_…"
click at [747, 288] on div at bounding box center [739, 288] width 721 height 16
drag, startPoint x: 756, startPoint y: 86, endPoint x: 1083, endPoint y: 130, distance: 330.0
click at [1083, 130] on form "[PERSON_NAME] [PERSON_NAME] [PERSON_NAME][EMAIL_ADDRESS][DOMAIN_NAME] au Cc: Cc…" at bounding box center [738, 303] width 735 height 558
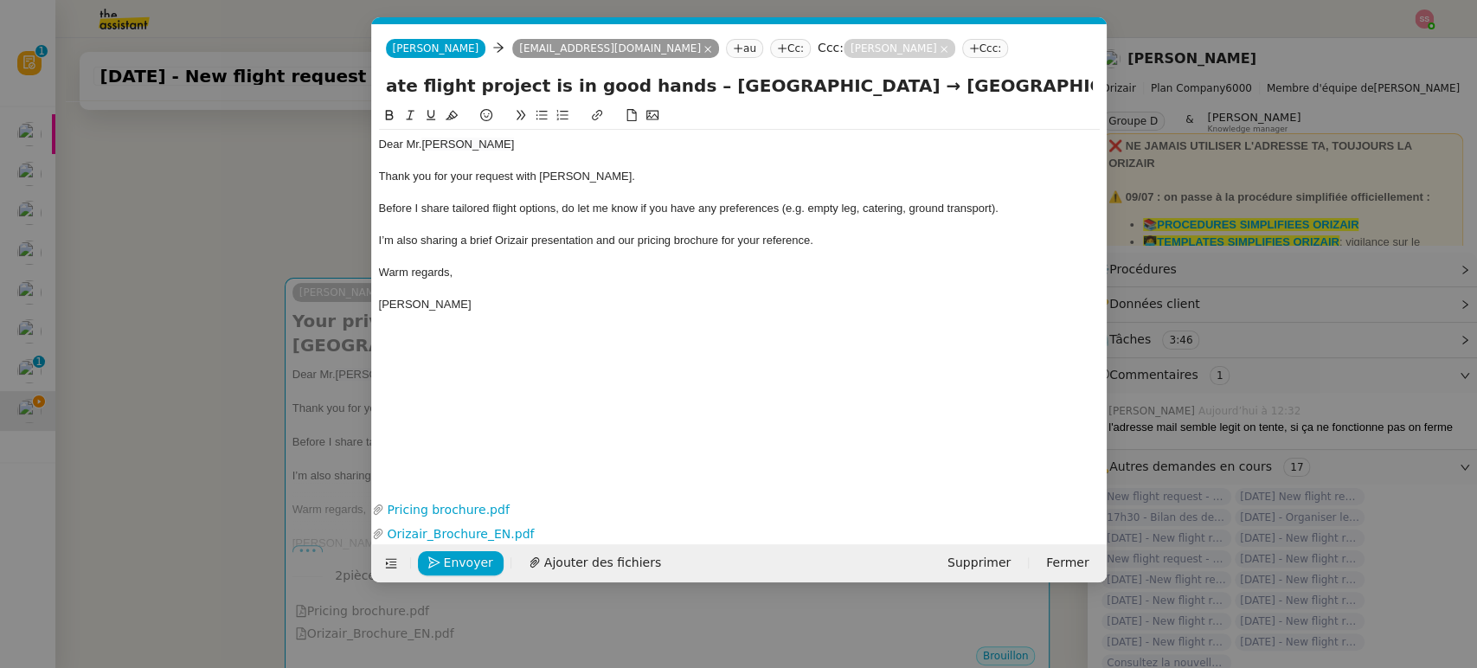
click at [757, 399] on div "Dear [PERSON_NAME] Thank you for your request with [PERSON_NAME]. Before I shar…" at bounding box center [739, 288] width 721 height 364
click at [444, 566] on span "Envoyer" at bounding box center [468, 563] width 49 height 20
click at [444, 566] on span "Confirmer l'envoi" at bounding box center [496, 563] width 104 height 20
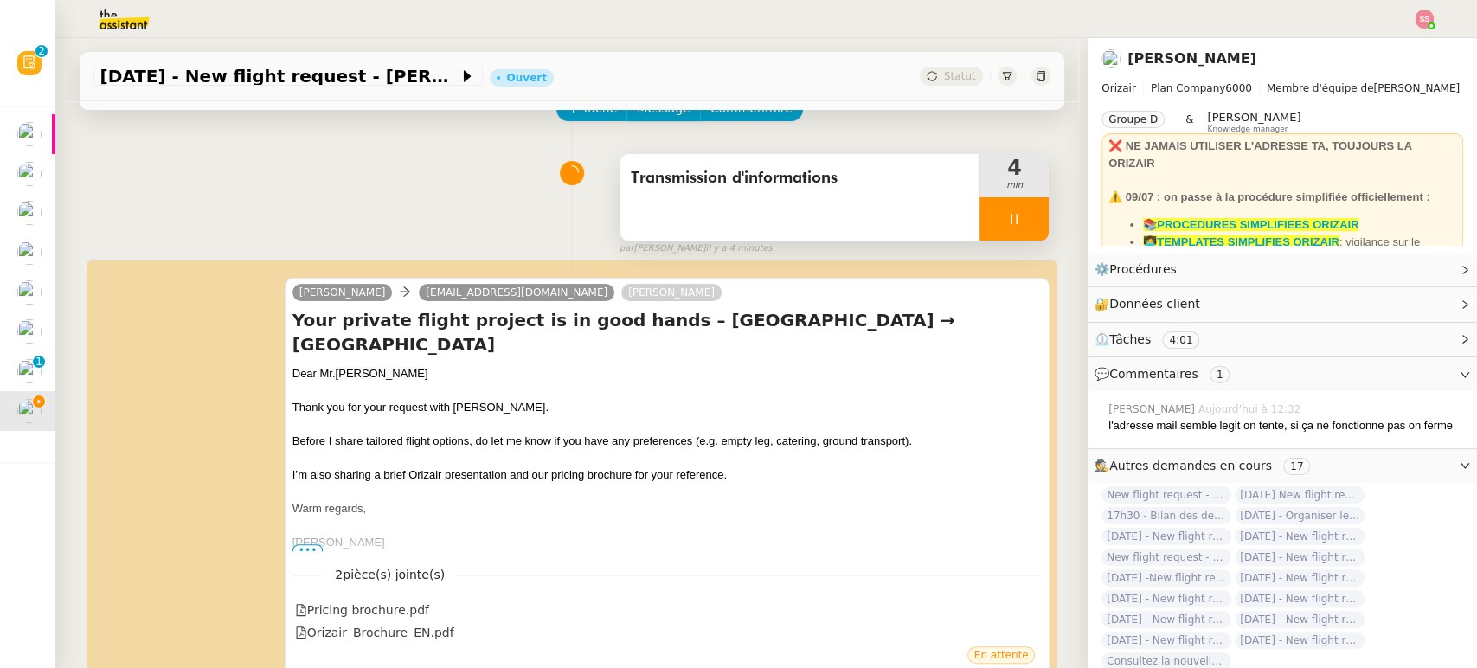
click at [1031, 217] on div at bounding box center [1013, 218] width 69 height 43
click at [1031, 217] on button at bounding box center [1031, 218] width 35 height 43
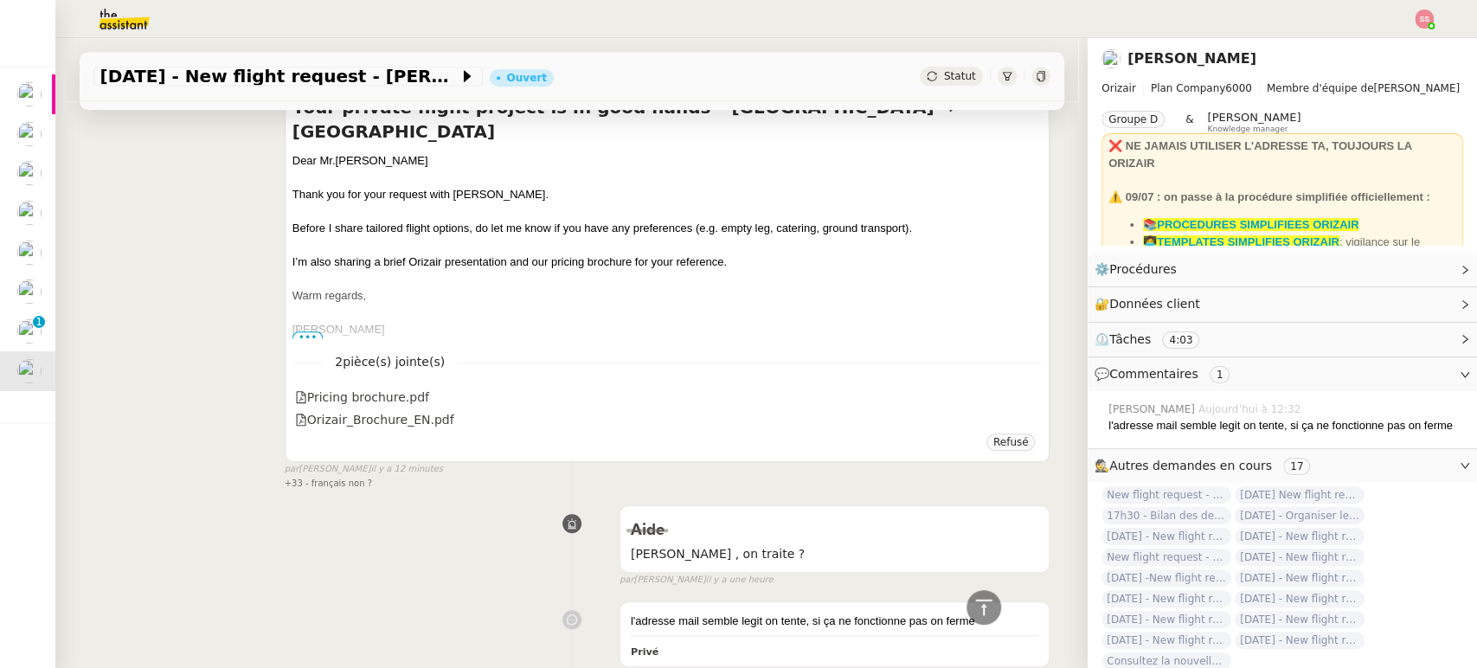
scroll to position [358, 0]
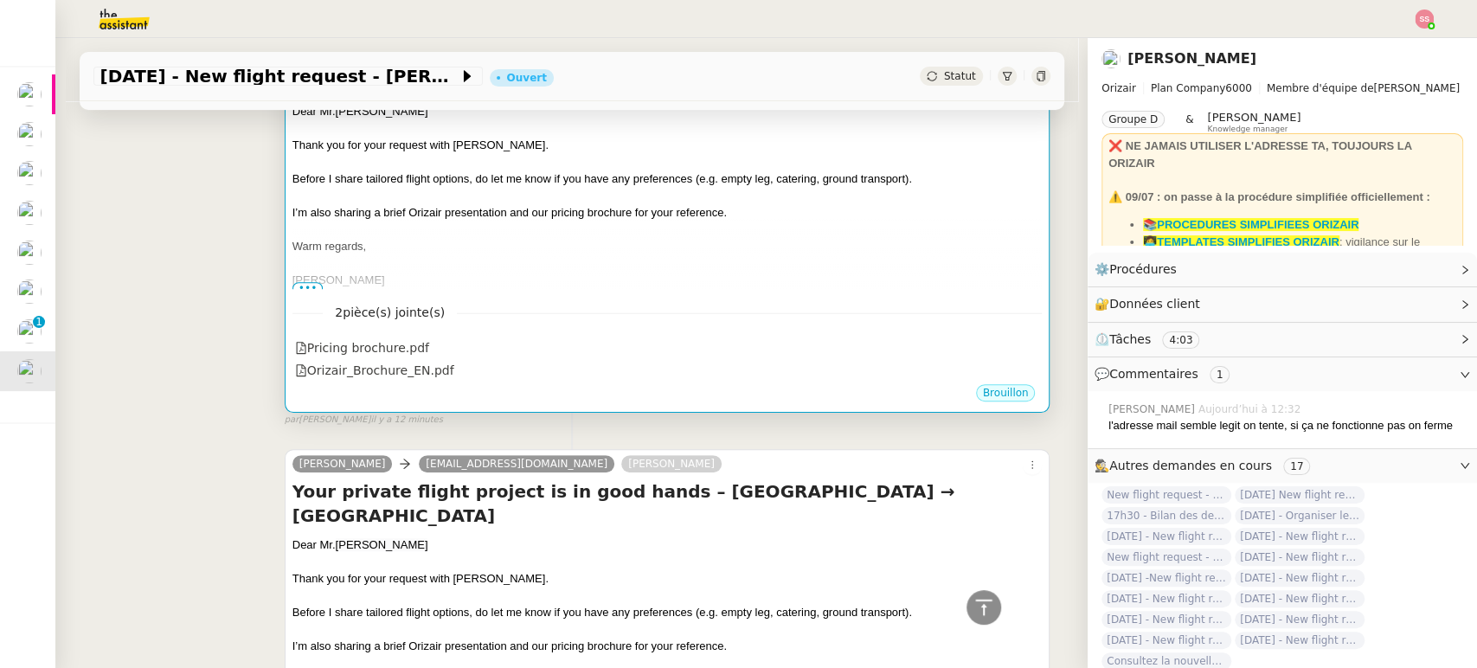
click at [484, 228] on div at bounding box center [667, 229] width 750 height 17
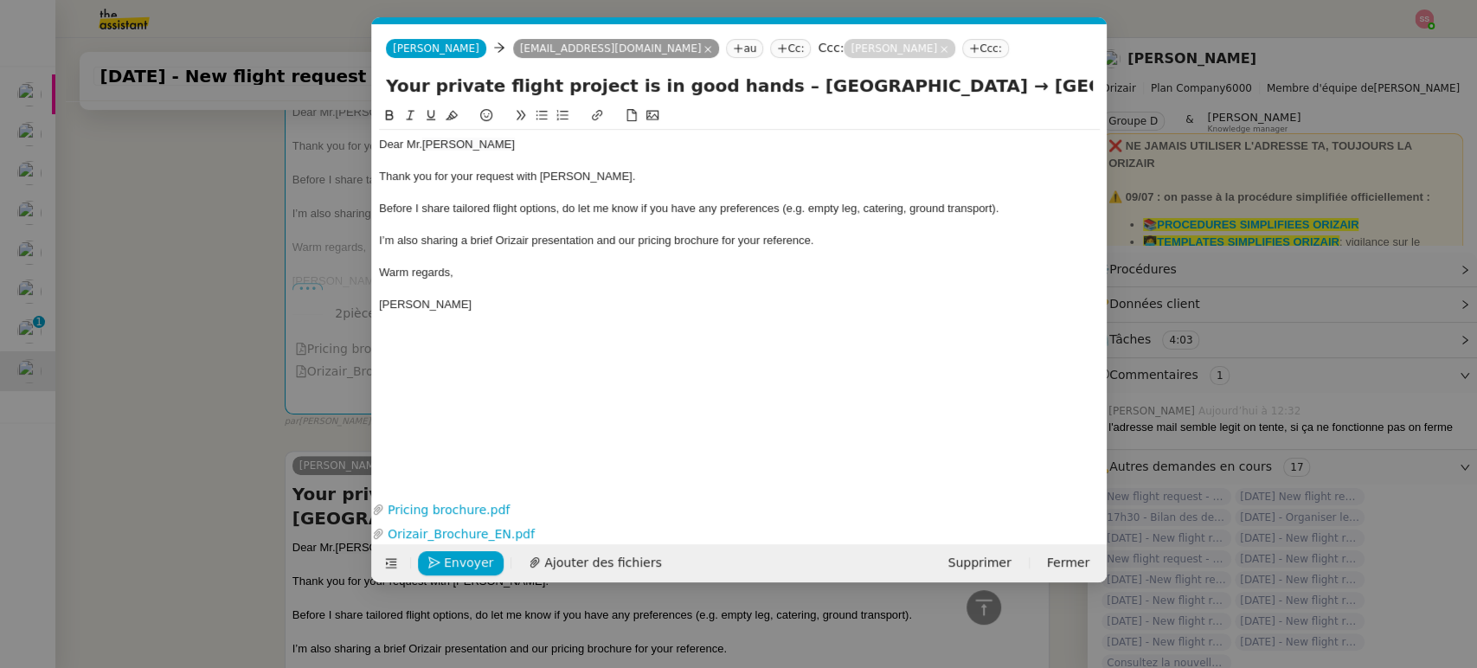
scroll to position [0, 36]
click at [396, 552] on button at bounding box center [391, 563] width 24 height 24
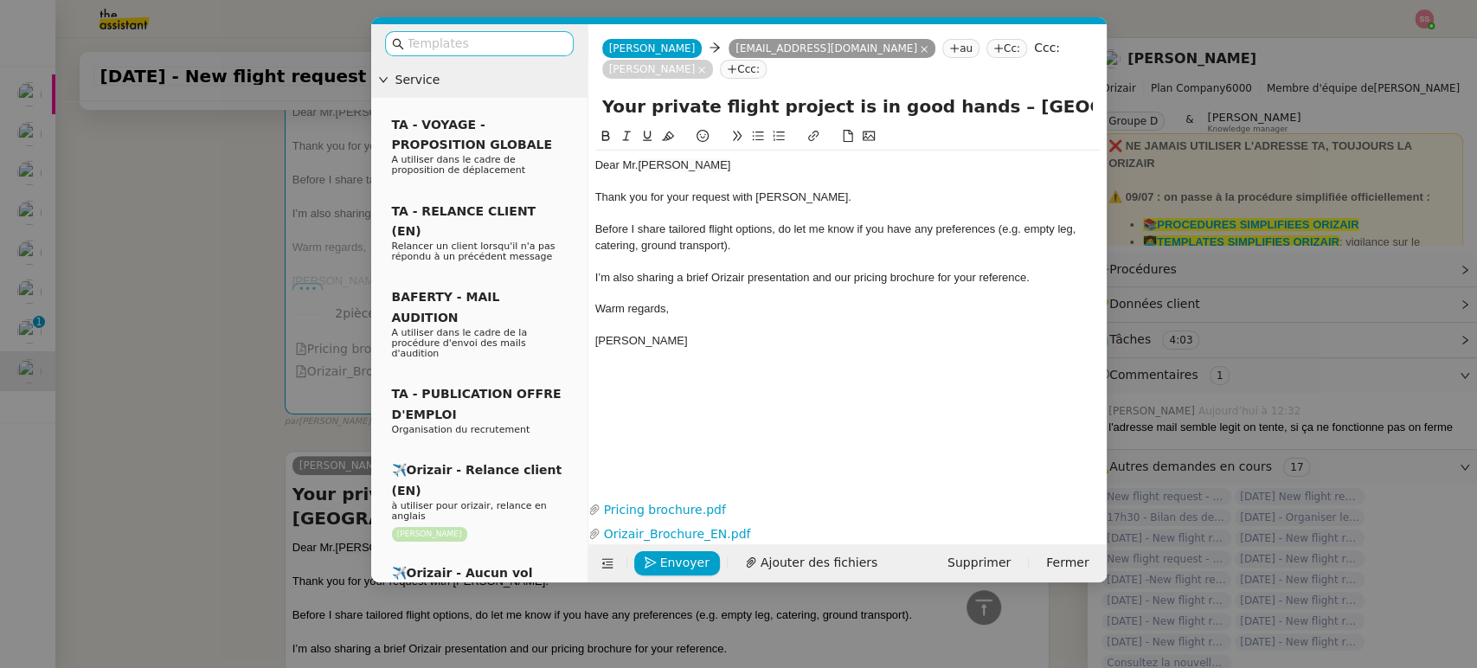
click at [477, 46] on input "text" at bounding box center [485, 44] width 156 height 20
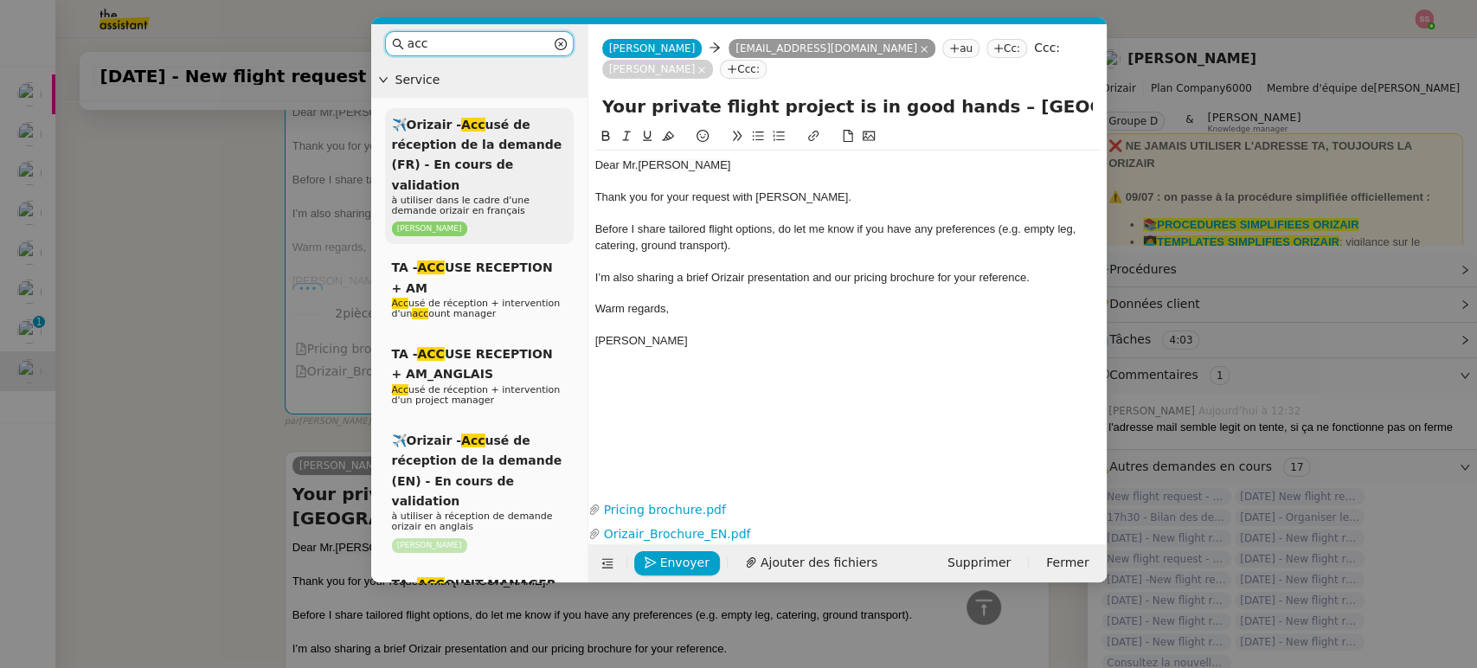
type input "acc"
click at [515, 136] on span "✈️Orizair - Acc usé de réception de la demande (FR) - En cours de validation" at bounding box center [477, 155] width 170 height 74
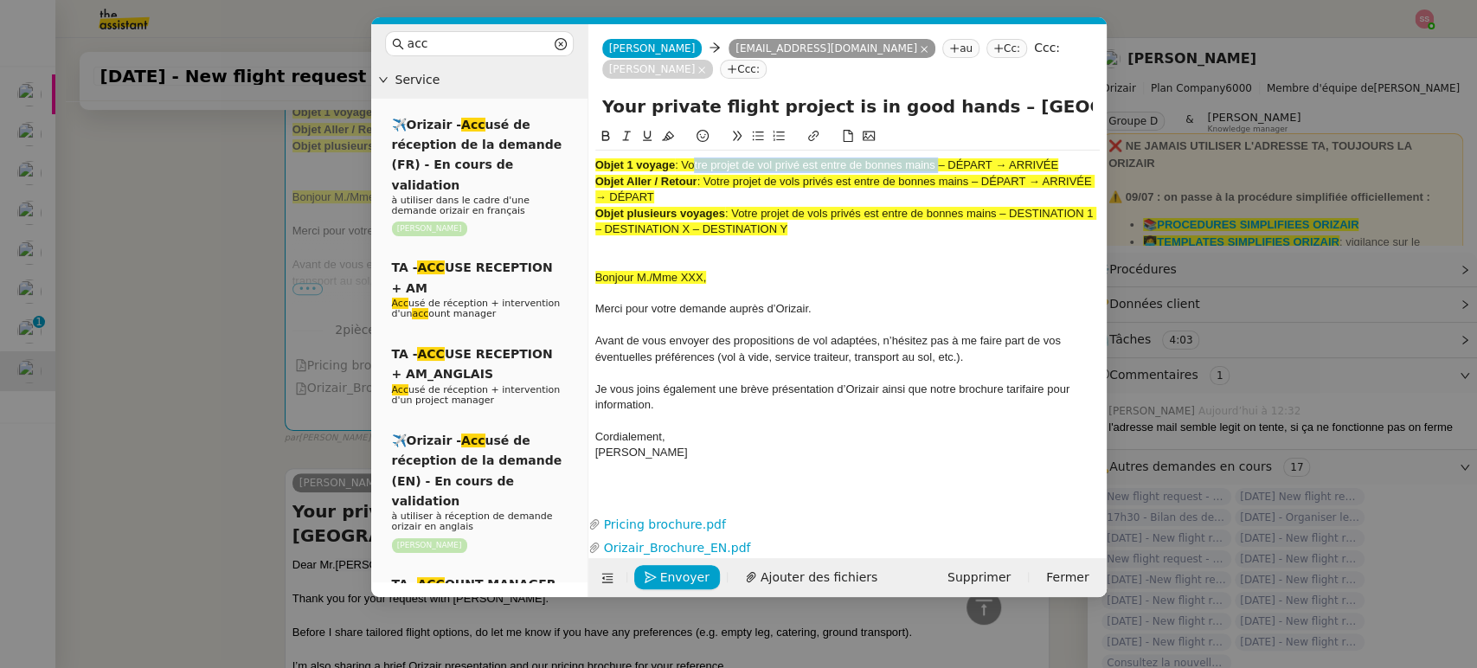
drag, startPoint x: 689, startPoint y: 163, endPoint x: 934, endPoint y: 164, distance: 245.7
click at [934, 164] on span ": Votre projet de vol privé est entre de bonnes mains – DÉPART → ARRIVÉE" at bounding box center [866, 164] width 383 height 13
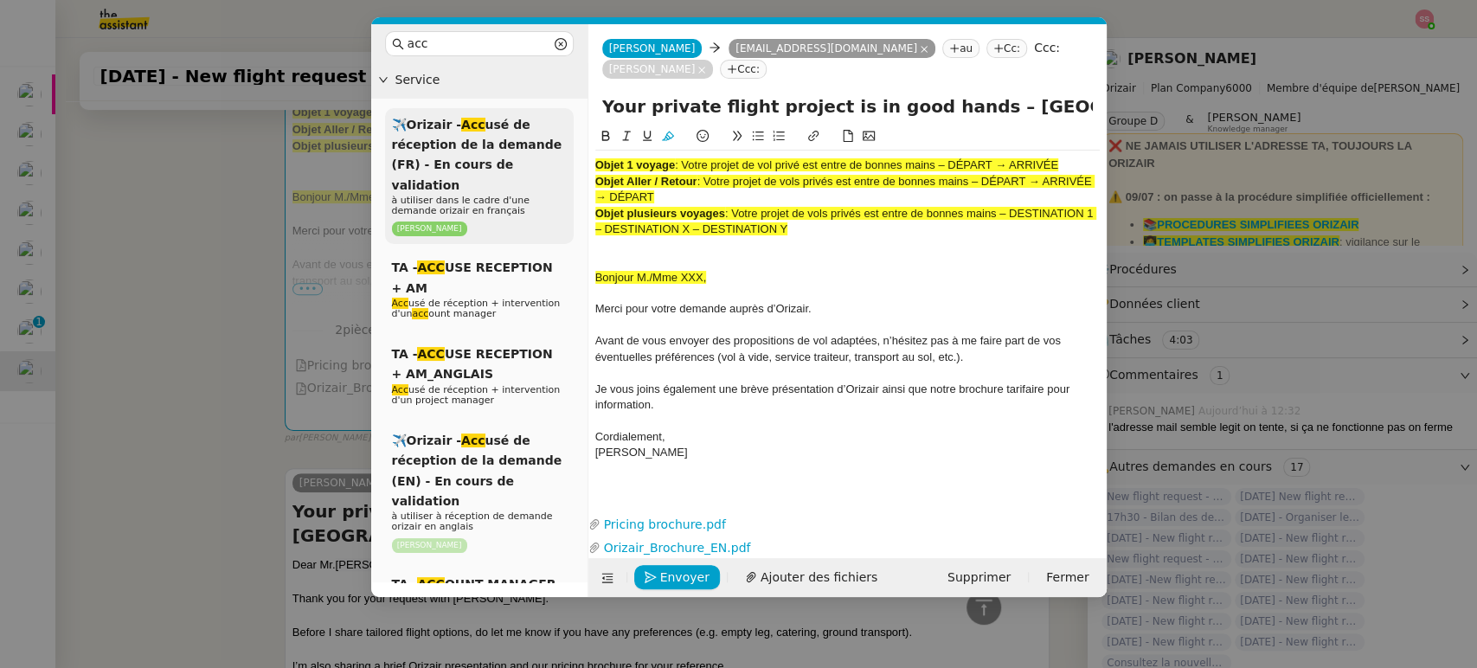
drag, startPoint x: 947, startPoint y: 99, endPoint x: 506, endPoint y: 123, distance: 441.8
click at [506, 123] on nz-layout "acc Service ✈️Orizair - Acc usé de réception de la demande (FR) - En cours de v…" at bounding box center [738, 310] width 735 height 573
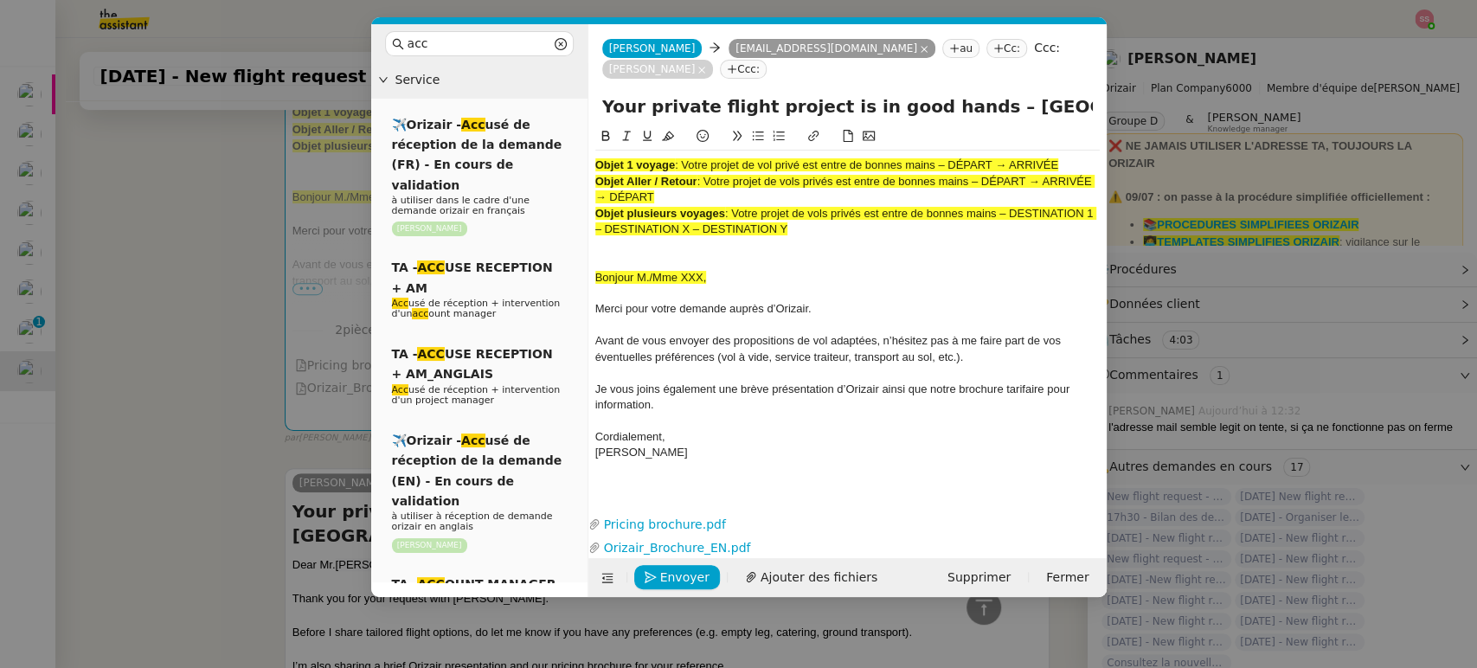
paste input "otre projet de vol privé est entre [PERSON_NAME] main"
type input "otre projet de vol privé est entre [PERSON_NAME] mains – [GEOGRAPHIC_DATA] → [G…"
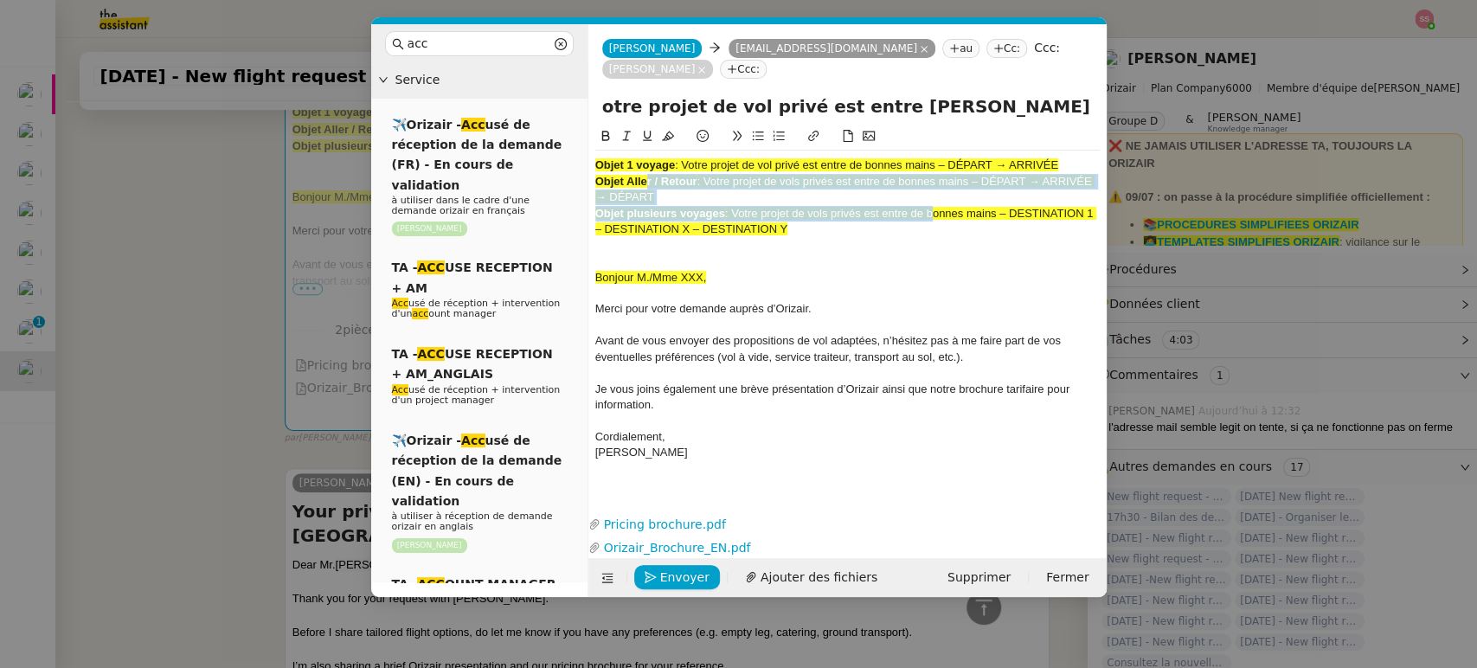
drag, startPoint x: 924, startPoint y: 215, endPoint x: 644, endPoint y: 172, distance: 283.6
click at [644, 172] on div "Objet 1 voyage : Votre projet de vol privé est entre [PERSON_NAME] mains – DÉPA…" at bounding box center [847, 317] width 504 height 333
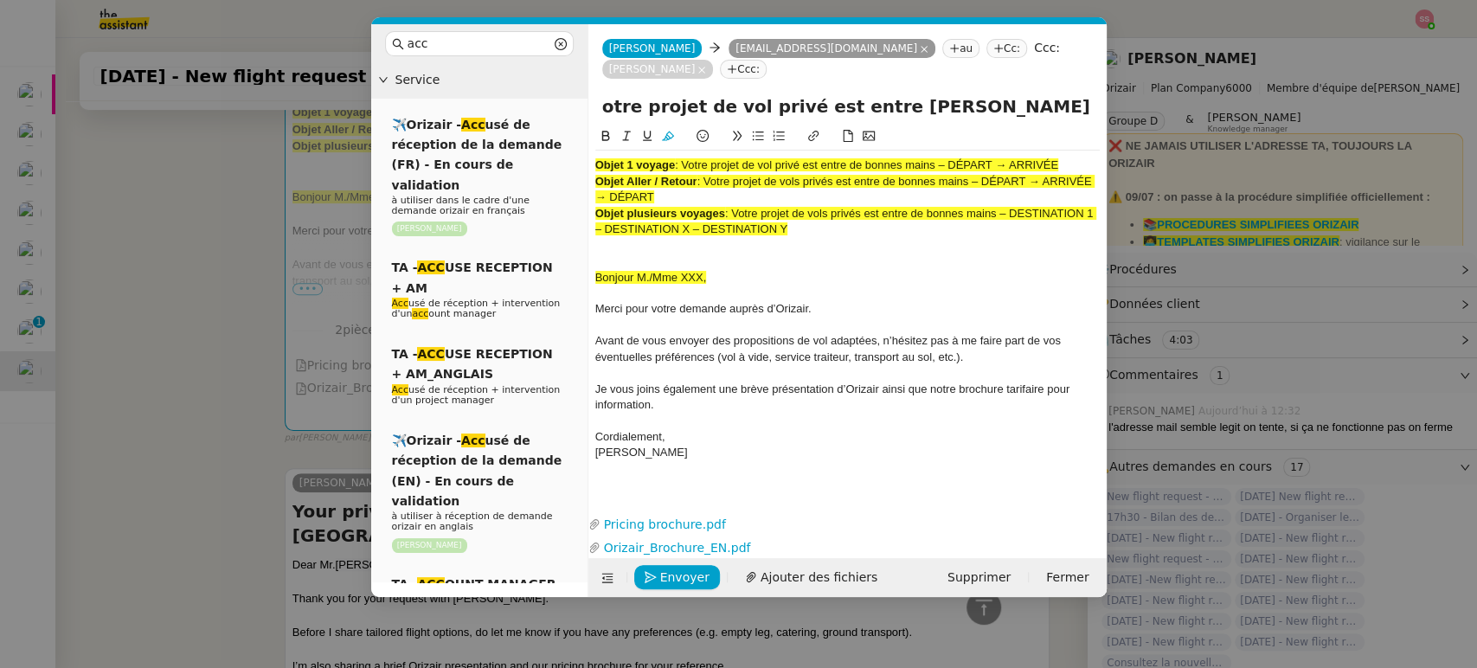
drag, startPoint x: 776, startPoint y: 245, endPoint x: 800, endPoint y: 231, distance: 27.9
click at [777, 246] on div at bounding box center [847, 246] width 504 height 16
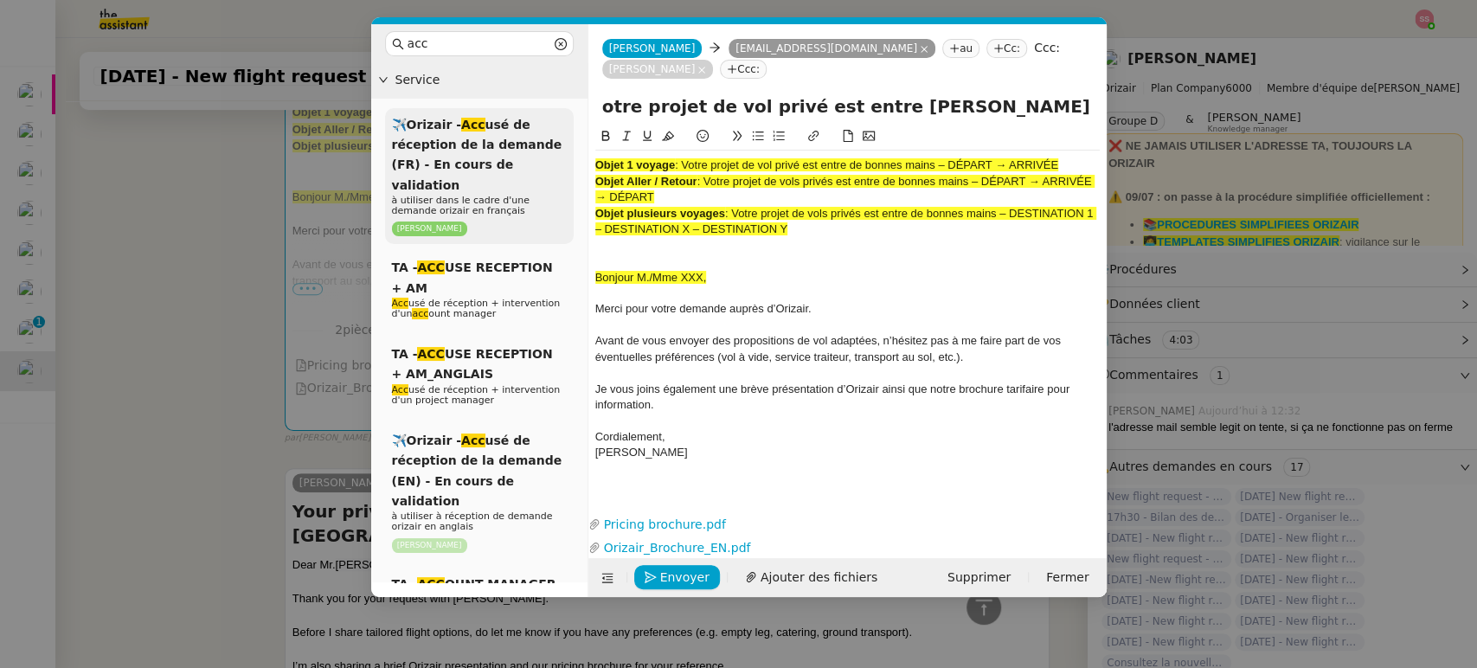
drag, startPoint x: 803, startPoint y: 228, endPoint x: 506, endPoint y: 116, distance: 317.3
click at [505, 116] on nz-layout "acc Service ✈️Orizair - Acc usé de réception de la demande (FR) - En cours de v…" at bounding box center [738, 310] width 735 height 573
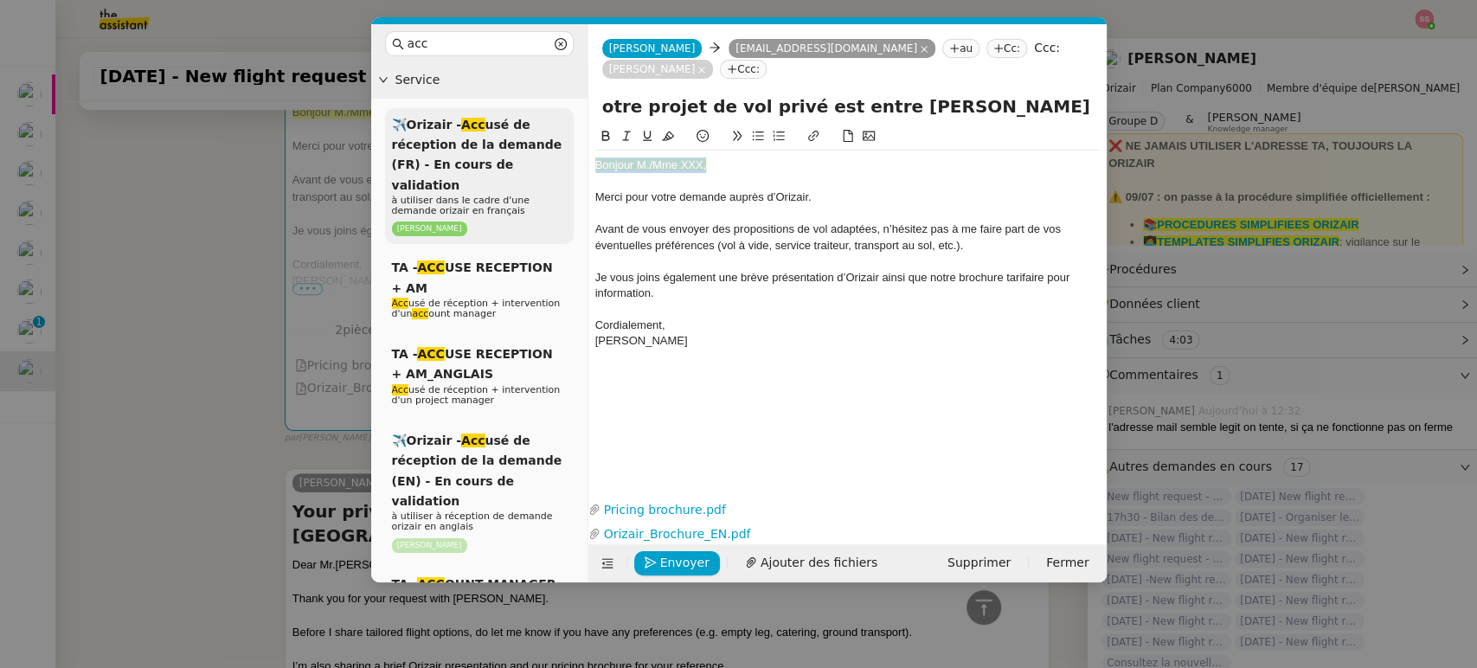
drag, startPoint x: 712, startPoint y: 167, endPoint x: 533, endPoint y: 161, distance: 179.2
click at [533, 161] on nz-layout "acc Service ✈️Orizair - Acc usé de réception de la demande (FR) - En cours de v…" at bounding box center [738, 303] width 735 height 558
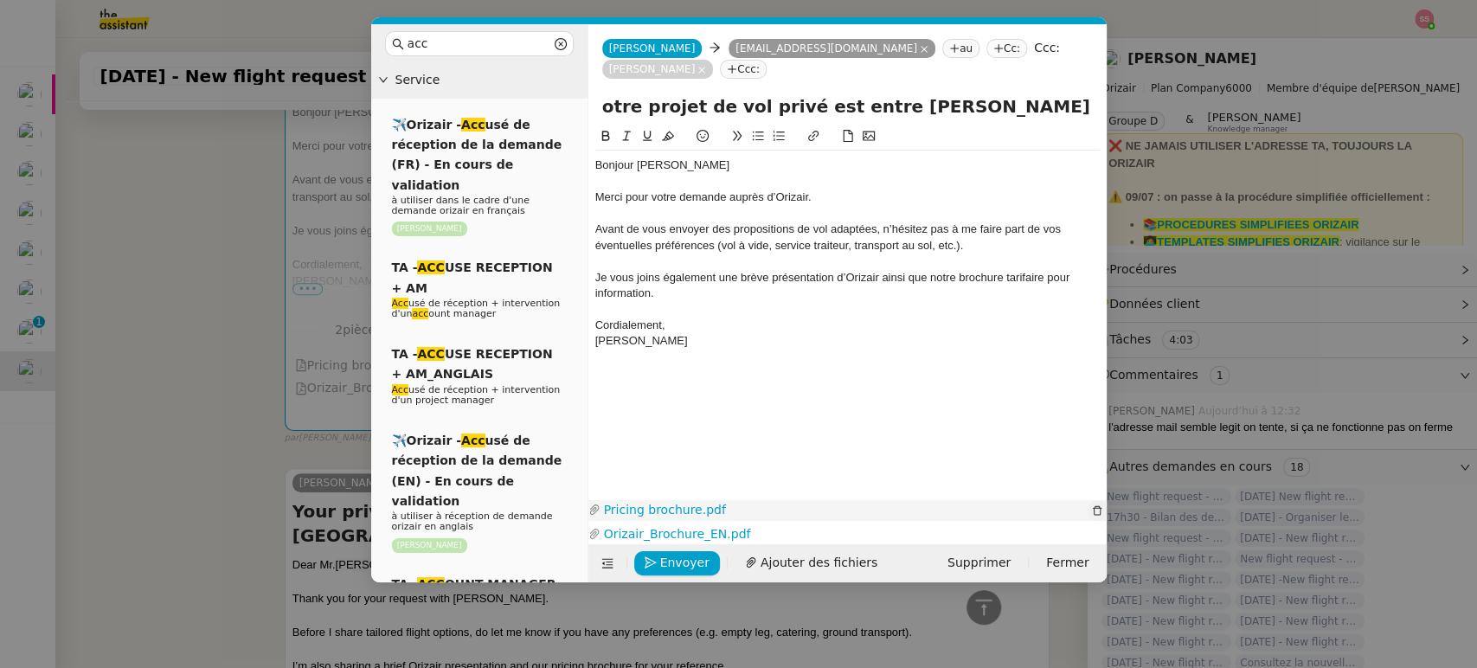
click at [1094, 509] on icon "button" at bounding box center [1097, 510] width 10 height 10
click at [1099, 529] on icon "button" at bounding box center [1097, 534] width 10 height 10
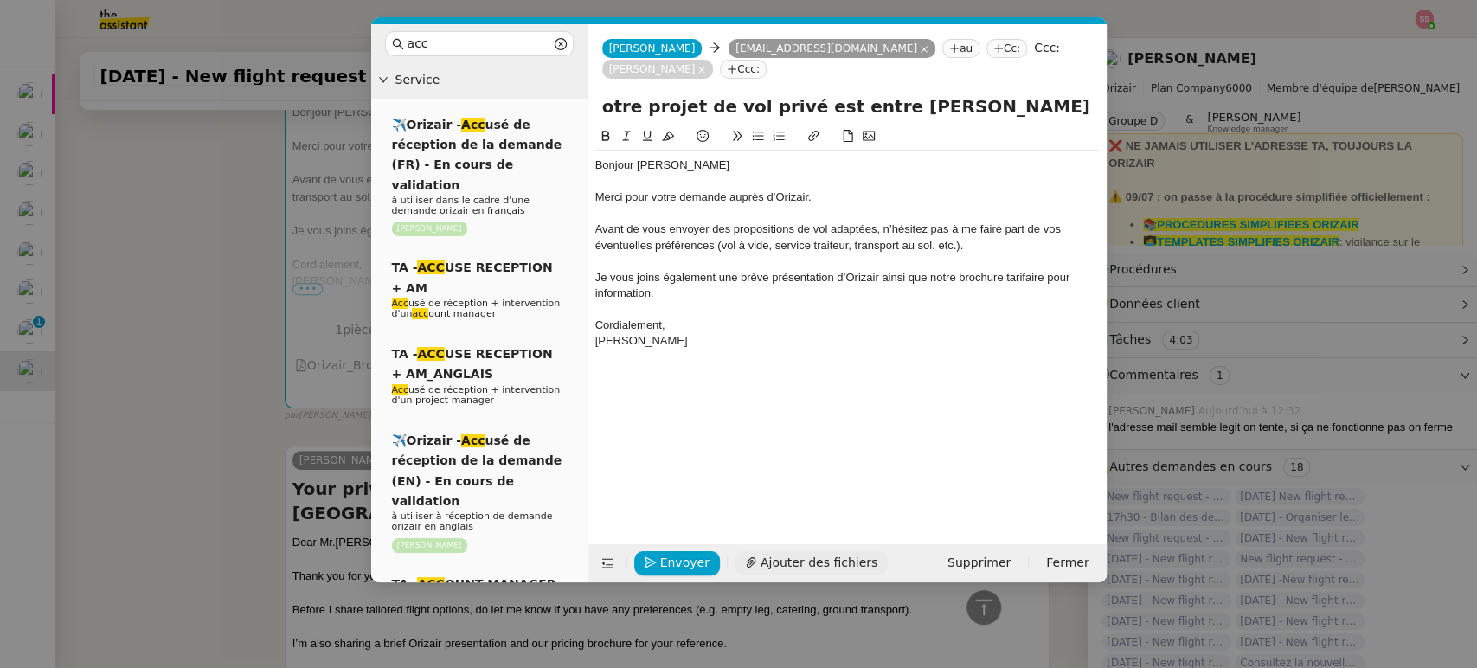
click at [856, 563] on button "Ajouter des fichiers" at bounding box center [810, 563] width 153 height 24
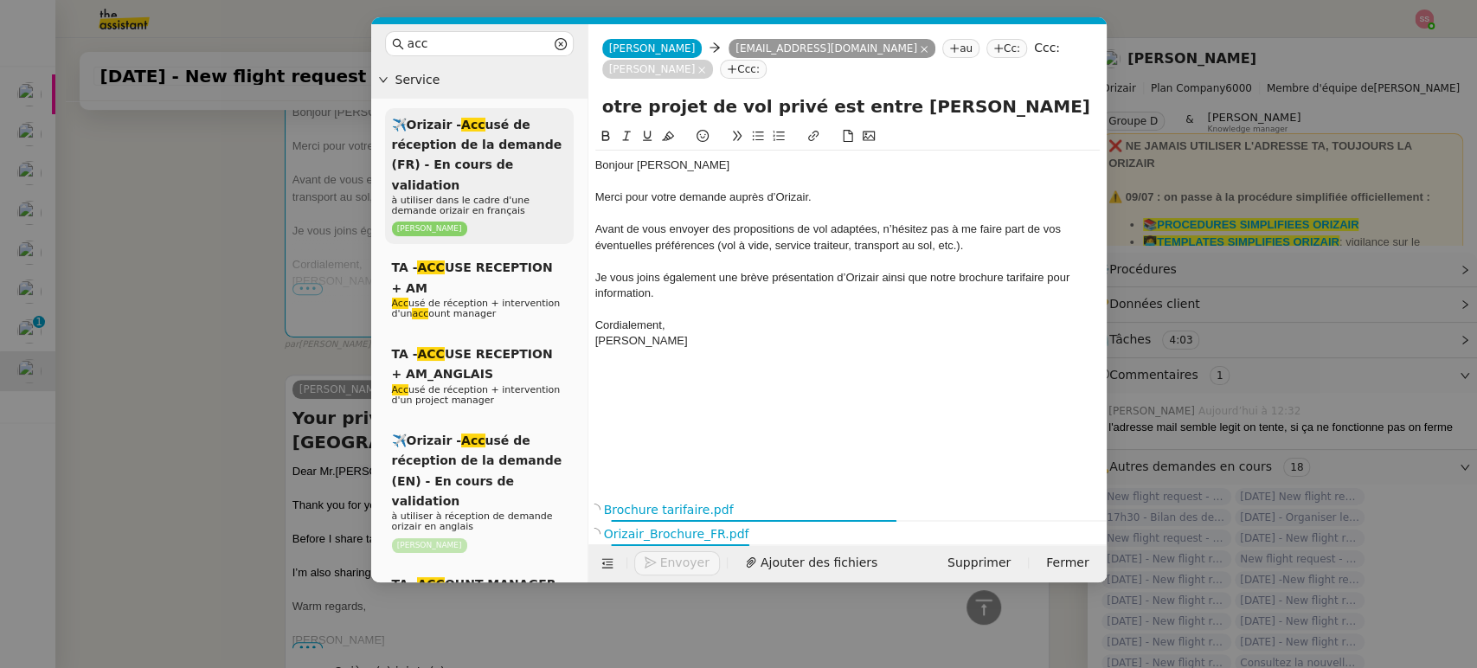
drag, startPoint x: 906, startPoint y: 102, endPoint x: 417, endPoint y: 123, distance: 489.2
click at [417, 123] on nz-layout "acc Service ✈️Orizair - Acc usé de réception de la demande (FR) - En cours de v…" at bounding box center [738, 303] width 735 height 558
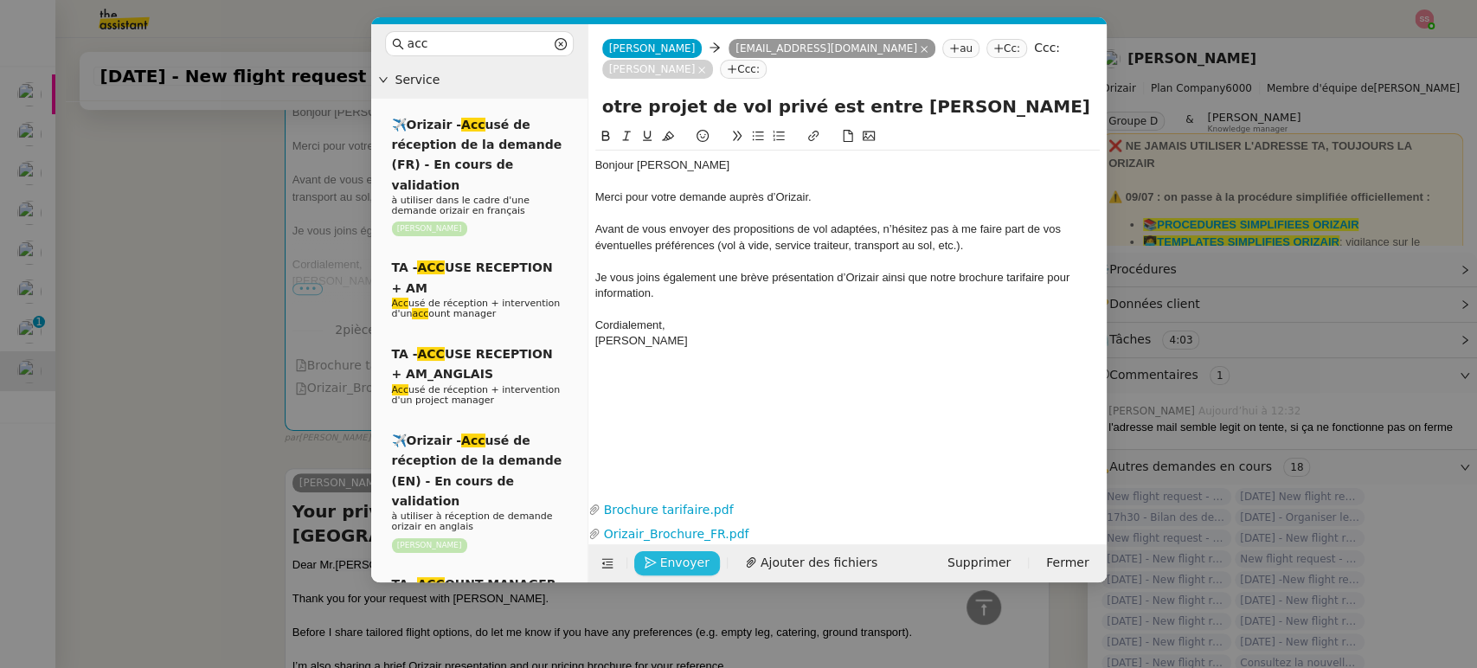
click at [680, 558] on span "Envoyer" at bounding box center [684, 563] width 49 height 20
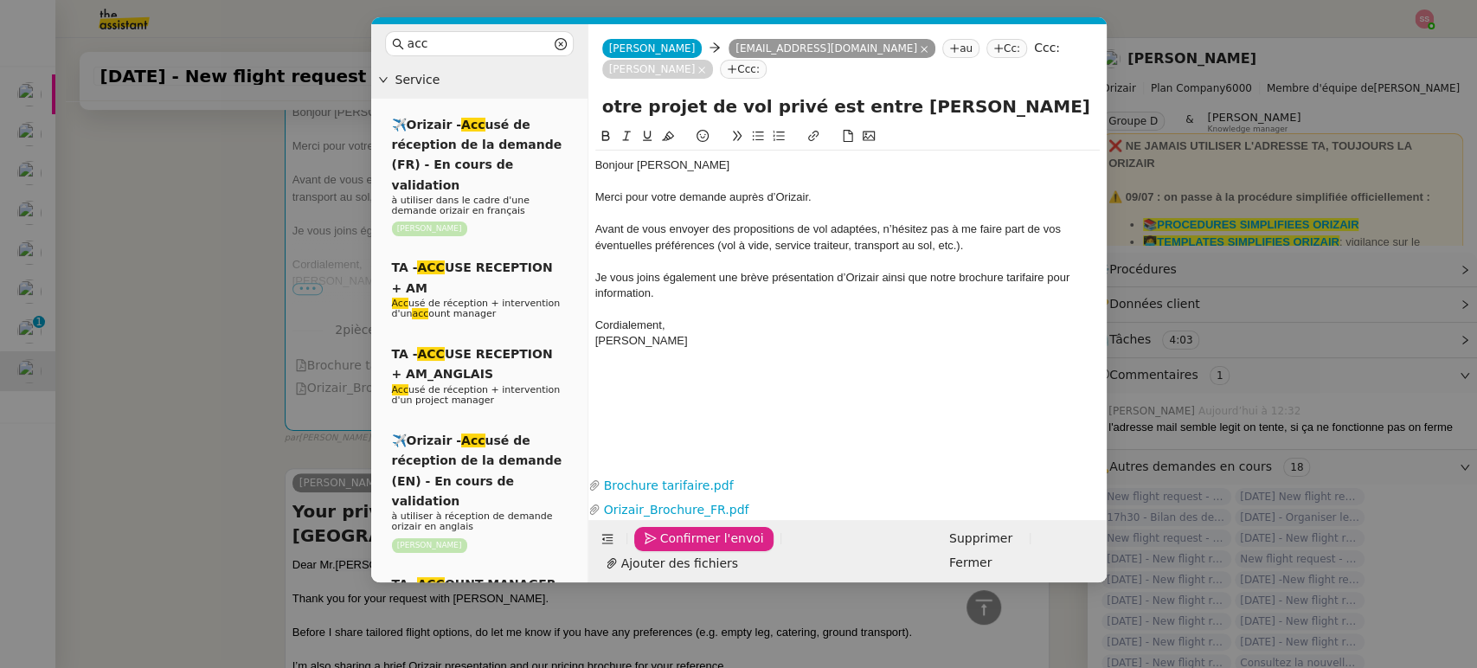
click at [681, 548] on span "Confirmer l'envoi" at bounding box center [712, 539] width 104 height 20
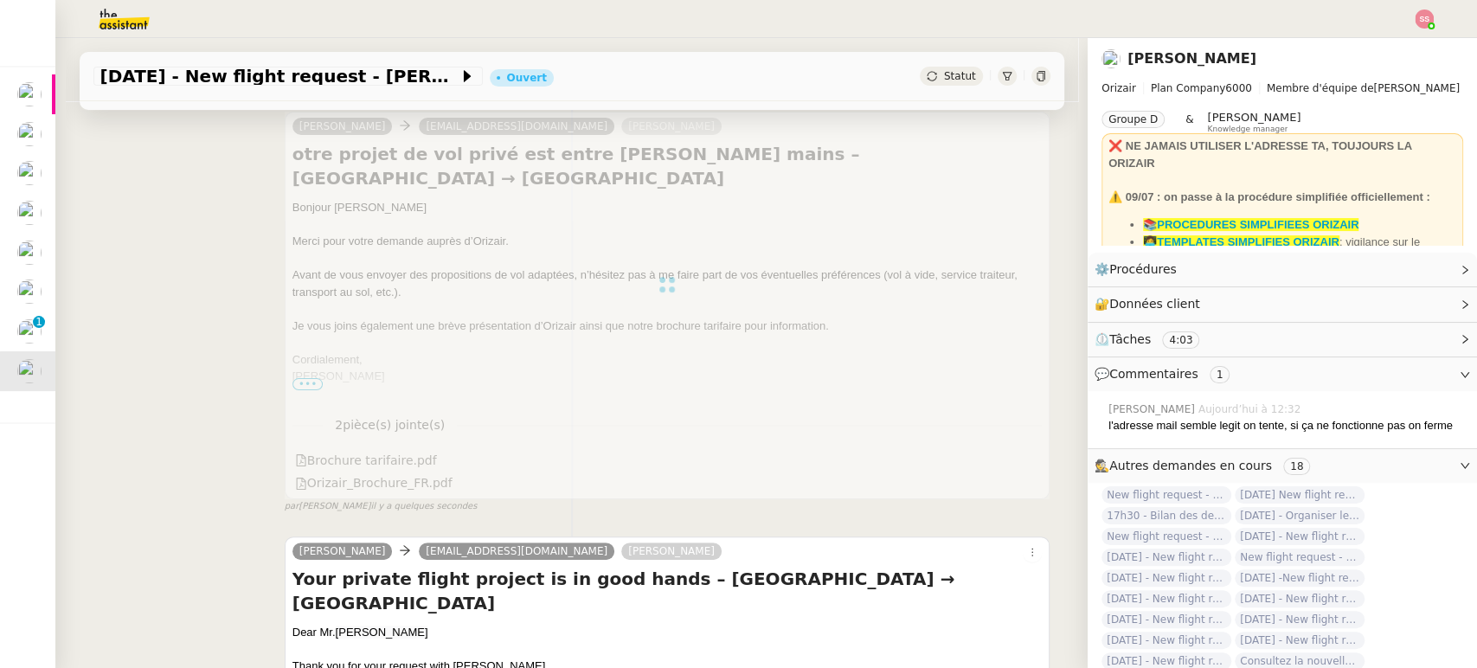
scroll to position [358, 0]
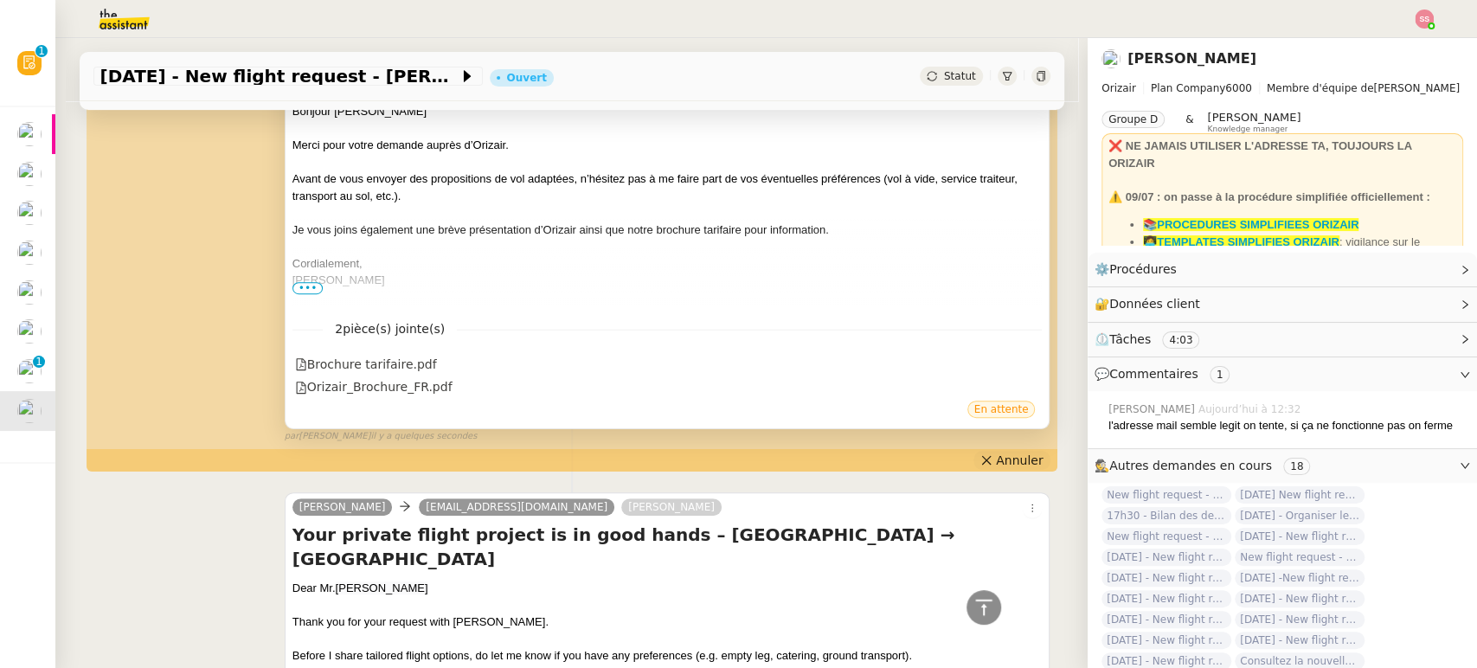
click at [1016, 464] on span "Annuler" at bounding box center [1019, 460] width 47 height 17
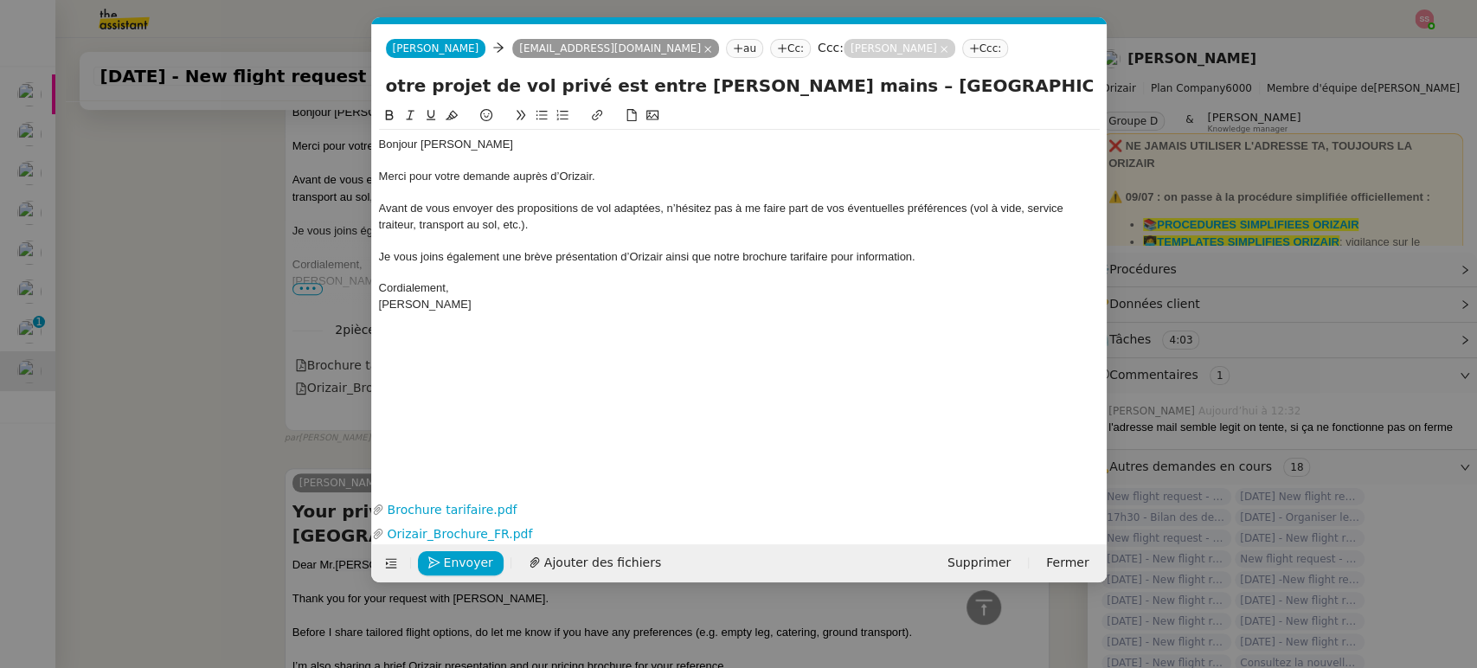
scroll to position [0, 36]
click at [382, 86] on div "otre projet de vol privé est entre [PERSON_NAME] mains – [GEOGRAPHIC_DATA] → [G…" at bounding box center [739, 89] width 734 height 33
click at [389, 86] on input "otre projet de vol privé est entre [PERSON_NAME] mains – [GEOGRAPHIC_DATA] → [G…" at bounding box center [739, 86] width 707 height 26
type input "Votre projet de vol privé est entre [PERSON_NAME] mains – [GEOGRAPHIC_DATA] → […"
click at [476, 555] on span "Envoyer" at bounding box center [468, 563] width 49 height 20
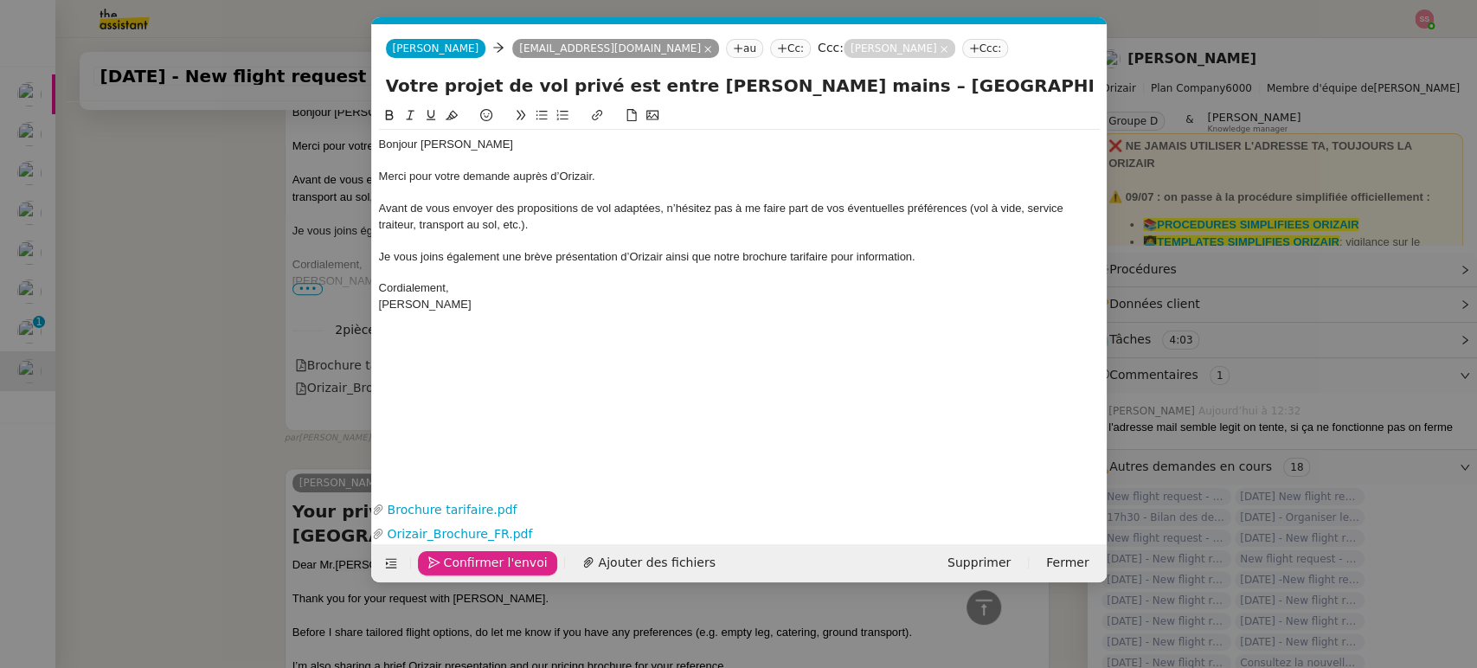
click at [476, 555] on span "Confirmer l'envoi" at bounding box center [496, 563] width 104 height 20
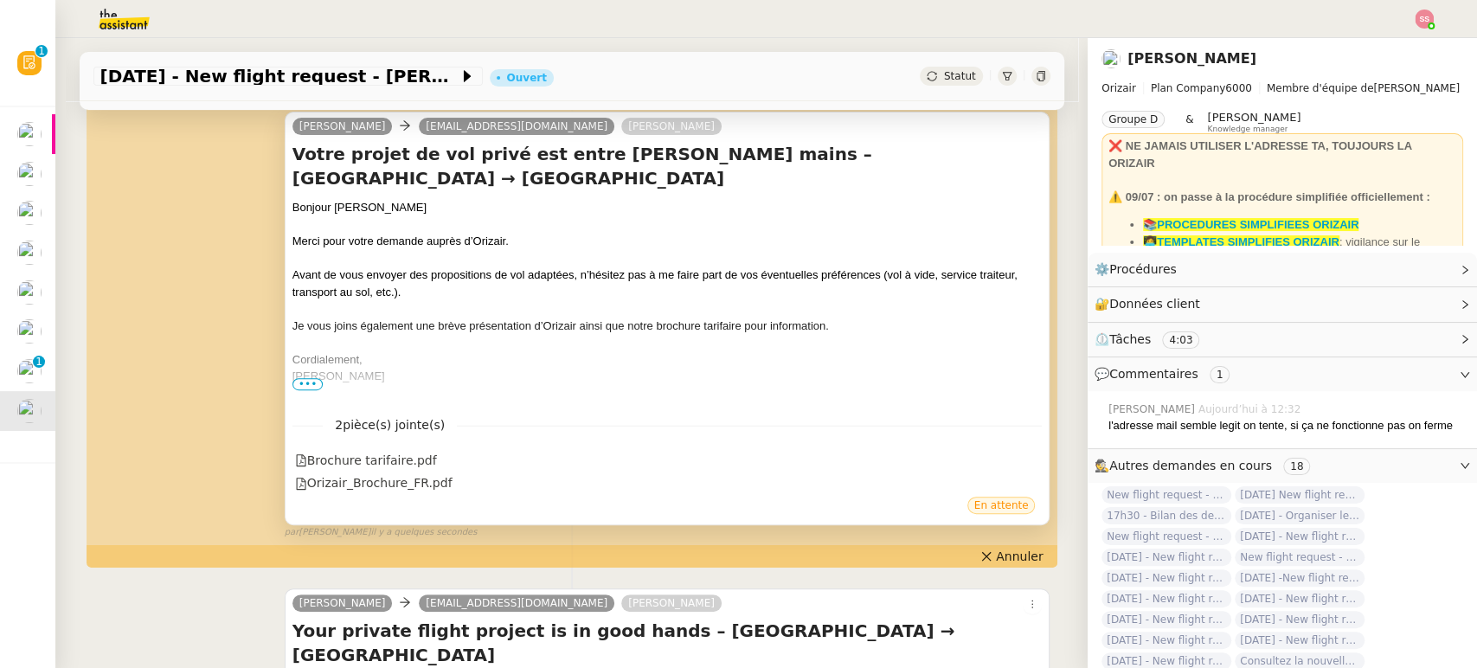
scroll to position [0, 0]
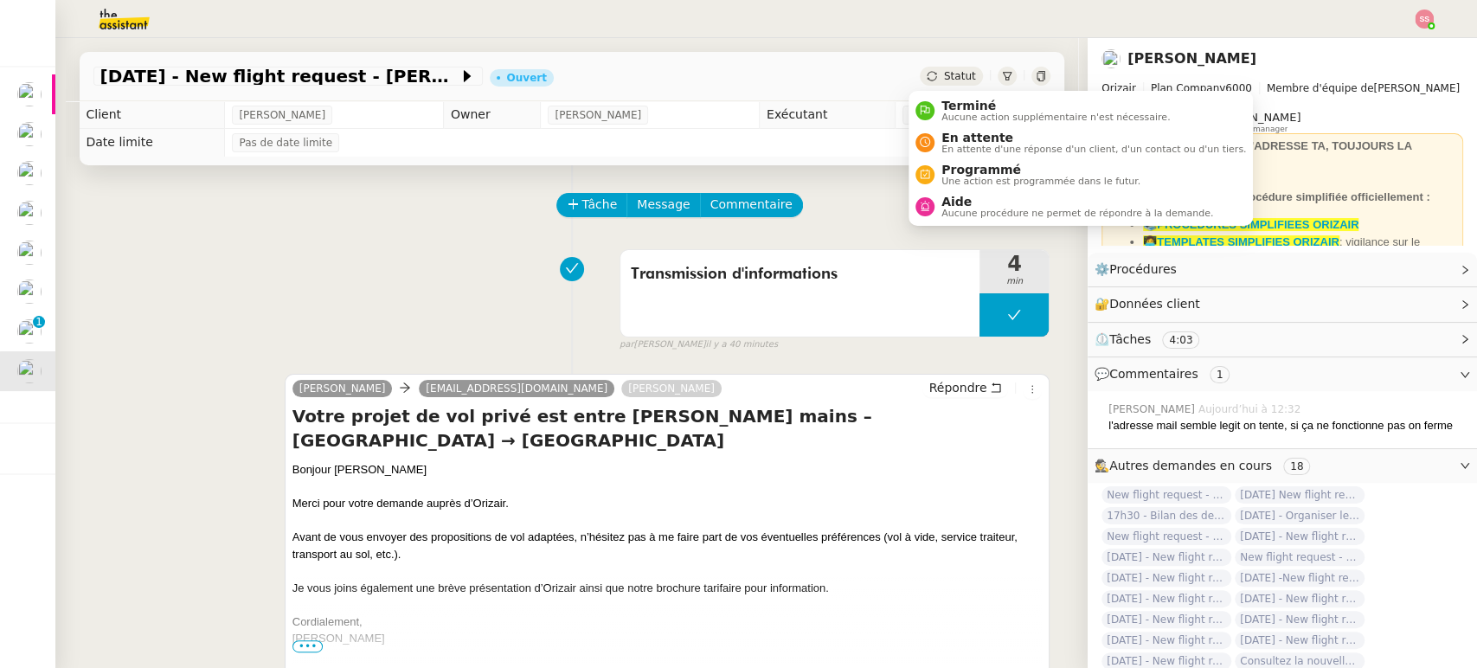
click at [926, 71] on icon at bounding box center [931, 76] width 10 height 10
click at [933, 136] on div "En attente En attente d'une réponse d'un client, d'un contact ou d'un tiers." at bounding box center [1080, 142] width 330 height 23
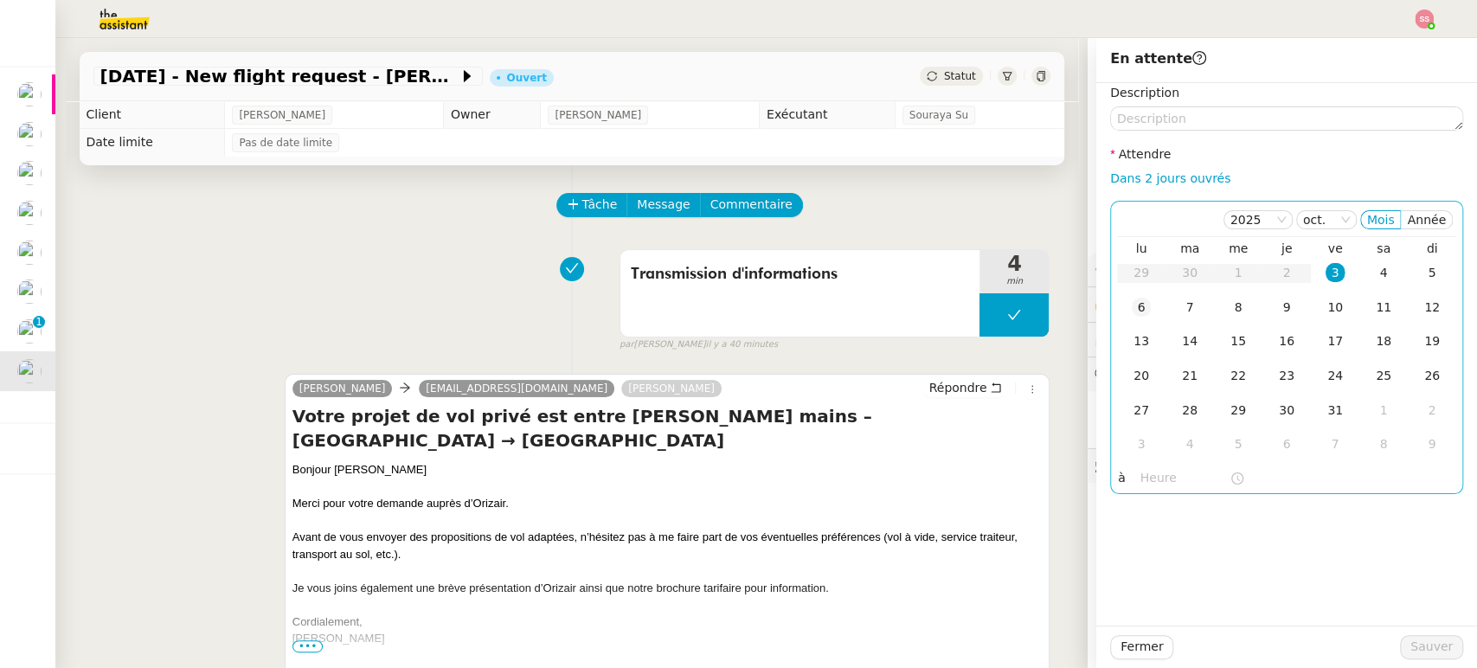
click at [1131, 312] on div "6" at bounding box center [1140, 307] width 19 height 19
click at [1433, 643] on span "Sauver" at bounding box center [1431, 647] width 42 height 20
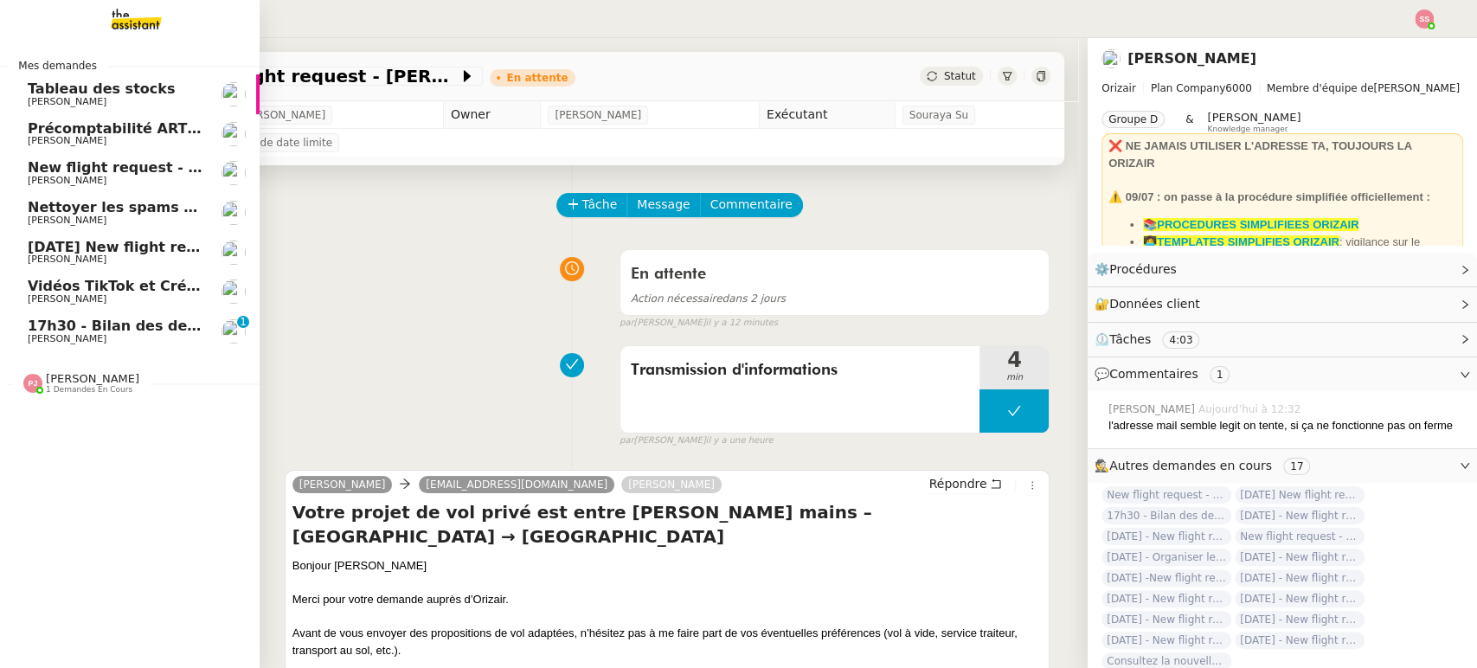
click at [131, 316] on link "17h30 - Bilan des demandes de la journée : en cours et restant à traiter - 3 oc…" at bounding box center [130, 331] width 260 height 40
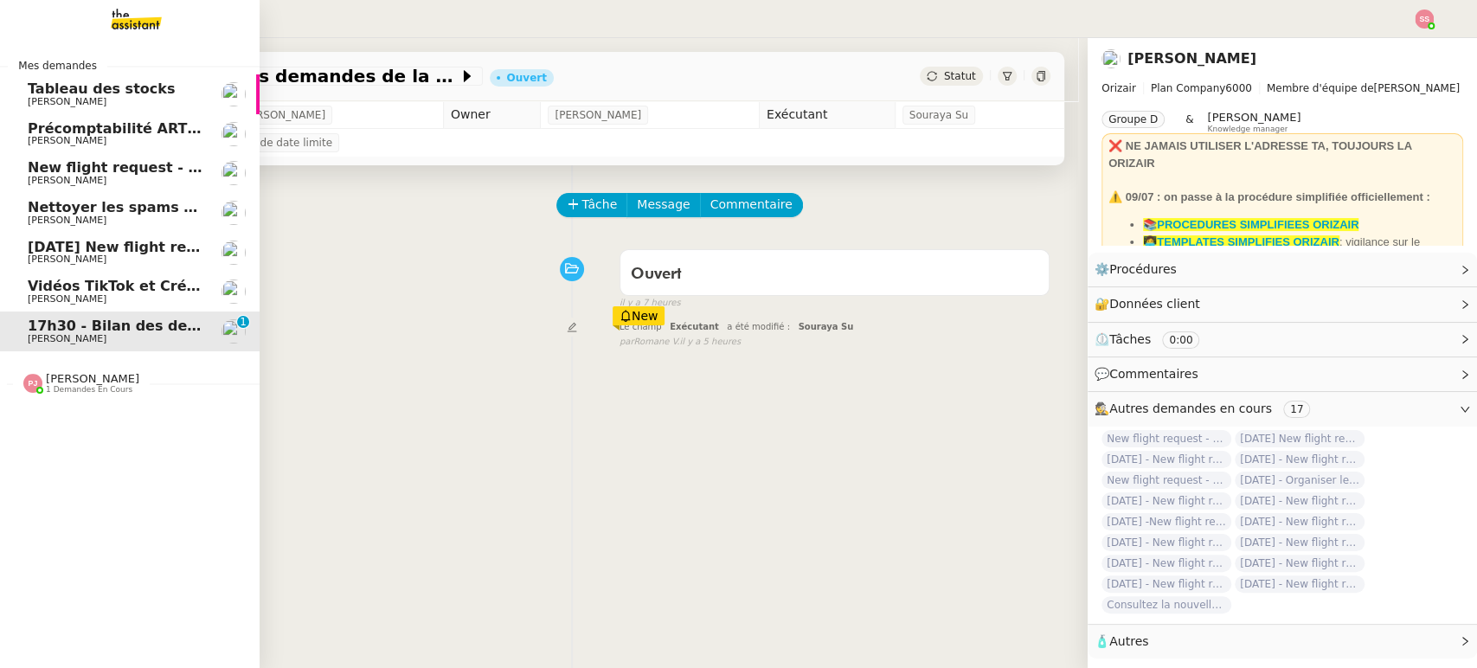
click at [99, 242] on span "[DATE] New flight request - [PERSON_NAME]" at bounding box center [201, 247] width 347 height 16
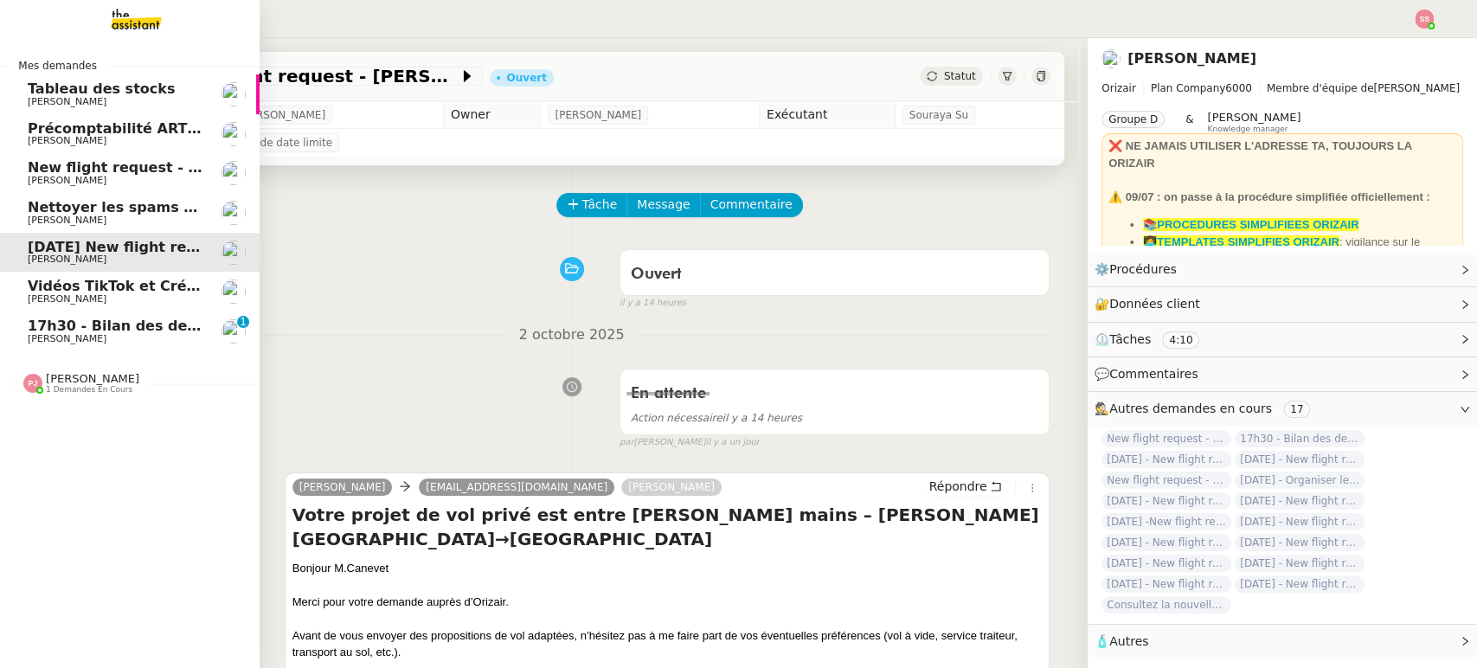
click at [146, 179] on span "[PERSON_NAME]" at bounding box center [115, 181] width 175 height 10
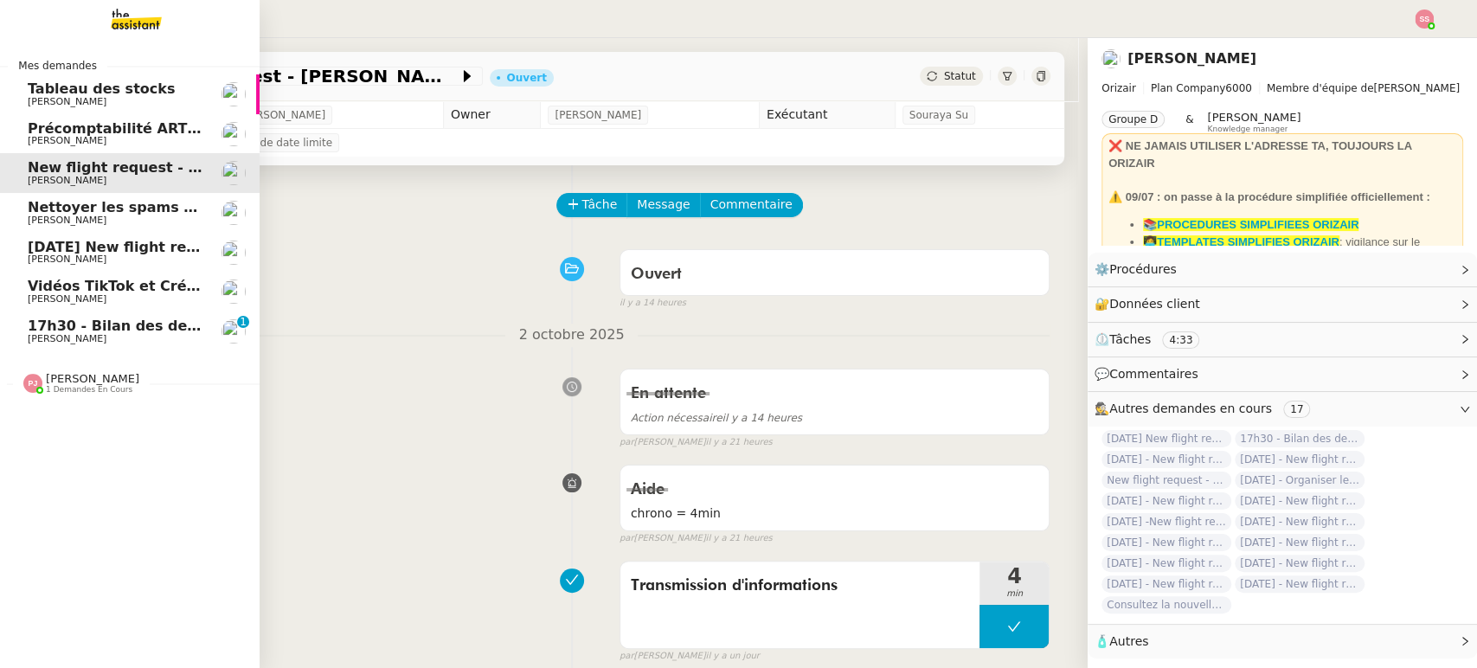
click at [163, 298] on span "[PERSON_NAME]" at bounding box center [115, 299] width 175 height 10
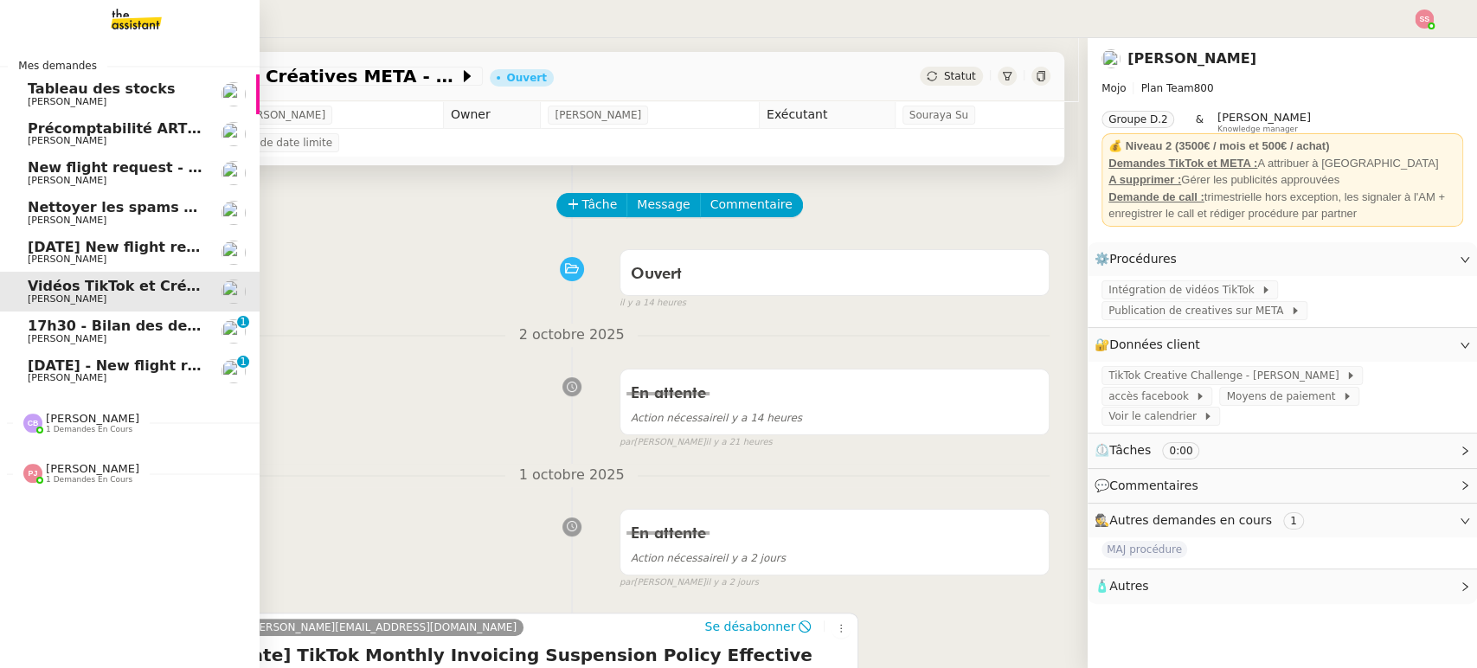
click at [119, 328] on span "17h30 - Bilan des demandes de la journée : en cours et restant à traiter - 3 oc…" at bounding box center [375, 325] width 695 height 16
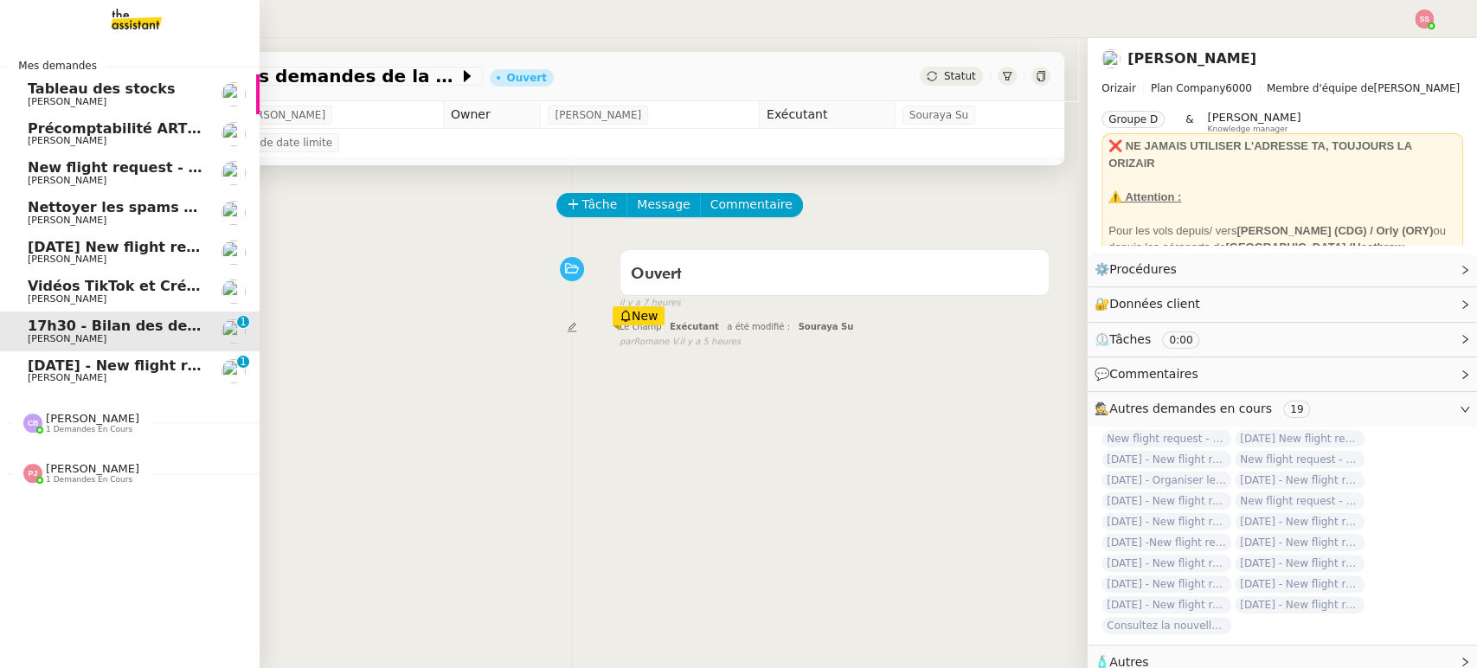
click at [123, 363] on span "10th October 2025 - New flight request - Zak Reynolds" at bounding box center [206, 365] width 357 height 16
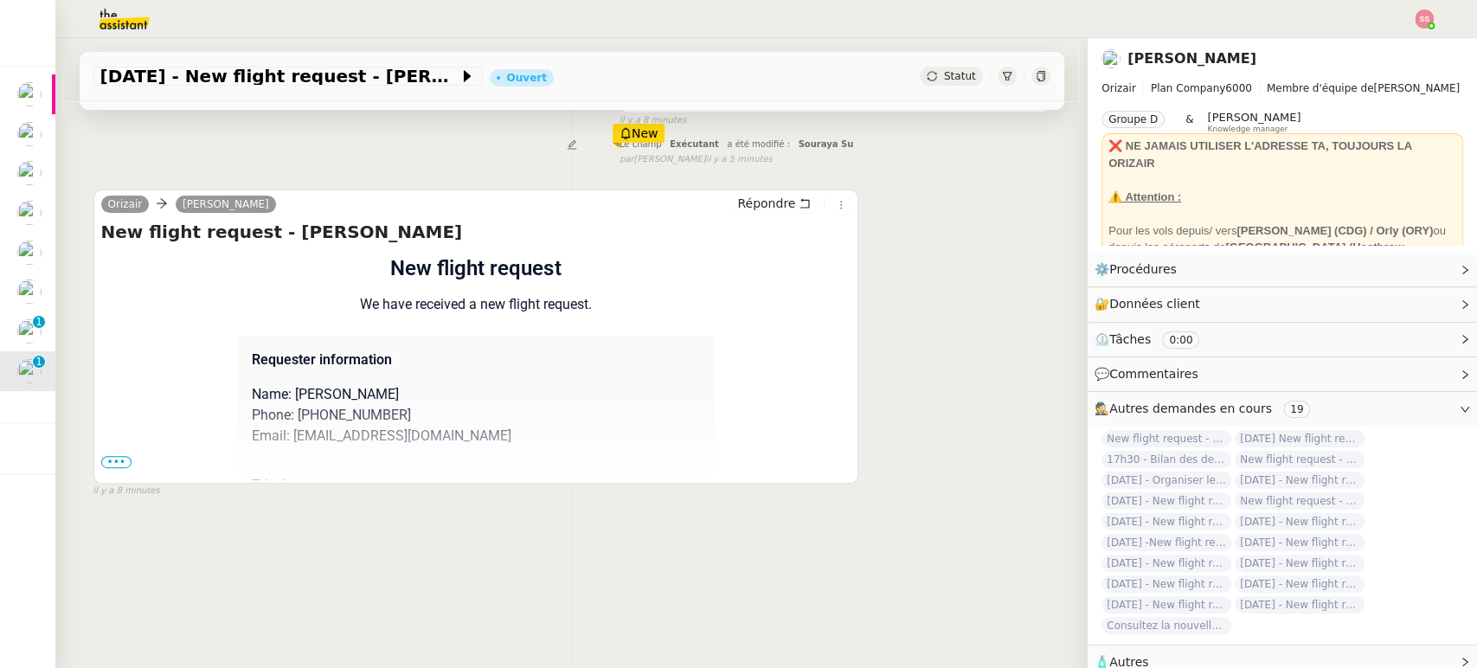
scroll to position [192, 0]
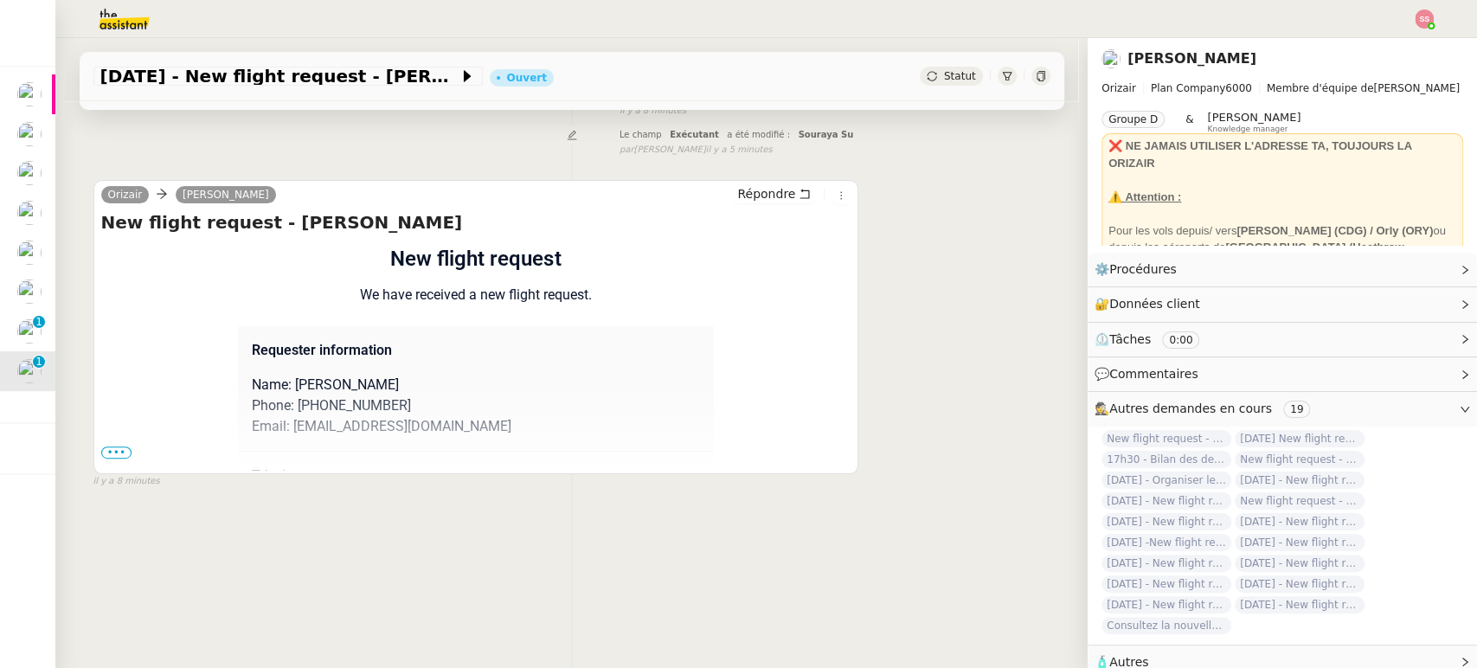
click at [101, 451] on span "•••" at bounding box center [116, 452] width 31 height 12
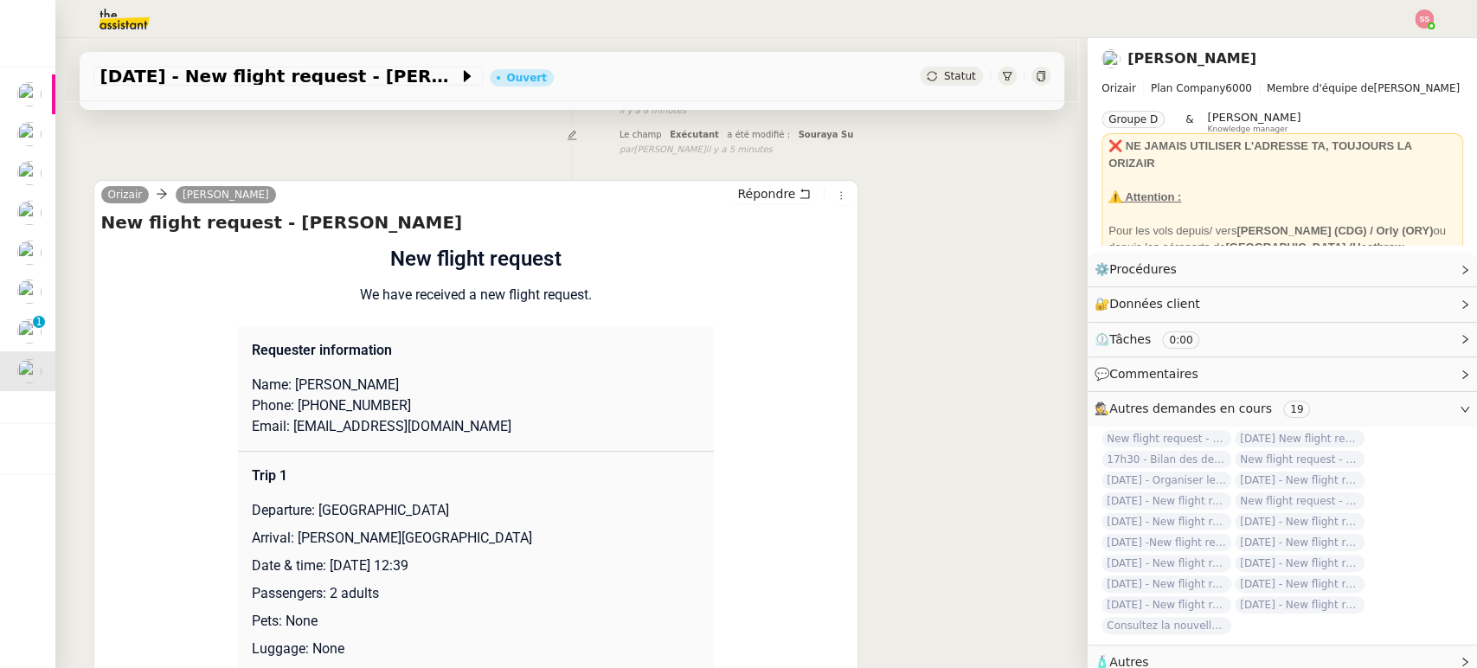
scroll to position [0, 0]
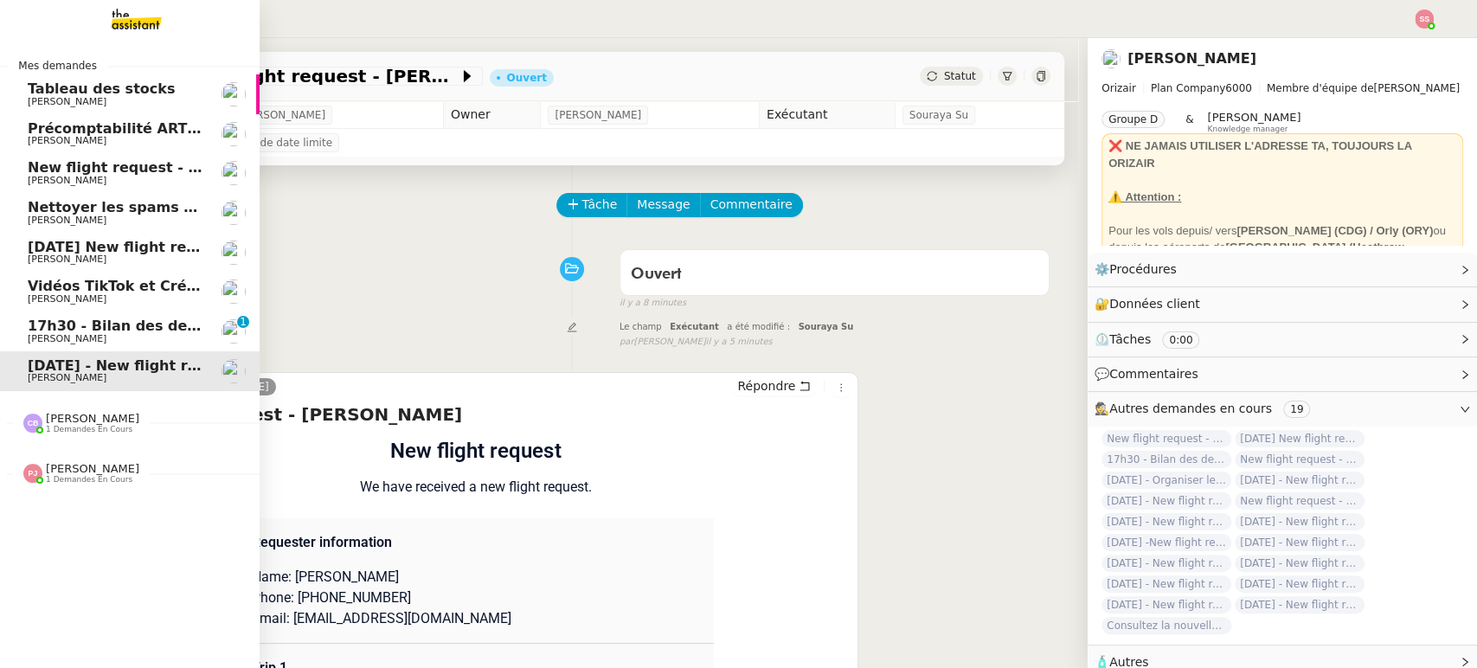
click at [144, 158] on link "New flight request - [PERSON_NAME] [PERSON_NAME]" at bounding box center [130, 173] width 260 height 40
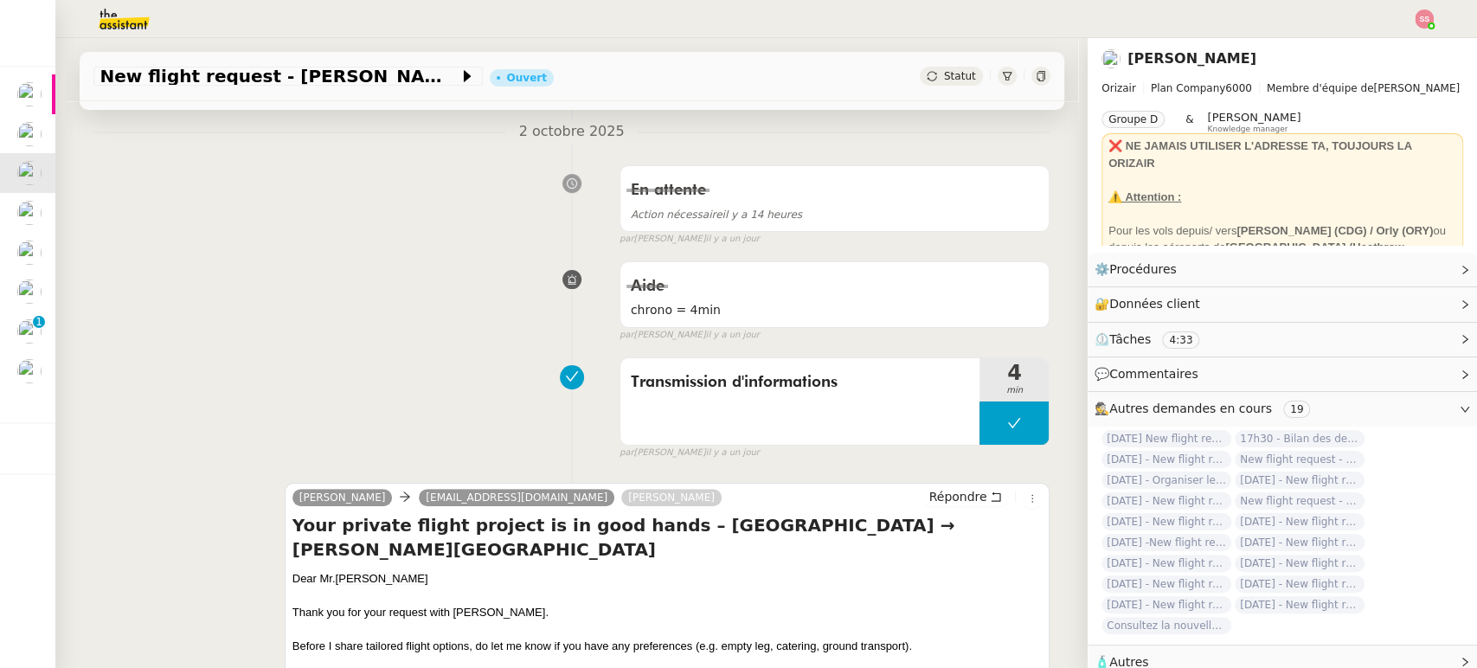
scroll to position [192, 0]
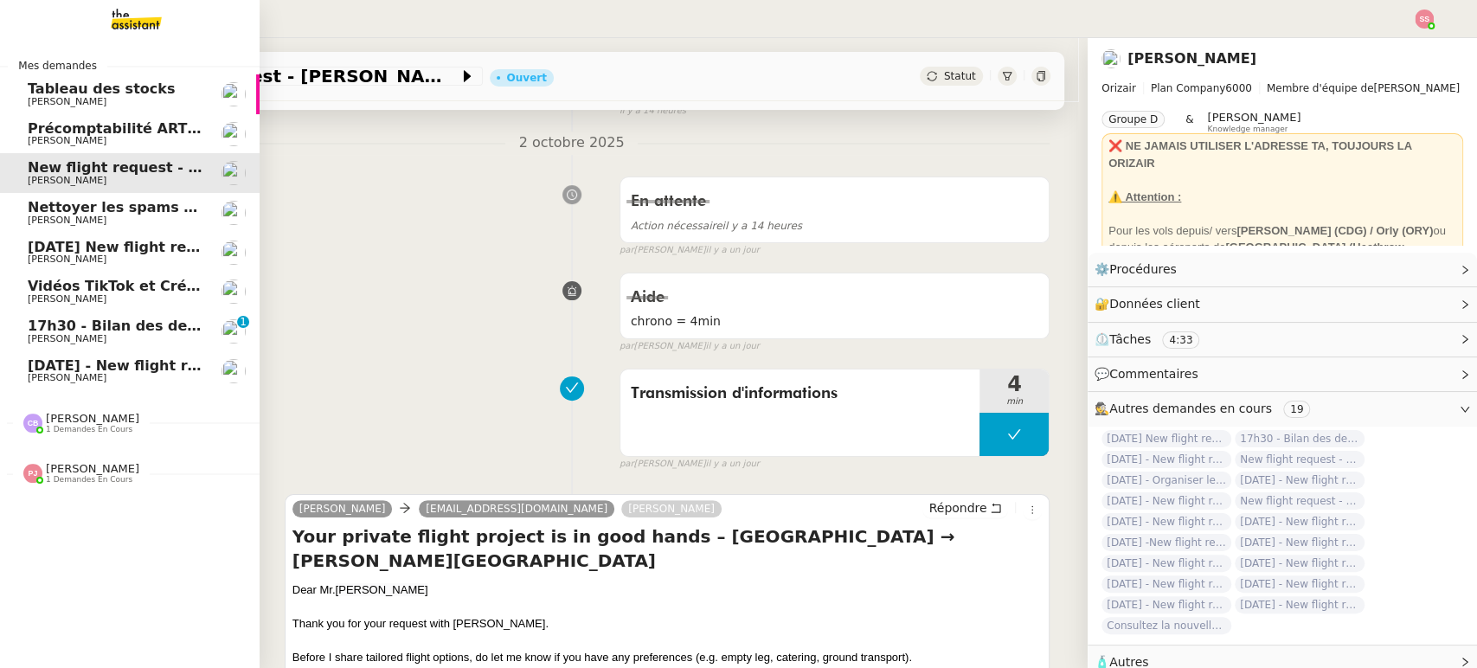
click at [109, 249] on span "[DATE] New flight request - [PERSON_NAME]" at bounding box center [201, 247] width 347 height 16
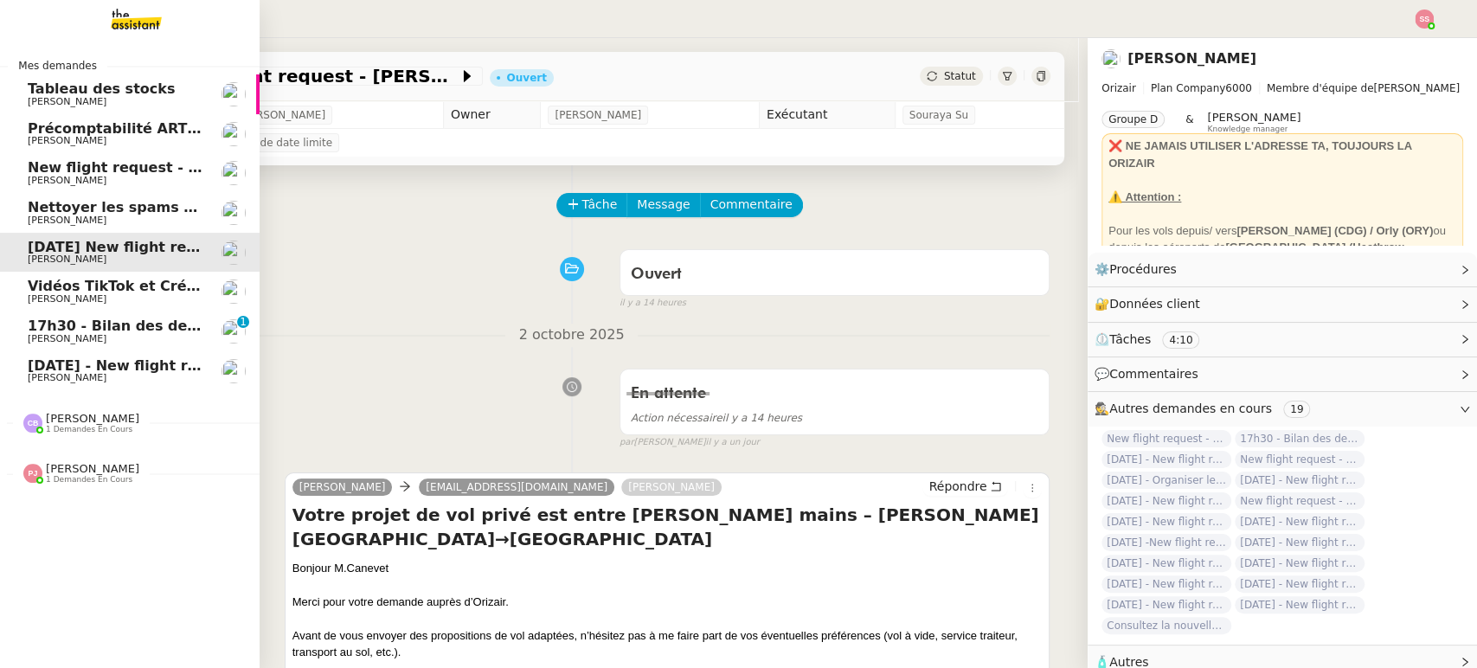
click at [30, 358] on span "10th October 2025 - New flight request - Zak Reynolds" at bounding box center [206, 365] width 357 height 16
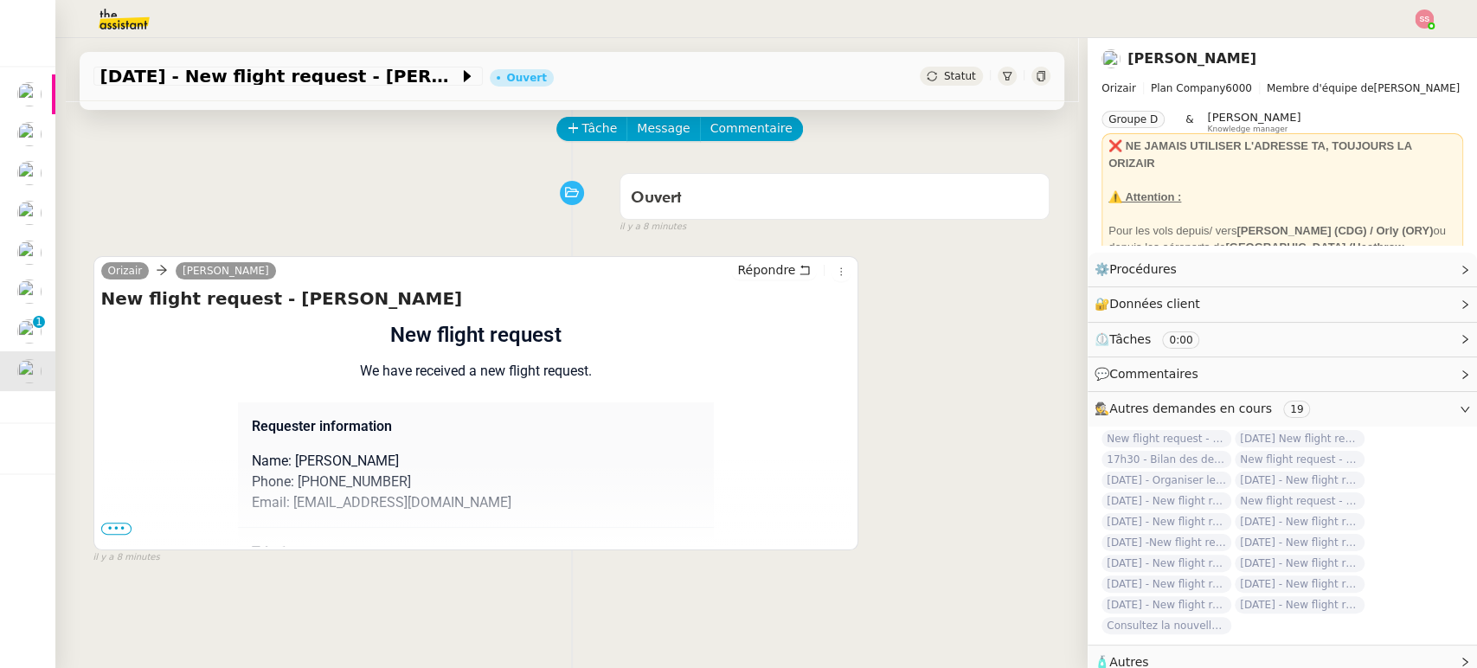
scroll to position [231, 0]
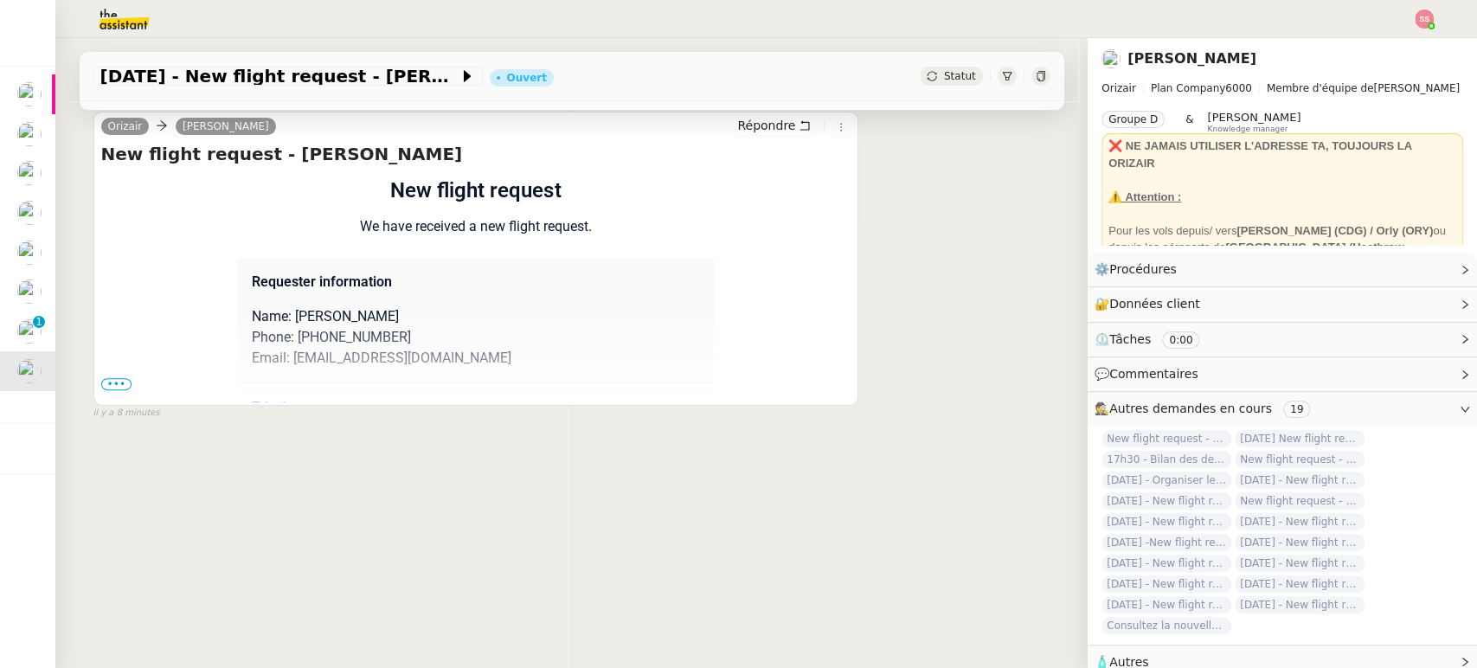
click at [101, 369] on div "Flight request created by Zak Reynolds New flight request We have received a ne…" at bounding box center [476, 481] width 750 height 613
click at [101, 378] on span "•••" at bounding box center [116, 384] width 31 height 12
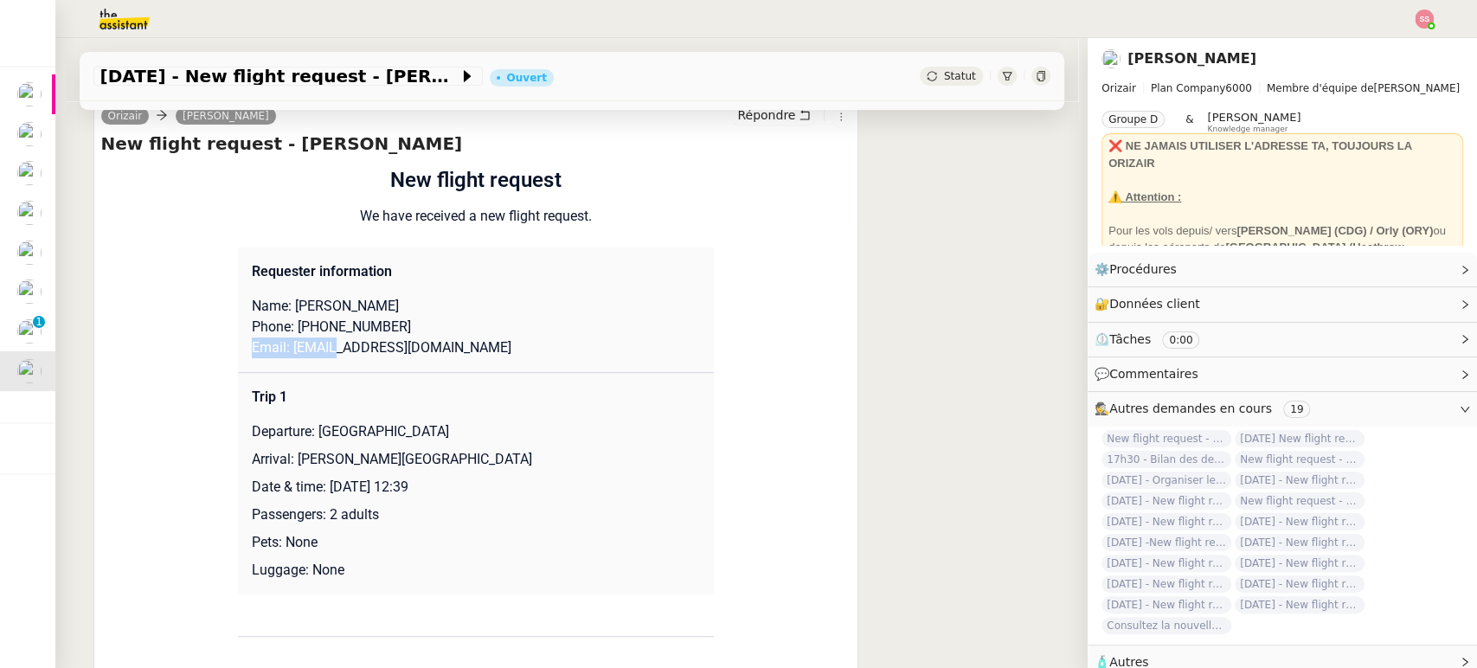
drag, startPoint x: 475, startPoint y: 337, endPoint x: 317, endPoint y: 360, distance: 160.0
click at [317, 360] on td "Requester information Name: Zak Reynolds Phone: +447513766675 Email: zakreynold…" at bounding box center [476, 309] width 476 height 125
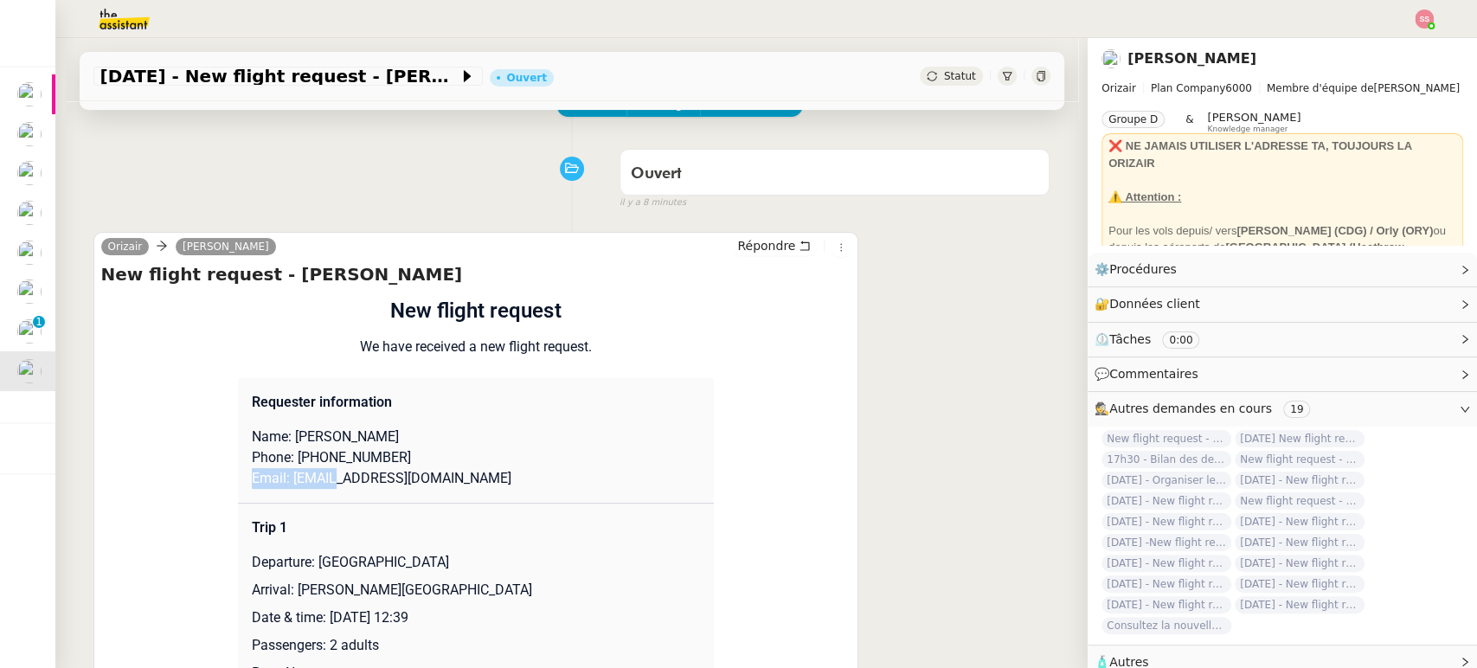
scroll to position [0, 0]
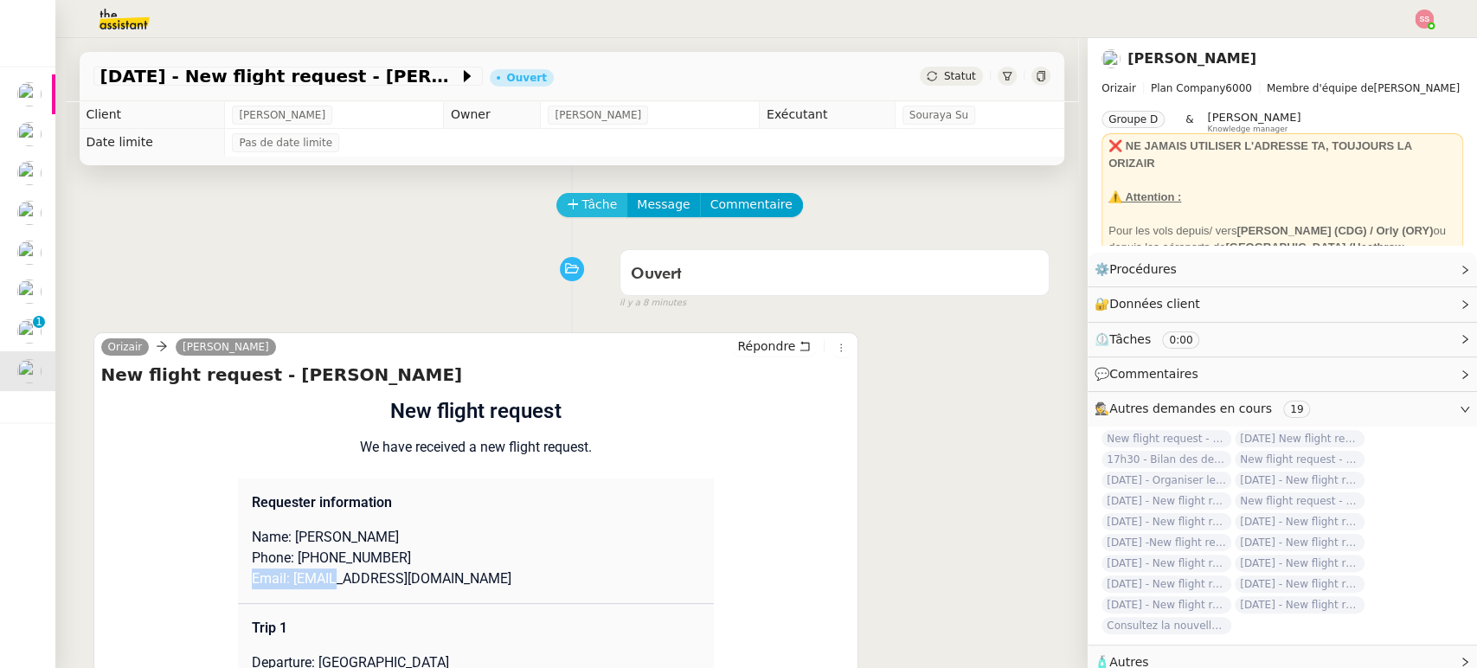
click at [584, 206] on span "Tâche" at bounding box center [599, 205] width 35 height 20
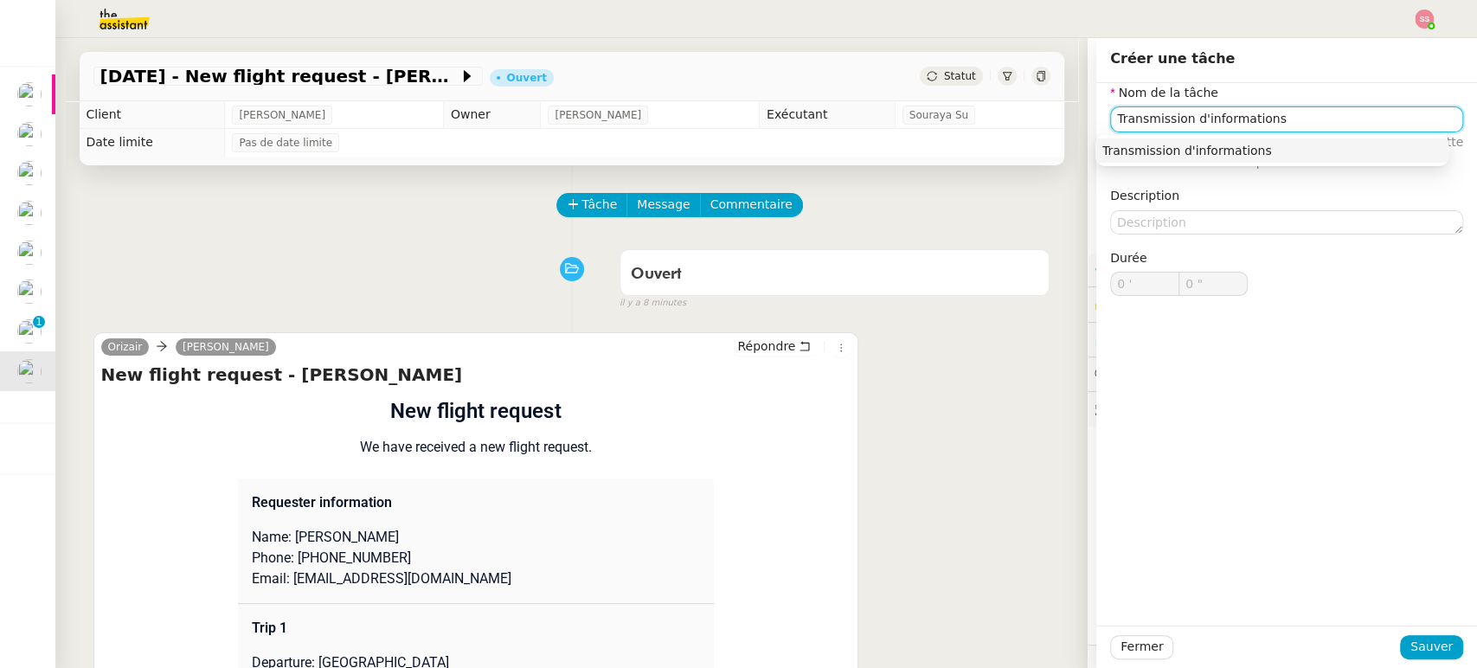
click at [1137, 159] on nz-auto-option "Transmission d'informations" at bounding box center [1271, 150] width 353 height 24
type input "Transmission d'informations"
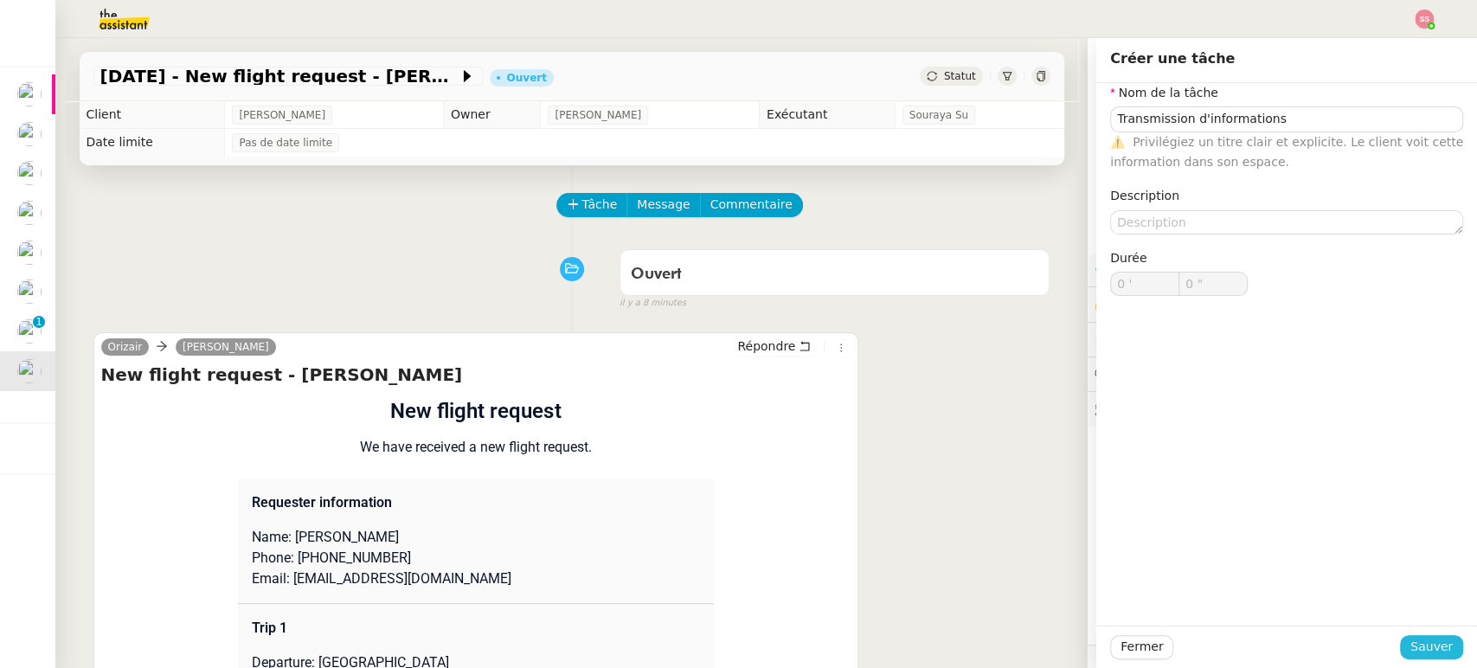
click at [1412, 652] on span "Sauver" at bounding box center [1431, 647] width 42 height 20
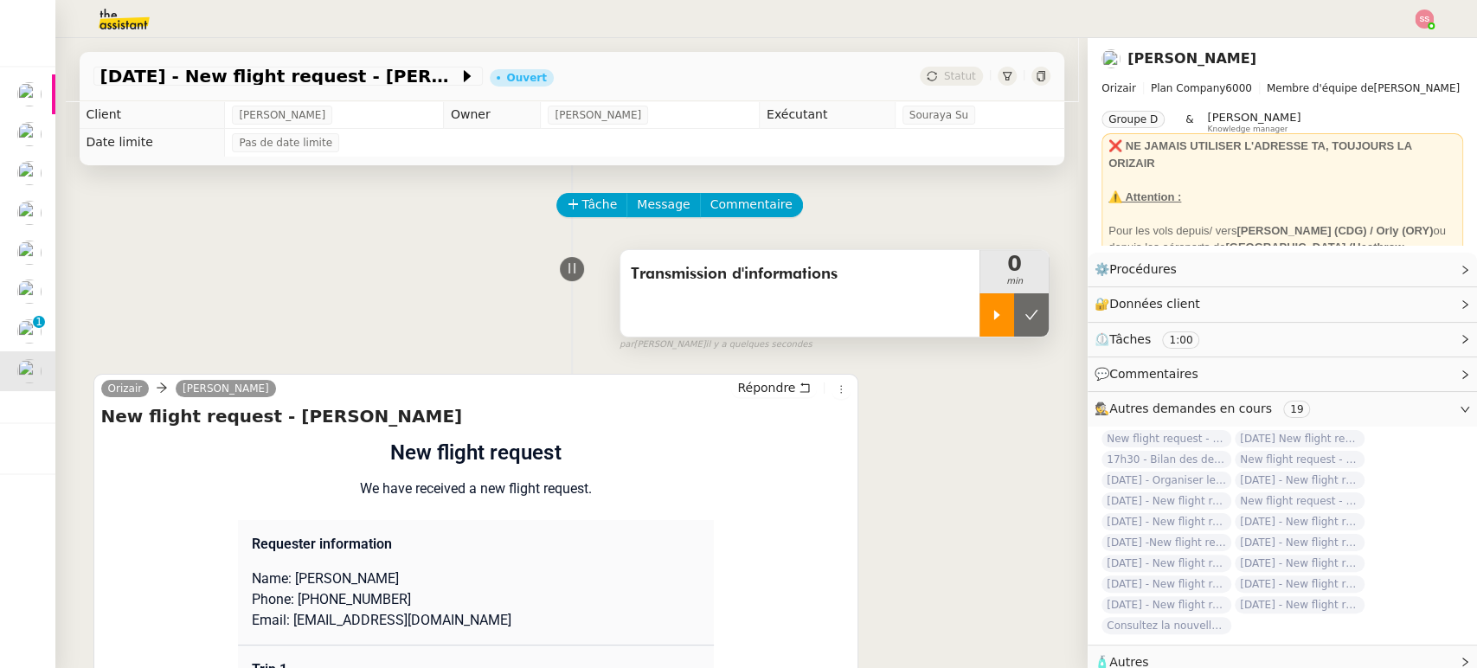
click at [990, 317] on icon at bounding box center [997, 315] width 14 height 14
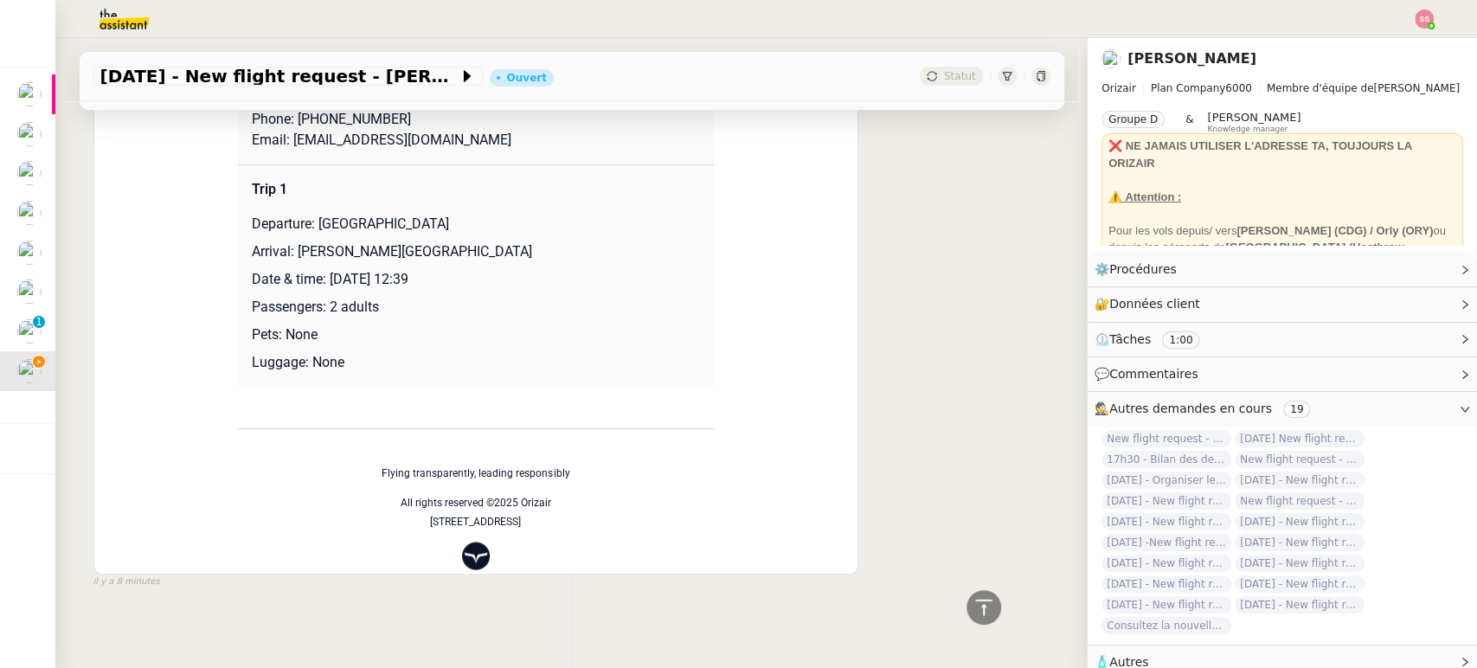
scroll to position [192, 0]
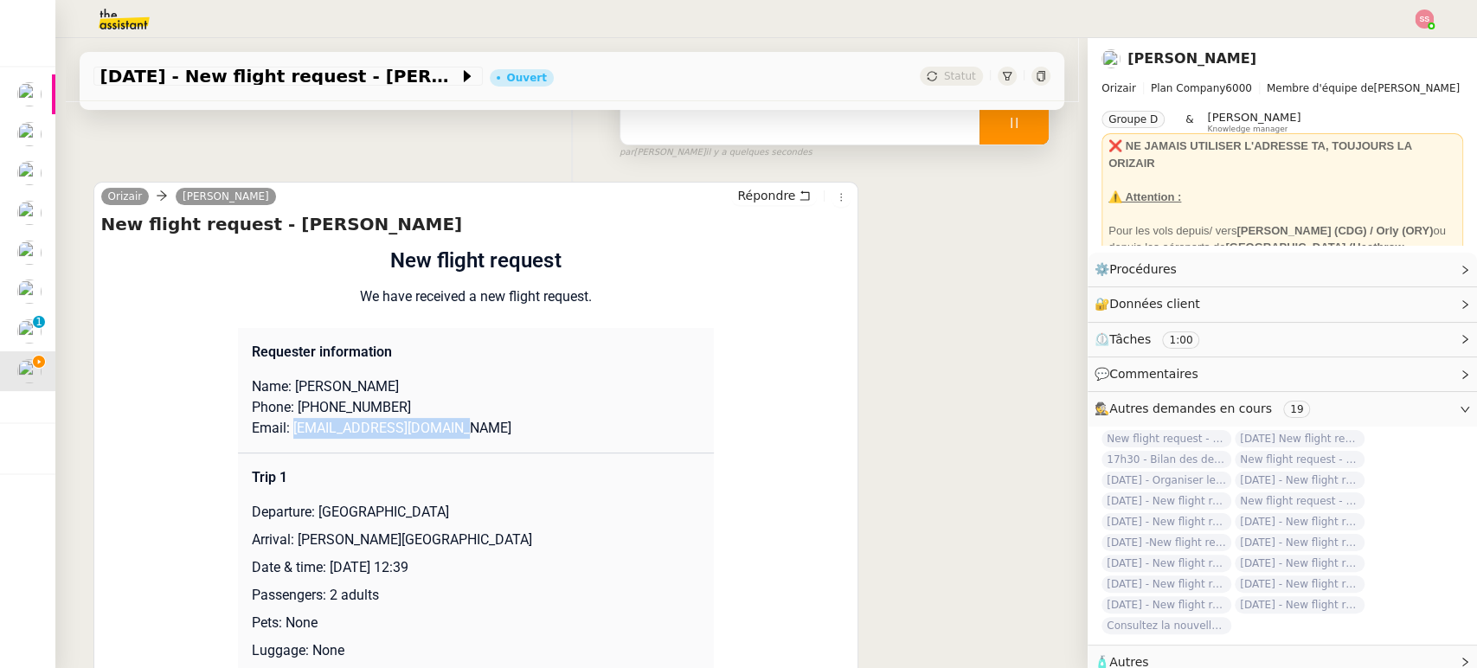
drag, startPoint x: 406, startPoint y: 439, endPoint x: 278, endPoint y: 429, distance: 128.4
click at [278, 429] on p "Email: zakreynolds96@gmail.com" at bounding box center [476, 428] width 448 height 21
copy p "zakreynolds96@gmail.com"
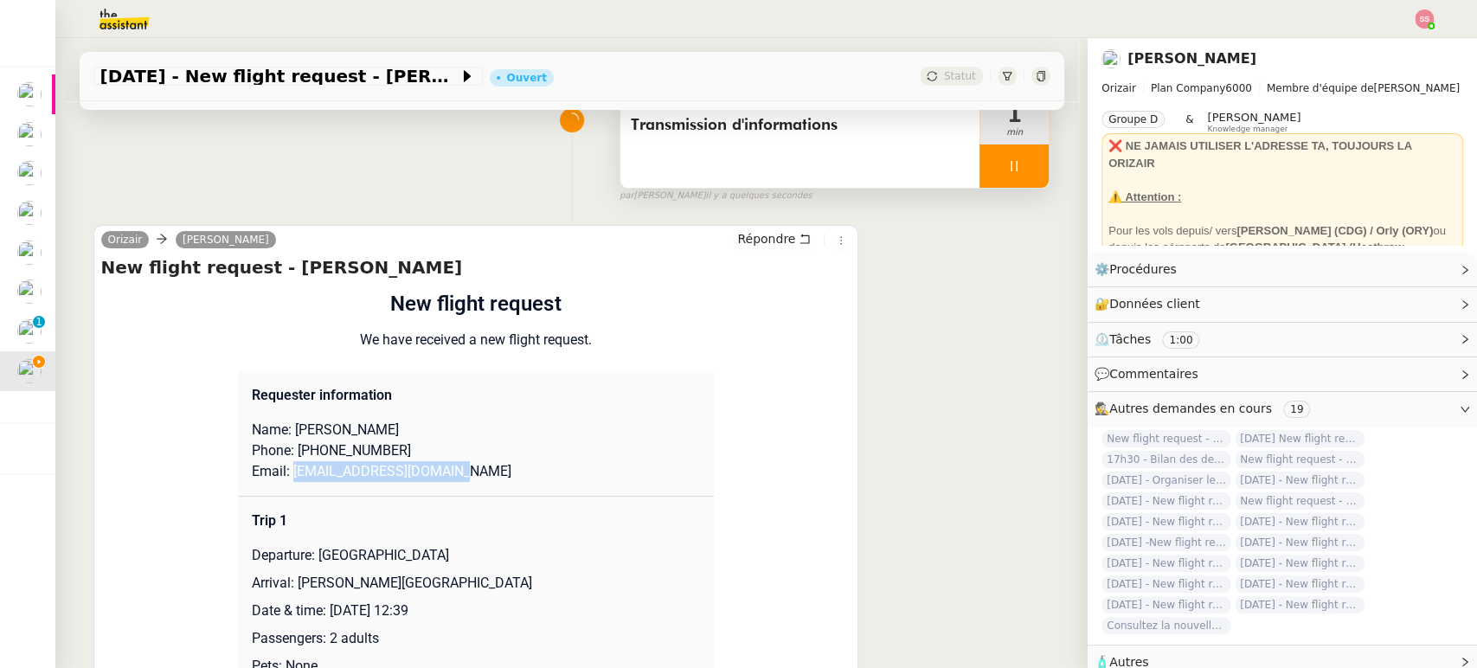
scroll to position [0, 0]
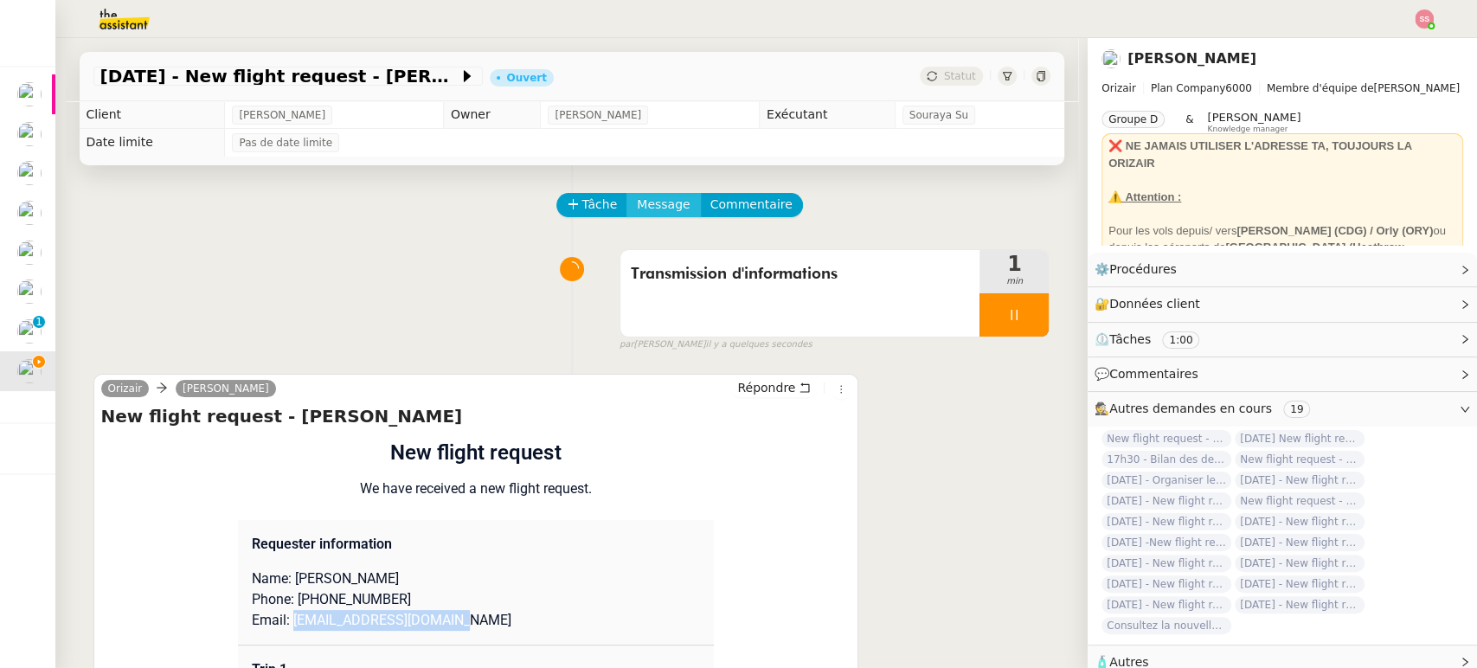
click at [637, 206] on span "Message" at bounding box center [663, 205] width 53 height 20
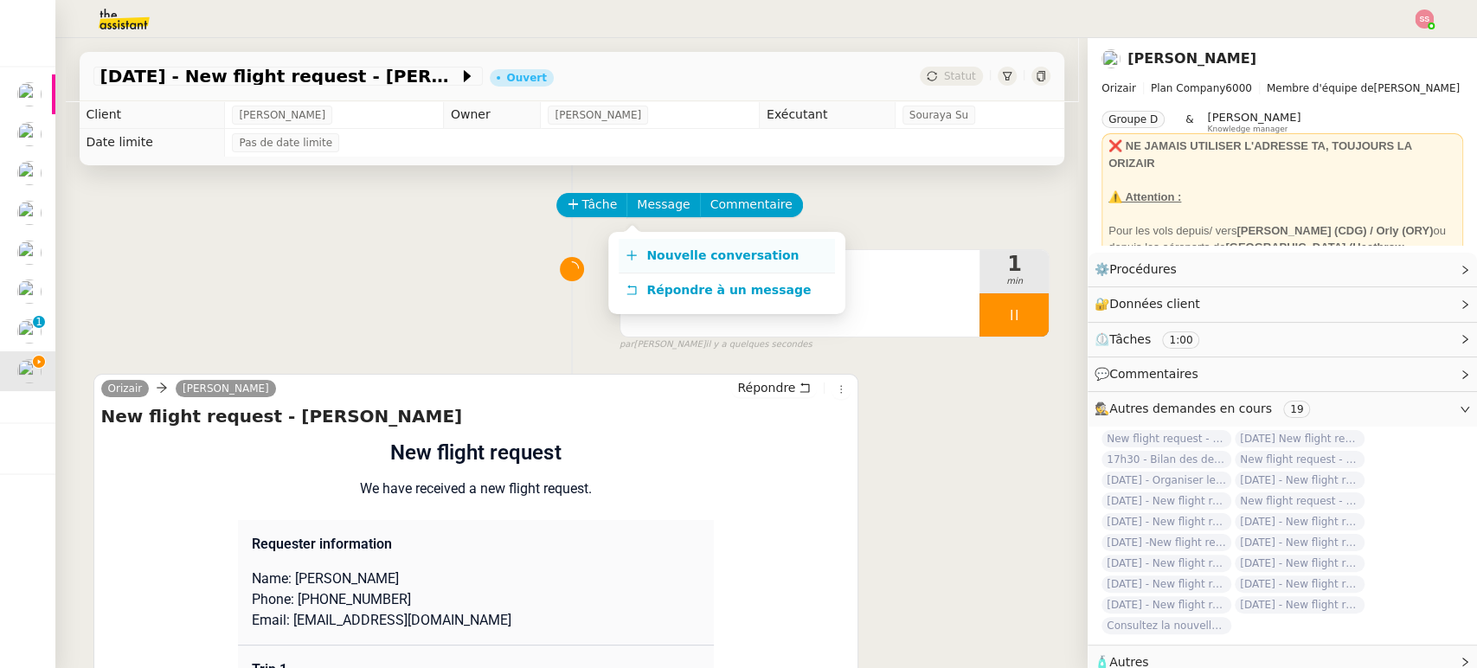
click at [668, 239] on link "Nouvelle conversation" at bounding box center [727, 256] width 216 height 35
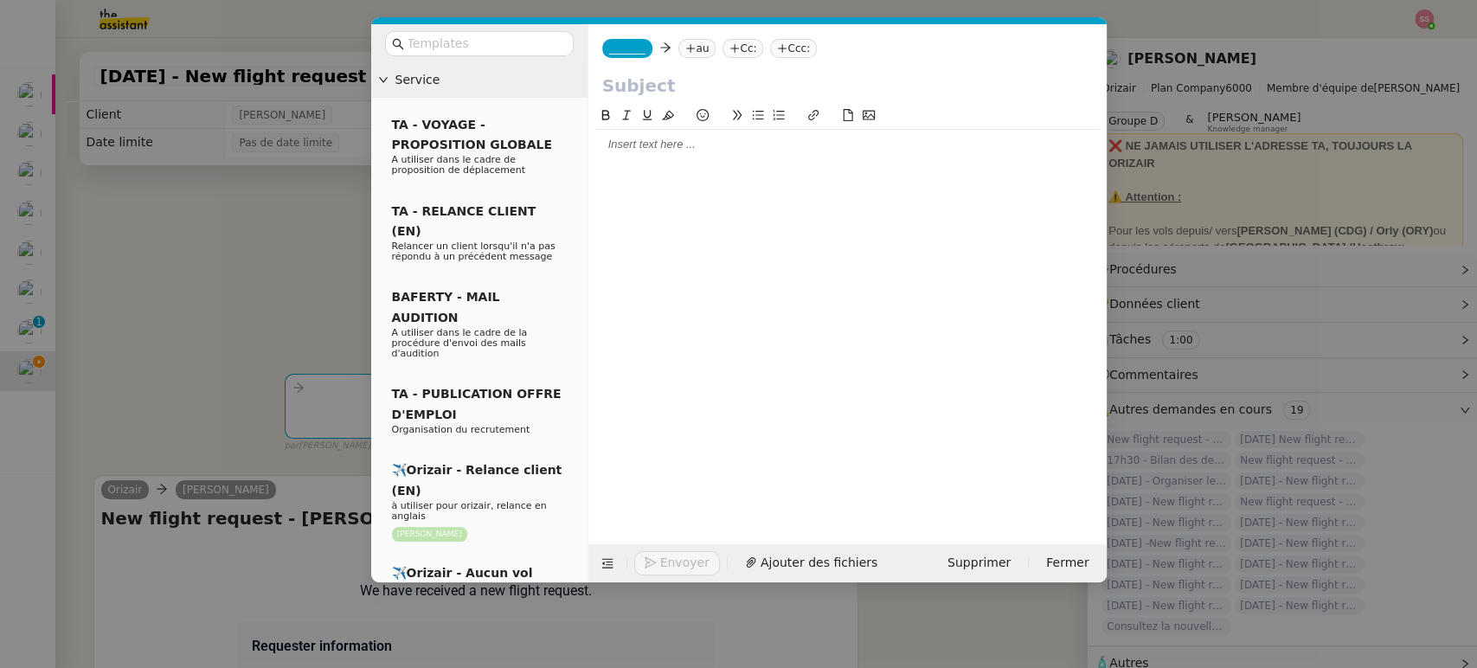
click at [685, 46] on icon at bounding box center [690, 48] width 10 height 10
paste input "zakreynolds96@gmail.com"
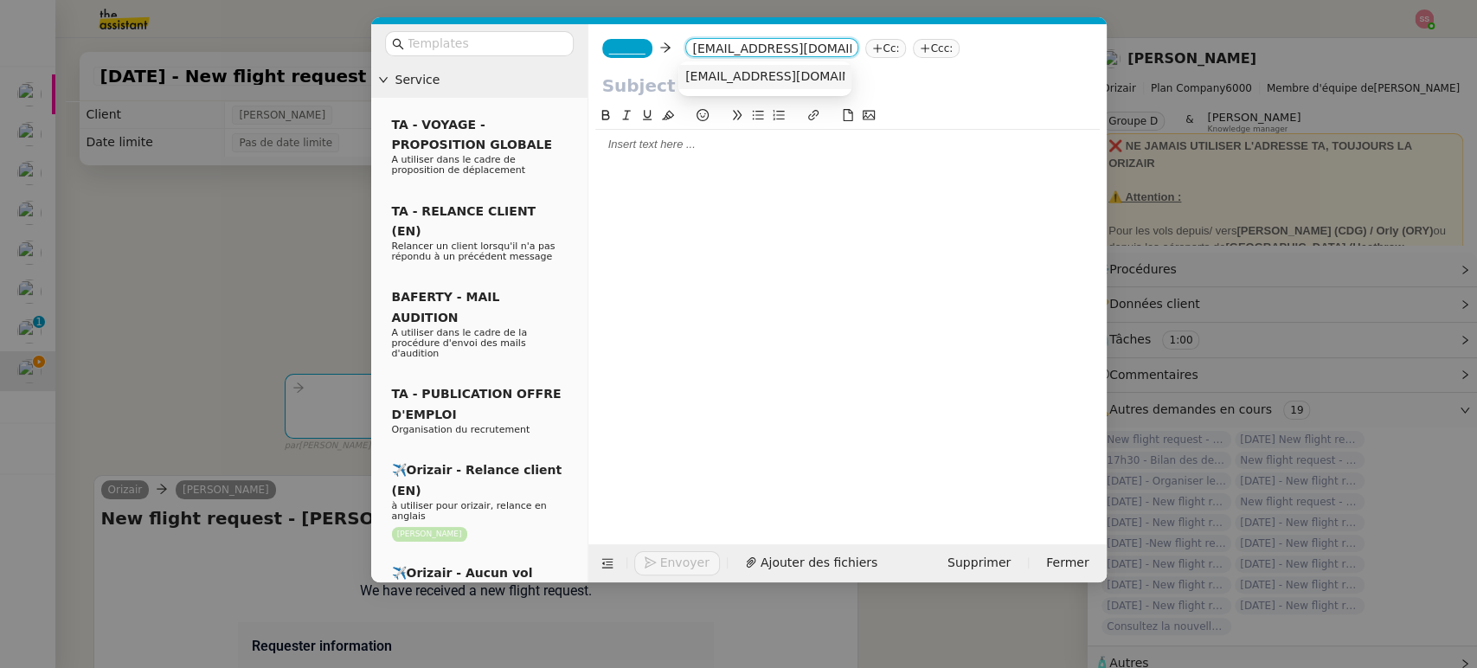
type input "zakreynolds96@gmail.com"
click at [747, 78] on span "zakreynolds96@gmail.com" at bounding box center [791, 76] width 212 height 14
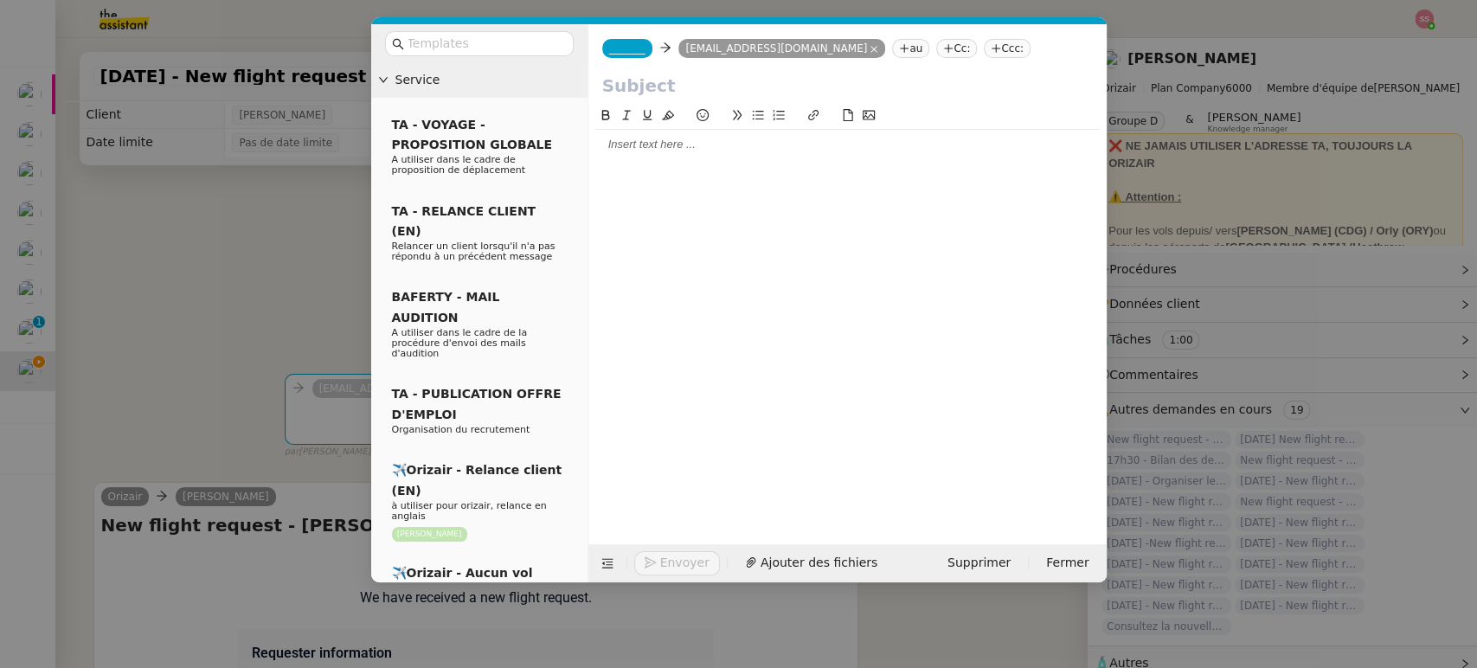
click at [990, 47] on icon at bounding box center [995, 48] width 10 height 10
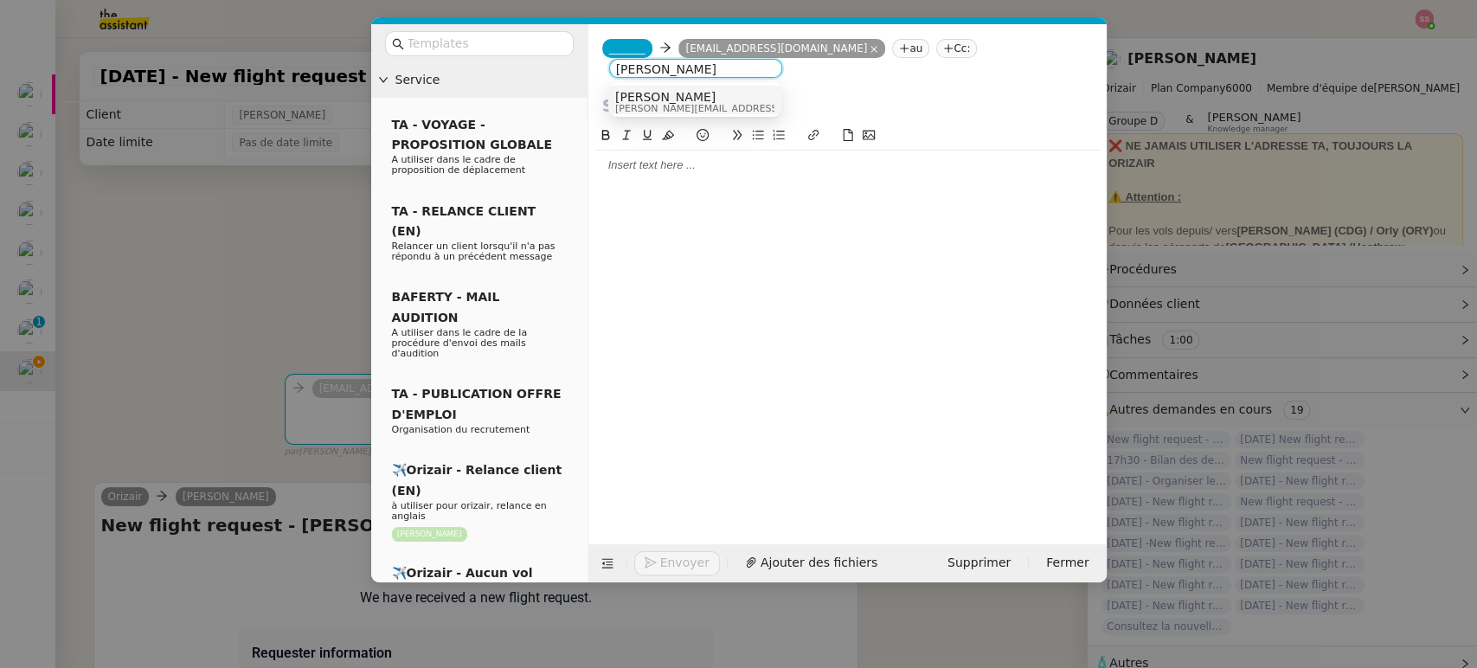
type input "[PERSON_NAME]"
click at [753, 102] on div "[PERSON_NAME] [PERSON_NAME][EMAIL_ADDRESS][DOMAIN_NAME]" at bounding box center [694, 101] width 159 height 23
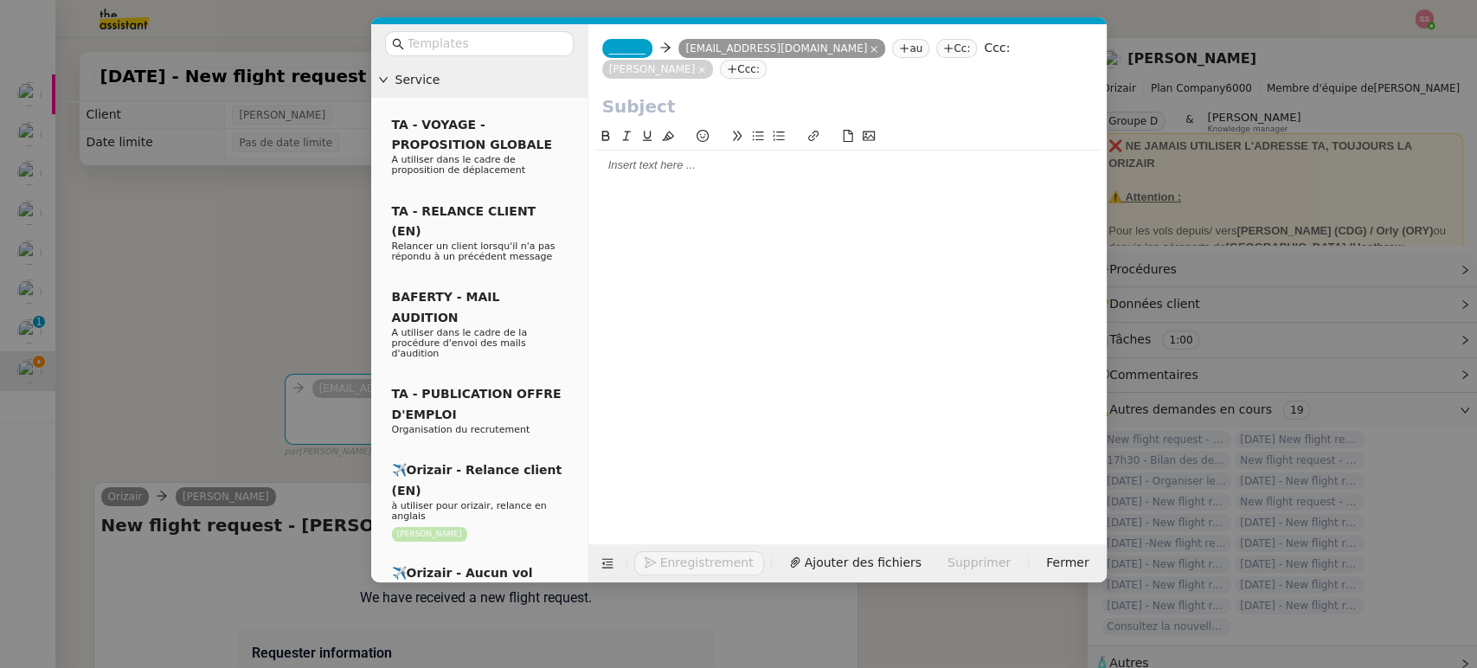
click at [623, 42] on span "_______" at bounding box center [627, 48] width 36 height 12
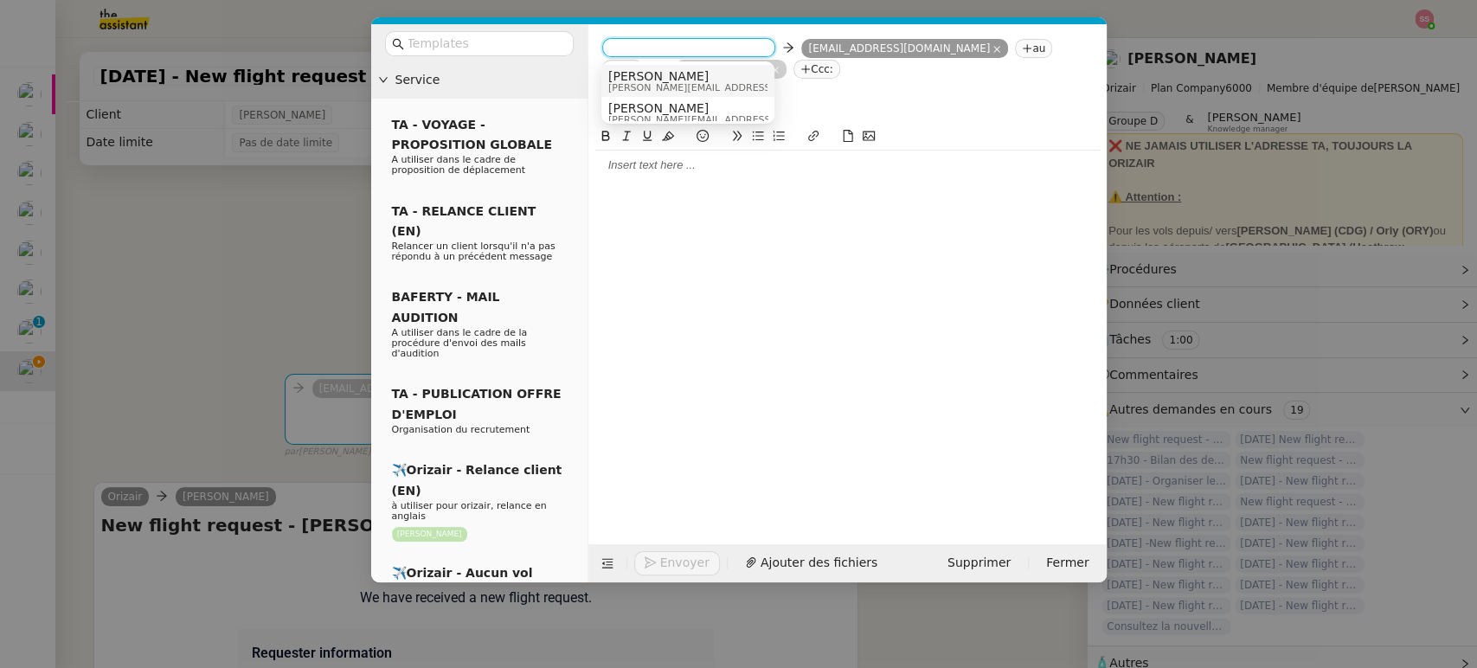
click at [661, 79] on span "[PERSON_NAME]" at bounding box center [731, 76] width 246 height 14
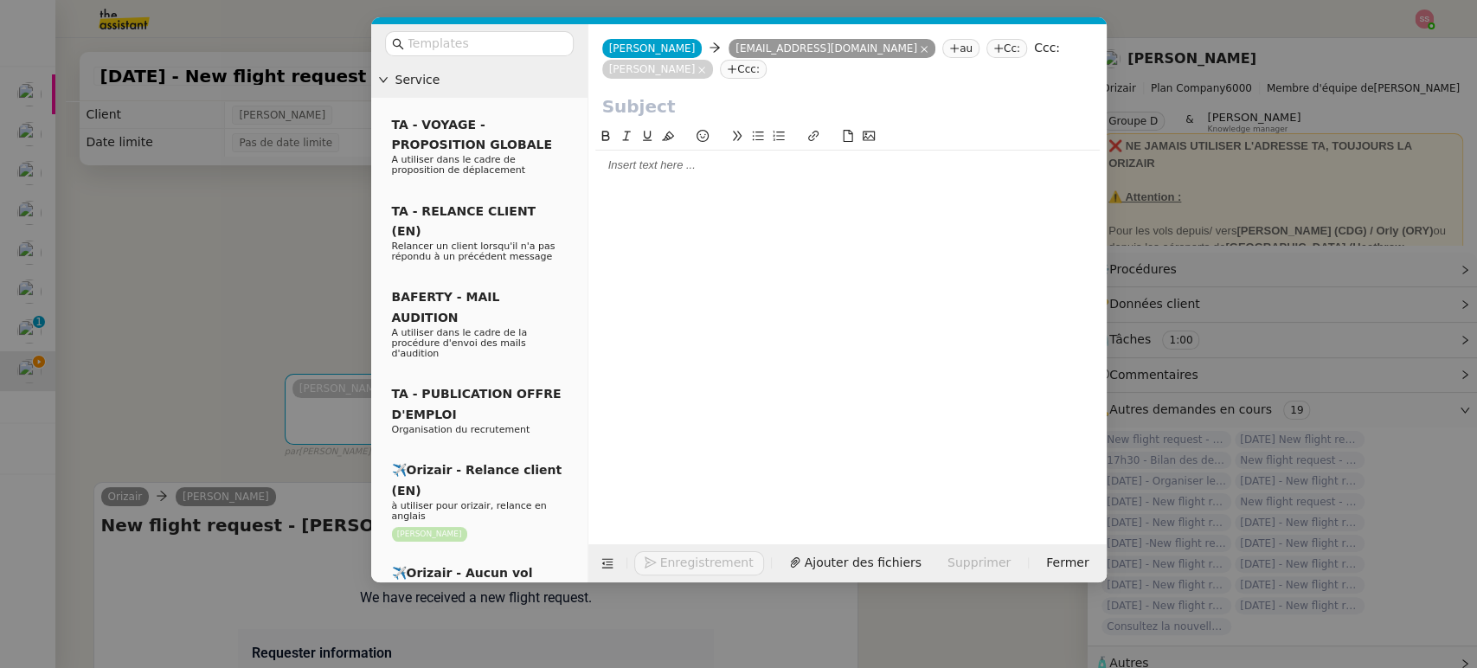
click at [285, 285] on nz-modal-container "Service TA - VOYAGE - PROPOSITION GLOBALE A utiliser dans le cadre de propositi…" at bounding box center [738, 334] width 1477 height 668
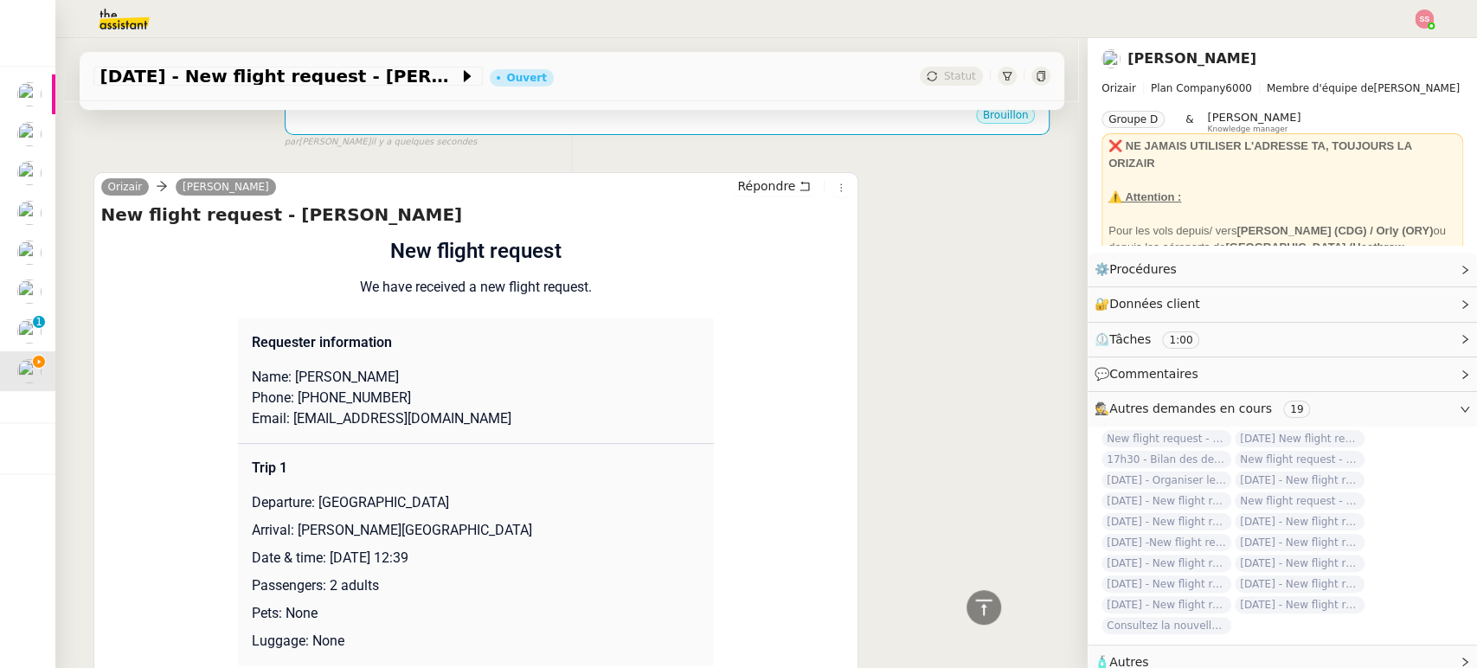
scroll to position [192, 0]
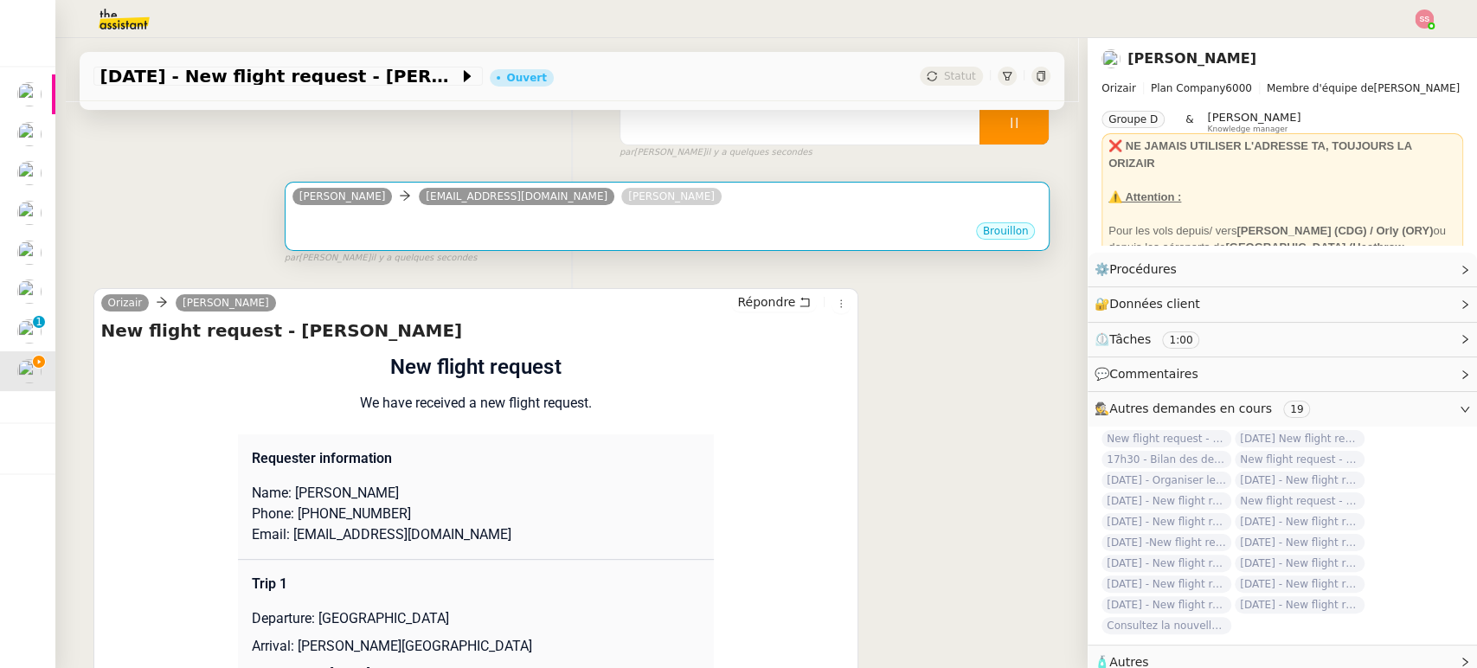
click at [619, 225] on div "Brouillon" at bounding box center [667, 234] width 750 height 26
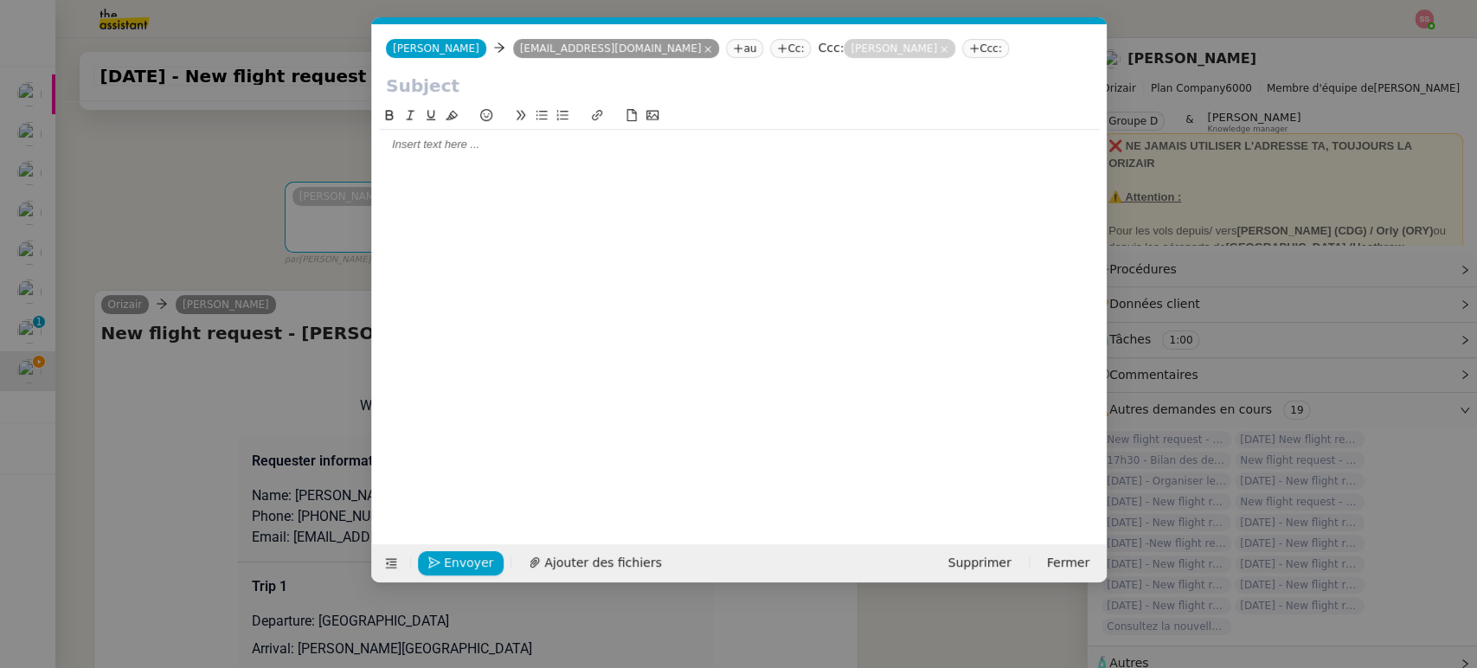
scroll to position [0, 36]
click at [396, 562] on icon at bounding box center [391, 563] width 22 height 12
click at [394, 563] on icon at bounding box center [391, 563] width 12 height 12
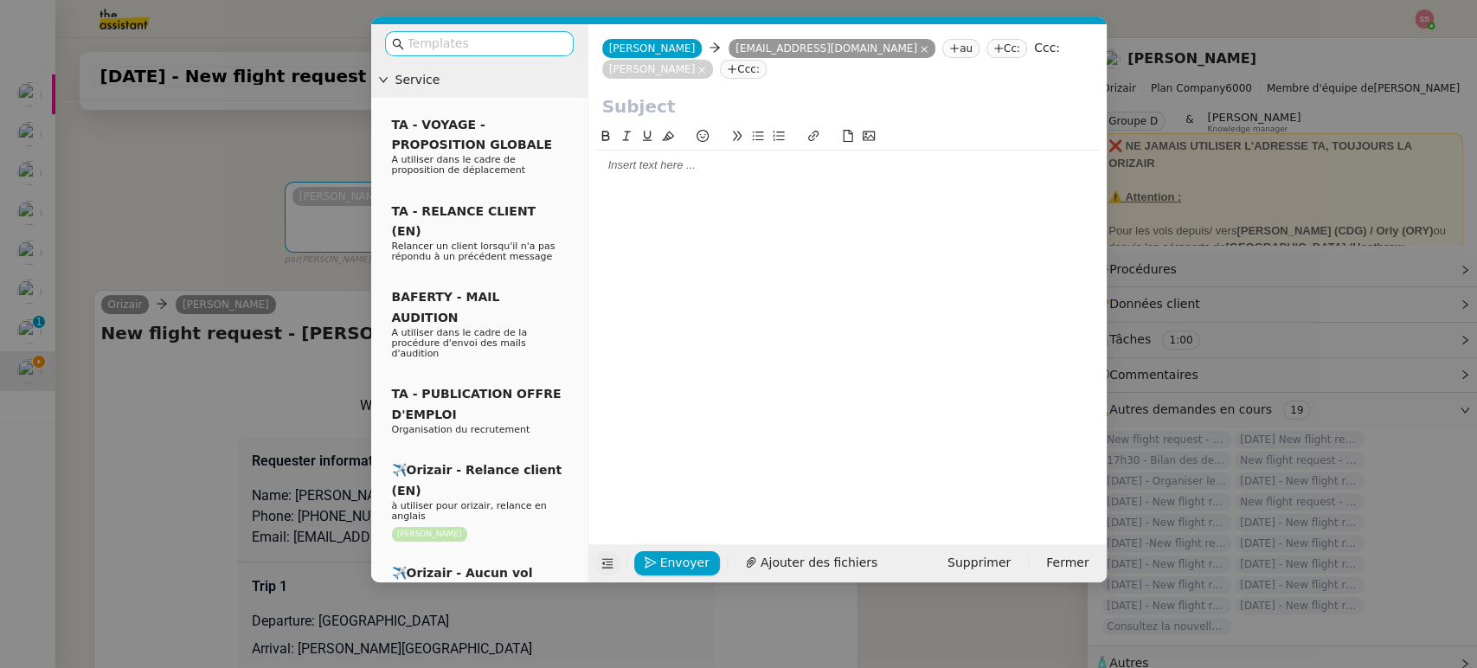
click at [490, 42] on input "text" at bounding box center [485, 44] width 156 height 20
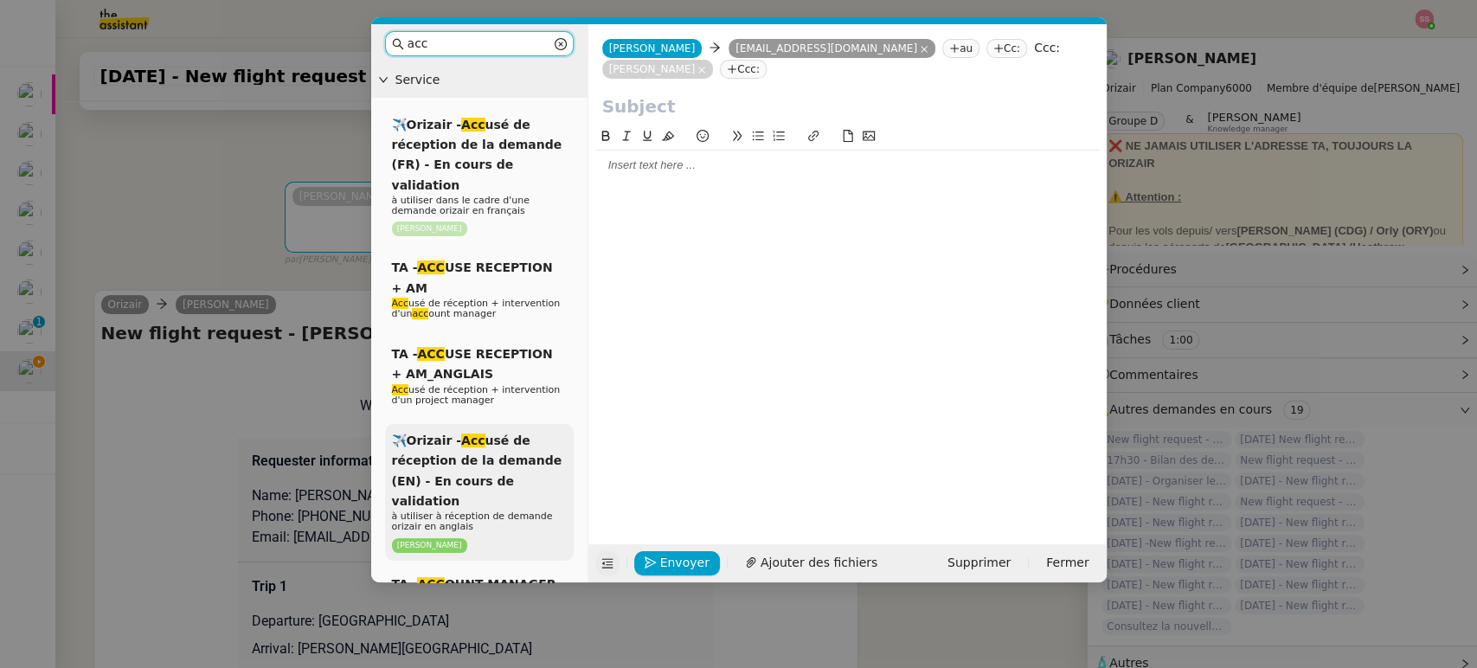
type input "acc"
click at [540, 426] on div "✈️Orizair - Acc usé de réception de la demande (EN) - En cours de validation à …" at bounding box center [479, 492] width 189 height 137
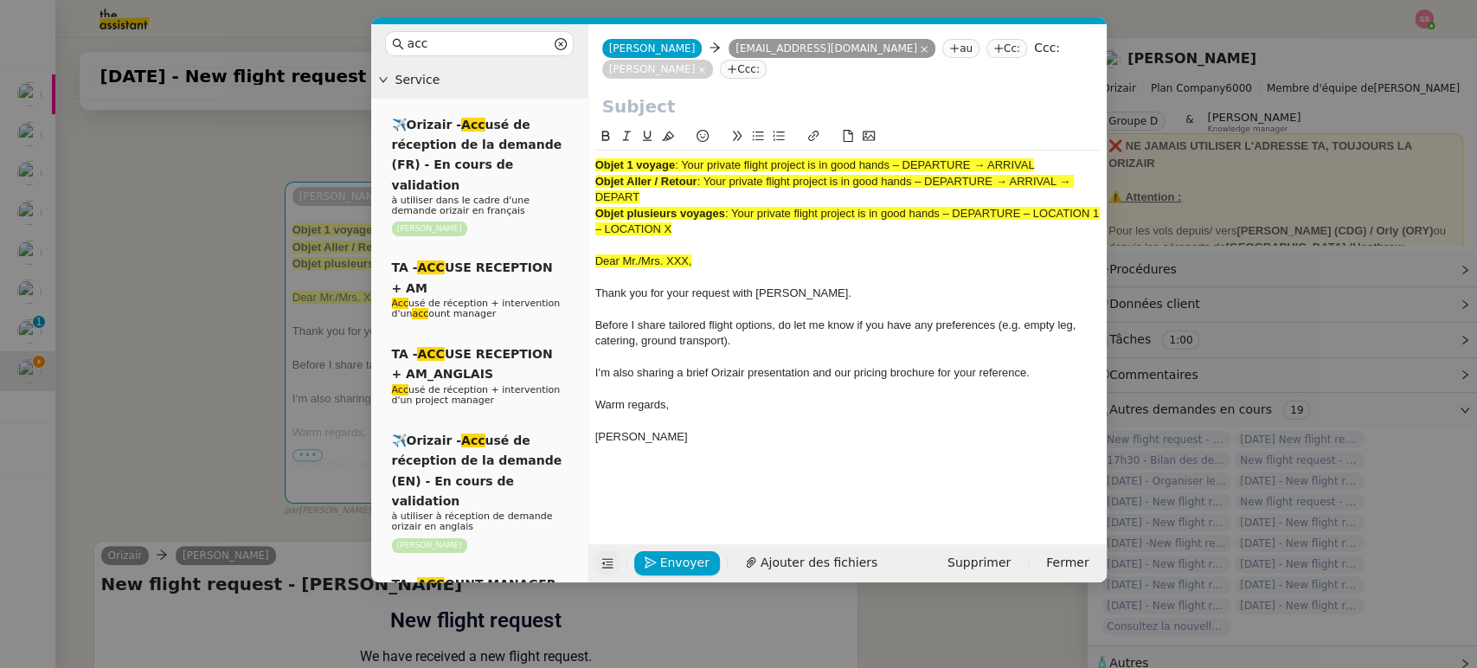
drag, startPoint x: 684, startPoint y: 140, endPoint x: 1070, endPoint y: 128, distance: 386.0
click at [1070, 128] on div "Objet 1 voyage : Your private flight project is in good hands – DEPARTURE → ARR…" at bounding box center [847, 297] width 504 height 342
copy span "Your private flight project is in good hands – DEPARTURE → ARRIVAL"
click at [730, 93] on input "text" at bounding box center [847, 106] width 490 height 26
paste input "Your private flight project is in good hands – DEPARTURE → ARRIVAL"
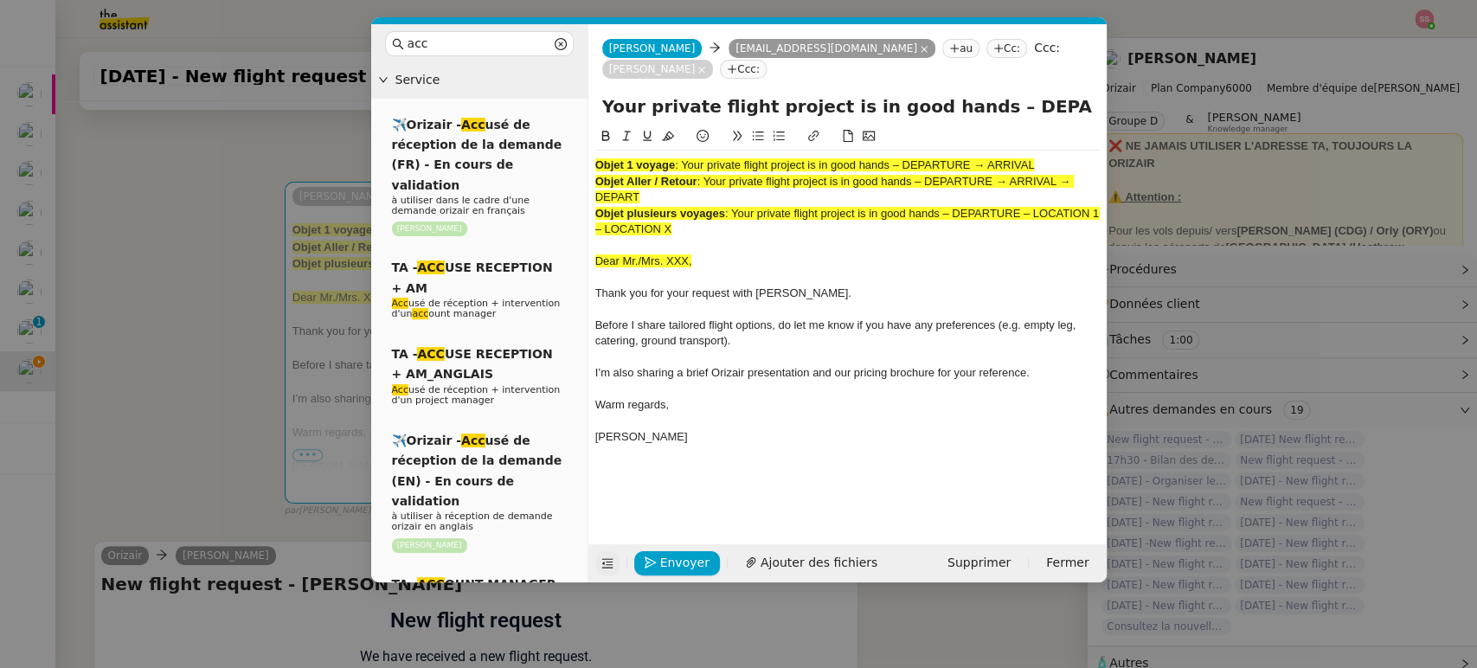
scroll to position [0, 74]
type input "Your private flight project is in good hands – DEPARTURE → ARRIVAL"
drag, startPoint x: 699, startPoint y: 209, endPoint x: 579, endPoint y: 133, distance: 142.3
click at [579, 133] on nz-layout "acc Service ✈️Orizair - Acc usé de réception de la demande (FR) - En cours de v…" at bounding box center [738, 303] width 735 height 558
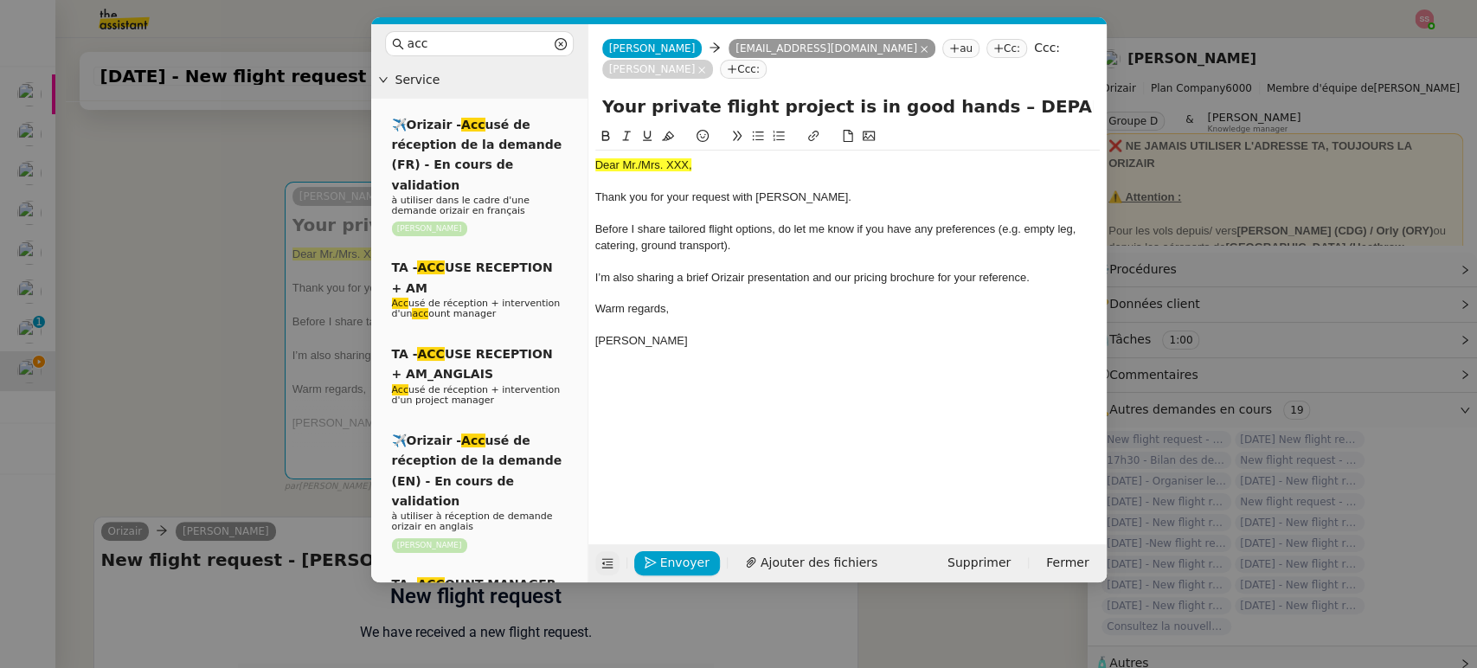
click at [215, 312] on nz-modal-container "acc Service ✈️Orizair - Acc usé de réception de la demande (FR) - En cours de v…" at bounding box center [738, 334] width 1477 height 668
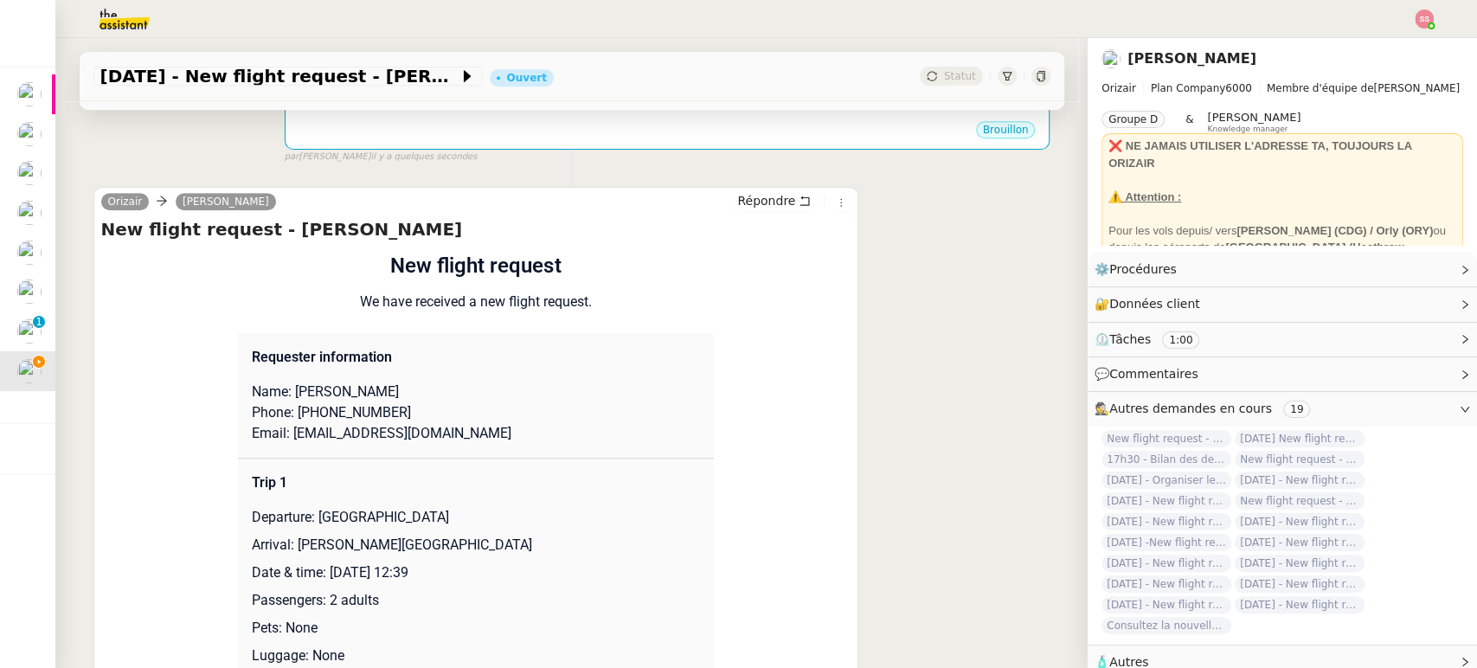
scroll to position [576, 0]
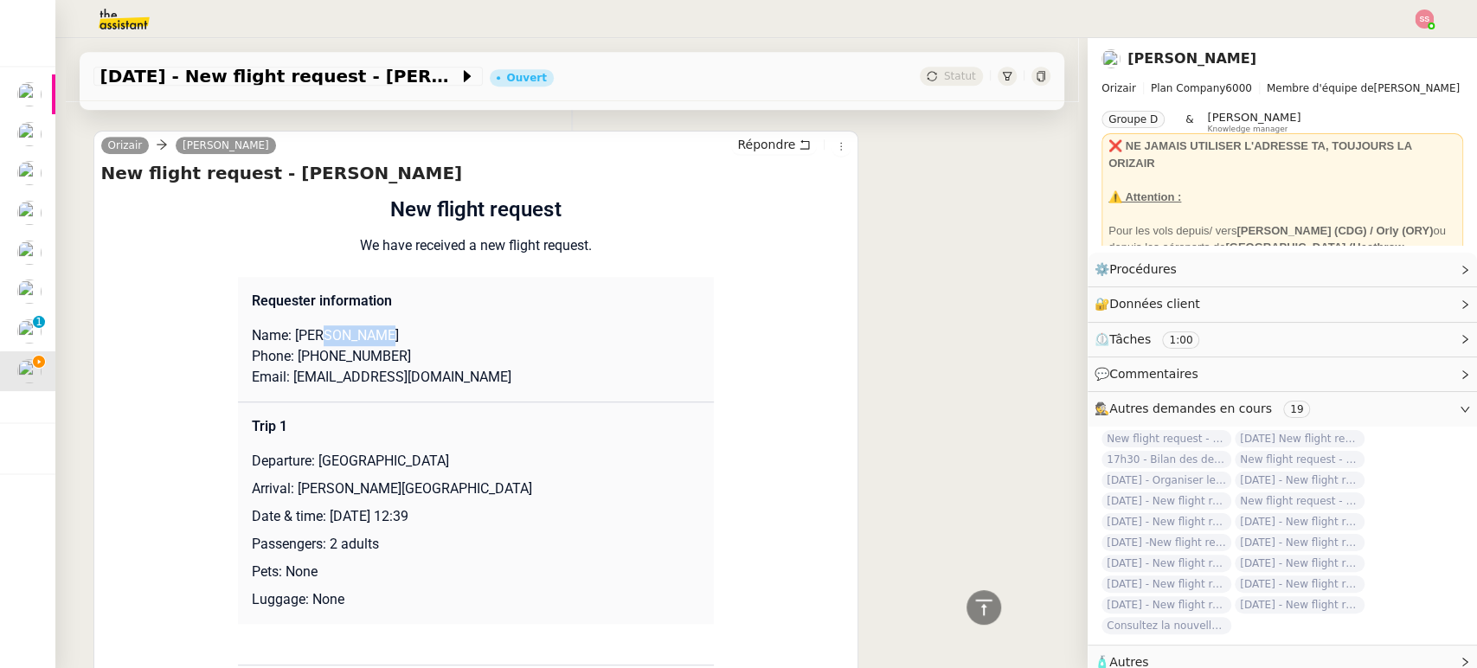
drag, startPoint x: 310, startPoint y: 337, endPoint x: 387, endPoint y: 330, distance: 77.3
click at [387, 330] on p "Name: Zak Reynolds" at bounding box center [476, 335] width 448 height 21
copy p "Reynolds"
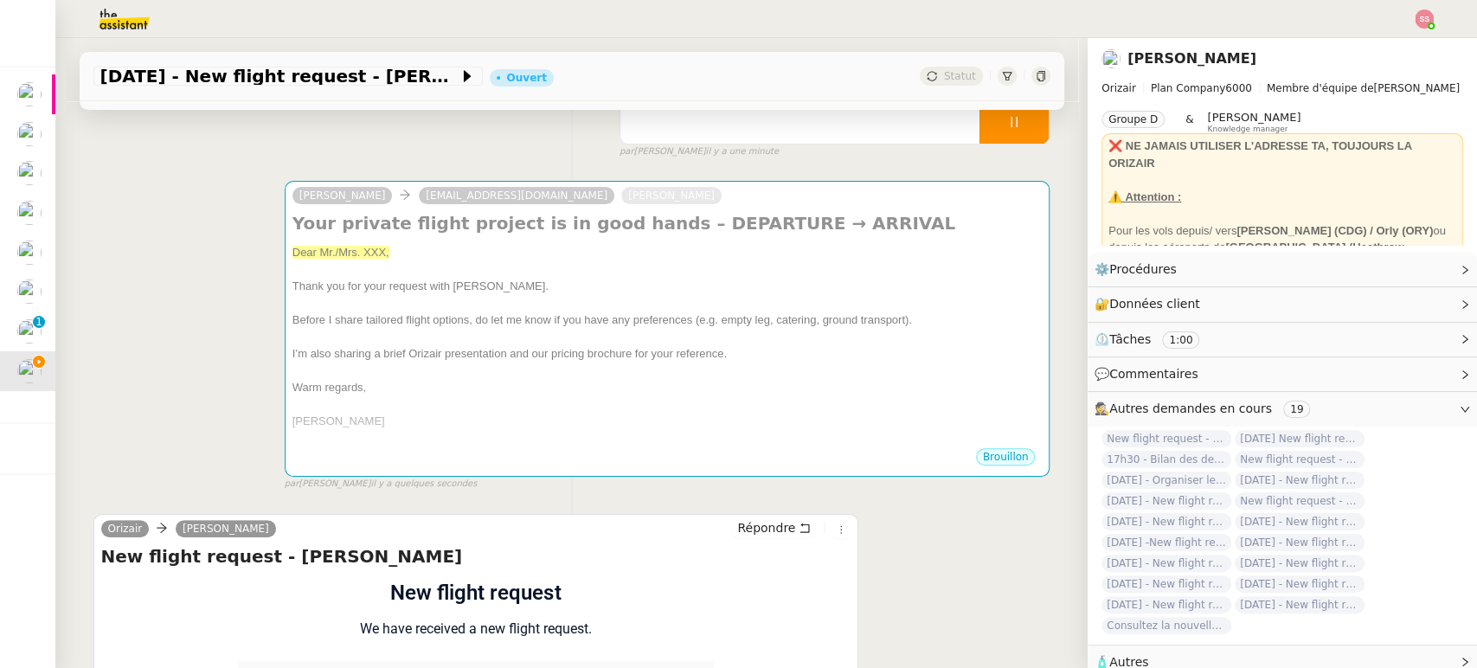
scroll to position [192, 0]
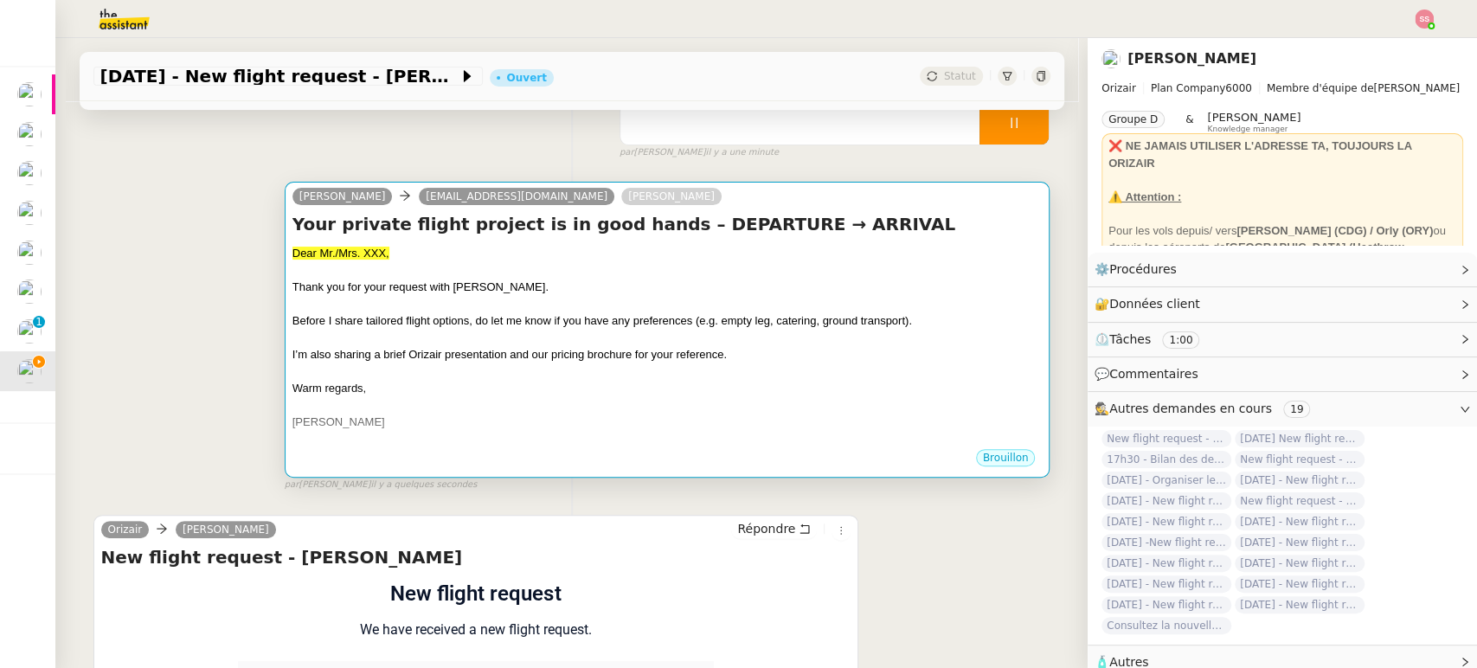
click at [460, 307] on div at bounding box center [667, 304] width 750 height 17
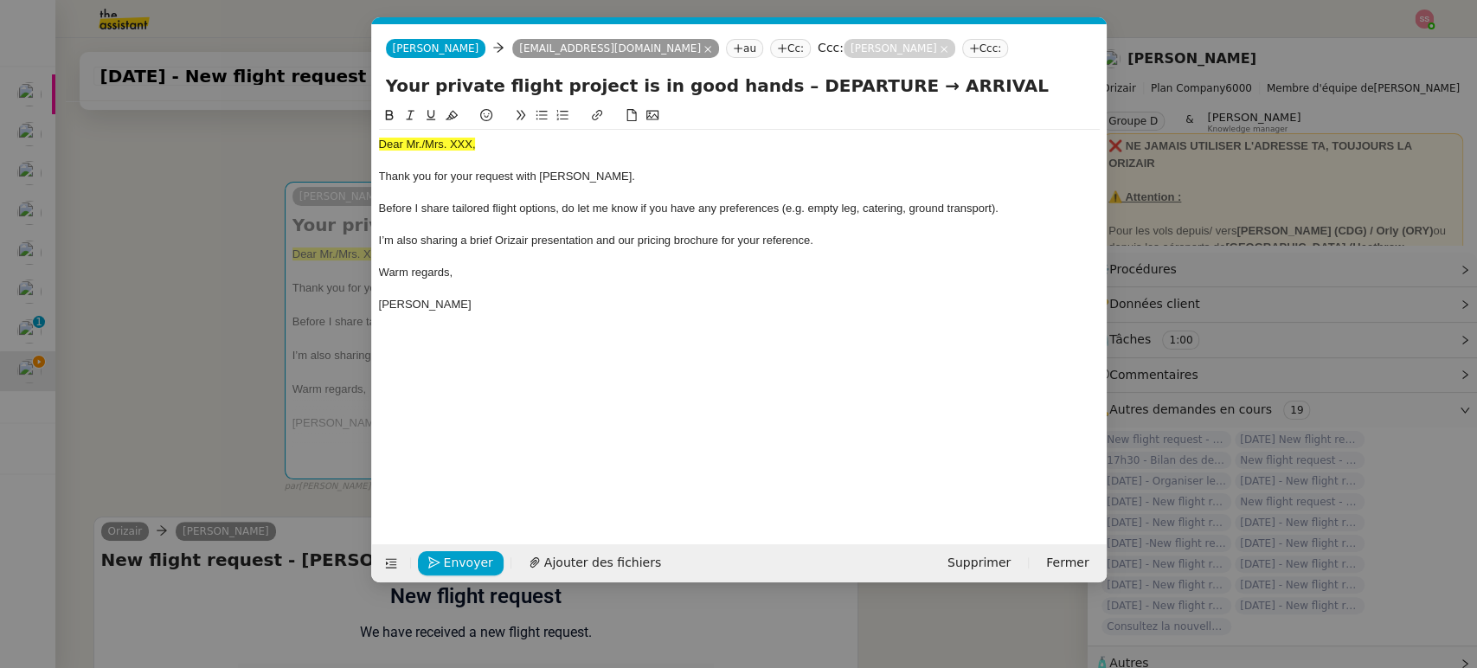
scroll to position [0, 54]
drag, startPoint x: 480, startPoint y: 140, endPoint x: 364, endPoint y: 145, distance: 116.0
click at [364, 145] on nz-modal-container "acc Service ✈️Orizair - Acc usé de réception de la demande (FR) - En cours de v…" at bounding box center [738, 334] width 1477 height 668
click at [452, 121] on icon at bounding box center [452, 115] width 12 height 12
click at [491, 145] on div "Dear Mr./Mrs. XXX," at bounding box center [739, 145] width 721 height 16
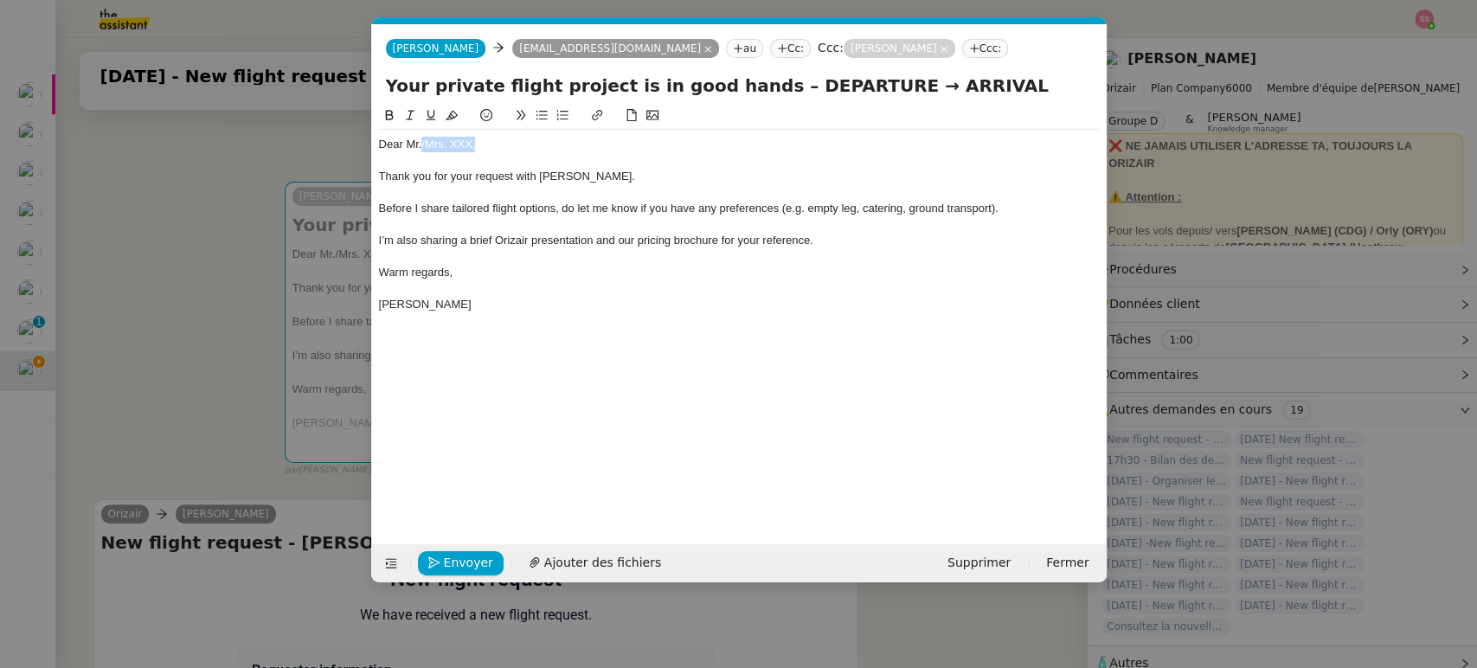
drag, startPoint x: 496, startPoint y: 148, endPoint x: 421, endPoint y: 144, distance: 74.5
click at [421, 144] on div "Dear Mr./Mrs. XXX," at bounding box center [739, 145] width 721 height 16
click at [296, 302] on nz-modal-container "acc Service ✈️Orizair - Acc usé de réception de la demande (FR) - En cours de v…" at bounding box center [738, 334] width 1477 height 668
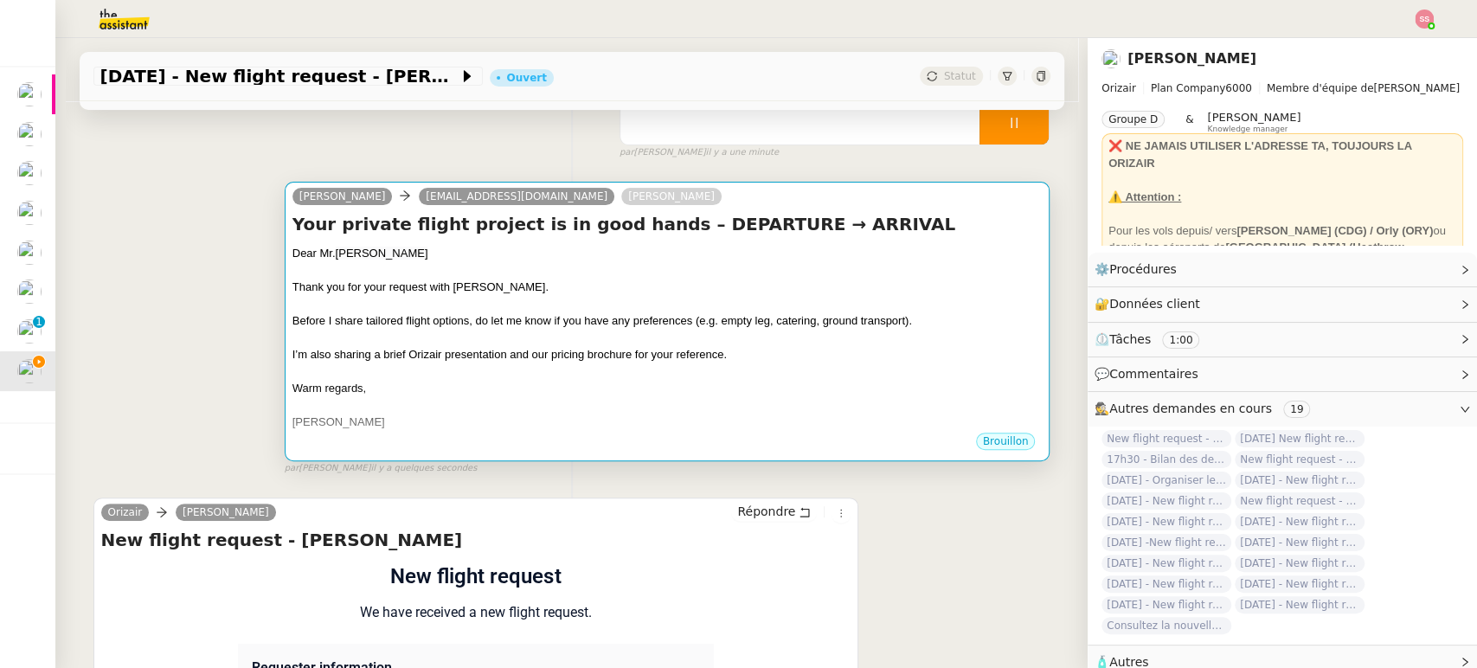
click at [644, 323] on span "Before I share tailored flight options, do let me know if you have any preferen…" at bounding box center [601, 320] width 619 height 13
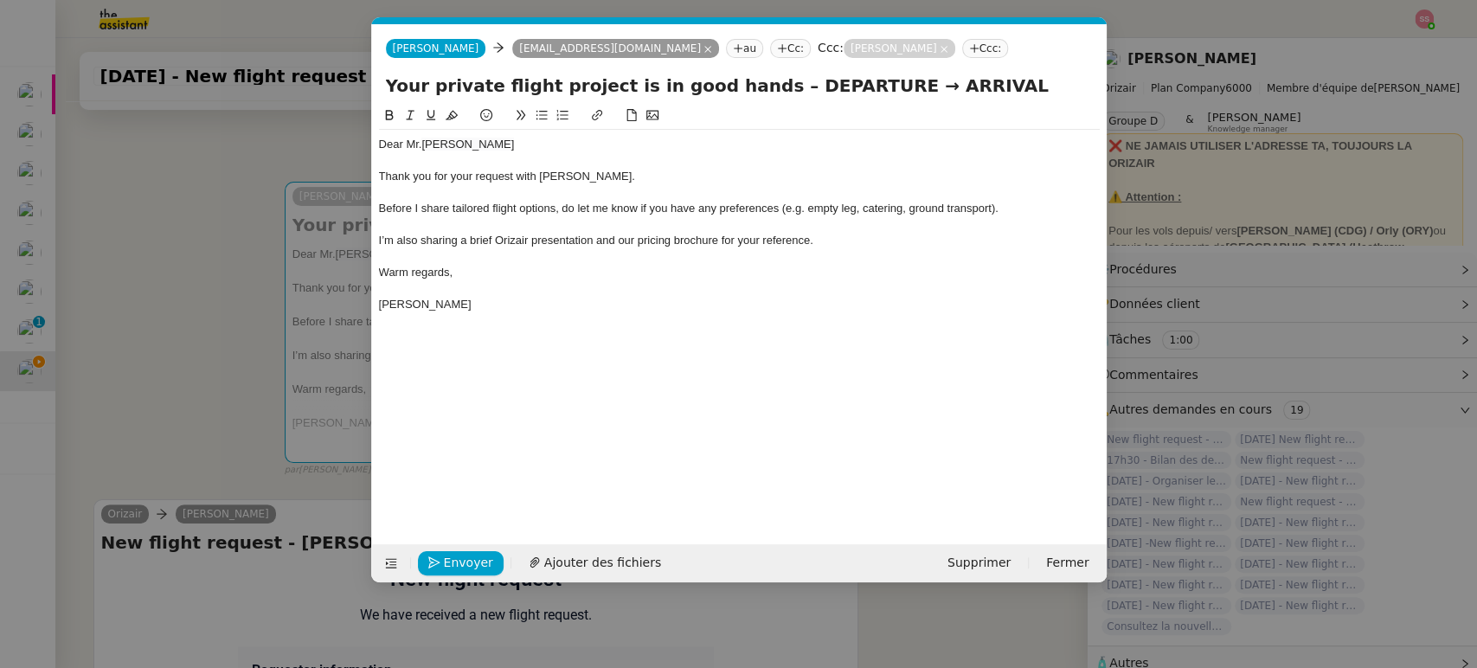
scroll to position [0, 54]
click at [556, 562] on span "Ajouter des fichiers" at bounding box center [602, 563] width 117 height 20
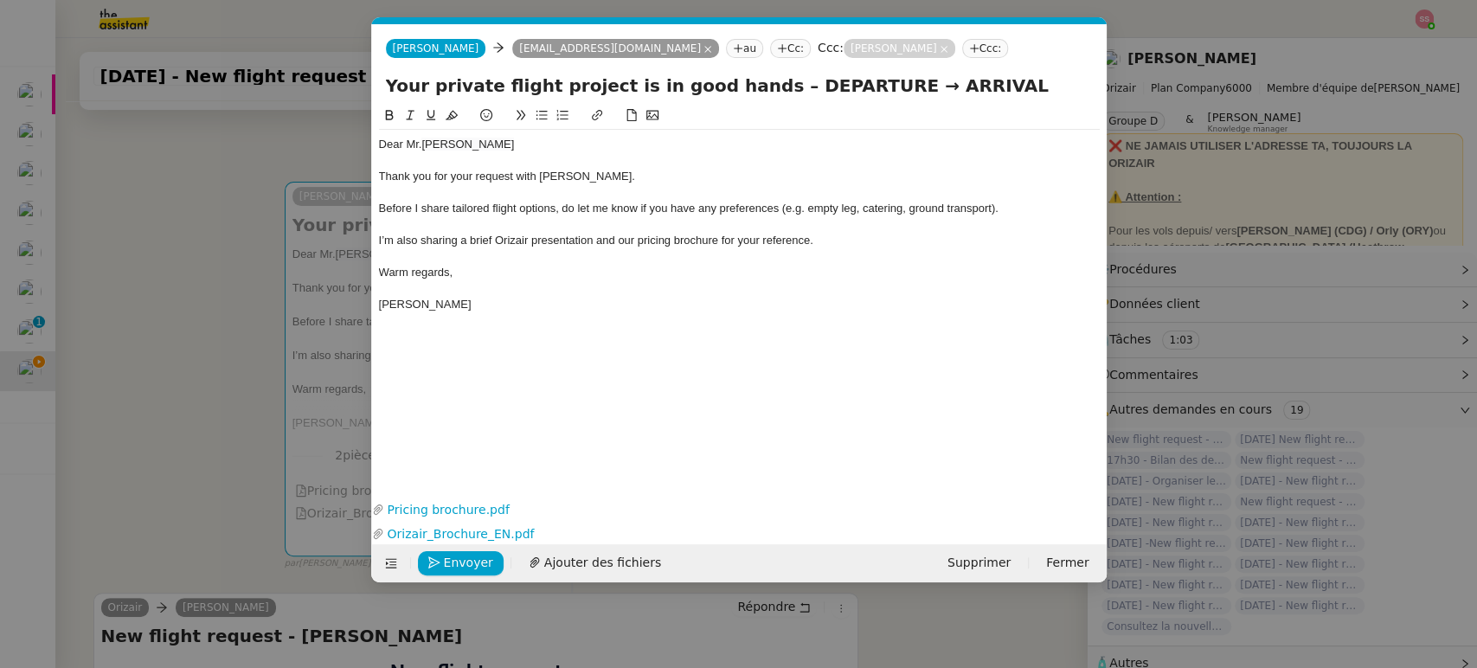
click at [206, 360] on nz-modal-container "acc Service ✈️Orizair - Acc usé de réception de la demande (FR) - En cours de v…" at bounding box center [738, 334] width 1477 height 668
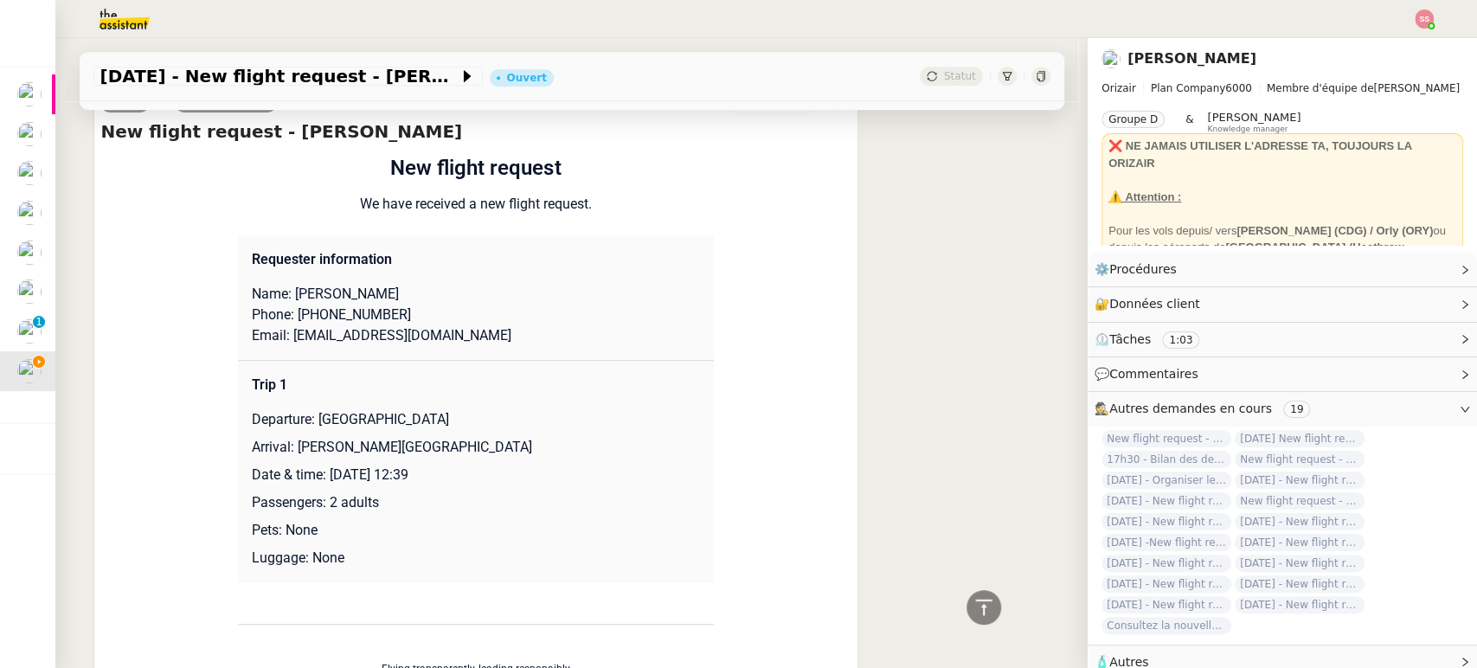
scroll to position [865, 0]
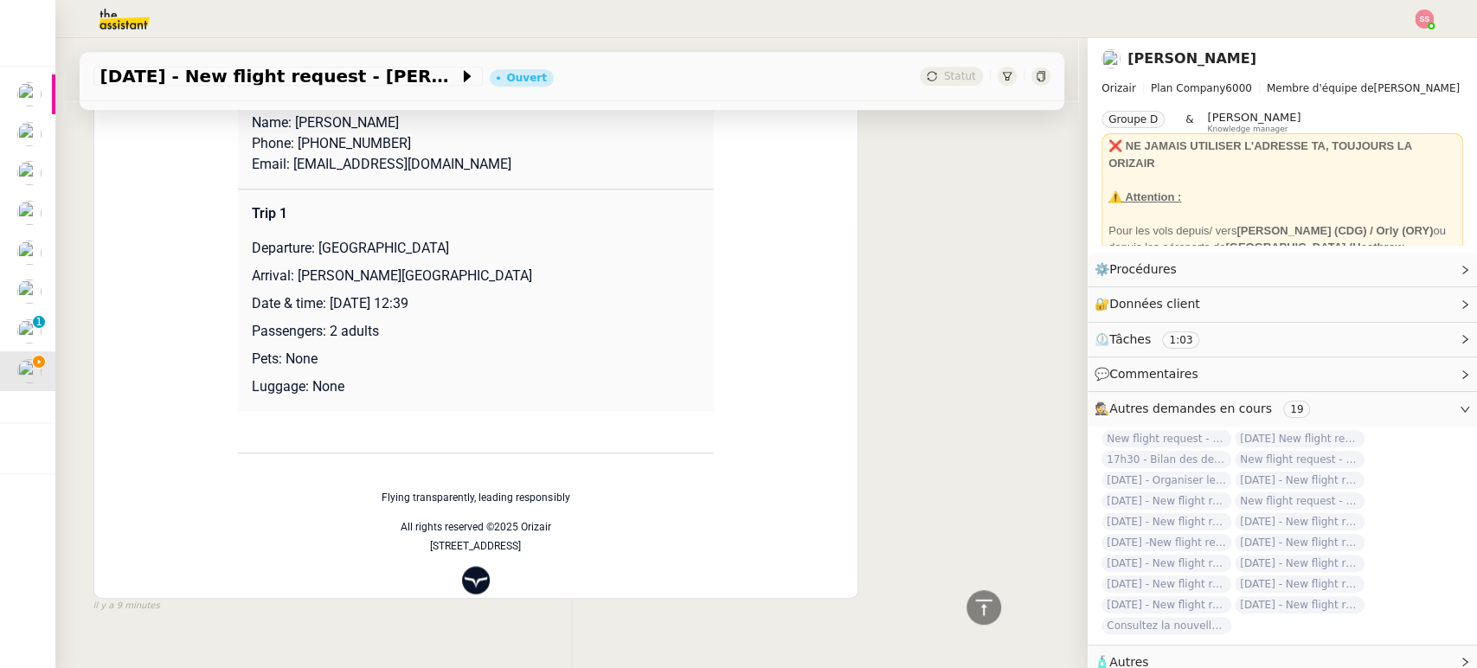
drag, startPoint x: 307, startPoint y: 247, endPoint x: 523, endPoint y: 241, distance: 216.3
click at [523, 241] on p "Departure: [GEOGRAPHIC_DATA]" at bounding box center [476, 248] width 448 height 21
copy p "London Biggin Hill Airport"
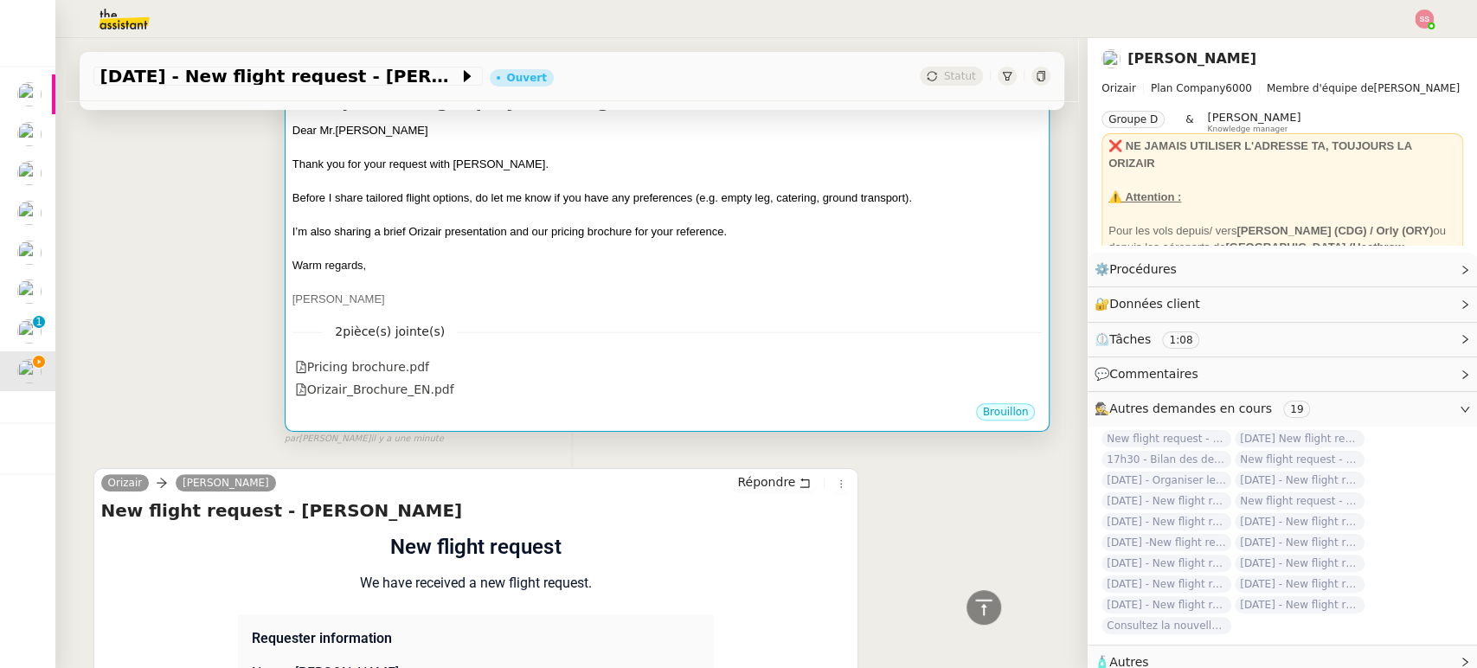
scroll to position [192, 0]
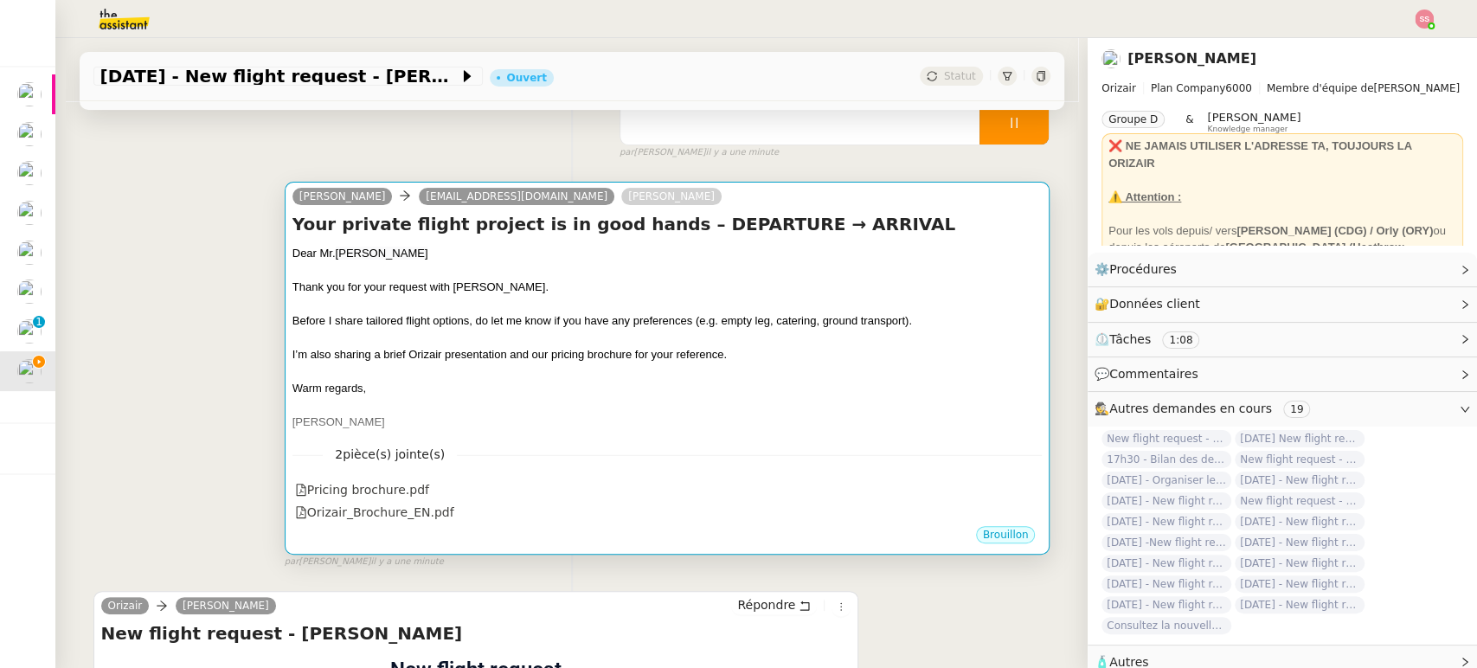
click at [707, 287] on div "Thank you for your request with [PERSON_NAME]." at bounding box center [667, 287] width 750 height 17
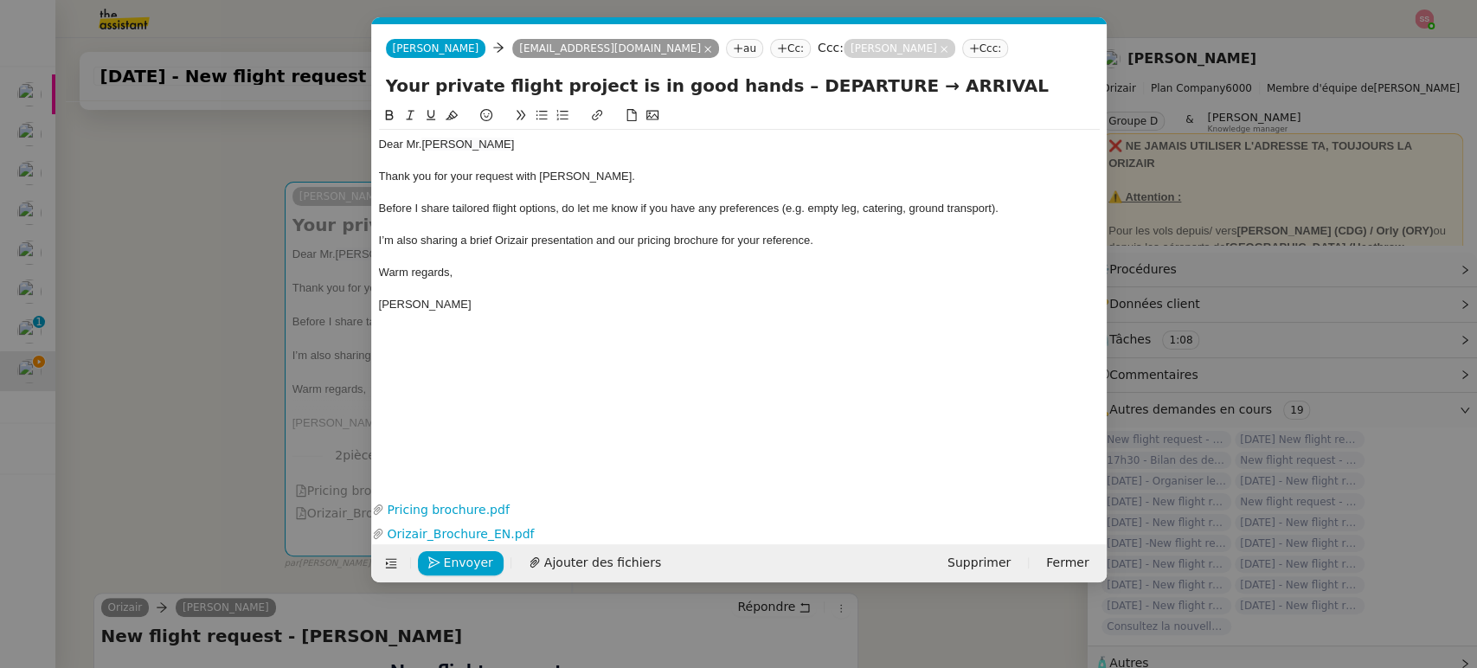
scroll to position [0, 54]
drag, startPoint x: 845, startPoint y: 82, endPoint x: 757, endPoint y: 78, distance: 88.3
click at [757, 78] on input "Your private flight project is in good hands – DEPARTURE → ARRIVAL" at bounding box center [739, 86] width 707 height 26
paste input "London Biggin Hill Airport"
type input "Your private flight project is in good hands – London Biggin Hill Airport → ARR…"
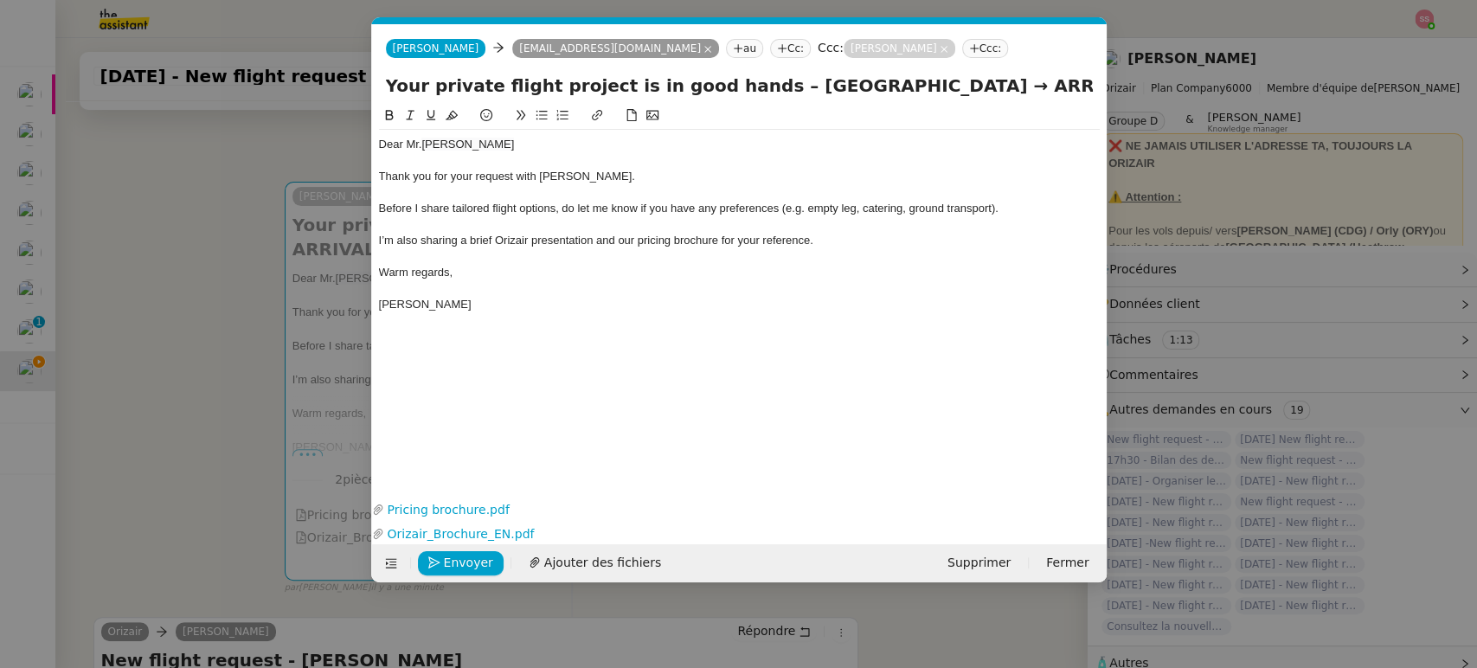
click at [230, 254] on nz-modal-container "acc Service ✈️Orizair - Acc usé de réception de la demande (FR) - En cours de v…" at bounding box center [738, 334] width 1477 height 668
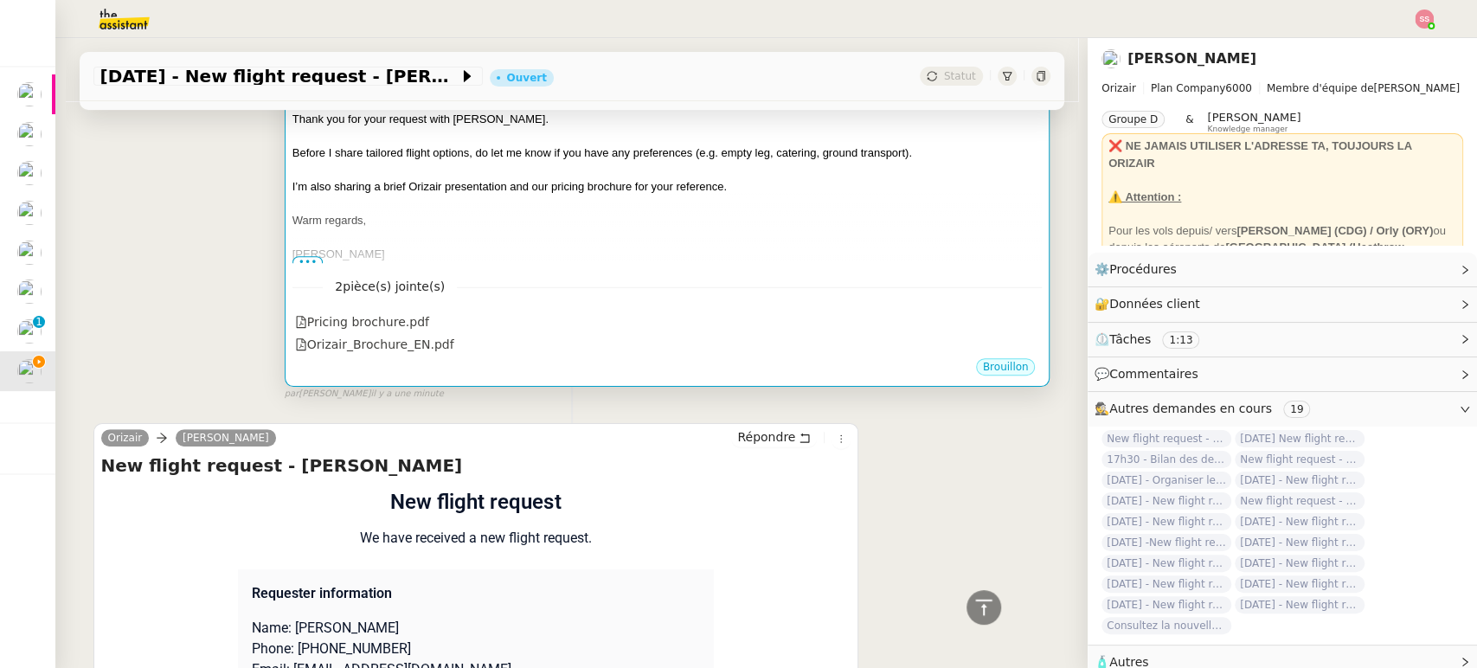
scroll to position [576, 0]
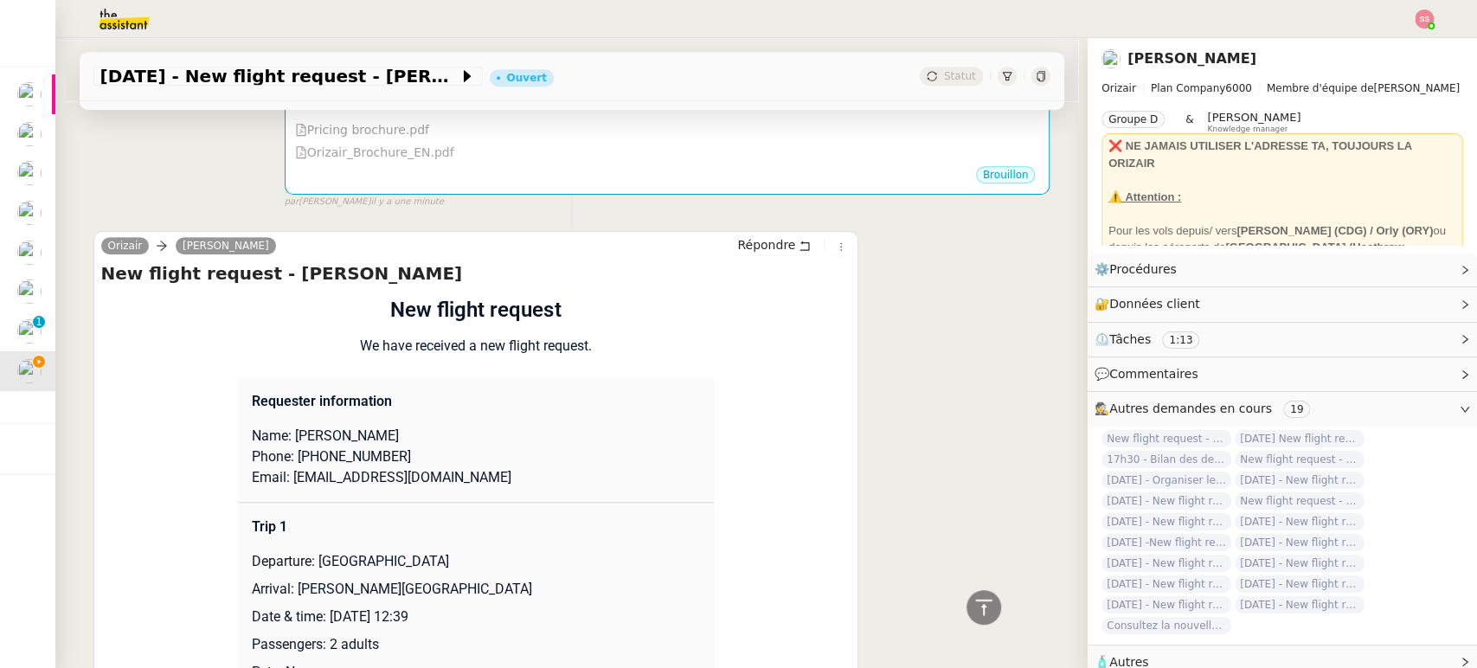
drag, startPoint x: 289, startPoint y: 561, endPoint x: 542, endPoint y: 559, distance: 253.5
click at [542, 579] on p "Arrival: [PERSON_NAME][GEOGRAPHIC_DATA]" at bounding box center [476, 589] width 448 height 21
copy p "[PERSON_NAME][GEOGRAPHIC_DATA]"
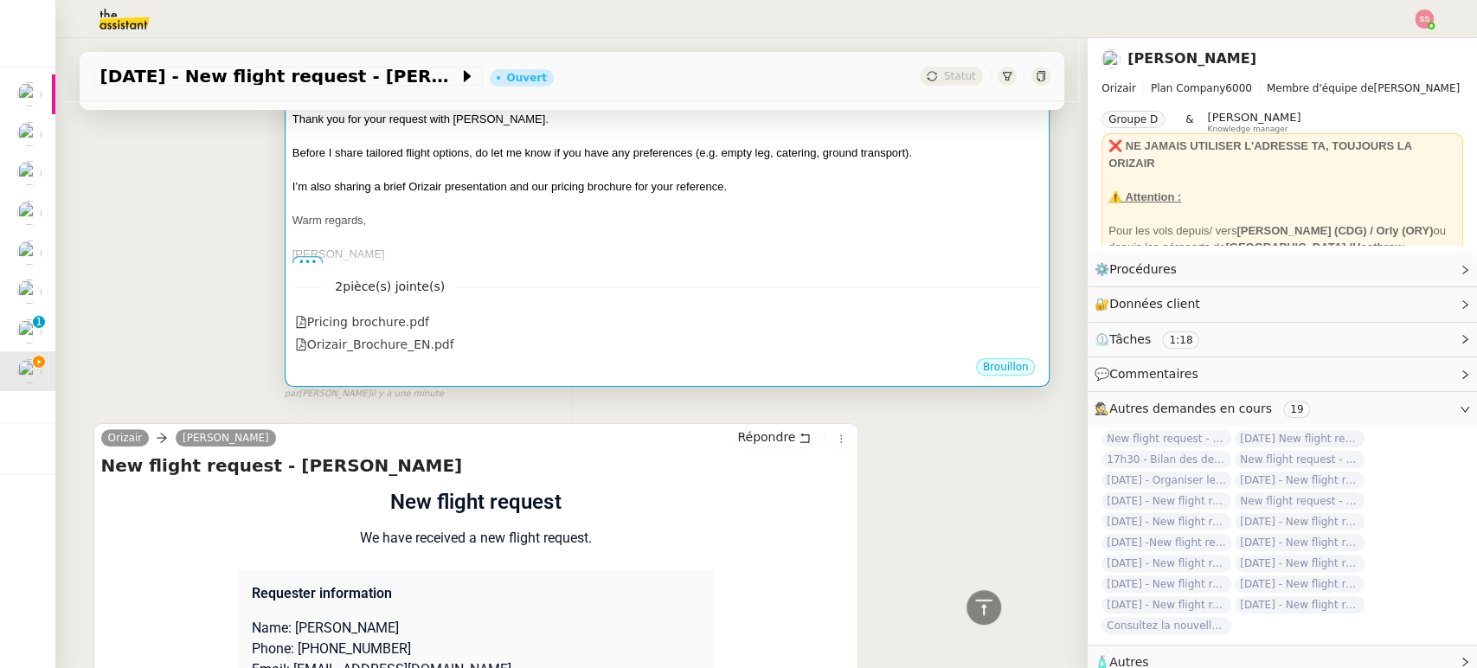
click at [779, 229] on div at bounding box center [667, 237] width 750 height 17
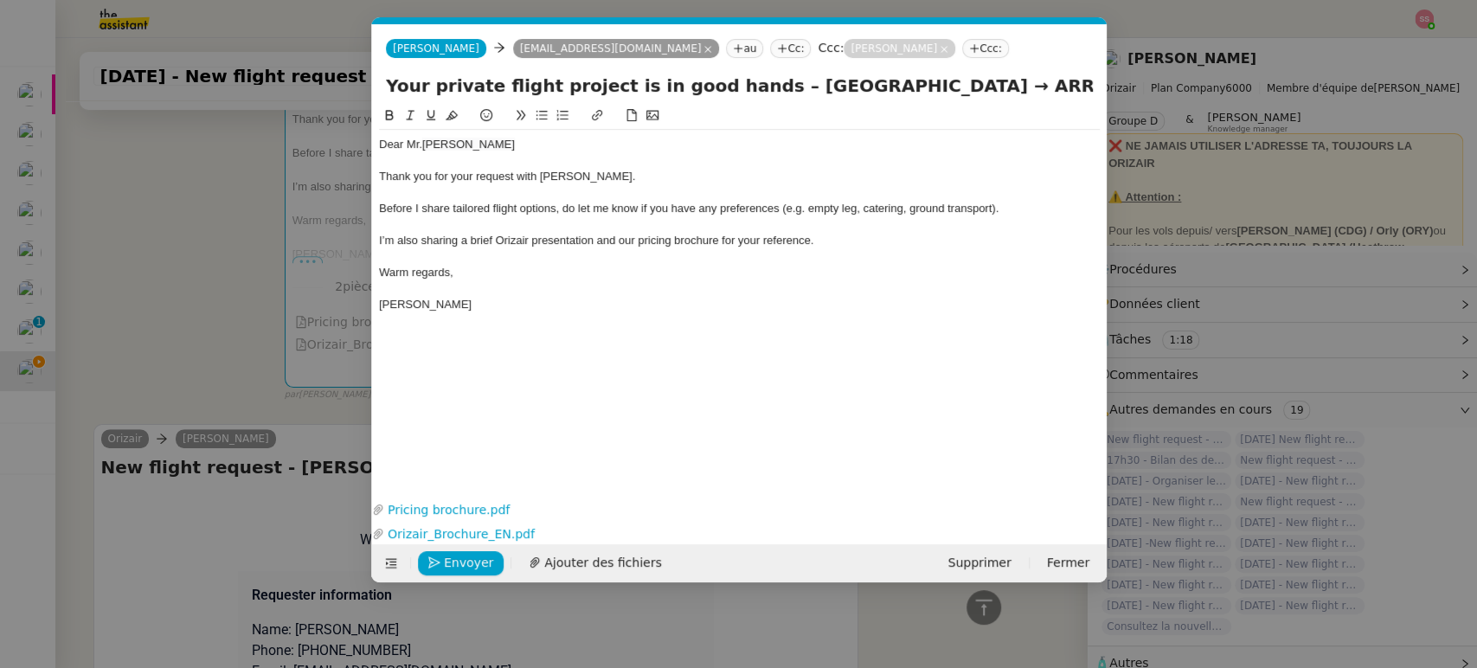
scroll to position [0, 54]
drag, startPoint x: 989, startPoint y: 88, endPoint x: 1068, endPoint y: 111, distance: 82.7
click at [1068, 111] on form "Josephine Josephine zakreynolds96@gmail.com au Cc: Ccc: Louis Frei Ccc: Your pr…" at bounding box center [738, 303] width 735 height 558
paste input "[PERSON_NAME][GEOGRAPHIC_DATA]"
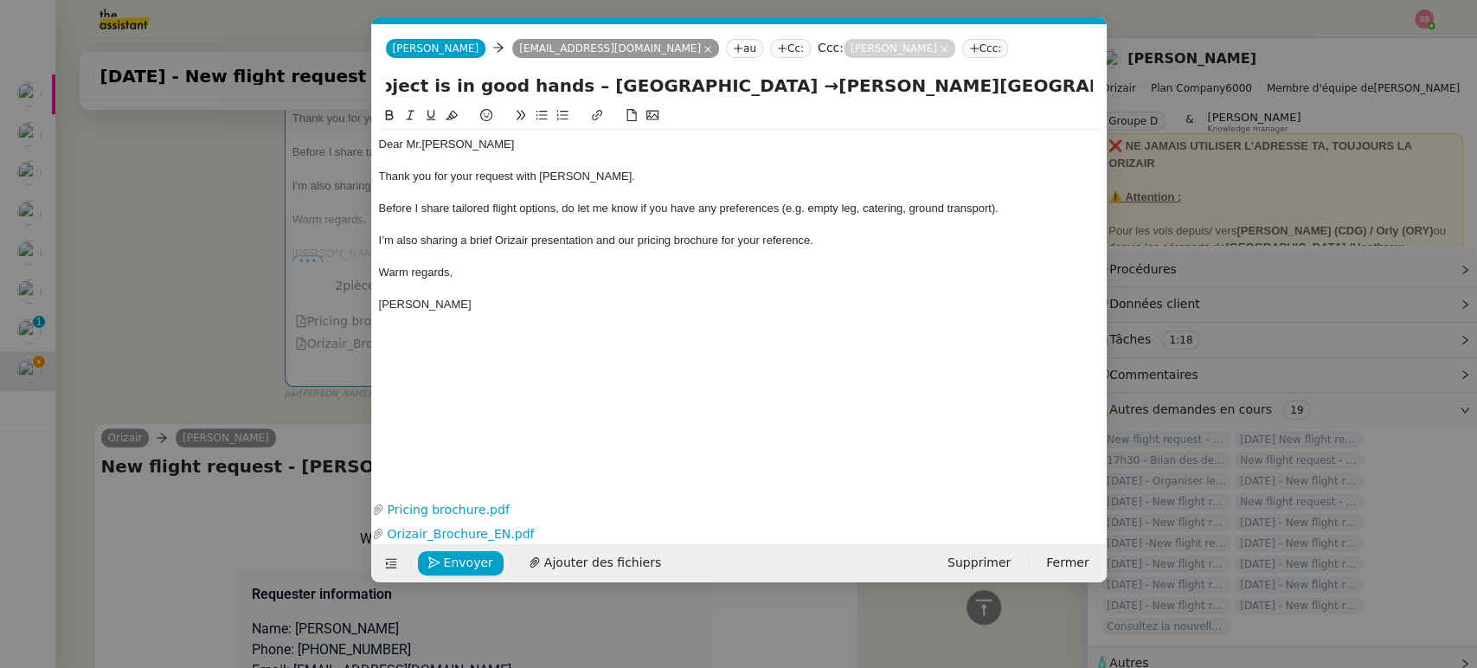
click at [780, 79] on input "Your private flight project is in good hands – London Biggin Hill Airport →Char…" at bounding box center [739, 86] width 707 height 26
type input "Your private flight project is in good hands – [GEOGRAPHIC_DATA] → [PERSON_NAME…"
click at [775, 247] on div "I’m also sharing a brief Orizair presentation and our pricing brochure for your…" at bounding box center [739, 241] width 721 height 16
click at [91, 234] on nz-modal-container "acc Service ✈️Orizair - Acc usé de réception de la demande (FR) - En cours de v…" at bounding box center [738, 334] width 1477 height 668
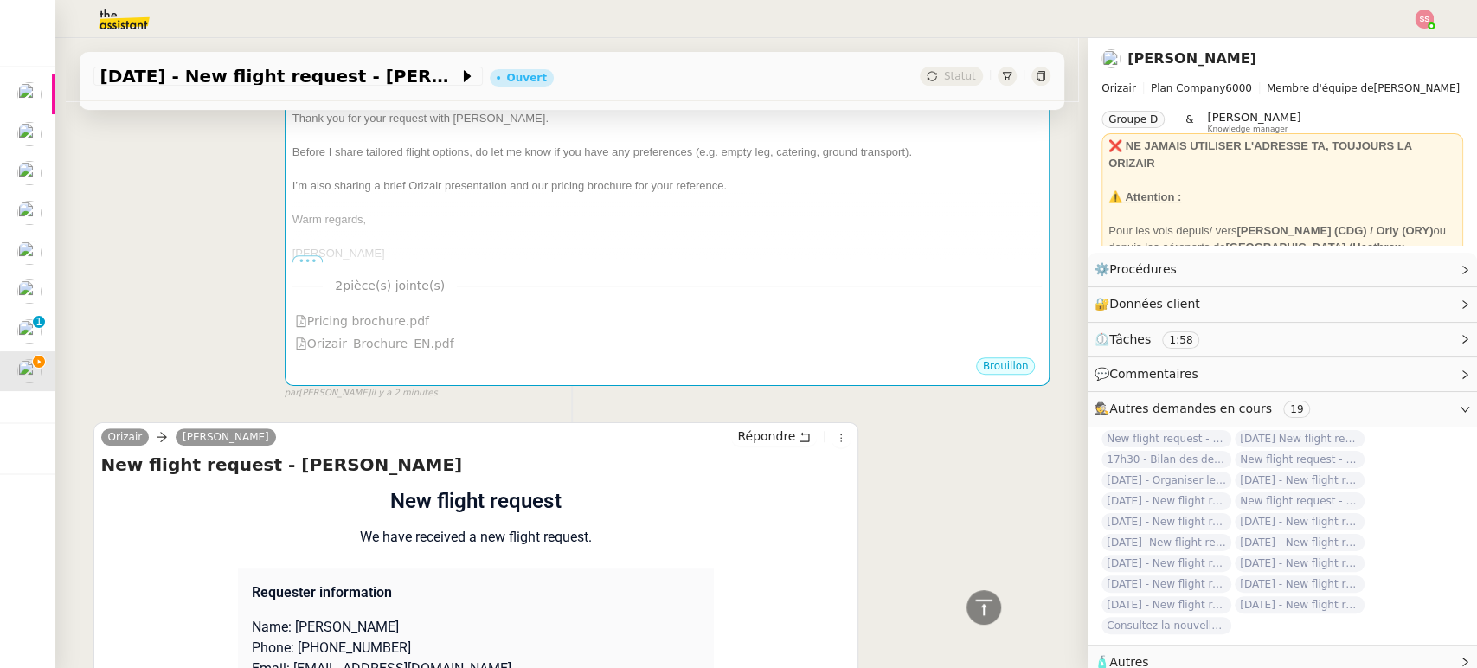
scroll to position [384, 0]
drag, startPoint x: 309, startPoint y: 627, endPoint x: 432, endPoint y: 621, distance: 123.0
click at [432, 621] on p "Name: Zak Reynolds" at bounding box center [476, 628] width 448 height 21
copy p "Reynolds"
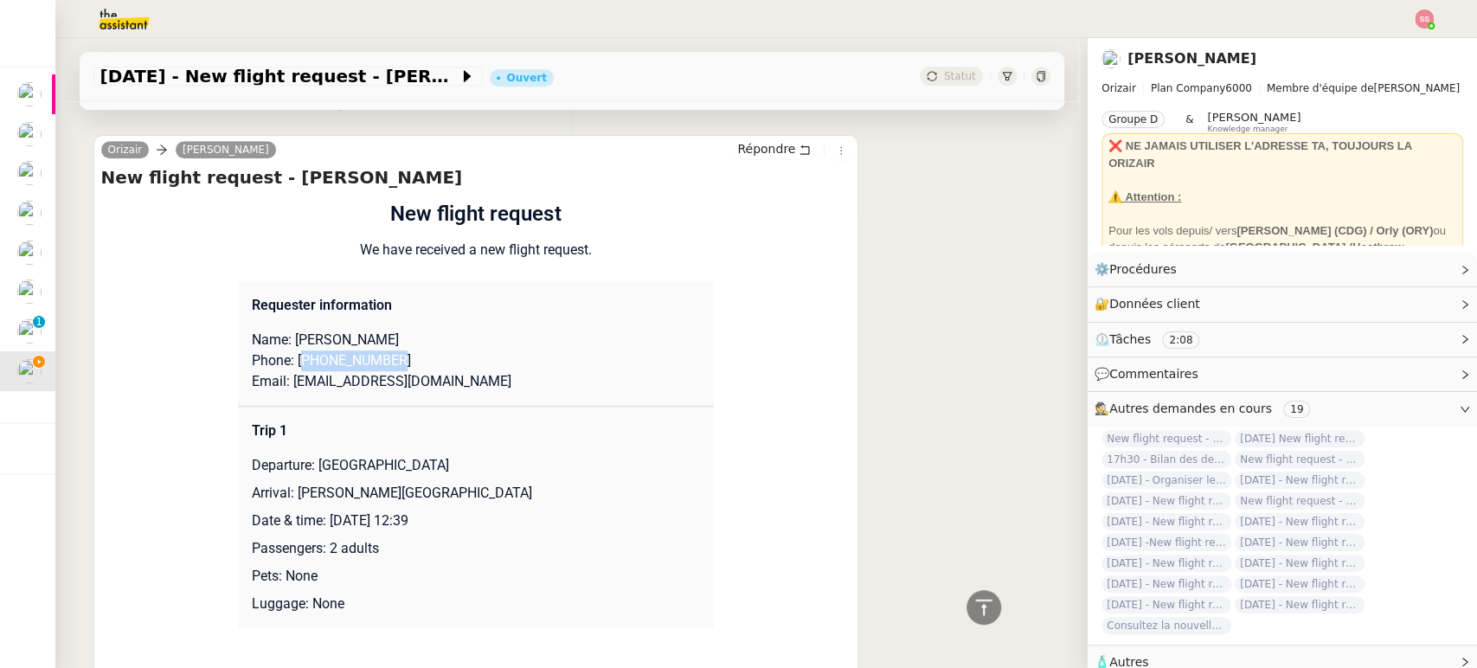
drag, startPoint x: 384, startPoint y: 364, endPoint x: 296, endPoint y: 353, distance: 88.9
click at [296, 353] on p "Phone: +447513766675" at bounding box center [476, 360] width 448 height 21
copy p "447513766675"
drag, startPoint x: 448, startPoint y: 387, endPoint x: 282, endPoint y: 380, distance: 166.2
click at [282, 380] on p "Email: zakreynolds96@gmail.com" at bounding box center [476, 381] width 448 height 21
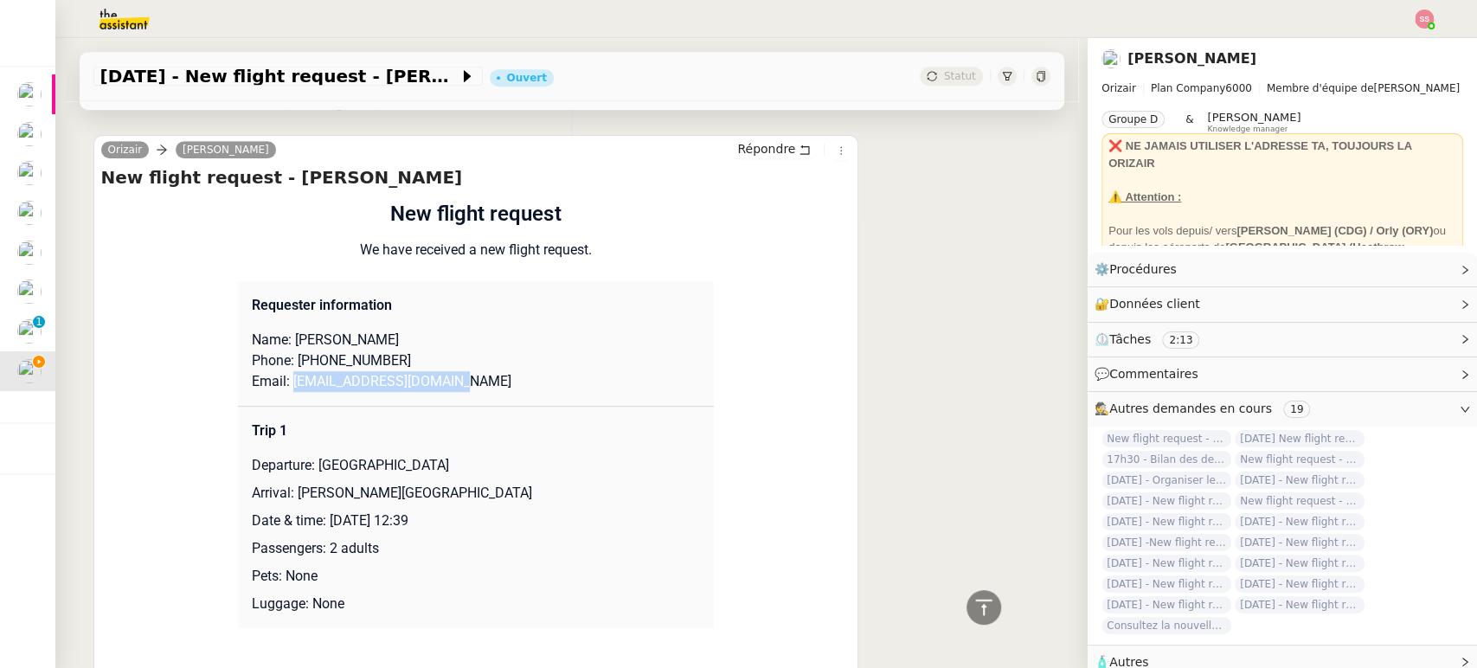
copy p "zakreynolds96@gmail.com"
drag, startPoint x: 310, startPoint y: 462, endPoint x: 567, endPoint y: 452, distance: 257.1
click at [567, 452] on td "Trip 1 Departure: London Biggin Hill Airport Arrival: Charles de Gaulle Interna…" at bounding box center [476, 518] width 476 height 222
copy p "London Biggin Hill Airport"
drag, startPoint x: 284, startPoint y: 493, endPoint x: 581, endPoint y: 503, distance: 297.7
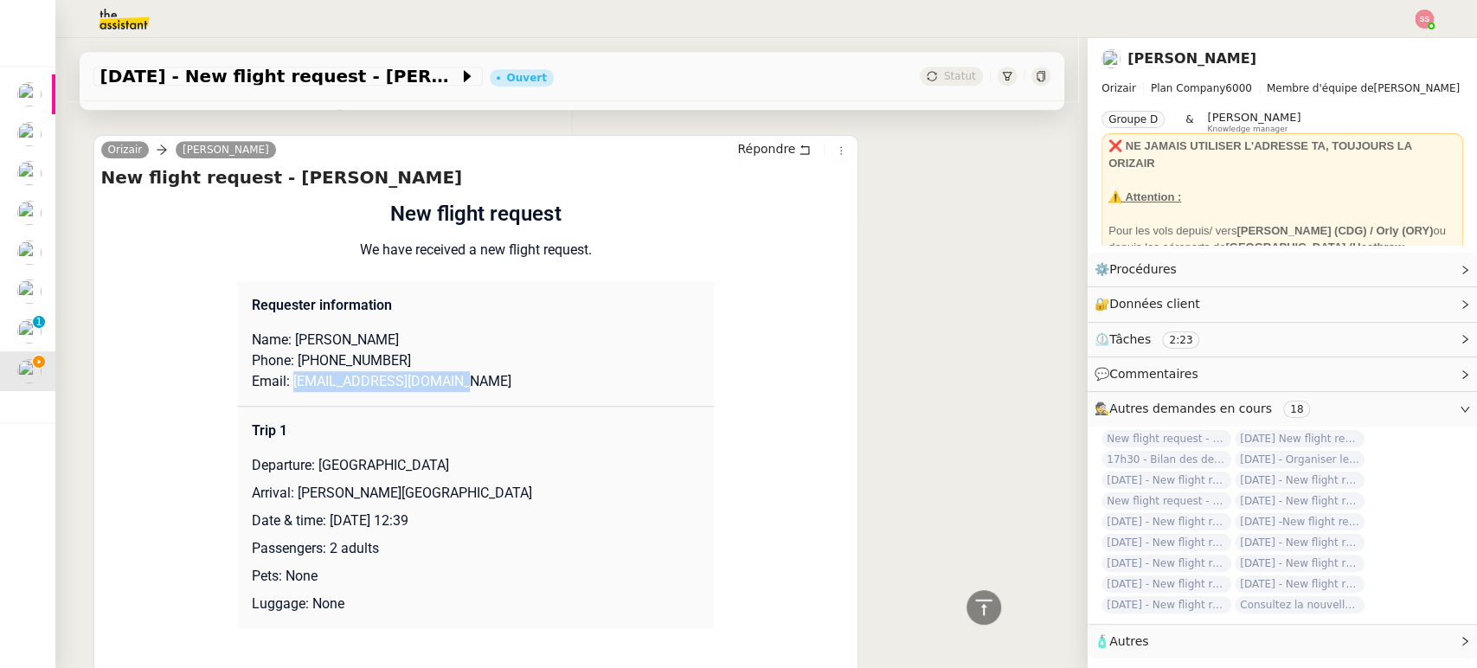
click at [581, 503] on p "Arrival: [PERSON_NAME][GEOGRAPHIC_DATA]" at bounding box center [476, 493] width 448 height 21
copy p "[PERSON_NAME][GEOGRAPHIC_DATA]"
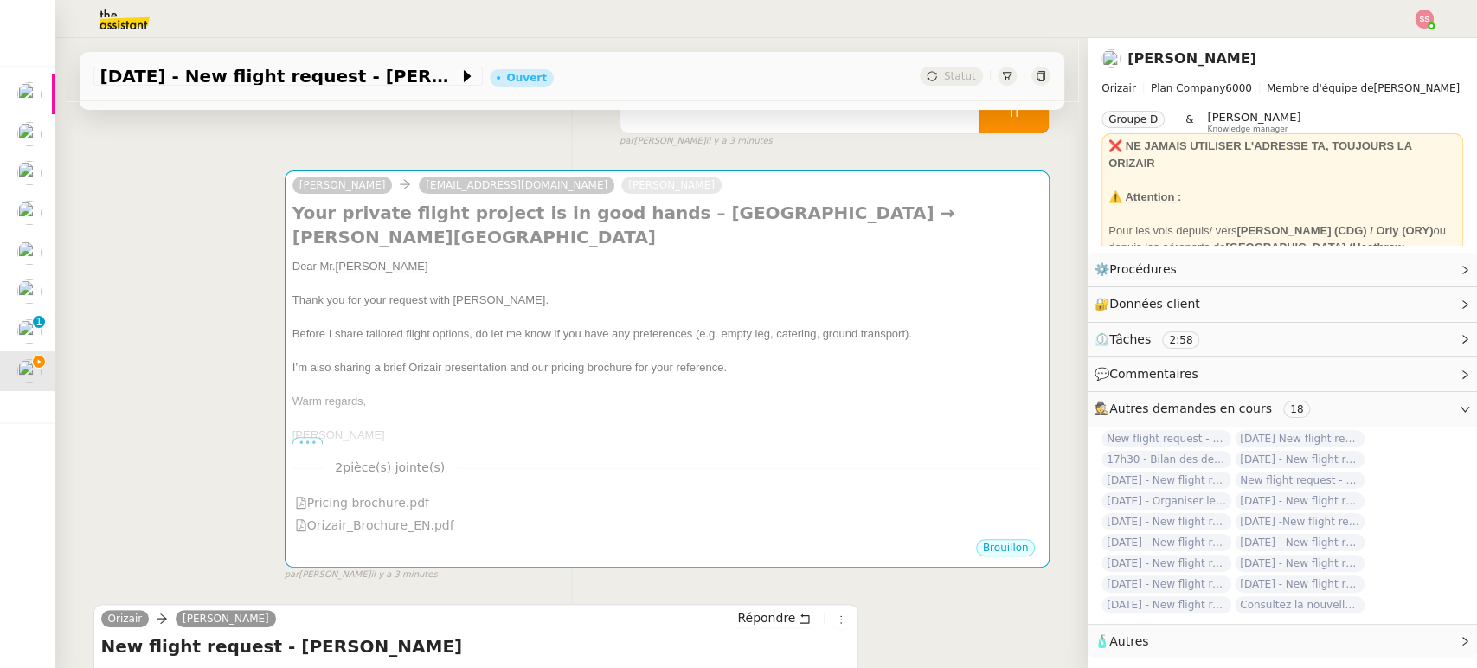
scroll to position [384, 0]
